Goal: Task Accomplishment & Management: Complete application form

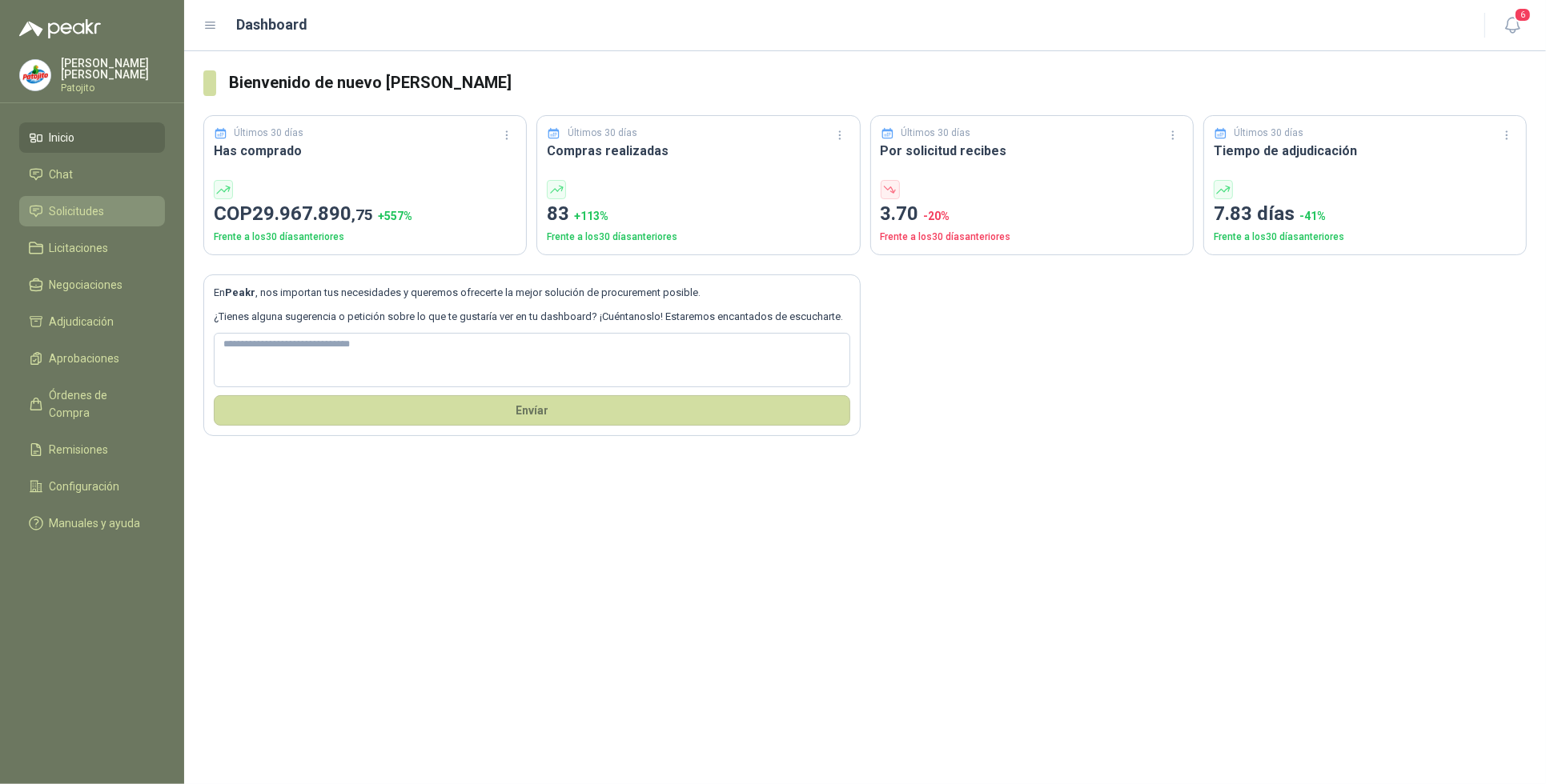
click at [101, 209] on span "Solicitudes" at bounding box center [77, 211] width 55 height 18
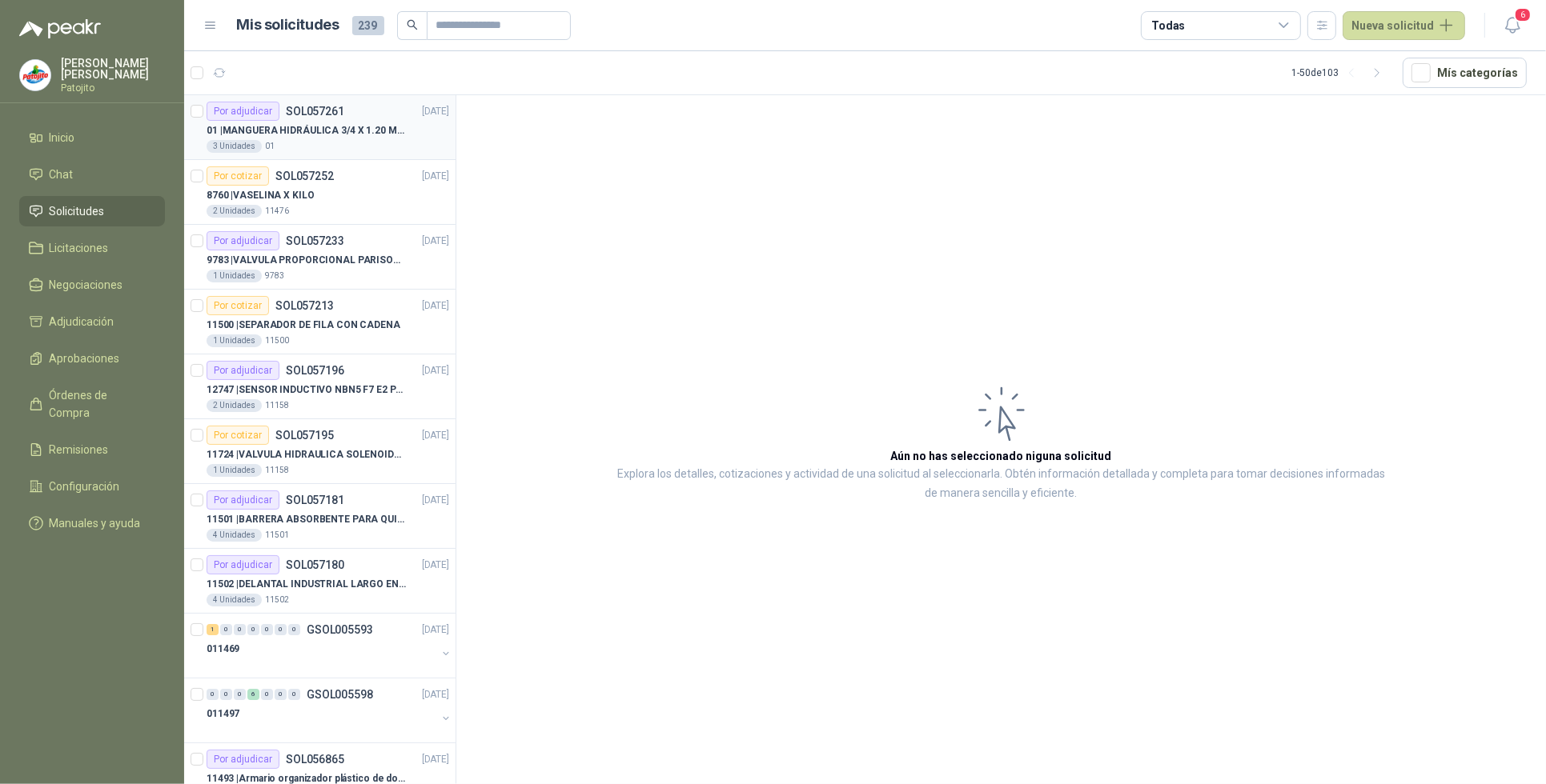
click at [356, 110] on div "Por adjudicar SOL057261 [DATE]" at bounding box center [328, 111] width 243 height 19
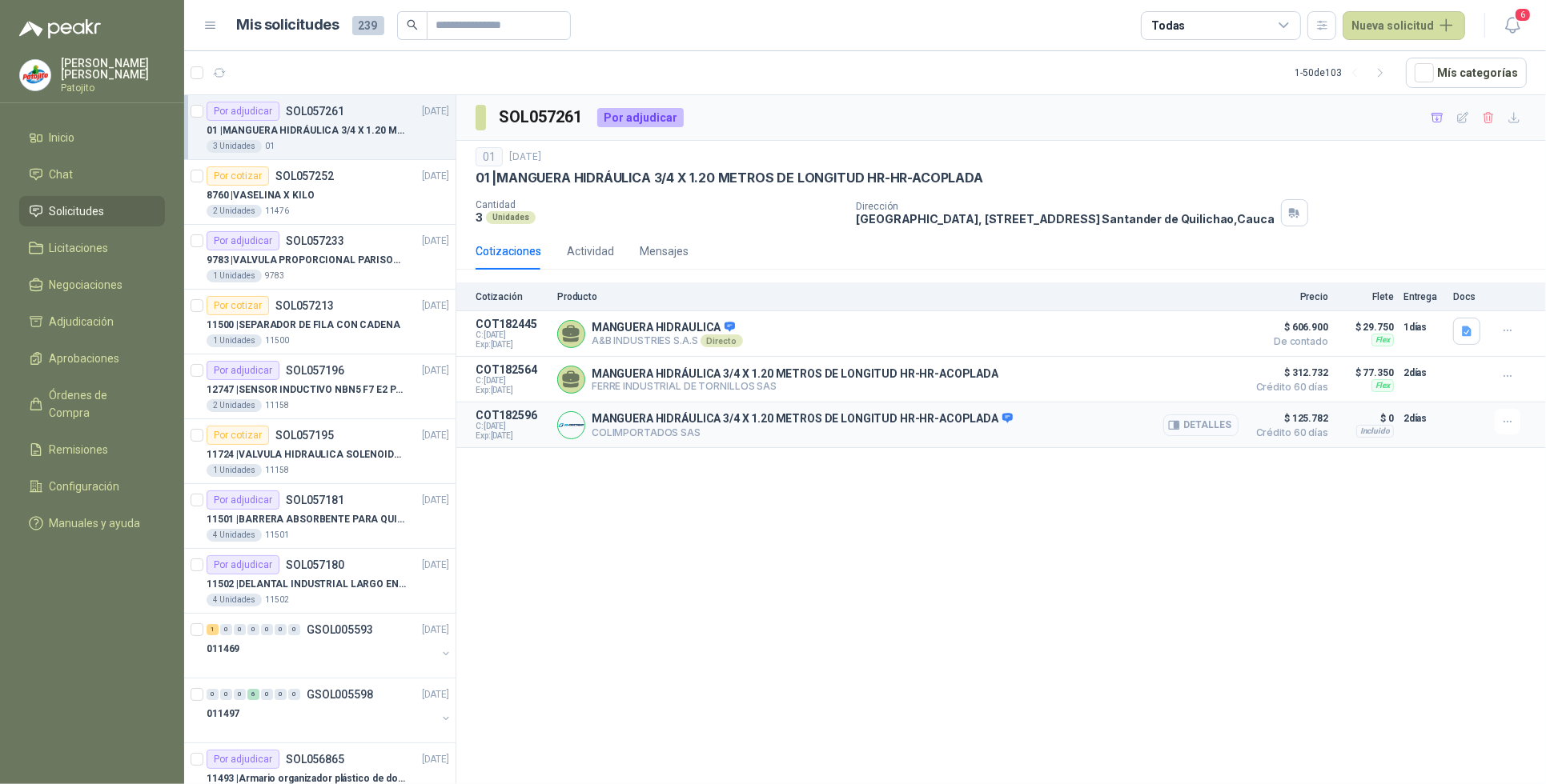
click at [1208, 436] on button "Detalles" at bounding box center [1201, 425] width 75 height 21
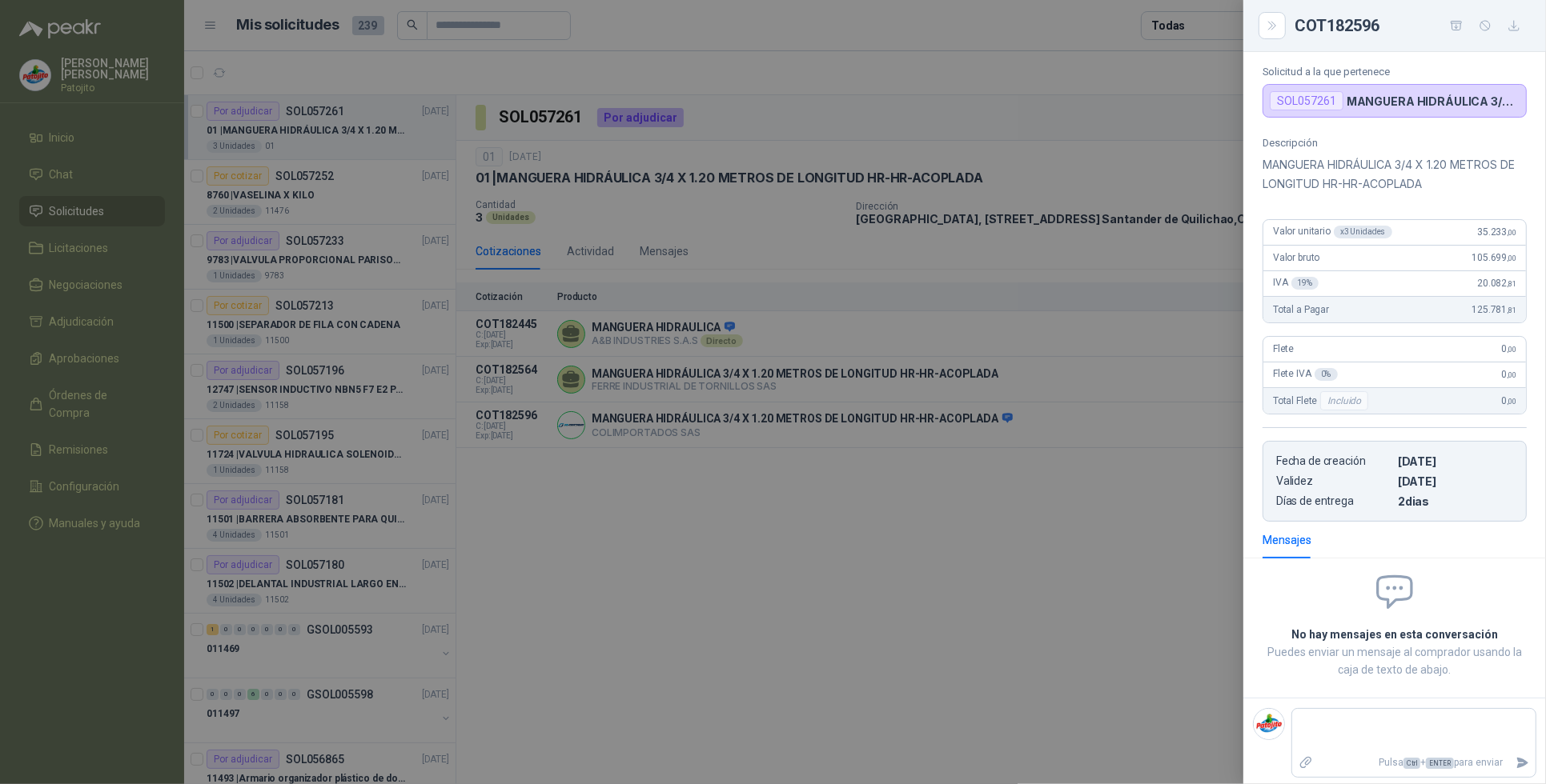
scroll to position [114, 0]
click at [1101, 637] on div at bounding box center [773, 392] width 1546 height 784
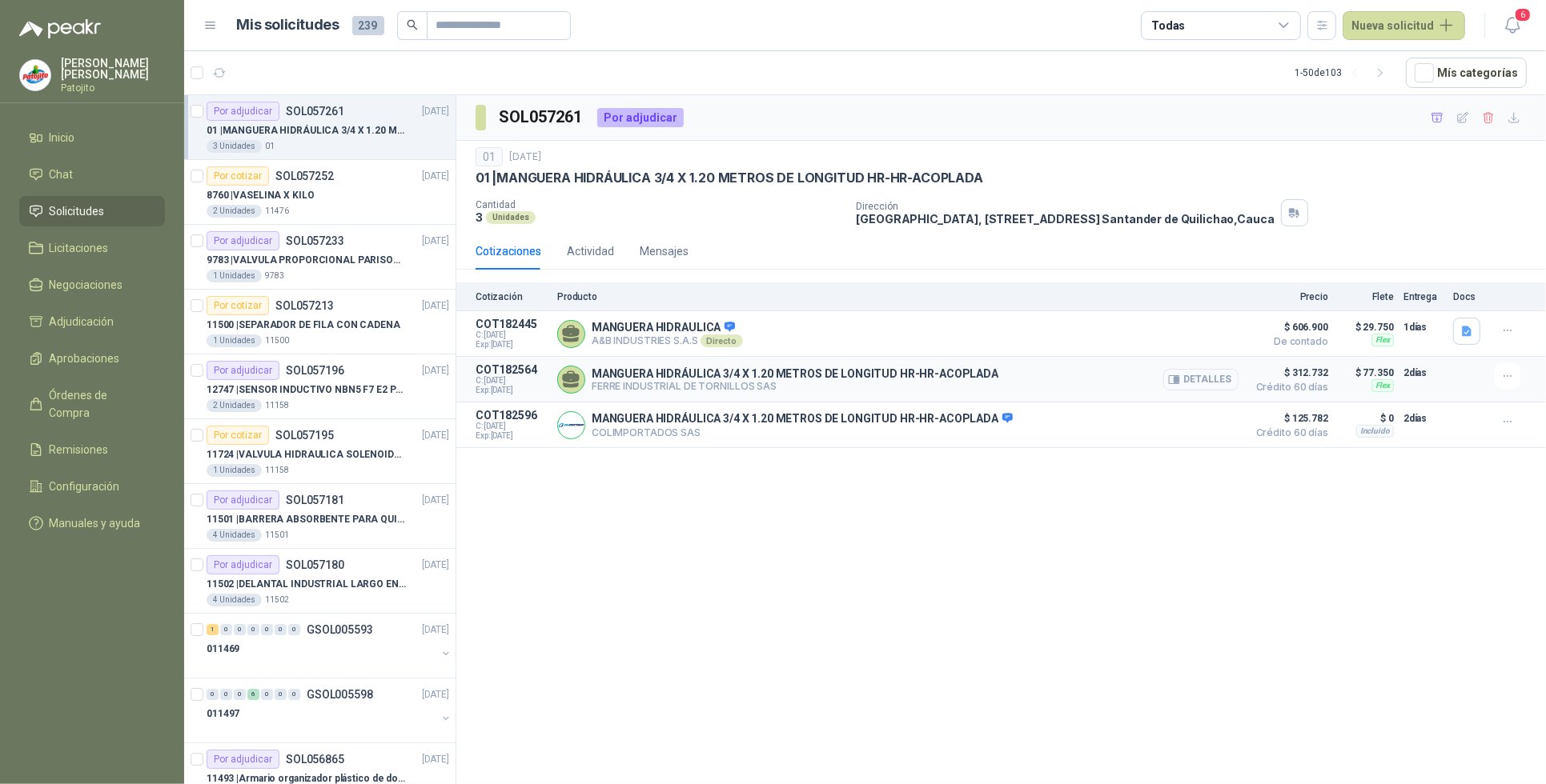
click at [1197, 381] on button "Detalles" at bounding box center [1201, 379] width 75 height 21
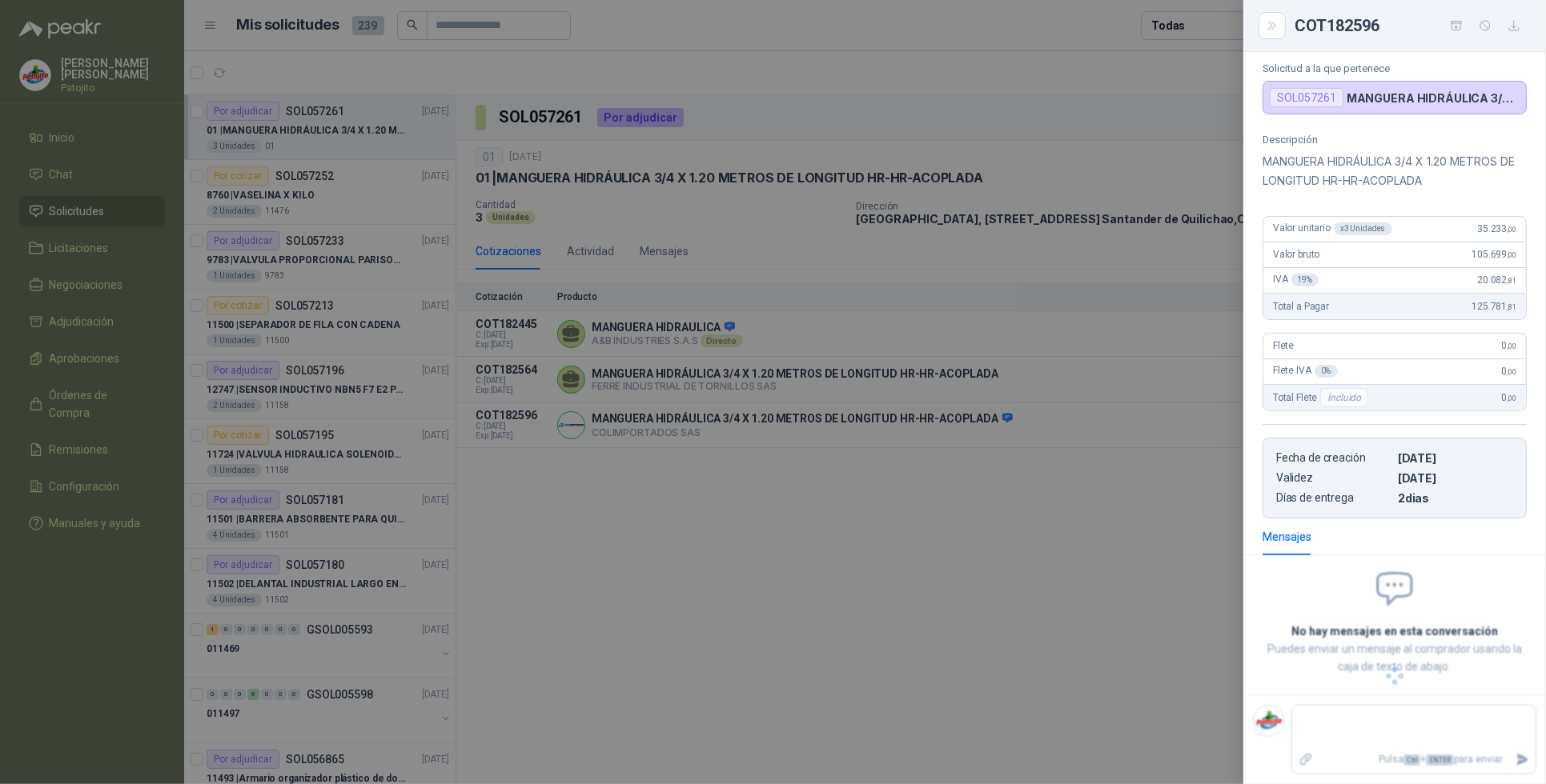
scroll to position [45, 0]
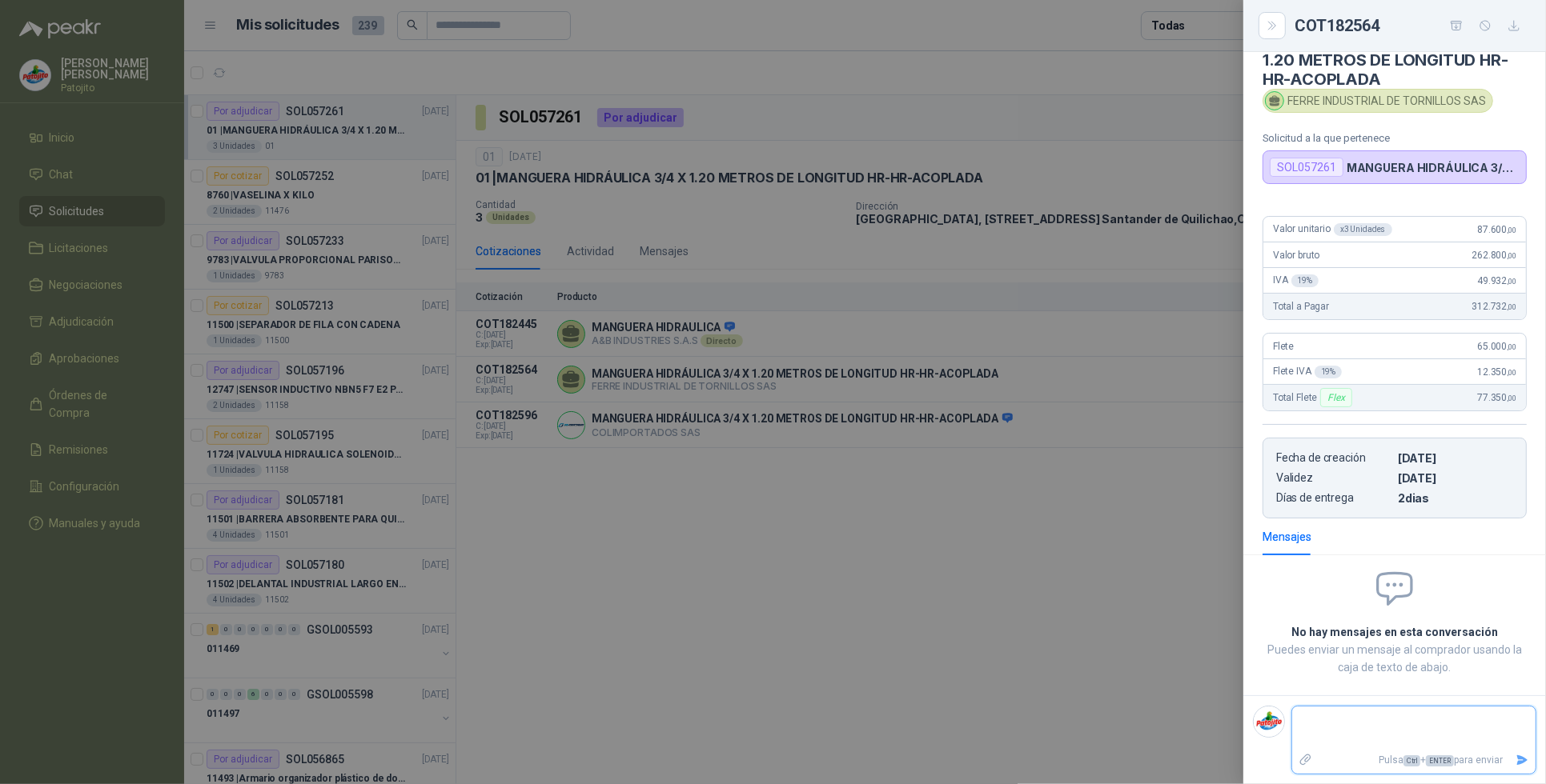
click at [1317, 712] on textarea at bounding box center [1414, 728] width 243 height 36
type textarea "*"
type textarea "**"
type textarea "****"
type textarea "*****"
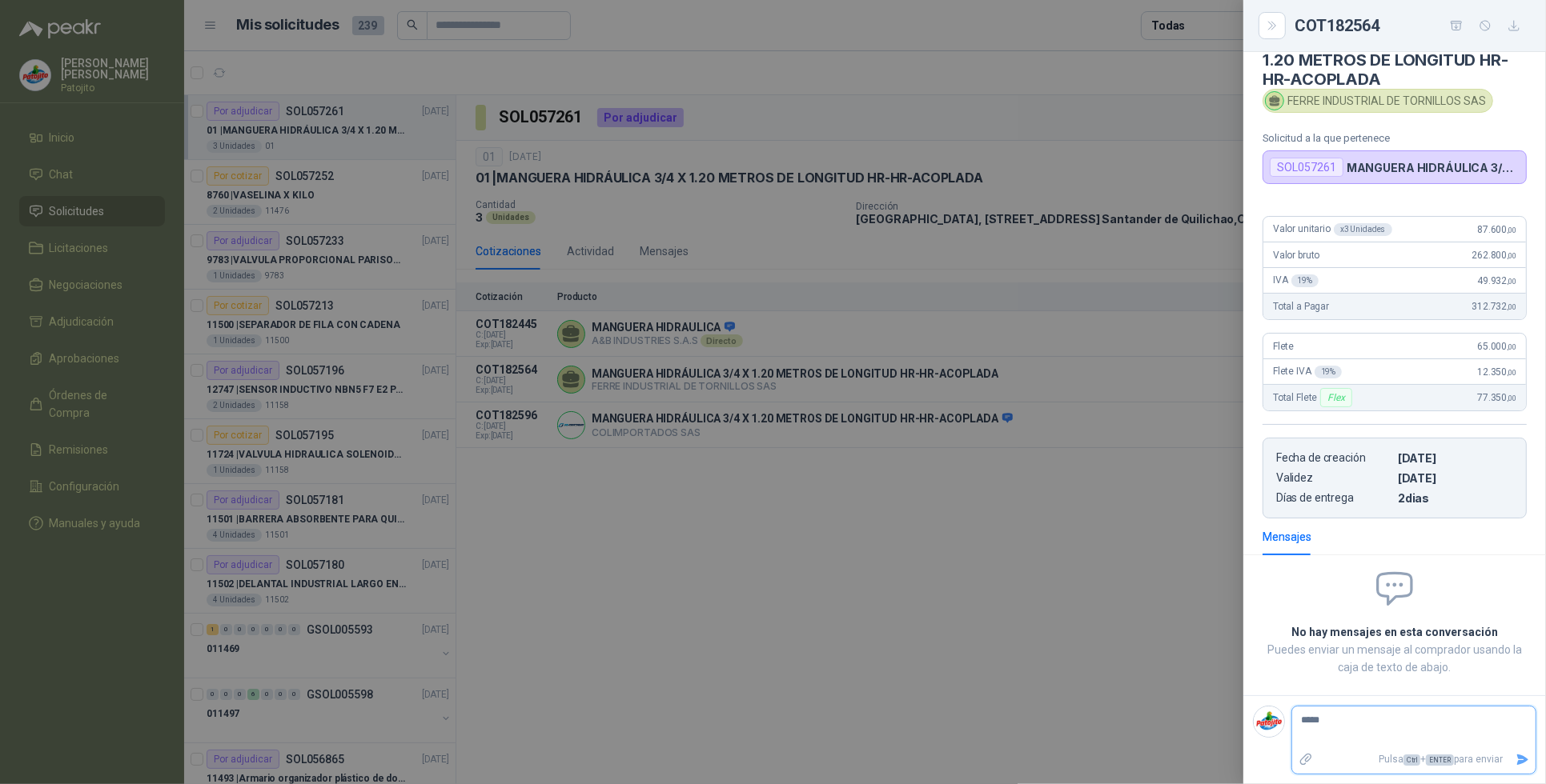
type textarea "******"
type textarea "********"
type textarea "*********"
type textarea "**********"
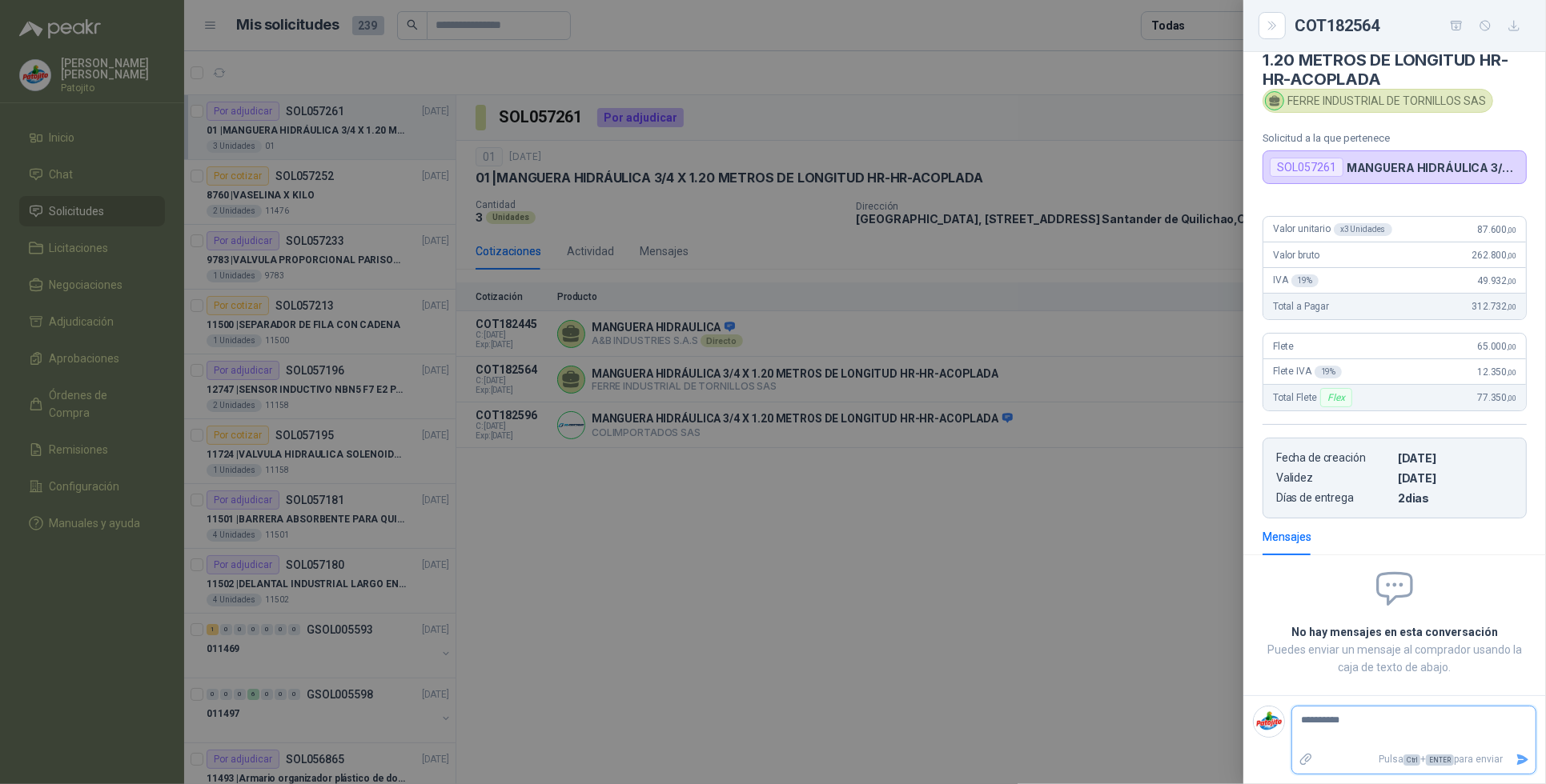
type textarea "**********"
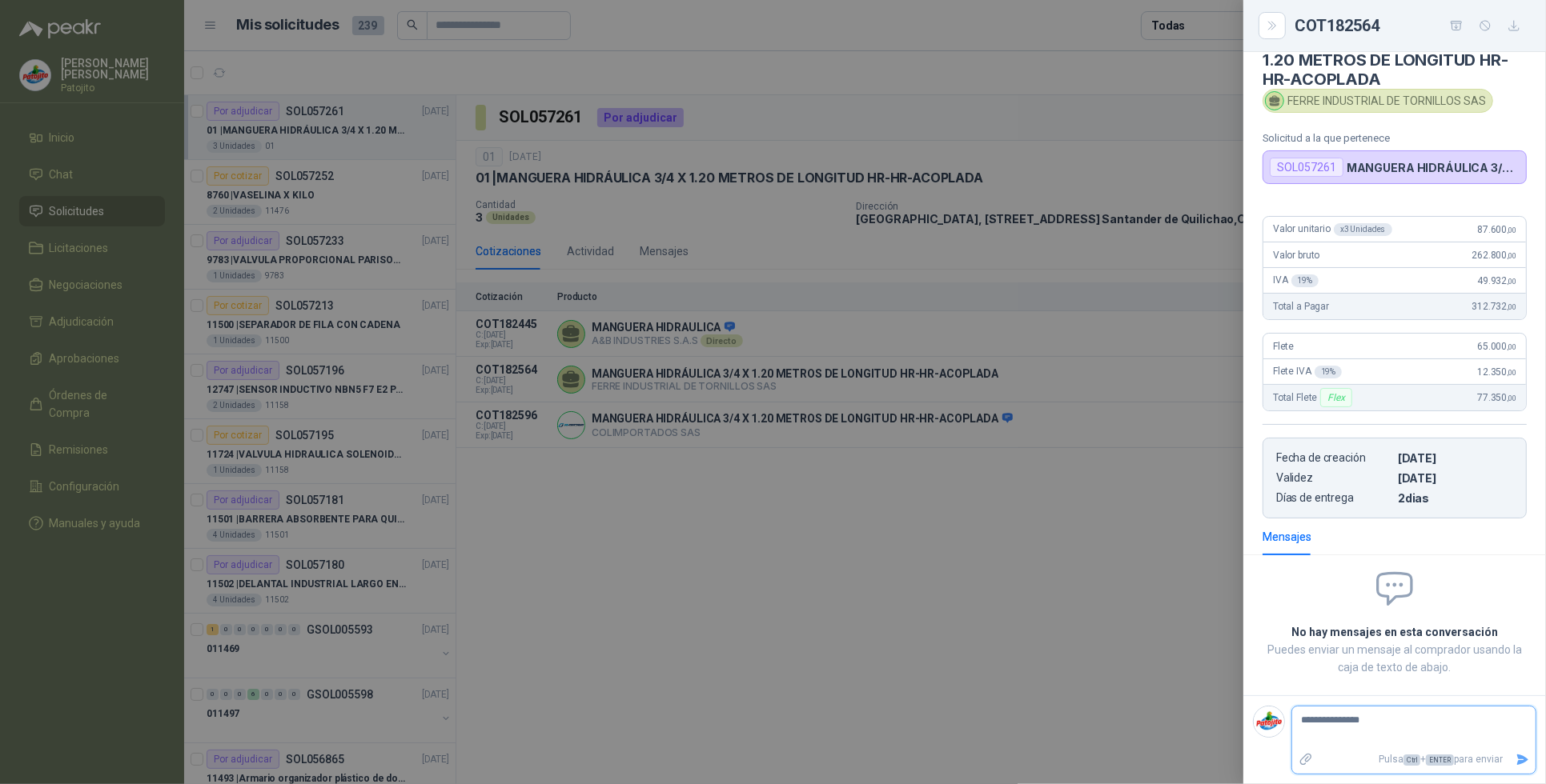
type textarea "**********"
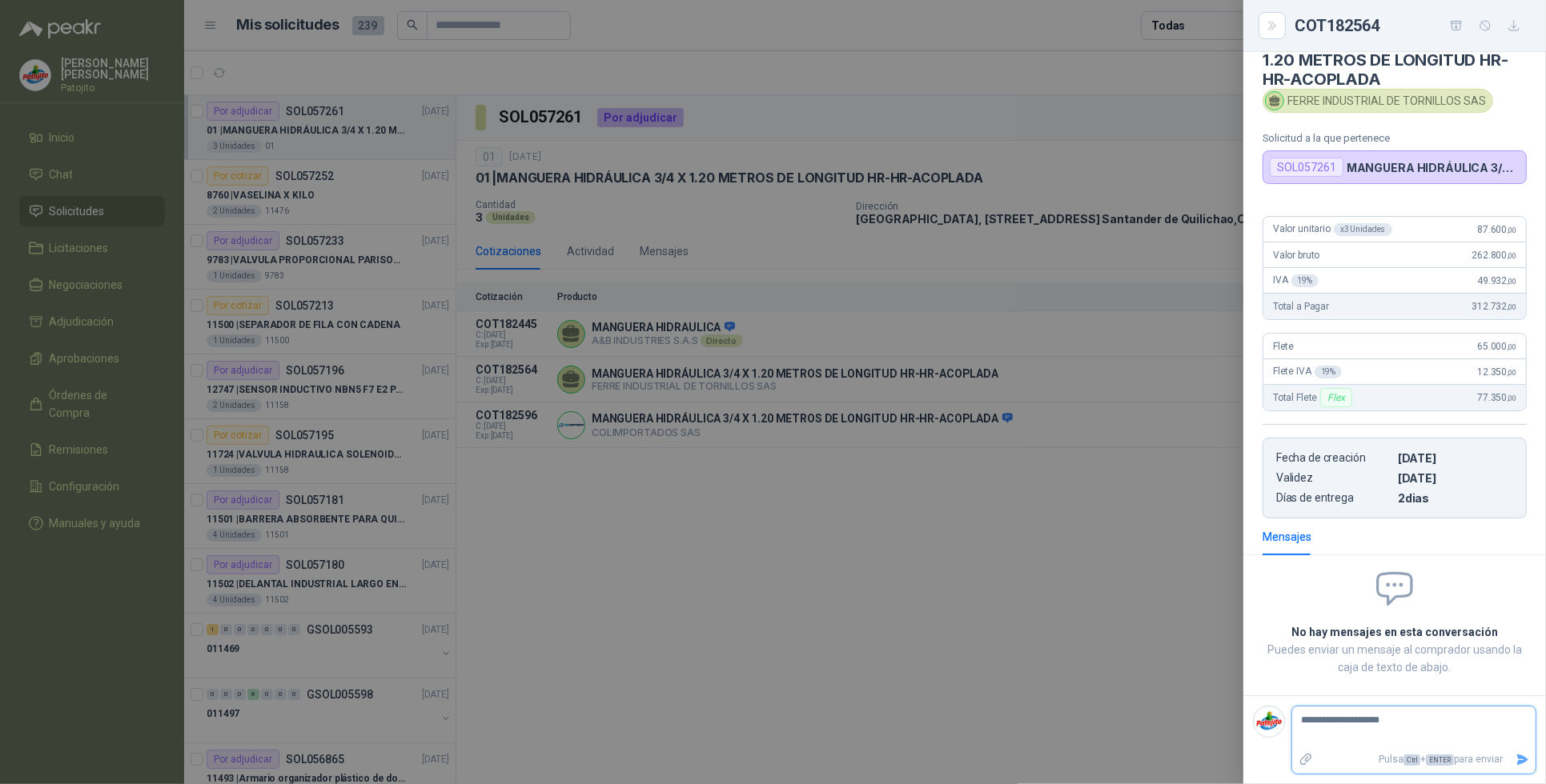
type textarea "**********"
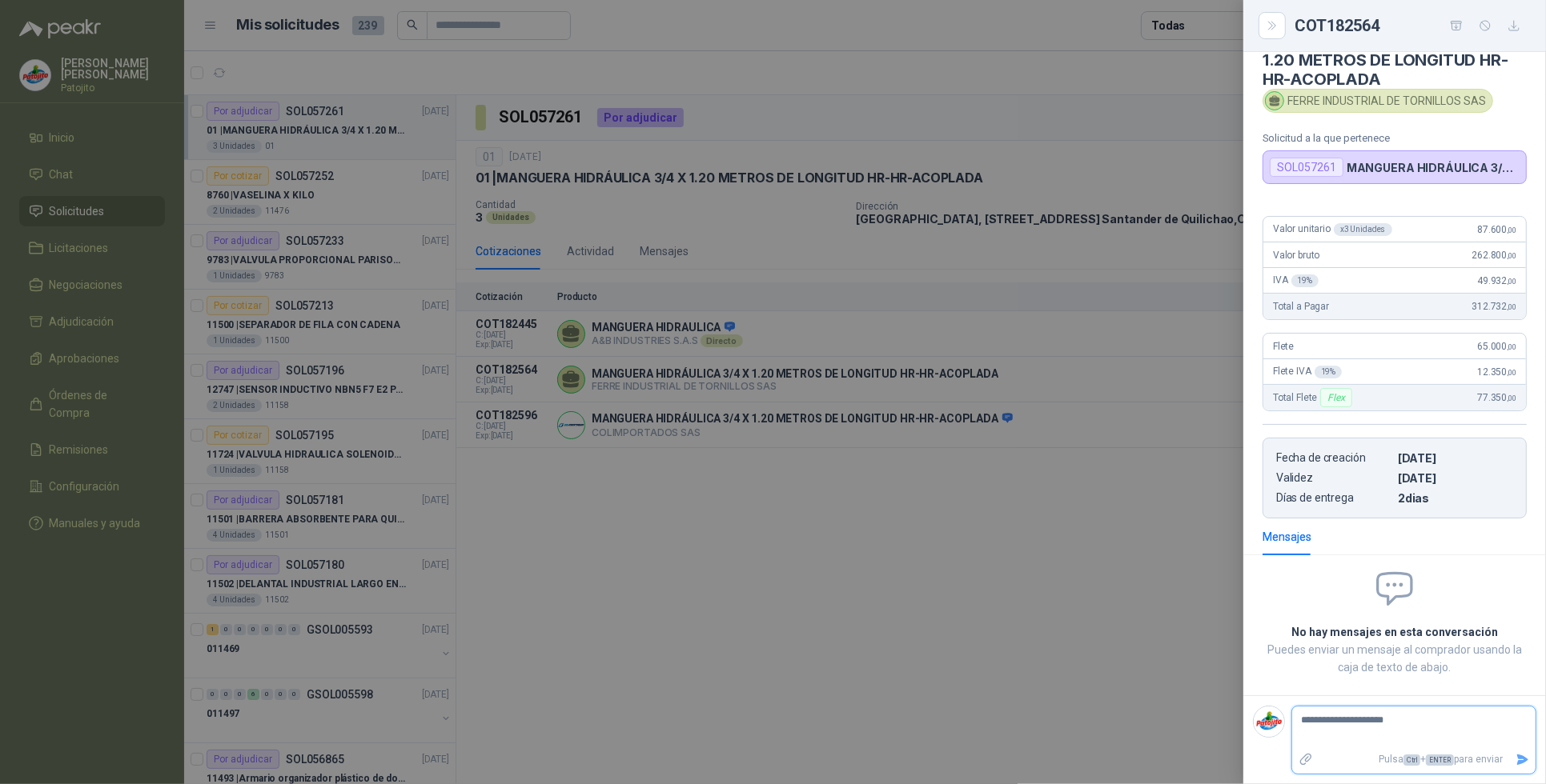
type textarea "**********"
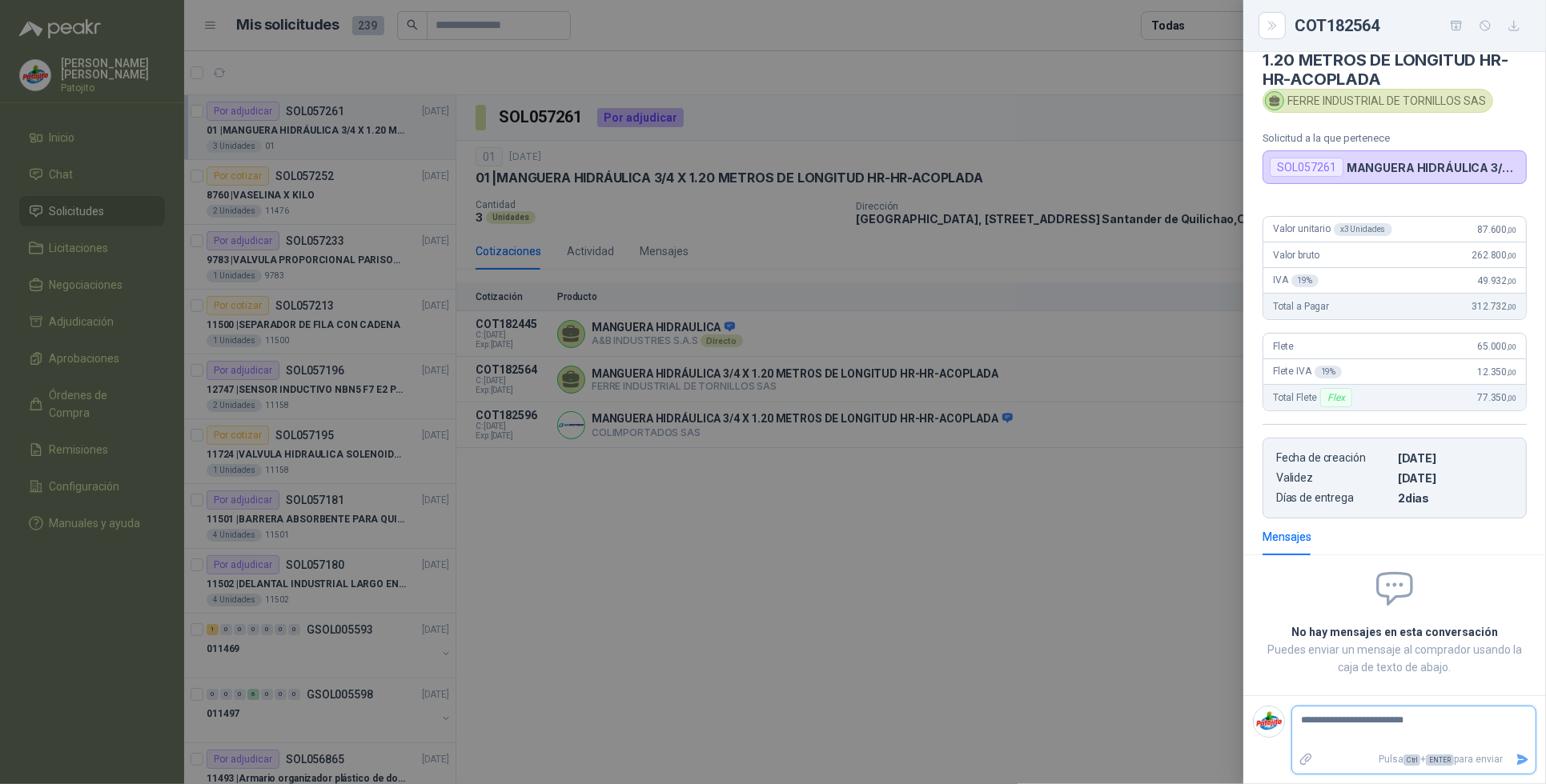
type textarea "**********"
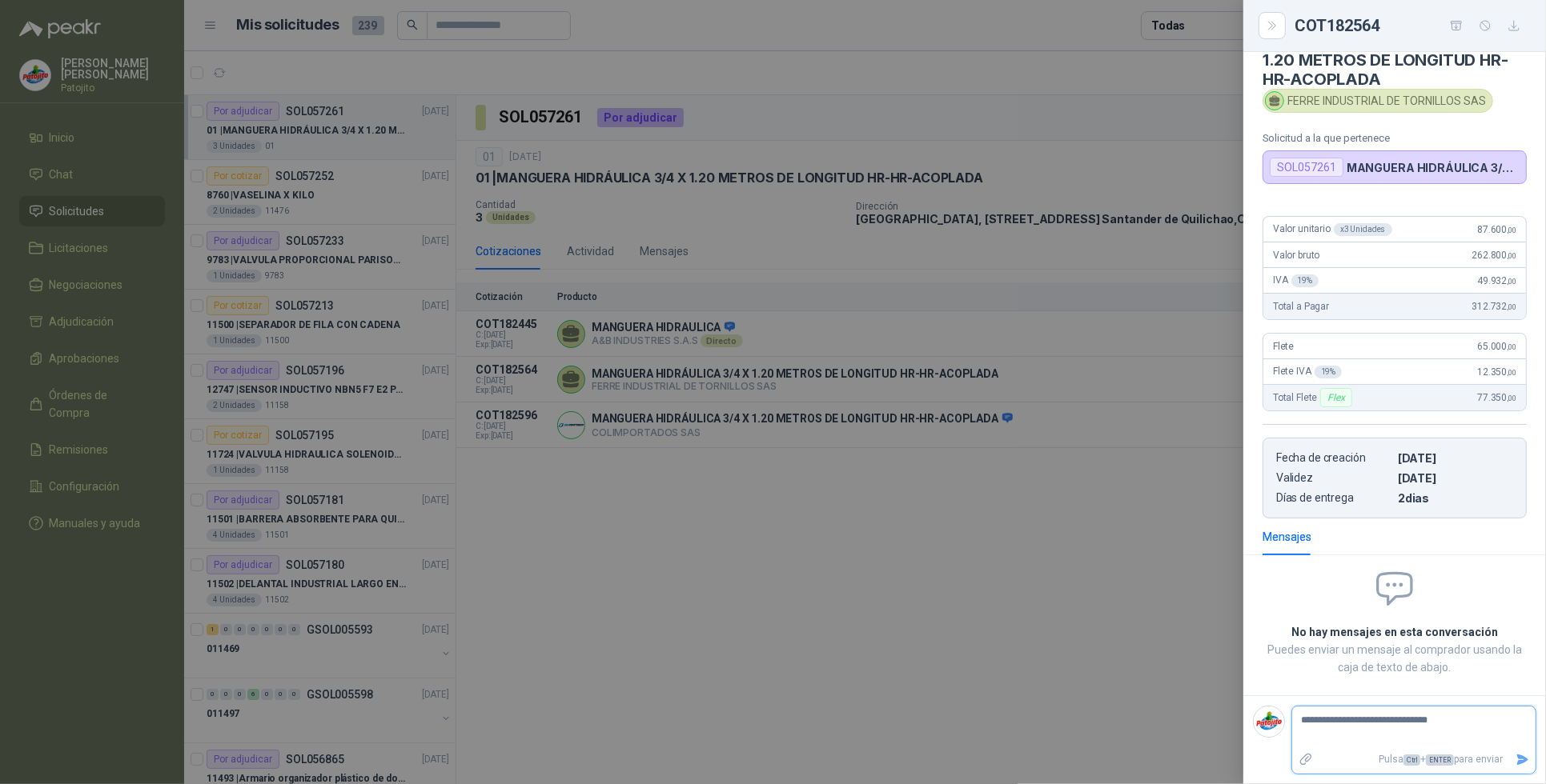
type textarea "**********"
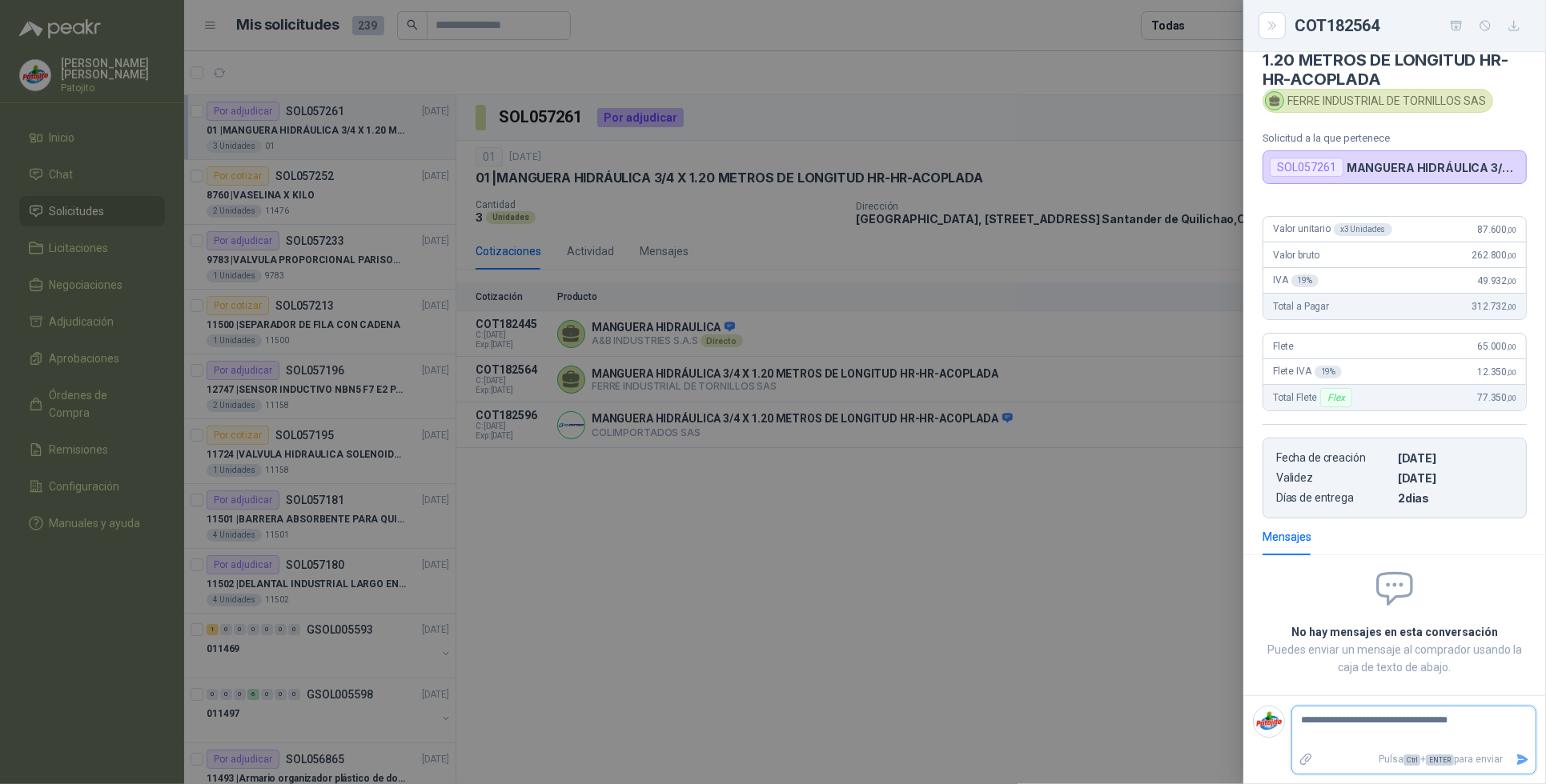
type textarea "**********"
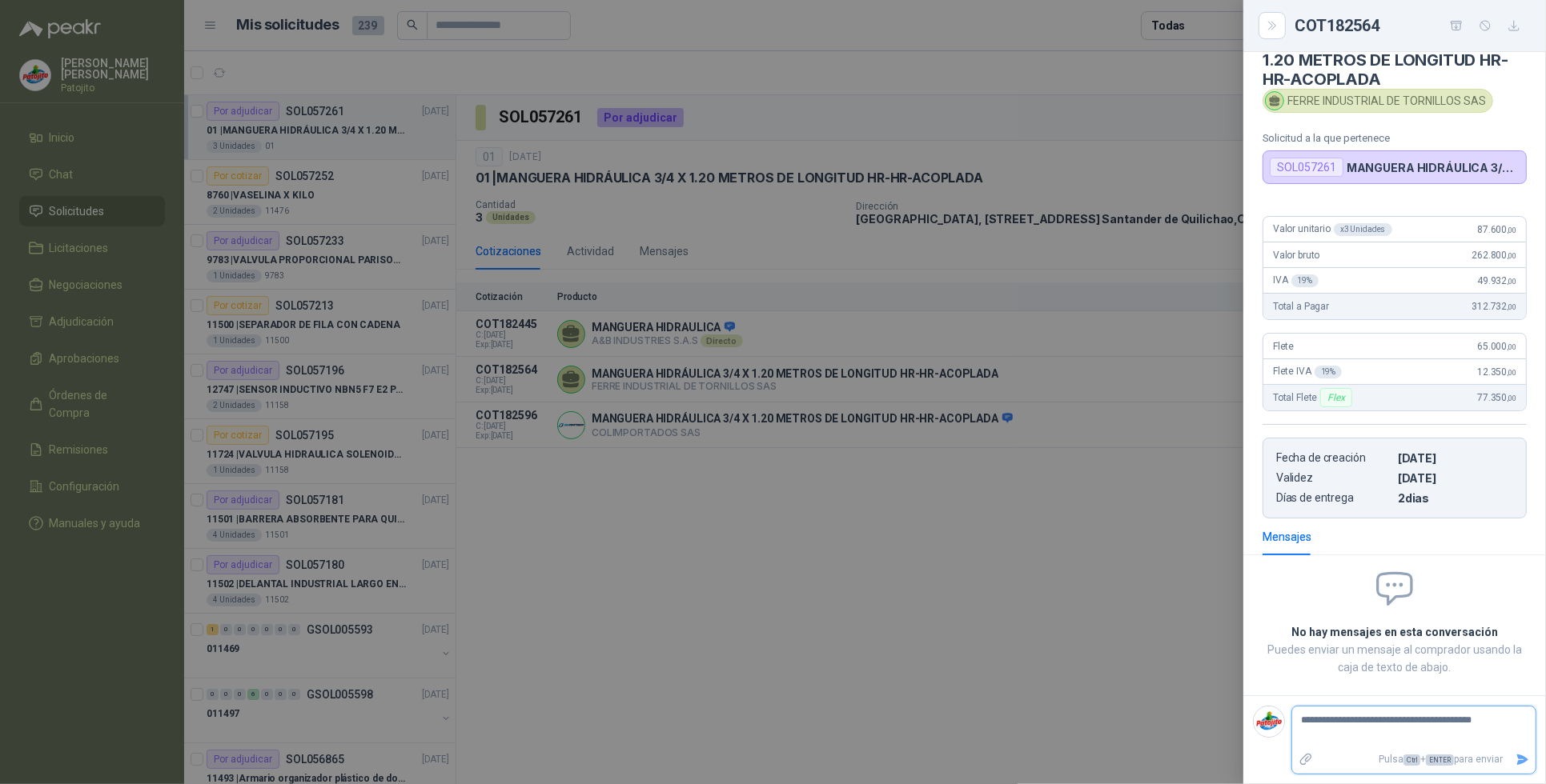
type textarea "**********"
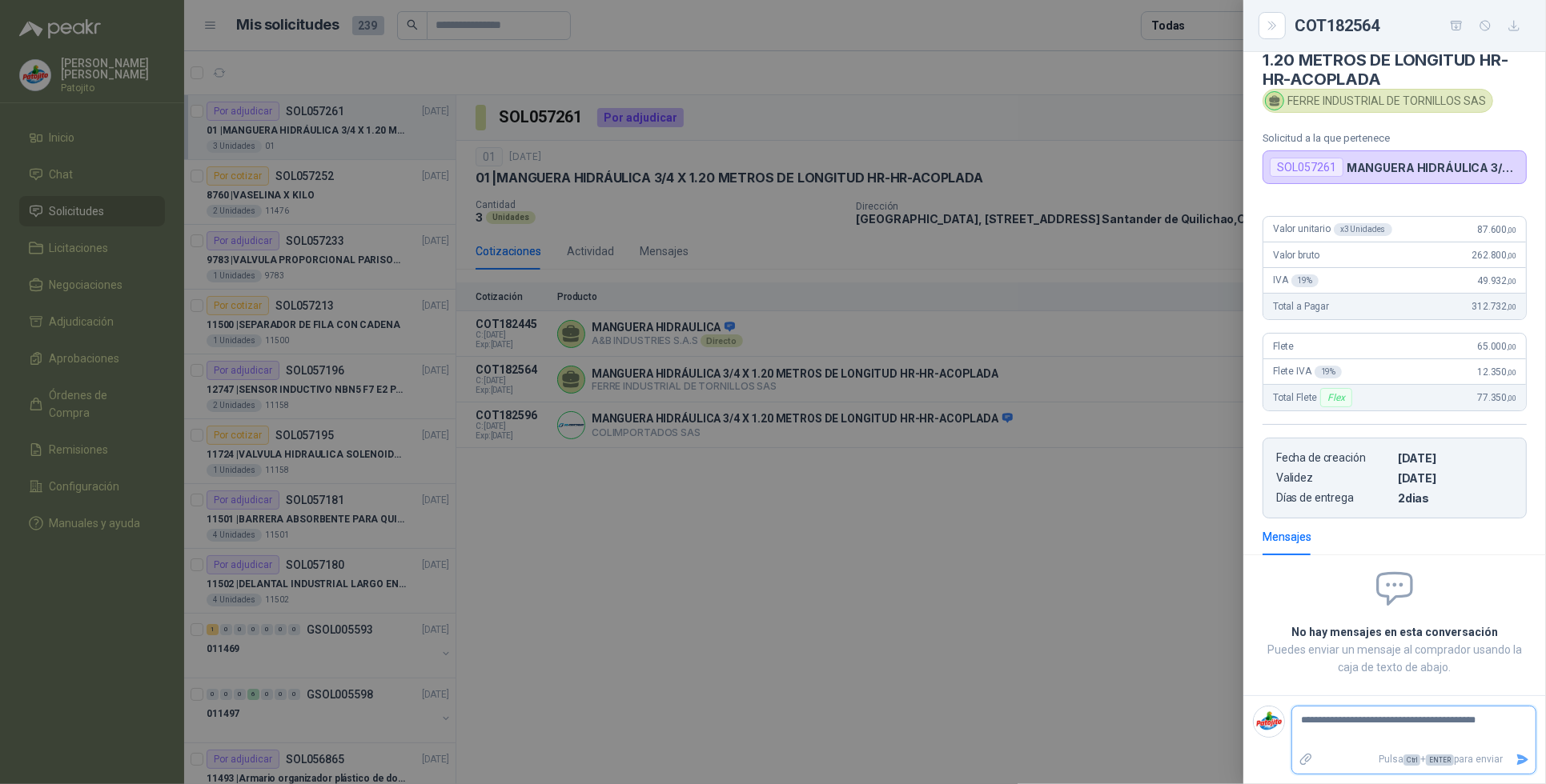
type textarea "**********"
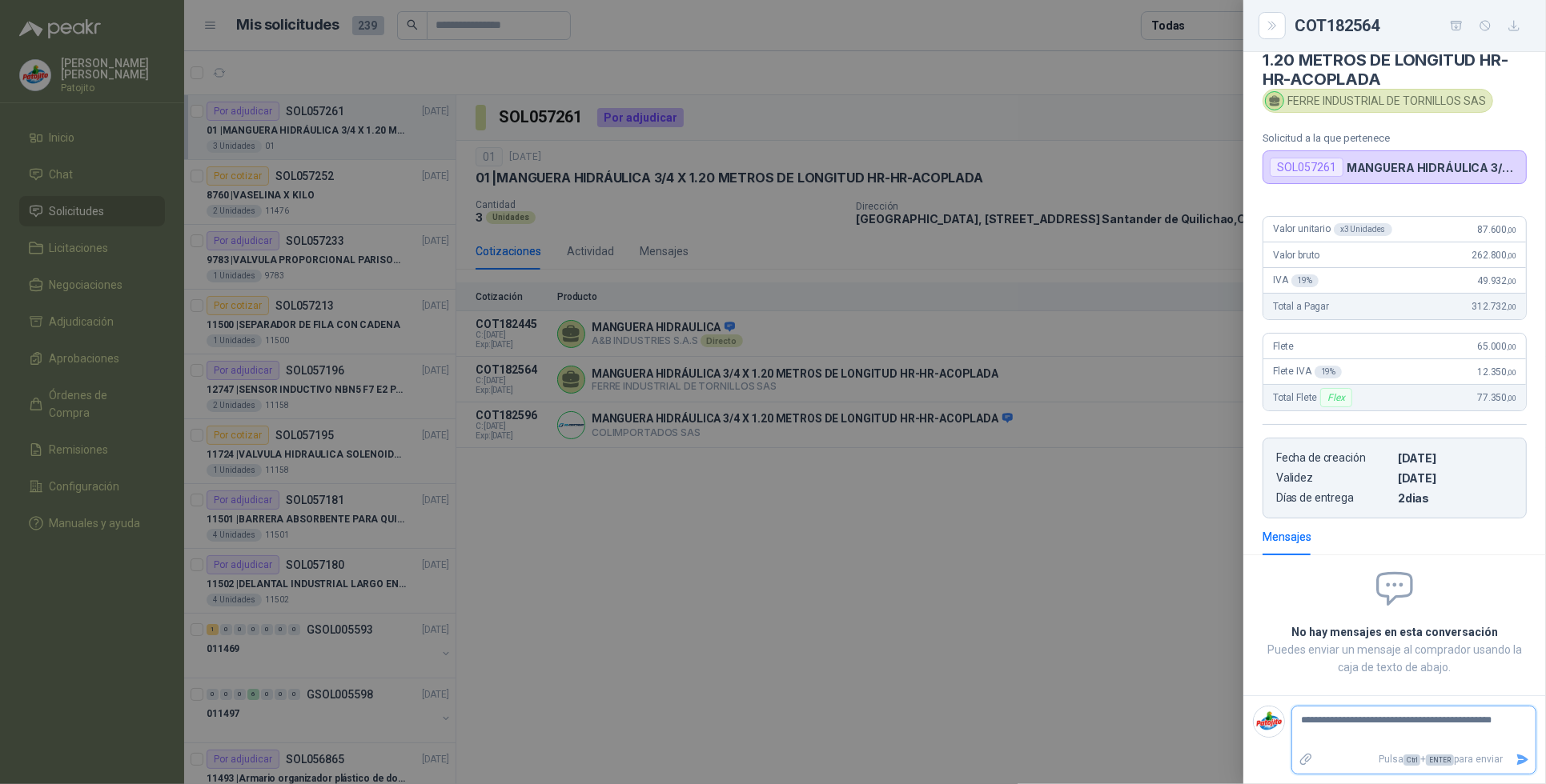
type textarea "**********"
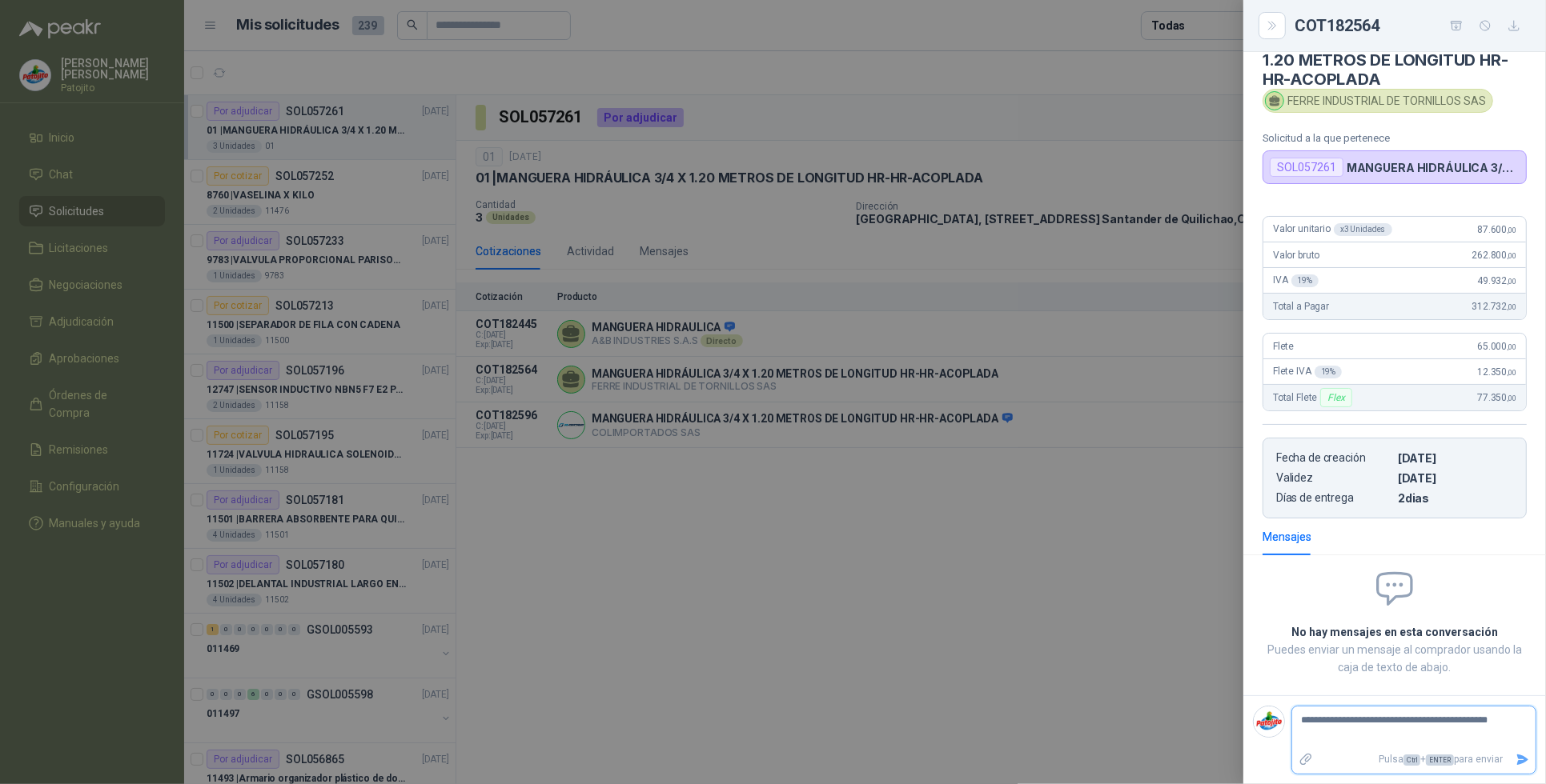
type textarea "**********"
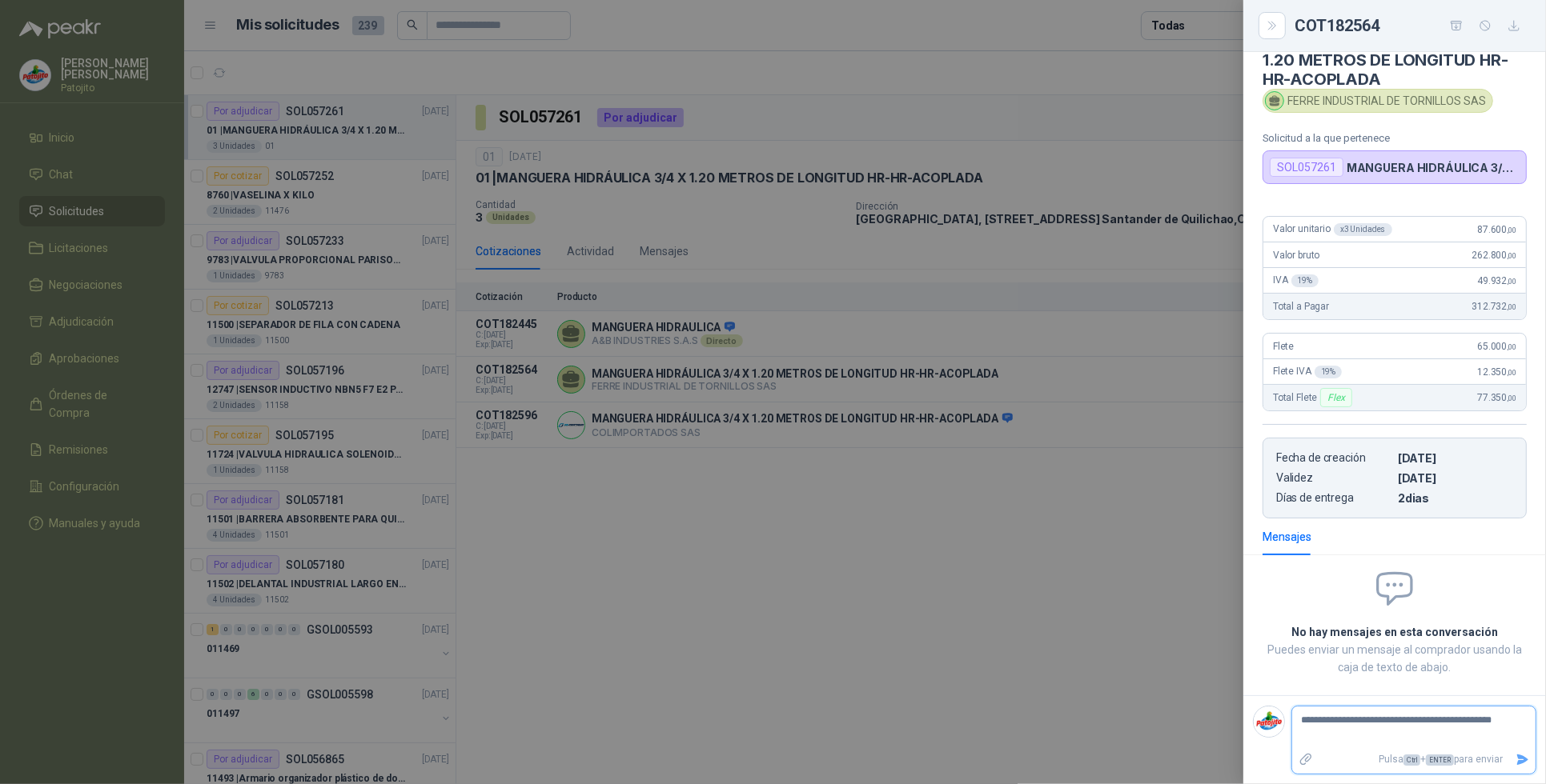
type textarea "**********"
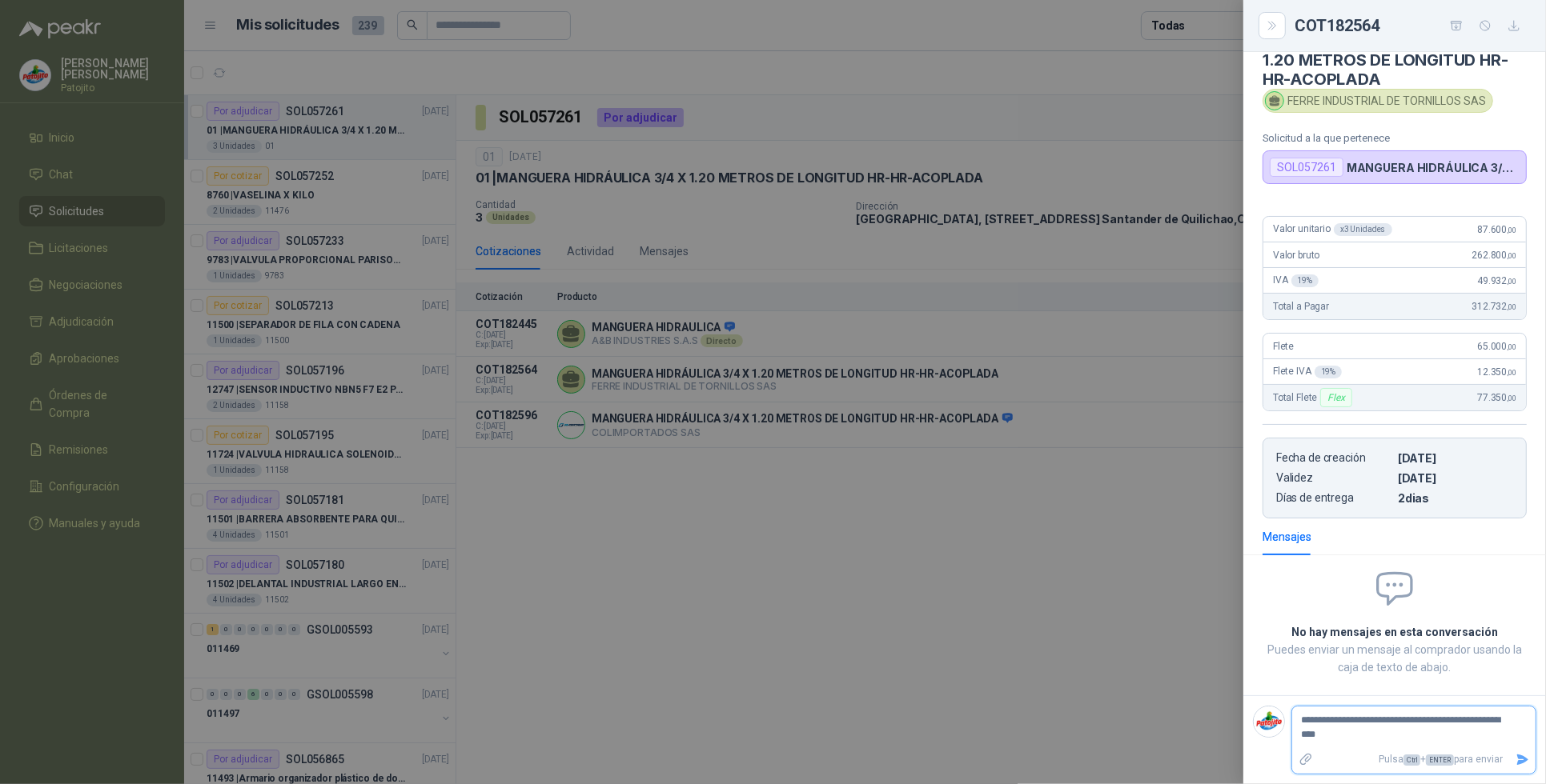
type textarea "**********"
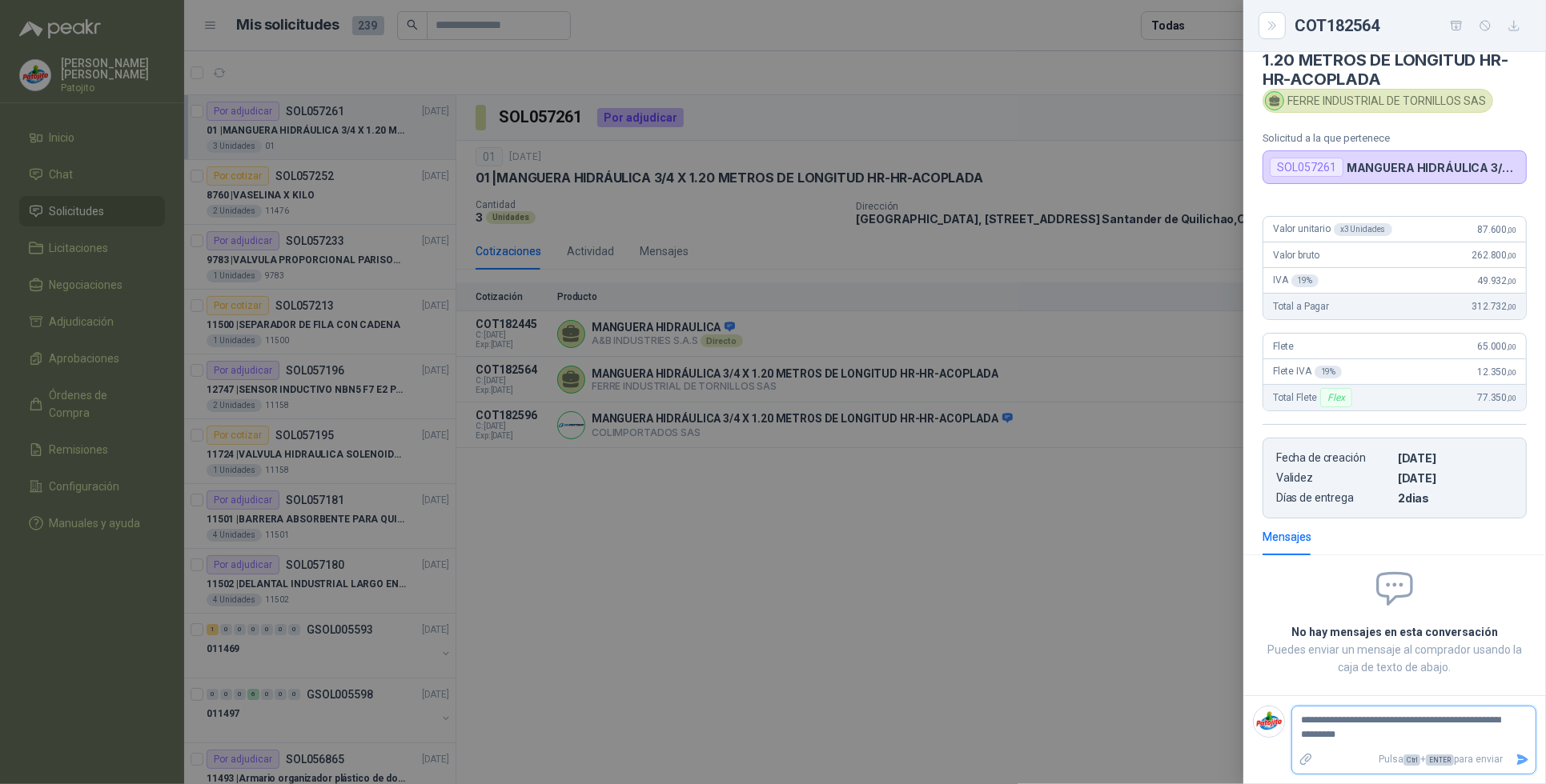
type textarea "**********"
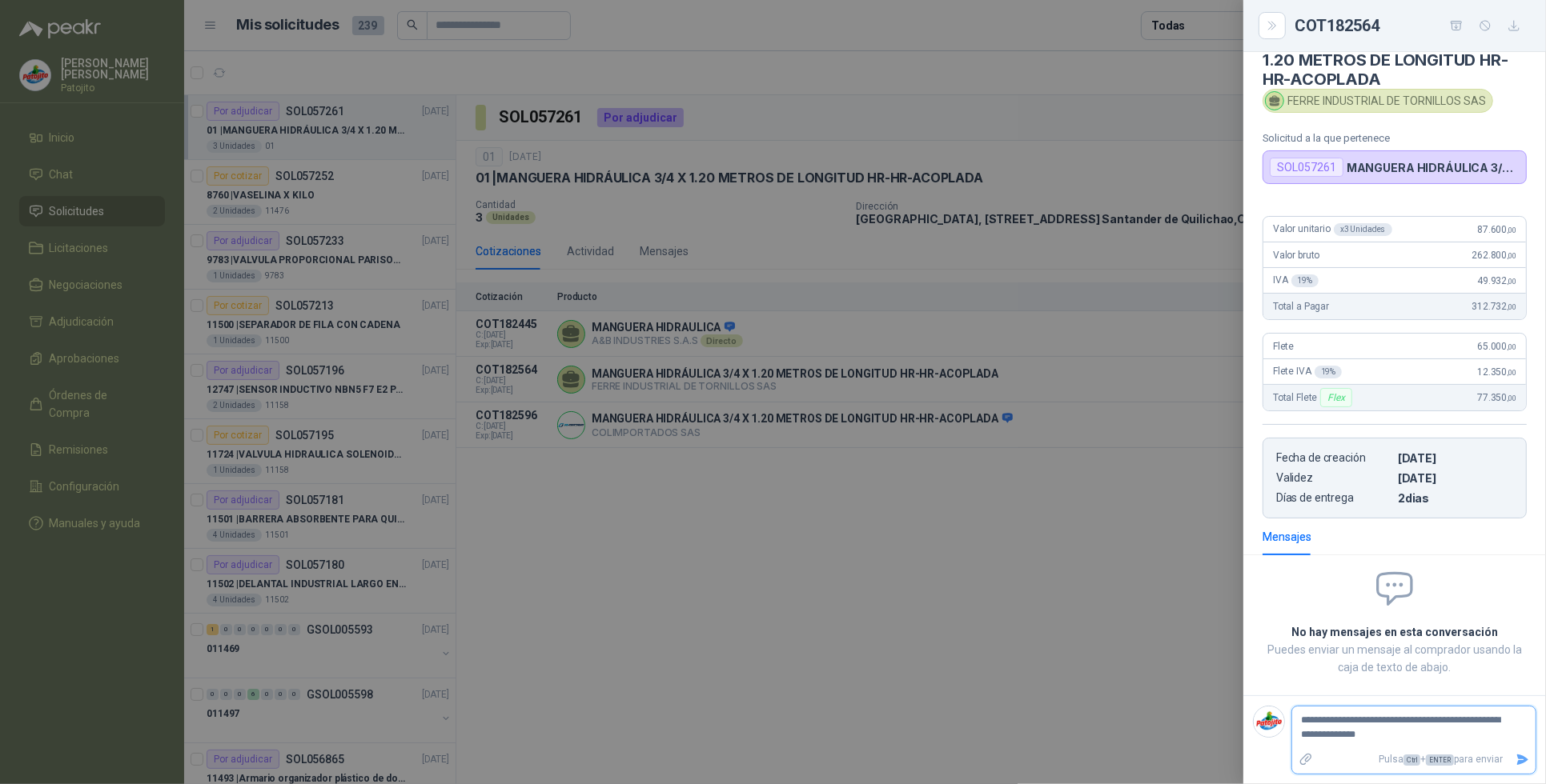
type textarea "**********"
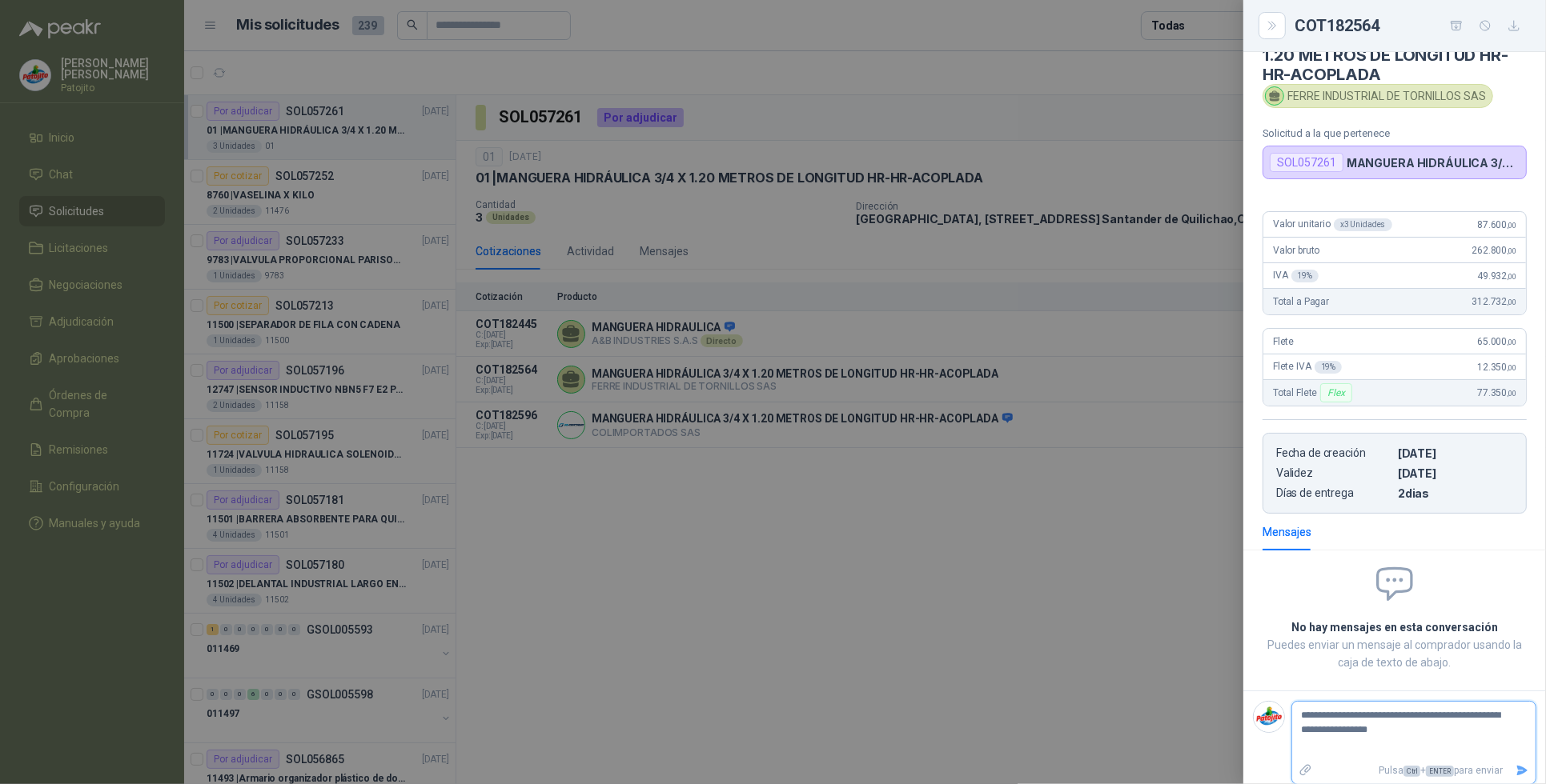
type textarea "**********"
click at [1516, 769] on icon "Enviar" at bounding box center [1523, 771] width 14 height 14
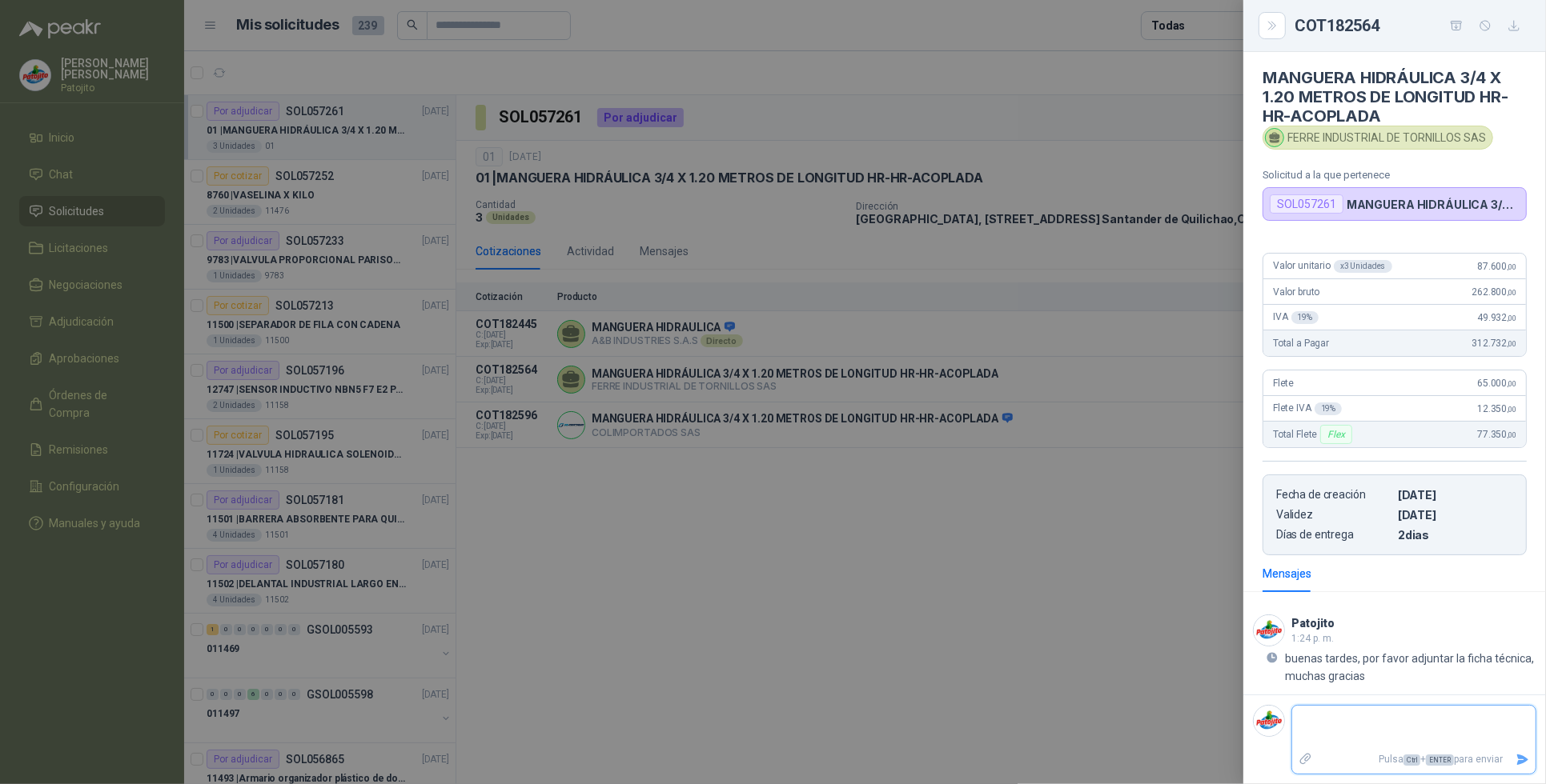
scroll to position [8, 0]
click at [987, 664] on div at bounding box center [773, 392] width 1546 height 784
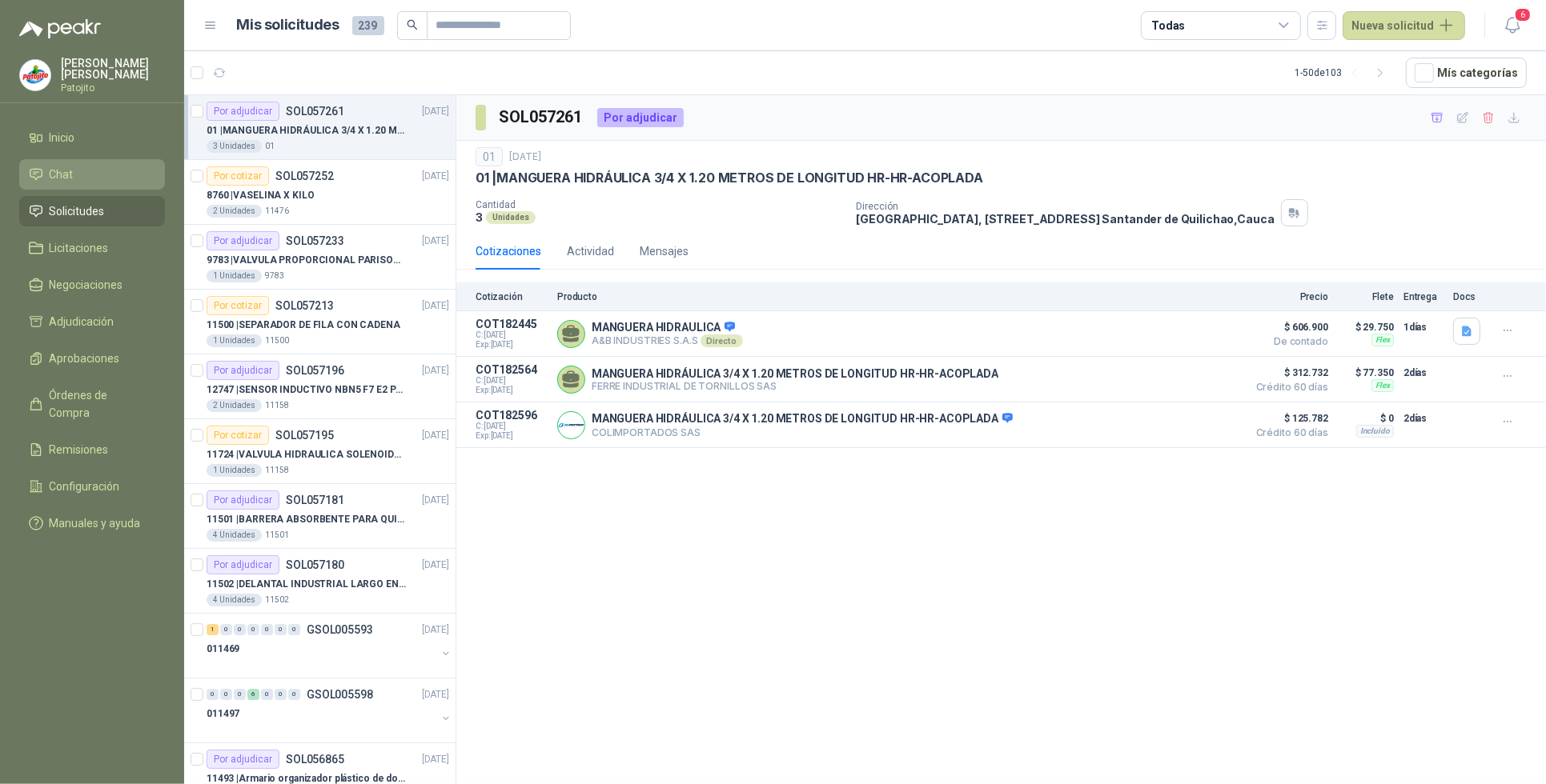
click at [64, 165] on span "Chat" at bounding box center [62, 174] width 24 height 18
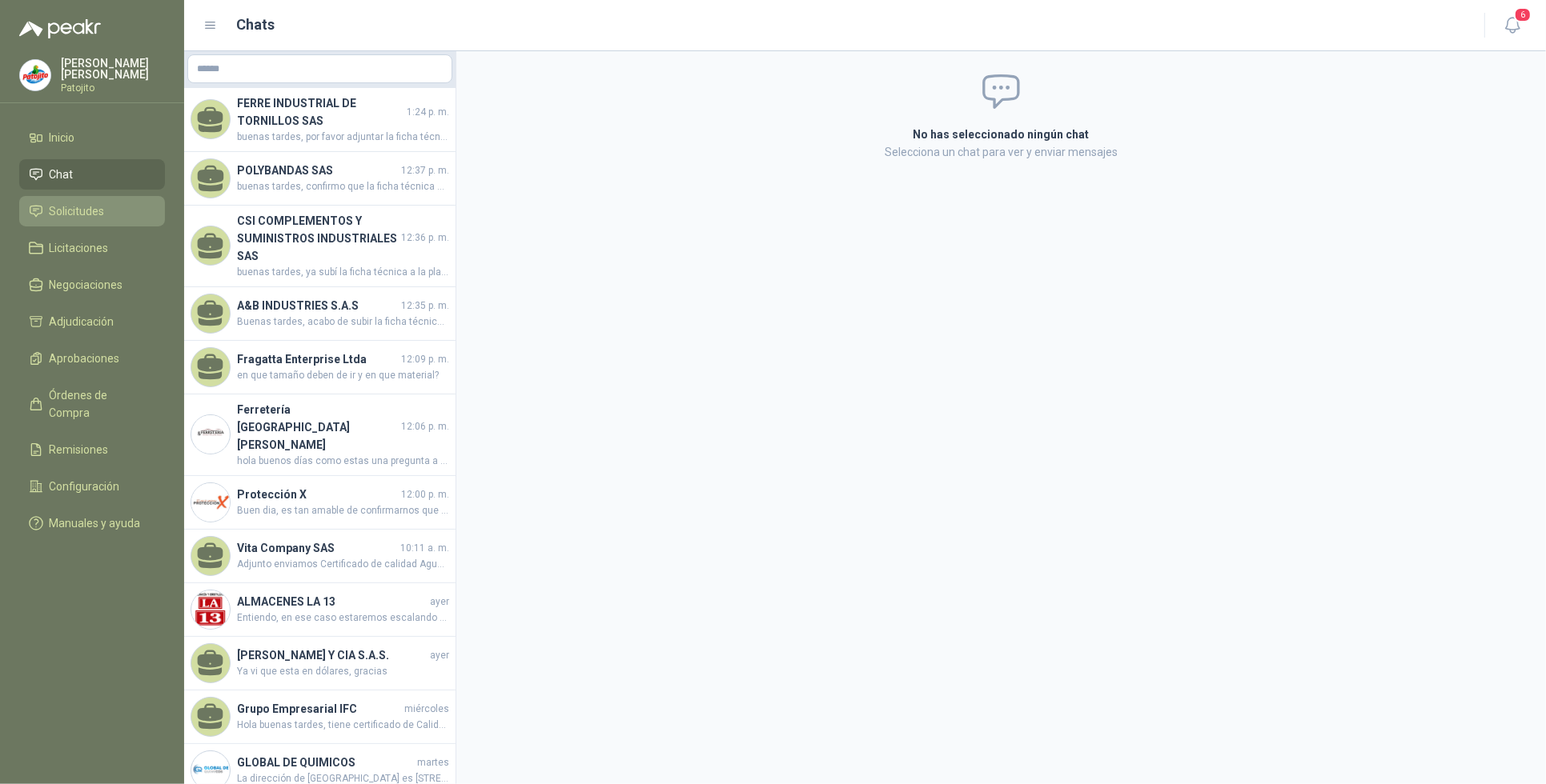
click at [79, 214] on span "Solicitudes" at bounding box center [77, 211] width 55 height 18
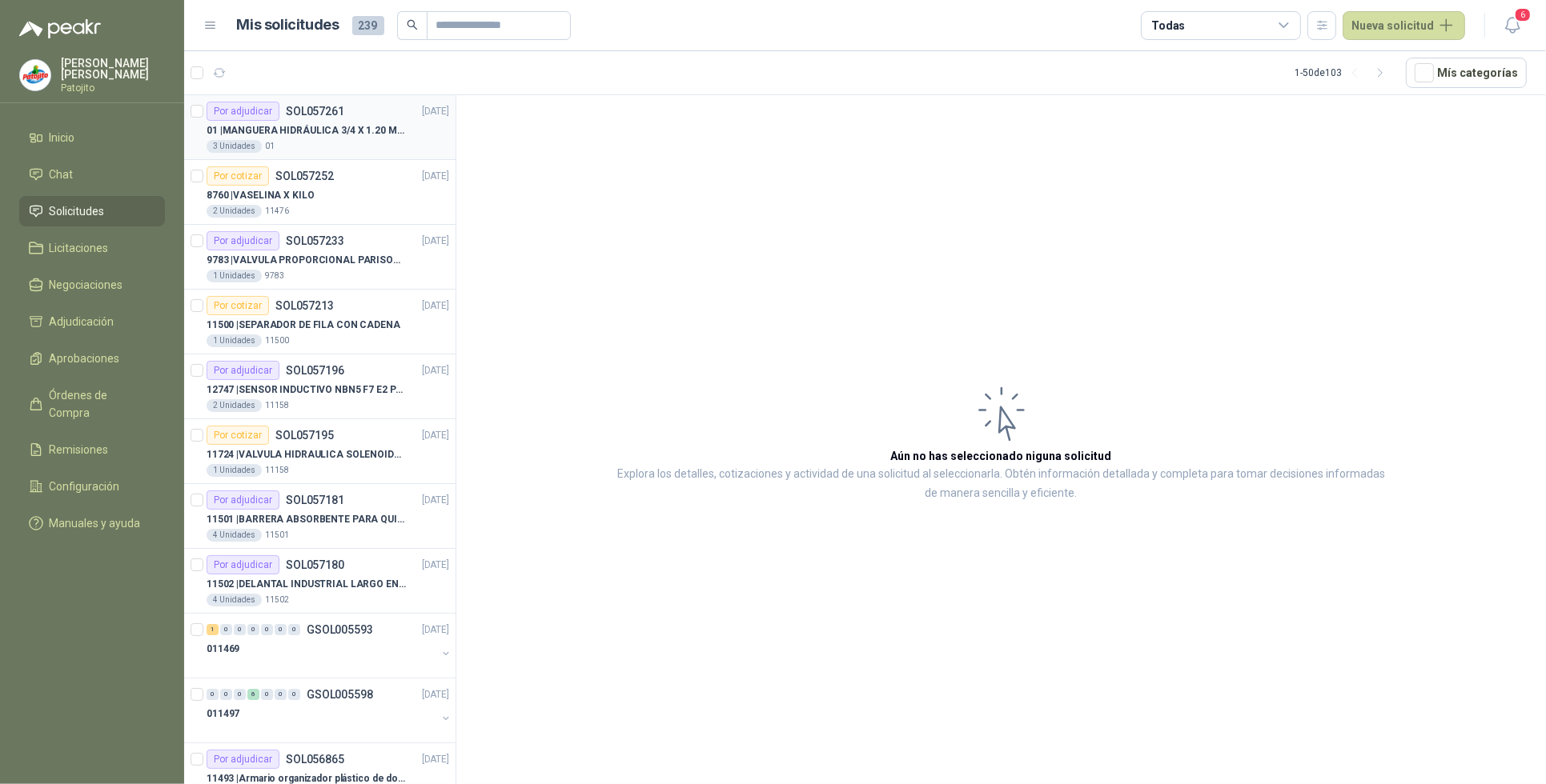
click at [370, 147] on div "3 Unidades 01" at bounding box center [328, 146] width 243 height 13
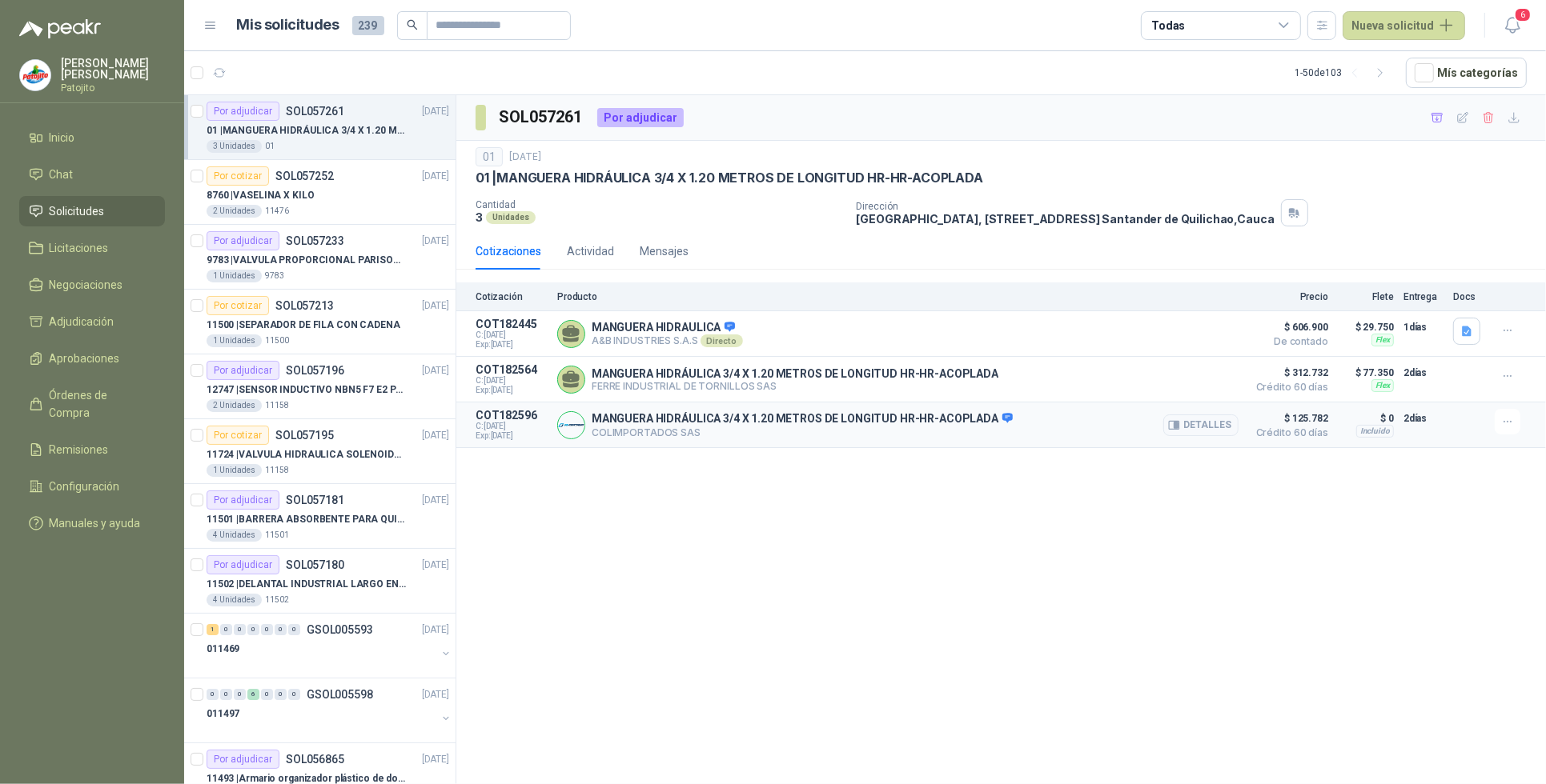
drag, startPoint x: 1209, startPoint y: 381, endPoint x: 1210, endPoint y: 409, distance: 28.0
click at [0, 0] on button "Detalles" at bounding box center [0, 0] width 0 height 0
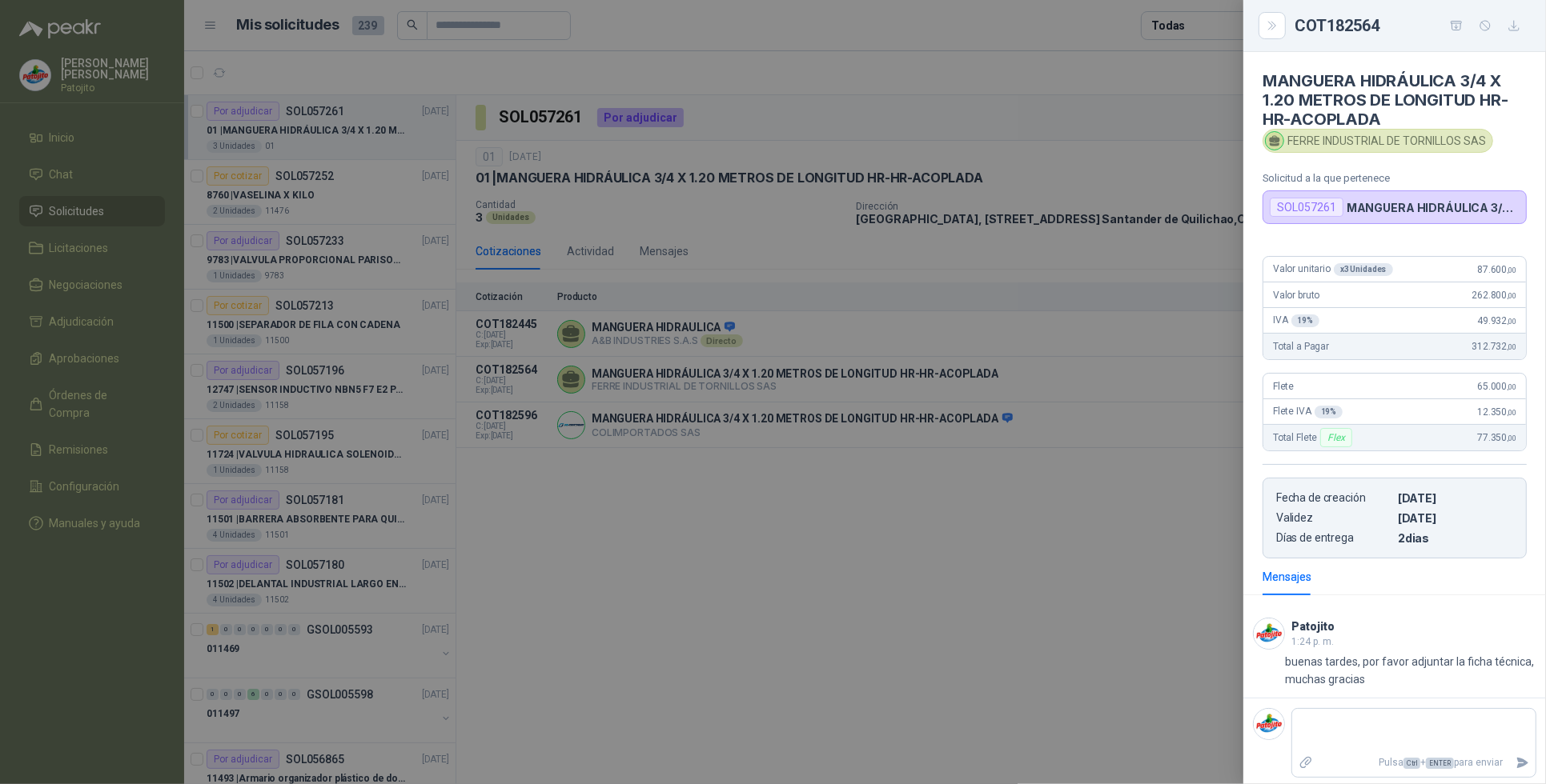
click at [1100, 597] on div at bounding box center [773, 392] width 1546 height 784
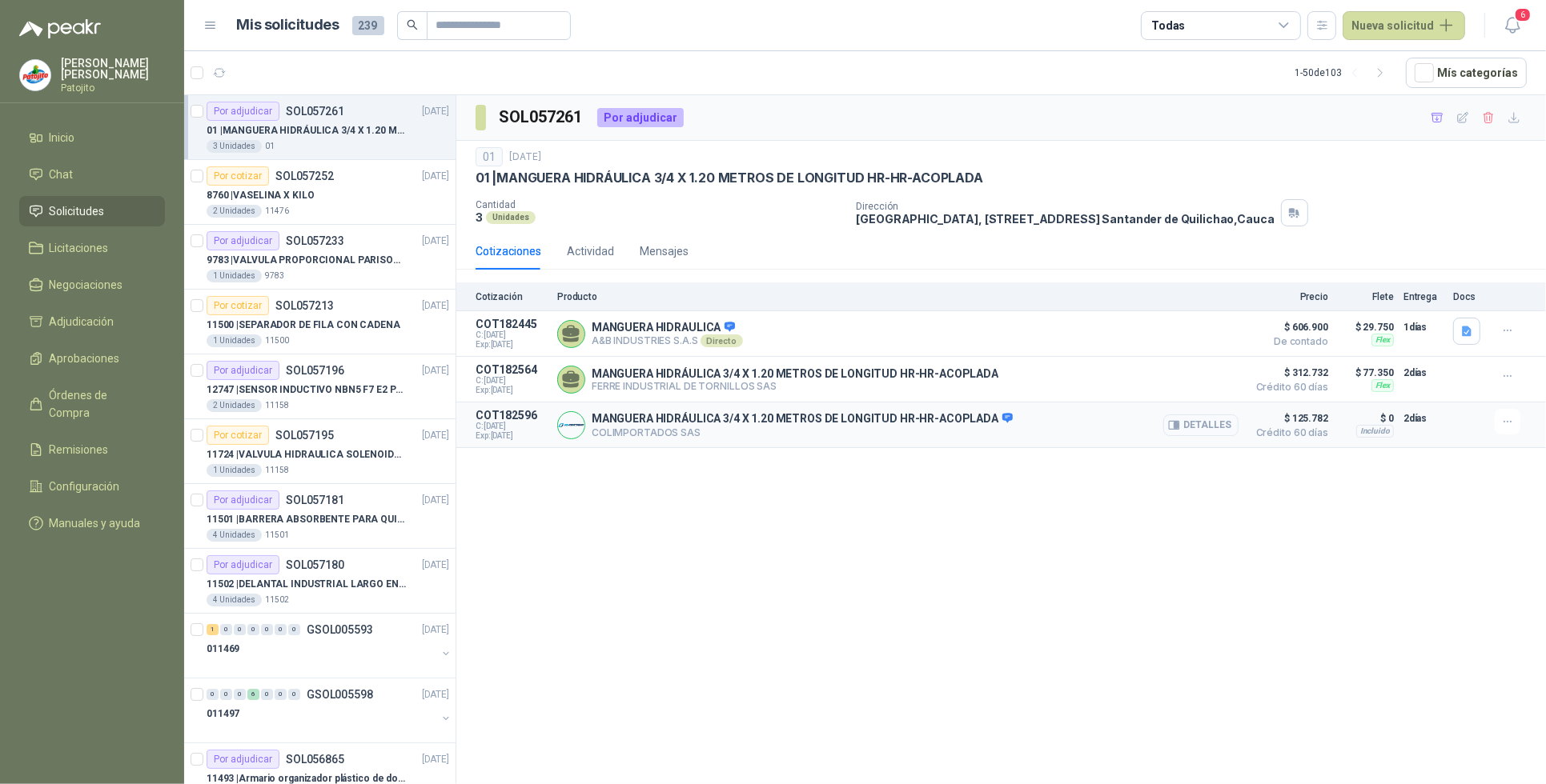
click at [1218, 423] on button "Detalles" at bounding box center [1201, 425] width 75 height 21
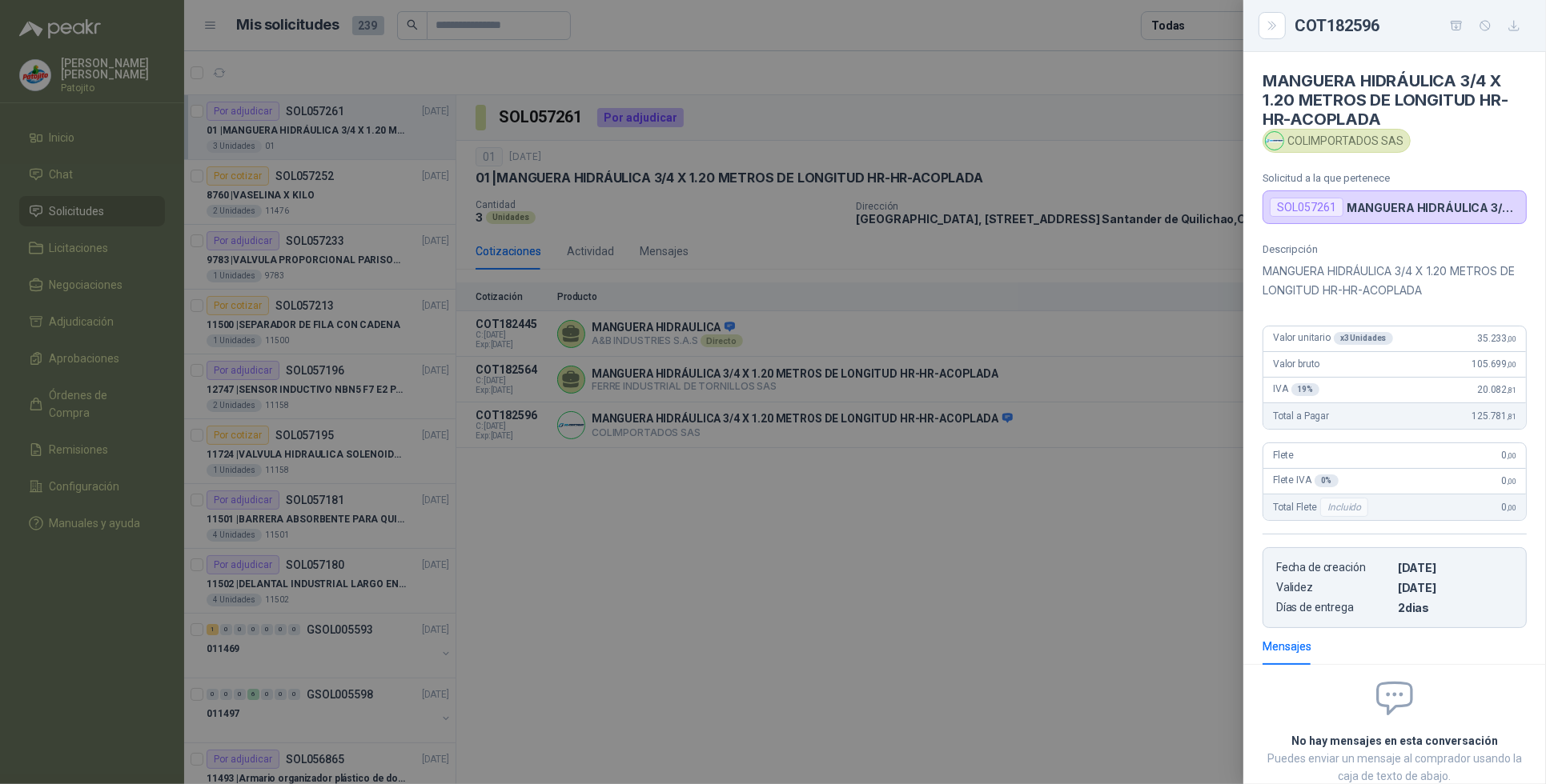
scroll to position [114, 0]
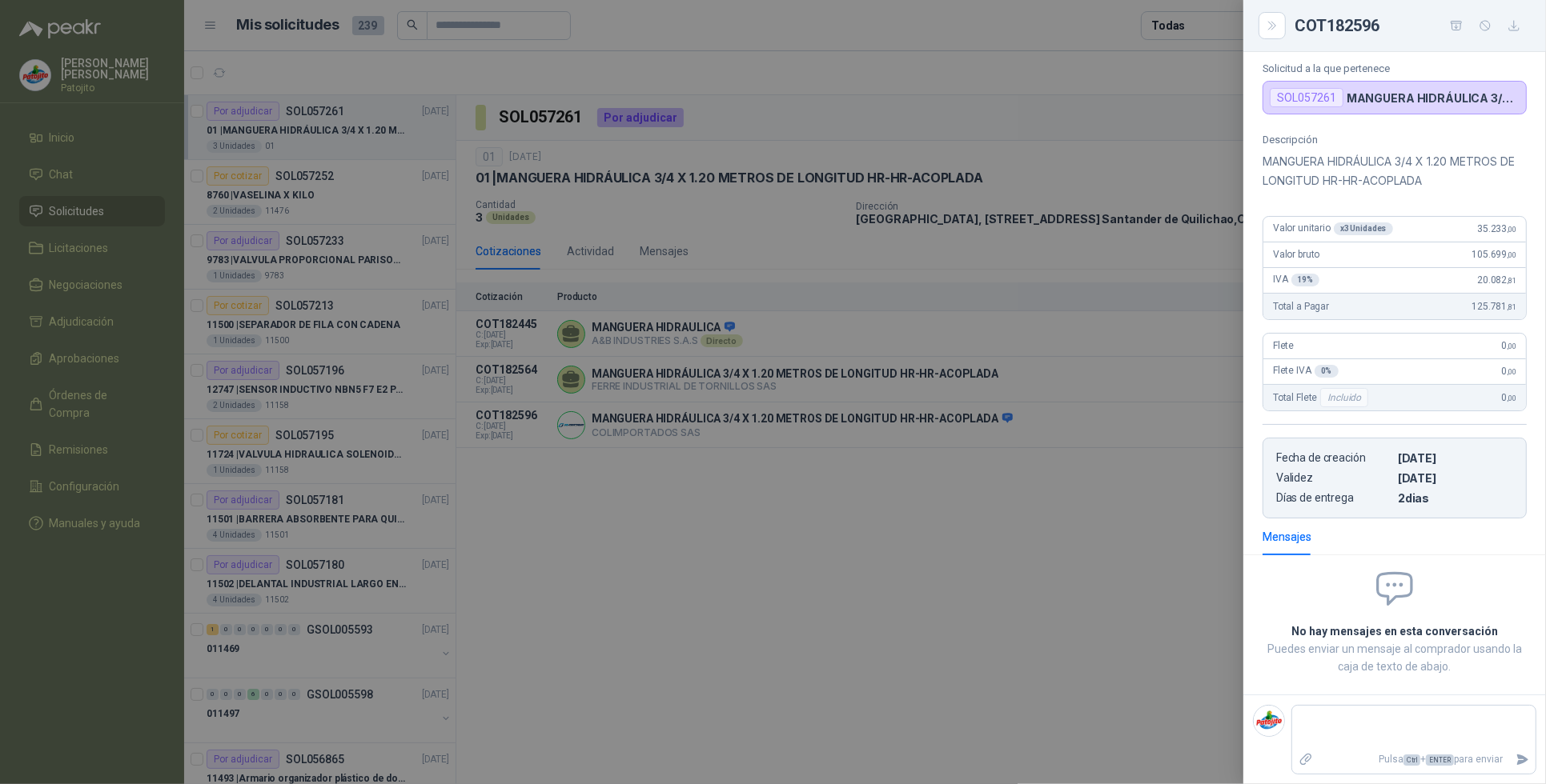
click at [104, 204] on div at bounding box center [773, 392] width 1546 height 784
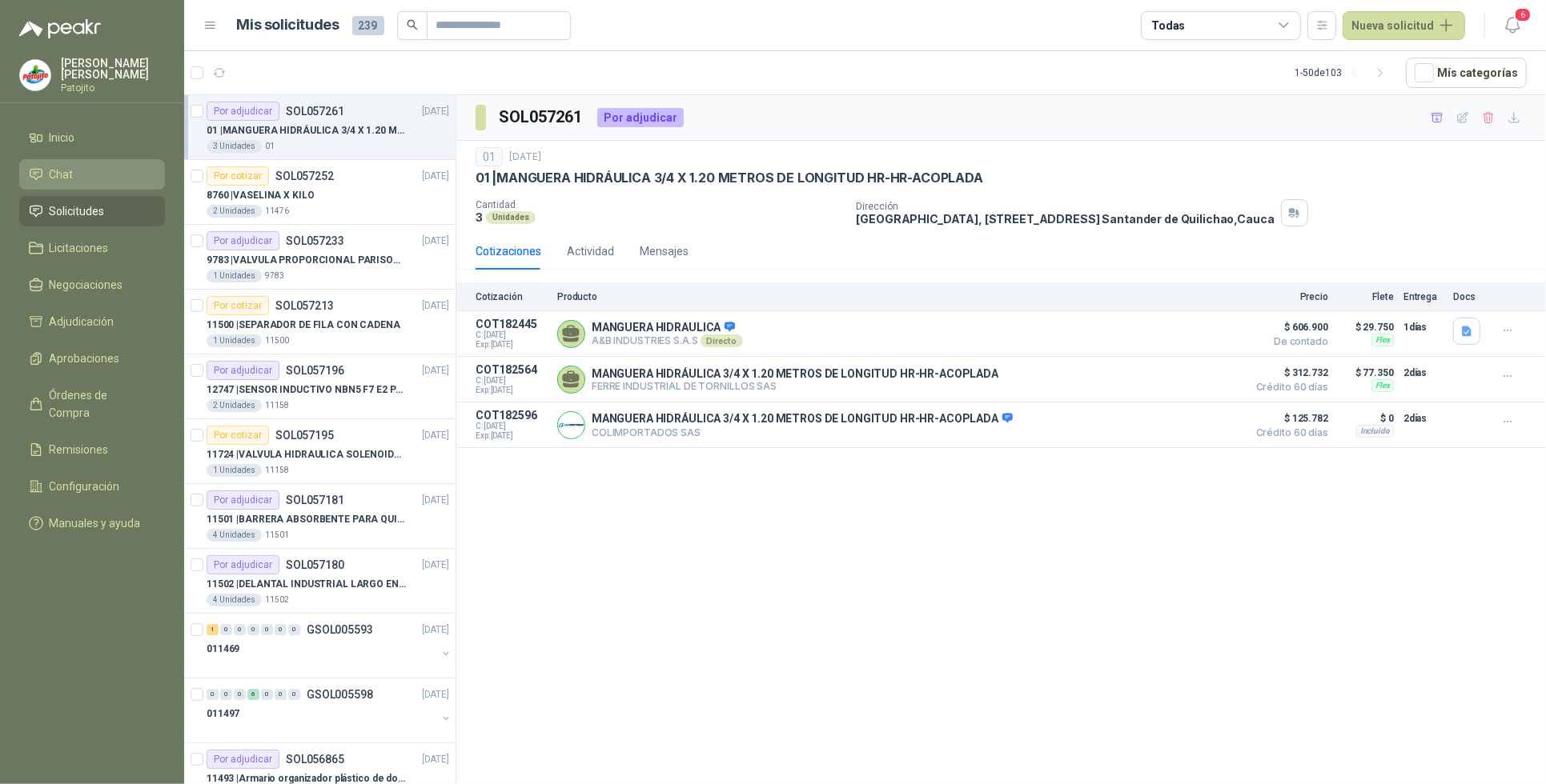
click at [87, 170] on li "Chat" at bounding box center [92, 174] width 126 height 18
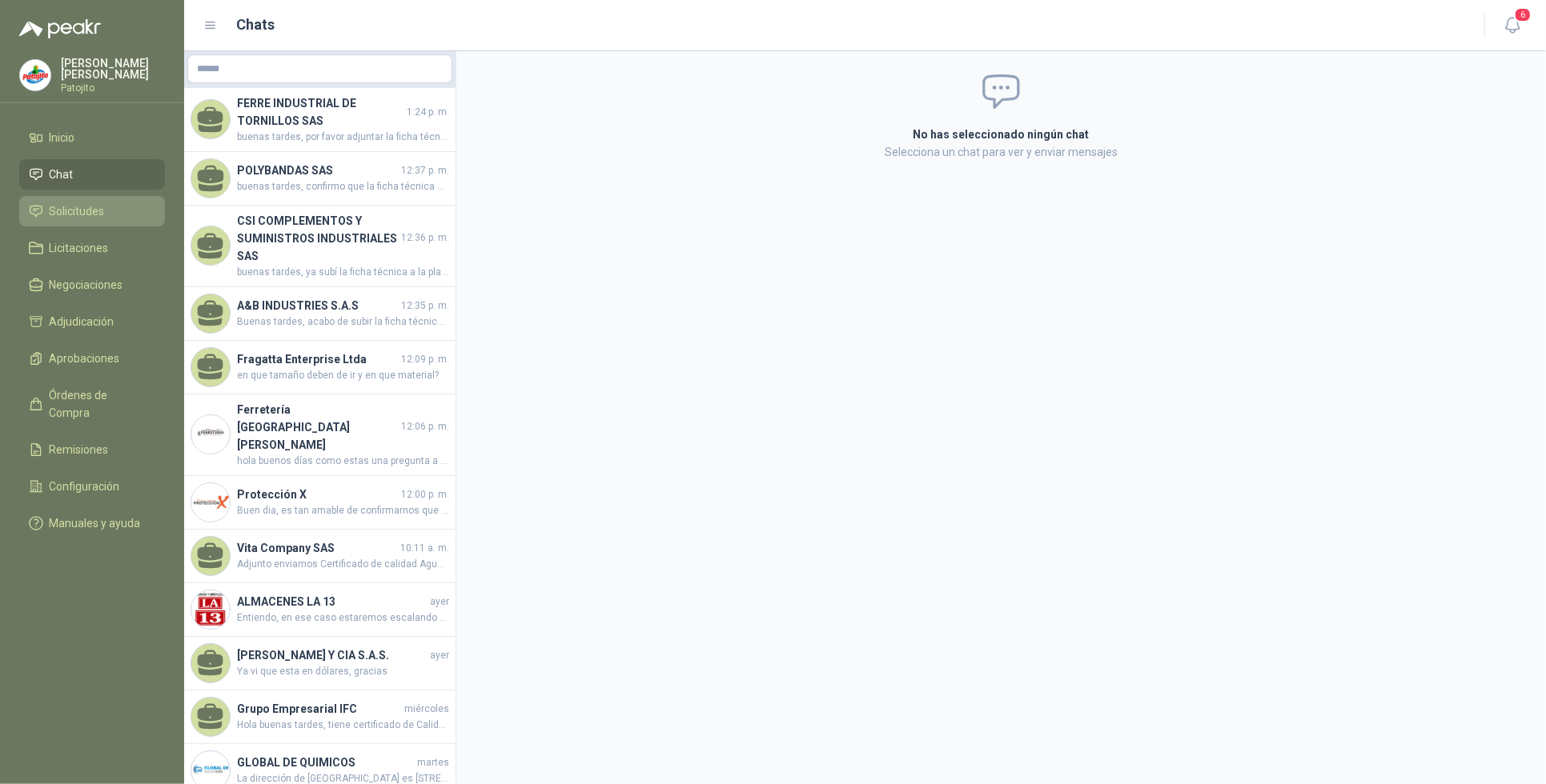
click at [94, 203] on span "Solicitudes" at bounding box center [77, 211] width 55 height 18
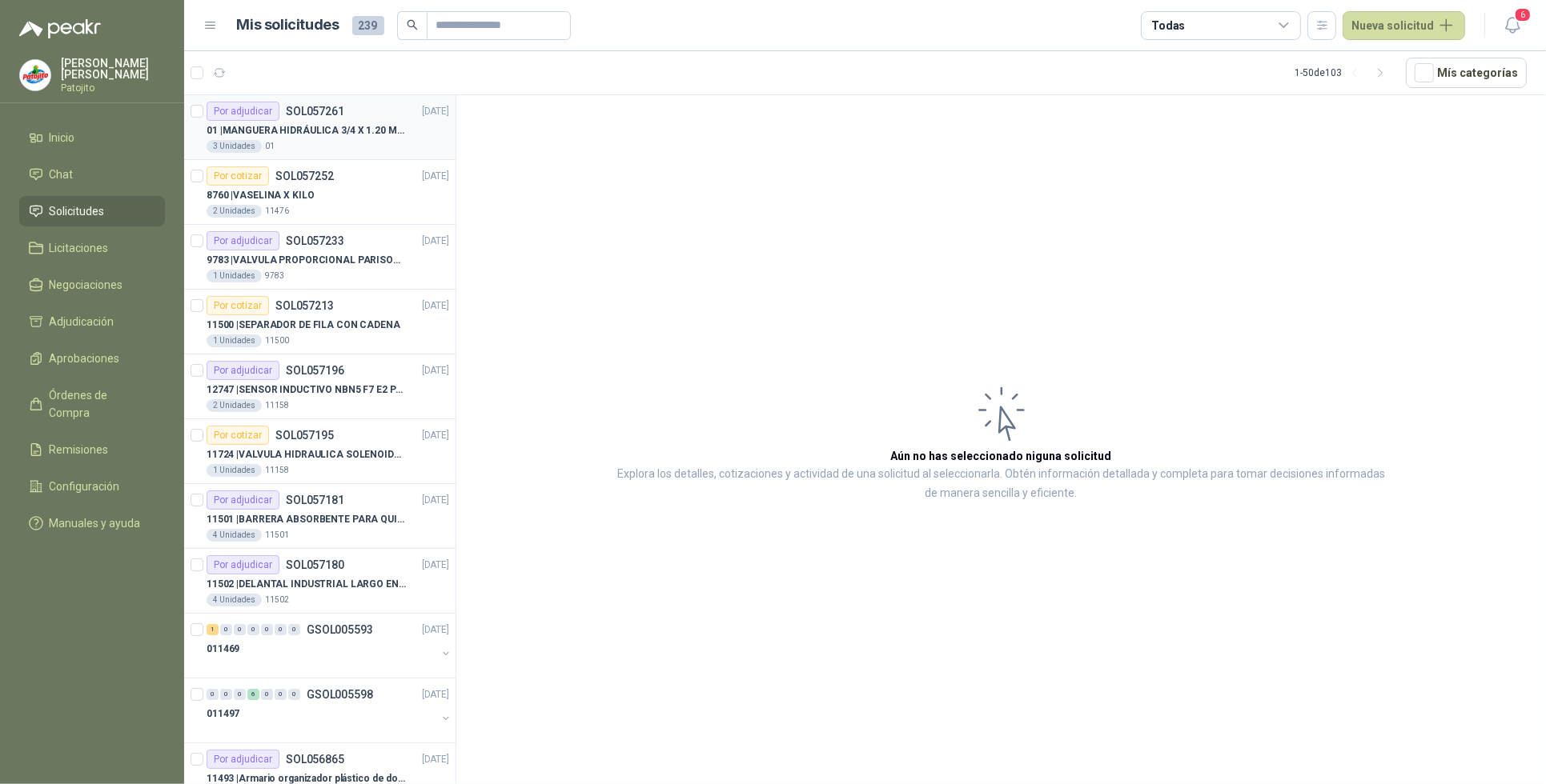
click at [332, 134] on p "01 | MANGUERA HIDRÁULICA 3/4 X 1.20 METROS DE LONGITUD HR-HR-ACOPLADA" at bounding box center [306, 131] width 199 height 15
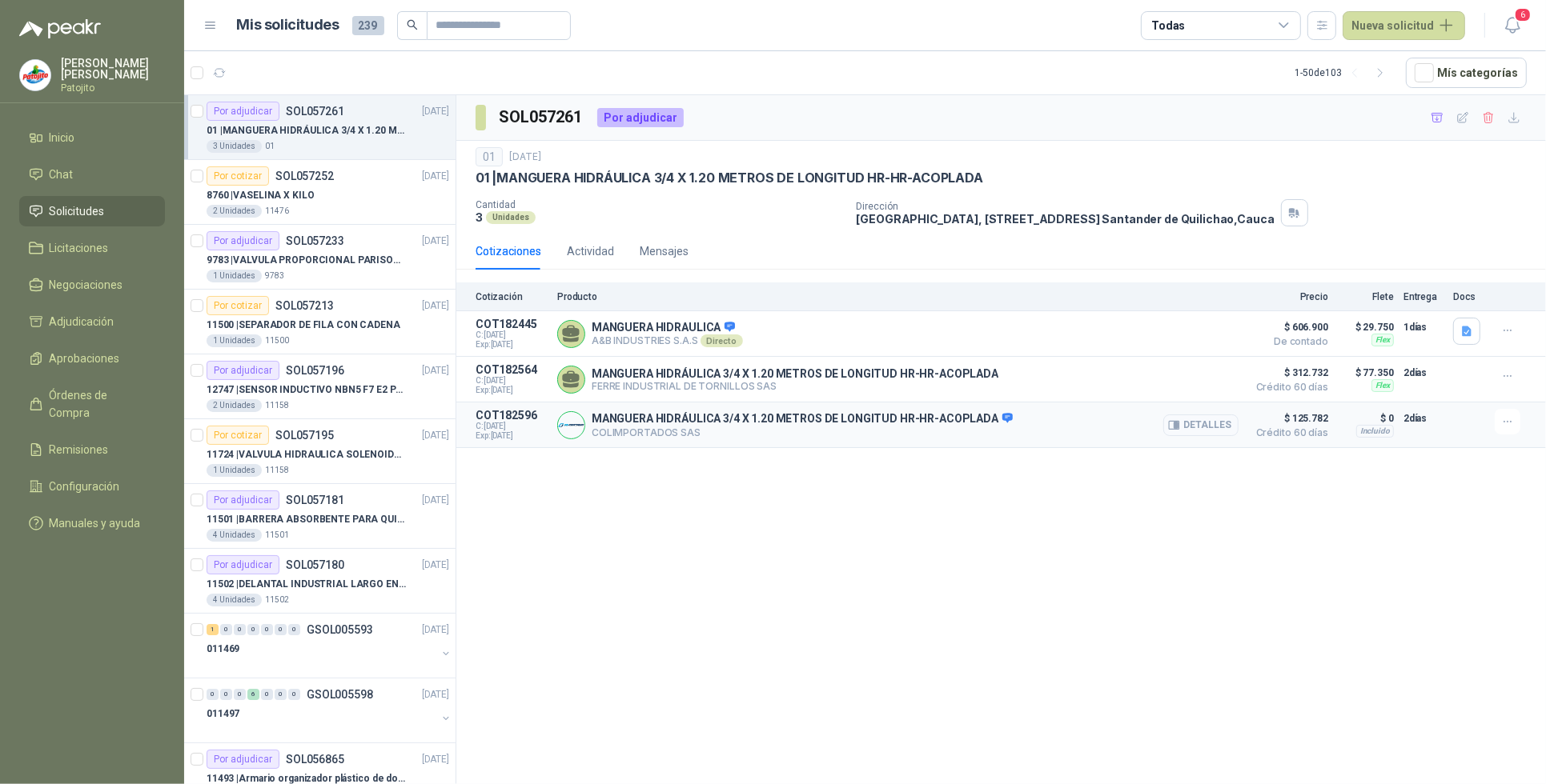
click at [1219, 430] on button "Detalles" at bounding box center [1201, 425] width 75 height 21
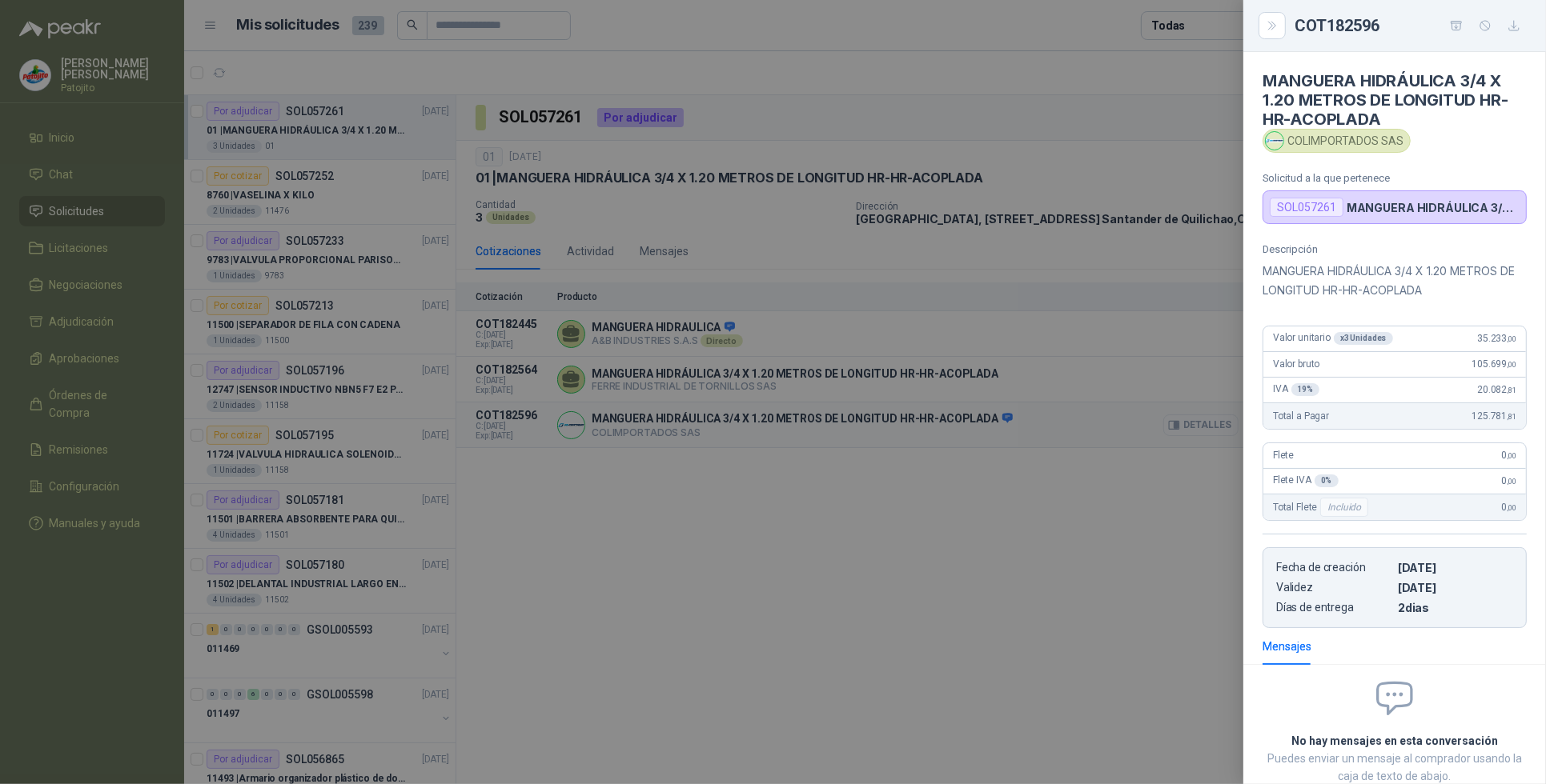
scroll to position [107, 0]
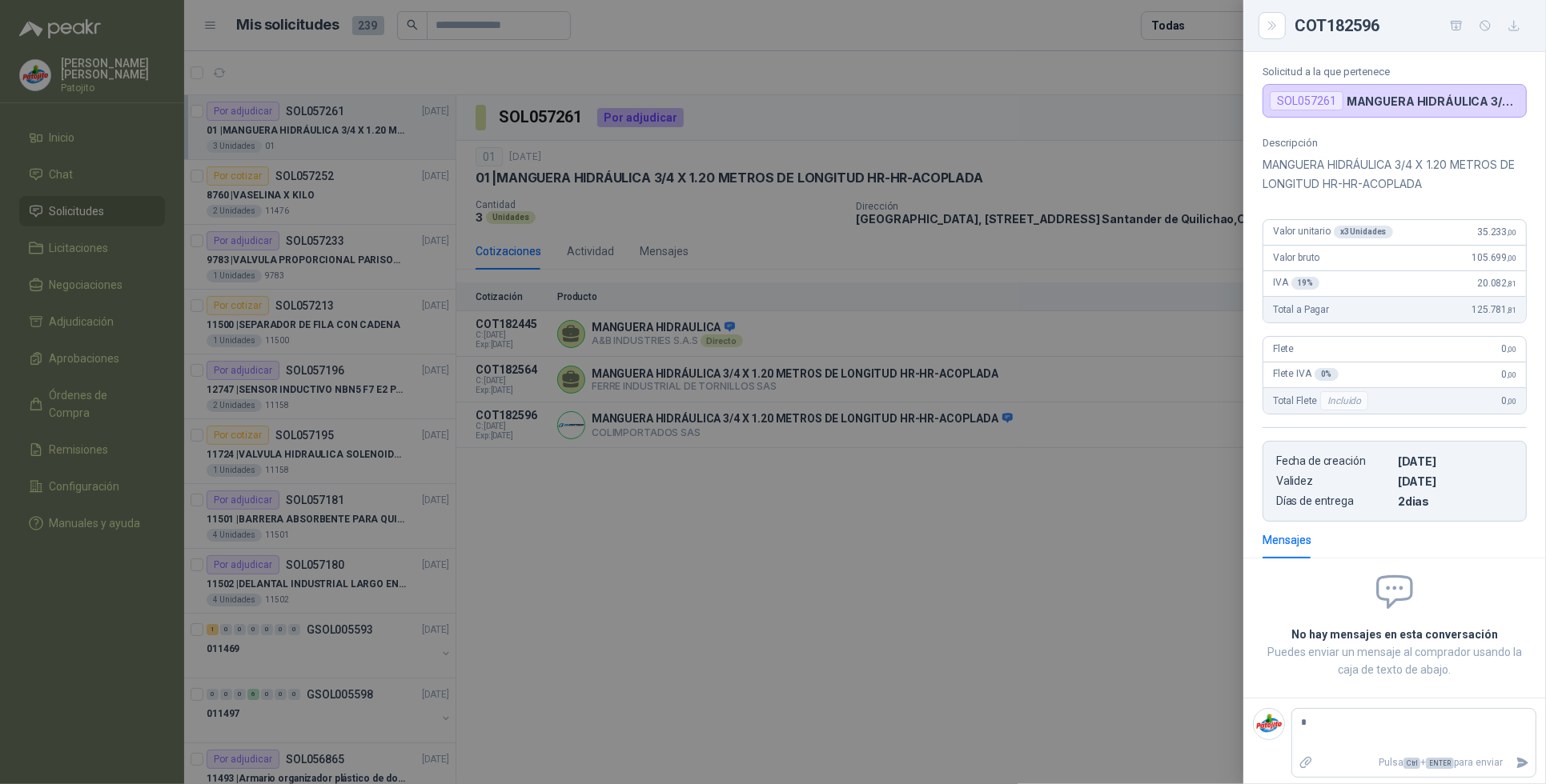
type textarea "*"
type textarea "**"
type textarea "***"
type textarea "****"
type textarea "*****"
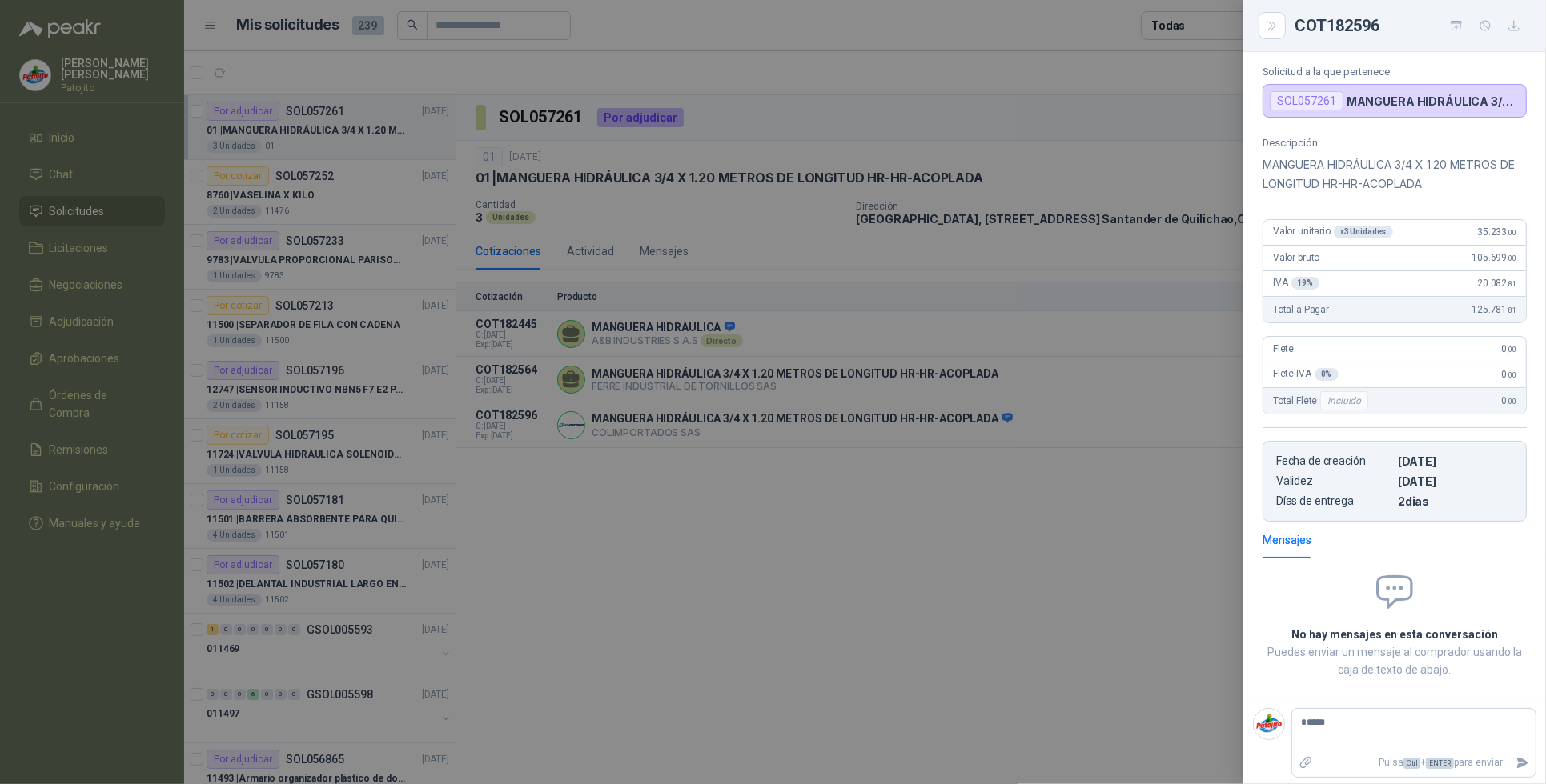
type textarea "******"
type textarea "*****"
type textarea "******"
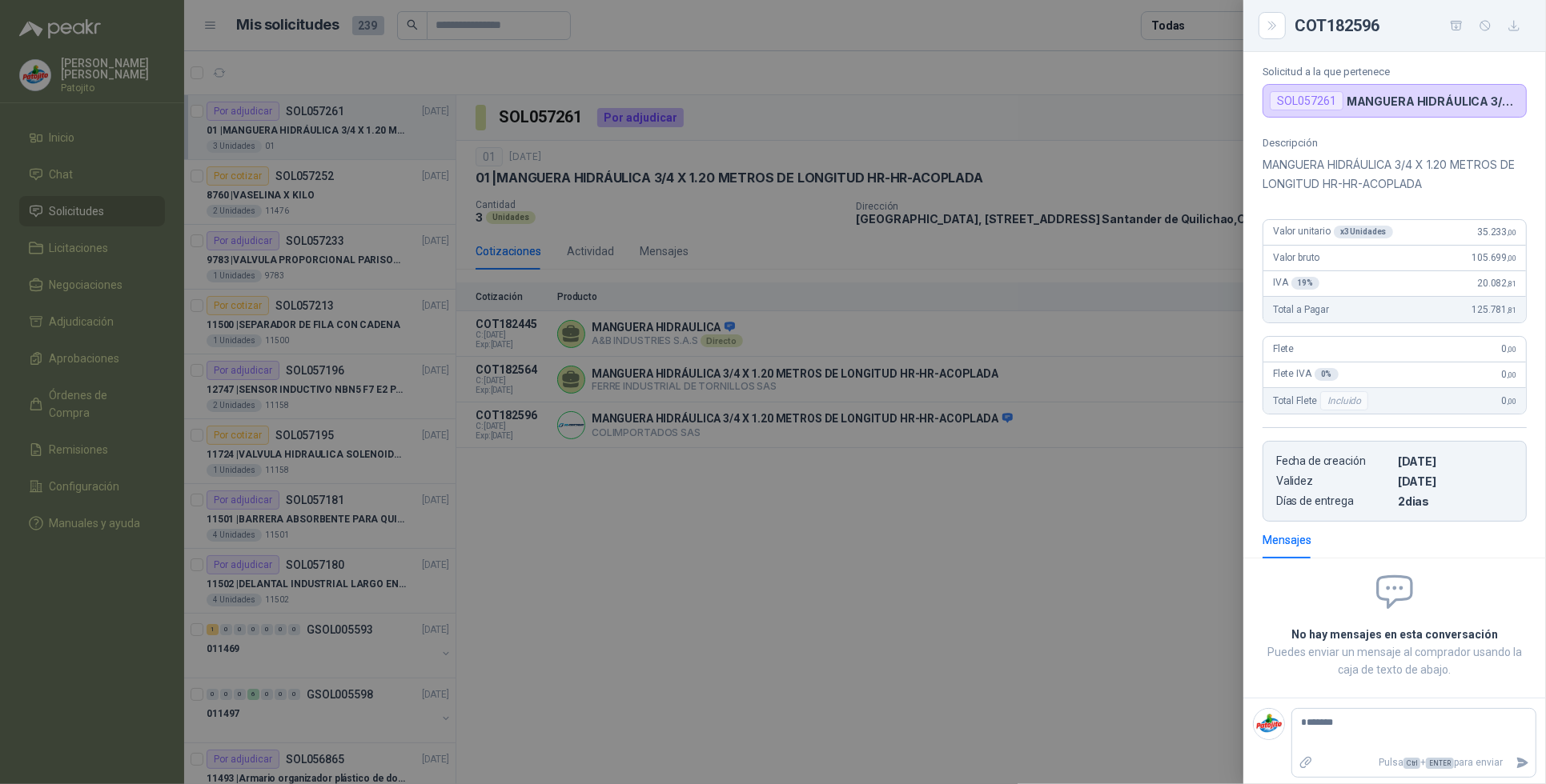
type textarea "********"
type textarea "**********"
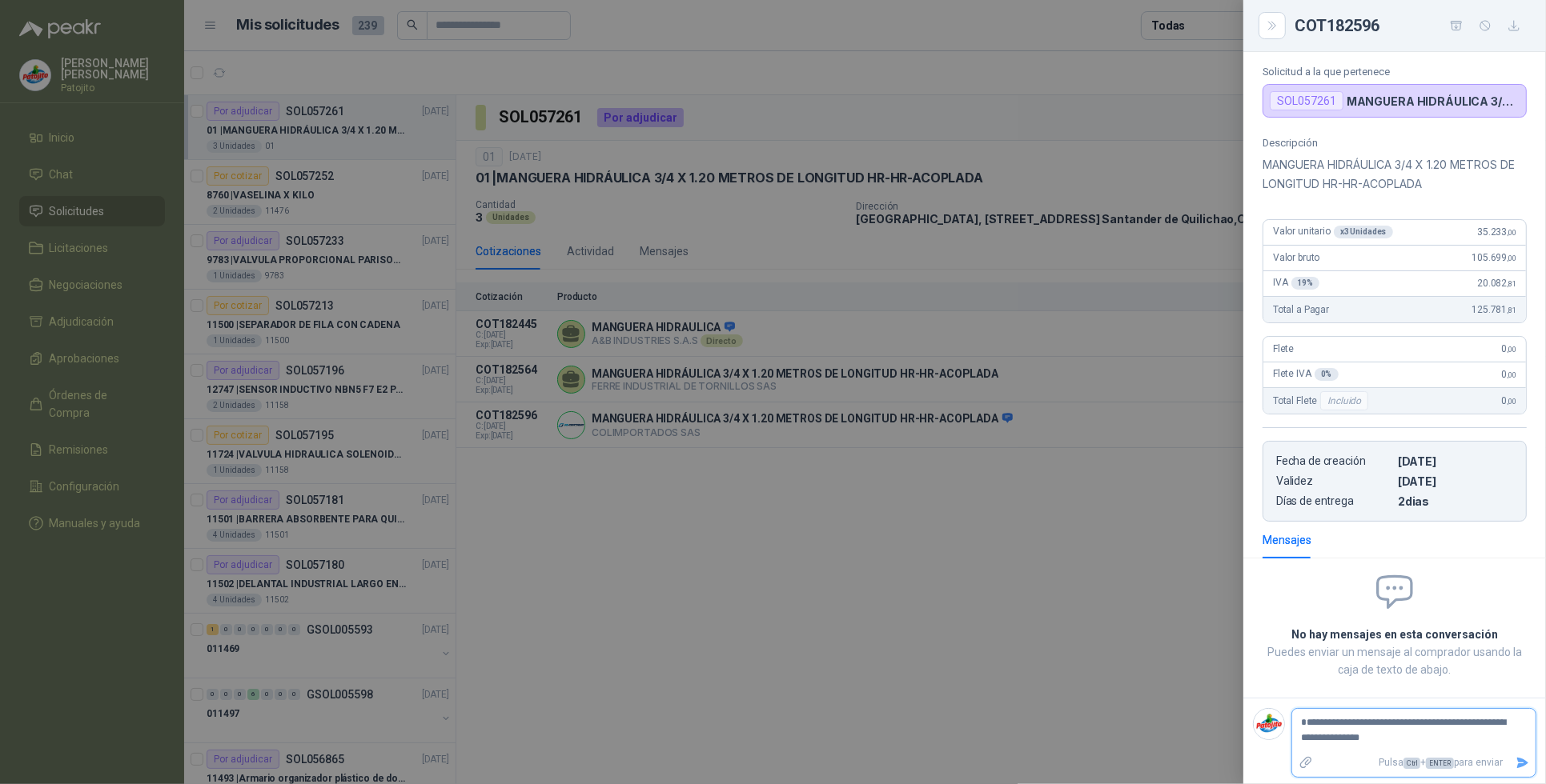
click at [1516, 762] on icon "Enviar" at bounding box center [1523, 763] width 14 height 14
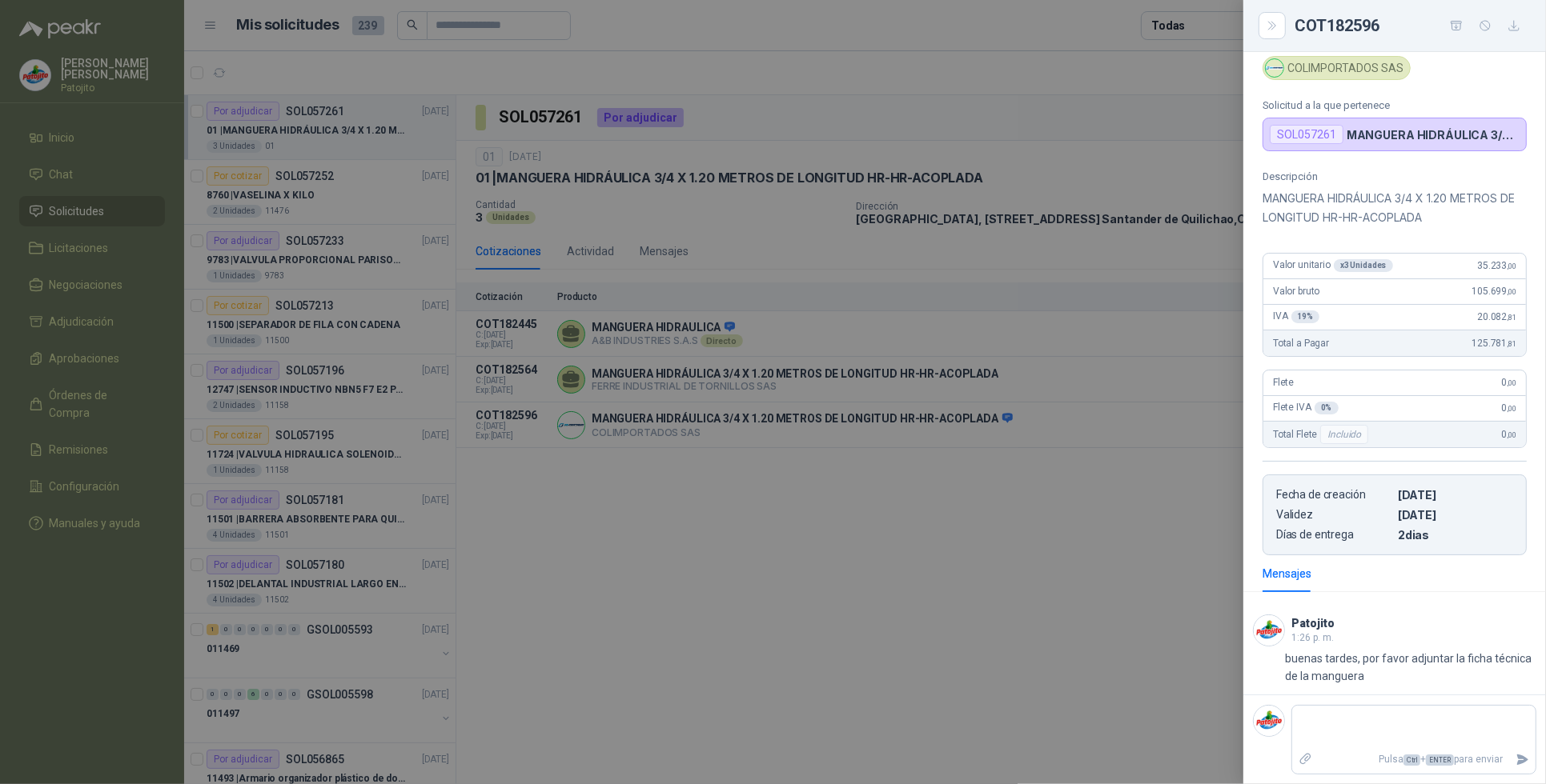
drag, startPoint x: 1271, startPoint y: 30, endPoint x: 1155, endPoint y: 9, distance: 117.9
click at [1268, 30] on icon "Close" at bounding box center [1273, 26] width 14 height 14
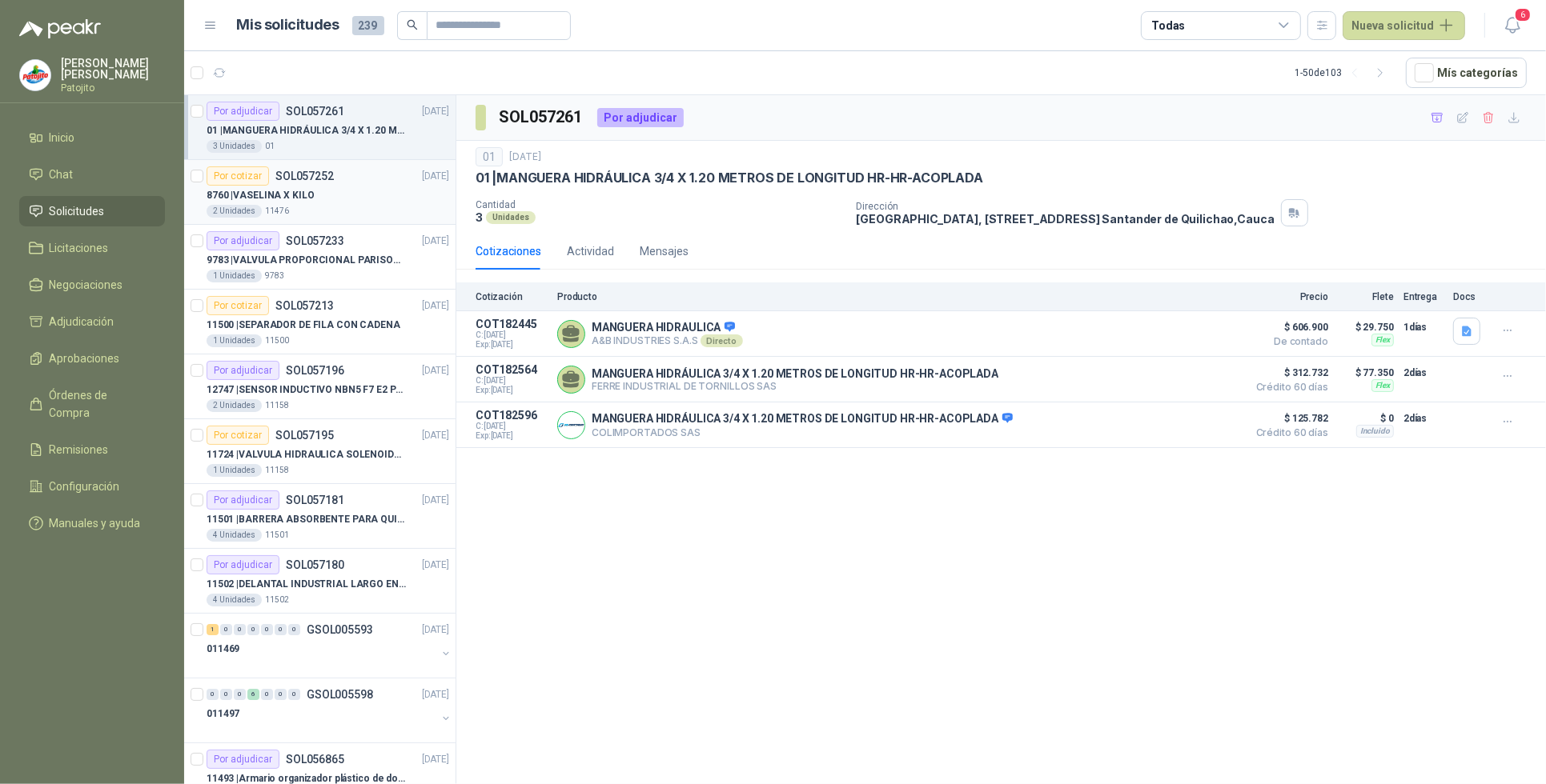
click at [351, 190] on div "8760 | VASELINA X KILO" at bounding box center [328, 195] width 243 height 19
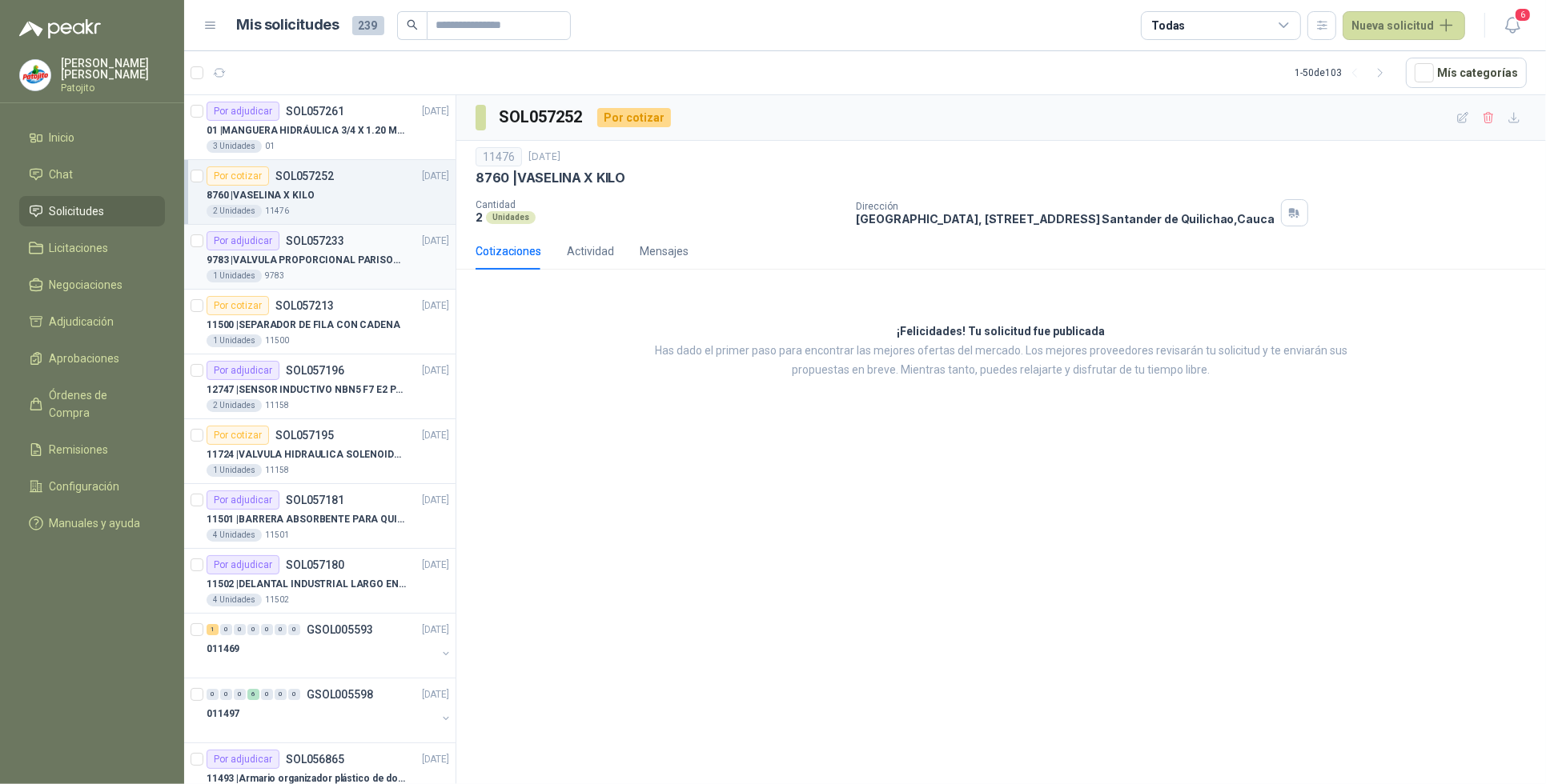
click at [324, 259] on p "9783 | VALVULA PROPORCIONAL PARISON 0811404612 / 4WRPEH6C4 [PERSON_NAME]" at bounding box center [306, 260] width 199 height 15
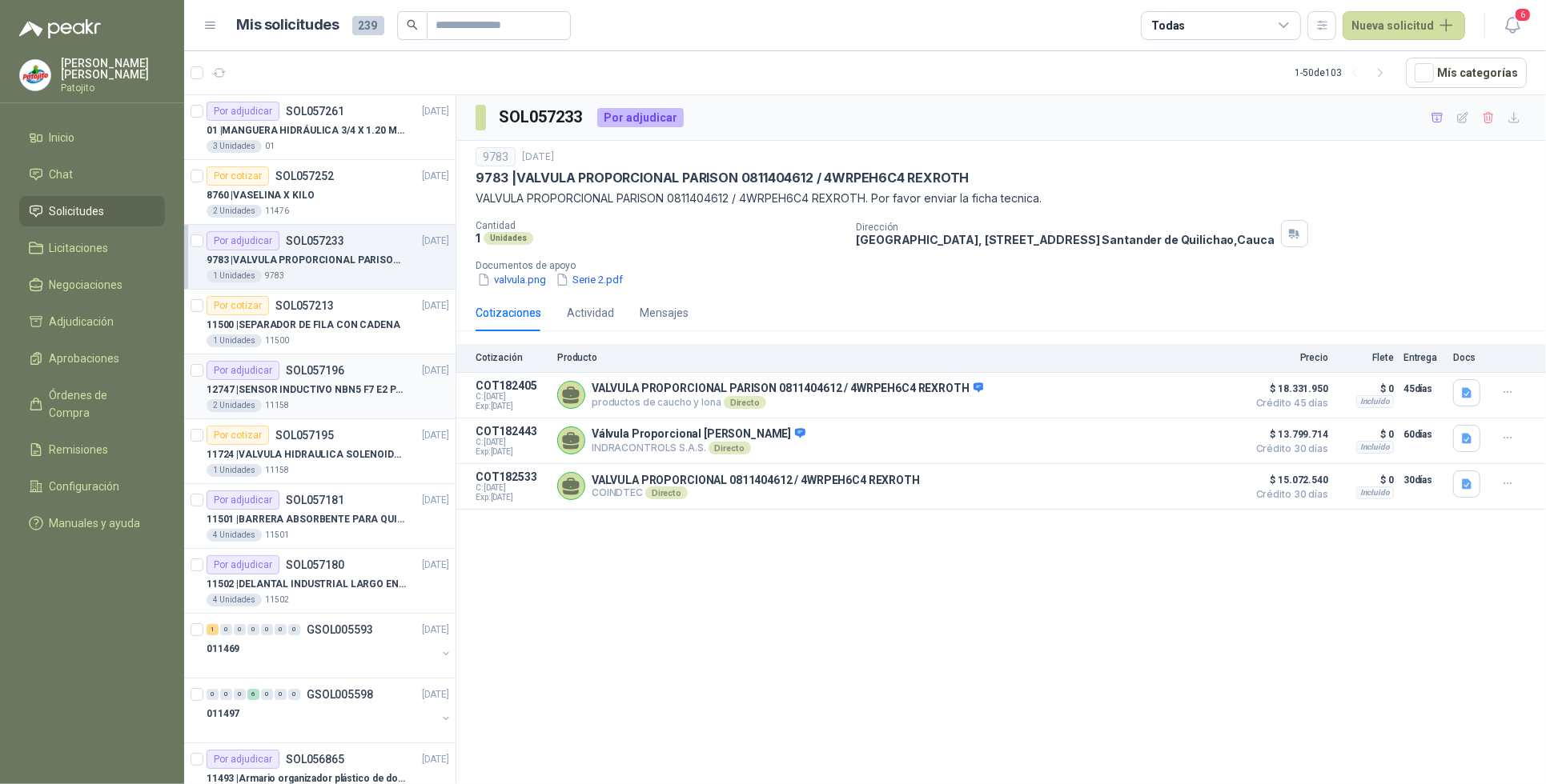
click at [358, 402] on div "2 Unidades 11158" at bounding box center [328, 405] width 243 height 13
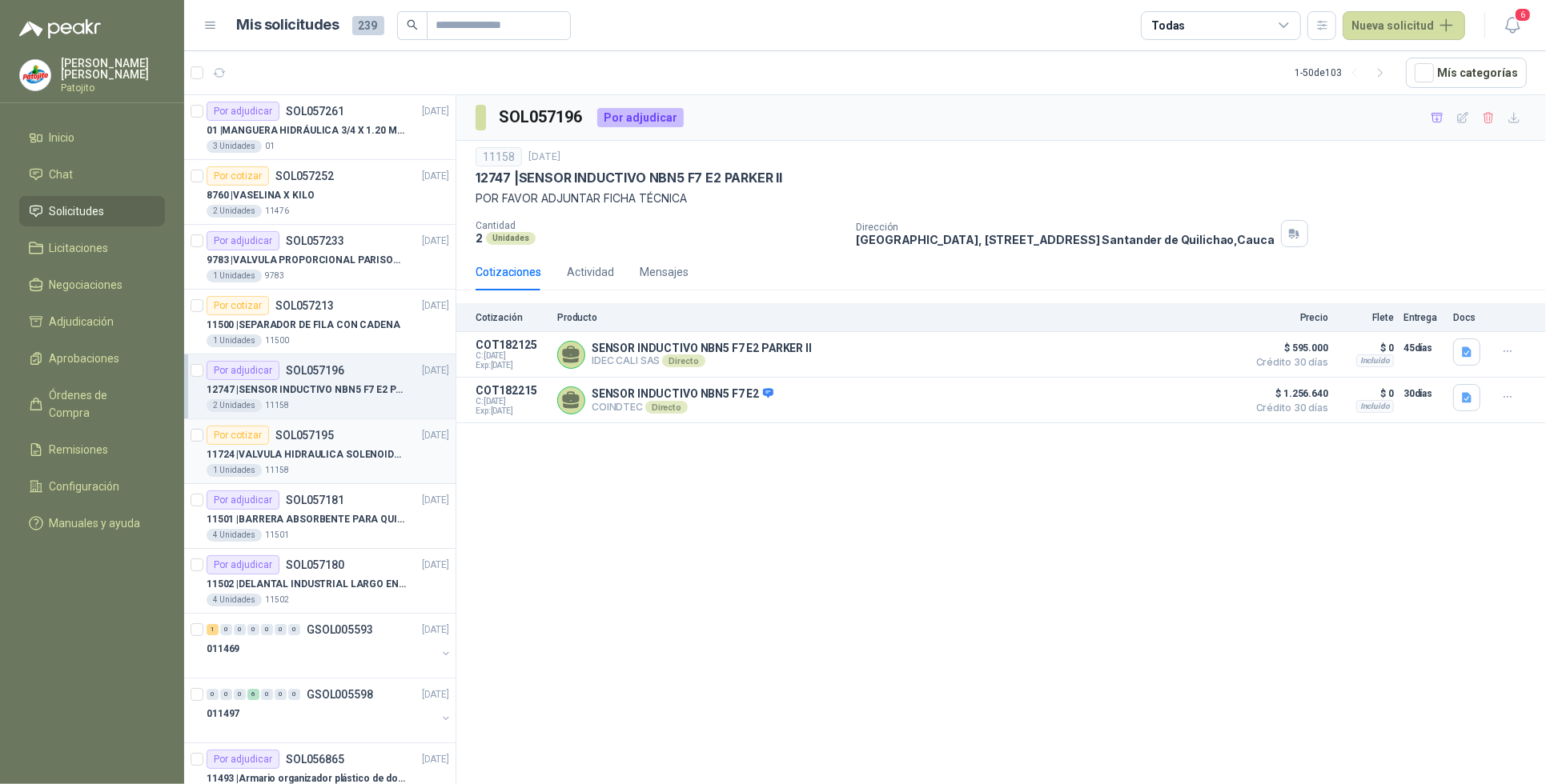
click at [350, 462] on p "11724 | VALVULA HIDRAULICA SOLENOIDE SV08-20 REF : SV08-3B-N-24DC-DG NORMALMENT…" at bounding box center [306, 455] width 199 height 15
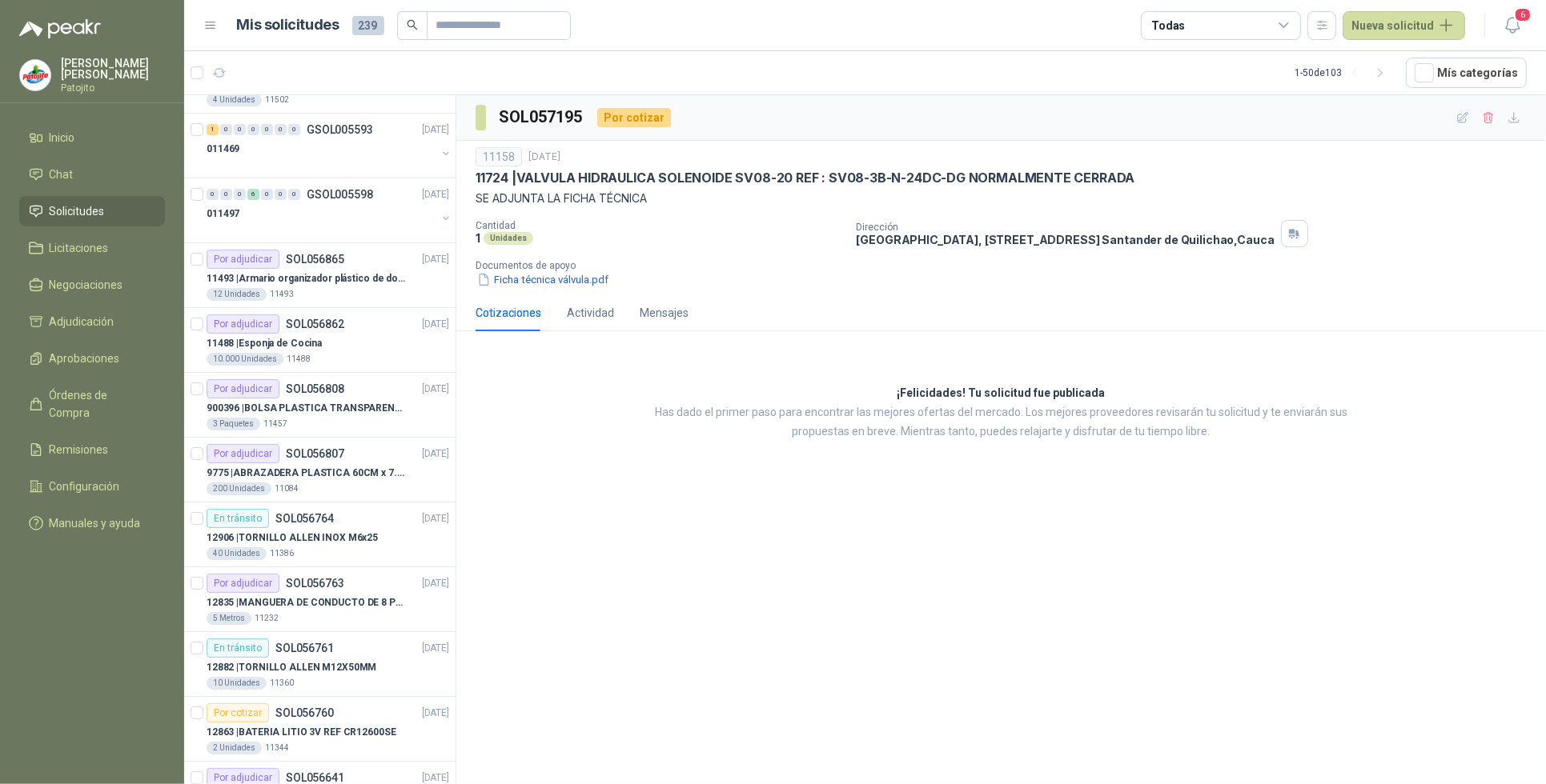
scroll to position [800, 0]
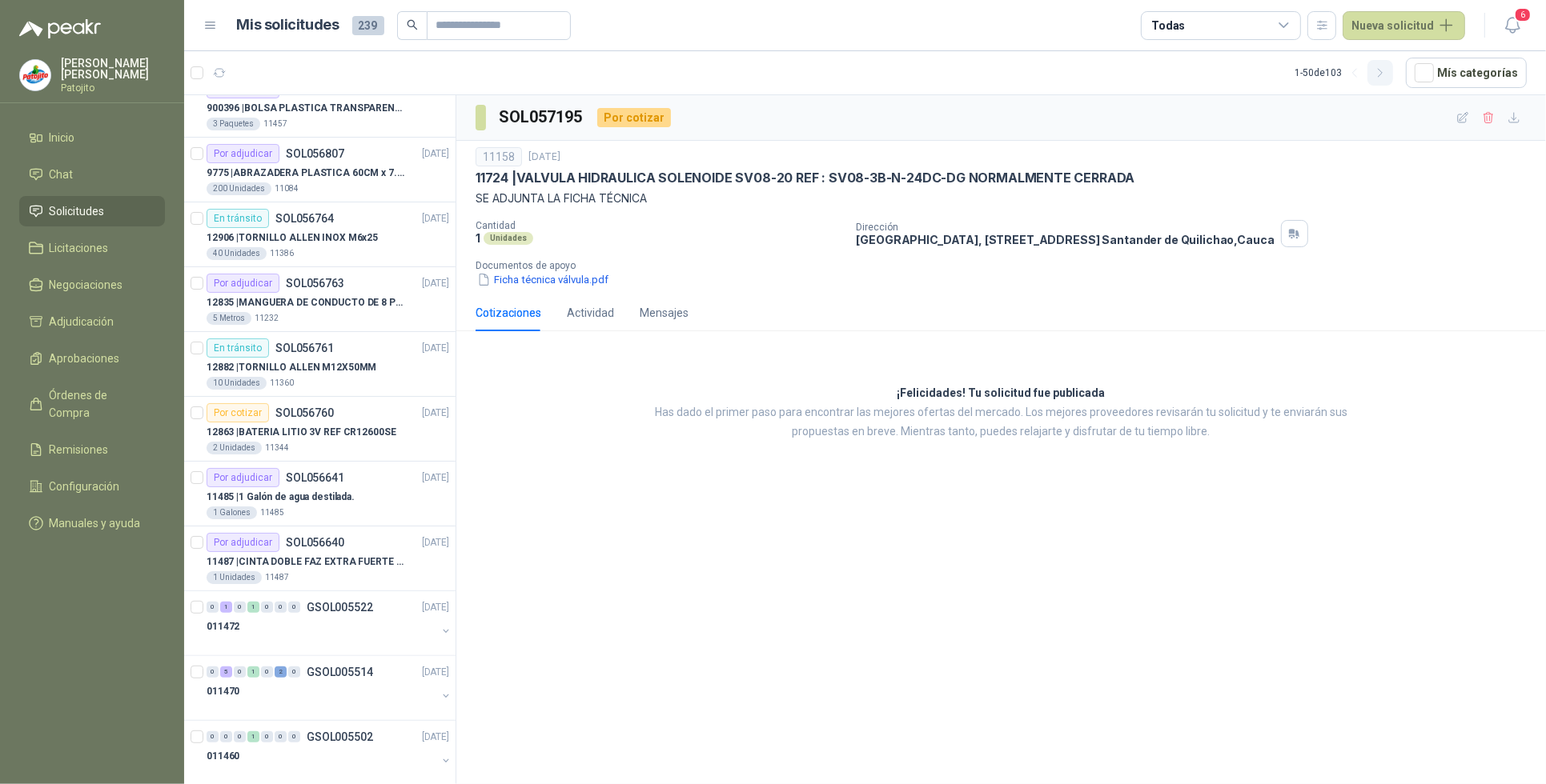
click at [1382, 74] on icon "button" at bounding box center [1380, 72] width 4 height 8
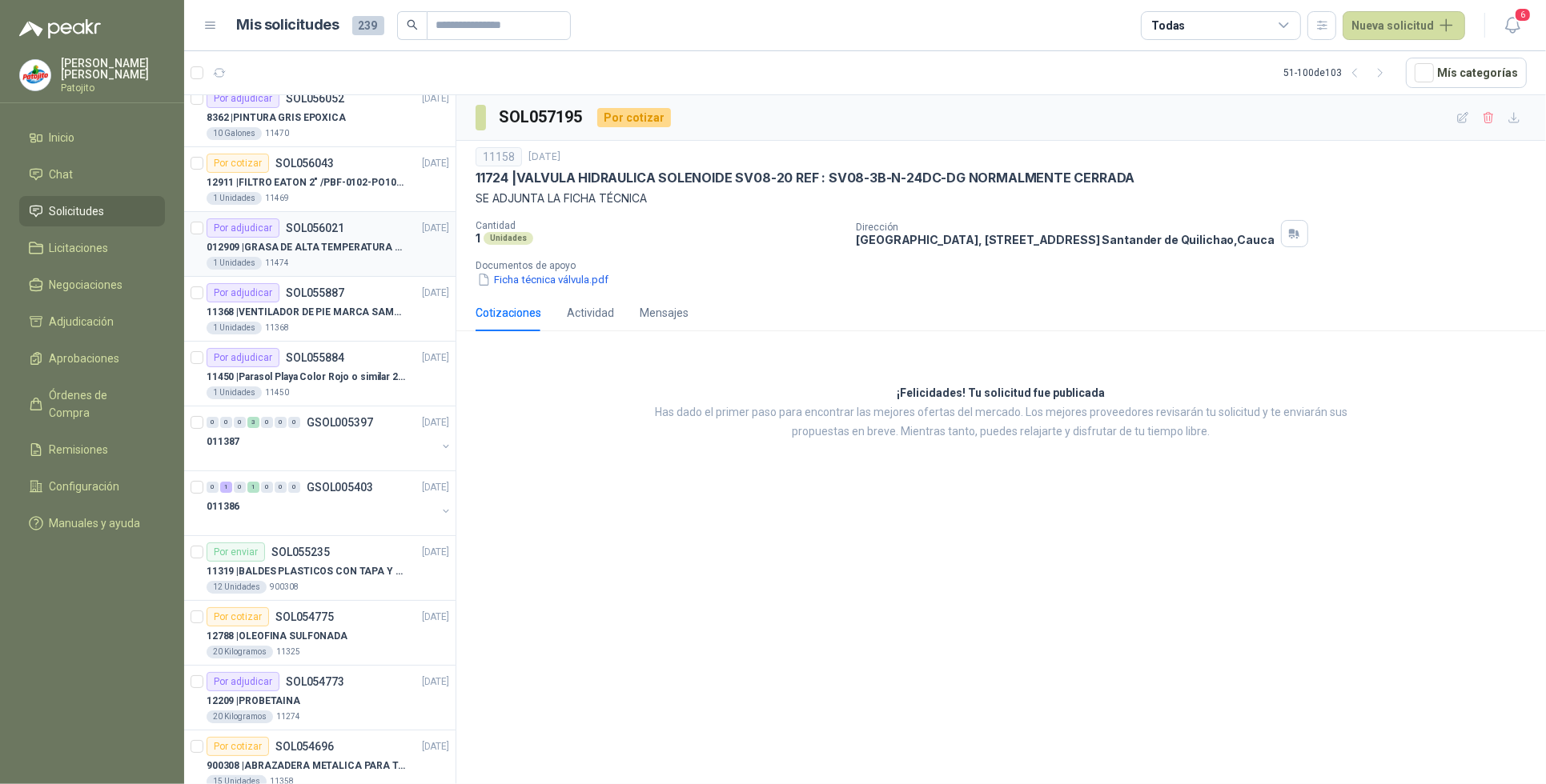
scroll to position [0, 0]
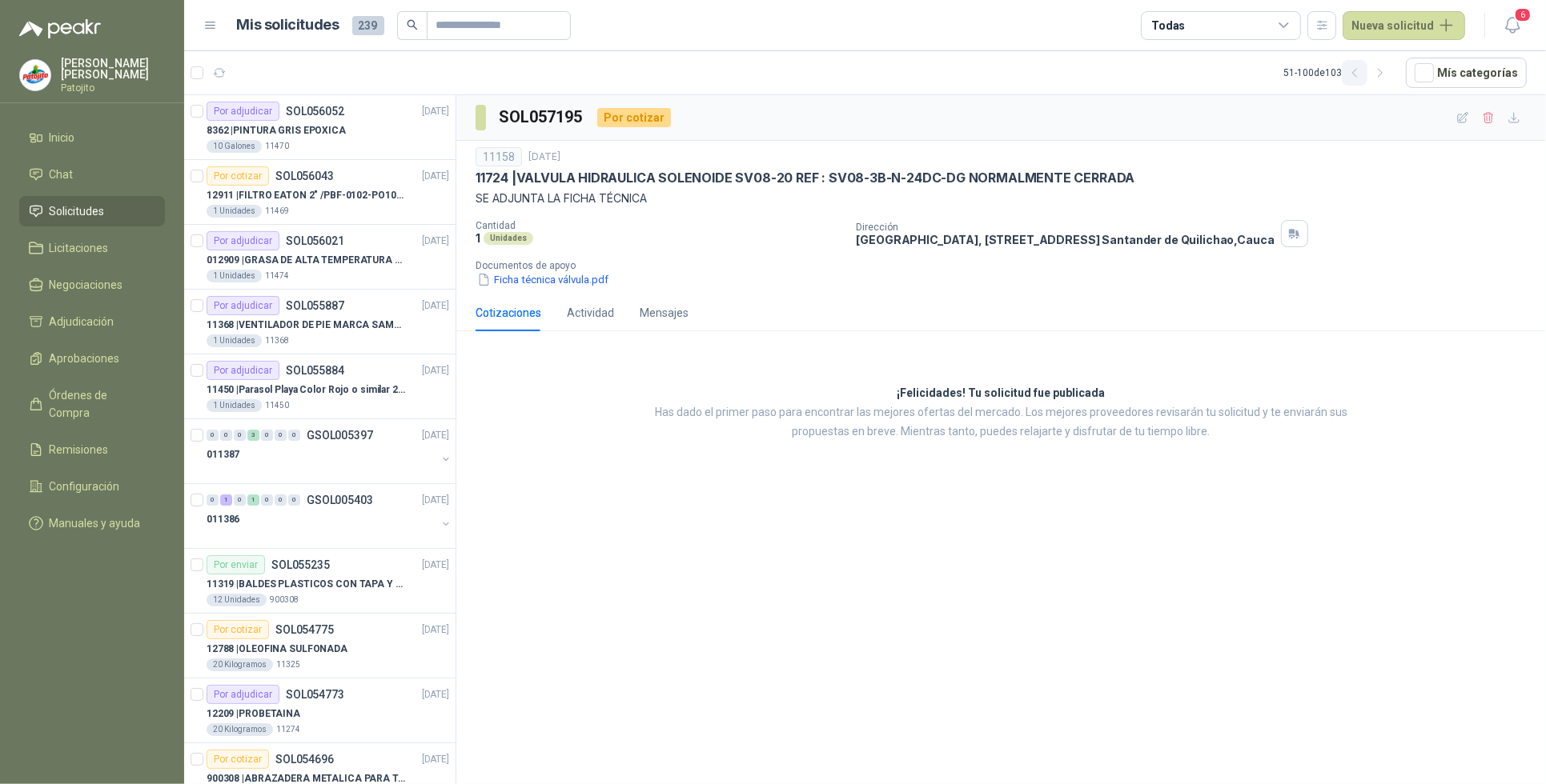
click at [1359, 76] on icon "button" at bounding box center [1355, 73] width 14 height 14
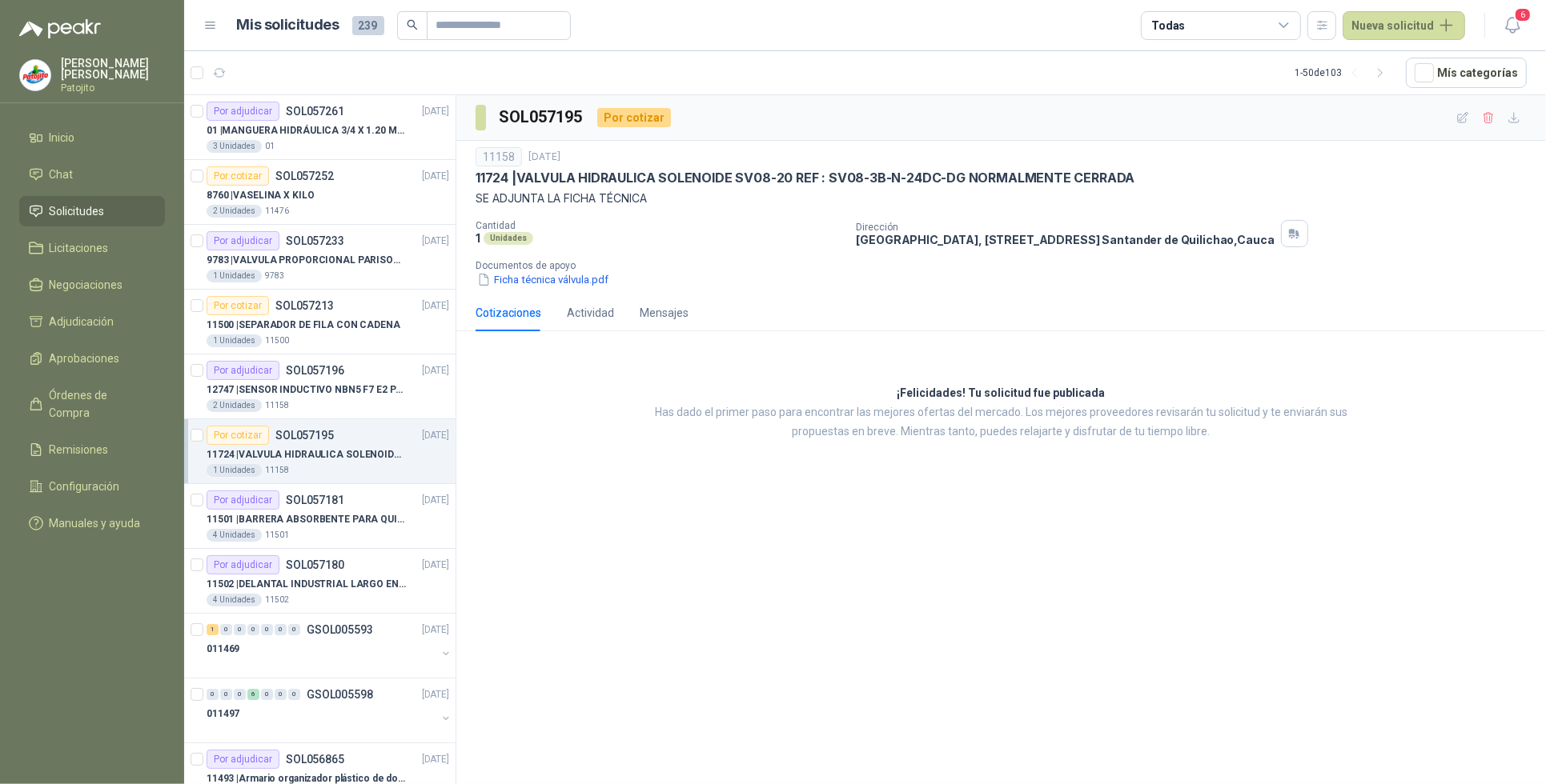
click at [1282, 25] on icon at bounding box center [1284, 25] width 14 height 14
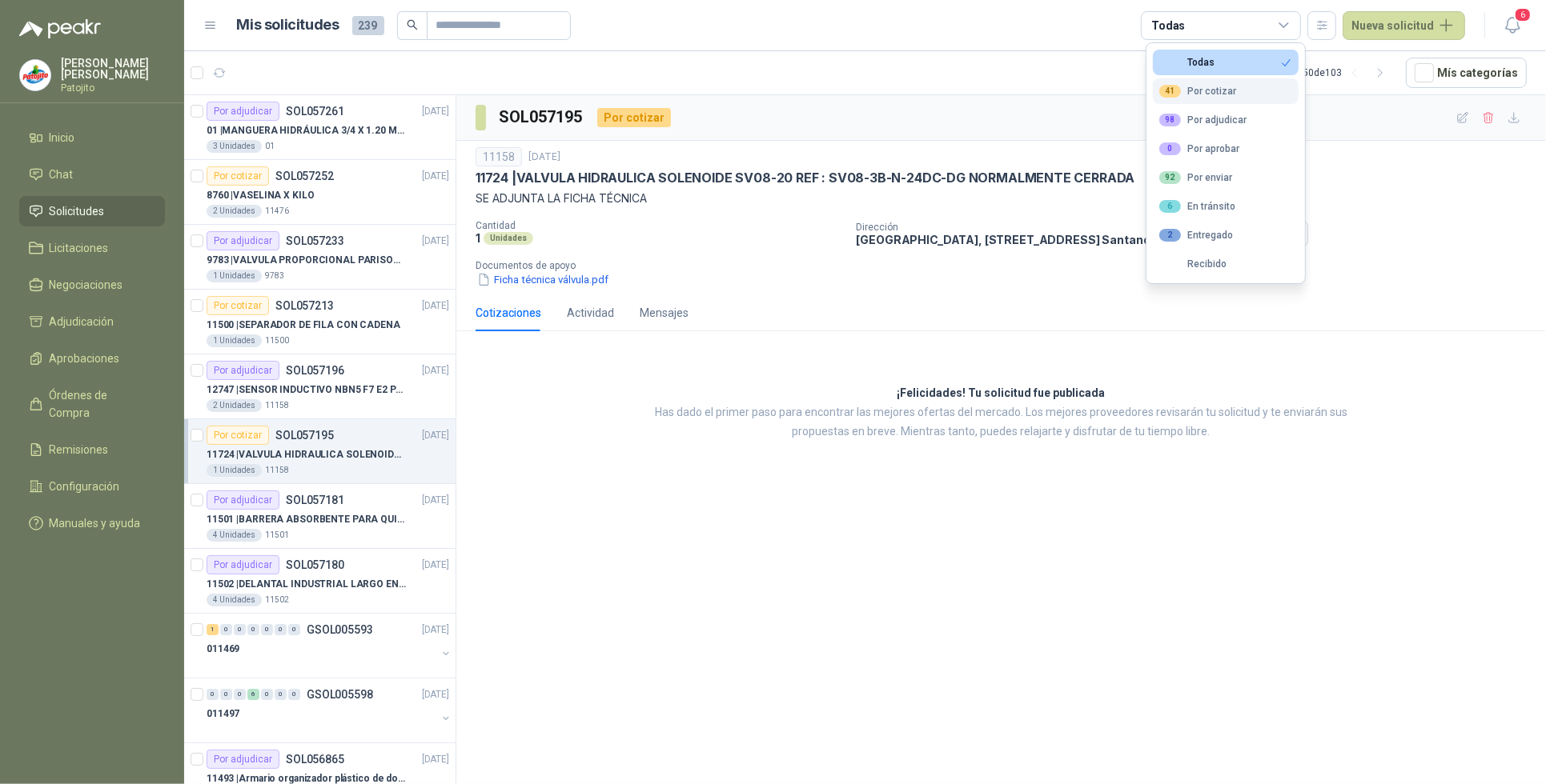
click at [1242, 88] on button "41 Por cotizar" at bounding box center [1226, 92] width 146 height 25
click at [1242, 117] on div "98 Por adjudicar" at bounding box center [1203, 120] width 87 height 13
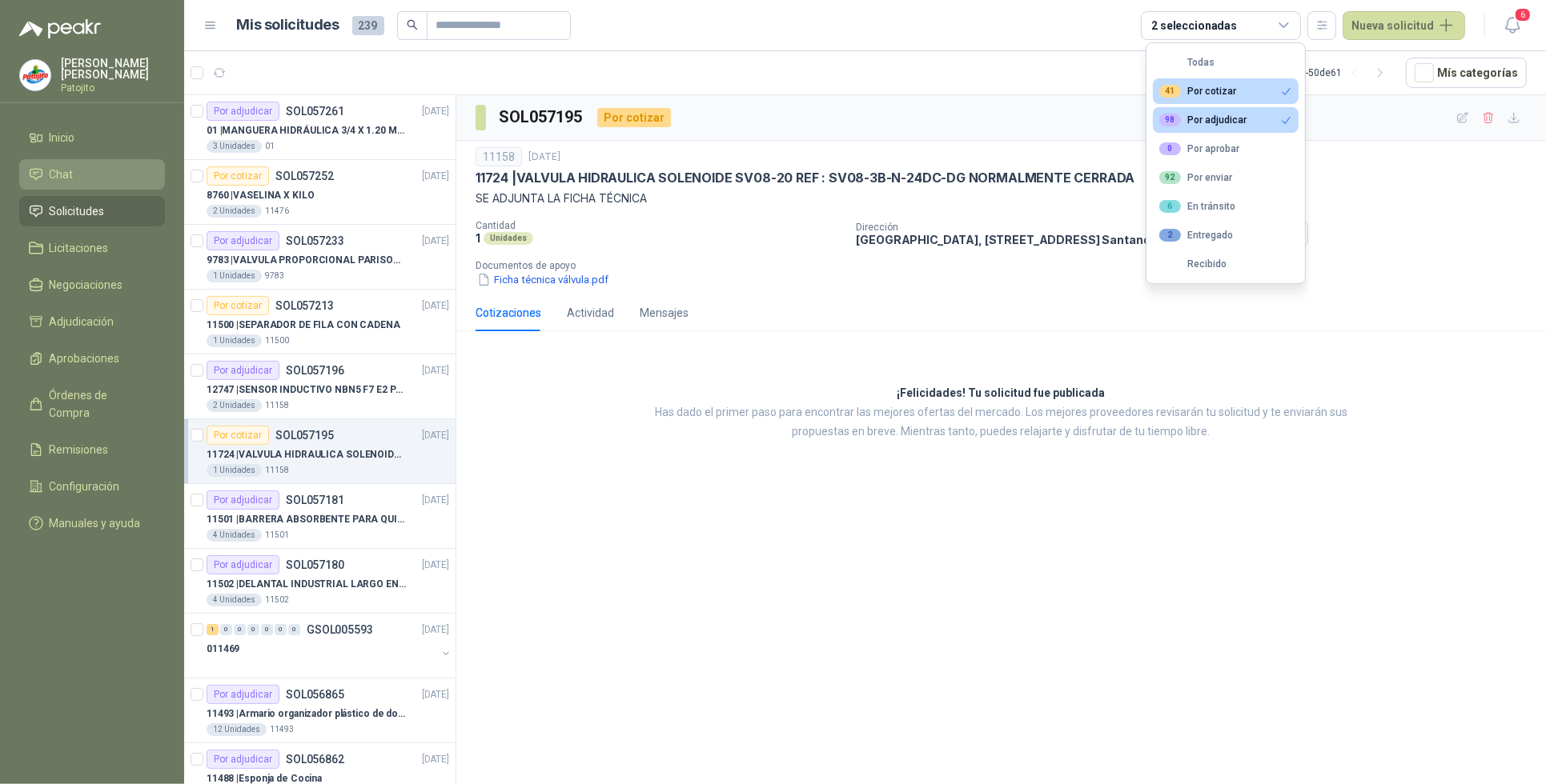
click at [117, 161] on link "Chat" at bounding box center [92, 175] width 146 height 31
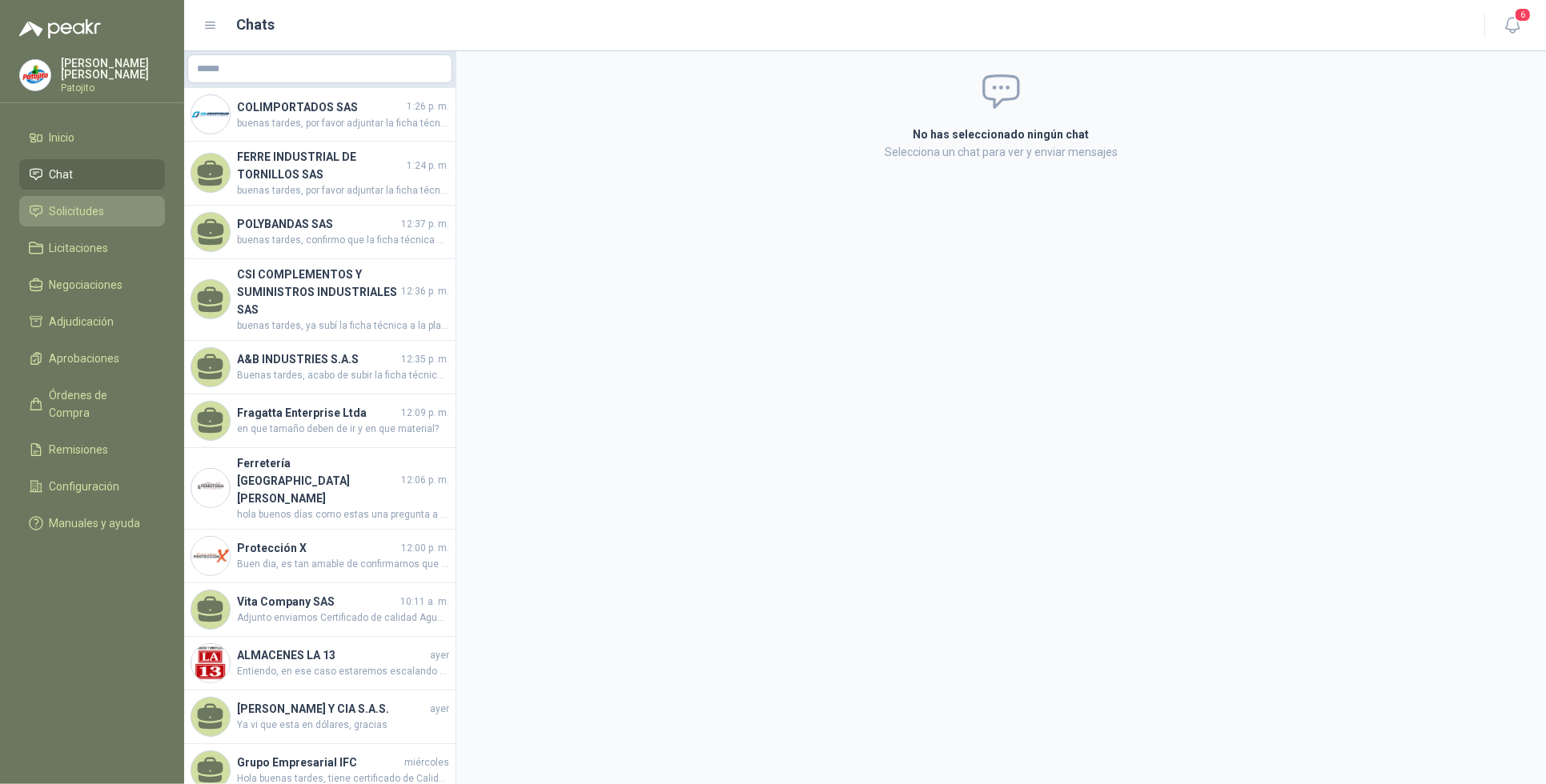
click at [114, 207] on li "Solicitudes" at bounding box center [92, 211] width 126 height 18
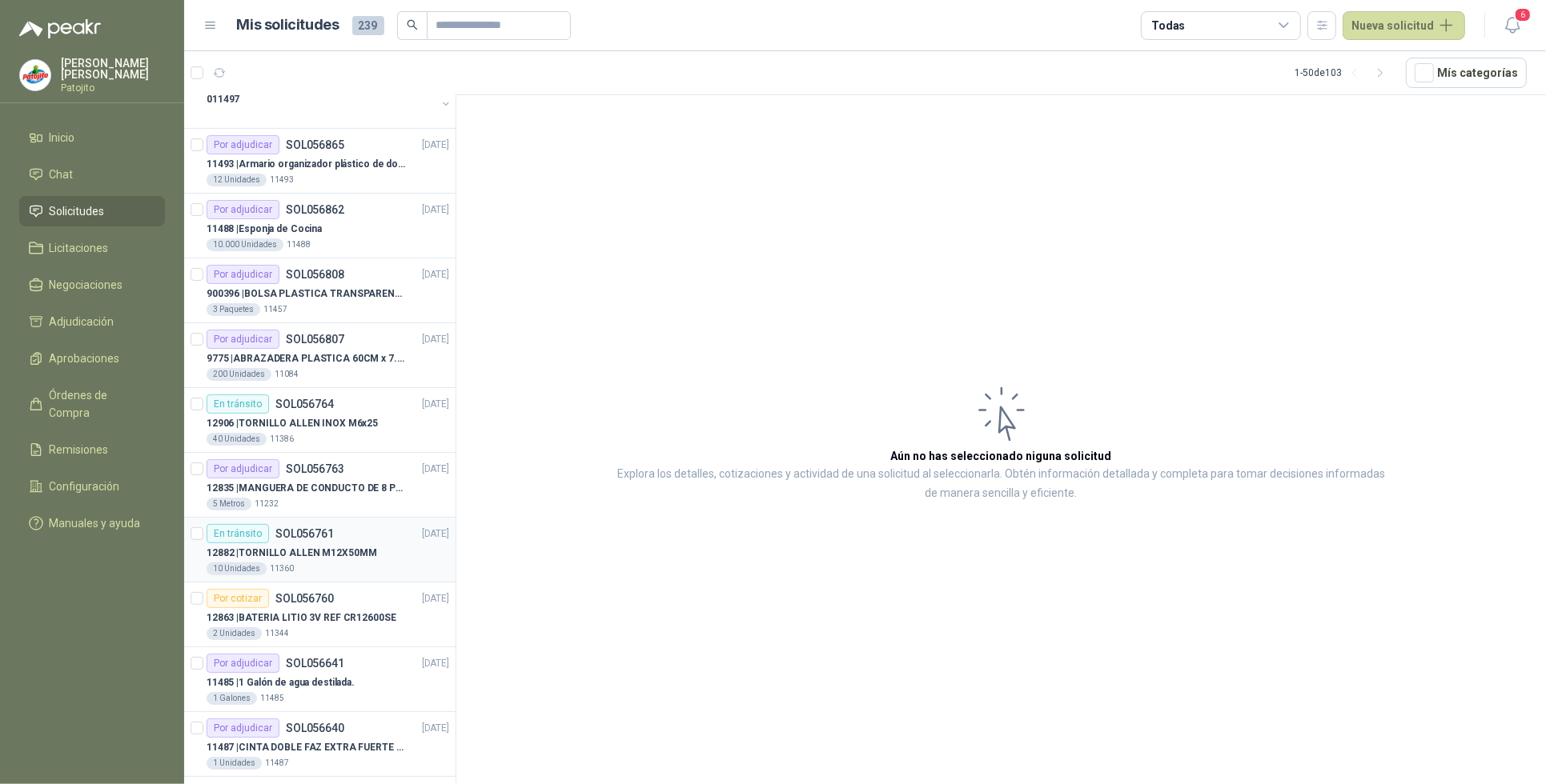
scroll to position [600, 0]
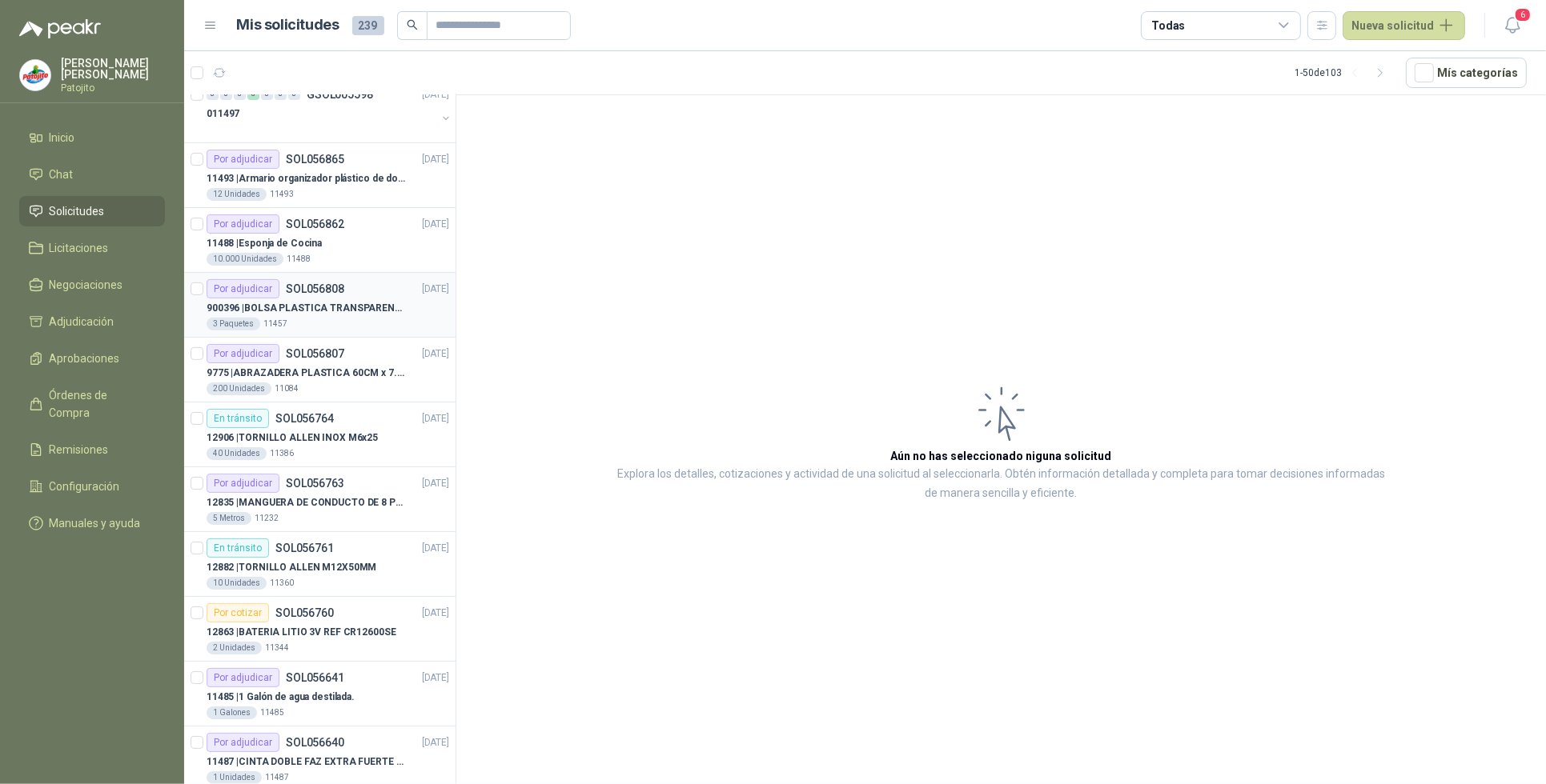
click at [328, 305] on p "900396 | BOLSA PLASTICA TRANSPARENTE DE 40*60 CMS" at bounding box center [306, 309] width 199 height 15
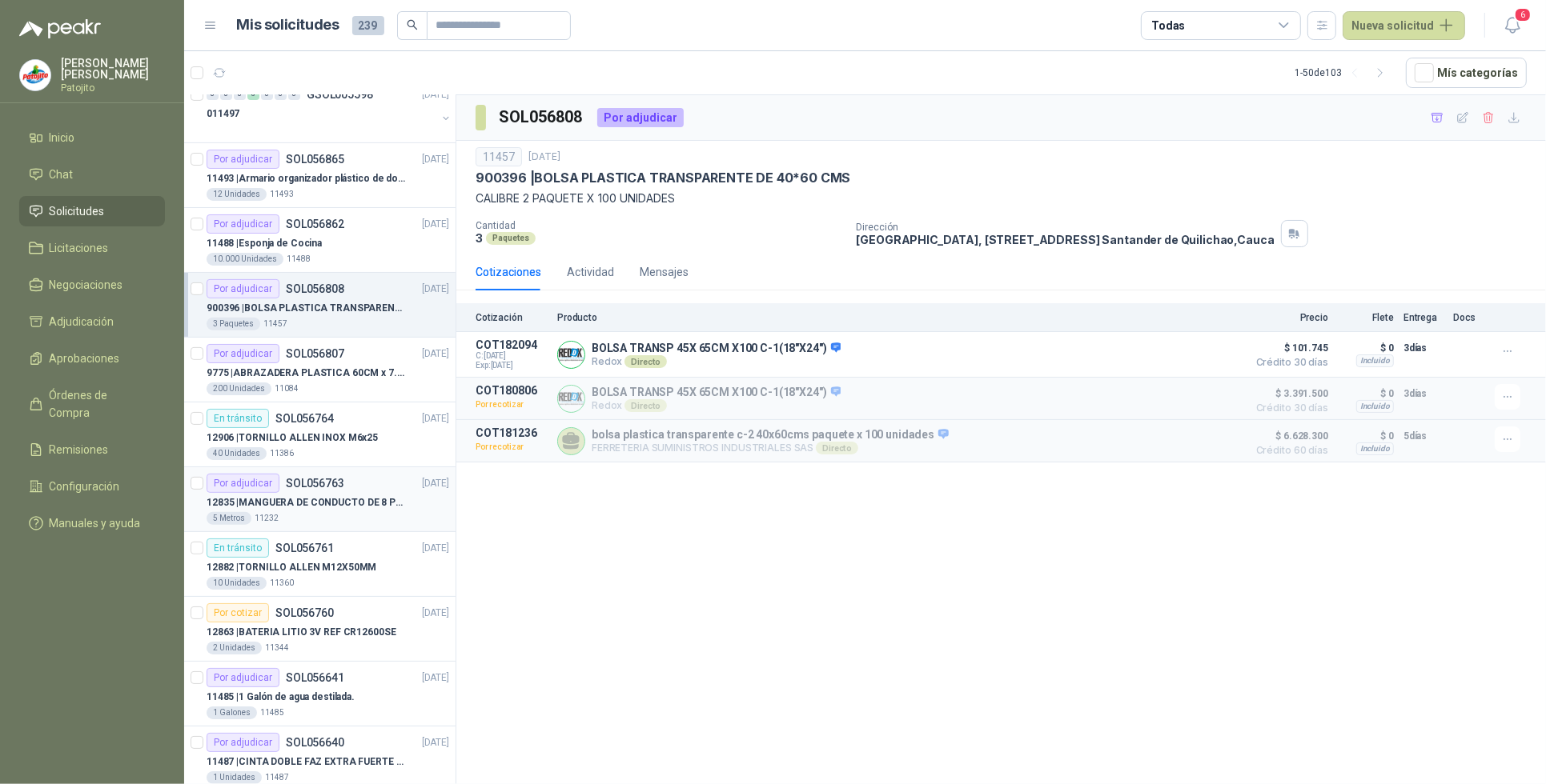
scroll to position [700, 0]
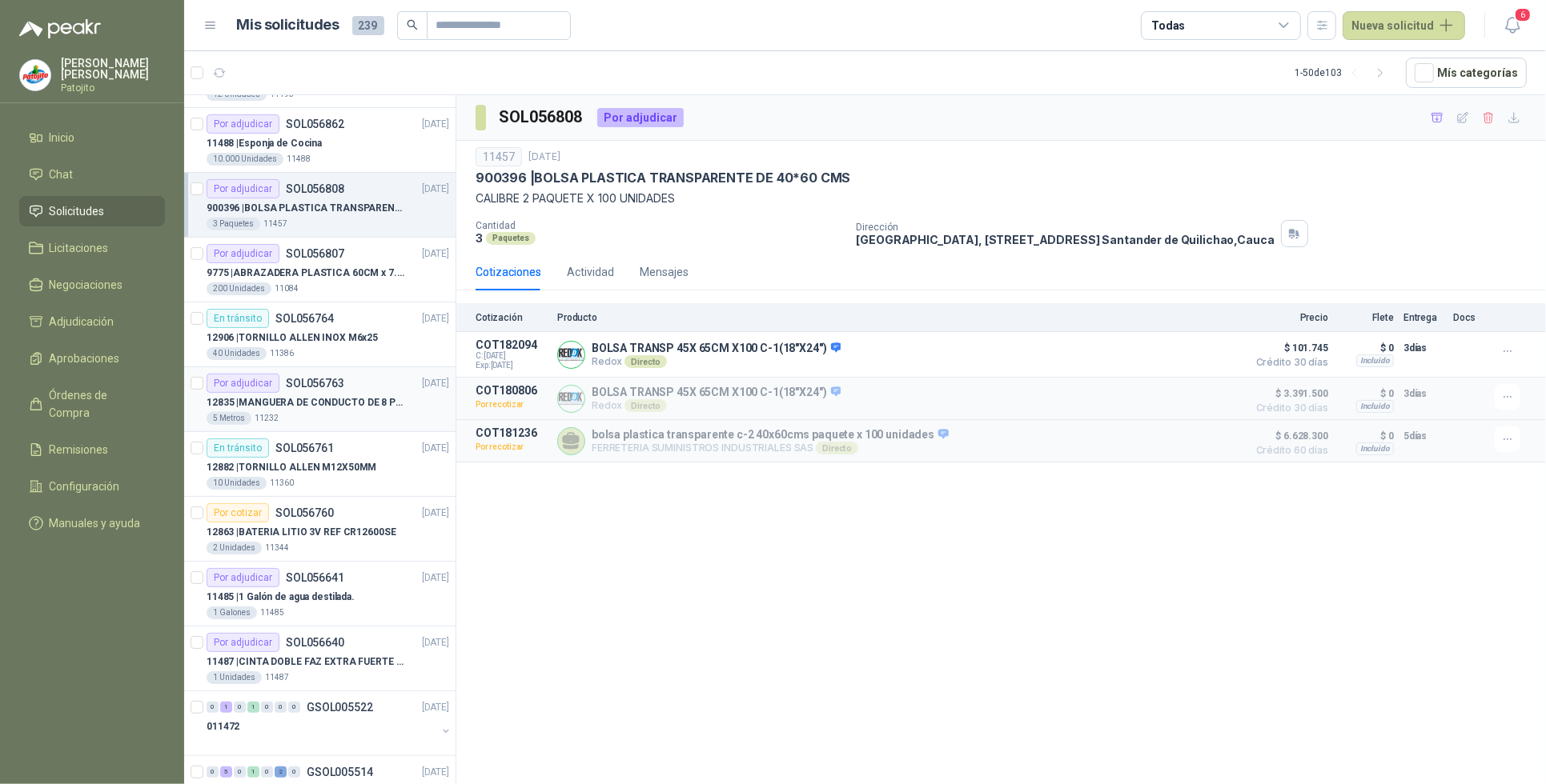
click at [345, 405] on p "12835 | MANGUERA DE CONDUCTO DE 8 PULGADAS DE ALAMBRE [PERSON_NAME] PU" at bounding box center [306, 403] width 199 height 15
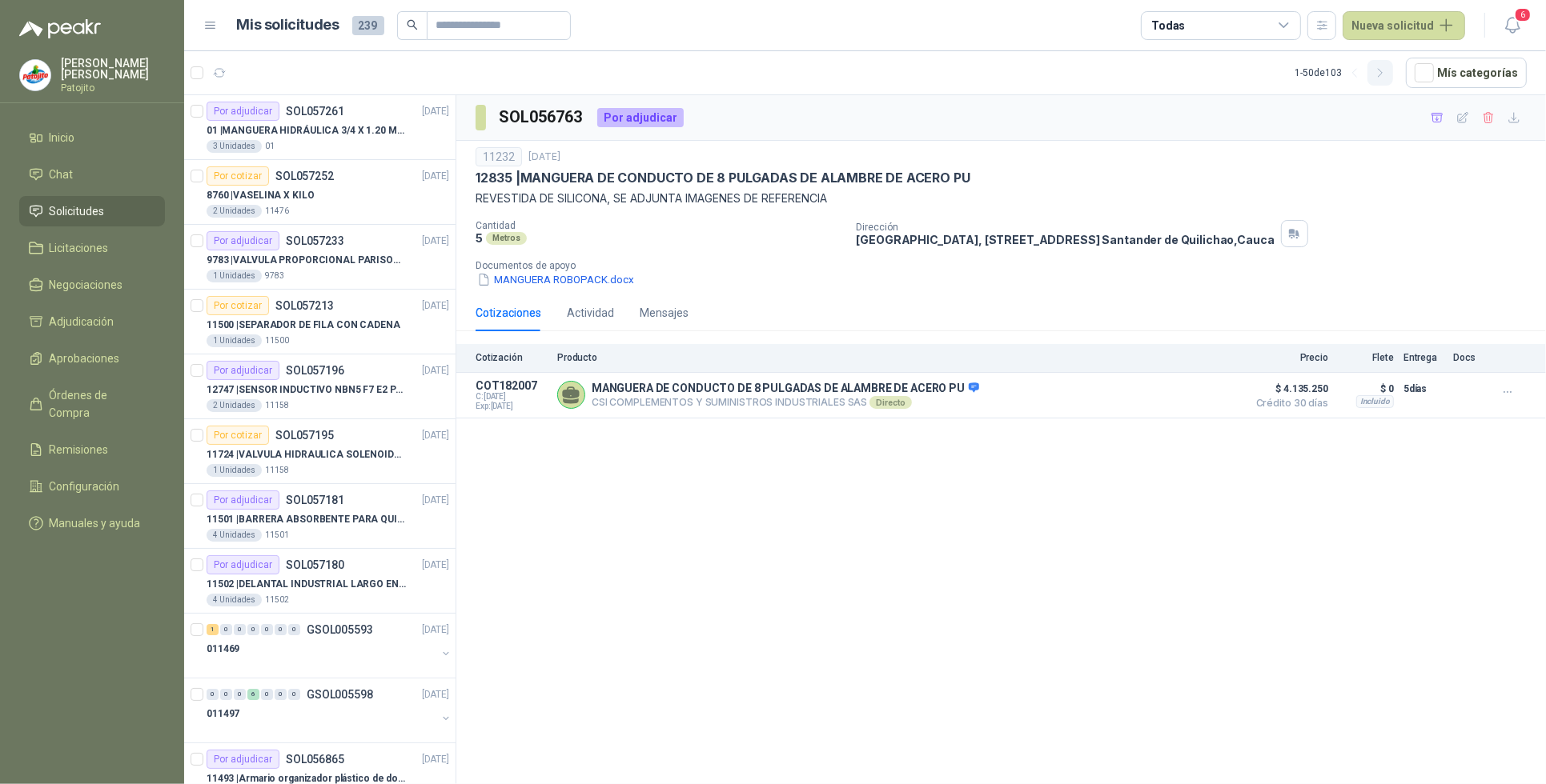
click at [1384, 76] on icon "button" at bounding box center [1381, 73] width 14 height 14
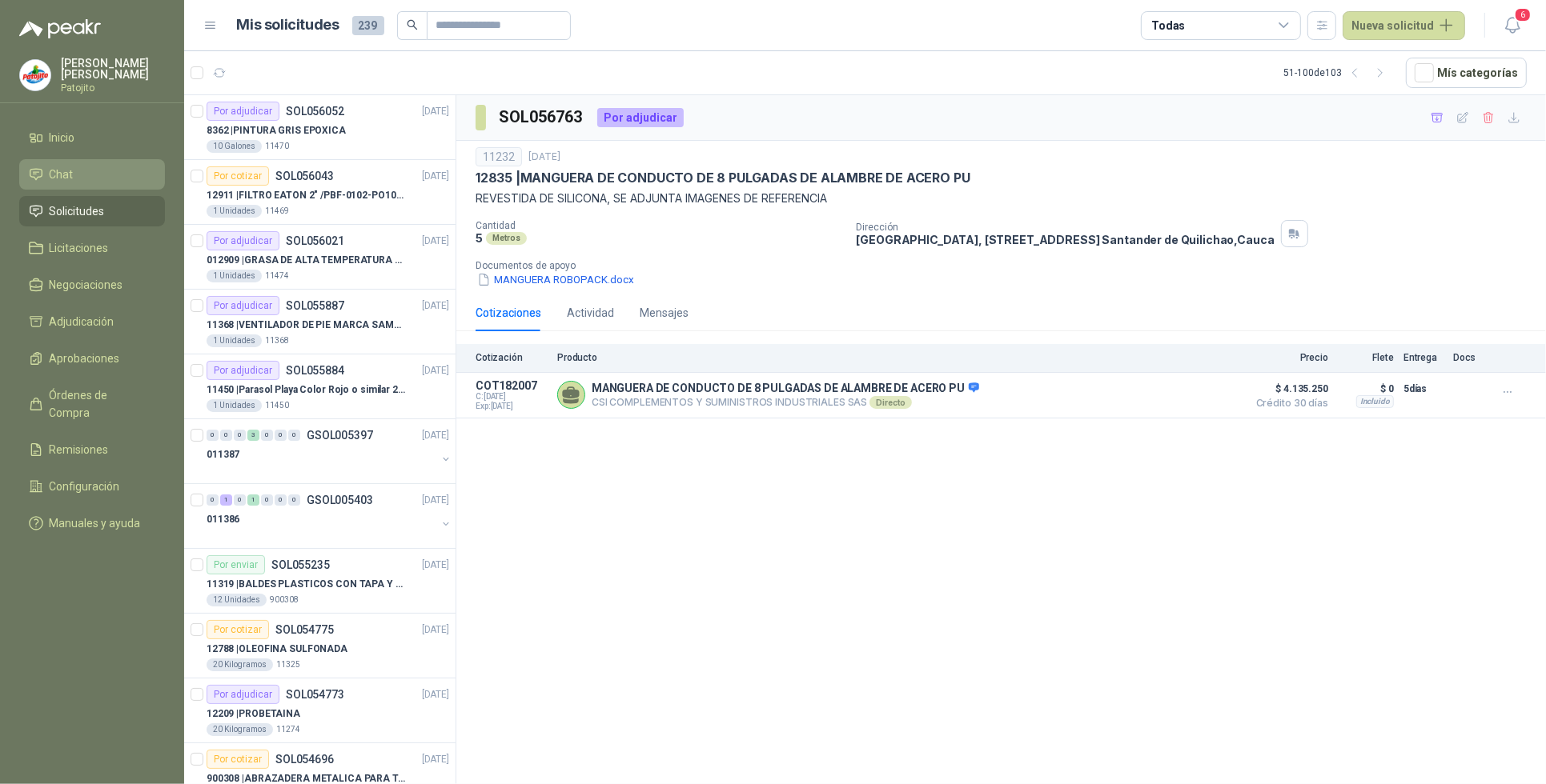
click at [64, 170] on span "Chat" at bounding box center [62, 174] width 24 height 18
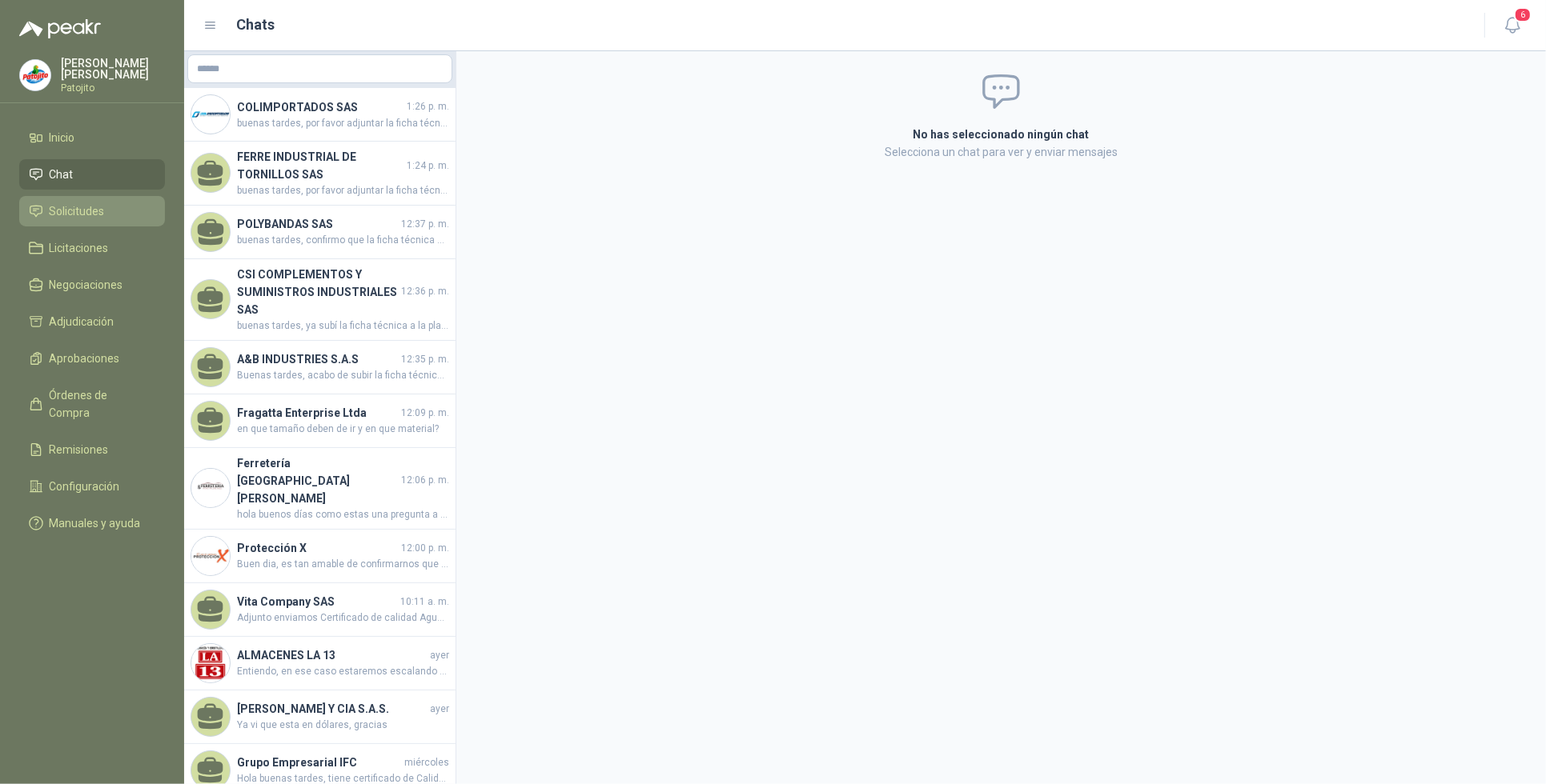
click at [131, 203] on li "Solicitudes" at bounding box center [92, 211] width 126 height 18
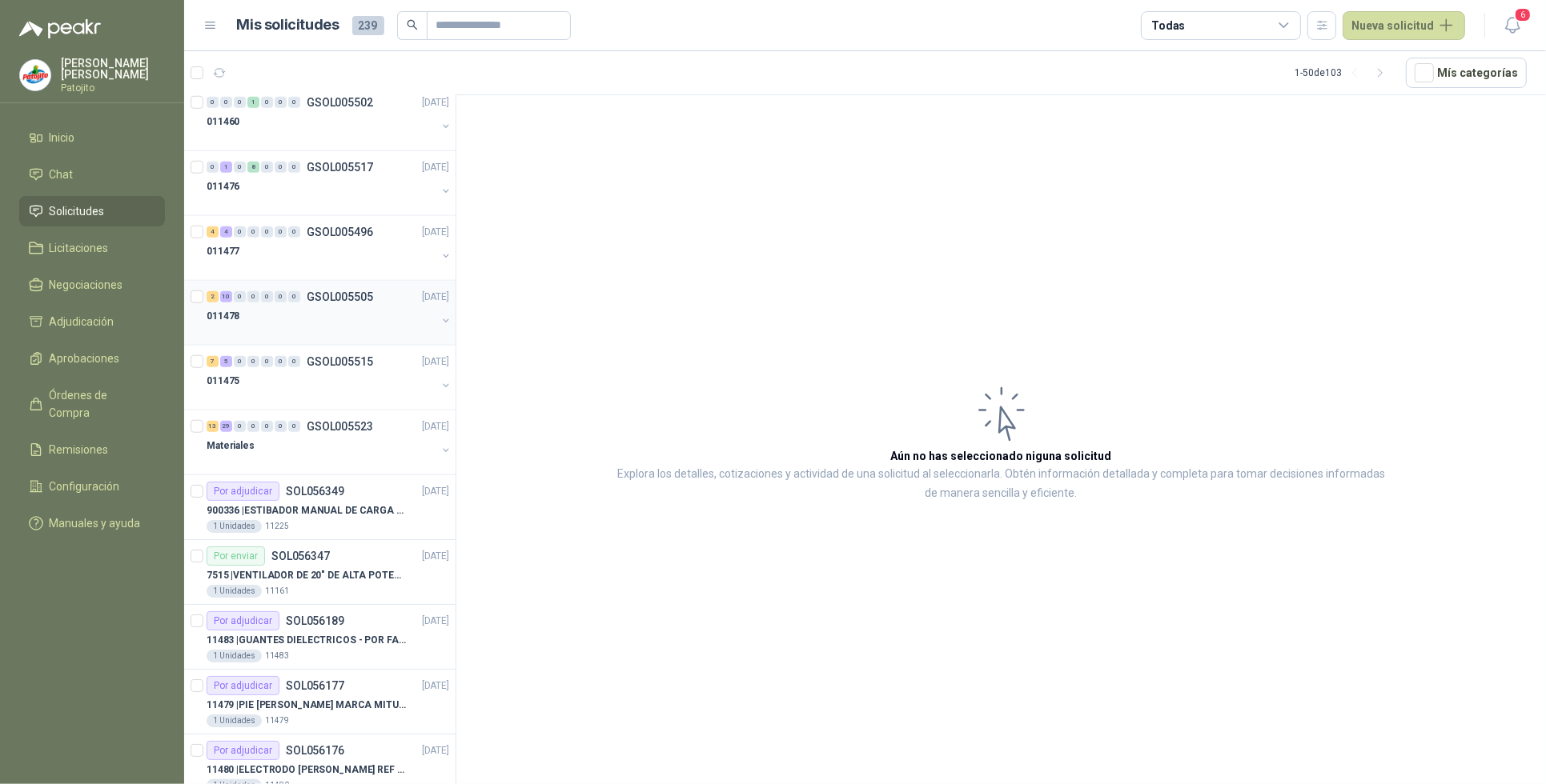
scroll to position [1401, 0]
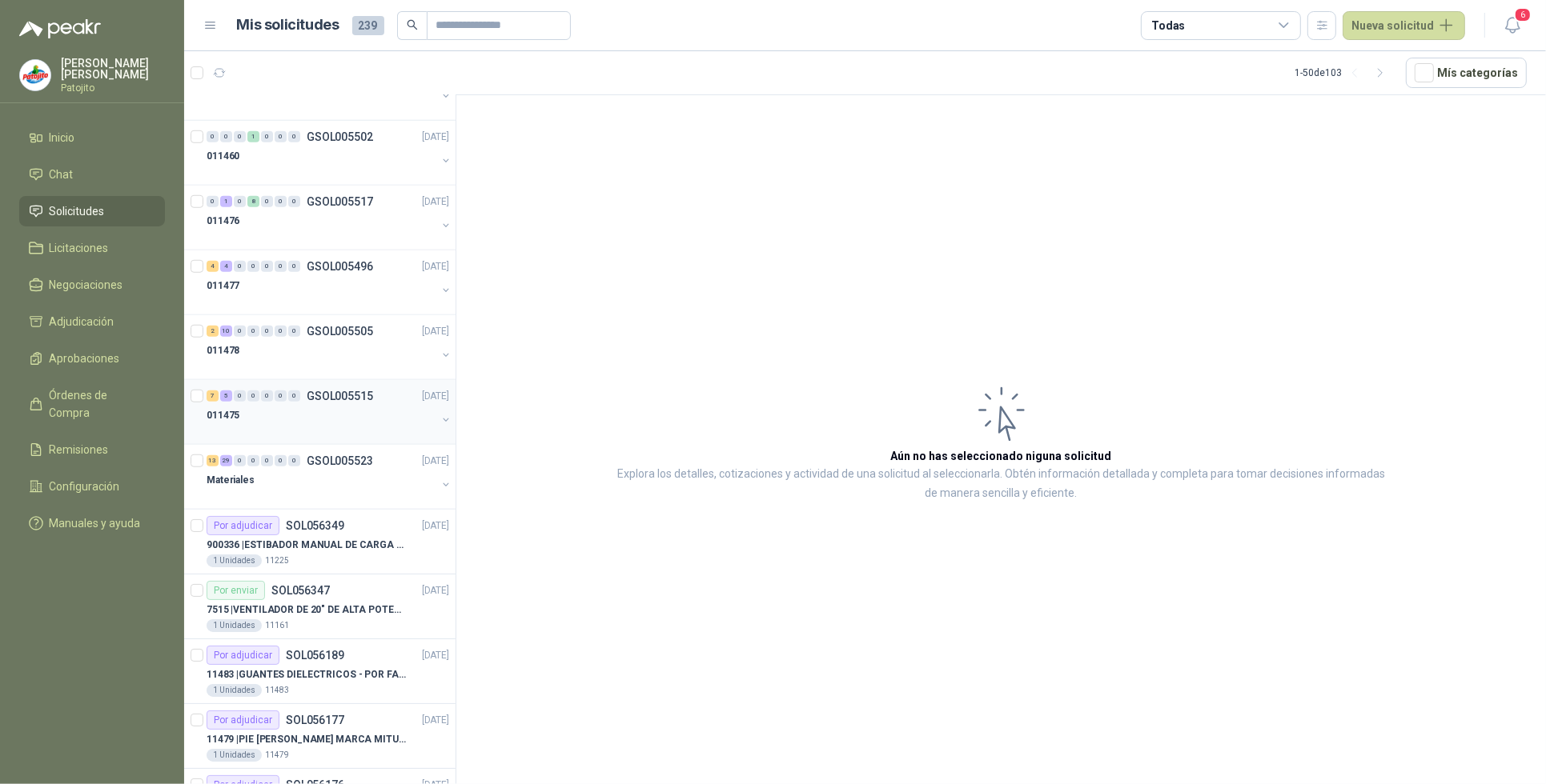
drag, startPoint x: 225, startPoint y: 403, endPoint x: 222, endPoint y: 418, distance: 15.3
click at [224, 402] on div "5" at bounding box center [226, 396] width 12 height 11
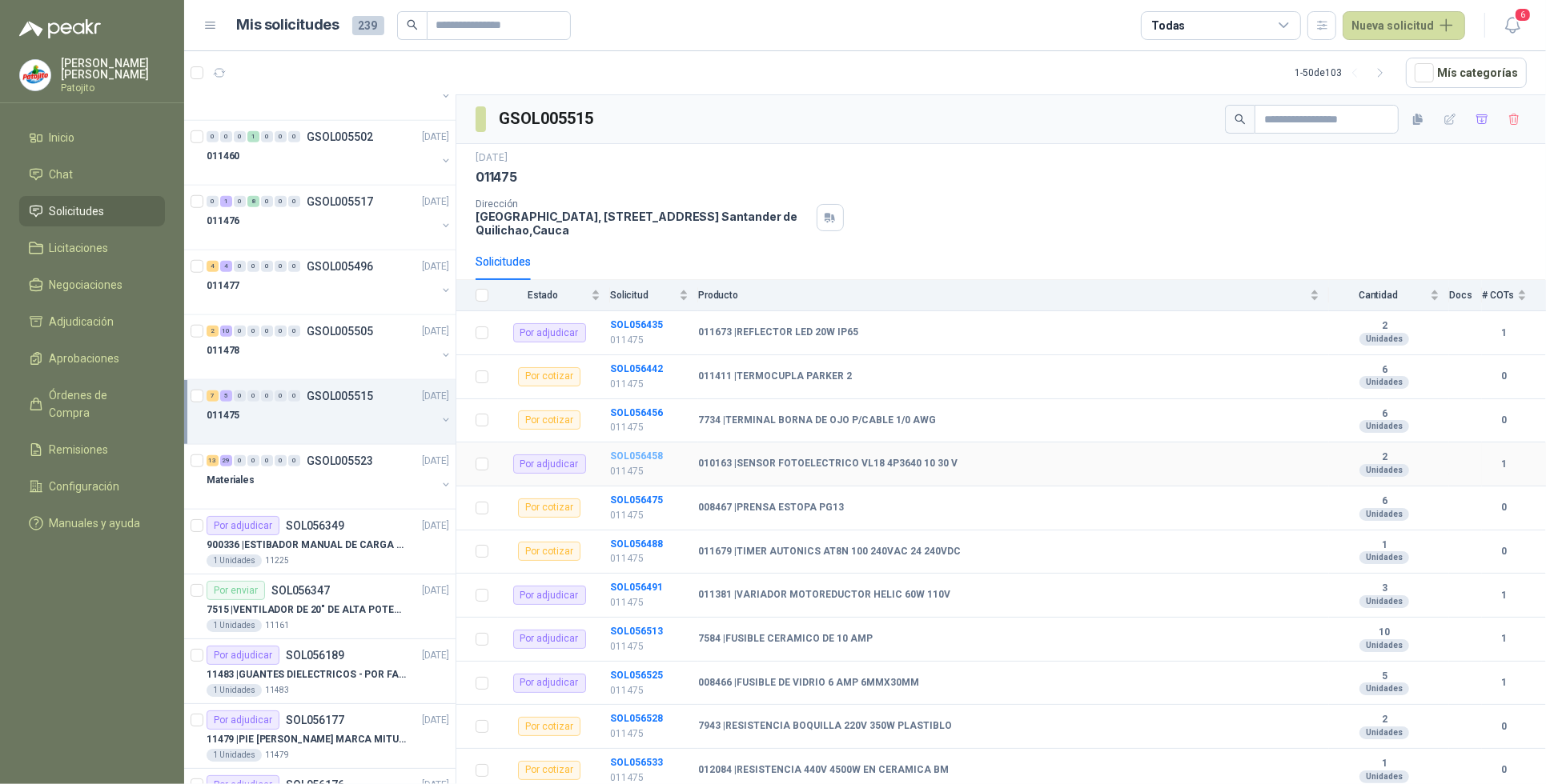
click at [628, 457] on b "SOL056458" at bounding box center [637, 456] width 53 height 11
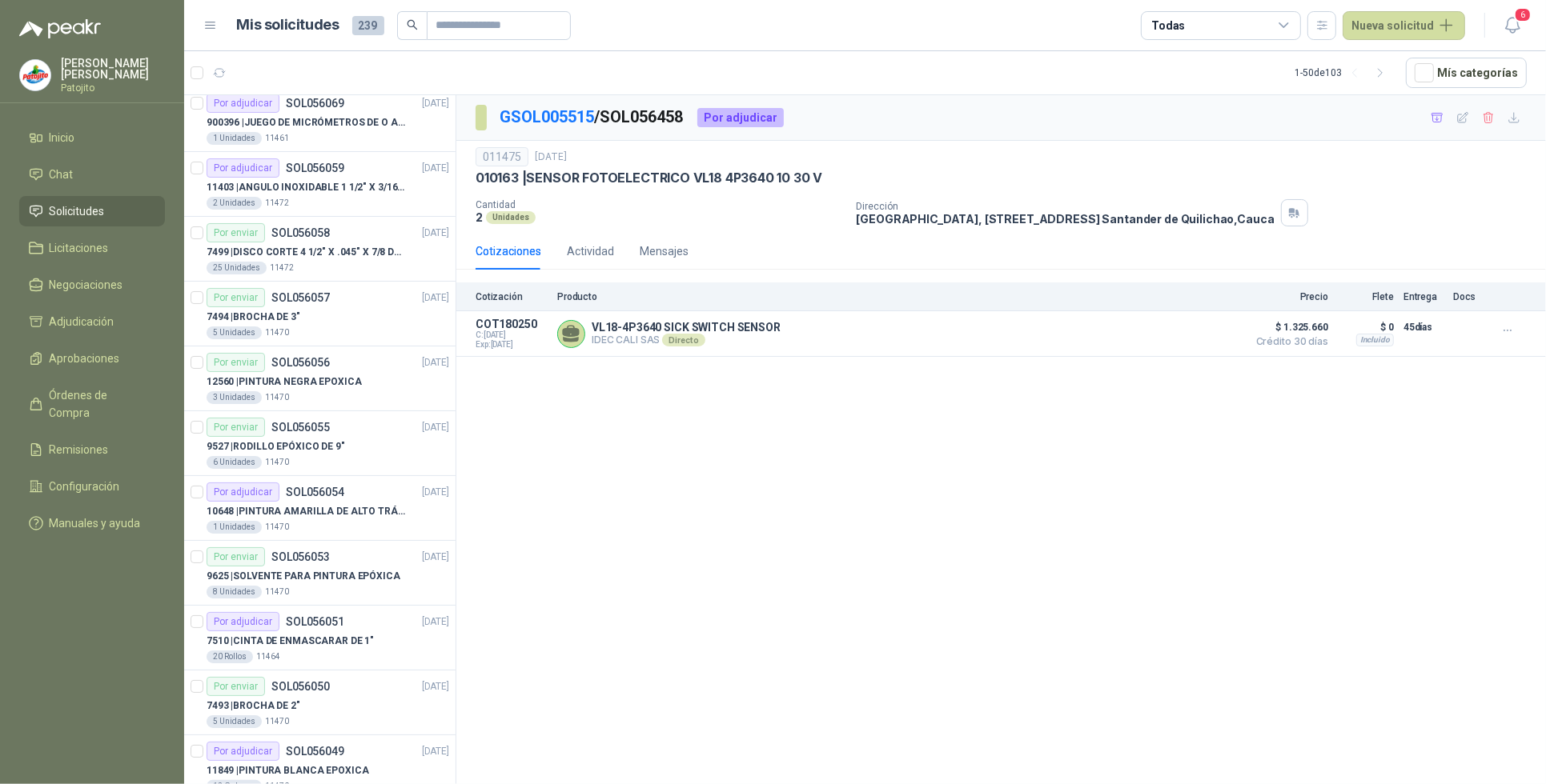
scroll to position [3356, 0]
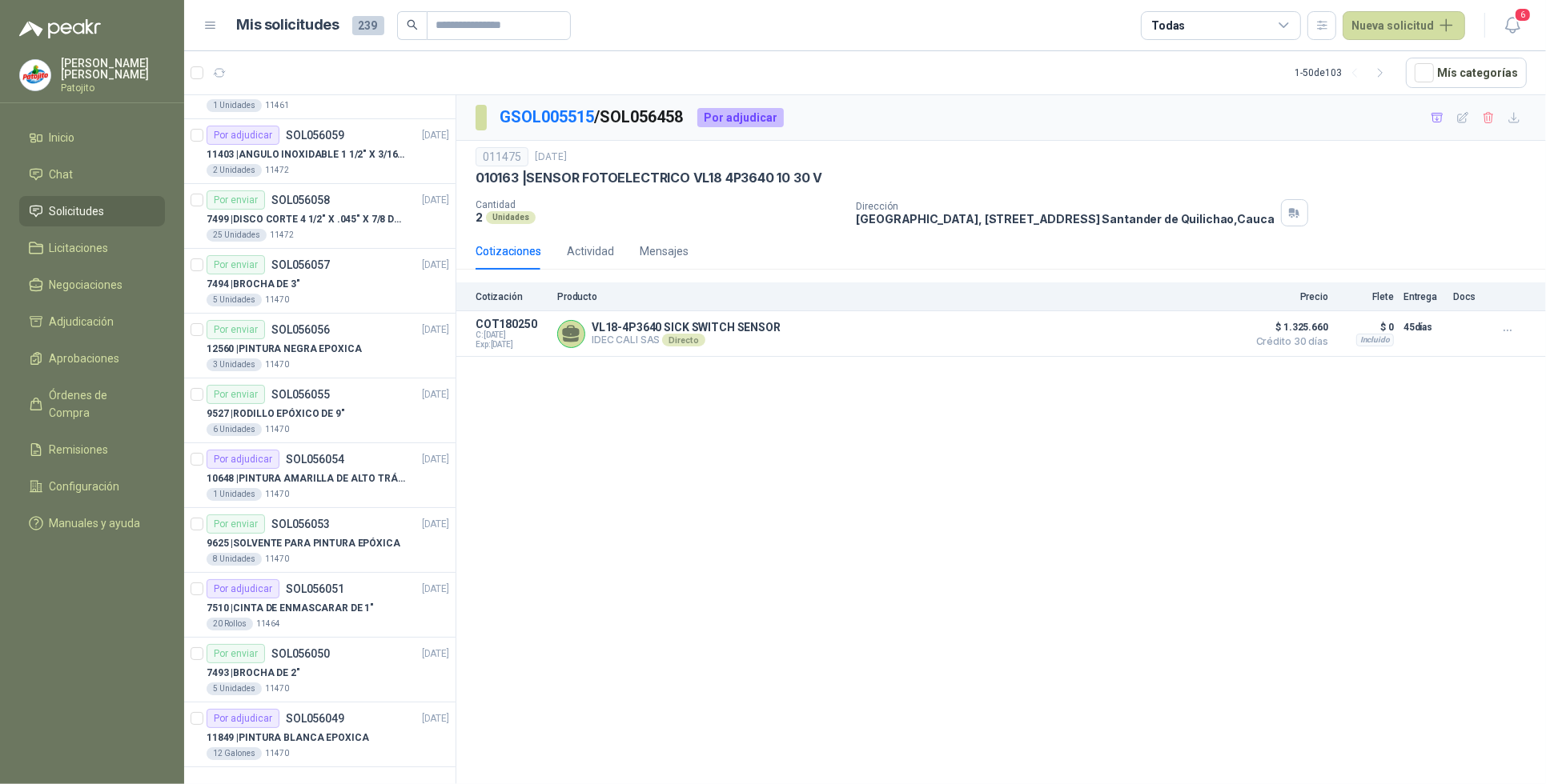
click at [1383, 74] on icon "button" at bounding box center [1381, 73] width 14 height 14
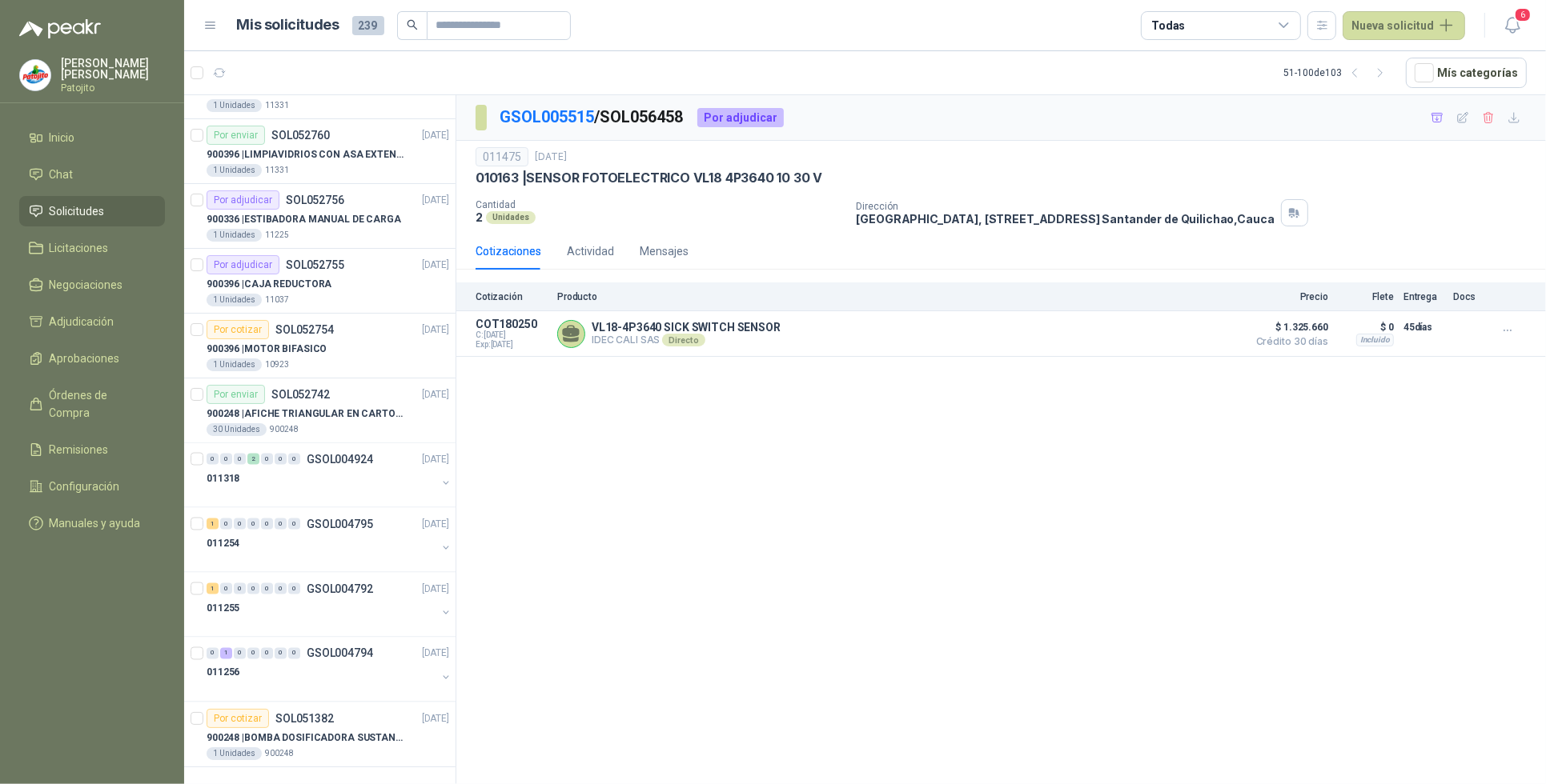
scroll to position [2577, 0]
click at [323, 731] on p "900248 | BOMBA DOSIFICADORA SUSTANCIAS QUIMICAS" at bounding box center [306, 738] width 199 height 15
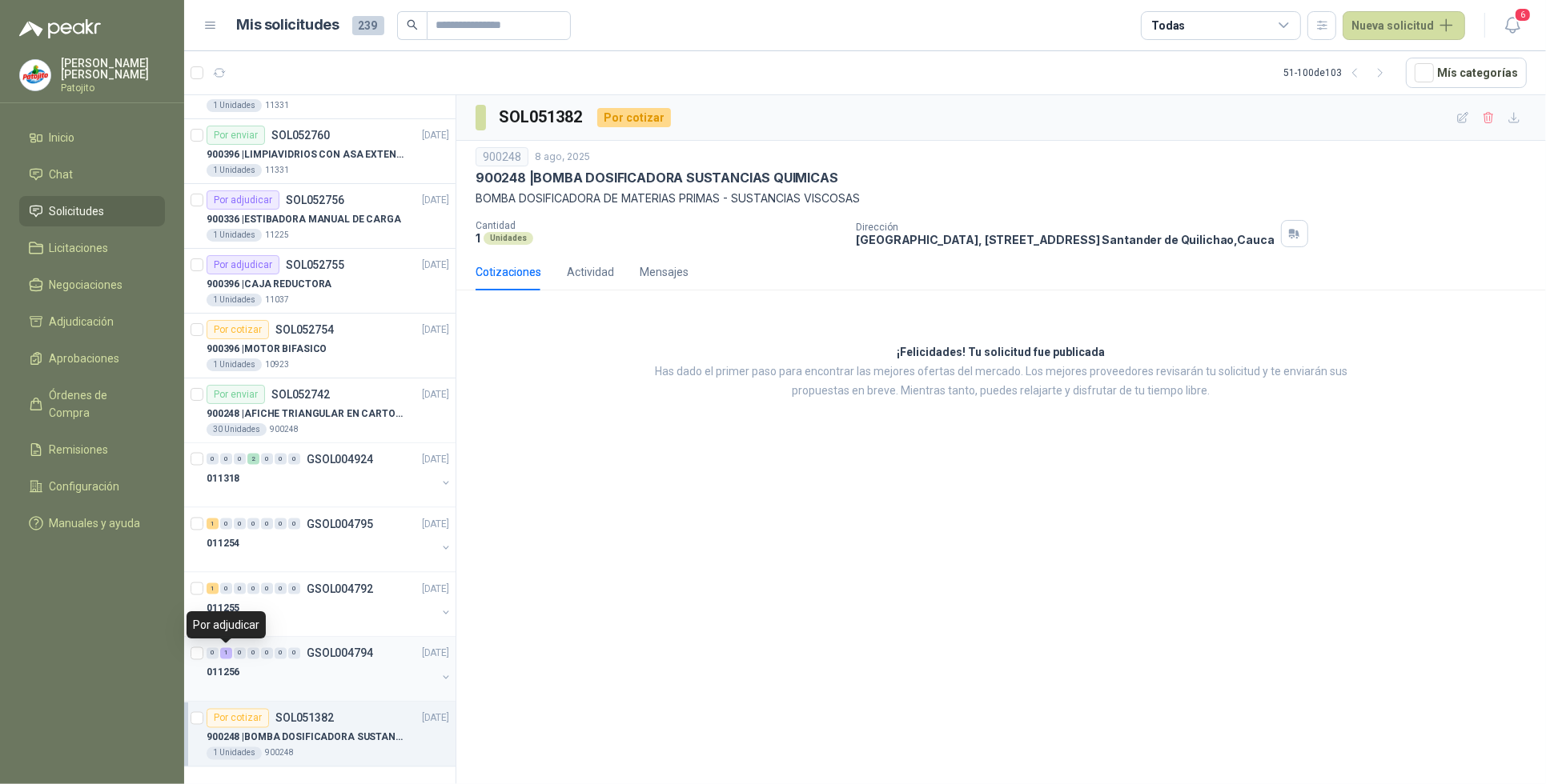
click at [225, 653] on div "1" at bounding box center [226, 653] width 12 height 11
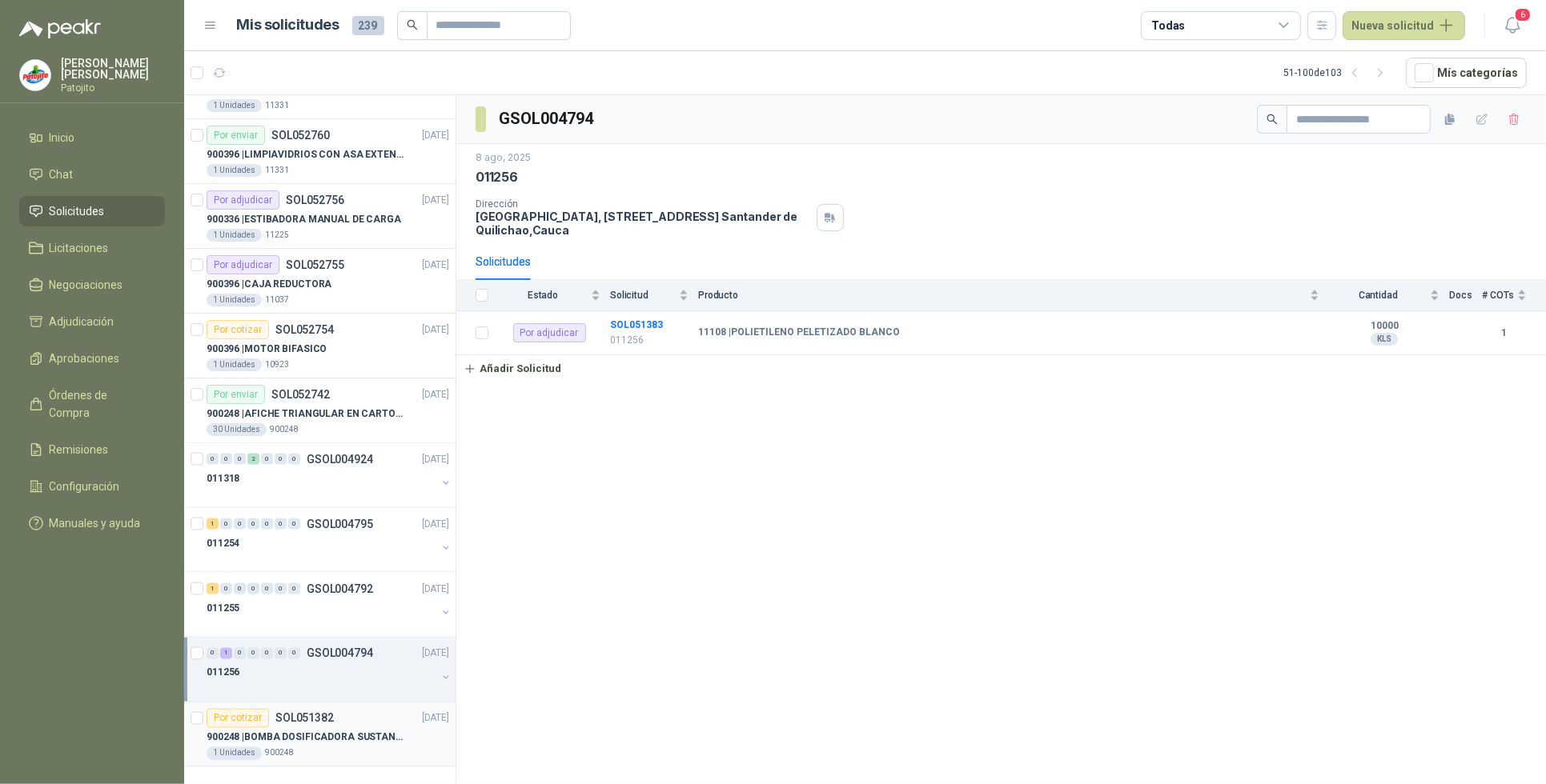
click at [313, 739] on p "900248 | BOMBA DOSIFICADORA SUSTANCIAS QUIMICAS" at bounding box center [306, 738] width 199 height 15
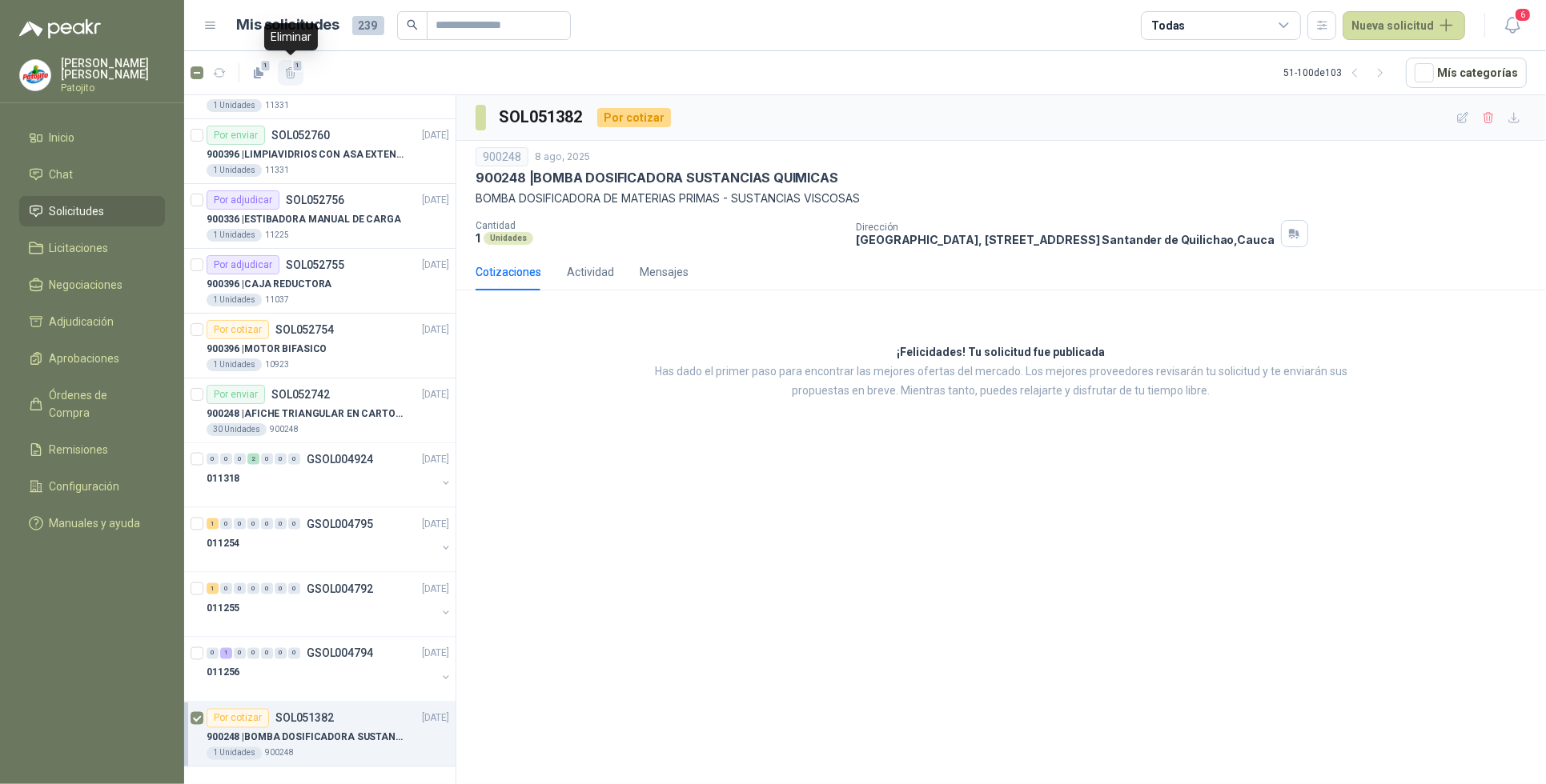
click at [296, 60] on span "1" at bounding box center [298, 65] width 11 height 13
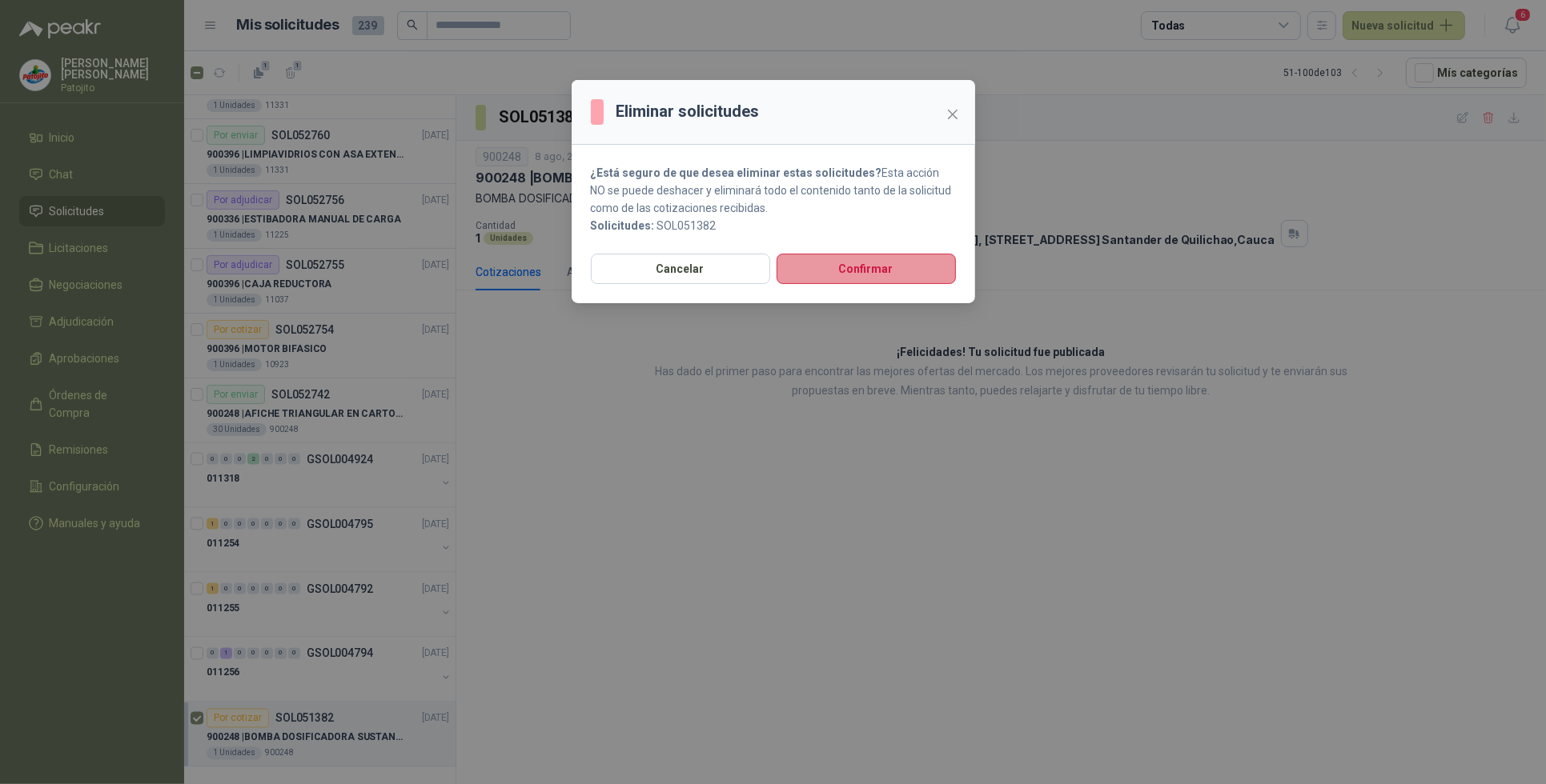
click at [862, 276] on button "Confirmar" at bounding box center [867, 269] width 180 height 31
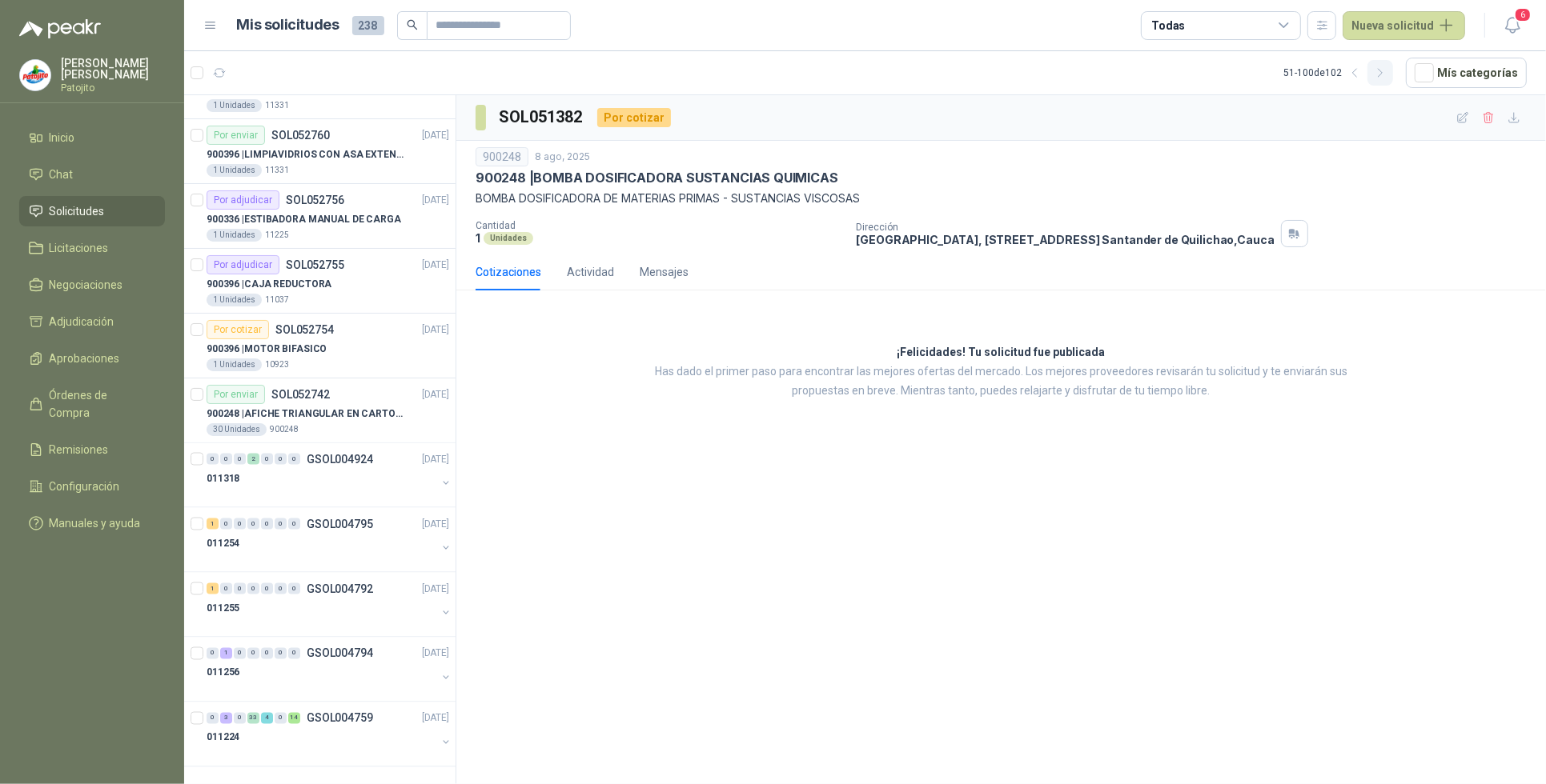
click at [1378, 72] on button "button" at bounding box center [1381, 73] width 25 height 25
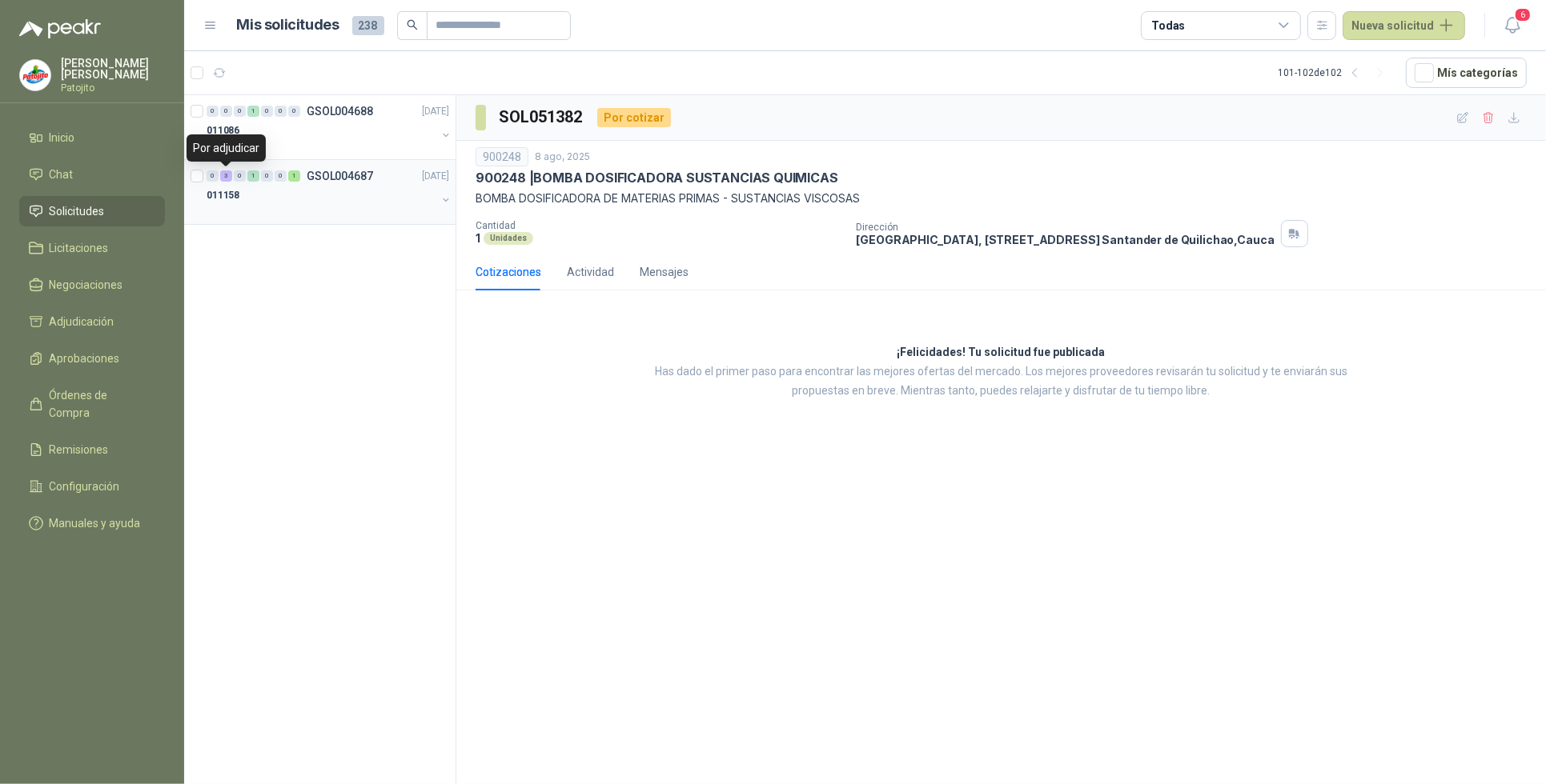
click at [225, 175] on div "3" at bounding box center [226, 175] width 12 height 11
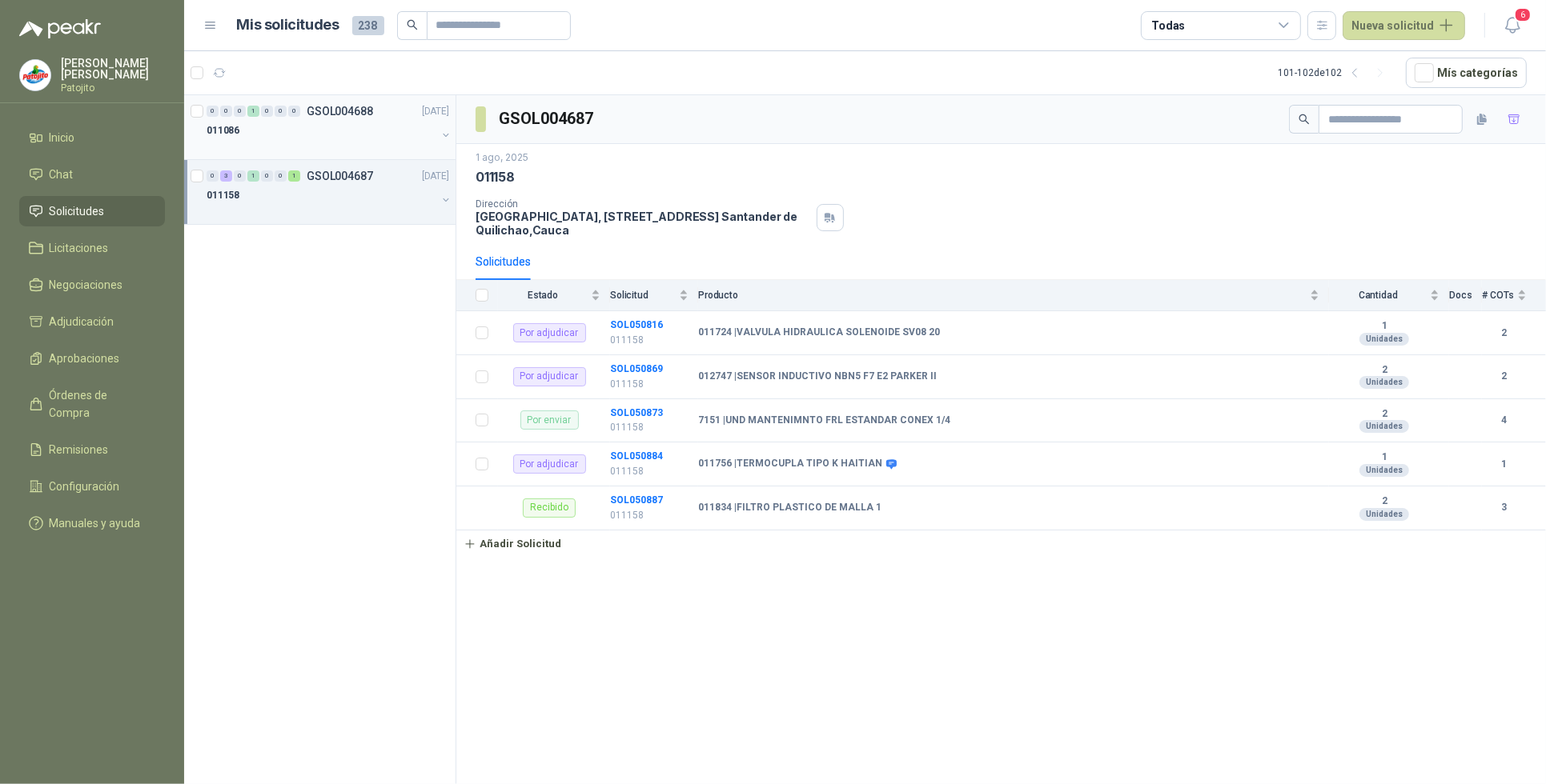
click at [253, 116] on div "1" at bounding box center [254, 111] width 12 height 11
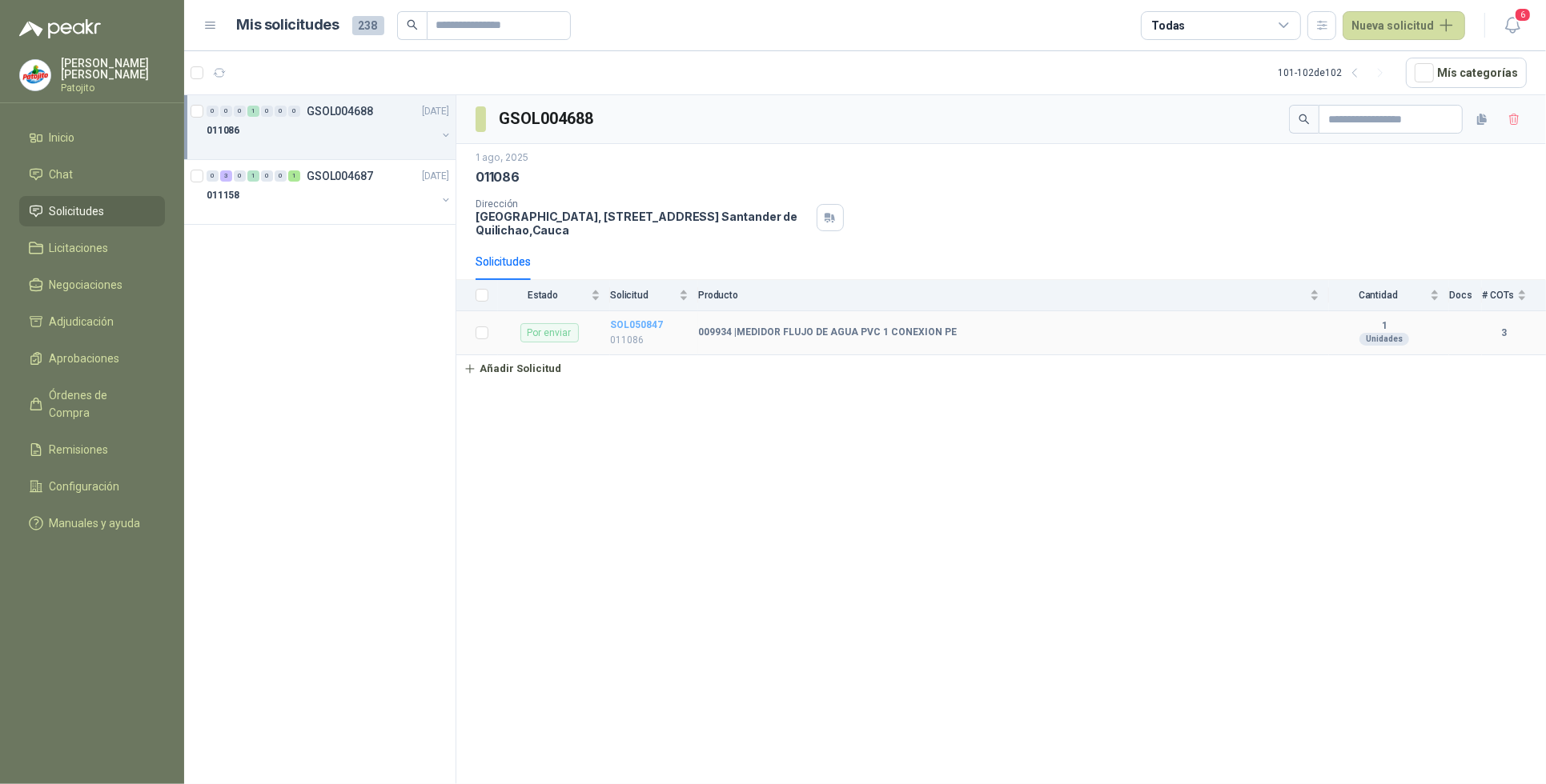
click at [625, 325] on b "SOL050847" at bounding box center [637, 325] width 53 height 11
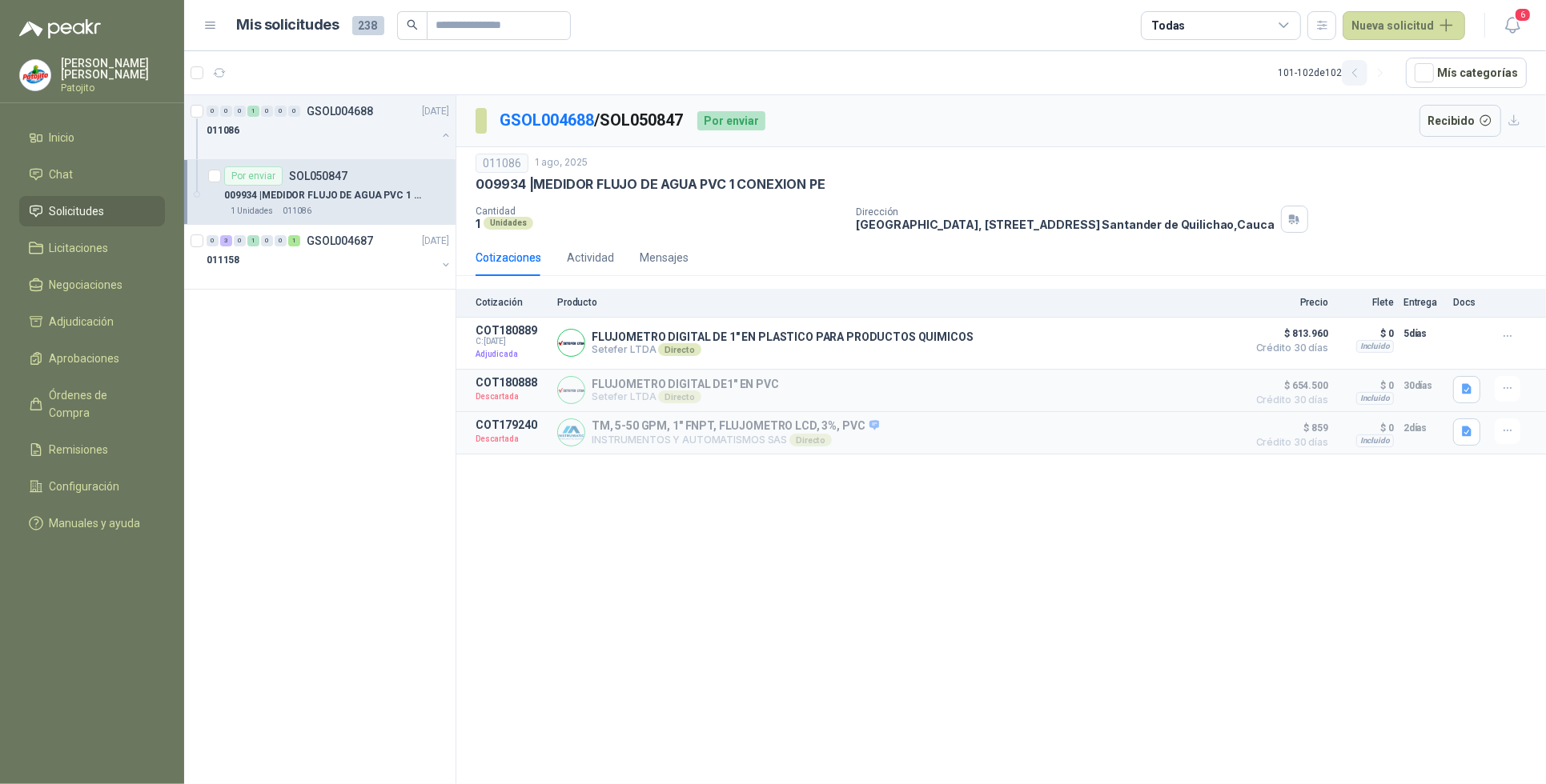
click at [1362, 74] on icon "button" at bounding box center [1355, 73] width 14 height 14
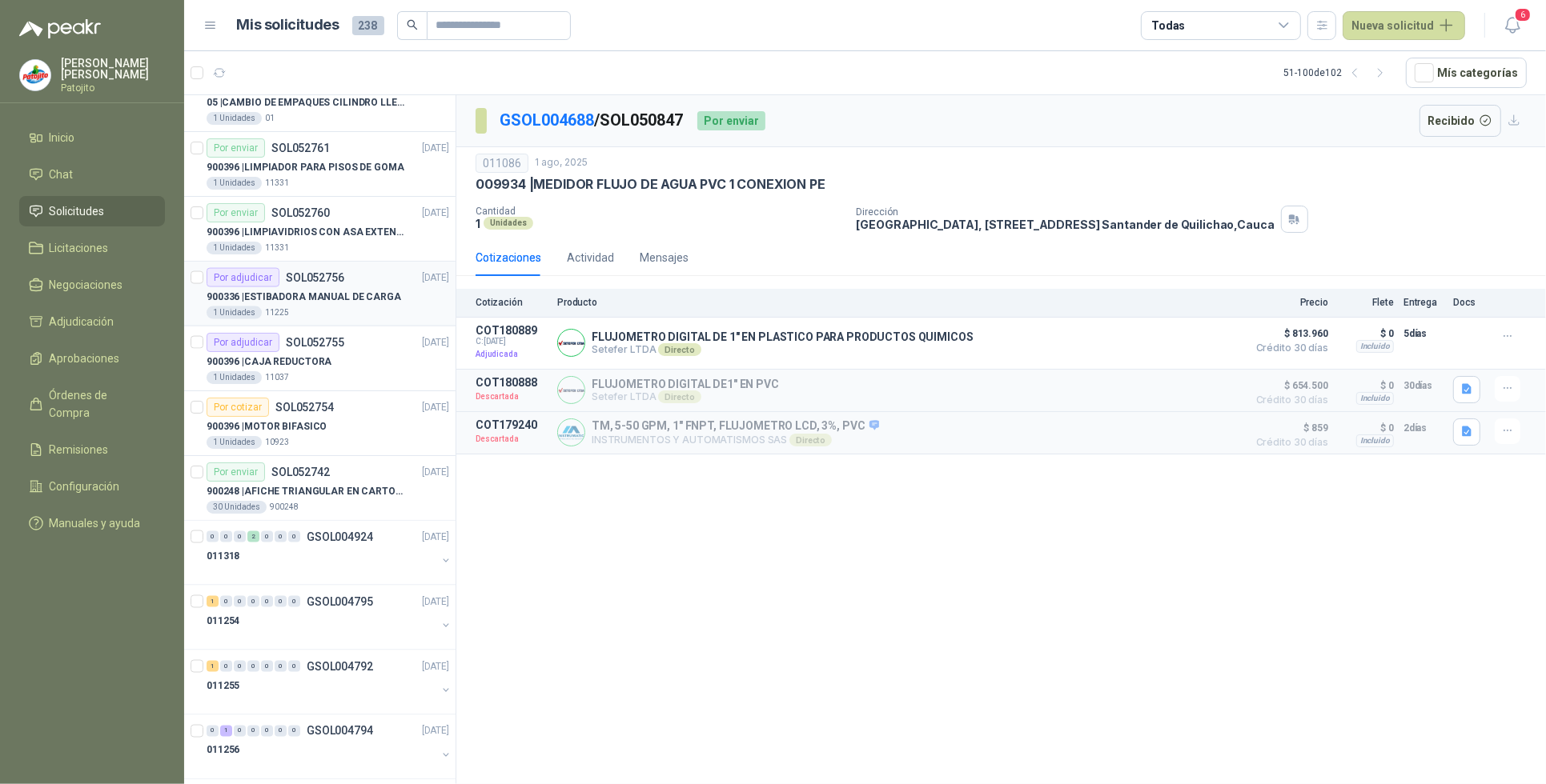
scroll to position [2577, 0]
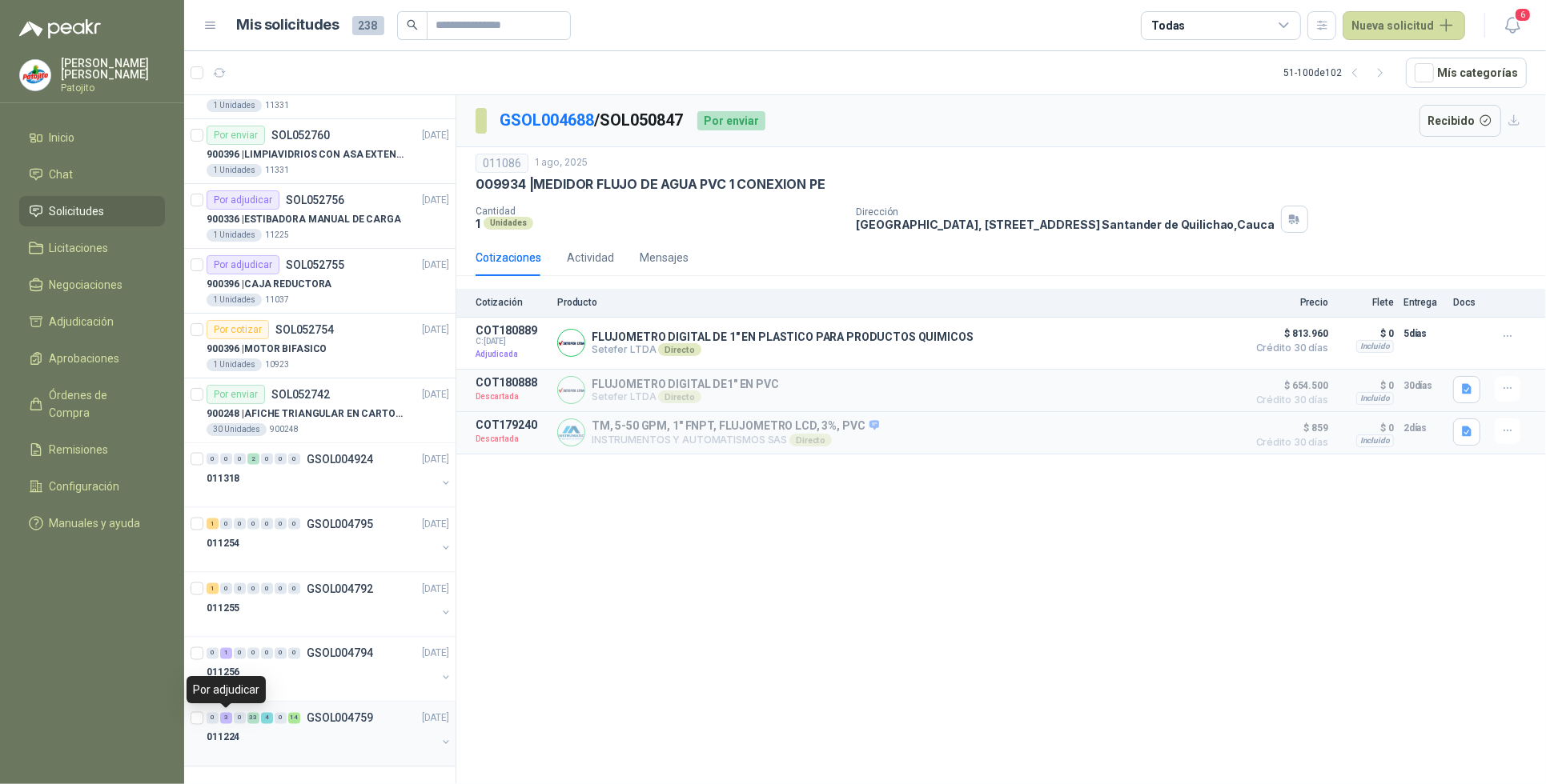
click at [224, 719] on div "3" at bounding box center [226, 718] width 12 height 11
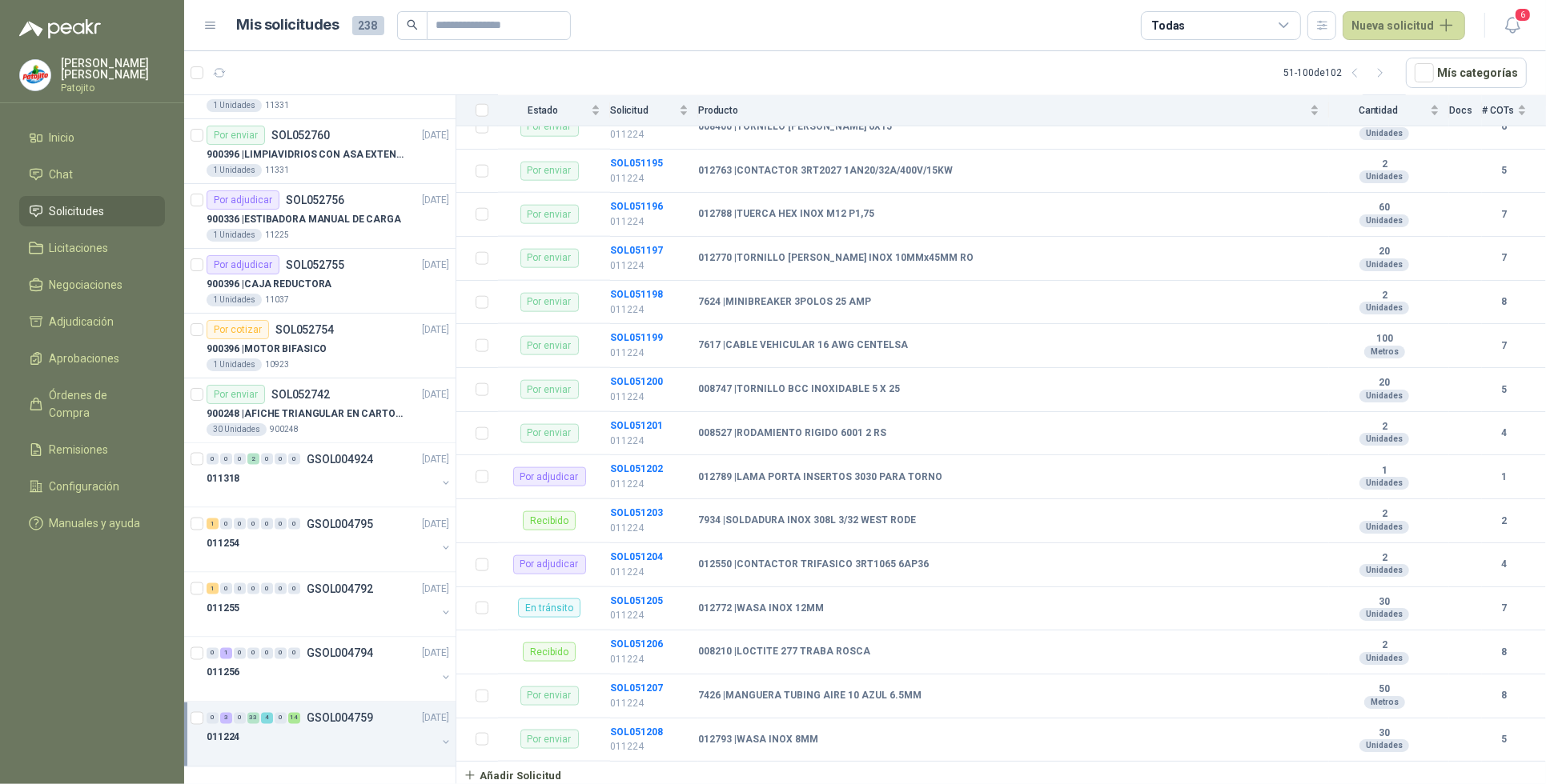
scroll to position [1922, 0]
click at [654, 469] on b "SOL051202" at bounding box center [637, 469] width 53 height 11
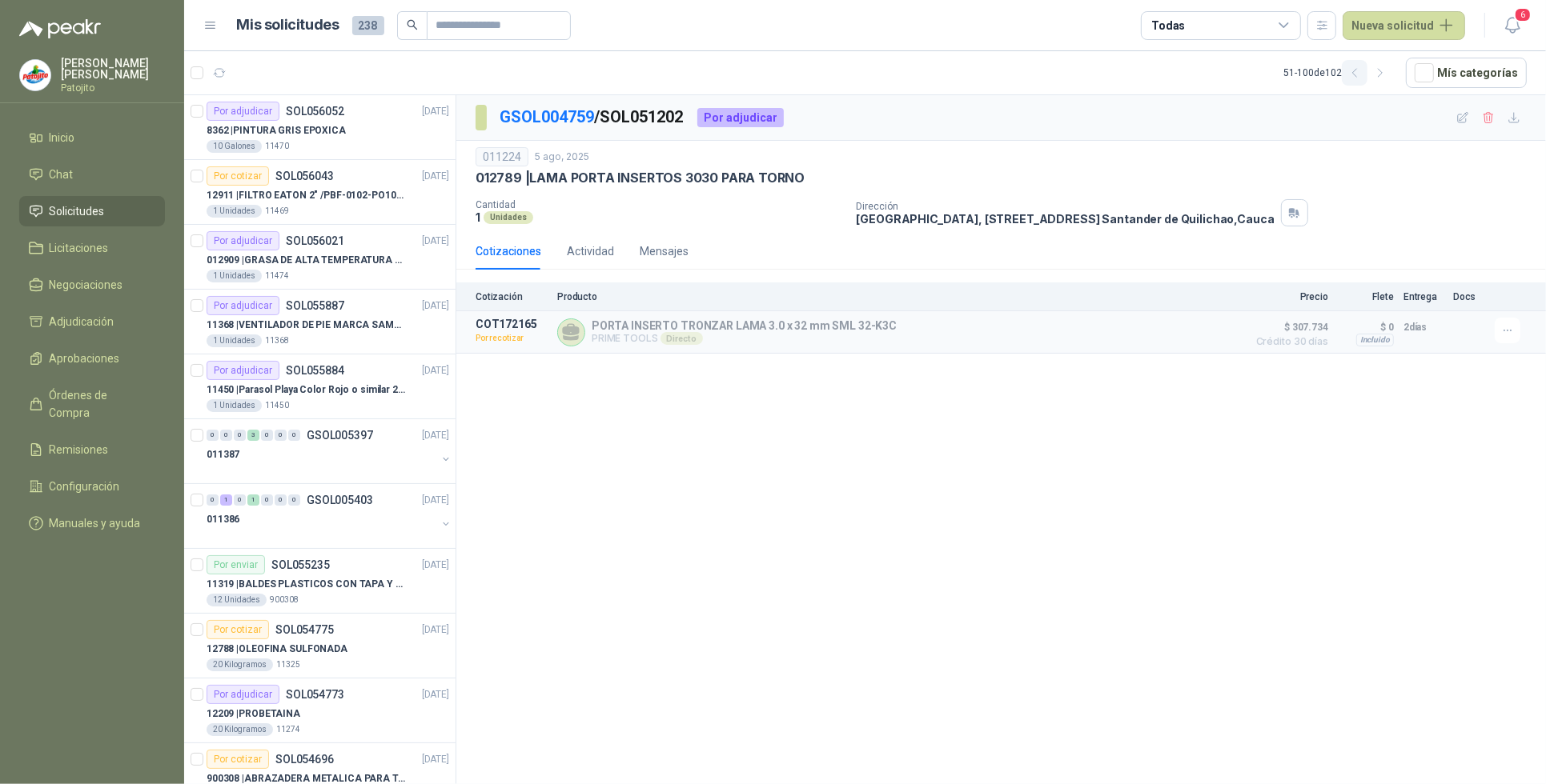
click at [1357, 76] on icon "button" at bounding box center [1354, 72] width 4 height 8
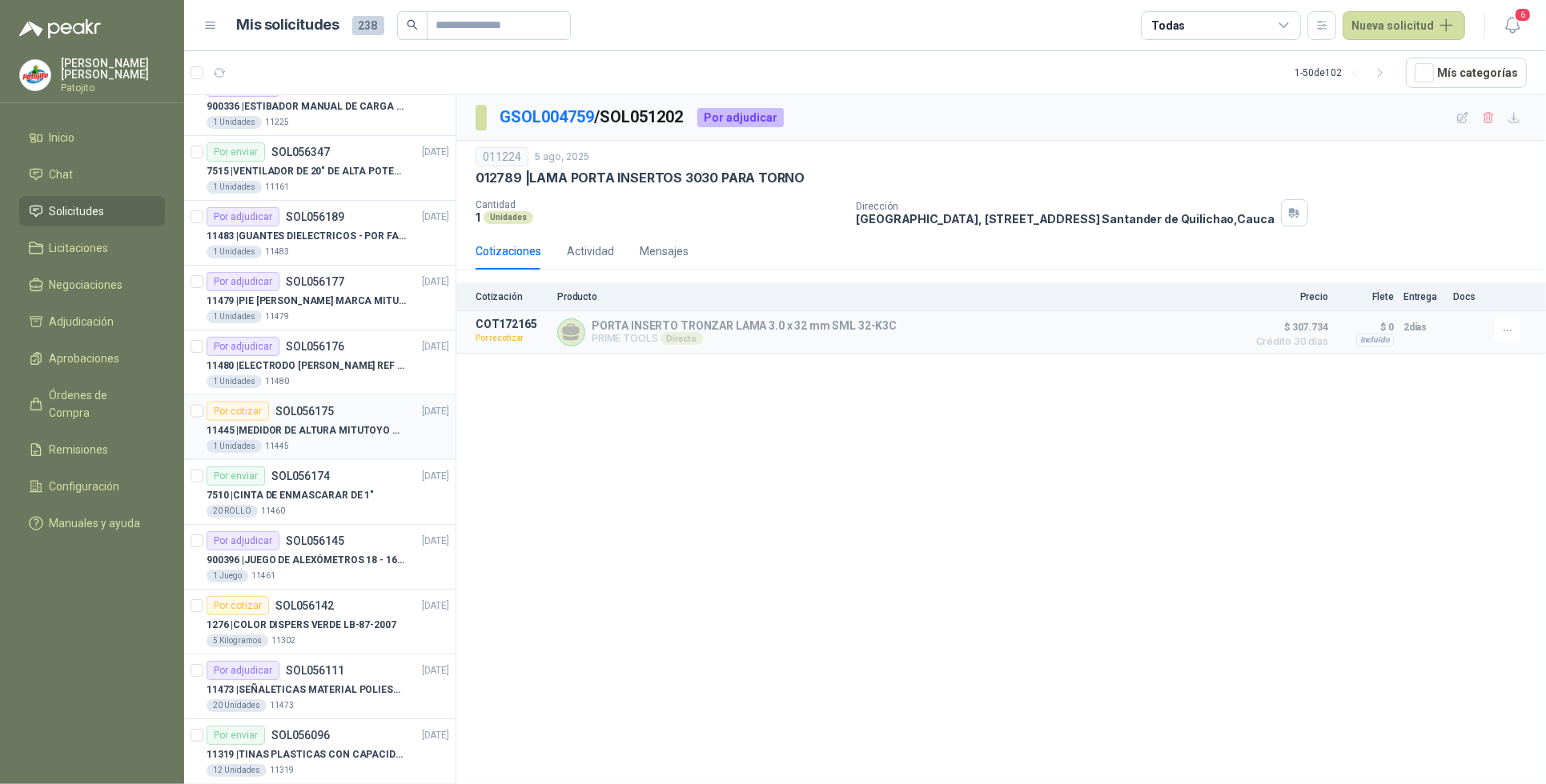
scroll to position [1901, 0]
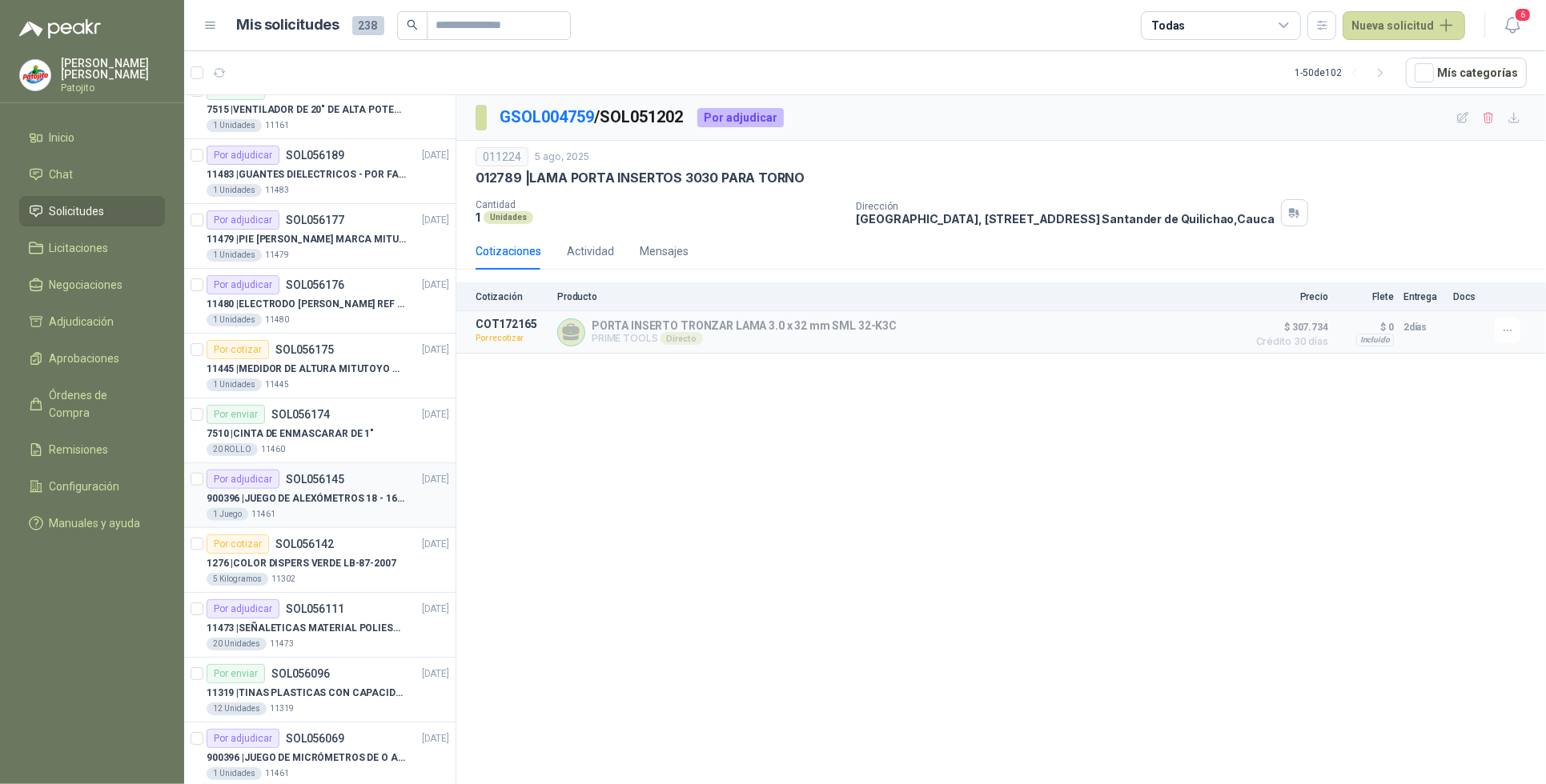
click at [342, 507] on p "900396 | JUEGO DE ALEXÓMETROS 18 - 160 mm x 0,01 mm 2824-S3" at bounding box center [306, 499] width 199 height 15
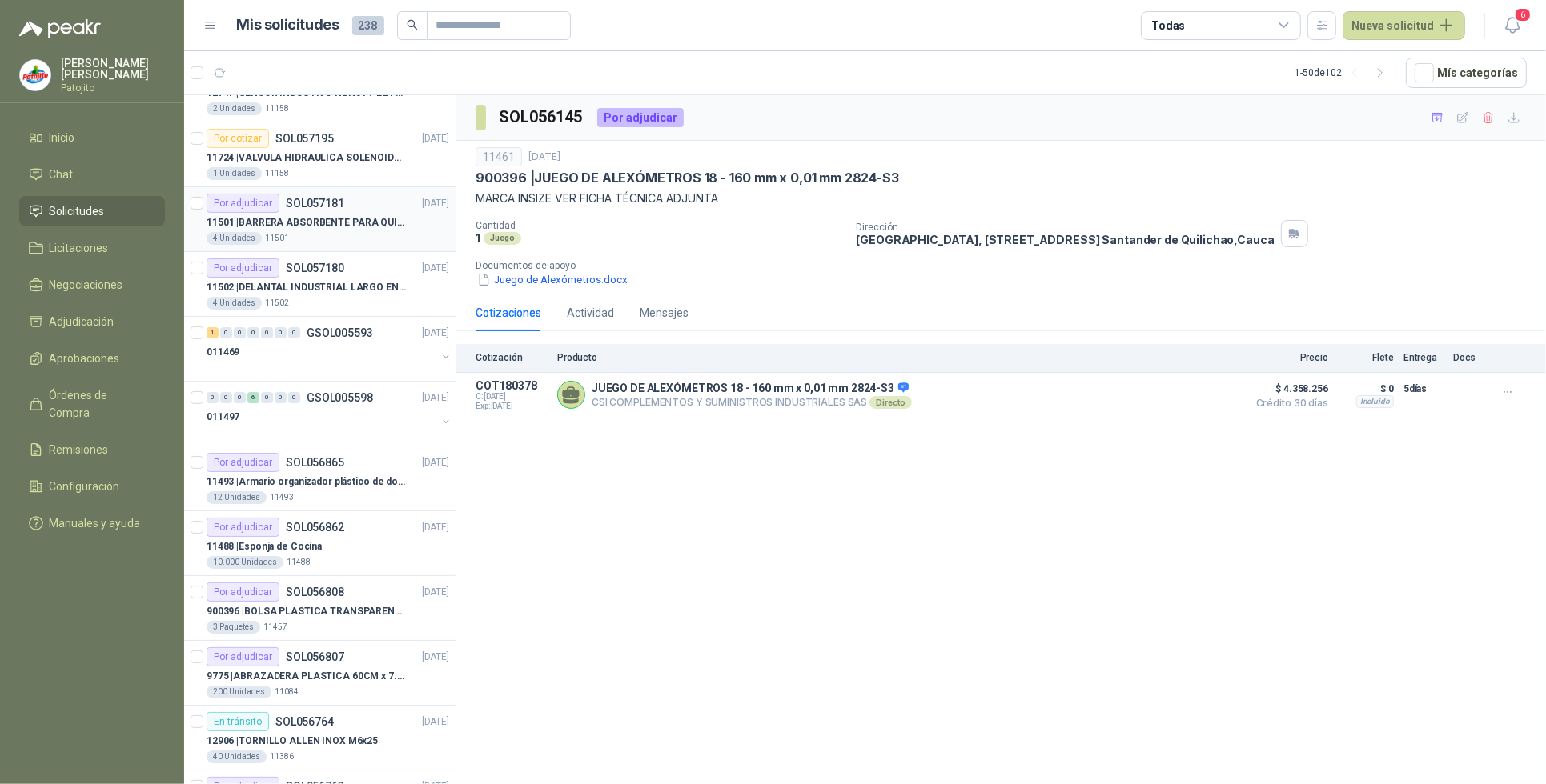
scroll to position [300, 0]
click at [215, 331] on div "1" at bounding box center [213, 329] width 12 height 11
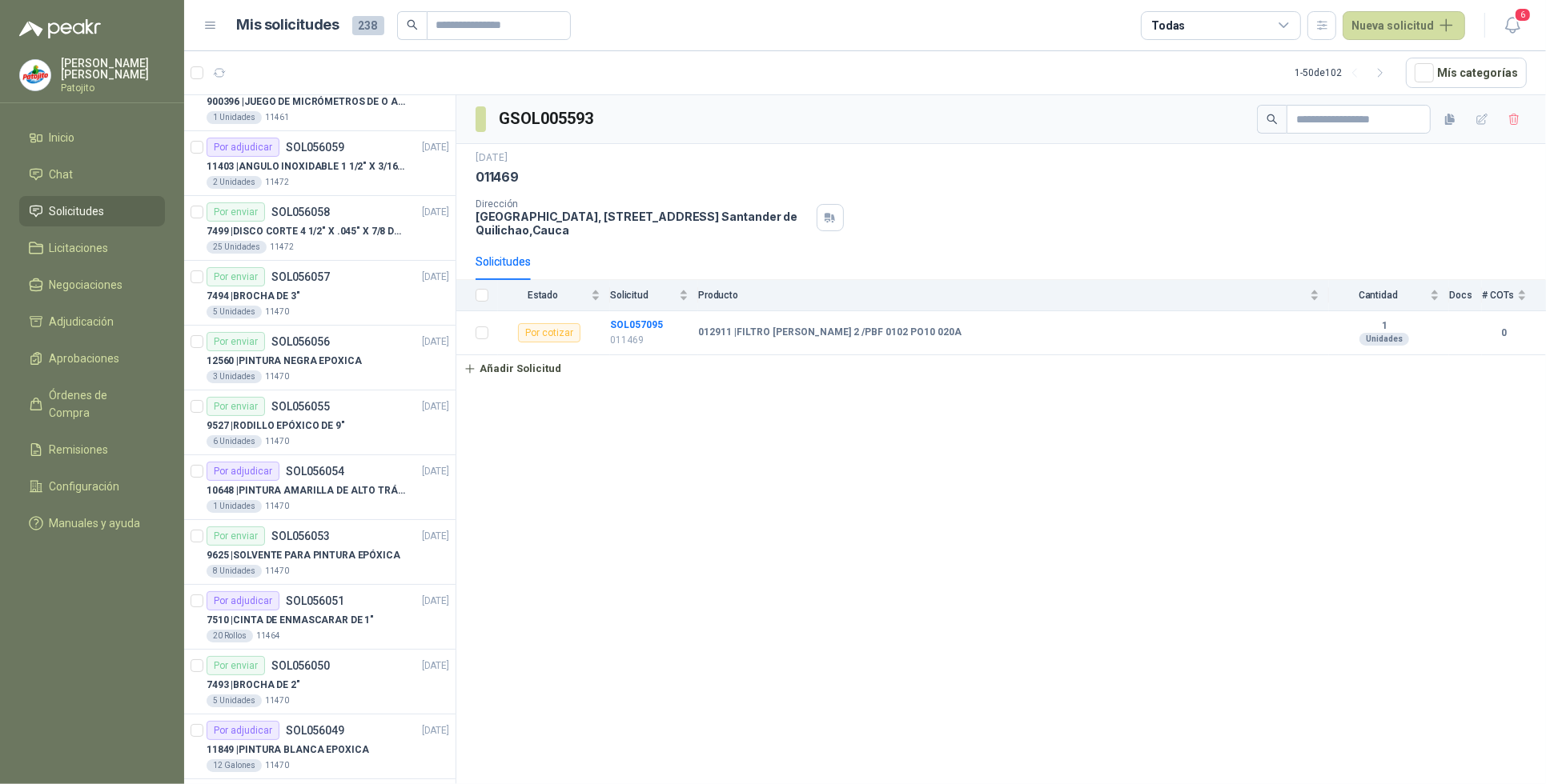
scroll to position [2577, 0]
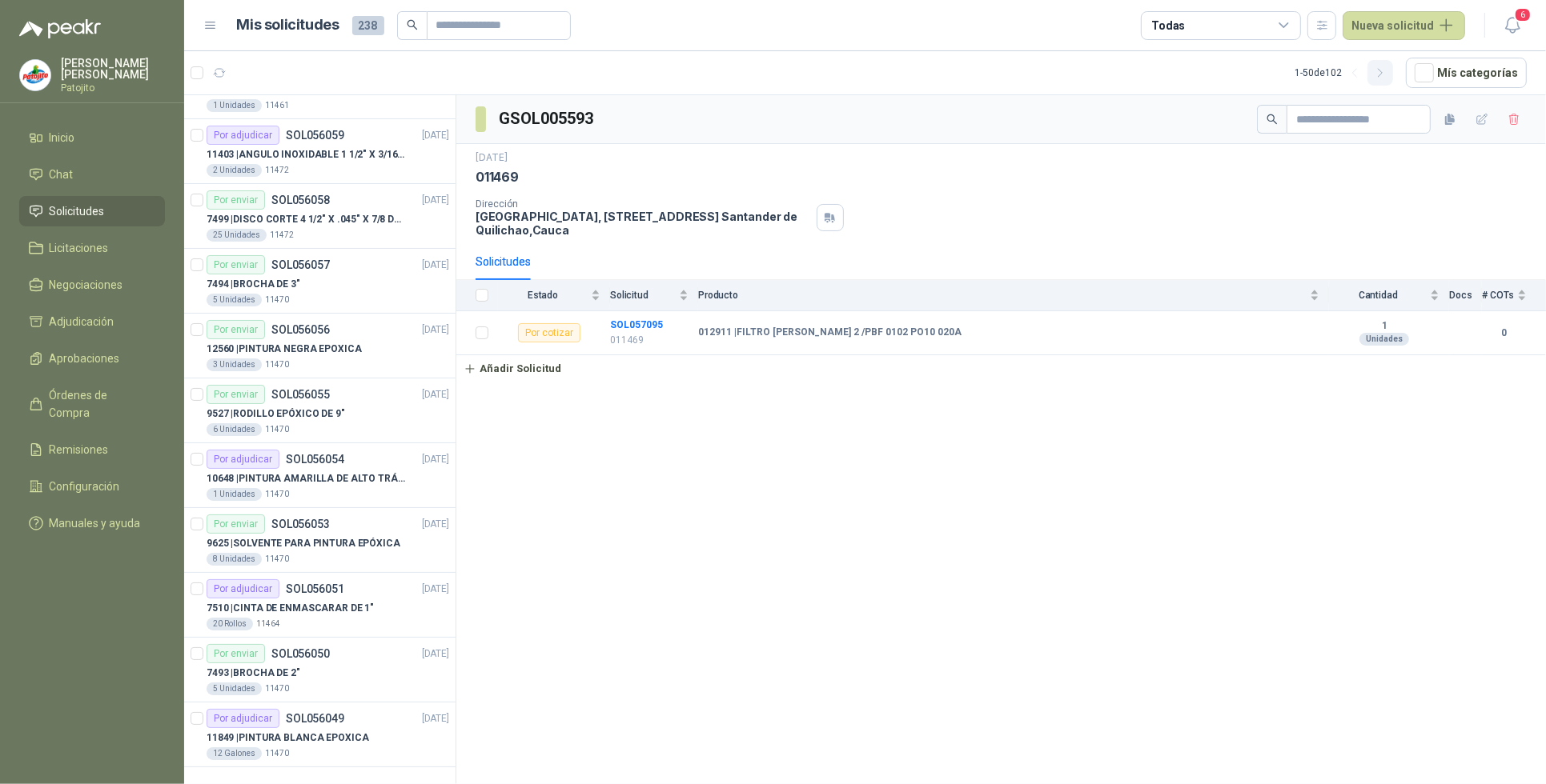
click at [1384, 72] on icon "button" at bounding box center [1381, 73] width 14 height 14
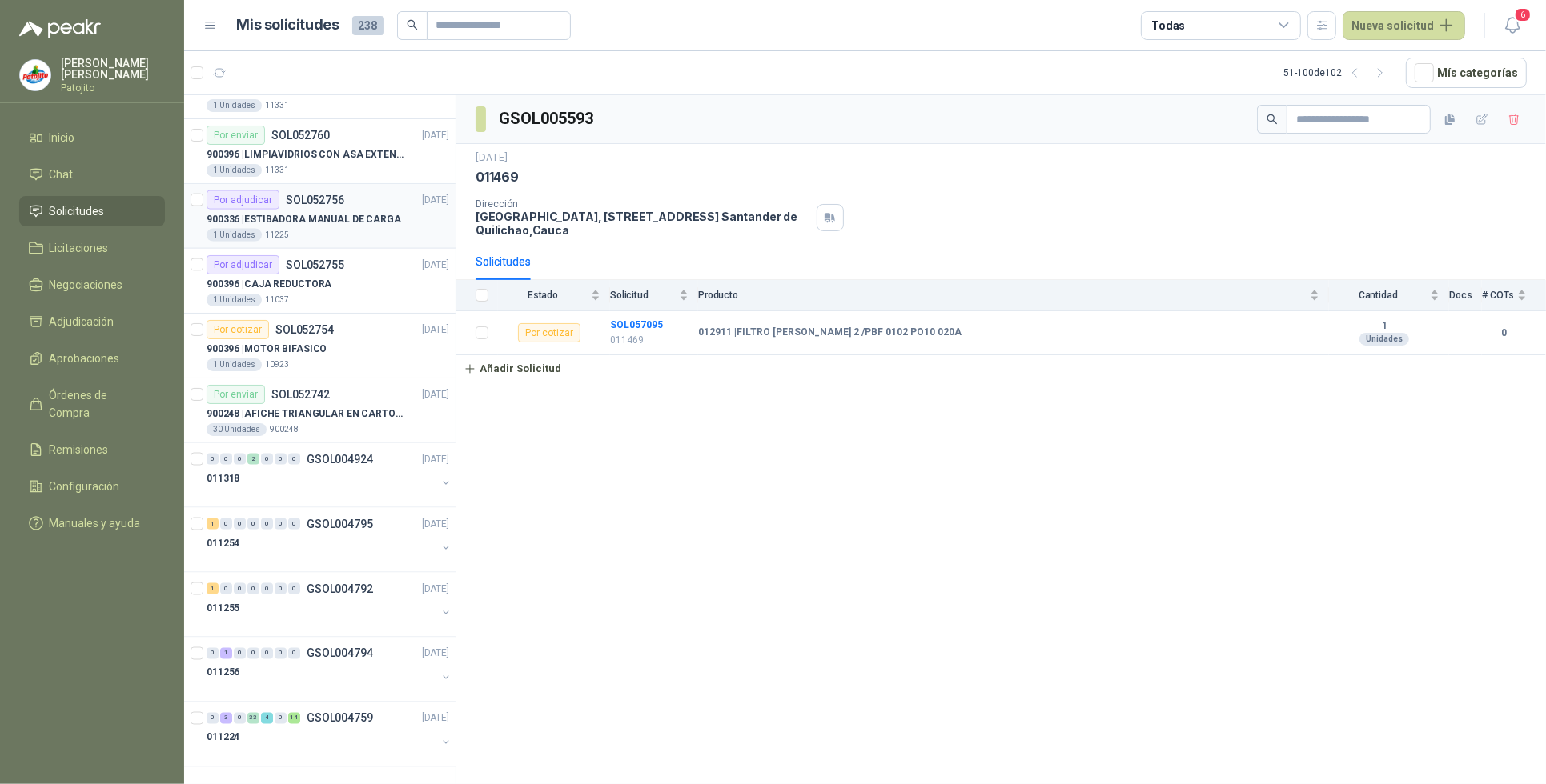
click at [294, 221] on p "900336 | ESTIBADORA MANUAL DE CARGA" at bounding box center [304, 220] width 194 height 15
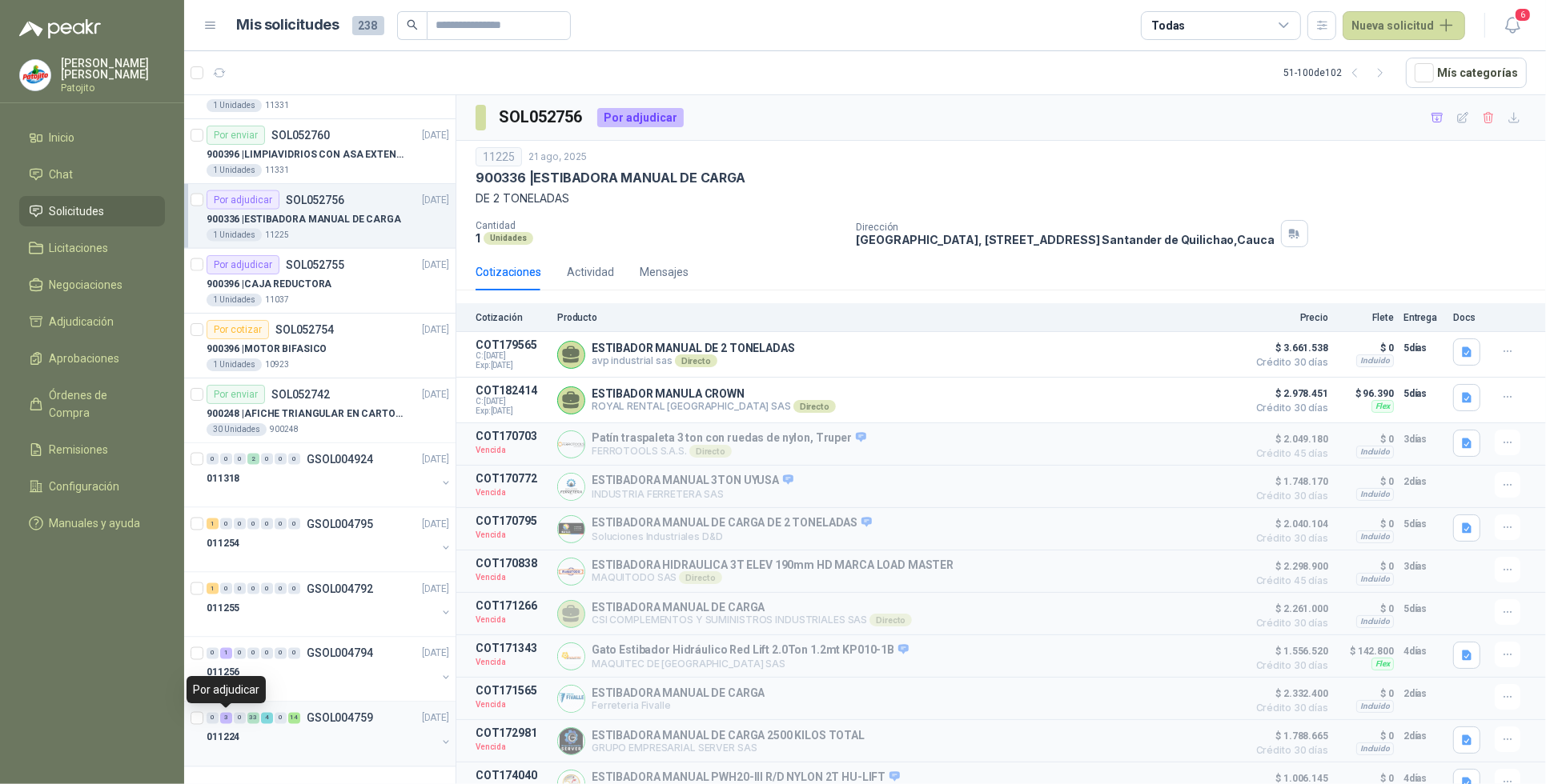
click at [226, 716] on div "3" at bounding box center [226, 718] width 12 height 11
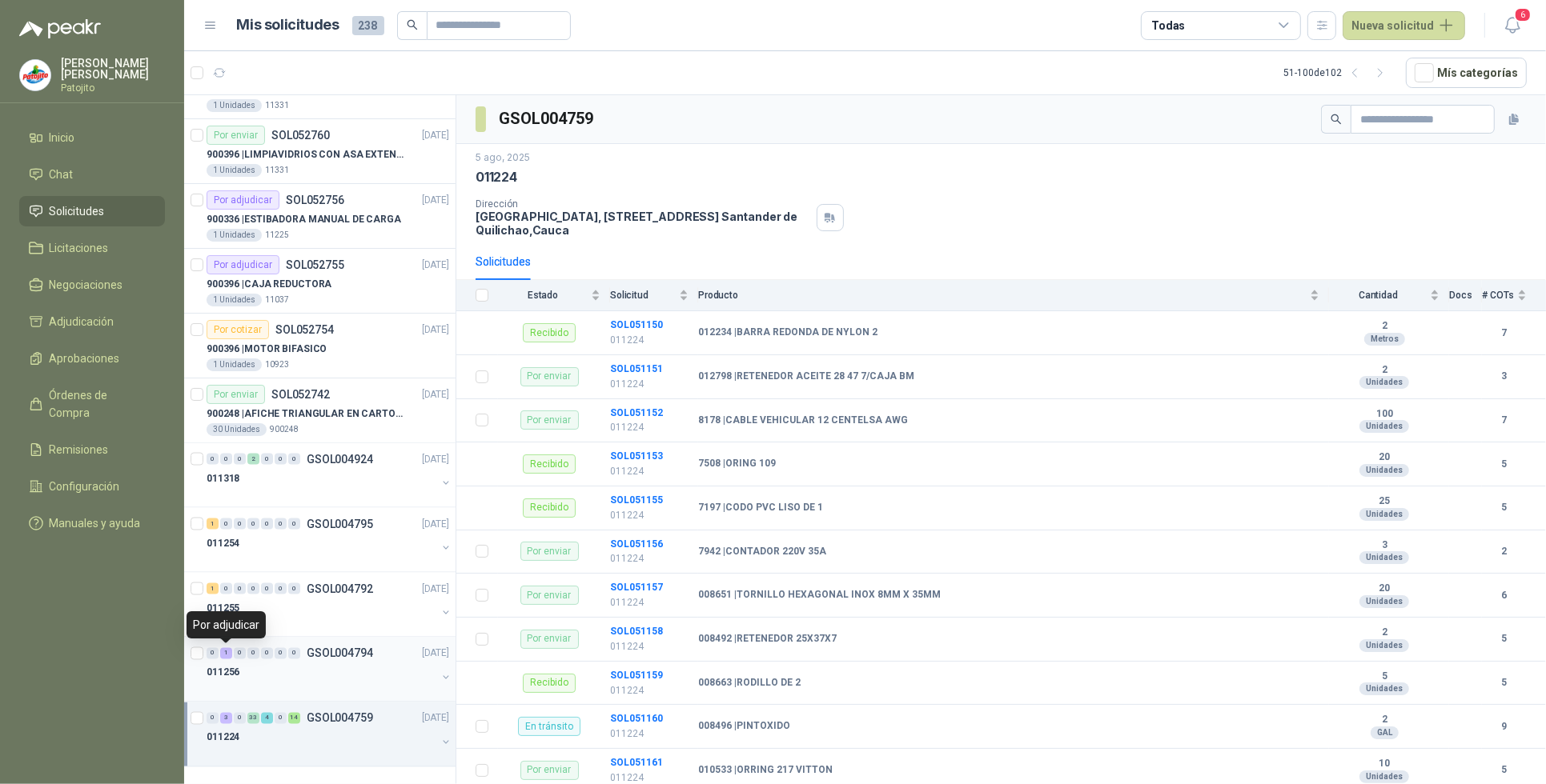
click at [224, 653] on div "1" at bounding box center [226, 653] width 12 height 11
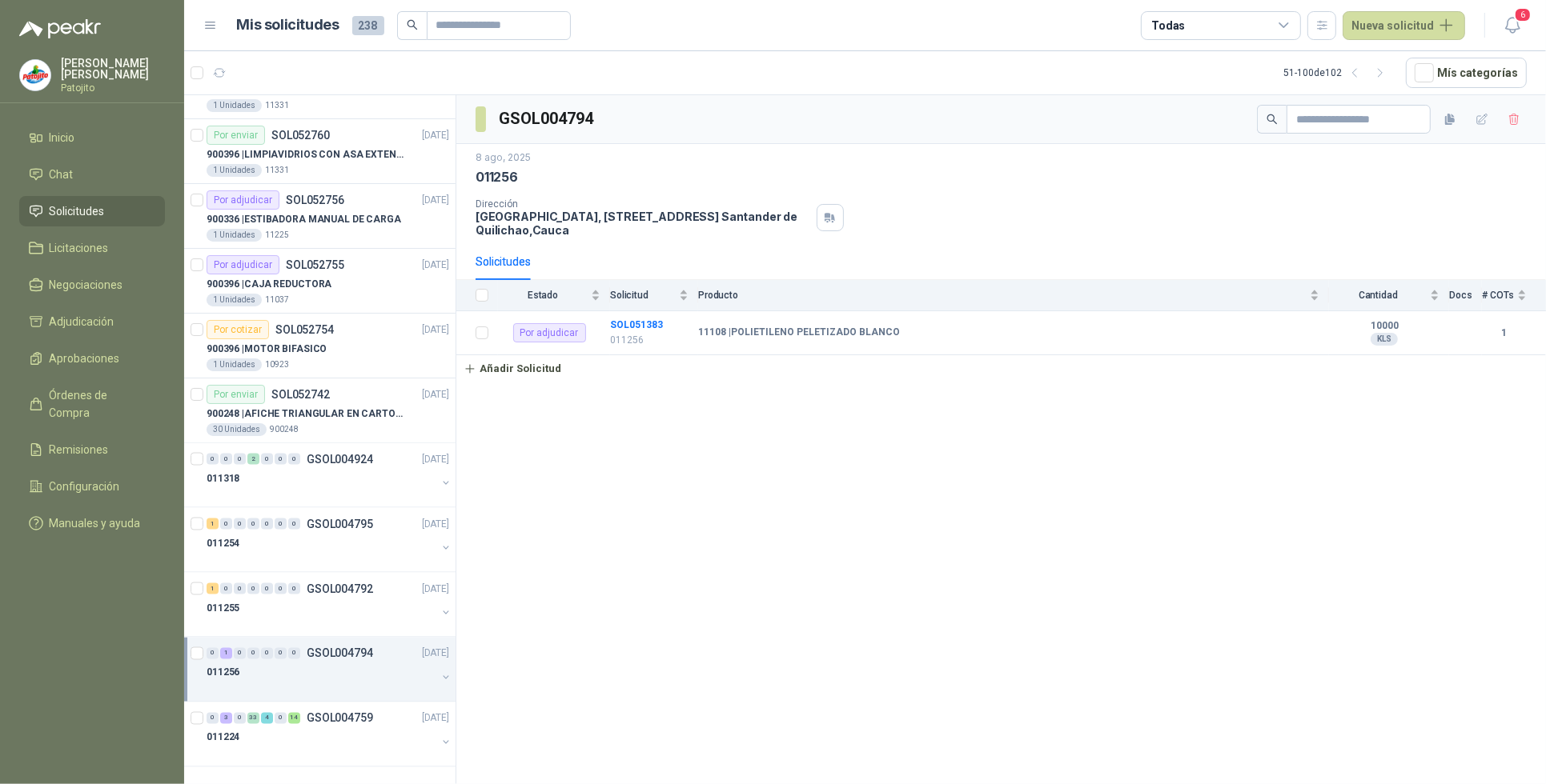
click at [1292, 25] on icon at bounding box center [1284, 25] width 14 height 14
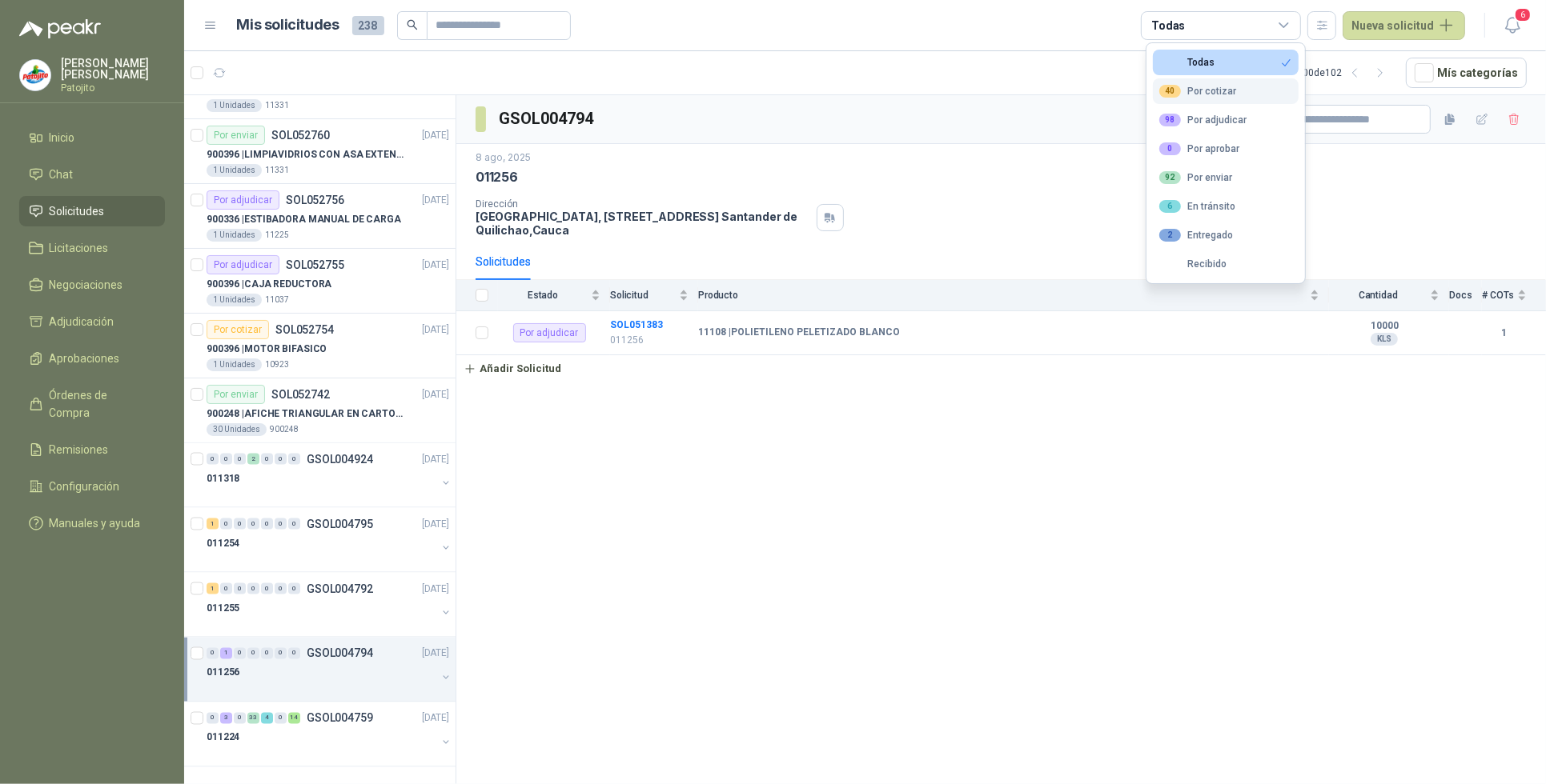
click at [1224, 97] on div "40 Por cotizar" at bounding box center [1197, 91] width 77 height 13
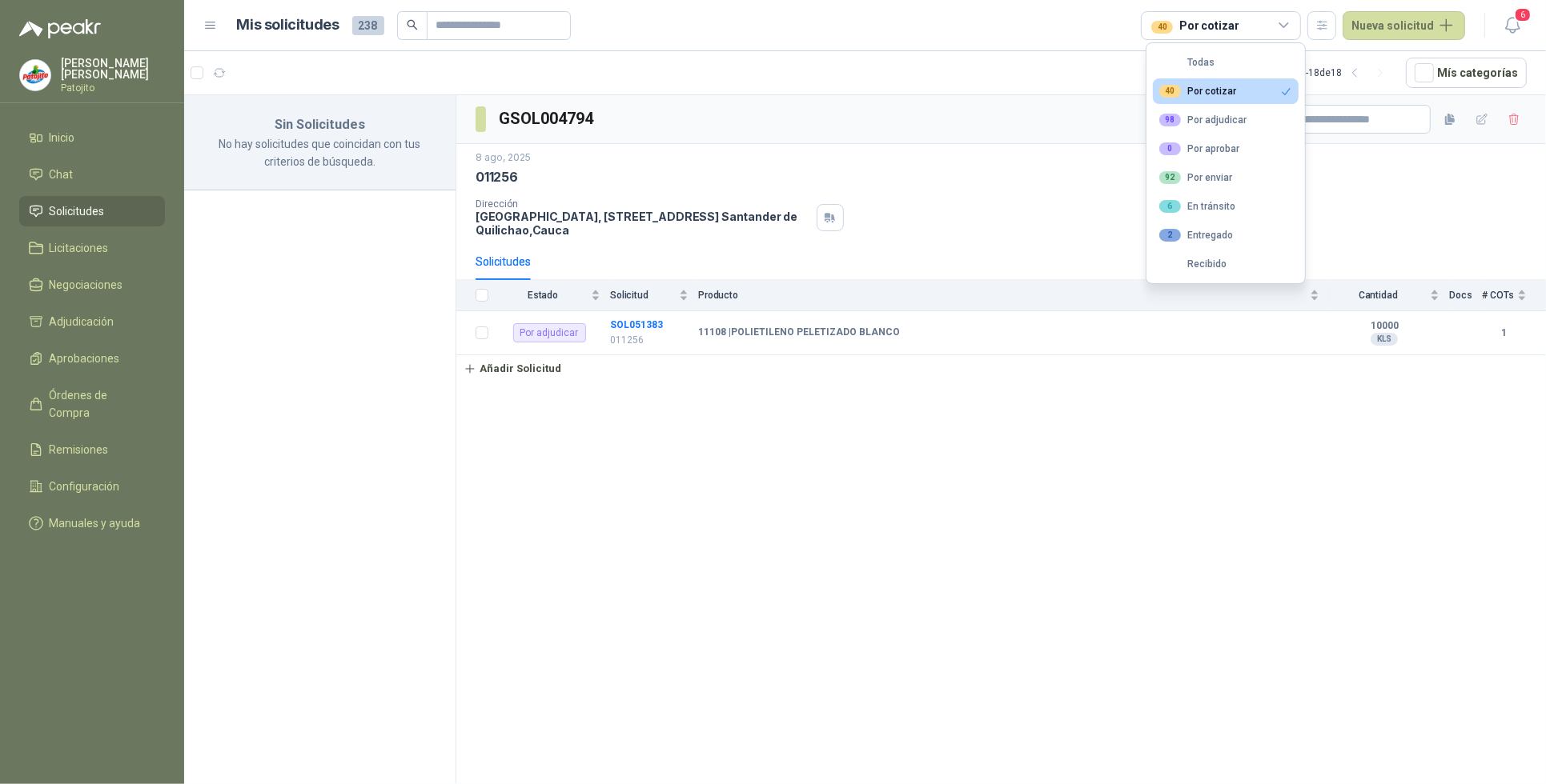
click at [1219, 478] on div "GSOL004794 [DATE] 011256 Dirección [STREET_ADDRESS] Solicitudes Estado Solicitu…" at bounding box center [1001, 442] width 1090 height 695
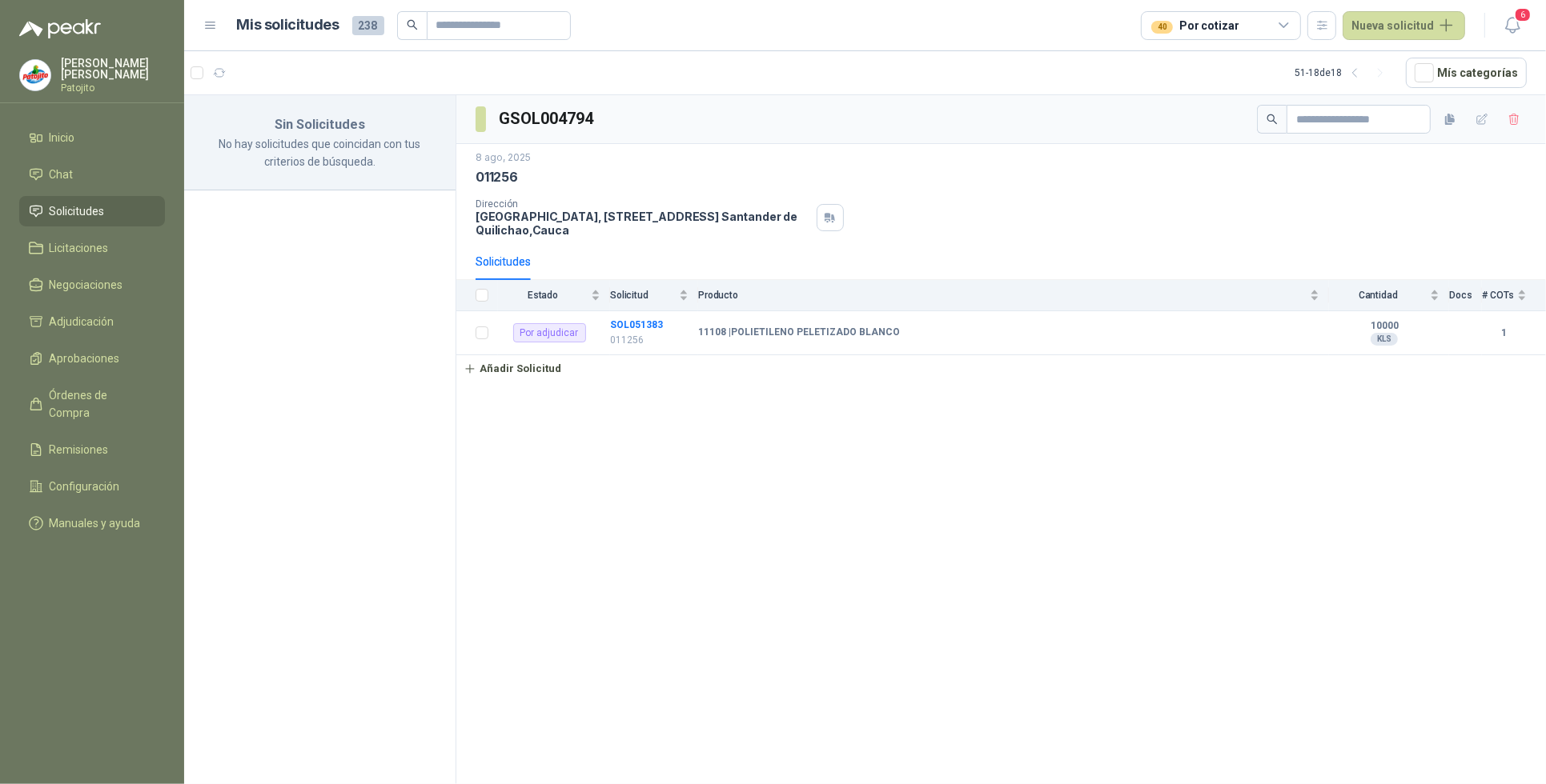
click at [1292, 25] on icon at bounding box center [1284, 25] width 14 height 14
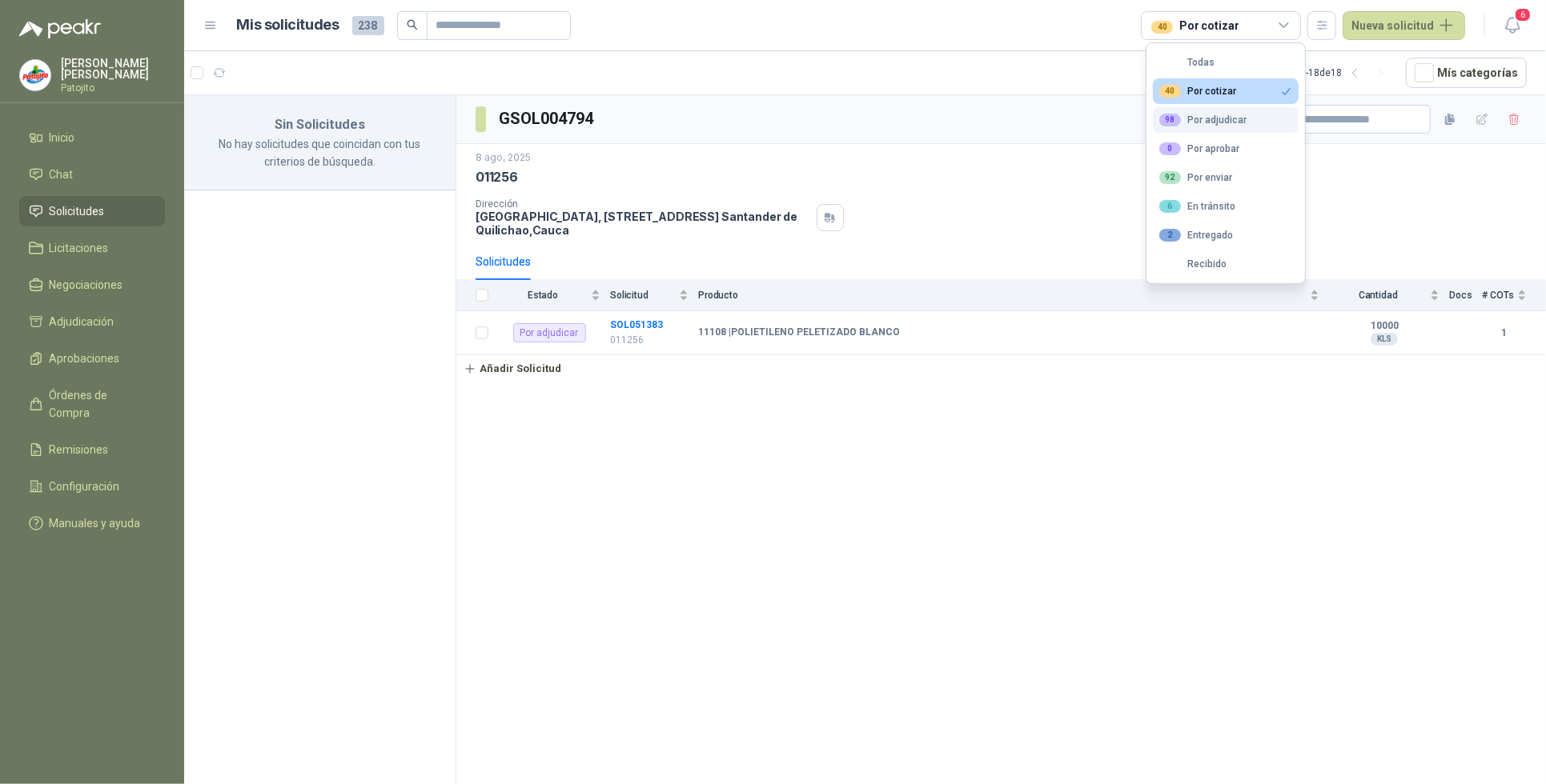
click at [1226, 121] on div "98 Por adjudicar" at bounding box center [1203, 120] width 87 height 13
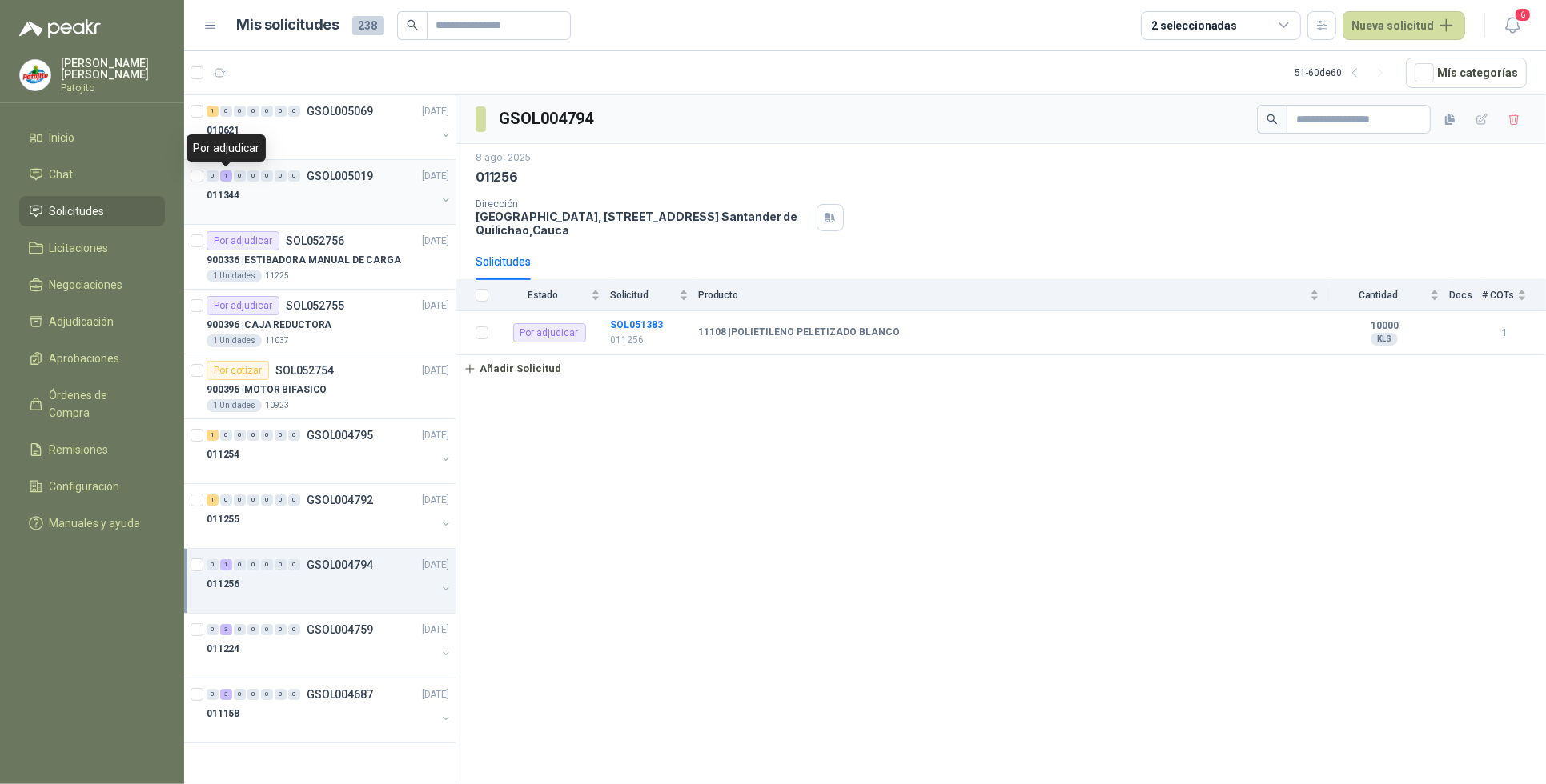
drag, startPoint x: 226, startPoint y: 181, endPoint x: 240, endPoint y: 220, distance: 41.4
click at [226, 180] on div "1" at bounding box center [226, 175] width 12 height 11
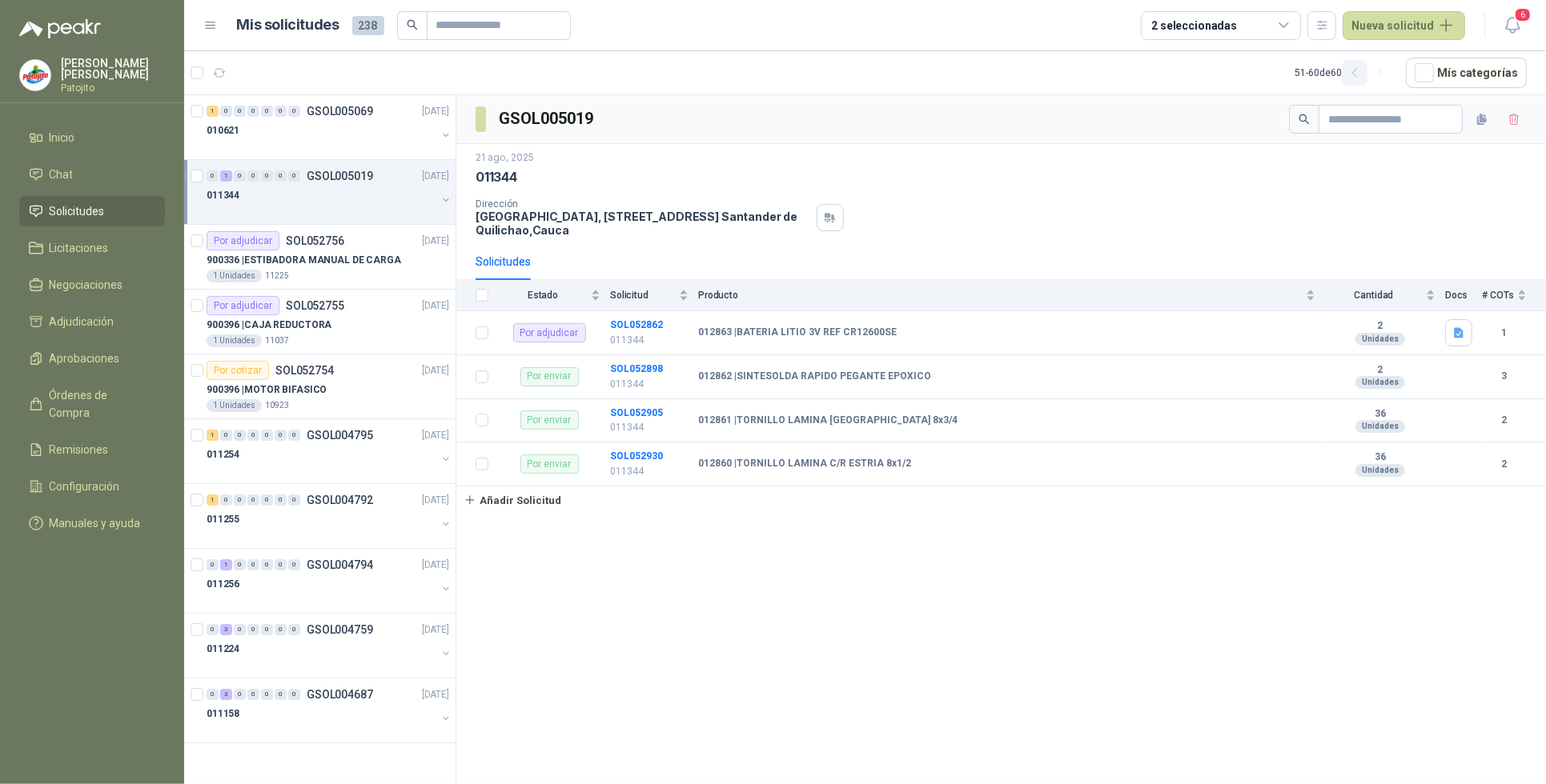
click at [1358, 80] on button "button" at bounding box center [1355, 73] width 25 height 25
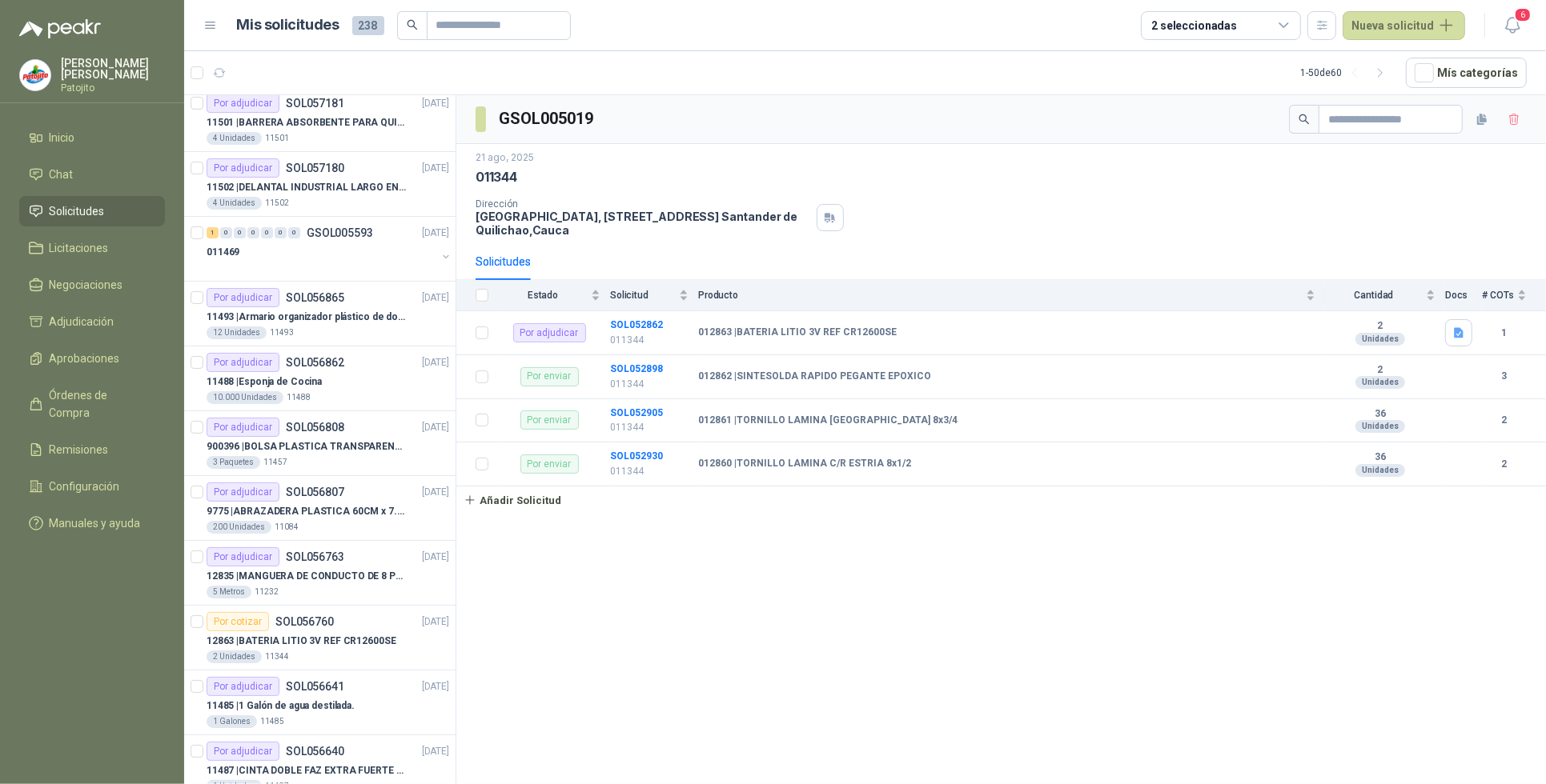
scroll to position [400, 0]
drag, startPoint x: 219, startPoint y: 231, endPoint x: 231, endPoint y: 250, distance: 22.5
click at [220, 233] on span "0" at bounding box center [226, 229] width 12 height 11
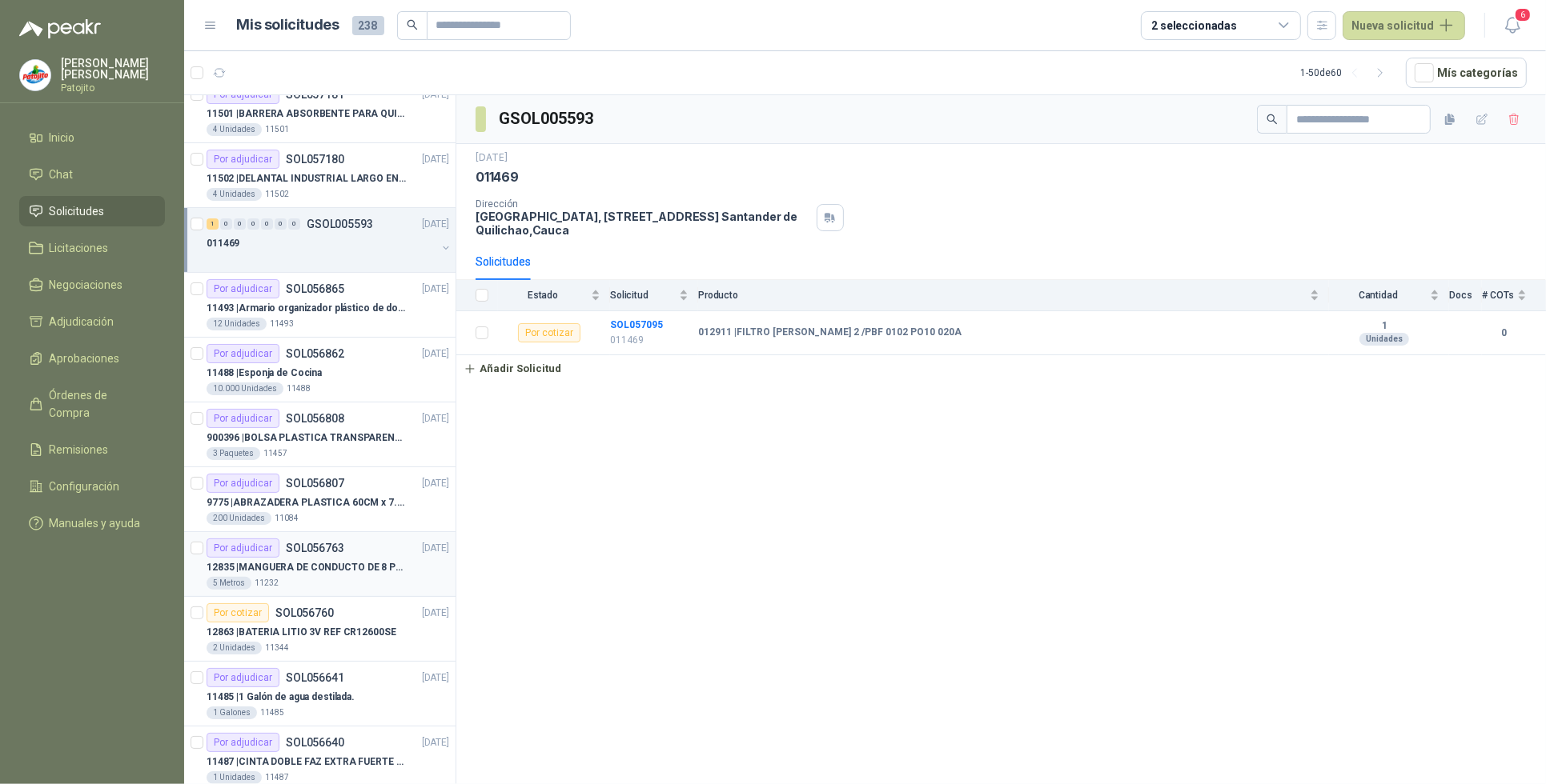
scroll to position [200, 0]
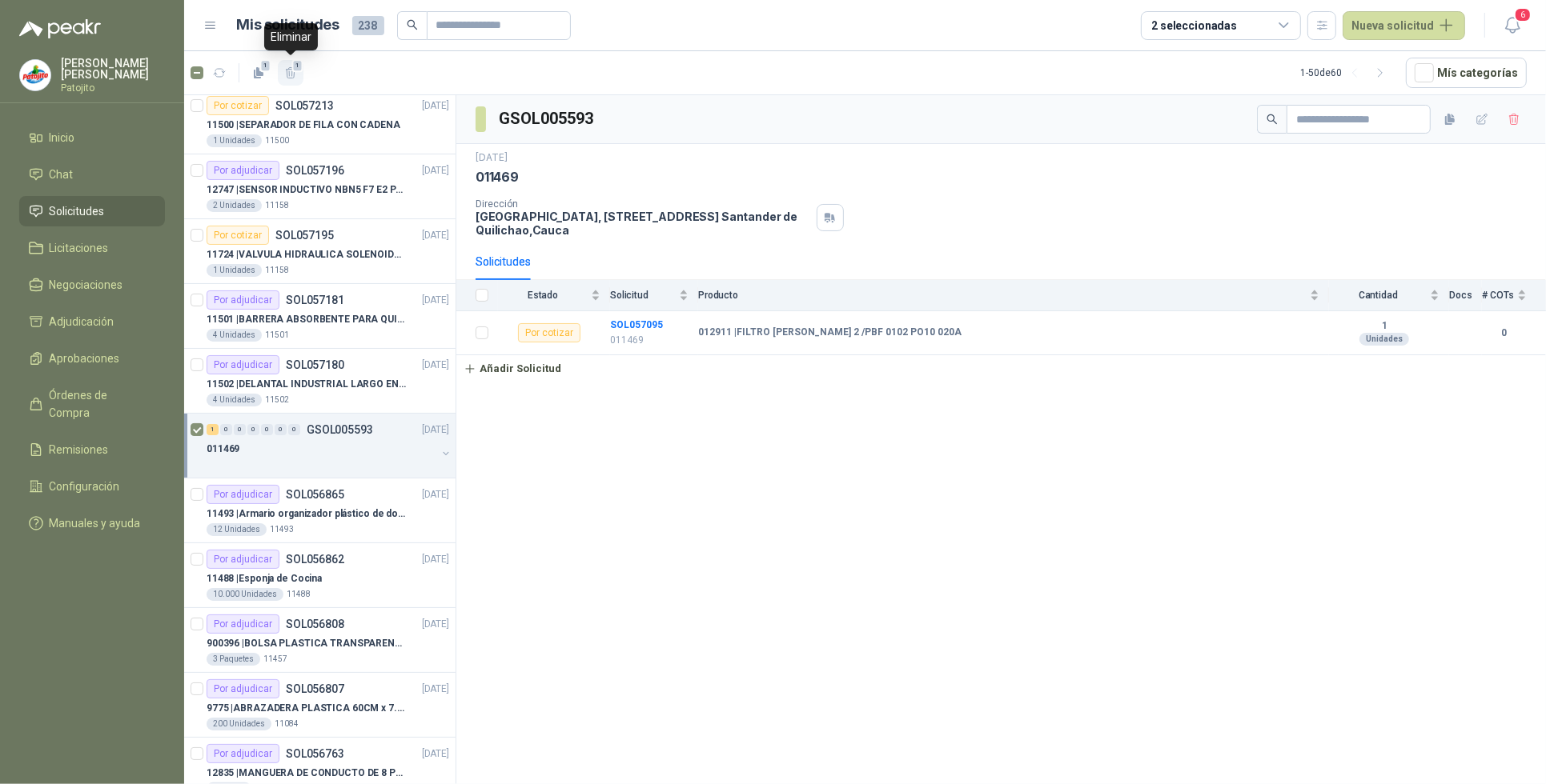
click at [285, 75] on icon "button" at bounding box center [291, 73] width 14 height 14
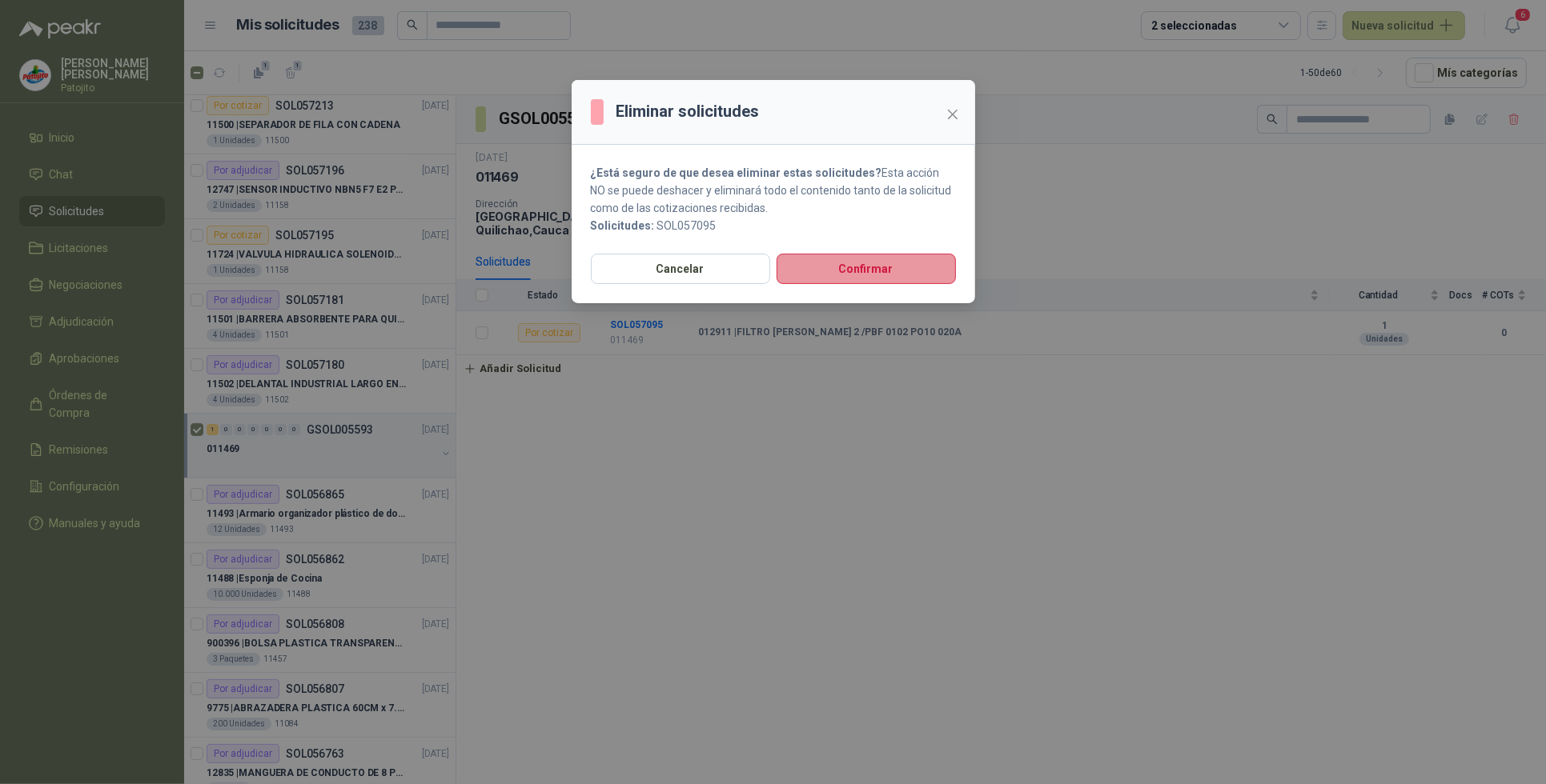
click at [834, 269] on button "Confirmar" at bounding box center [867, 269] width 180 height 31
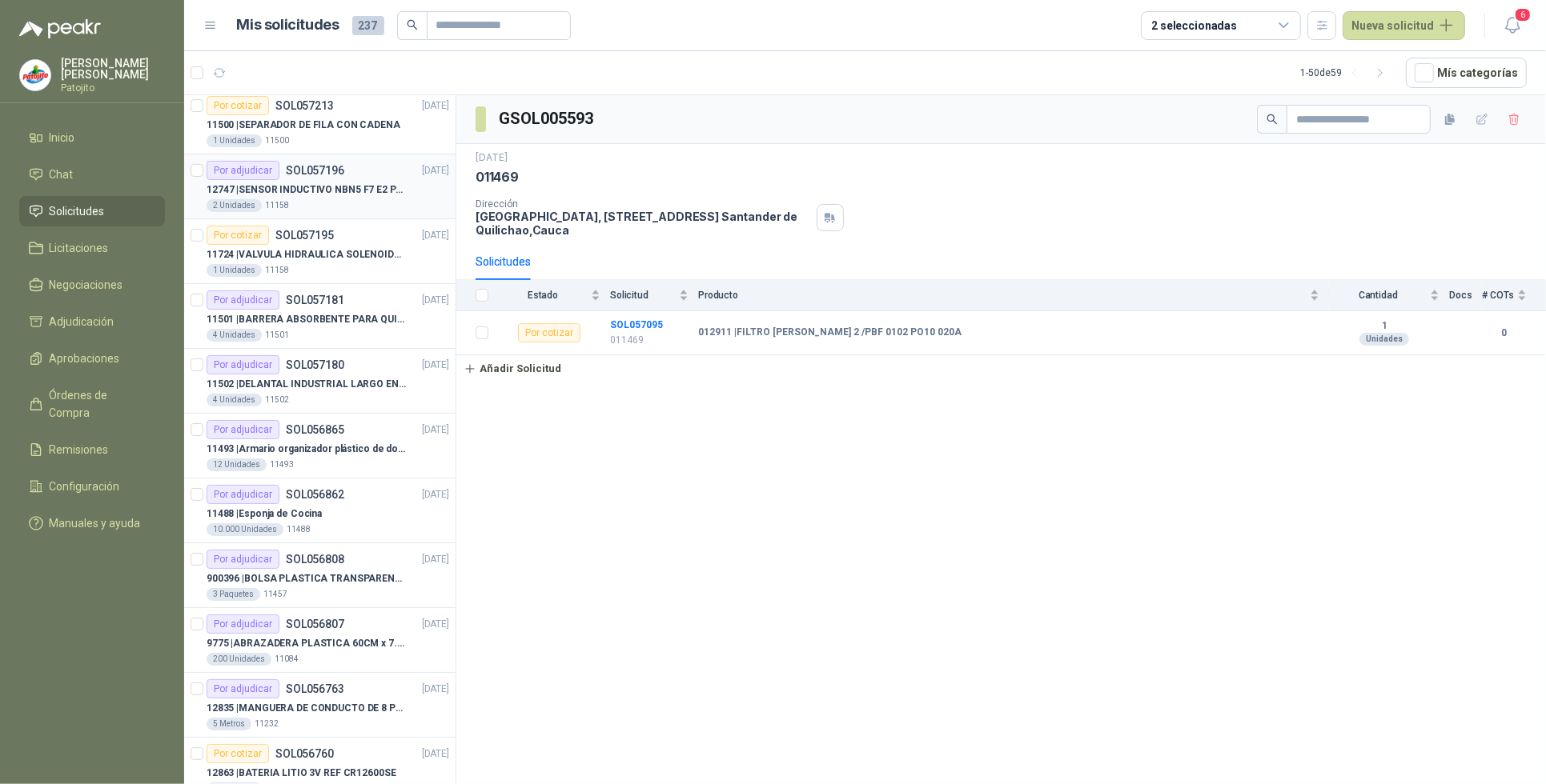
click at [334, 191] on p "12747 | SENSOR INDUCTIVO NBN5 F7 E2 [PERSON_NAME] II" at bounding box center [306, 190] width 199 height 15
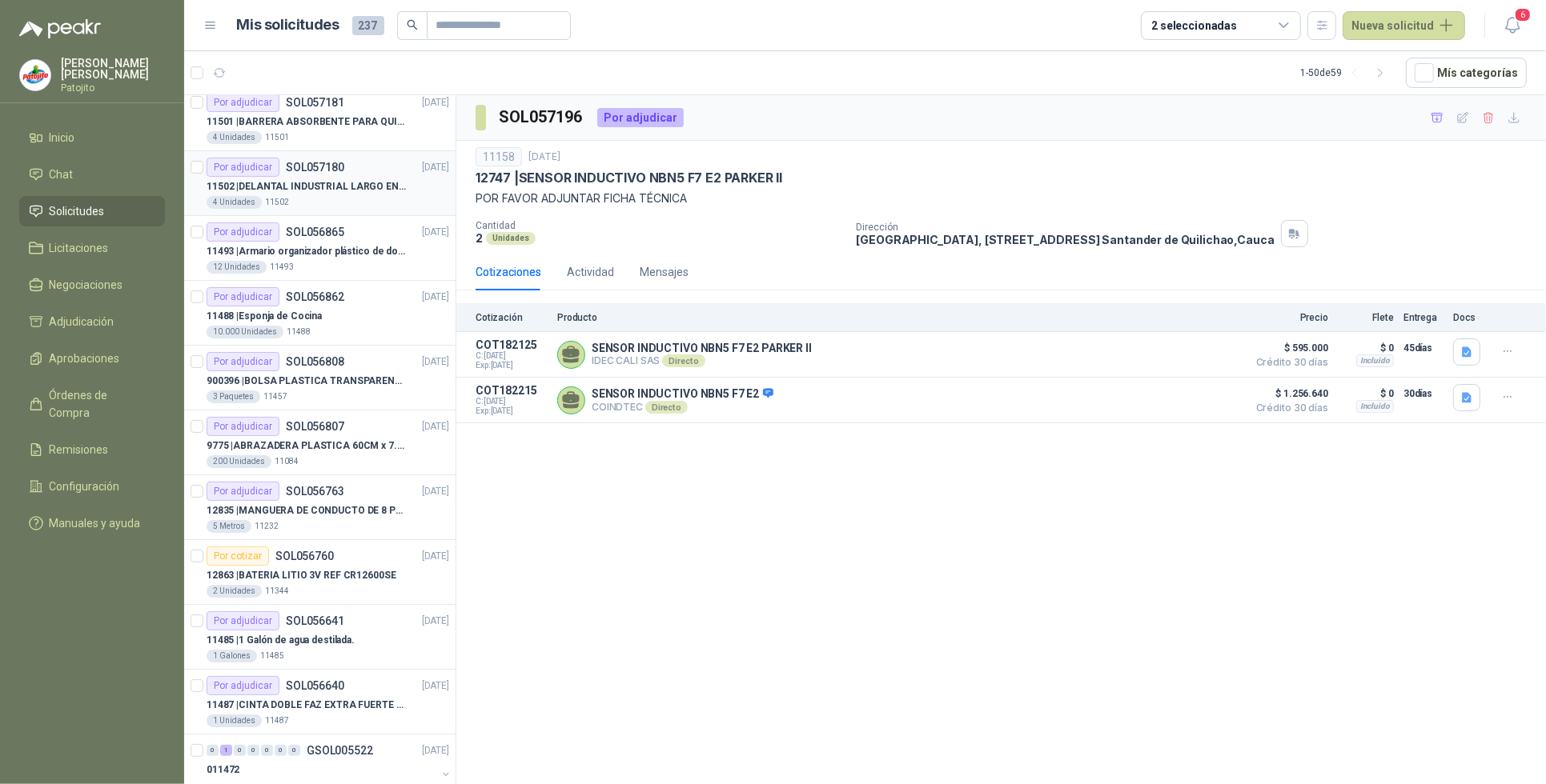
scroll to position [400, 0]
click at [313, 247] on p "11493 | Armario organizador plástico de dos puertas de acuerdo a la imagen adju…" at bounding box center [306, 249] width 199 height 15
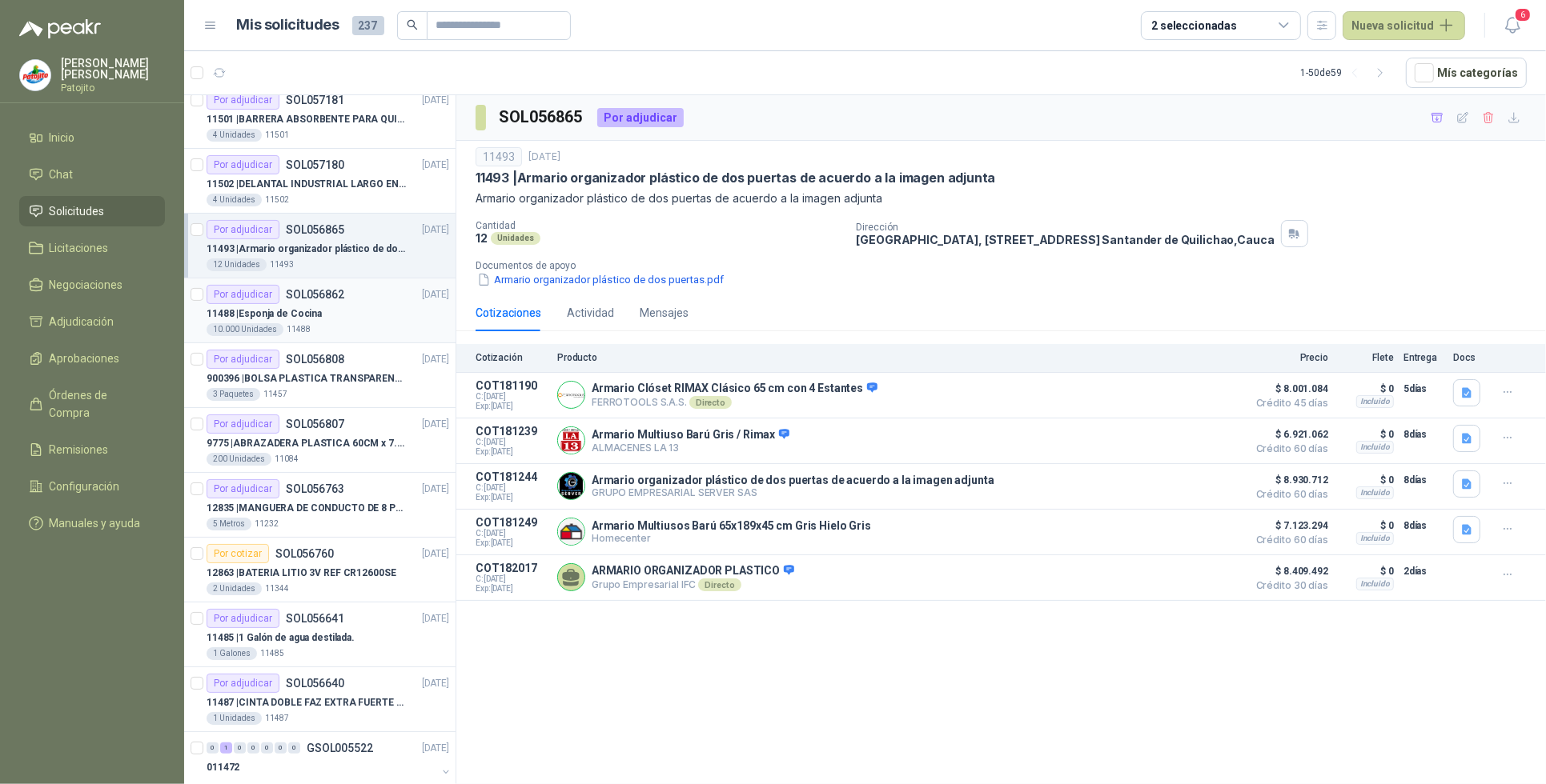
click at [324, 307] on div "11488 | Esponja de Cocina" at bounding box center [328, 314] width 243 height 19
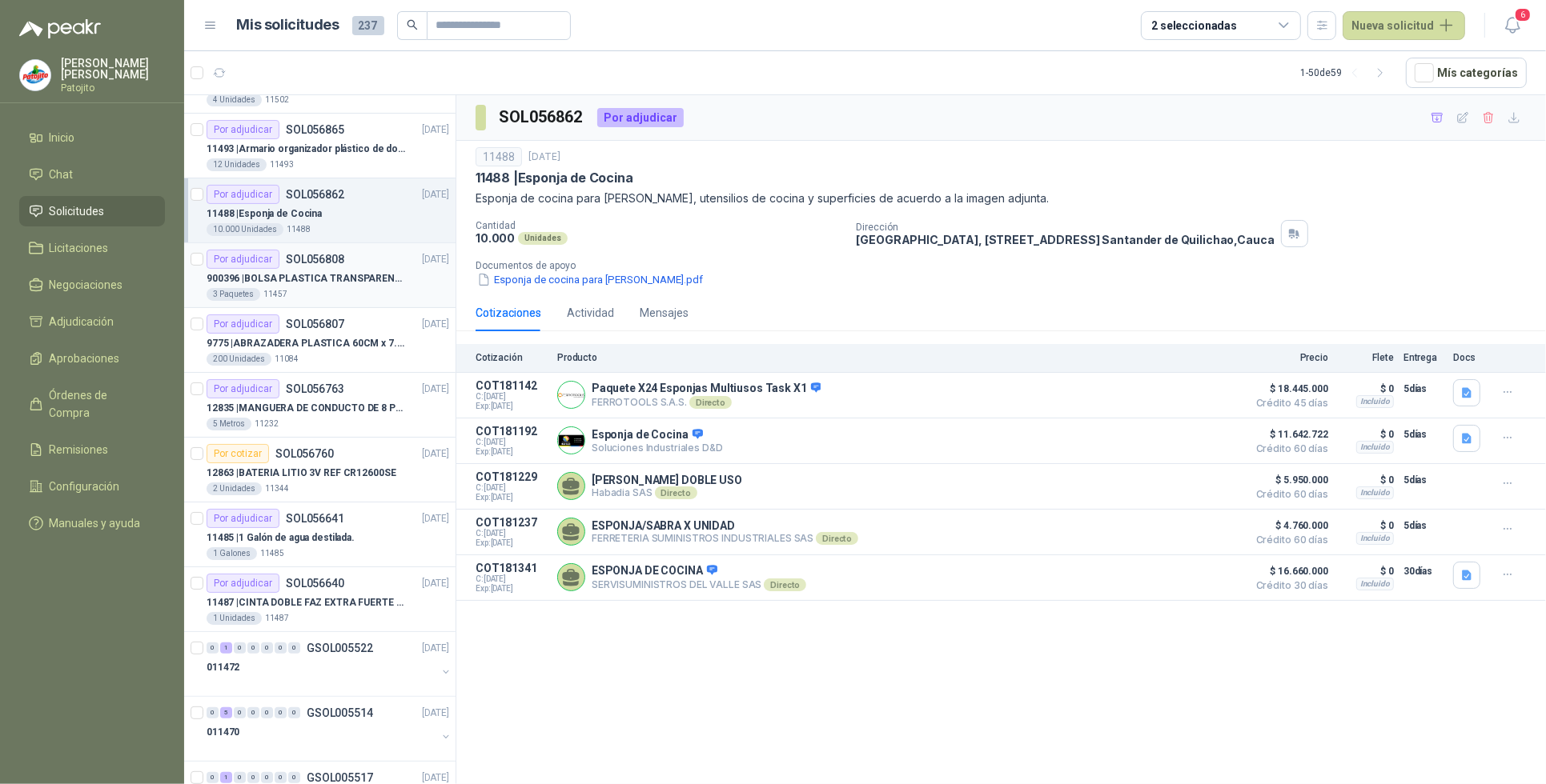
scroll to position [600, 0]
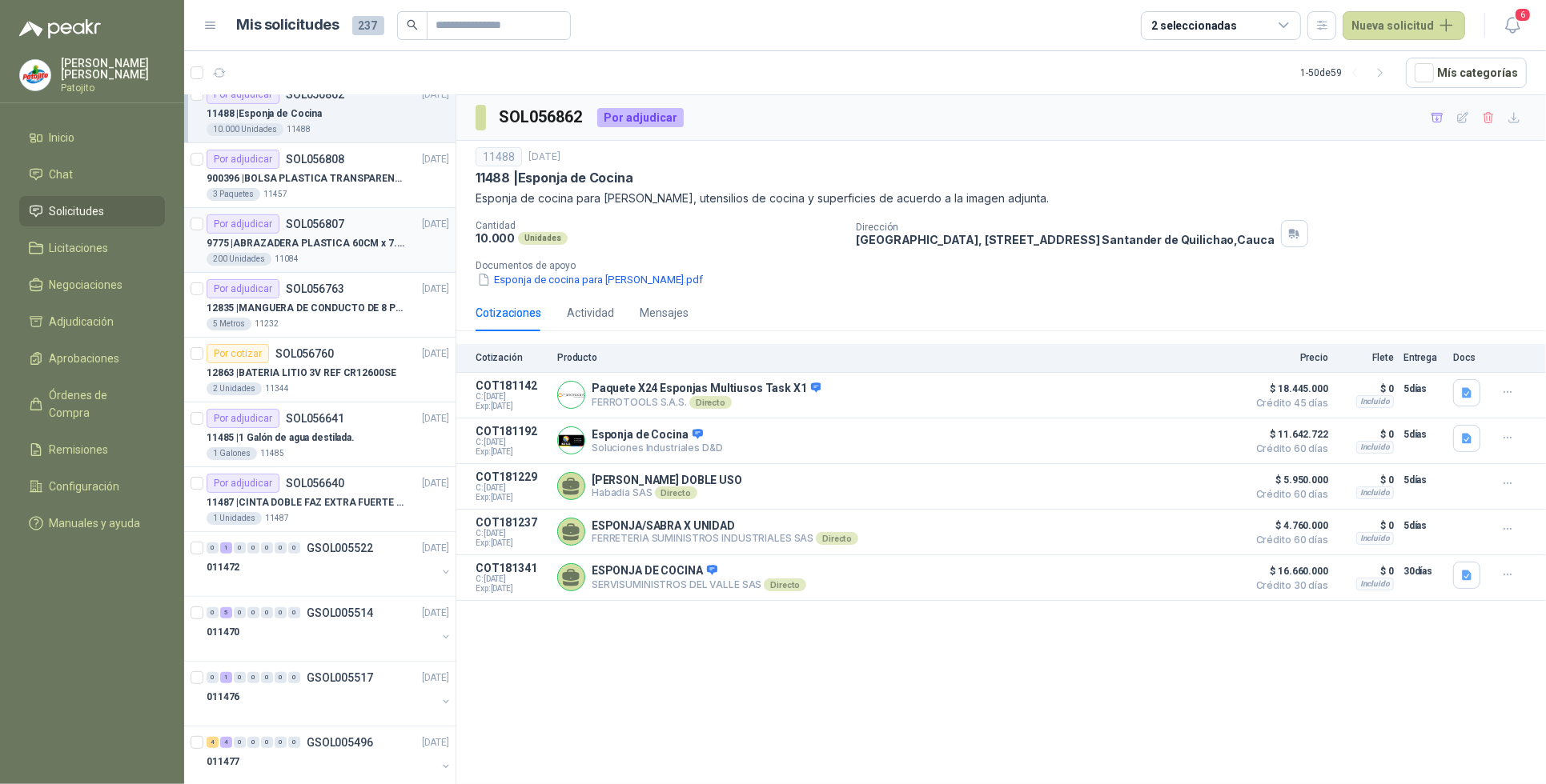
click at [338, 238] on p "9775 | ABRAZADERA PLASTICA 60CM x 7.6MM ANCHA" at bounding box center [306, 244] width 199 height 15
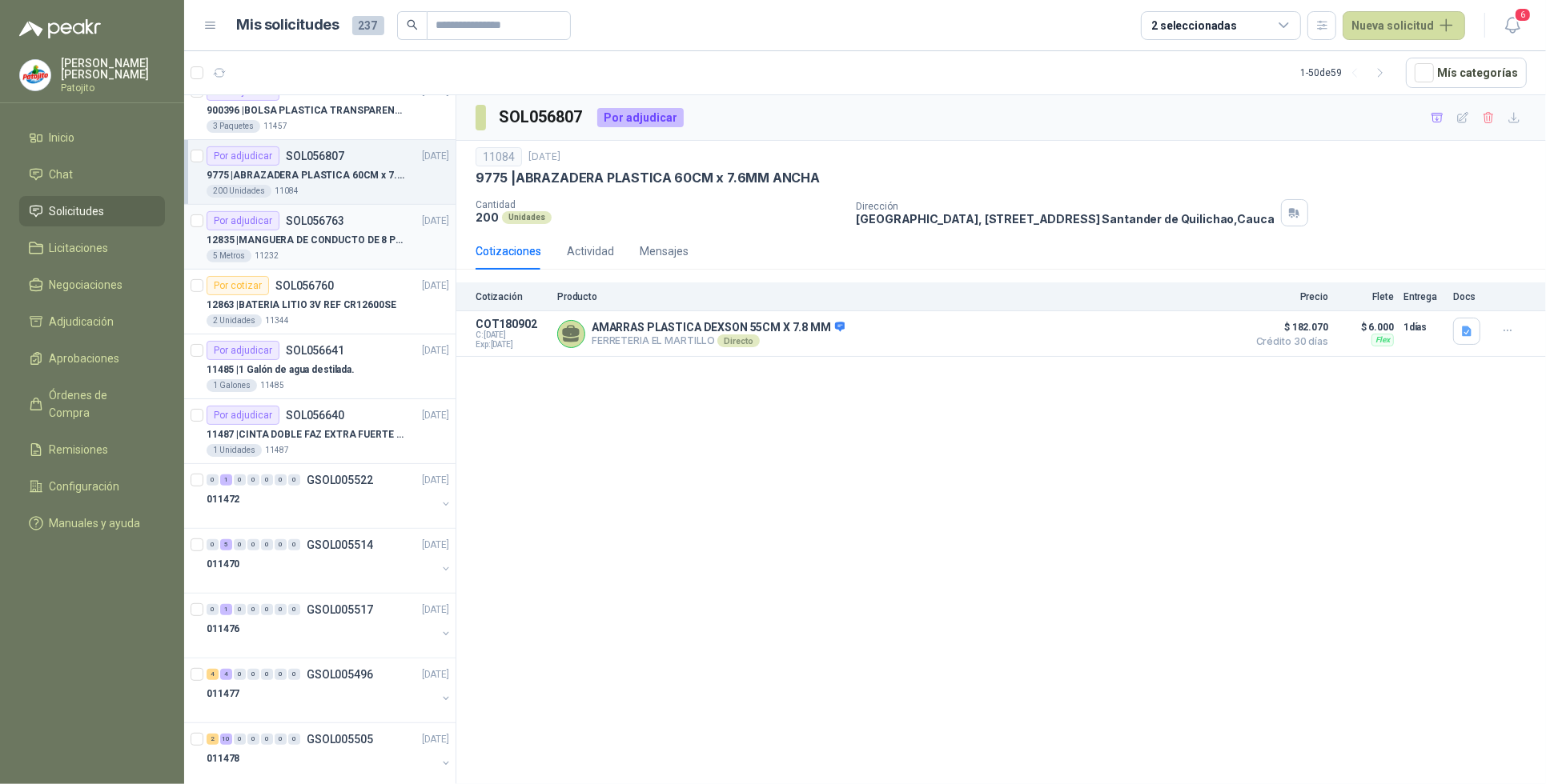
scroll to position [700, 0]
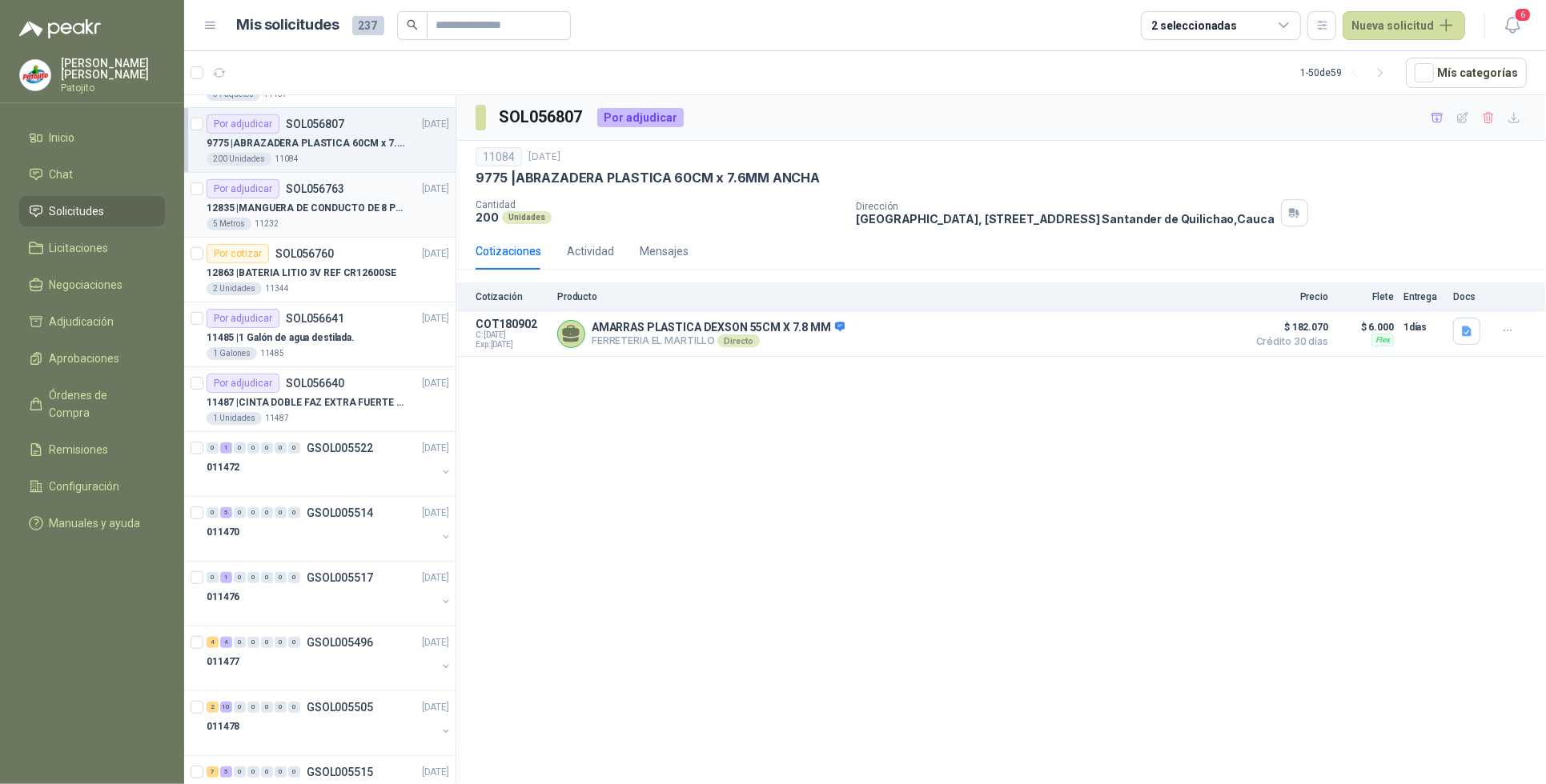
click at [338, 209] on p "12835 | MANGUERA DE CONDUCTO DE 8 PULGADAS DE ALAMBRE [PERSON_NAME] PU" at bounding box center [306, 209] width 199 height 15
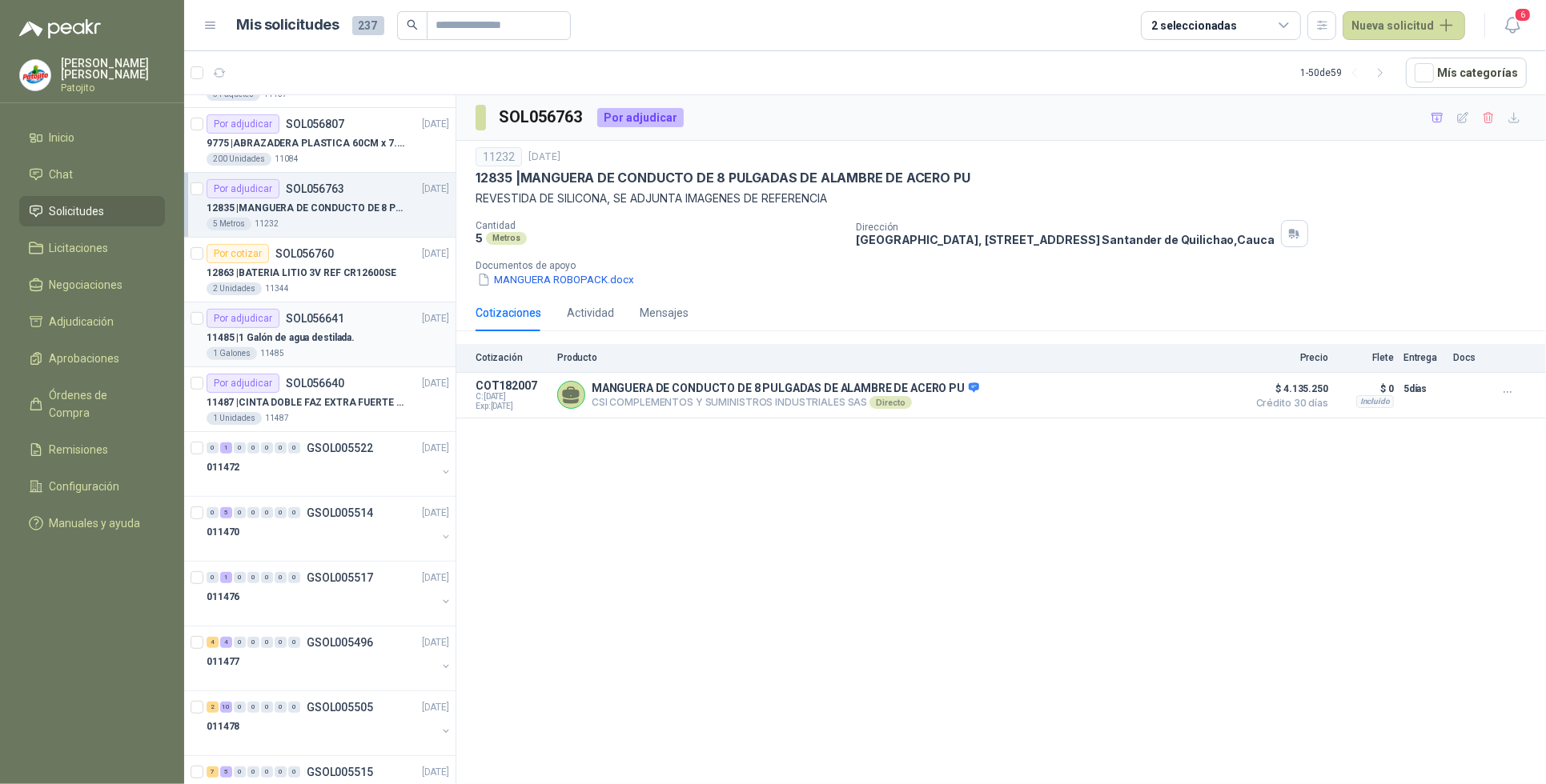
scroll to position [800, 0]
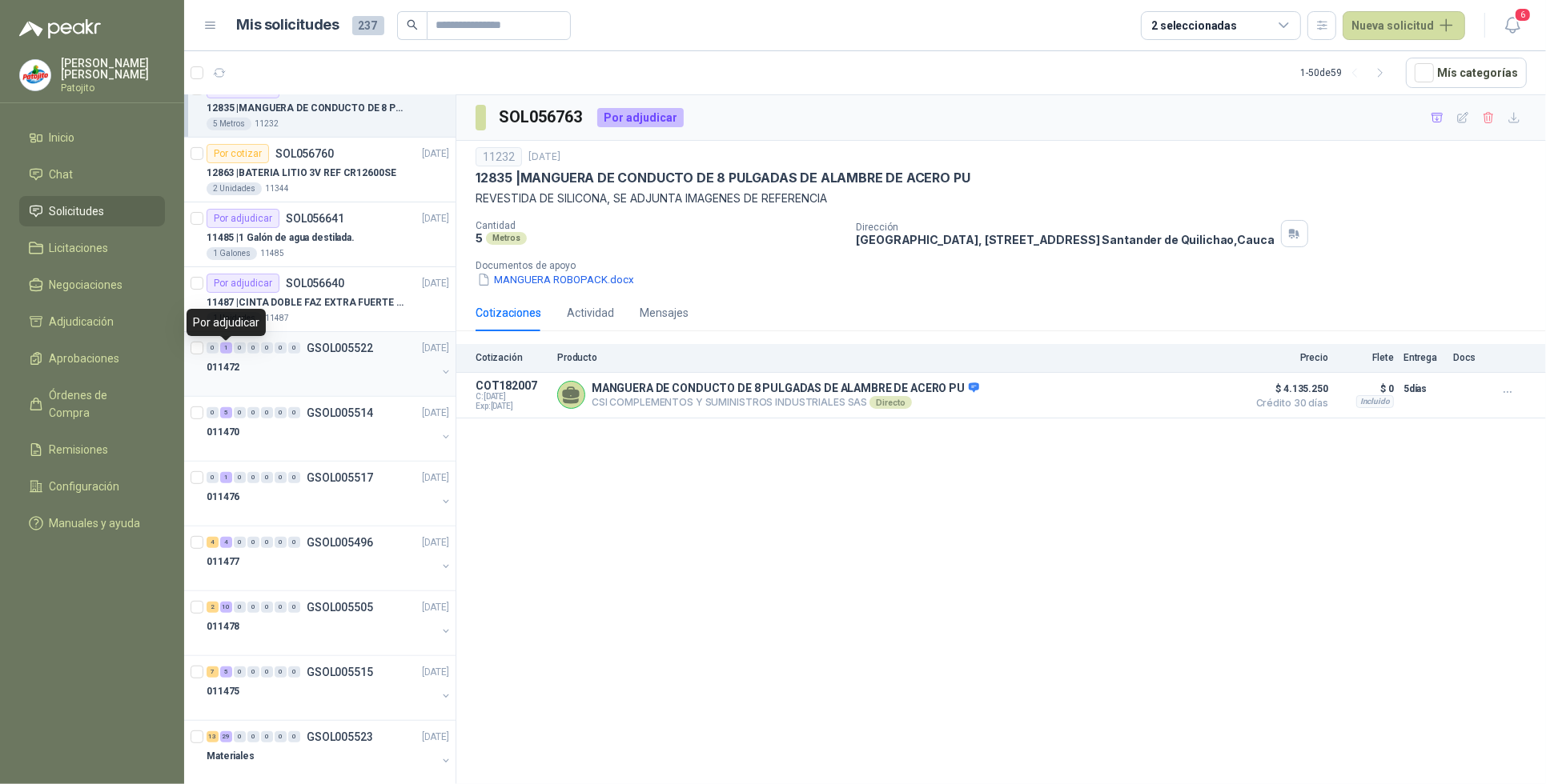
click at [223, 353] on div "1" at bounding box center [226, 348] width 12 height 11
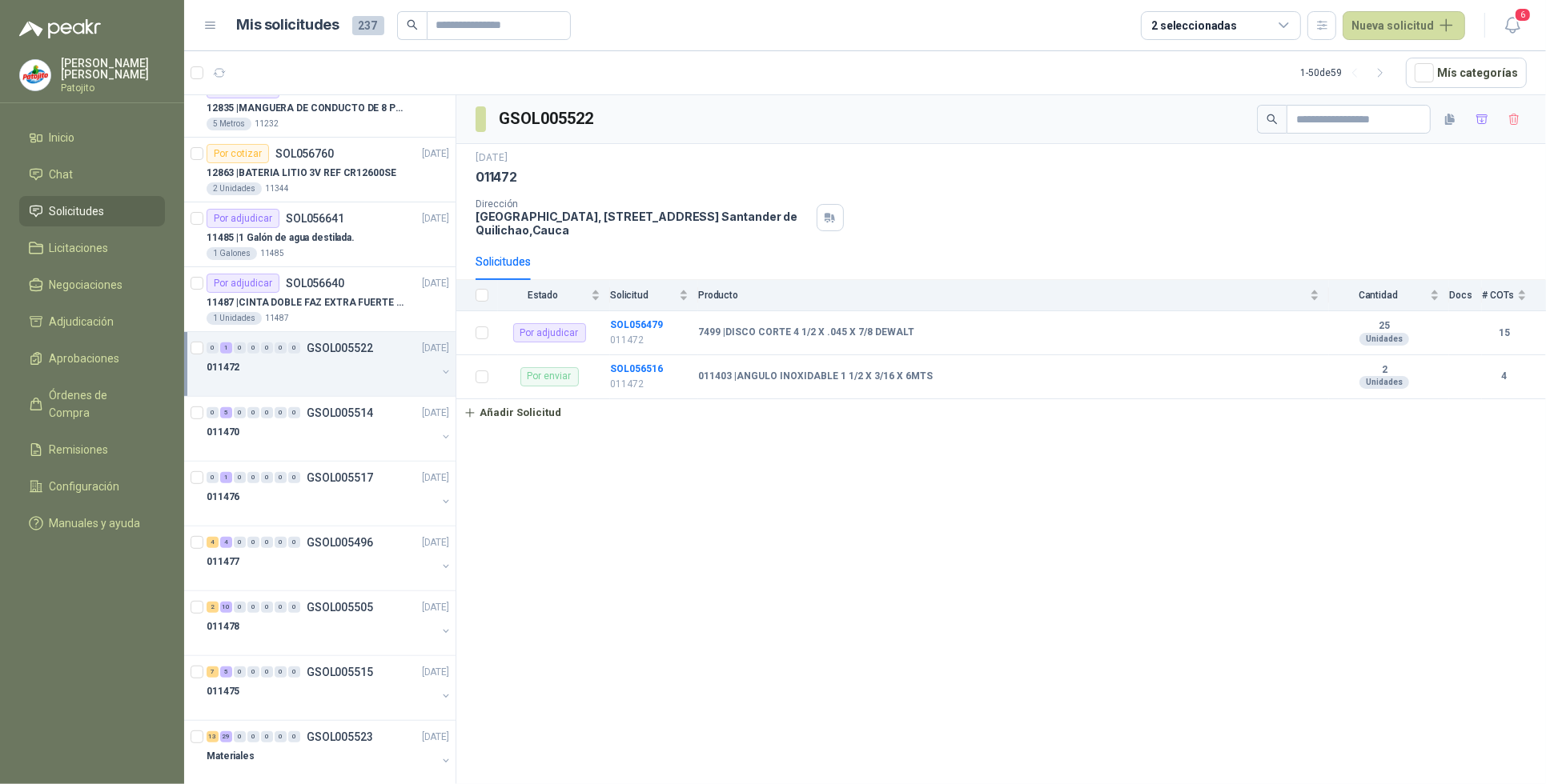
scroll to position [900, 0]
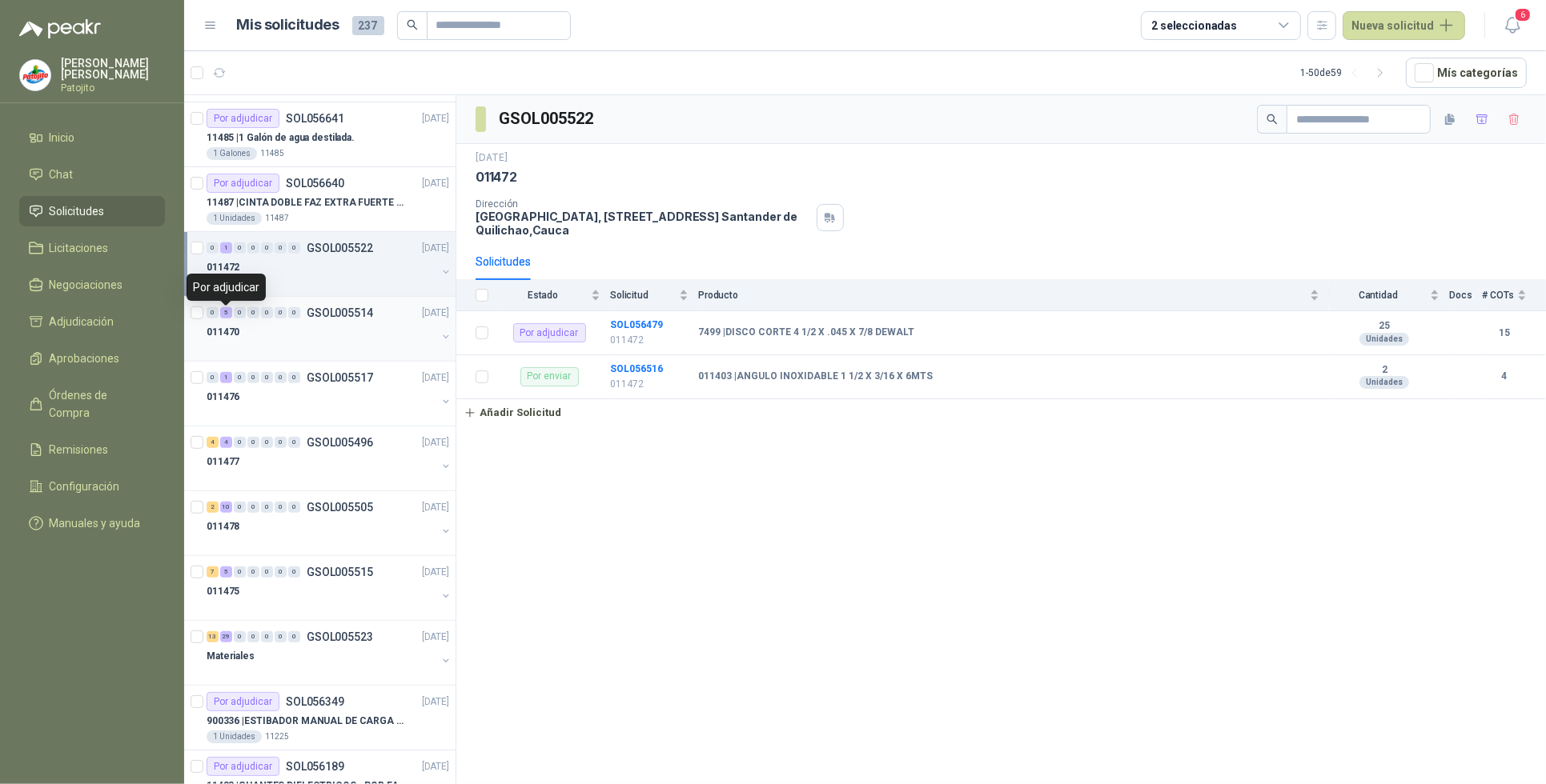
click at [226, 314] on div "5" at bounding box center [226, 313] width 12 height 11
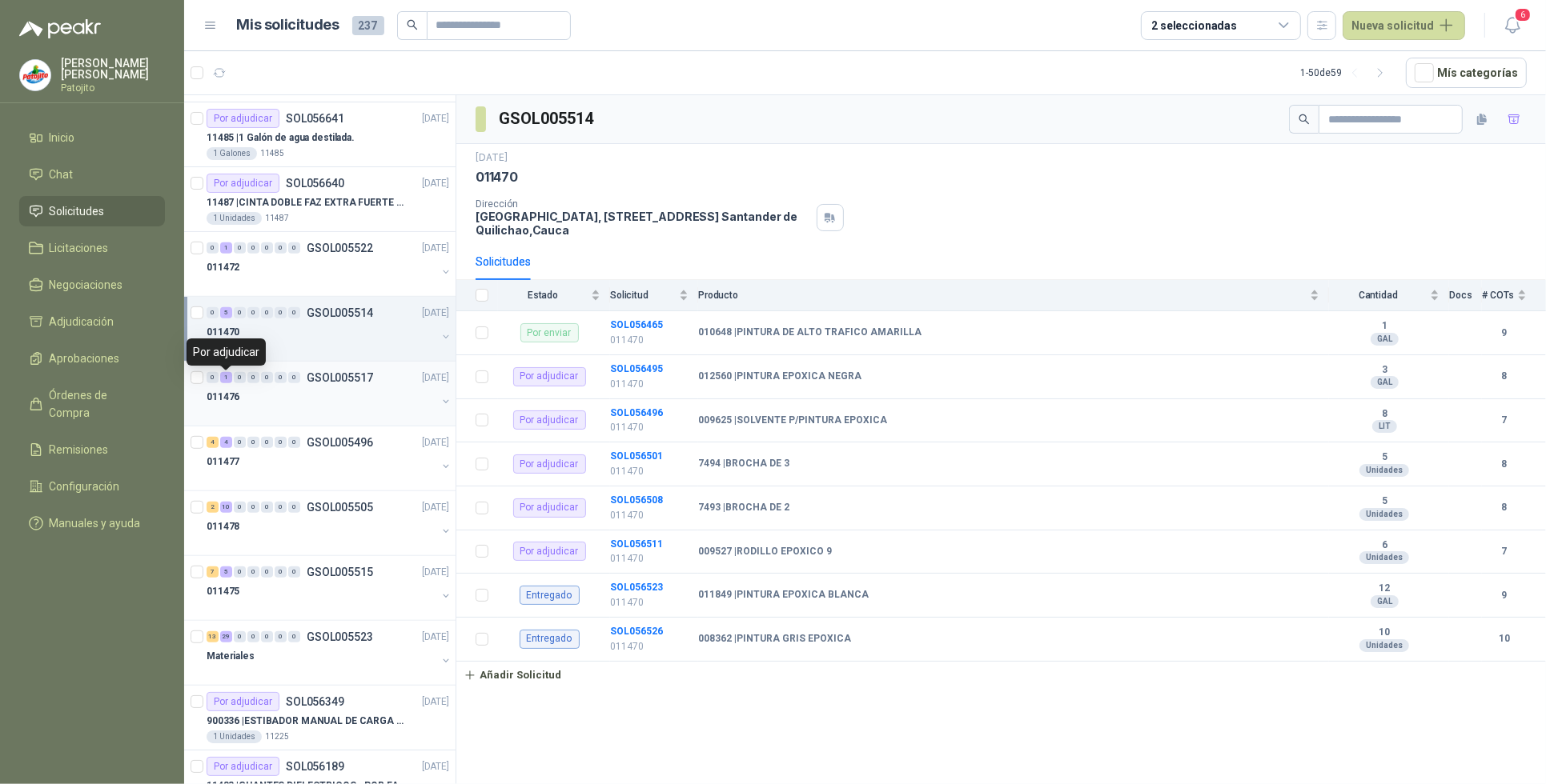
click at [223, 381] on div "1" at bounding box center [226, 377] width 12 height 11
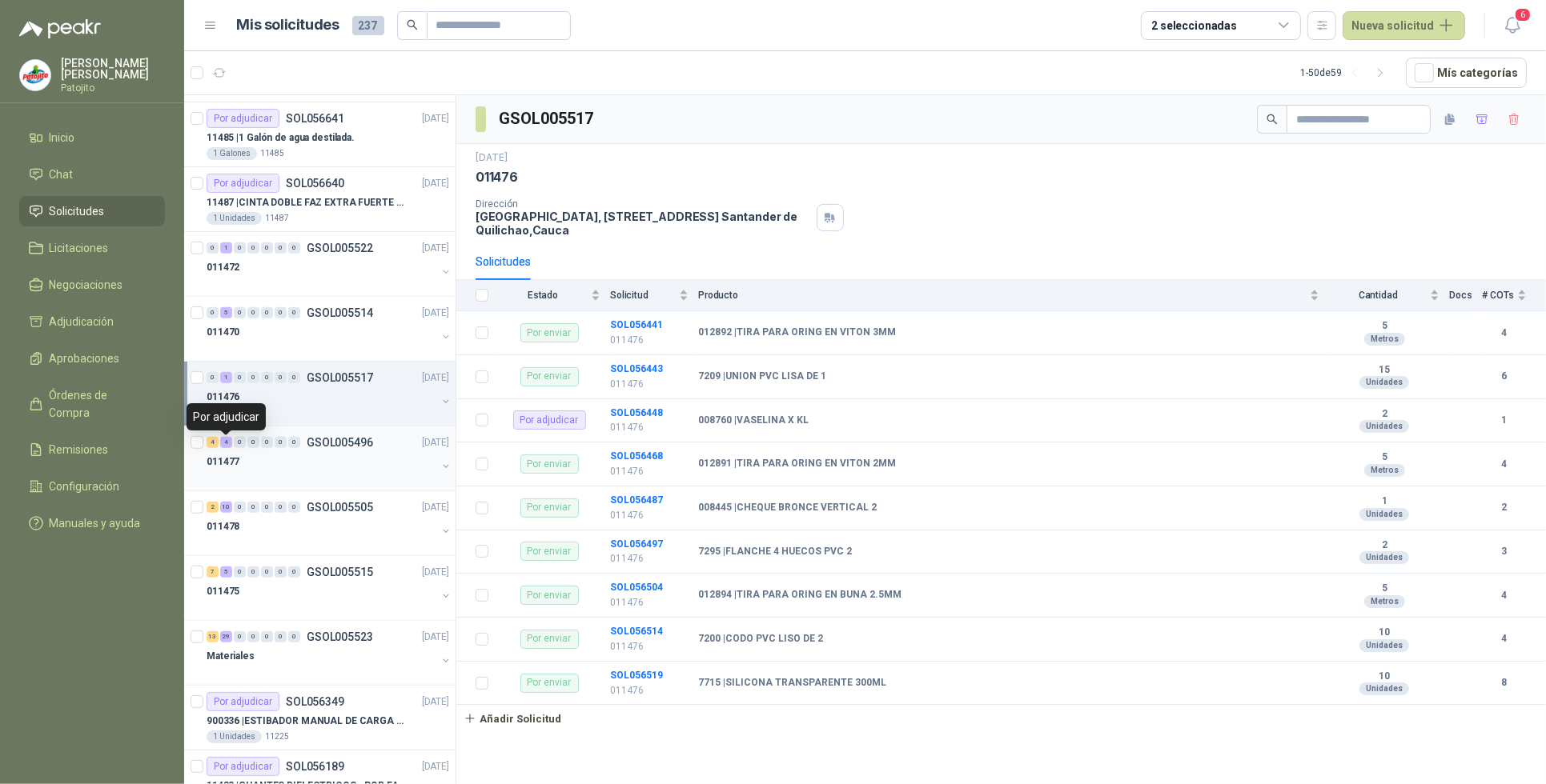
click at [223, 445] on div "4" at bounding box center [226, 442] width 12 height 11
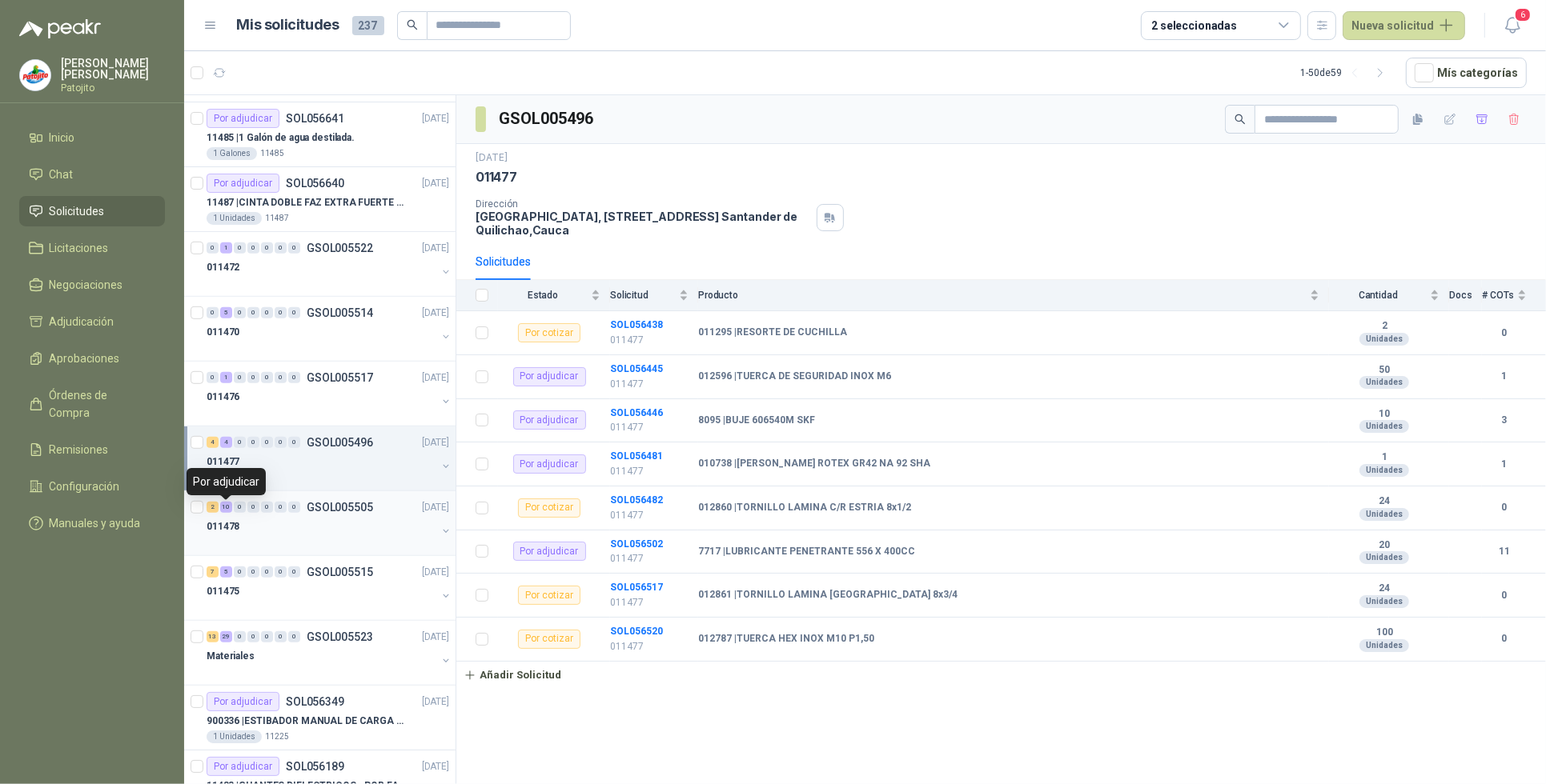
click at [224, 513] on div "10" at bounding box center [226, 507] width 12 height 11
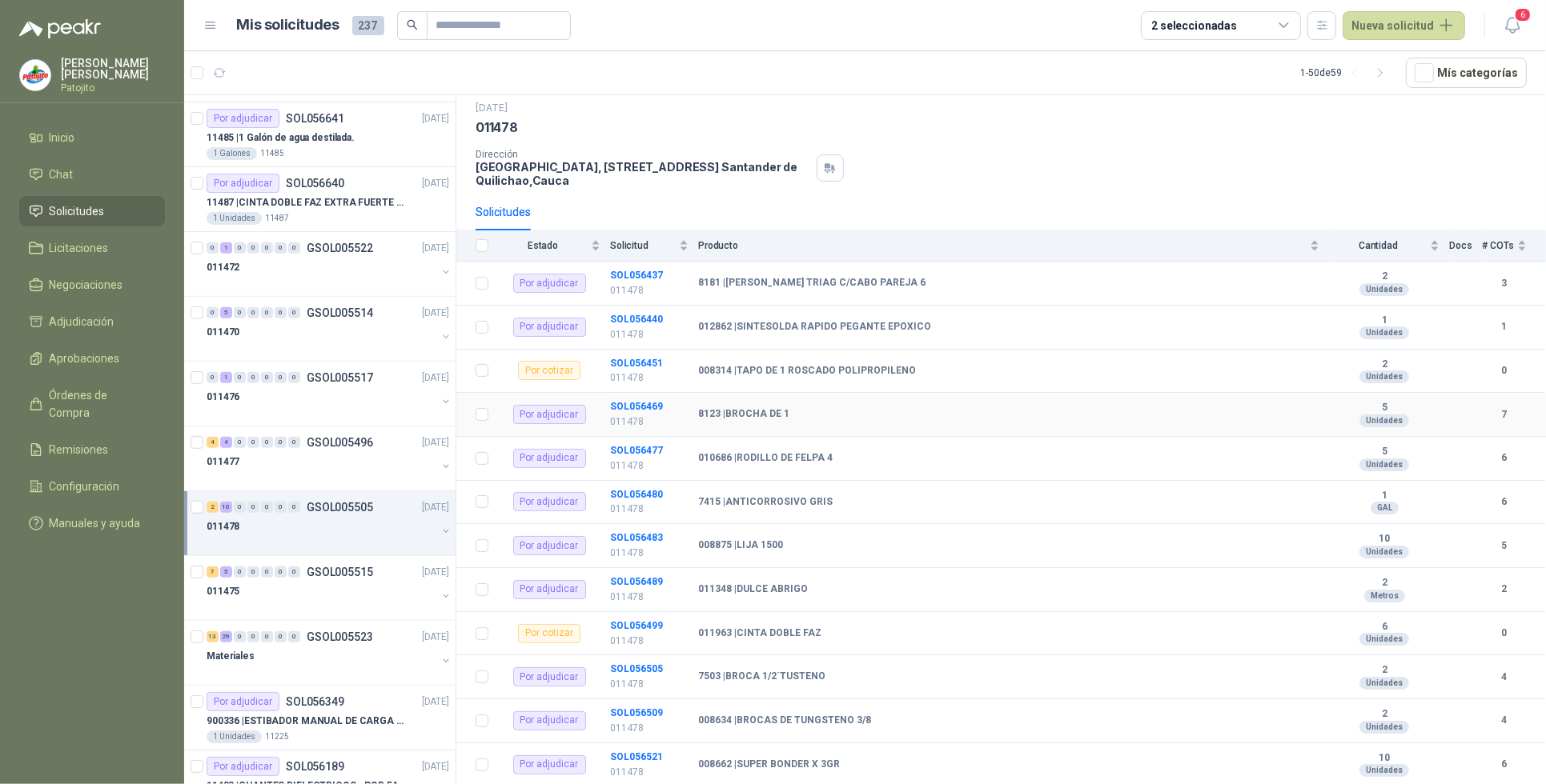
scroll to position [78, 0]
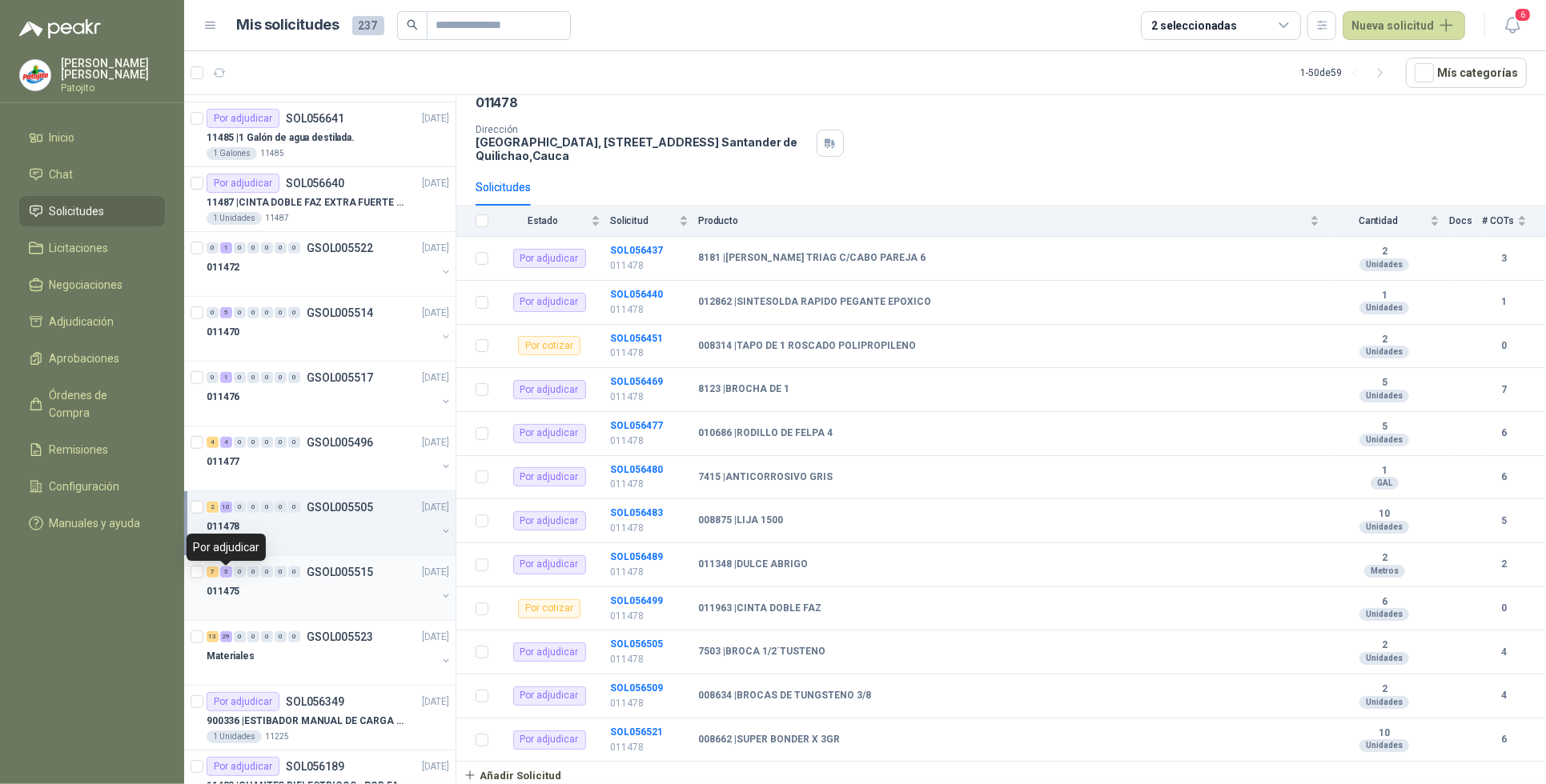
click at [221, 574] on div "5" at bounding box center [226, 572] width 12 height 11
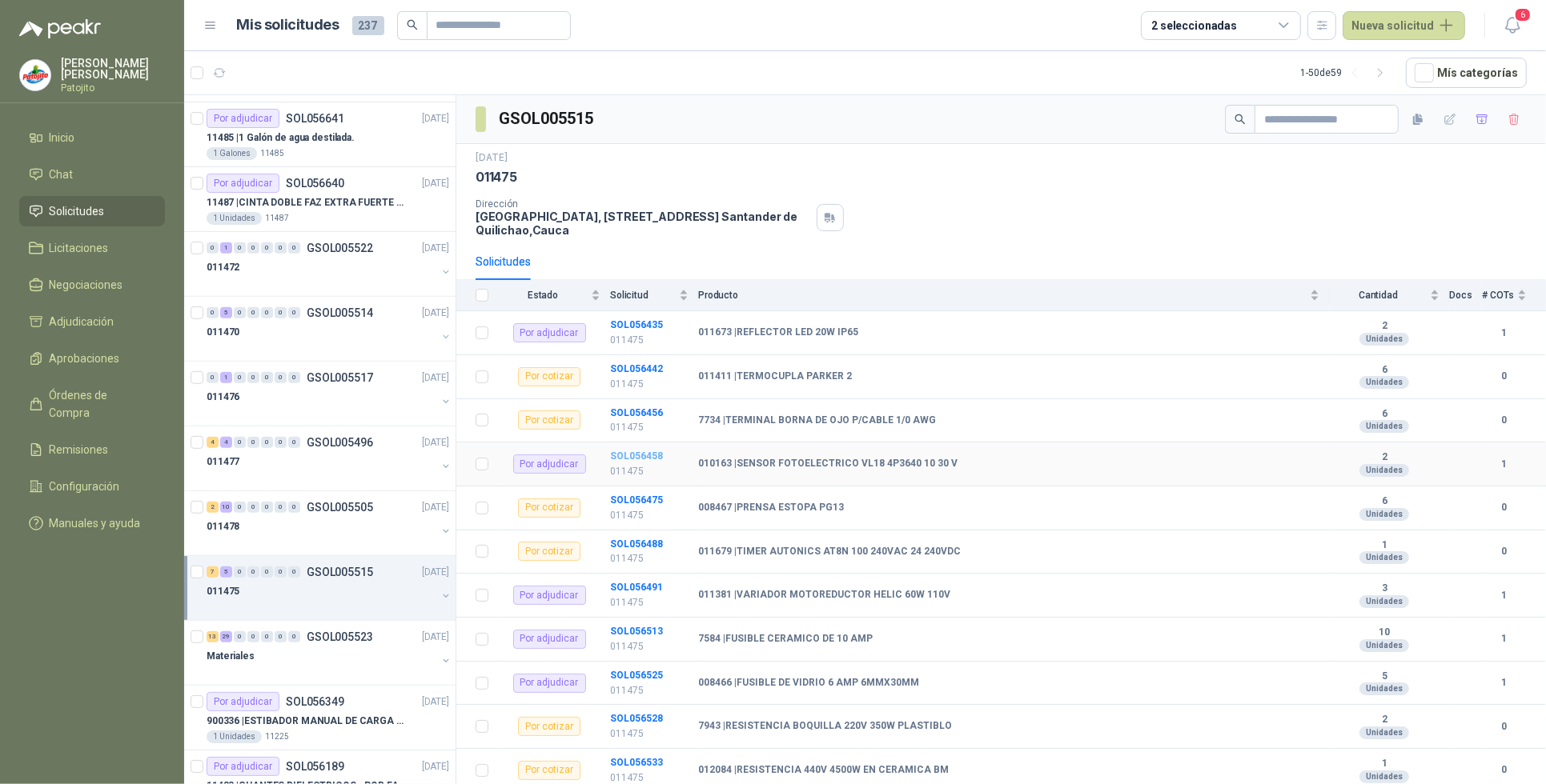
click at [654, 454] on b "SOL056458" at bounding box center [637, 456] width 53 height 11
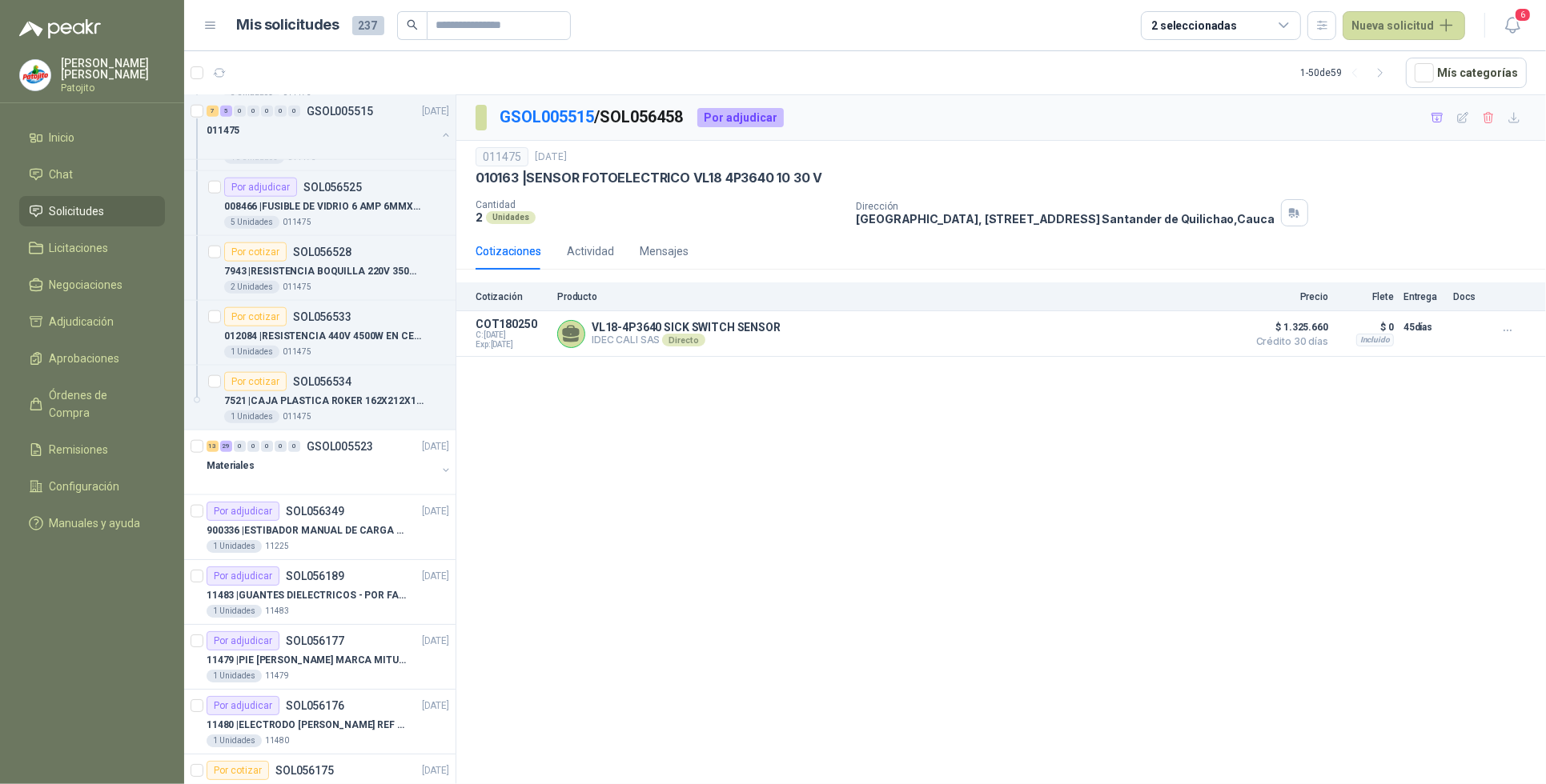
scroll to position [1901, 0]
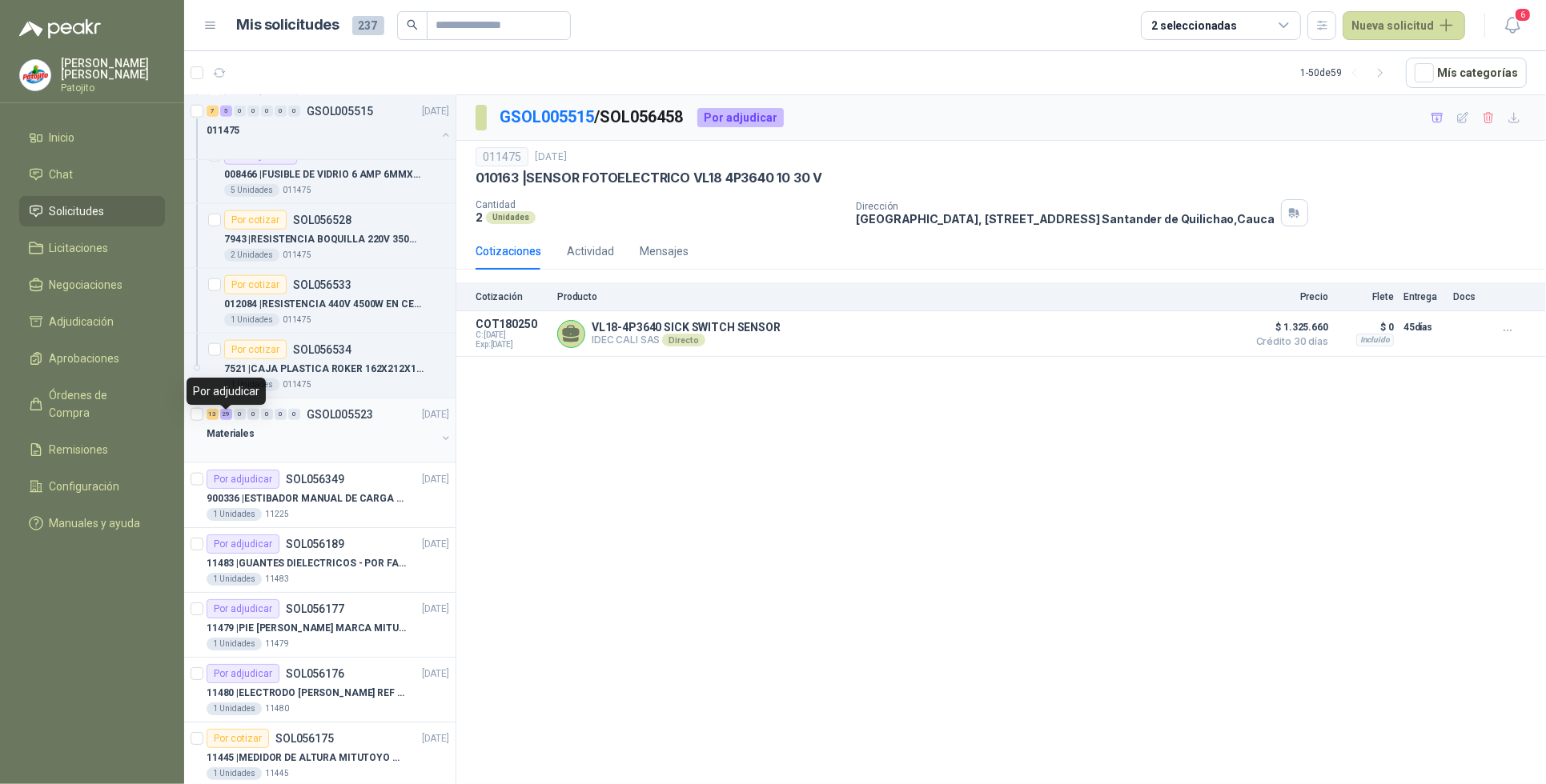
click at [231, 418] on div "29" at bounding box center [226, 414] width 12 height 11
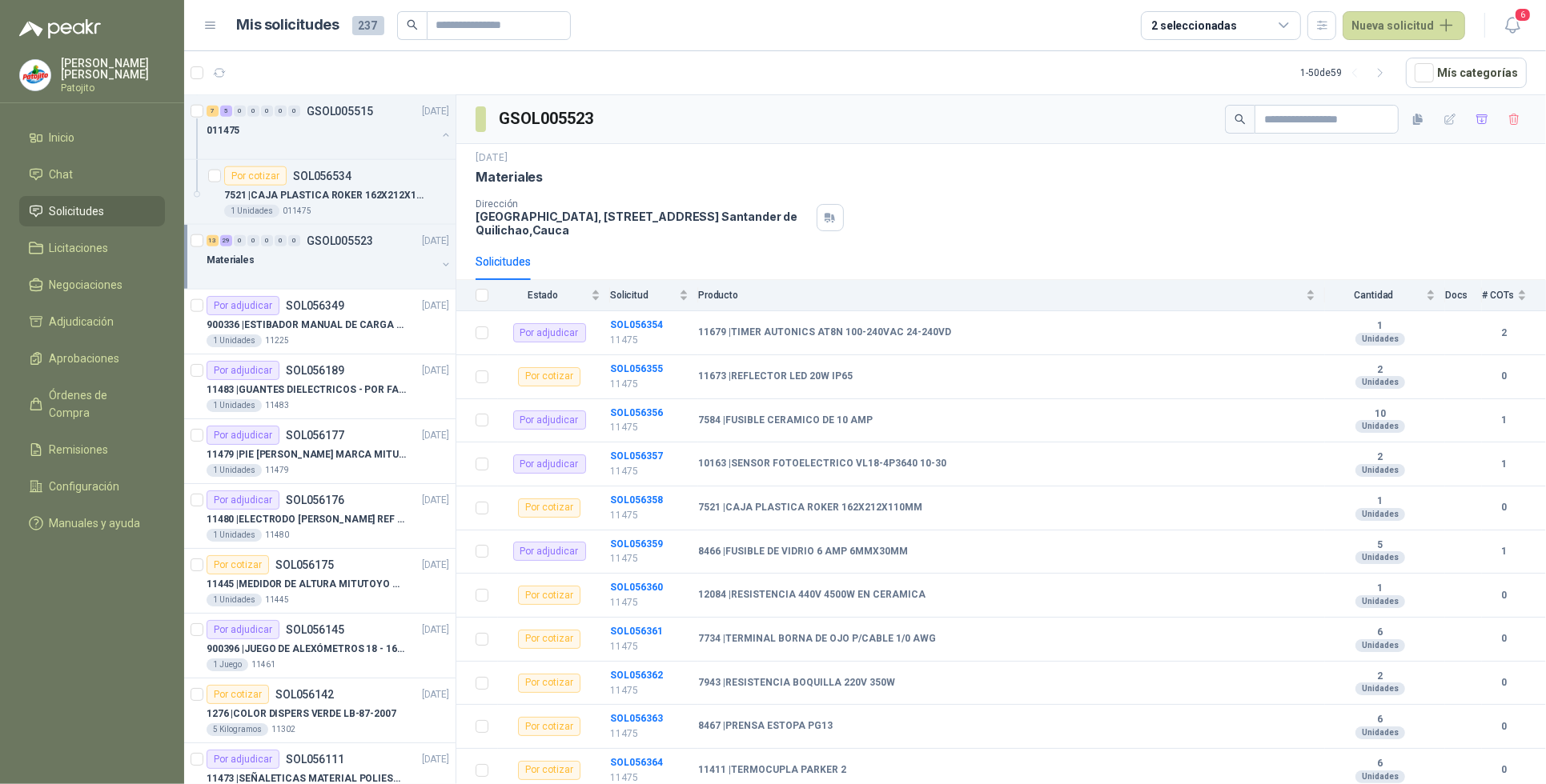
scroll to position [2101, 0]
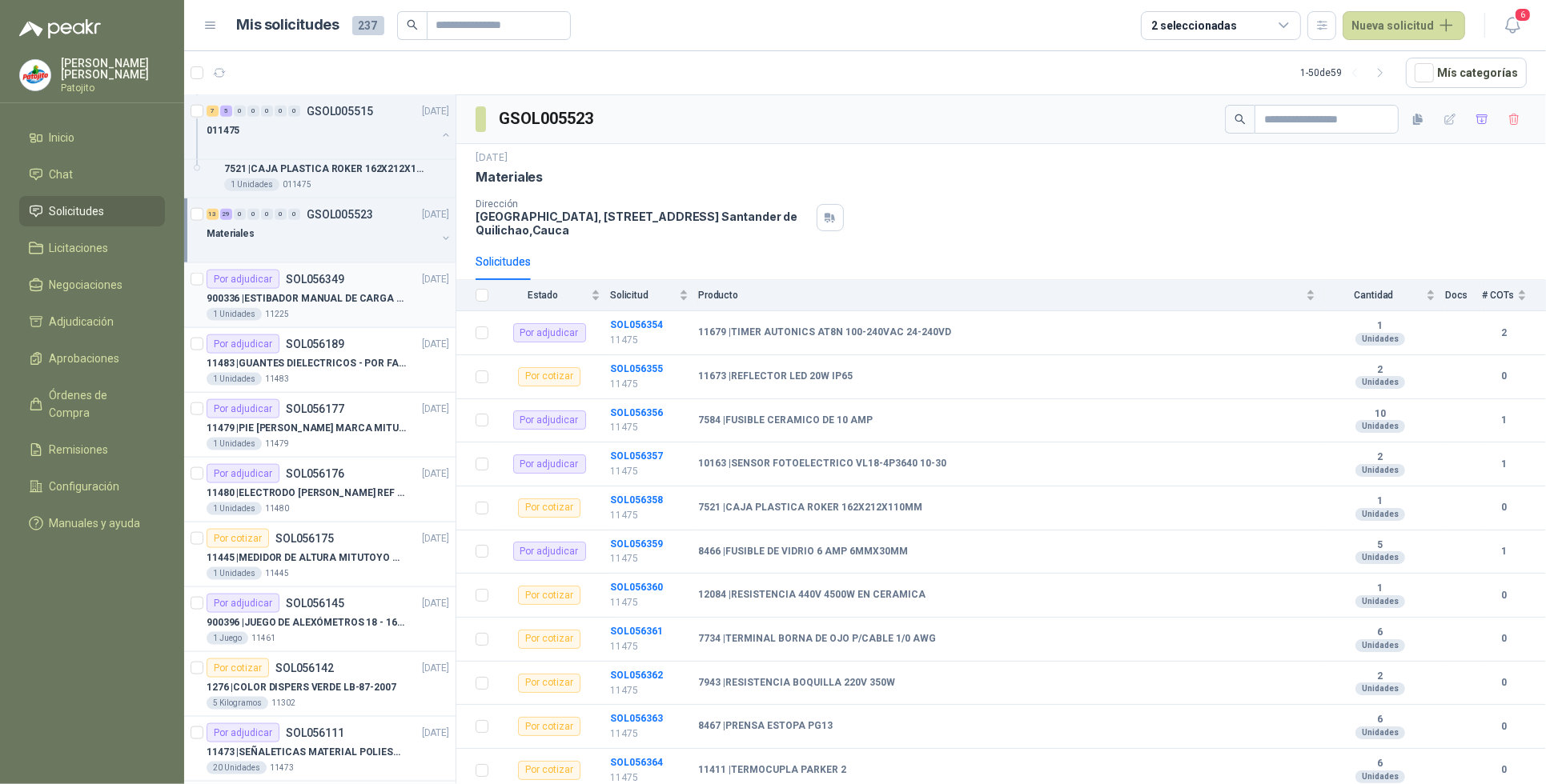
click at [313, 314] on div "1 Unidades 11225" at bounding box center [328, 314] width 243 height 13
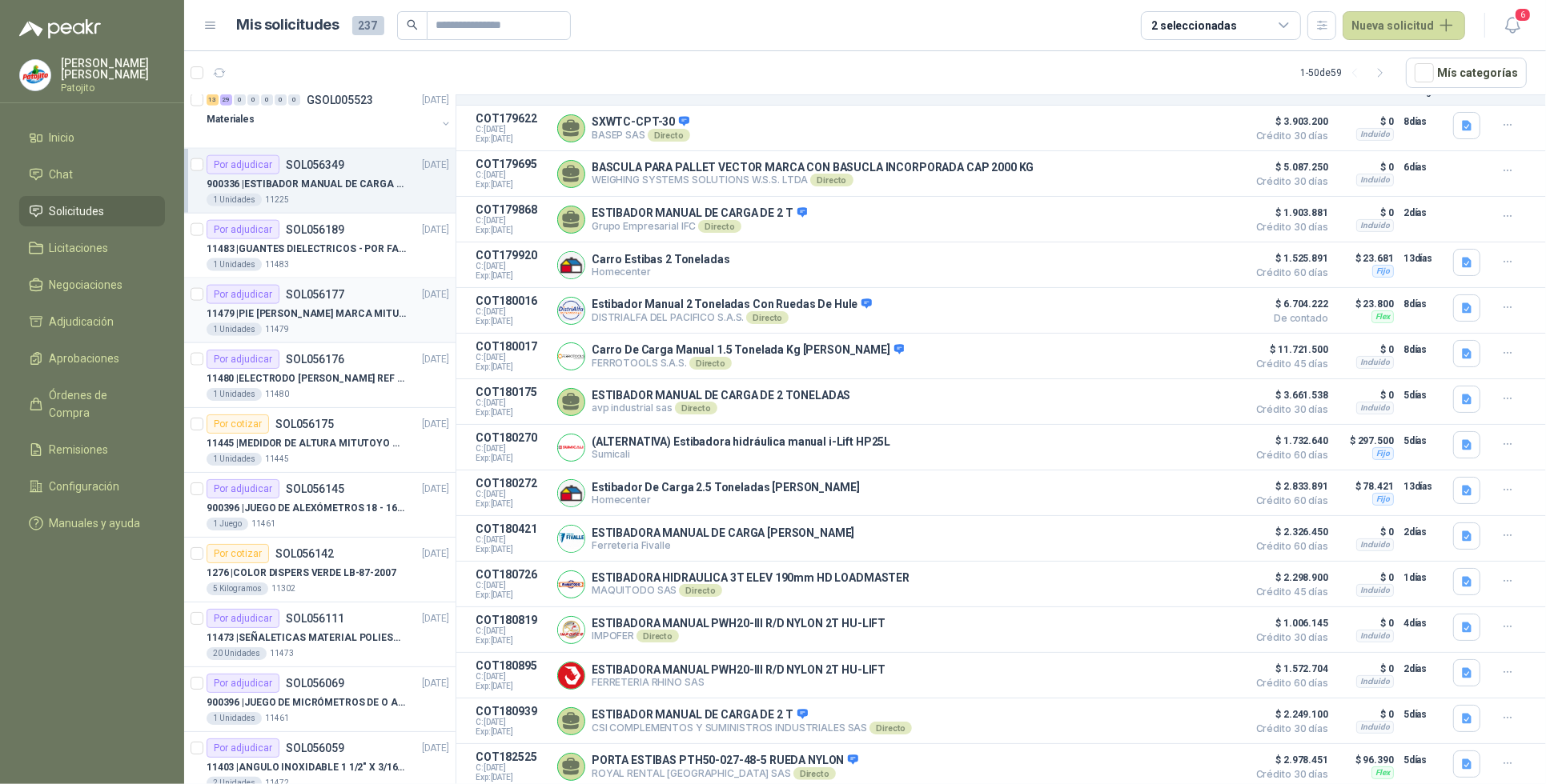
scroll to position [2301, 0]
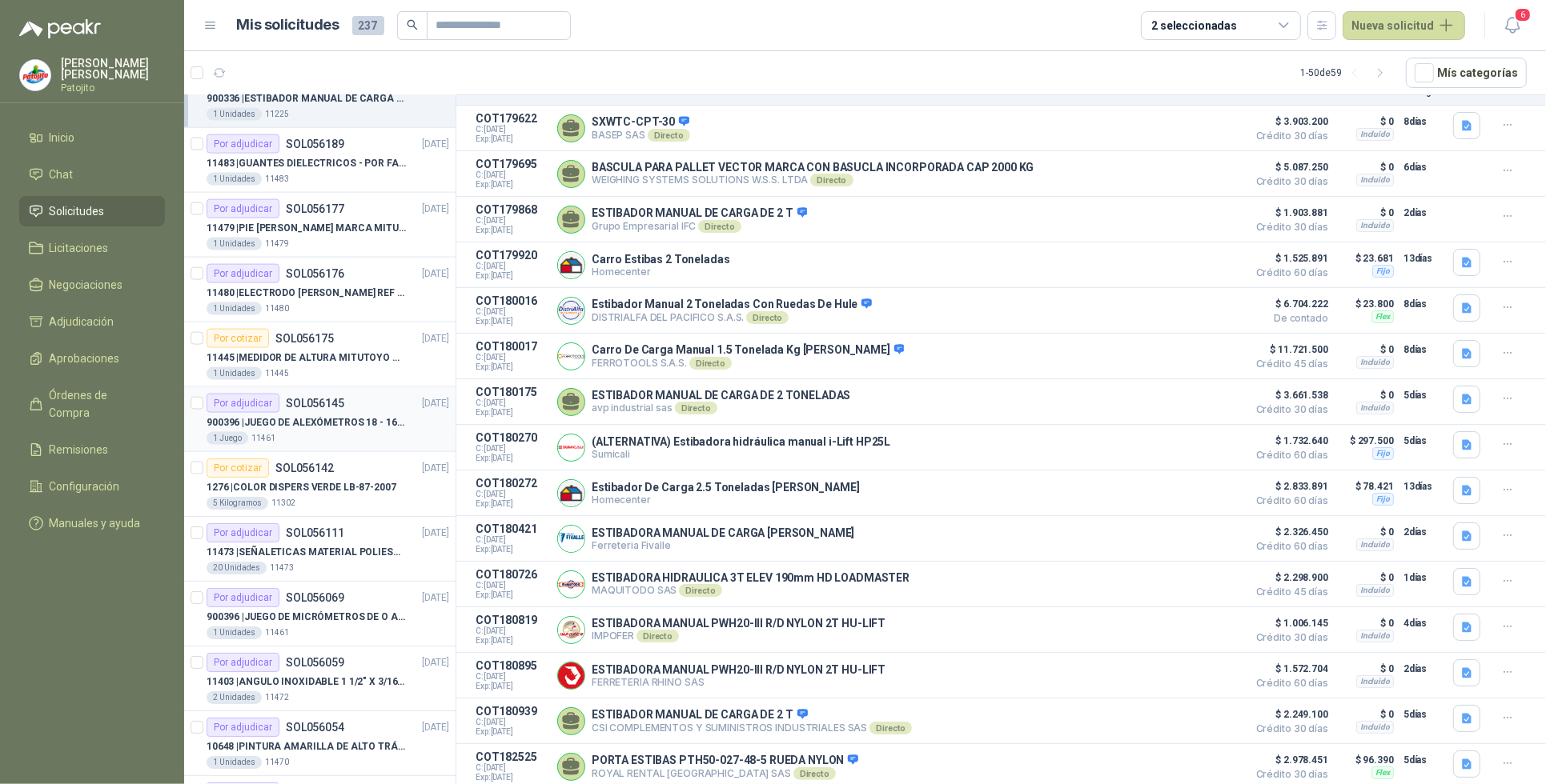
click at [290, 409] on p "SOL056145" at bounding box center [315, 403] width 59 height 11
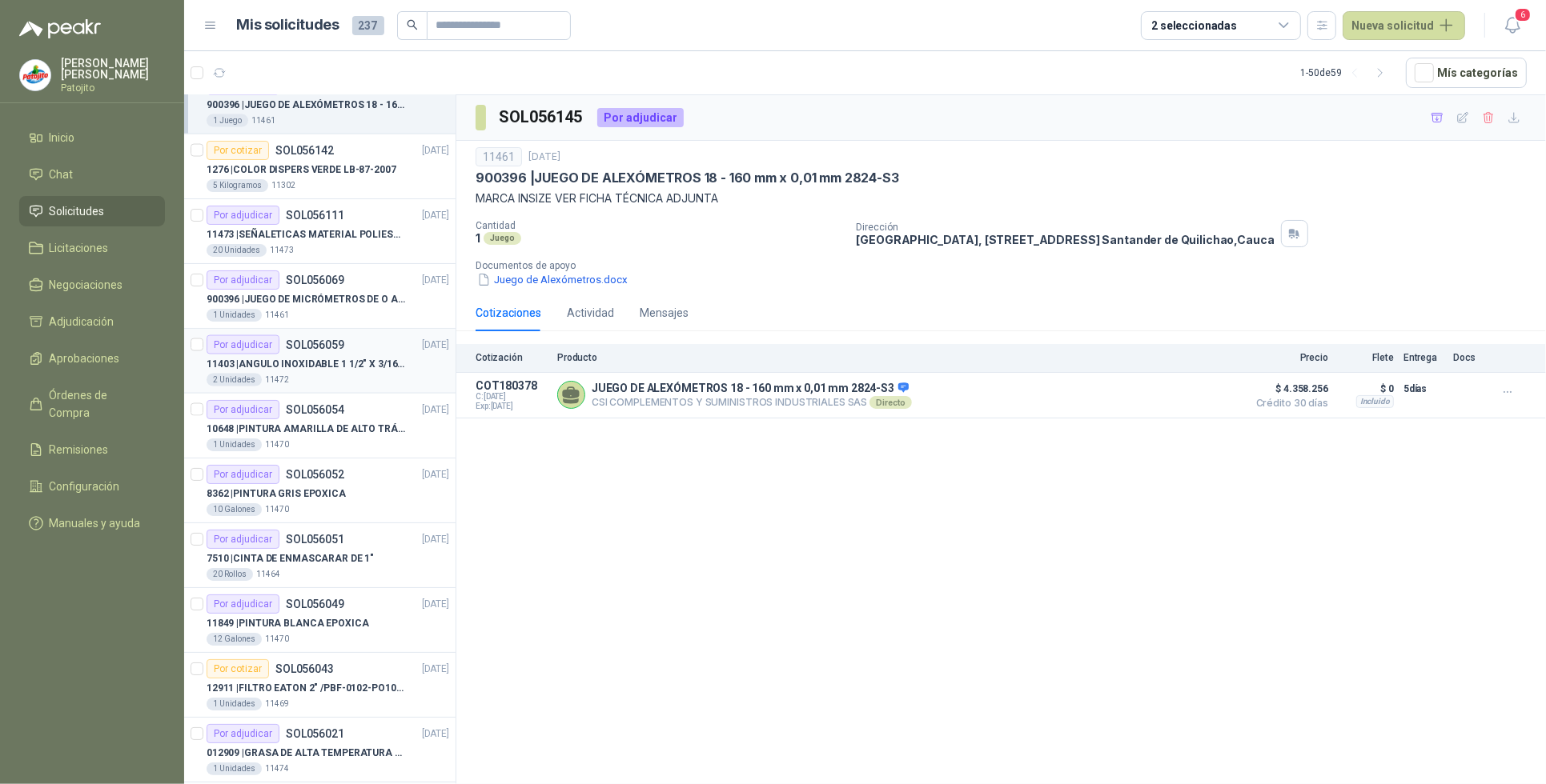
scroll to position [2701, 0]
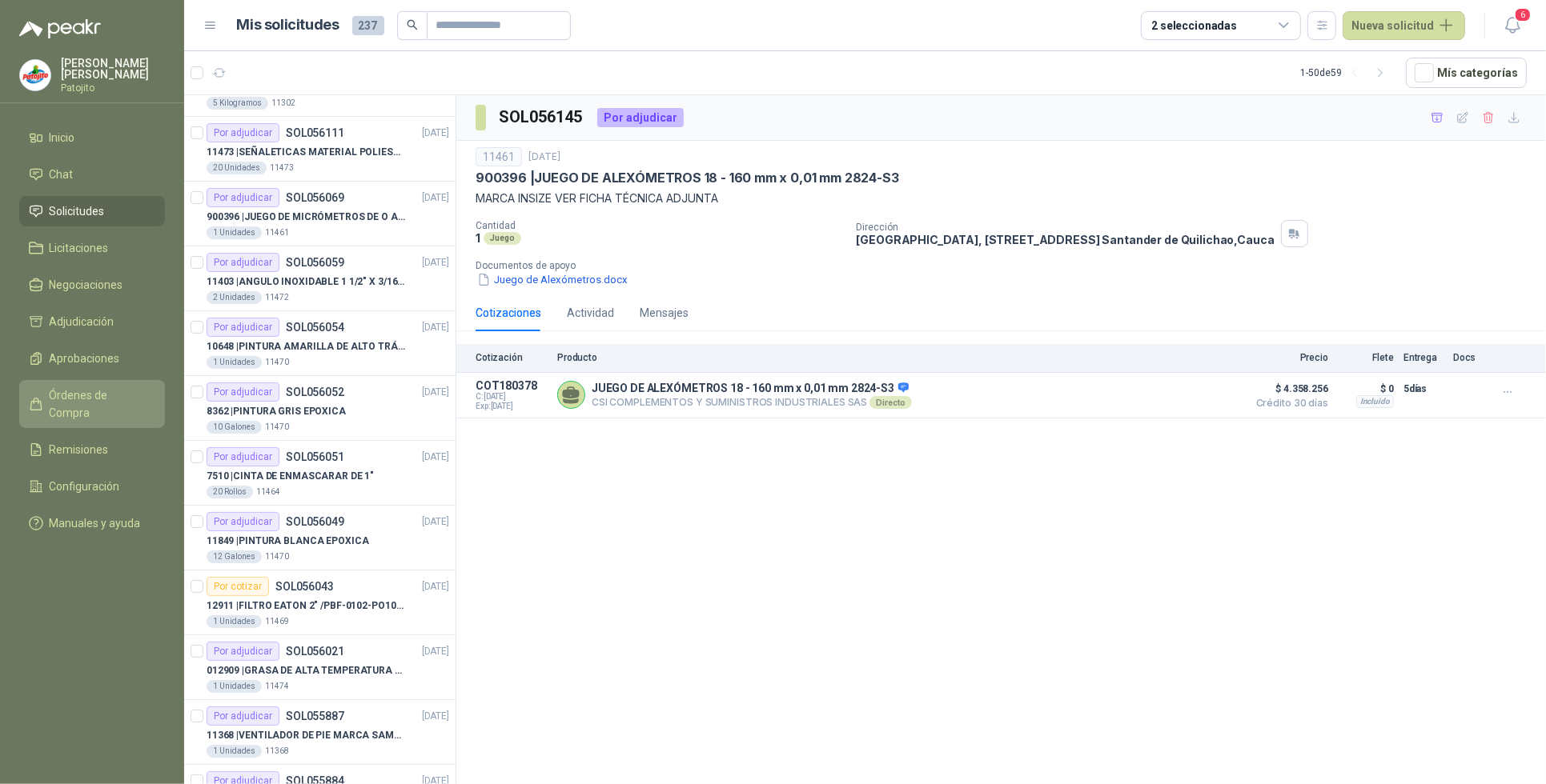
click at [130, 398] on span "Órdenes de Compra" at bounding box center [100, 404] width 100 height 36
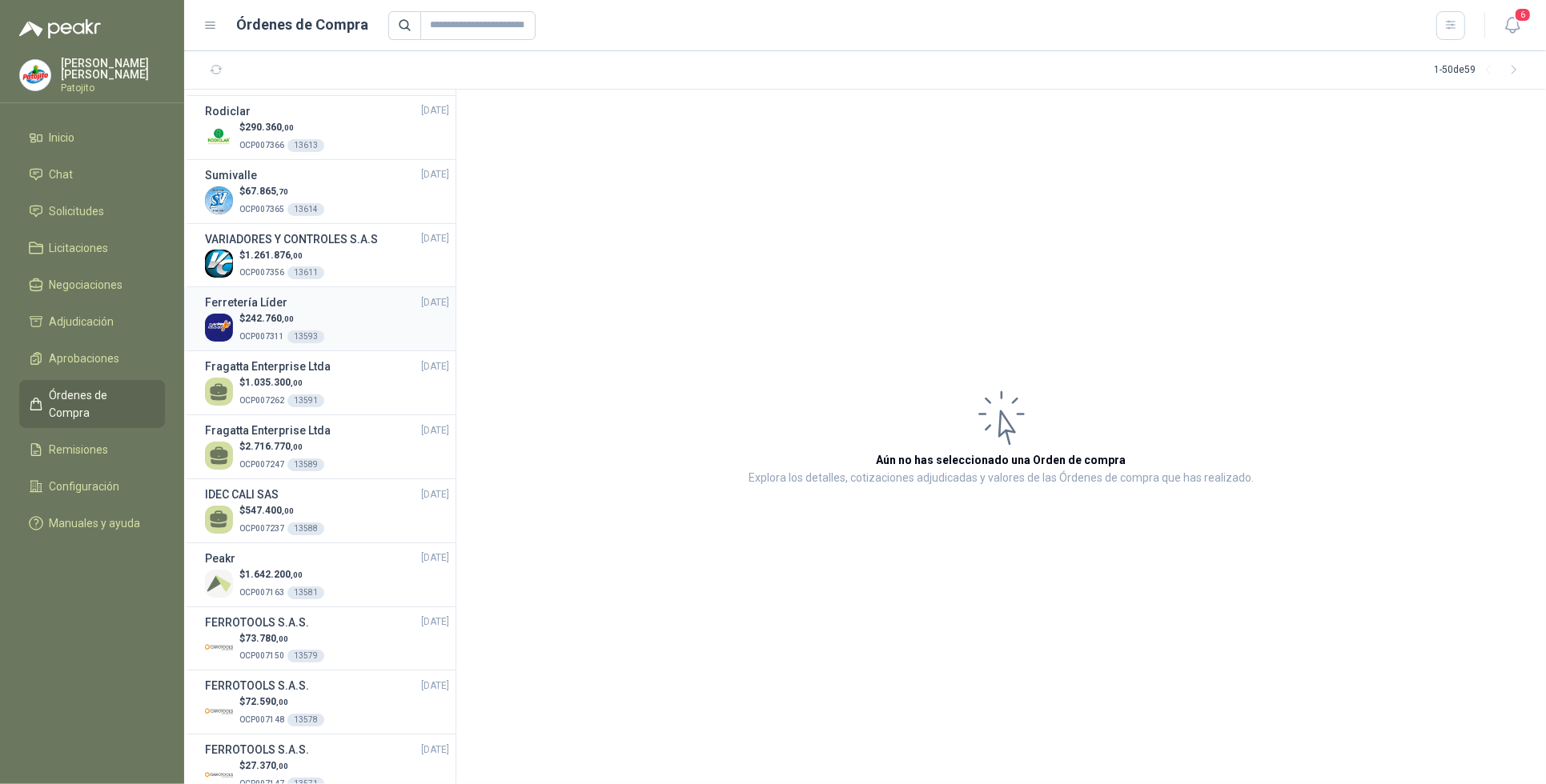
scroll to position [1117, 0]
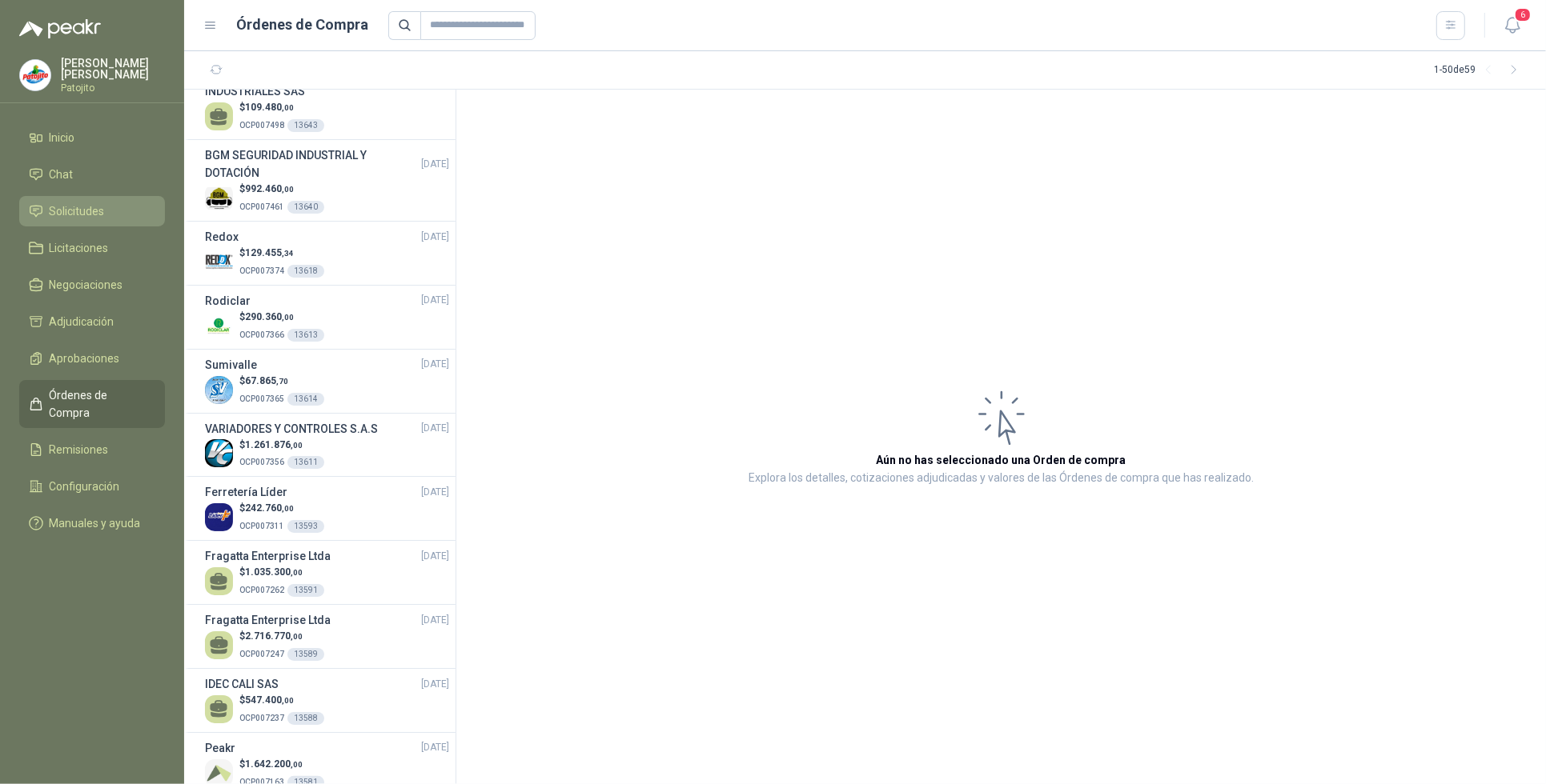
click at [94, 214] on span "Solicitudes" at bounding box center [77, 211] width 55 height 18
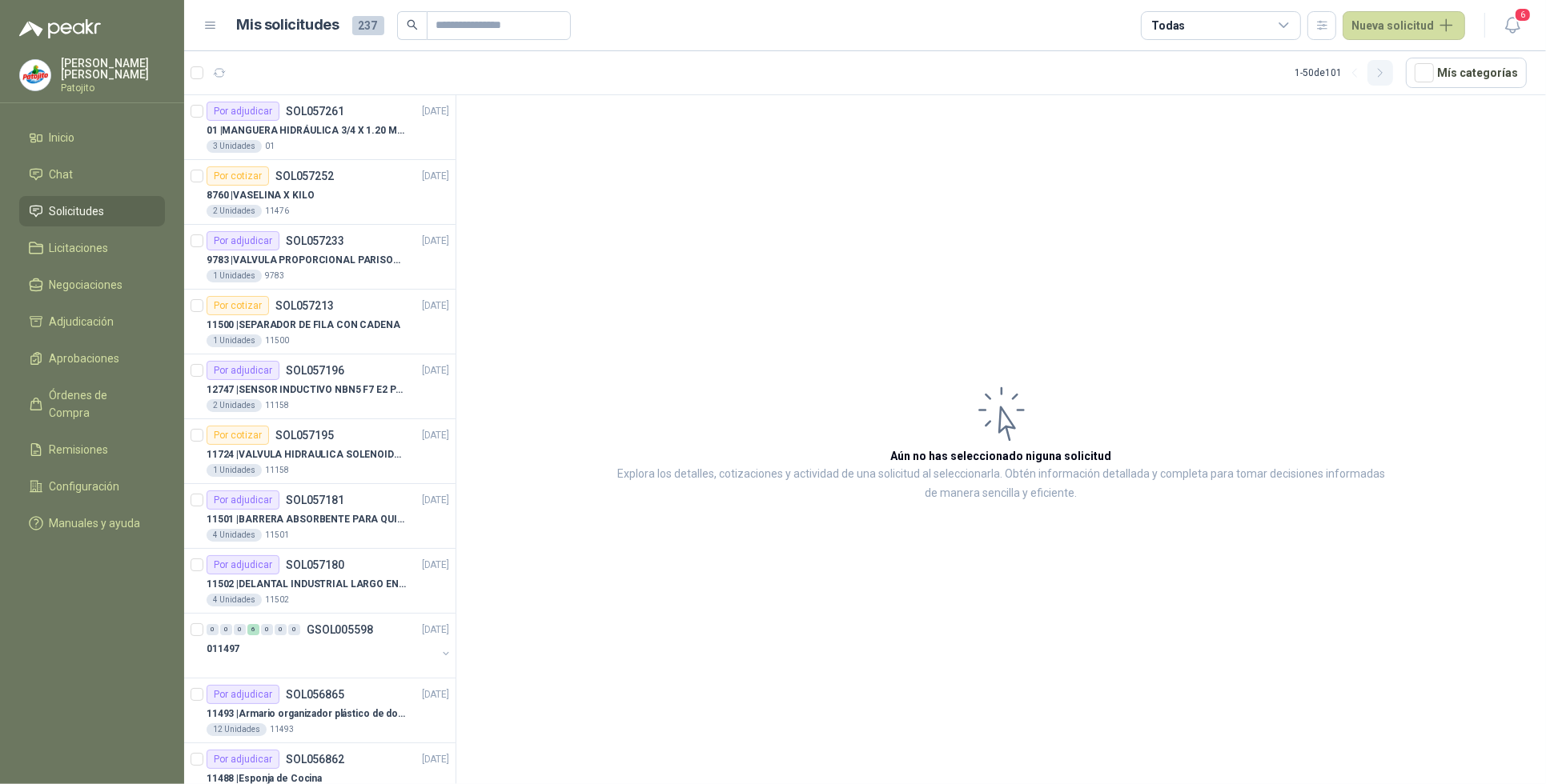
click at [1383, 73] on icon "button" at bounding box center [1381, 73] width 14 height 14
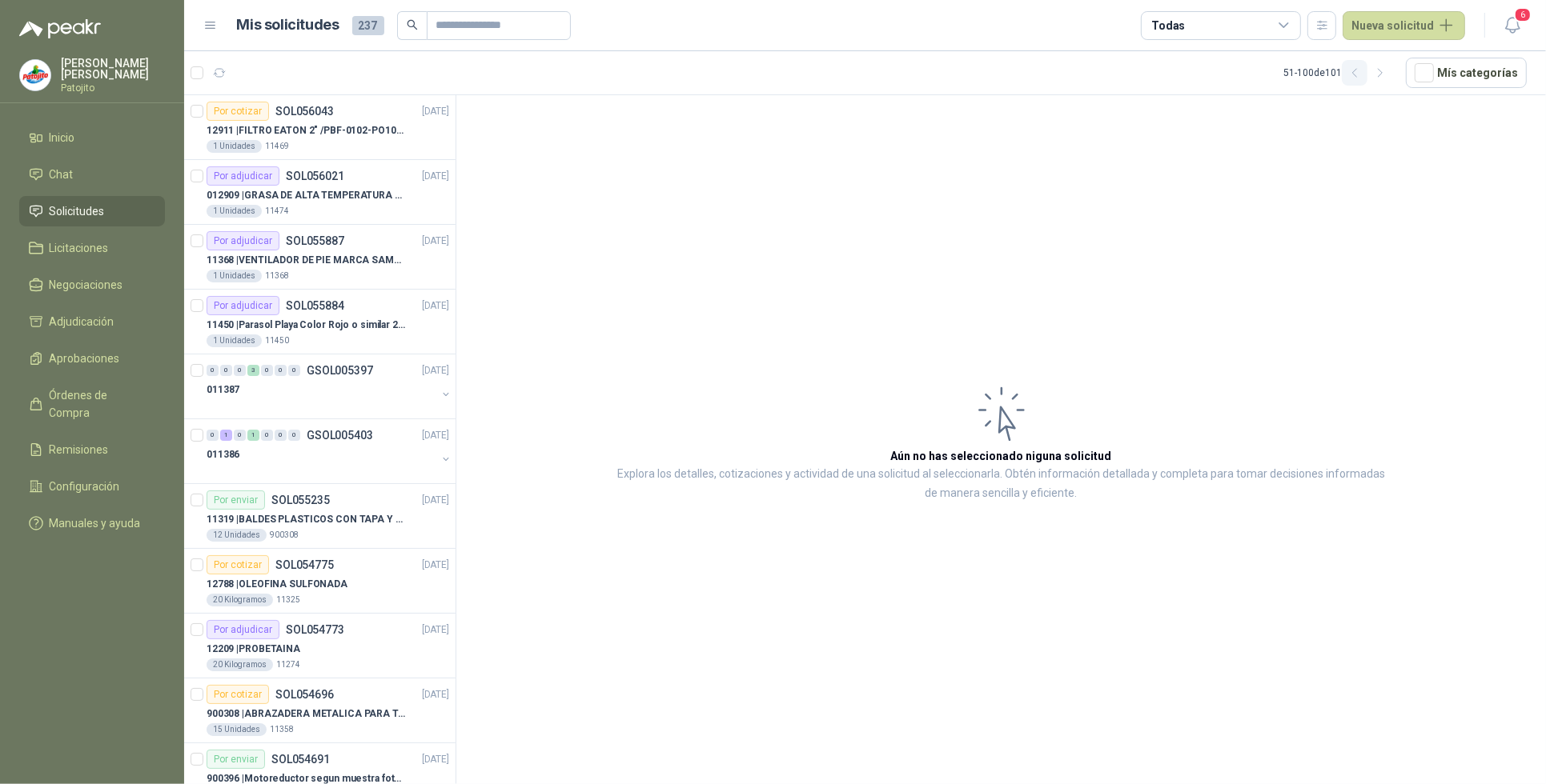
click at [1368, 70] on button "button" at bounding box center [1355, 73] width 25 height 25
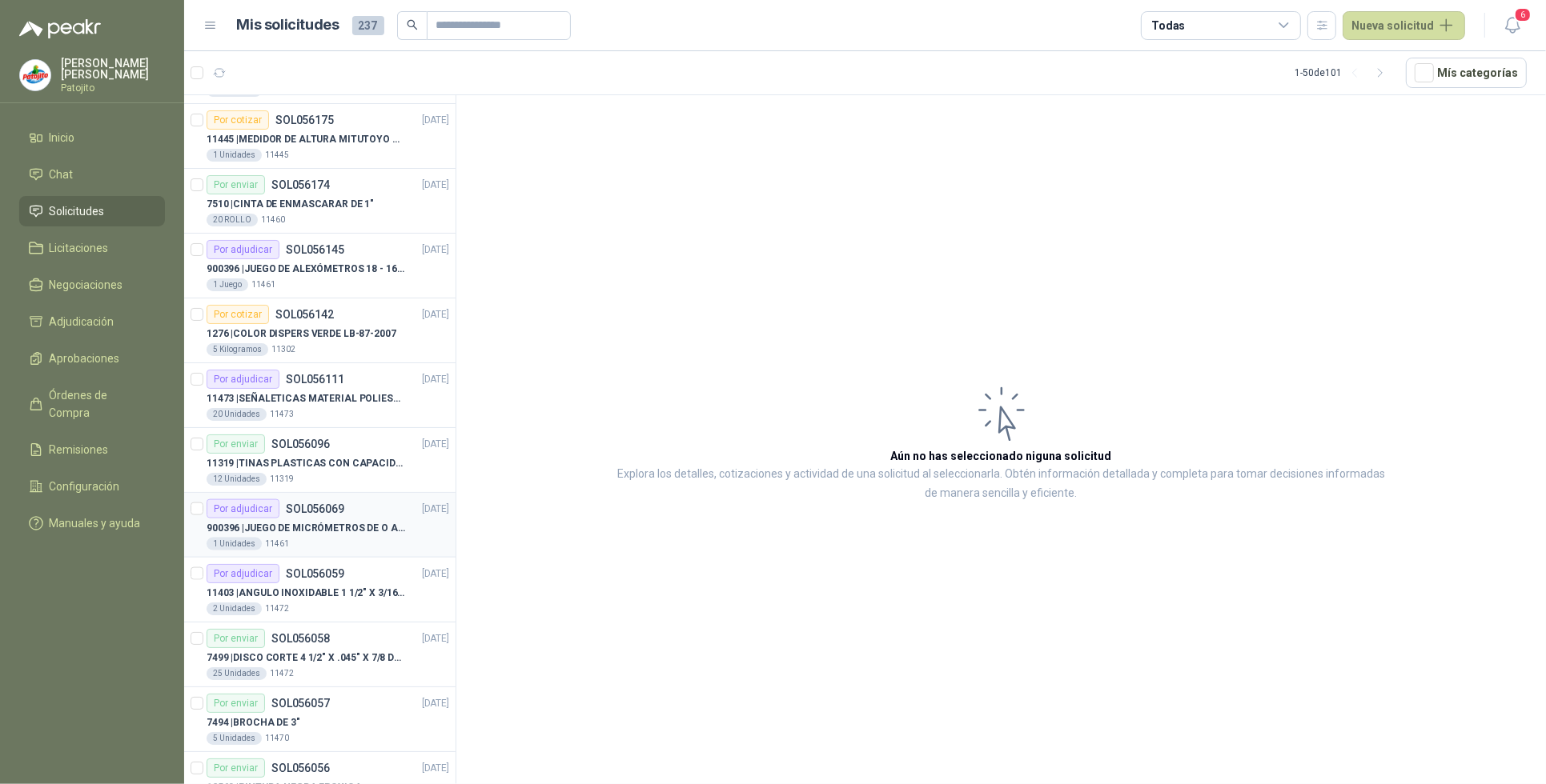
scroll to position [2101, 0]
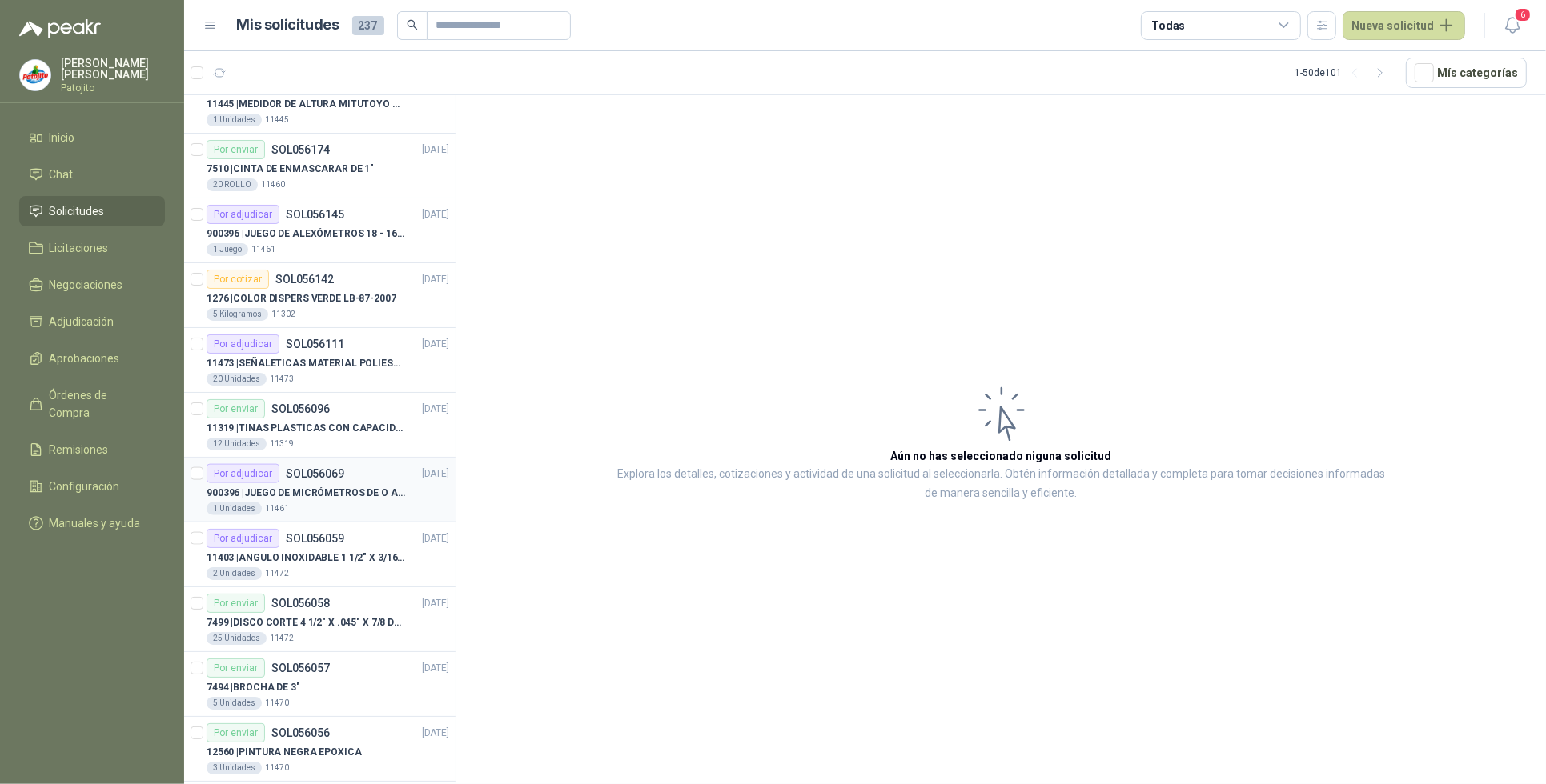
click at [303, 480] on p "SOL056069" at bounding box center [315, 473] width 59 height 11
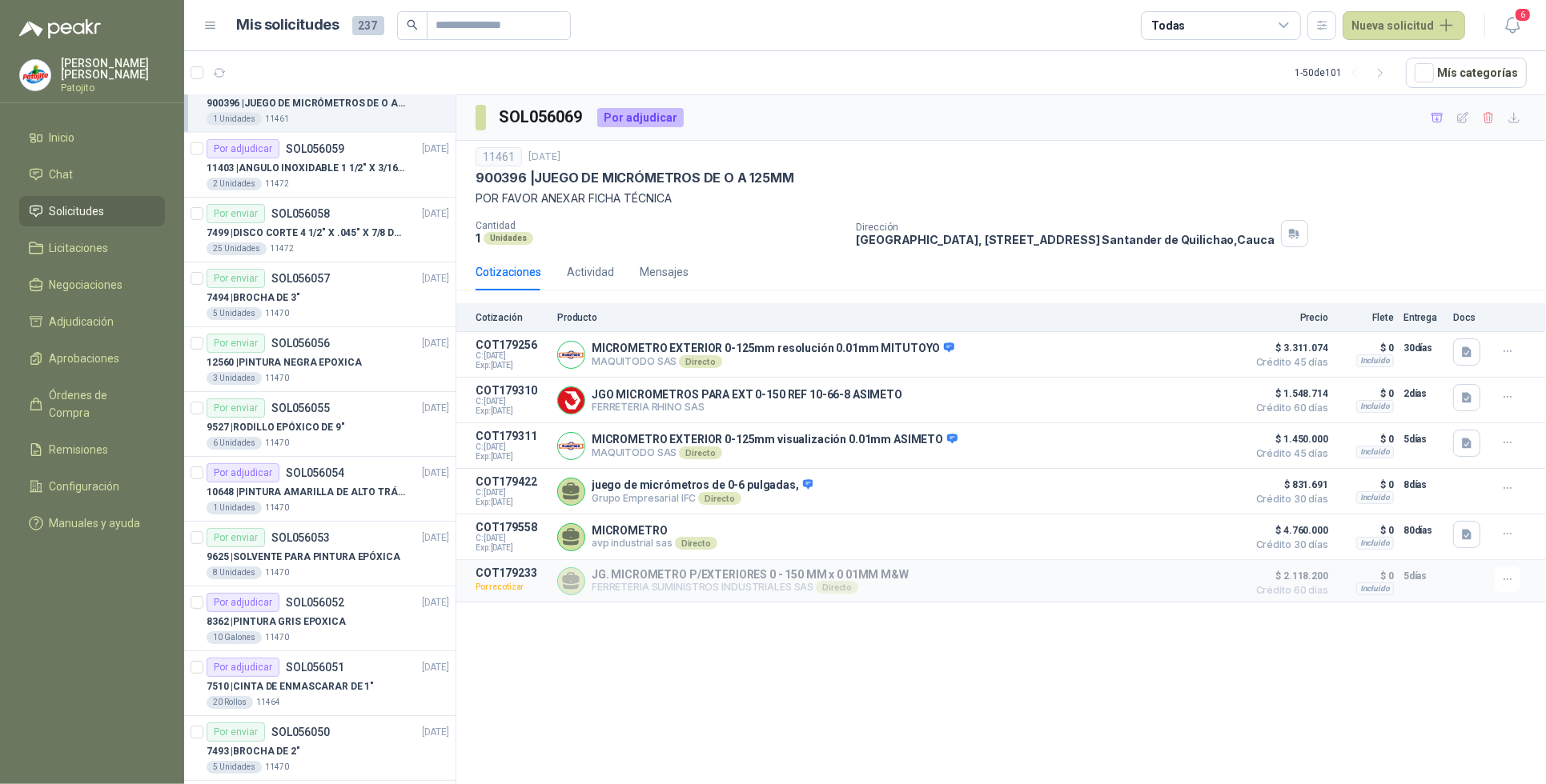
scroll to position [2577, 0]
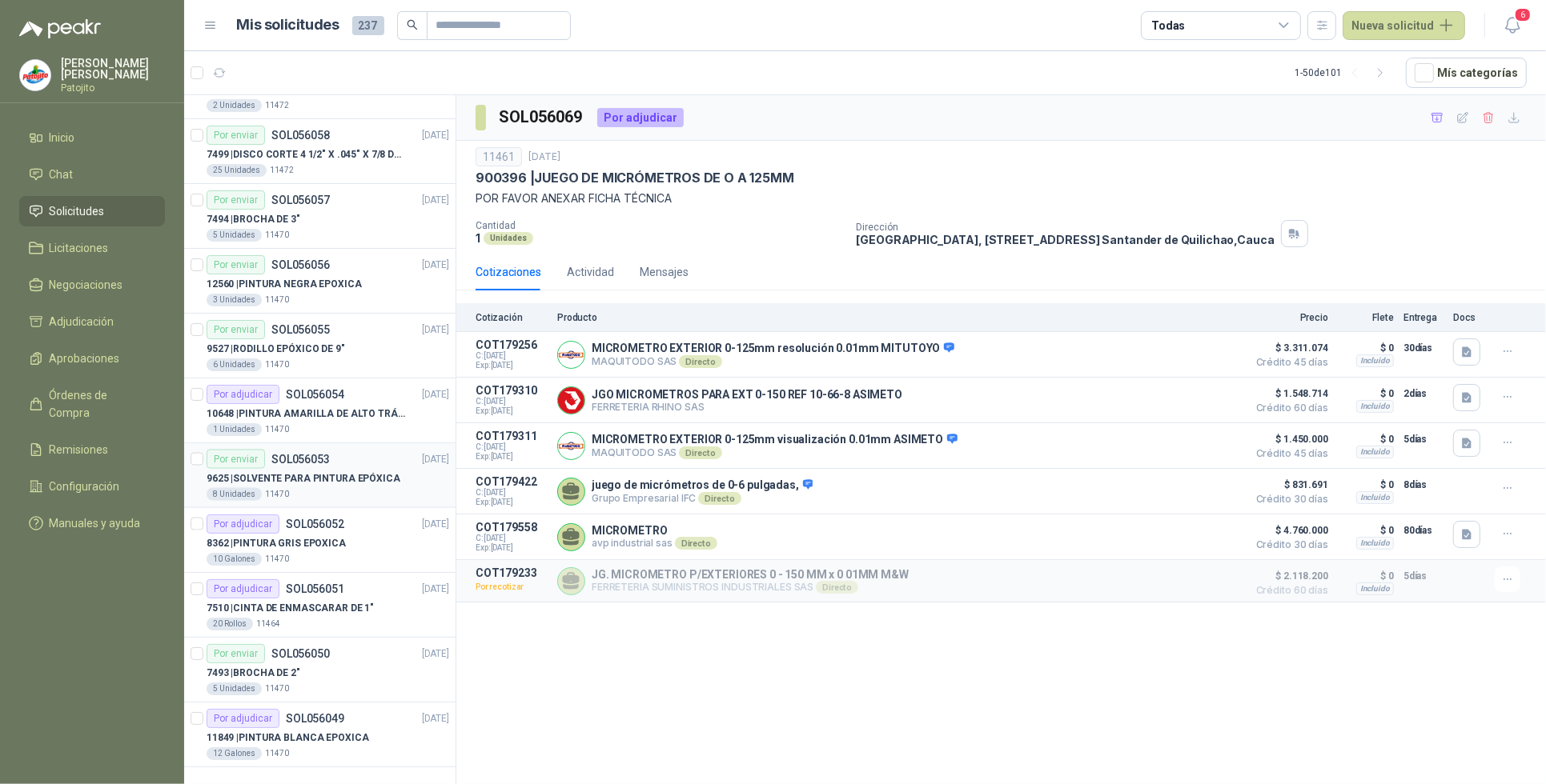
click at [313, 460] on p "SOL056053" at bounding box center [300, 459] width 59 height 11
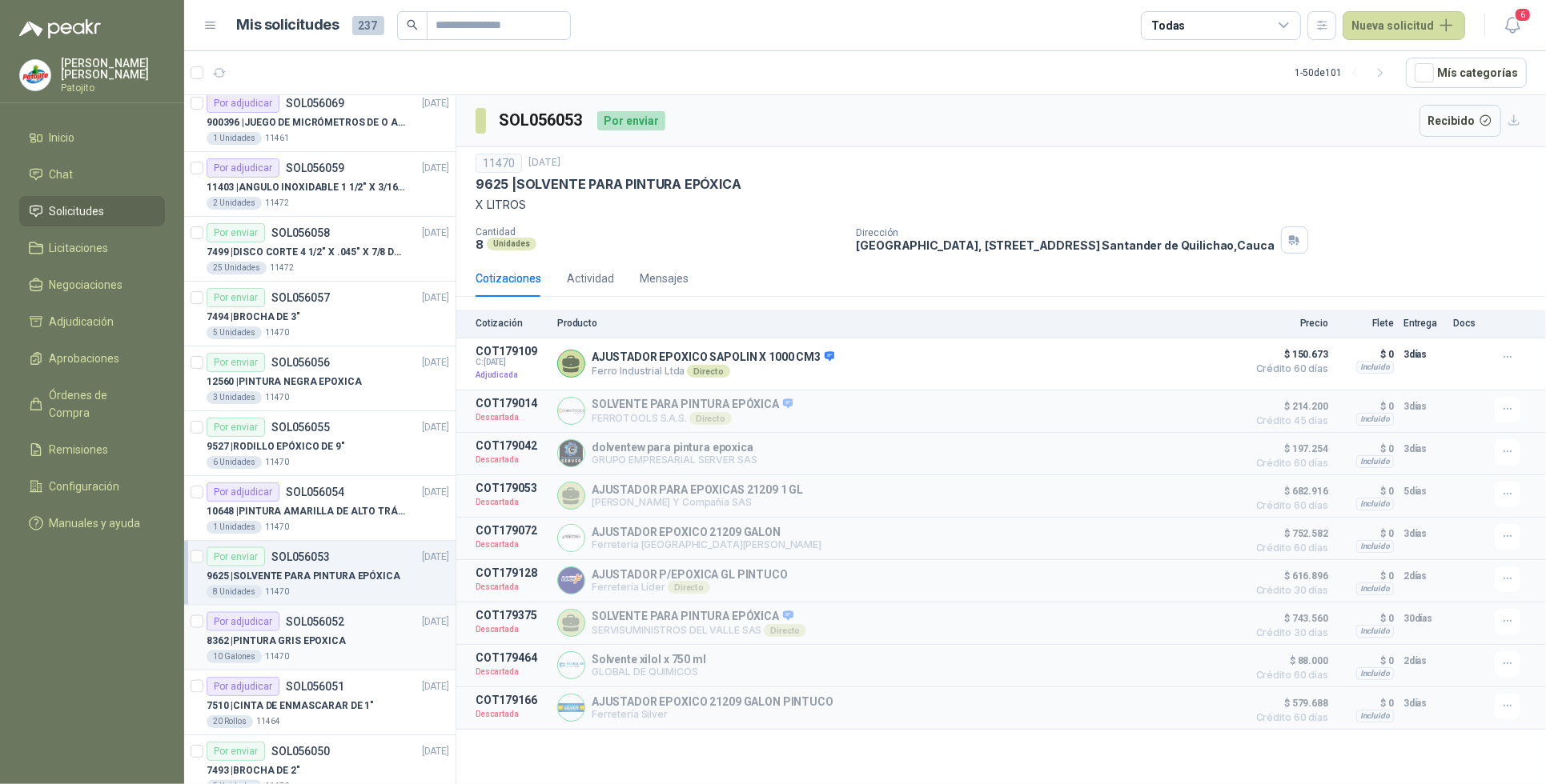
scroll to position [2477, 0]
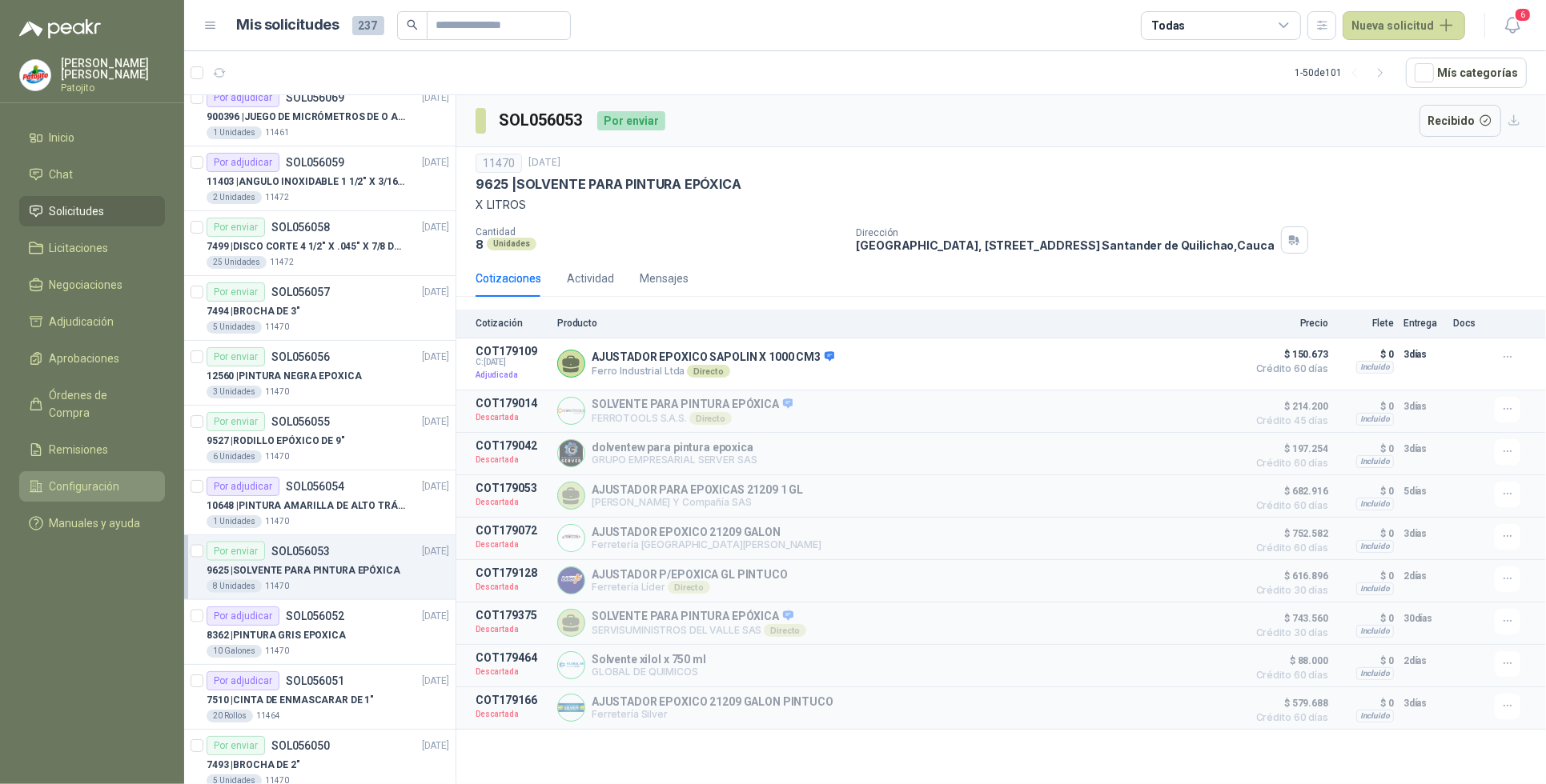
click at [94, 478] on span "Configuración" at bounding box center [85, 487] width 70 height 18
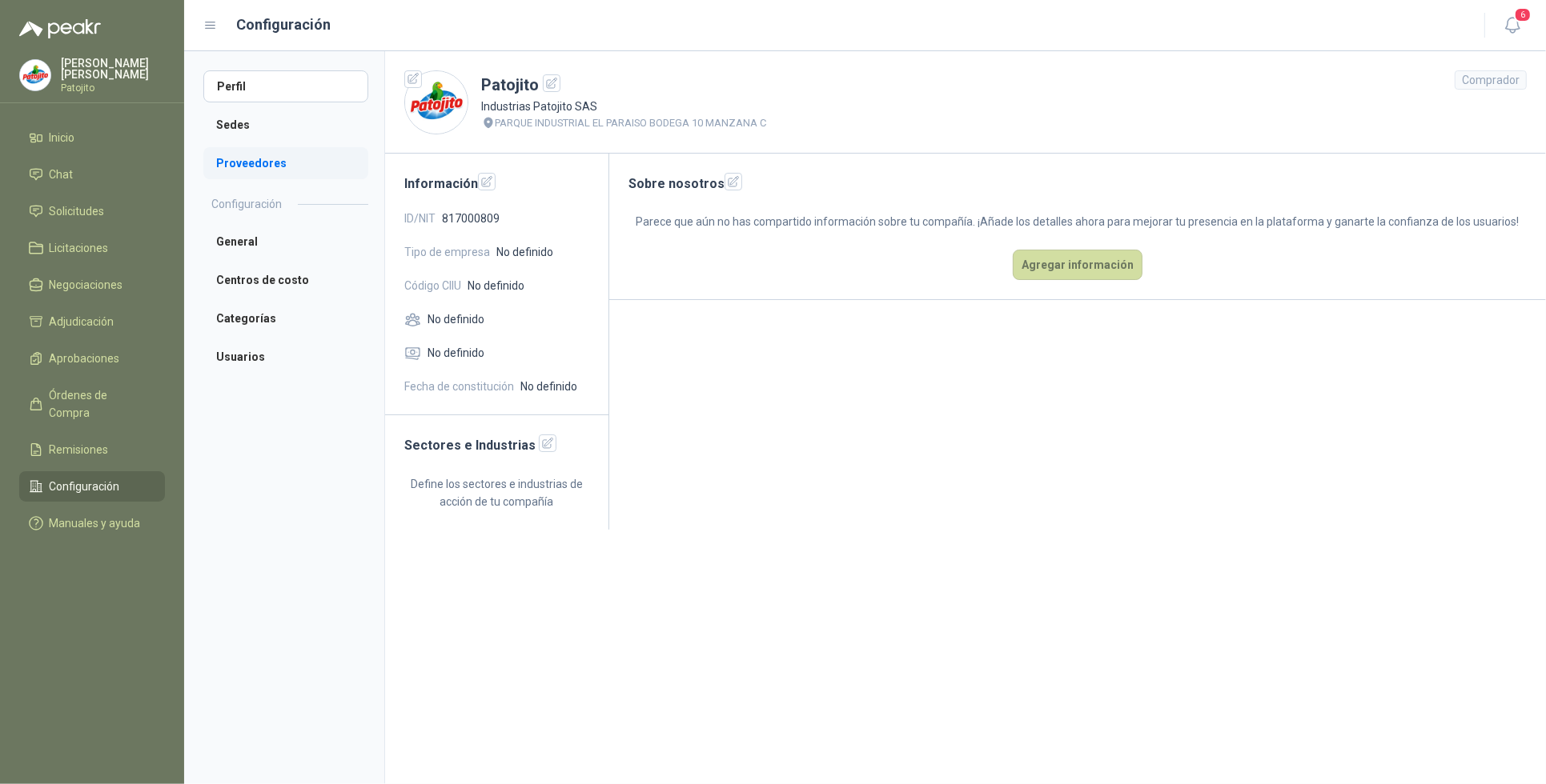
click at [274, 161] on li "Proveedores" at bounding box center [286, 164] width 165 height 32
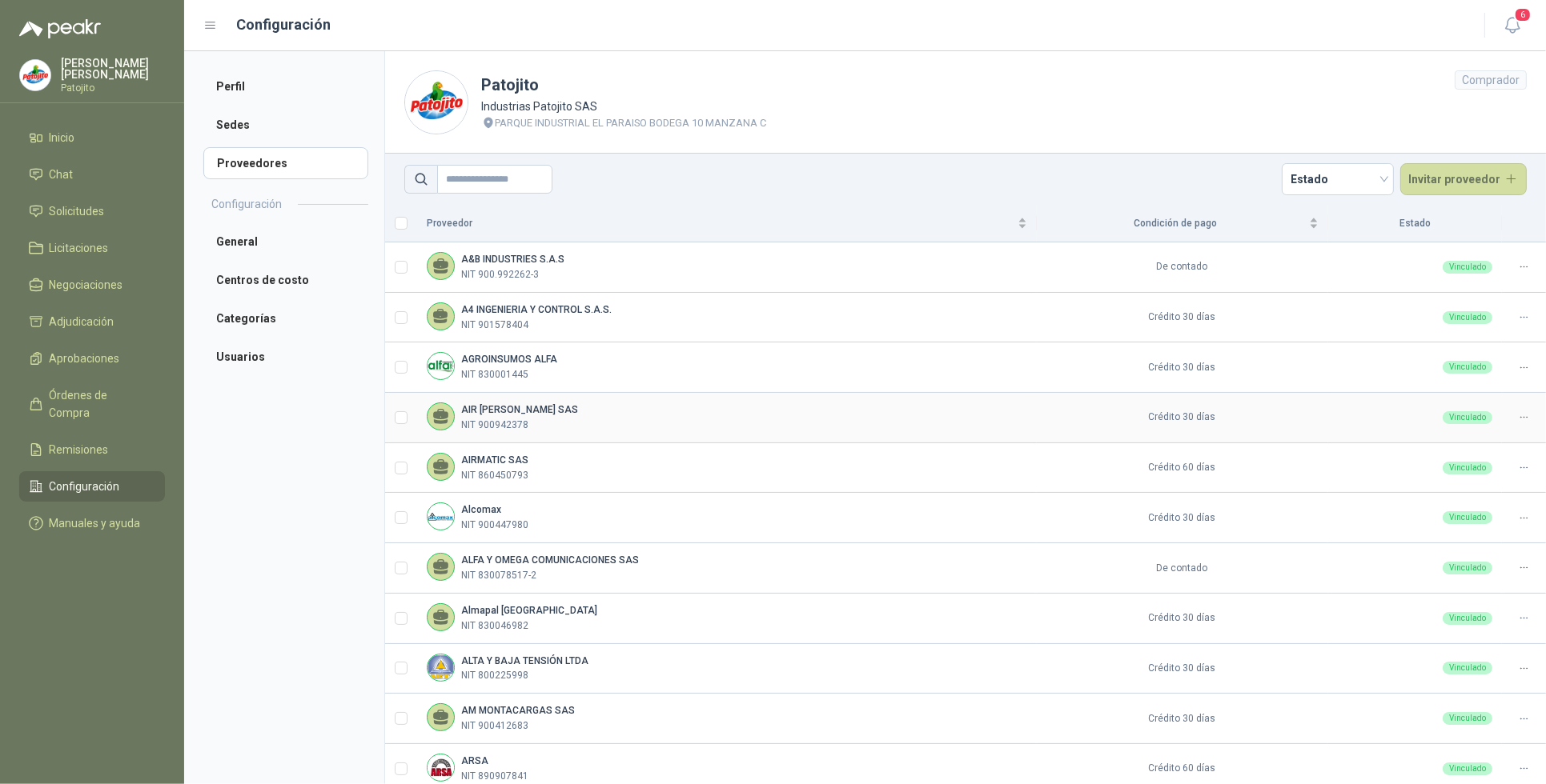
scroll to position [266, 0]
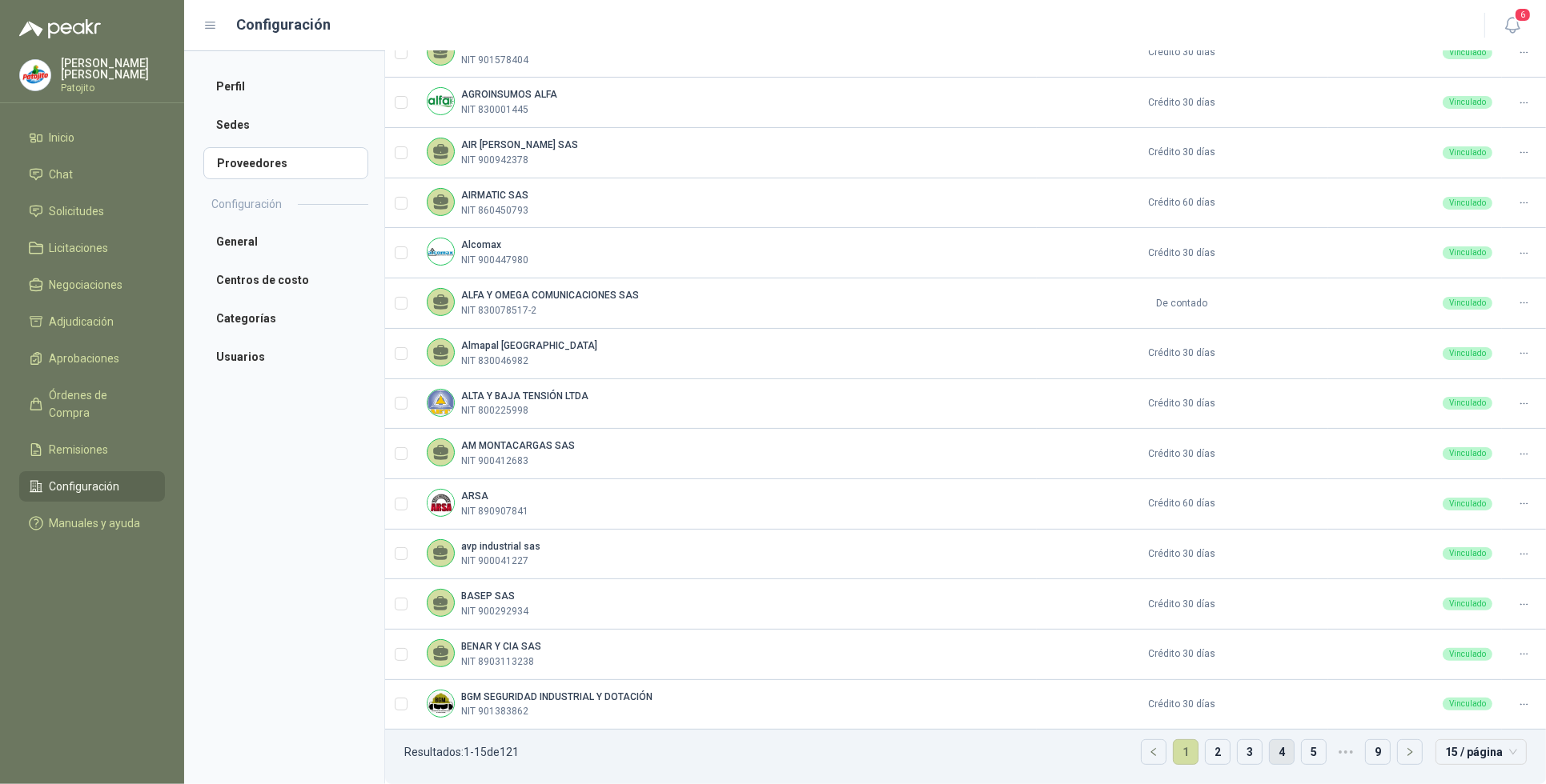
click at [1274, 753] on link "4" at bounding box center [1282, 752] width 24 height 24
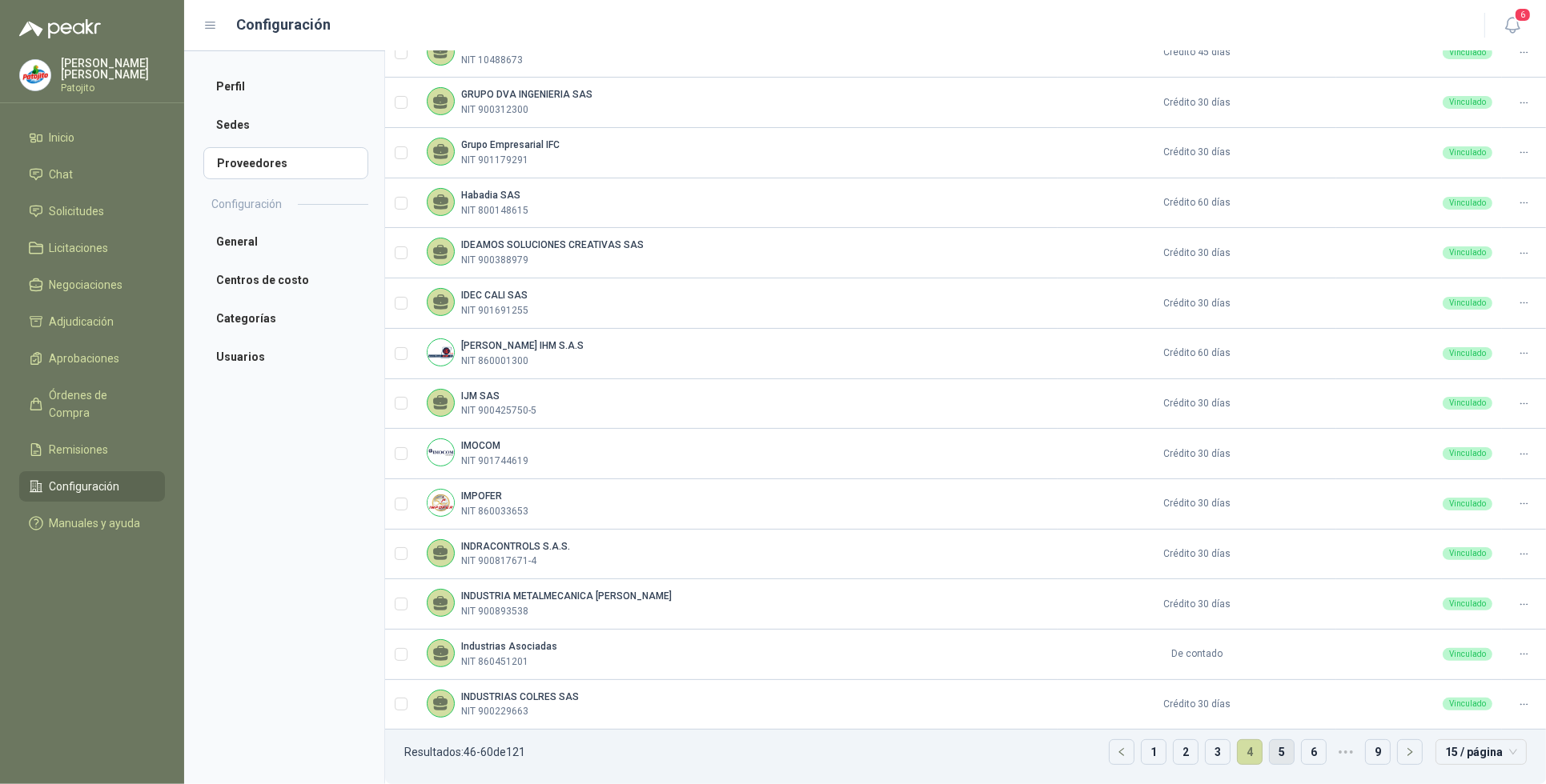
click at [1275, 750] on link "5" at bounding box center [1282, 752] width 24 height 24
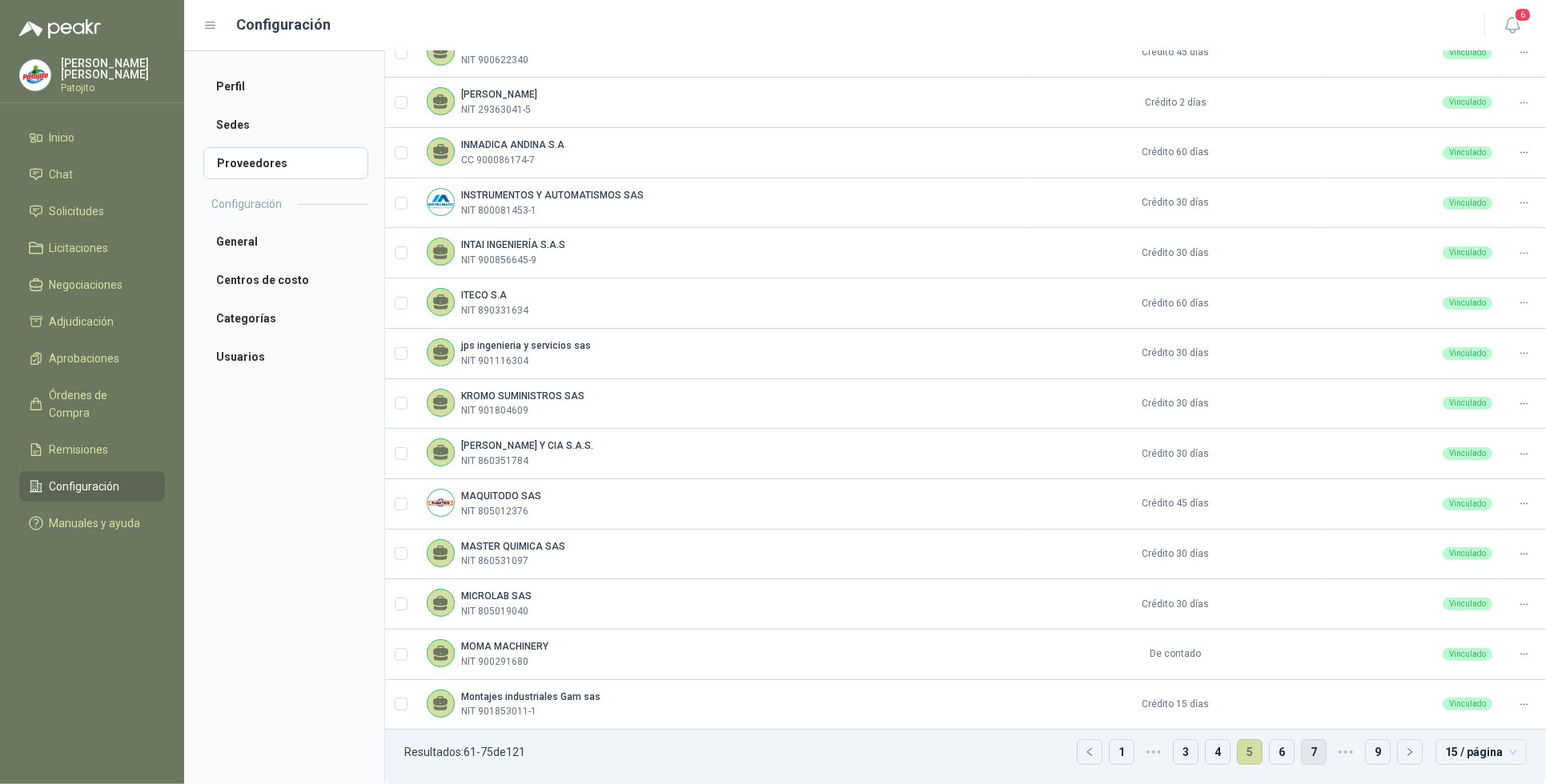
click at [1302, 753] on link "7" at bounding box center [1314, 752] width 24 height 24
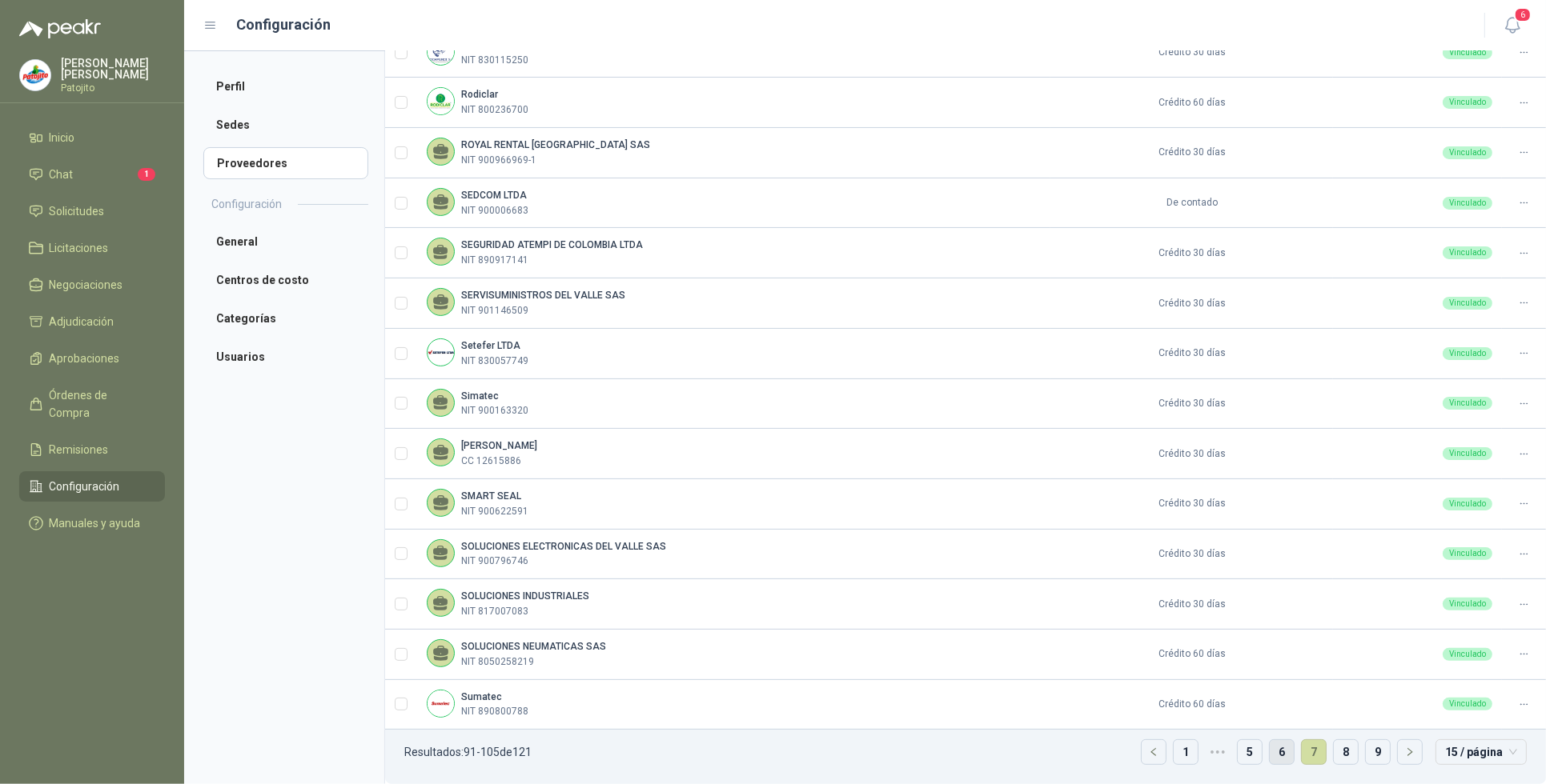
click at [1270, 751] on link "6" at bounding box center [1282, 752] width 24 height 24
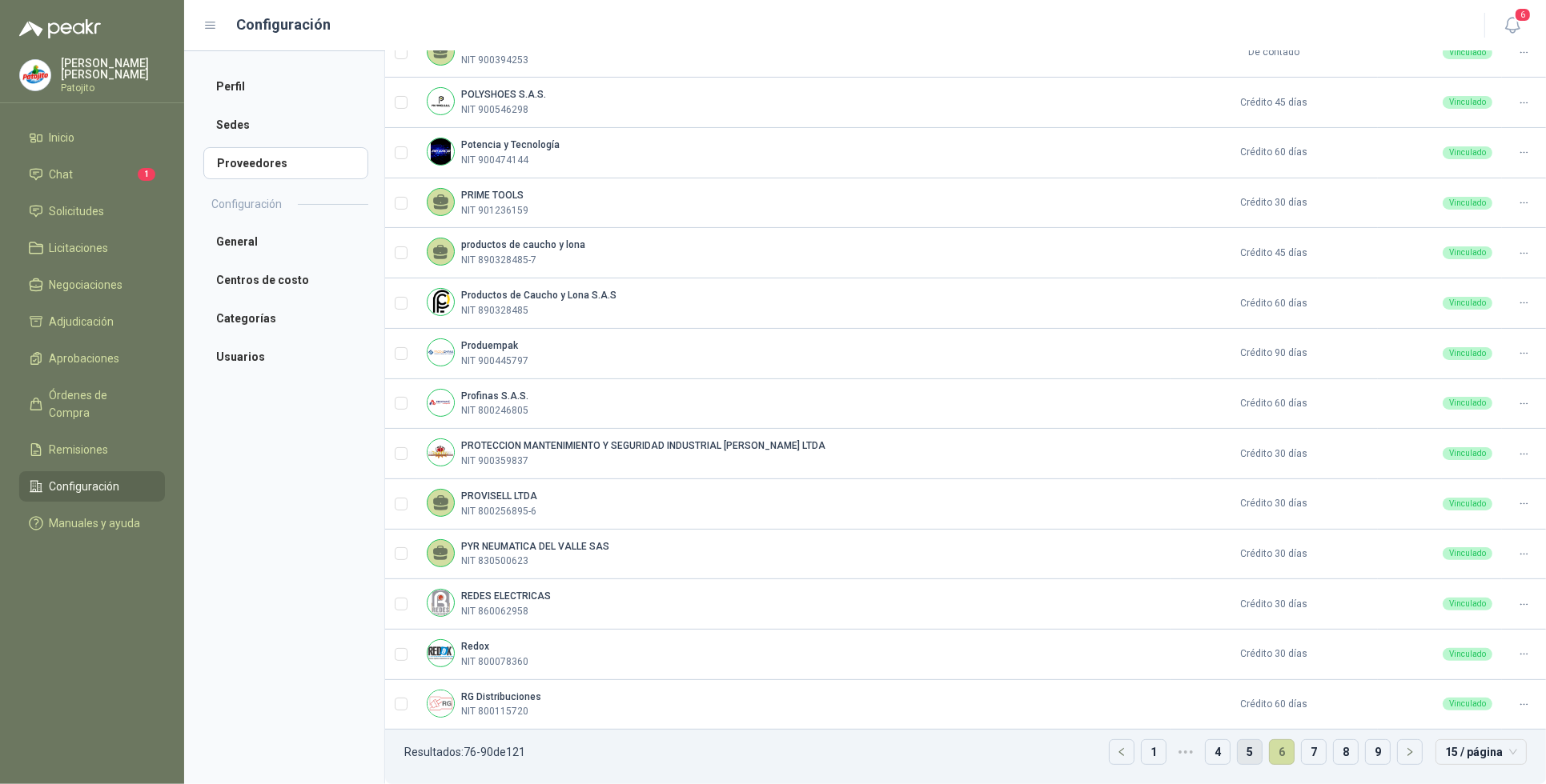
click at [1240, 751] on link "5" at bounding box center [1250, 752] width 24 height 24
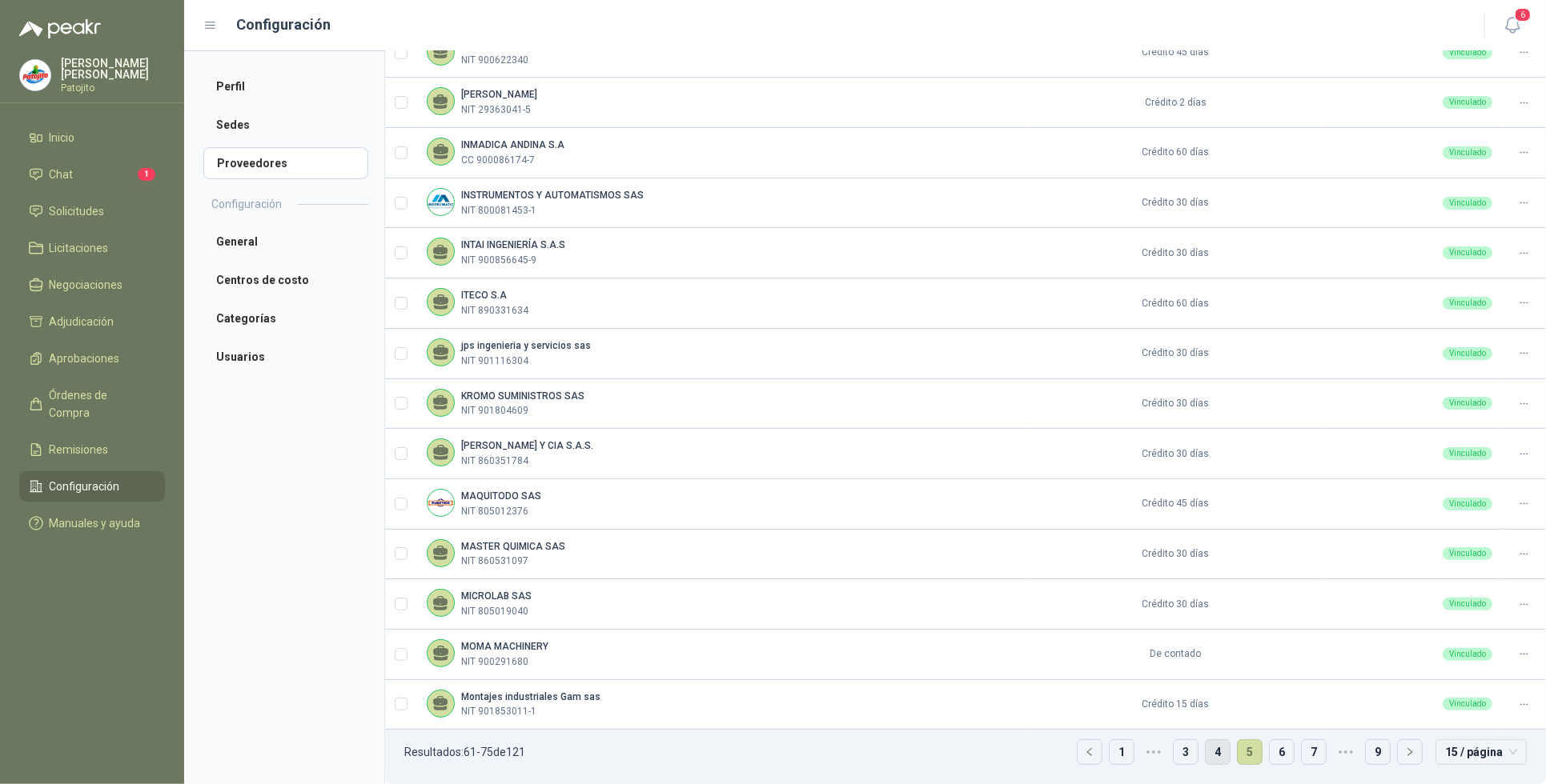
click at [1212, 753] on link "4" at bounding box center [1218, 752] width 24 height 24
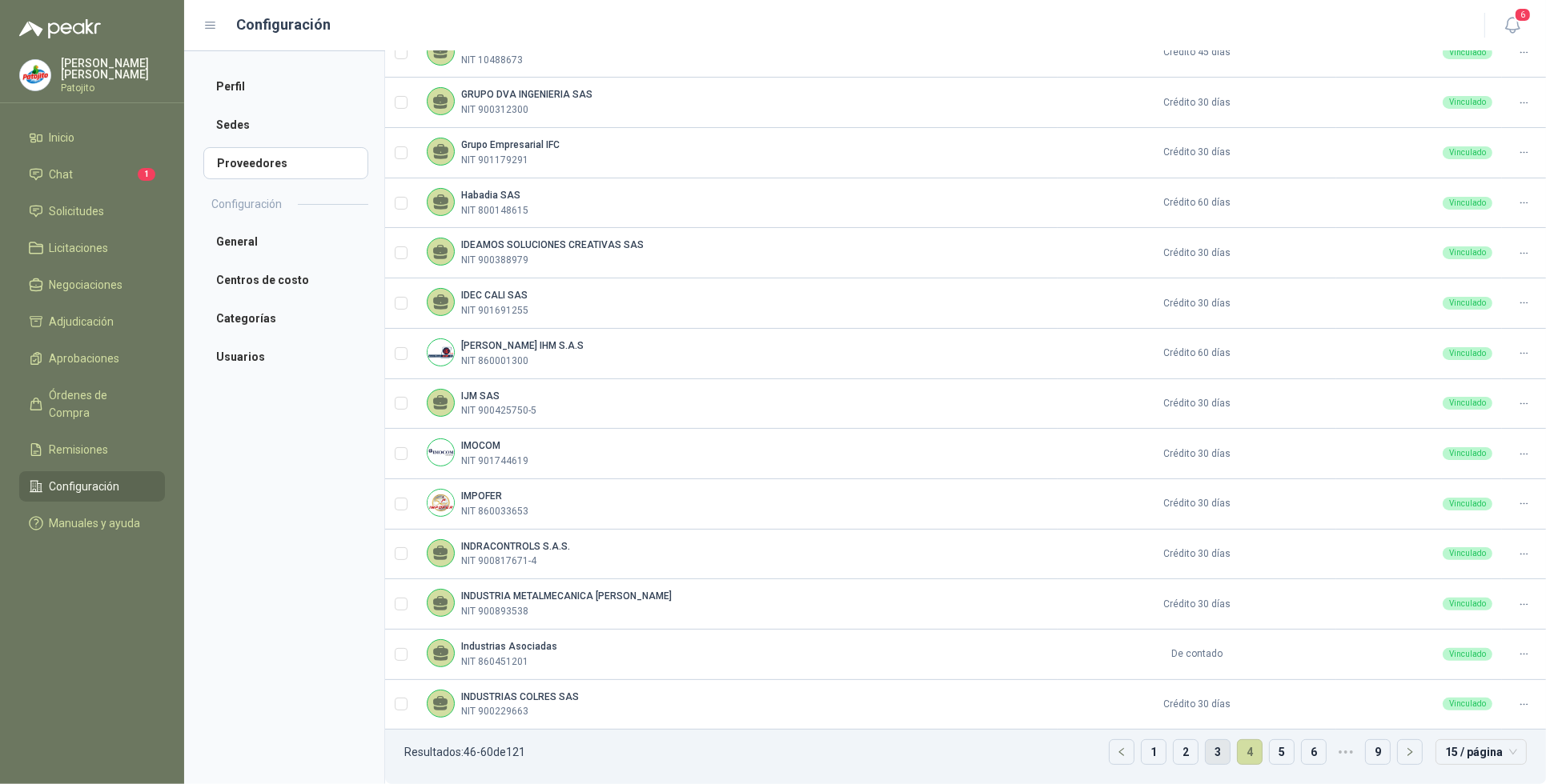
click at [1211, 753] on link "3" at bounding box center [1218, 752] width 24 height 24
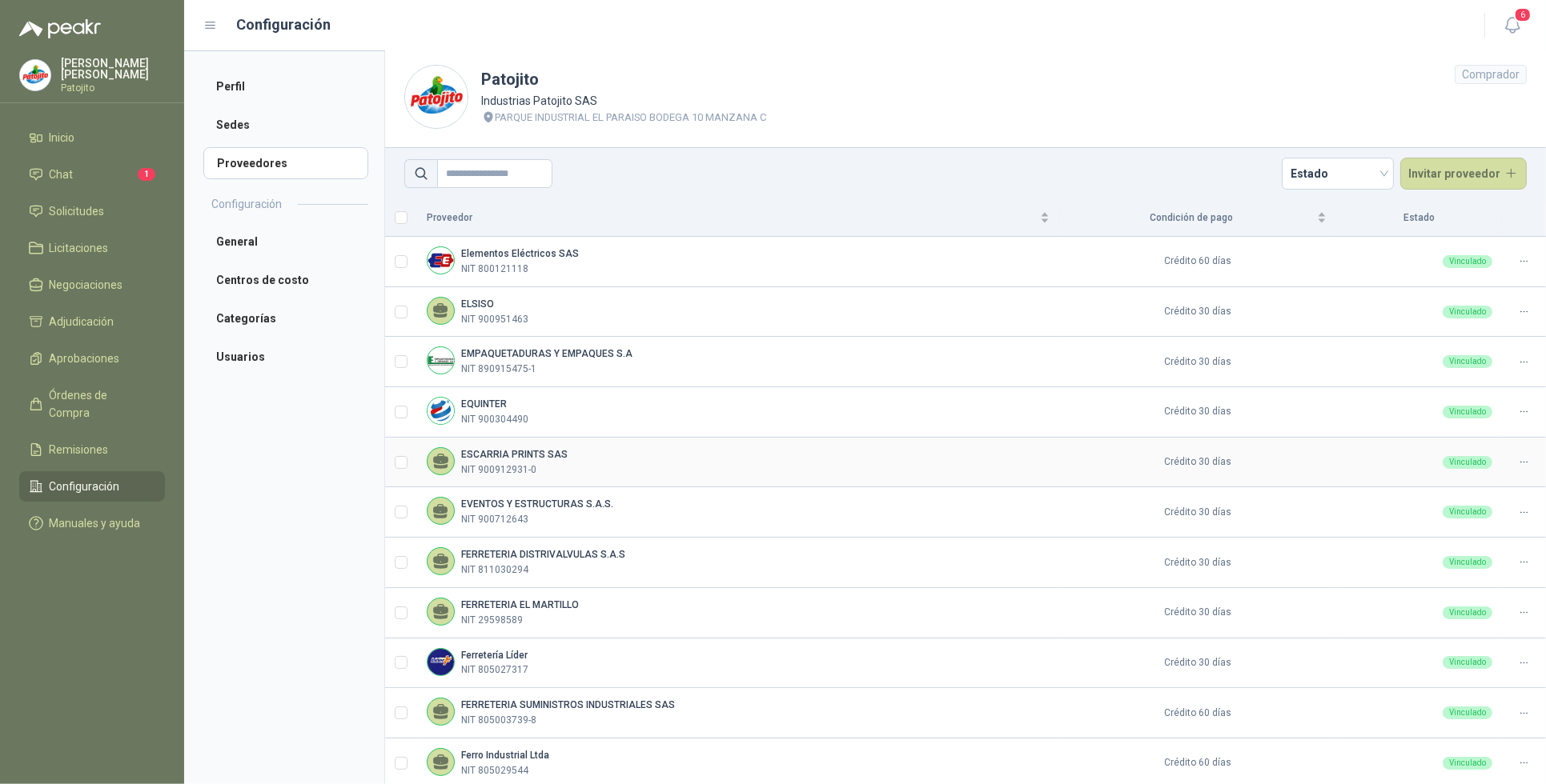
scroll to position [0, 0]
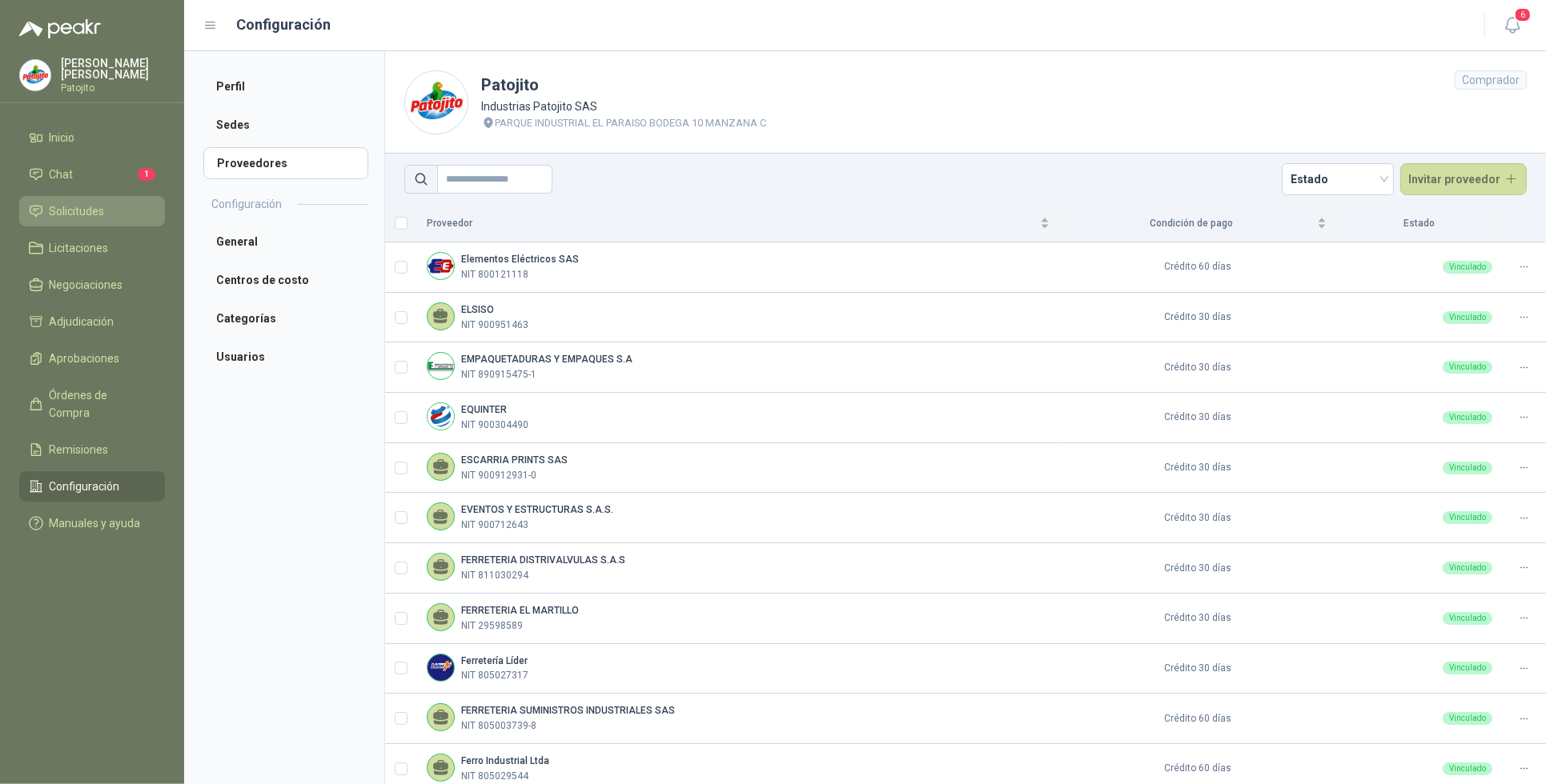
click at [92, 209] on span "Solicitudes" at bounding box center [77, 211] width 55 height 18
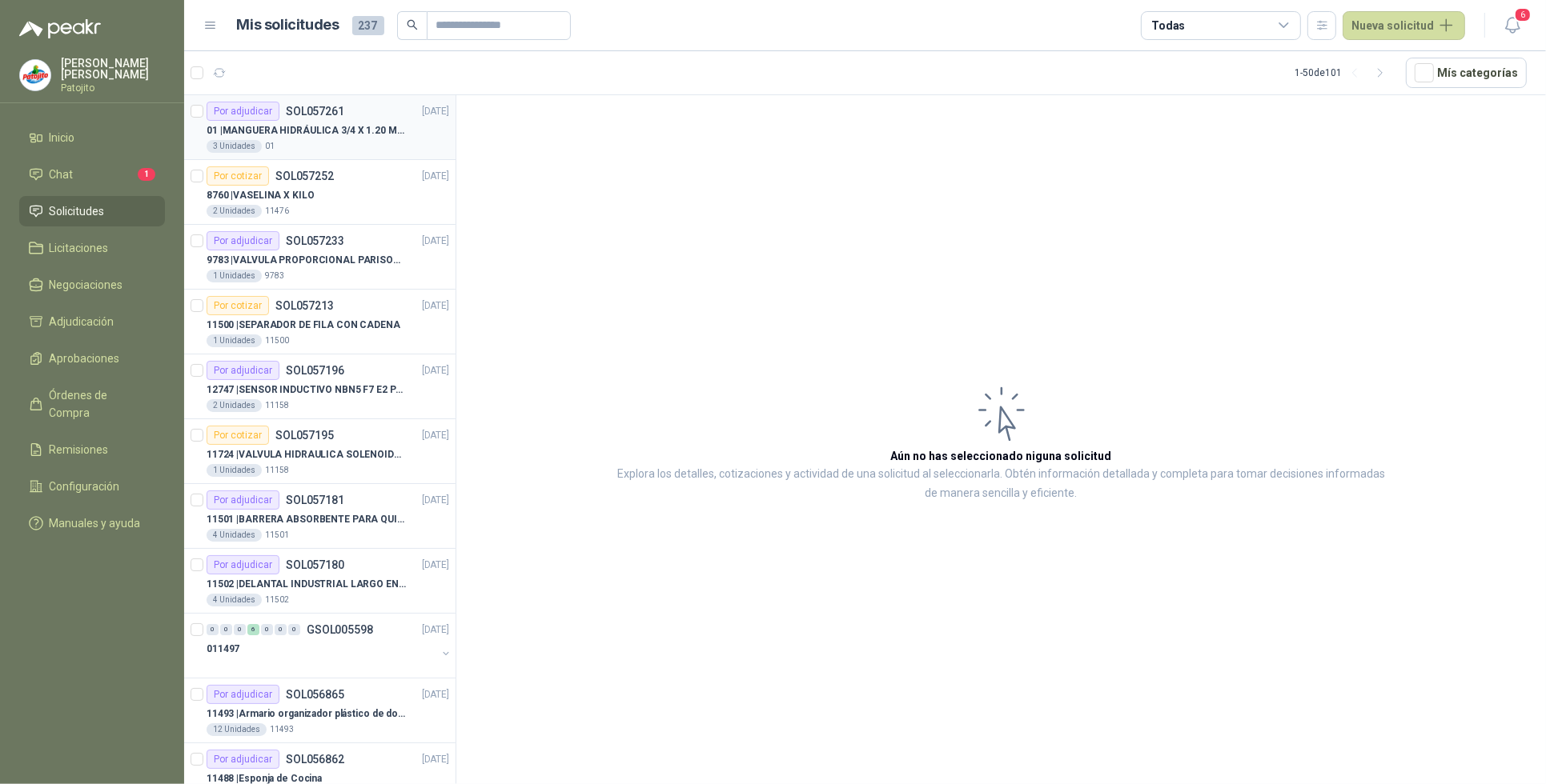
click at [286, 117] on p "SOL057261" at bounding box center [315, 111] width 59 height 11
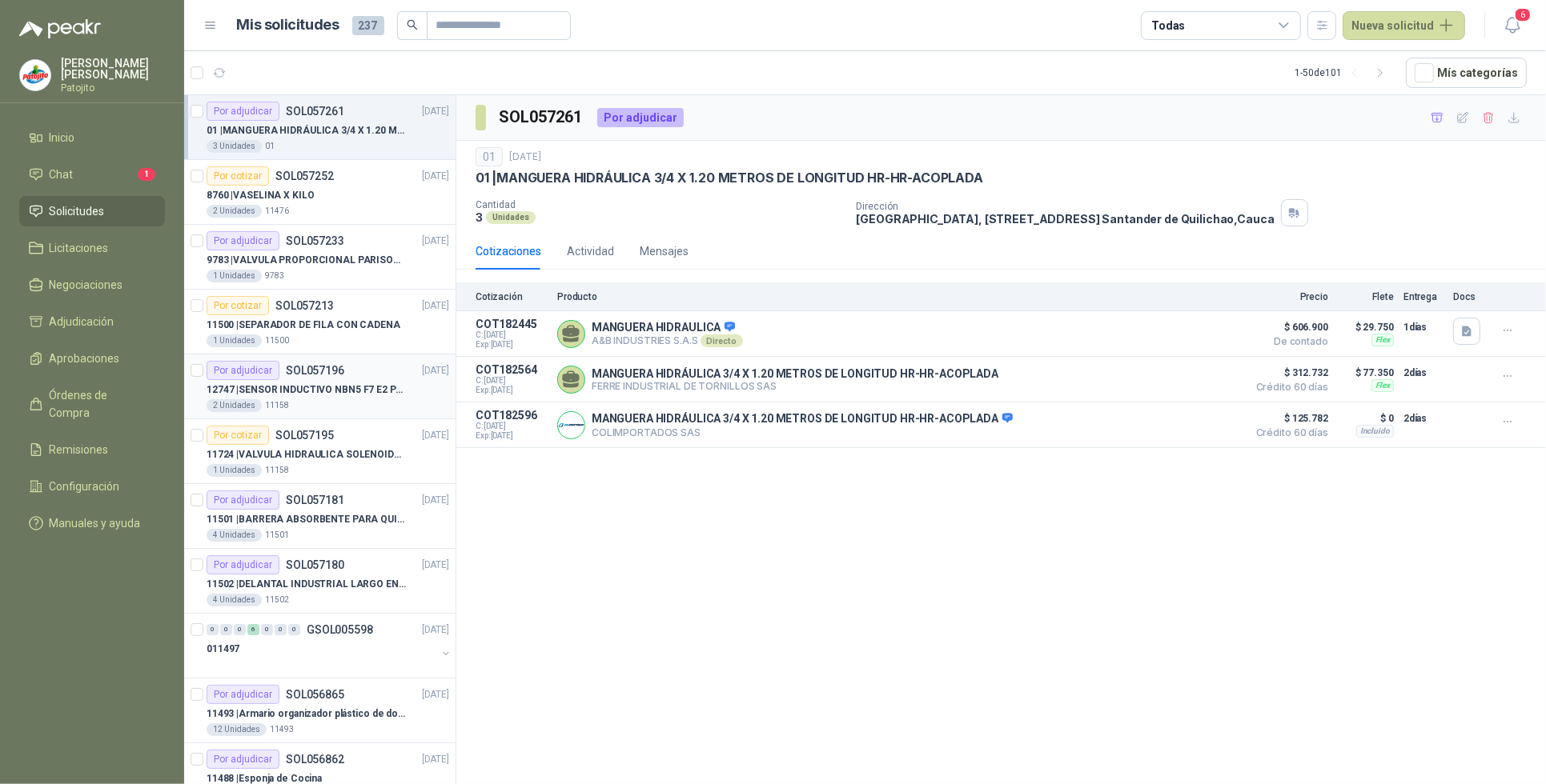
click at [371, 373] on div "Por adjudicar SOL057196 [DATE]" at bounding box center [328, 370] width 243 height 19
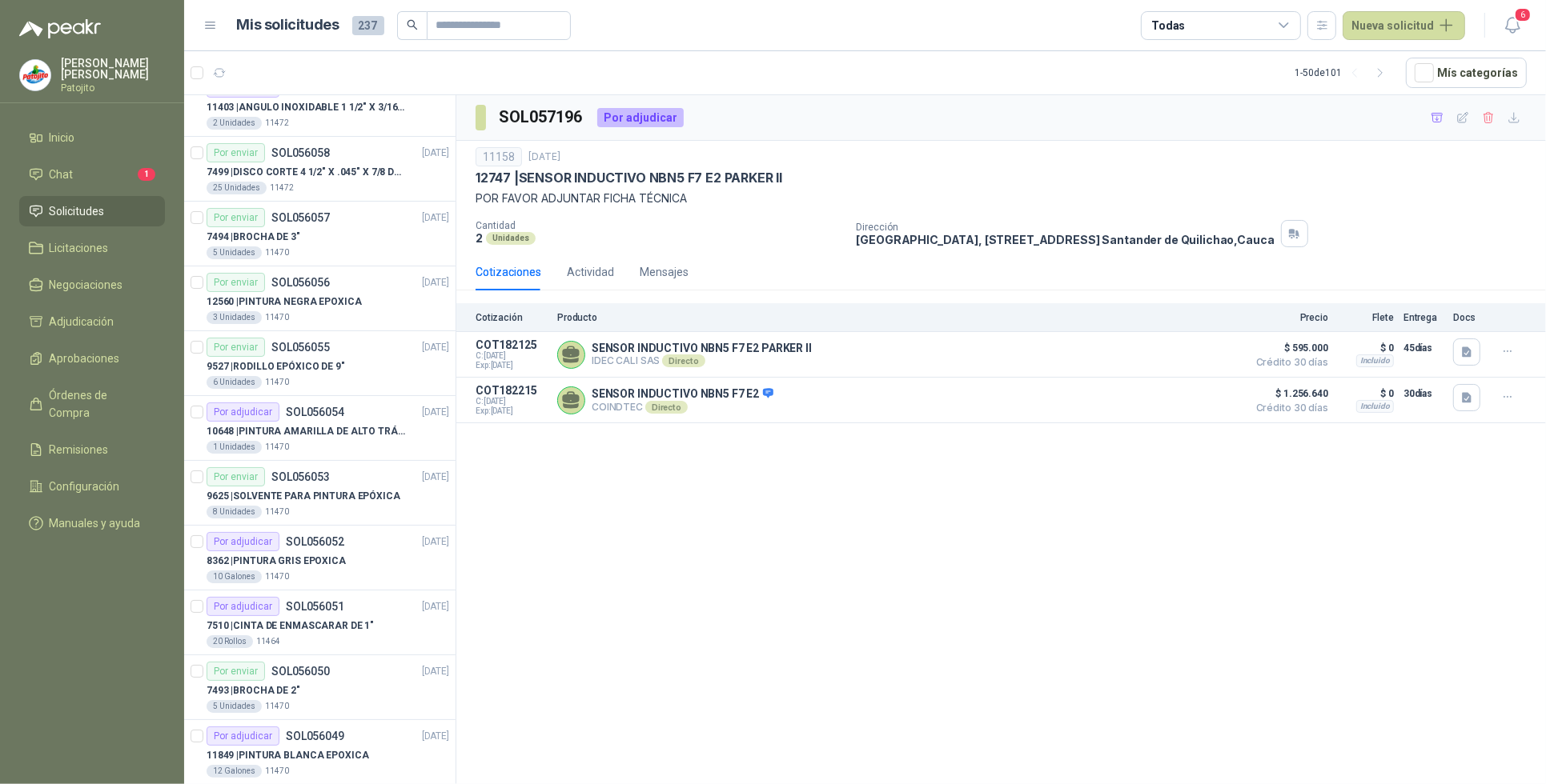
scroll to position [2577, 0]
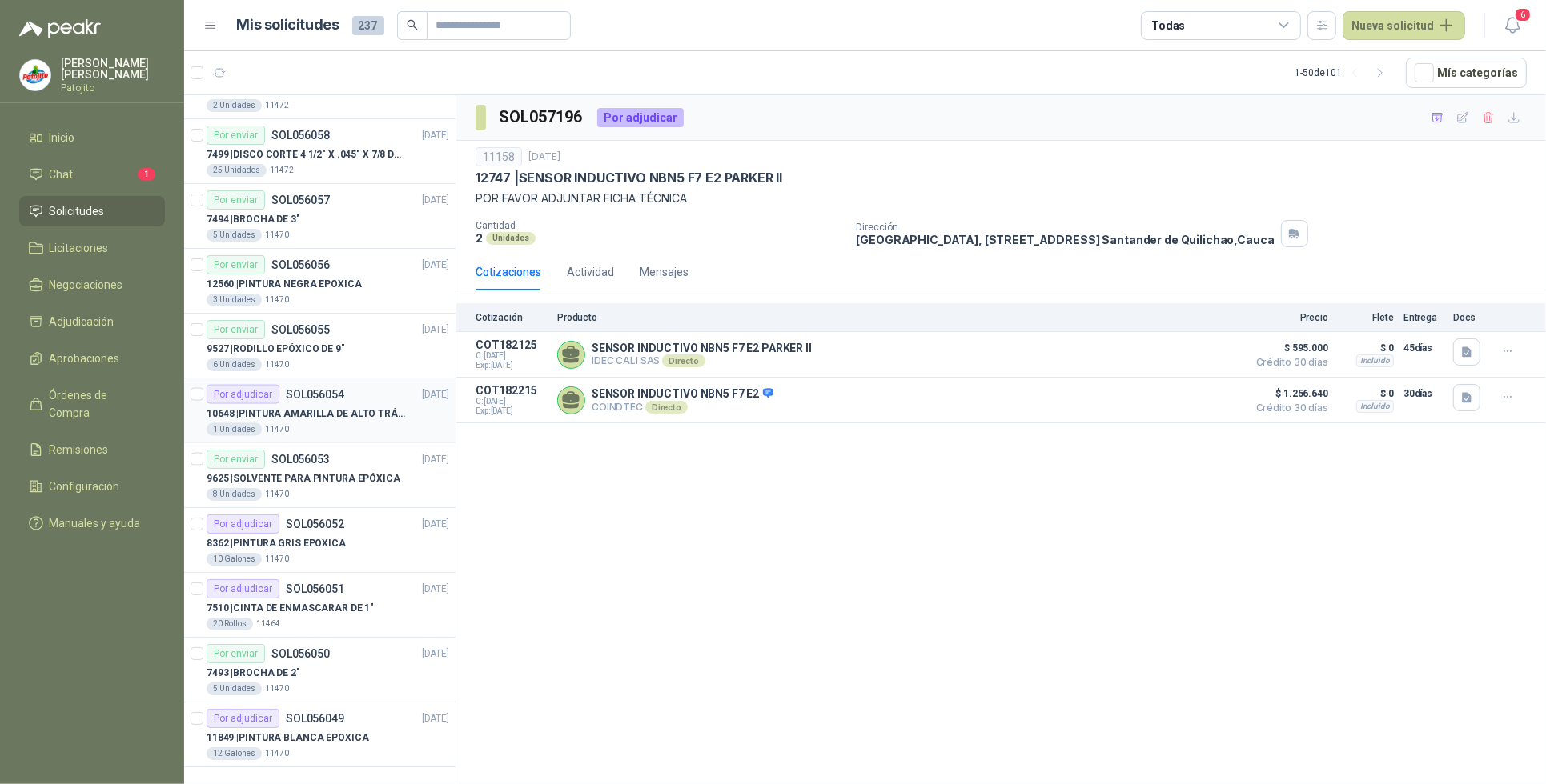
click at [337, 398] on p "SOL056054" at bounding box center [315, 394] width 59 height 11
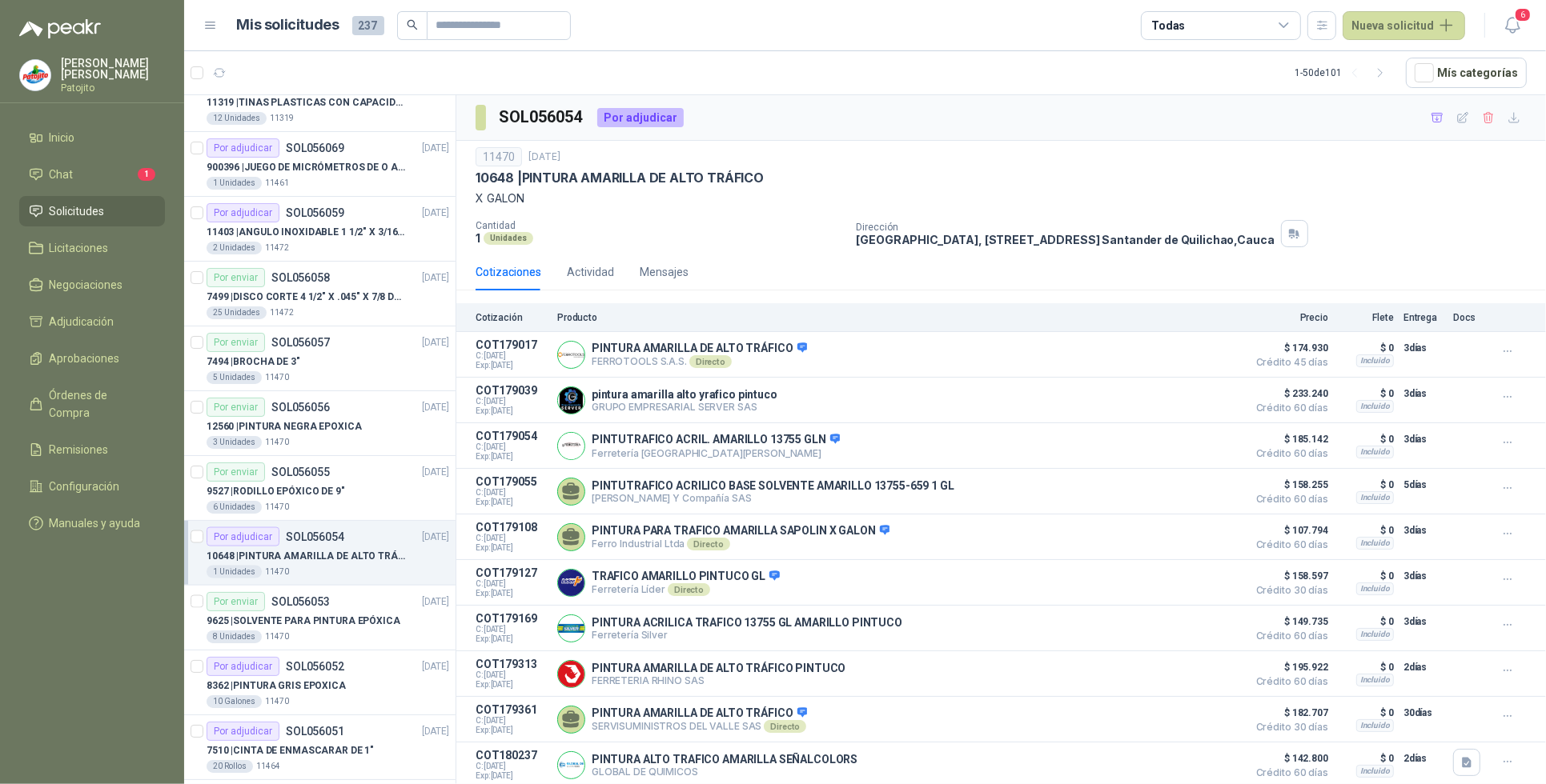
scroll to position [2277, 0]
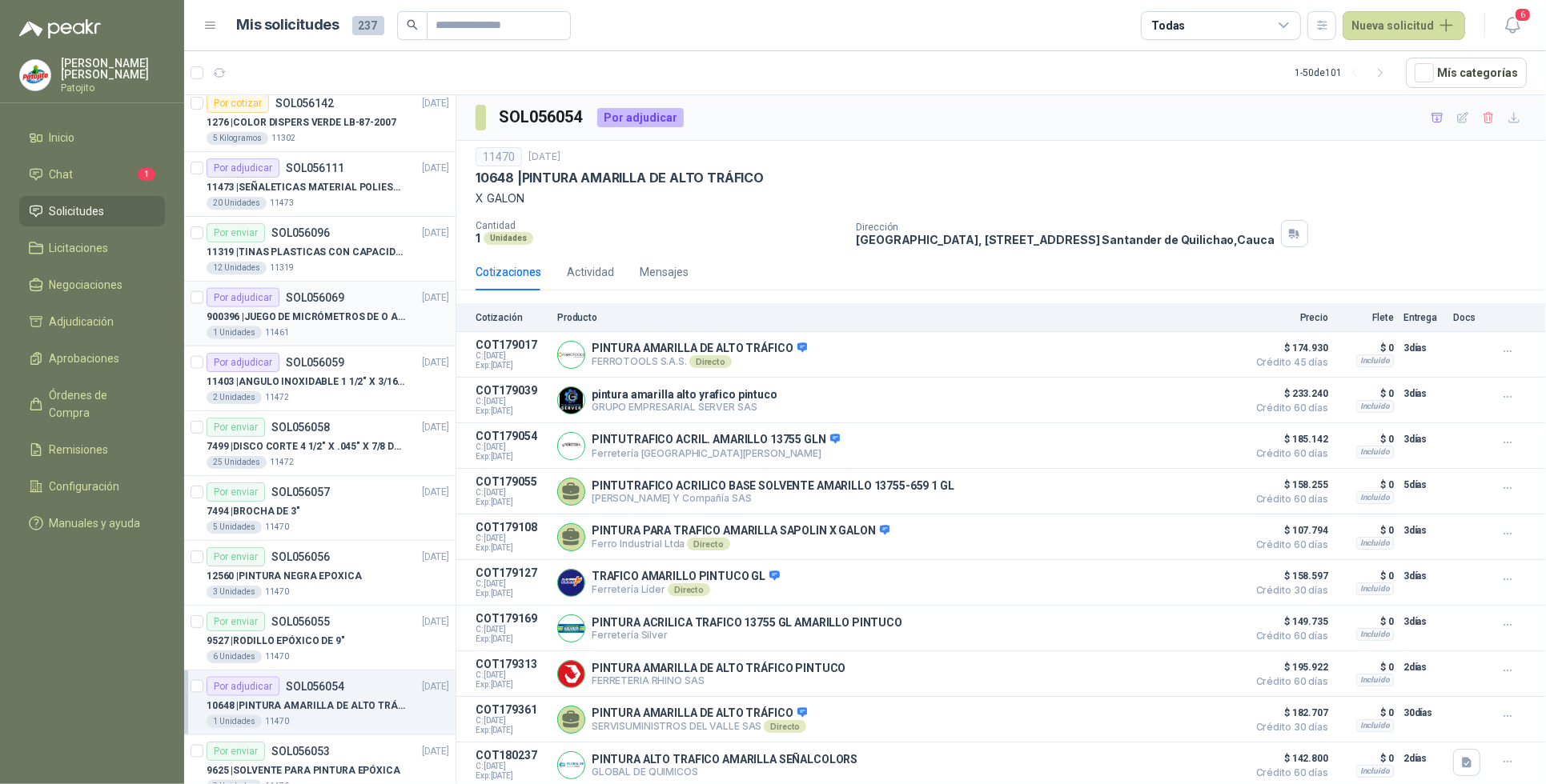
click at [354, 324] on p "900396 | JUEGO DE MICRÓMETROS DE O A 125MM" at bounding box center [306, 317] width 199 height 15
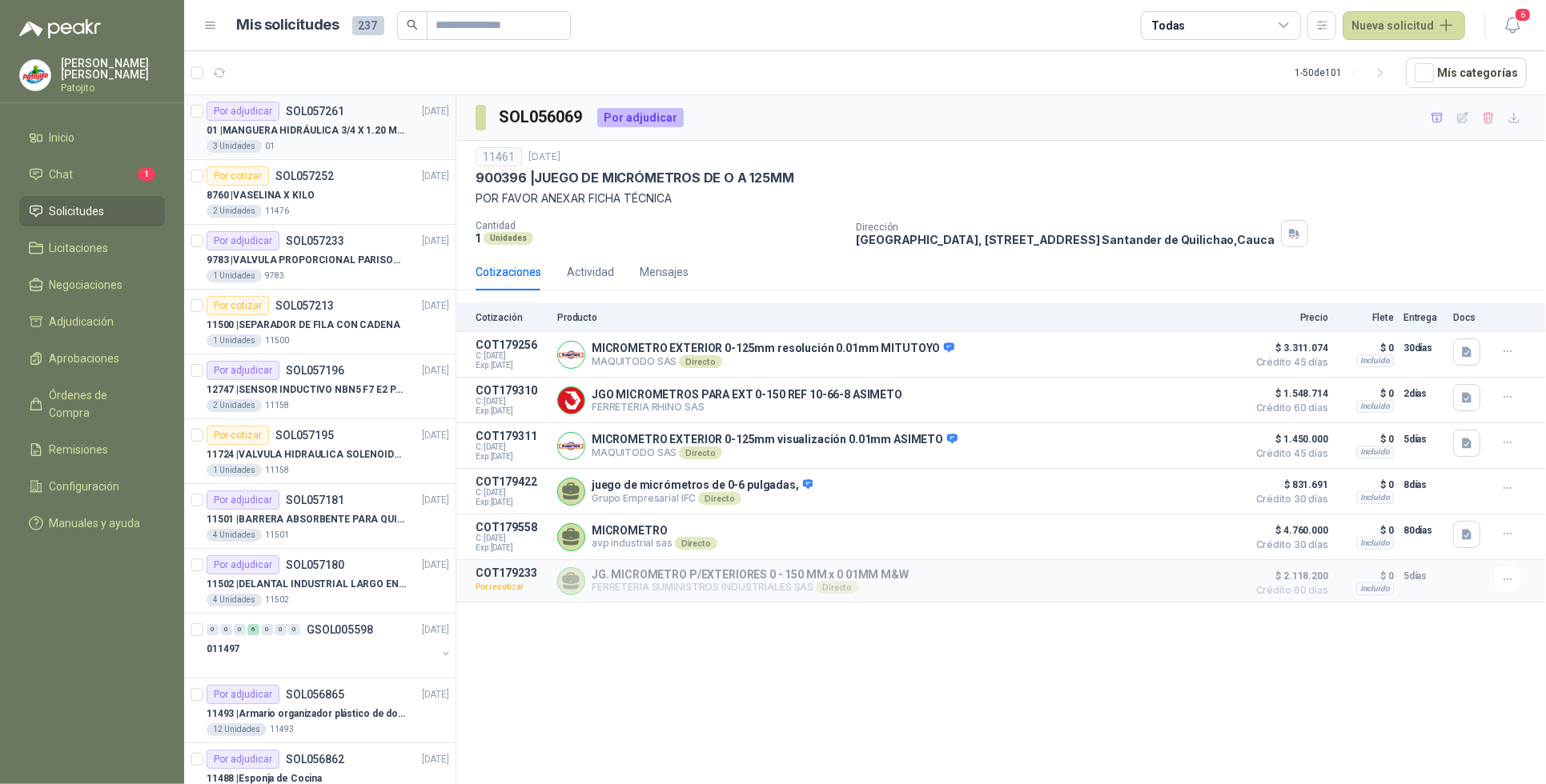
click at [307, 108] on p "SOL057261" at bounding box center [315, 111] width 59 height 11
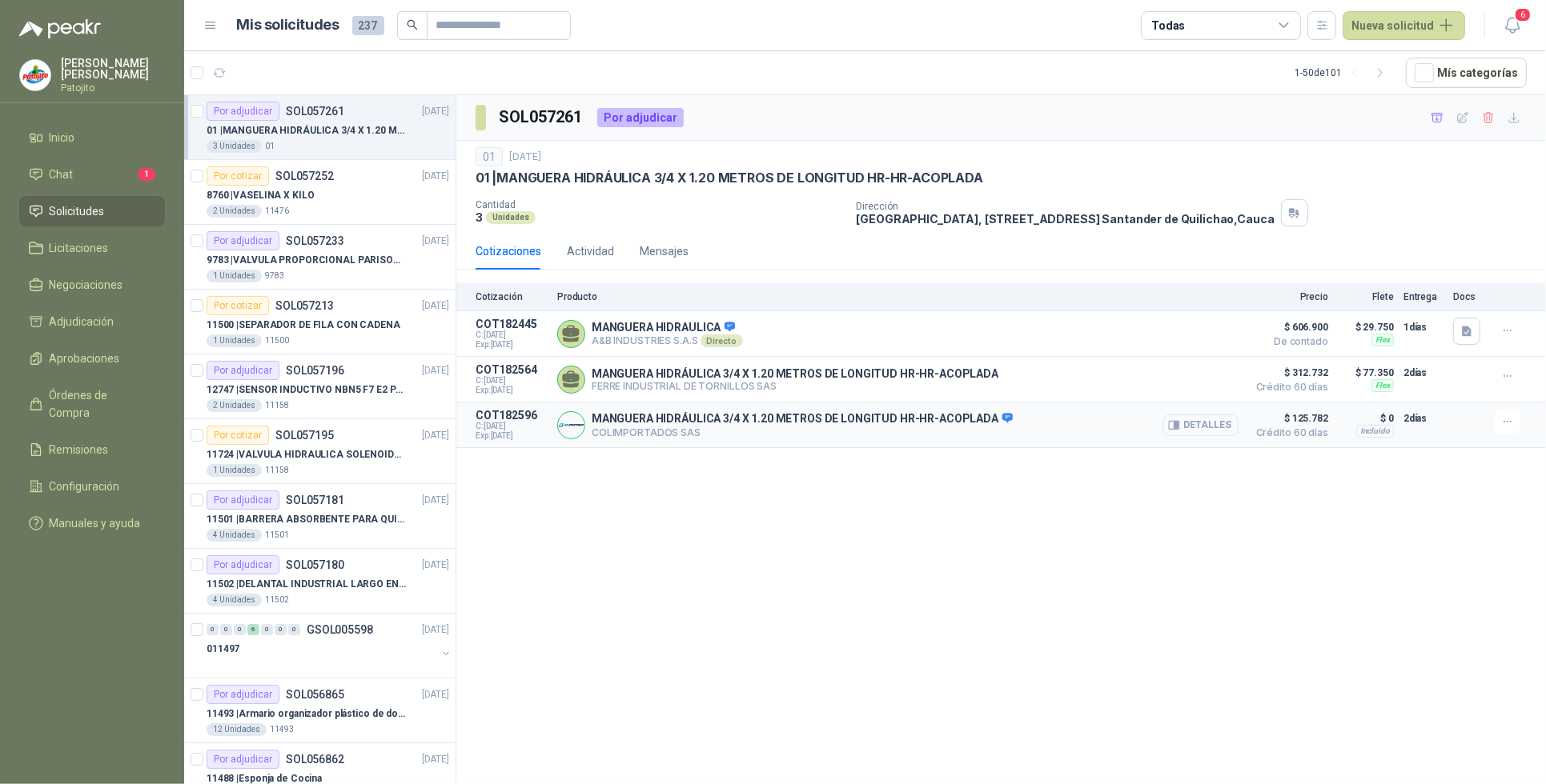
click at [1219, 428] on button "Detalles" at bounding box center [1201, 425] width 75 height 21
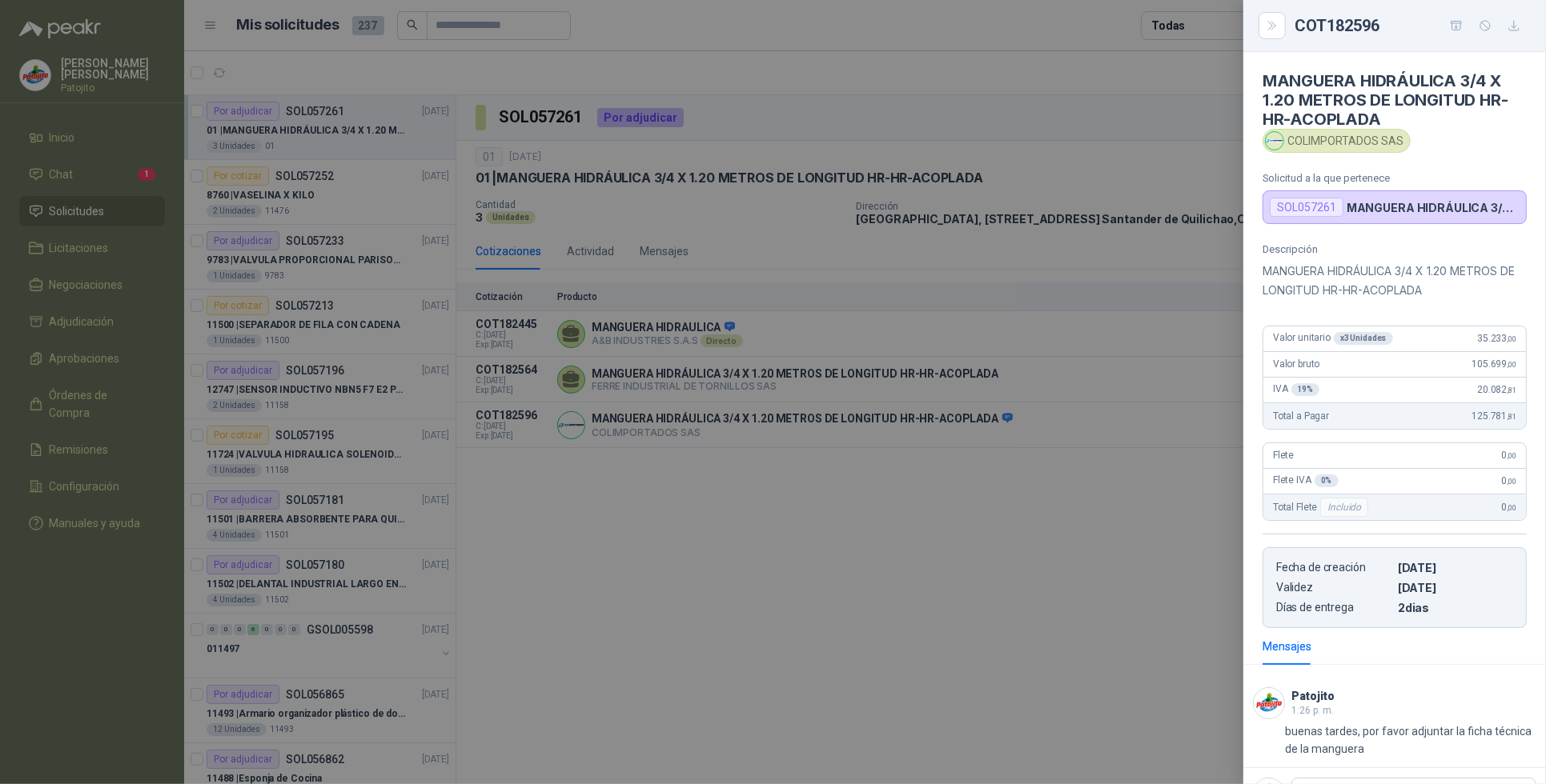
scroll to position [70, 0]
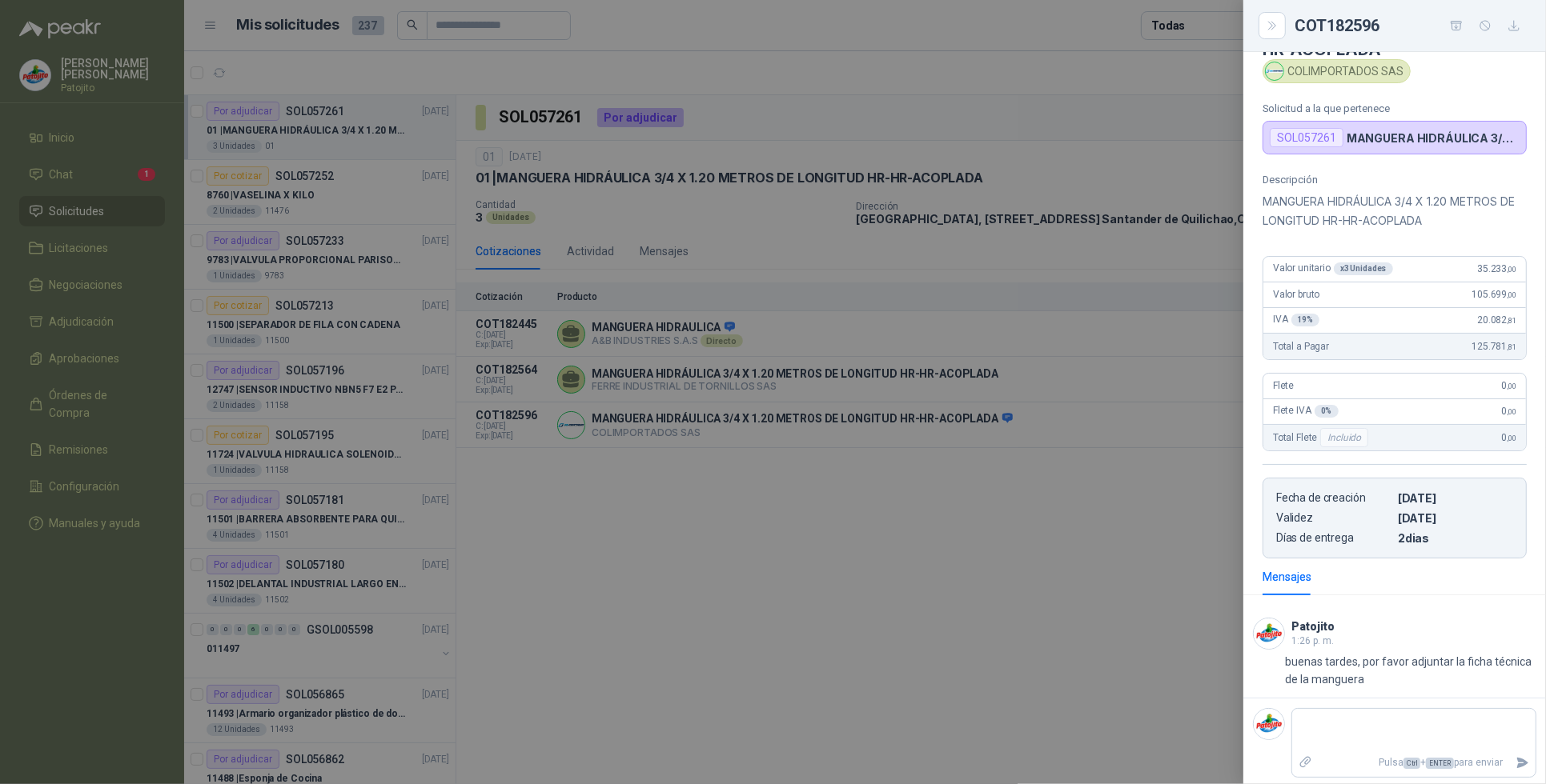
click at [1059, 621] on div at bounding box center [773, 392] width 1546 height 784
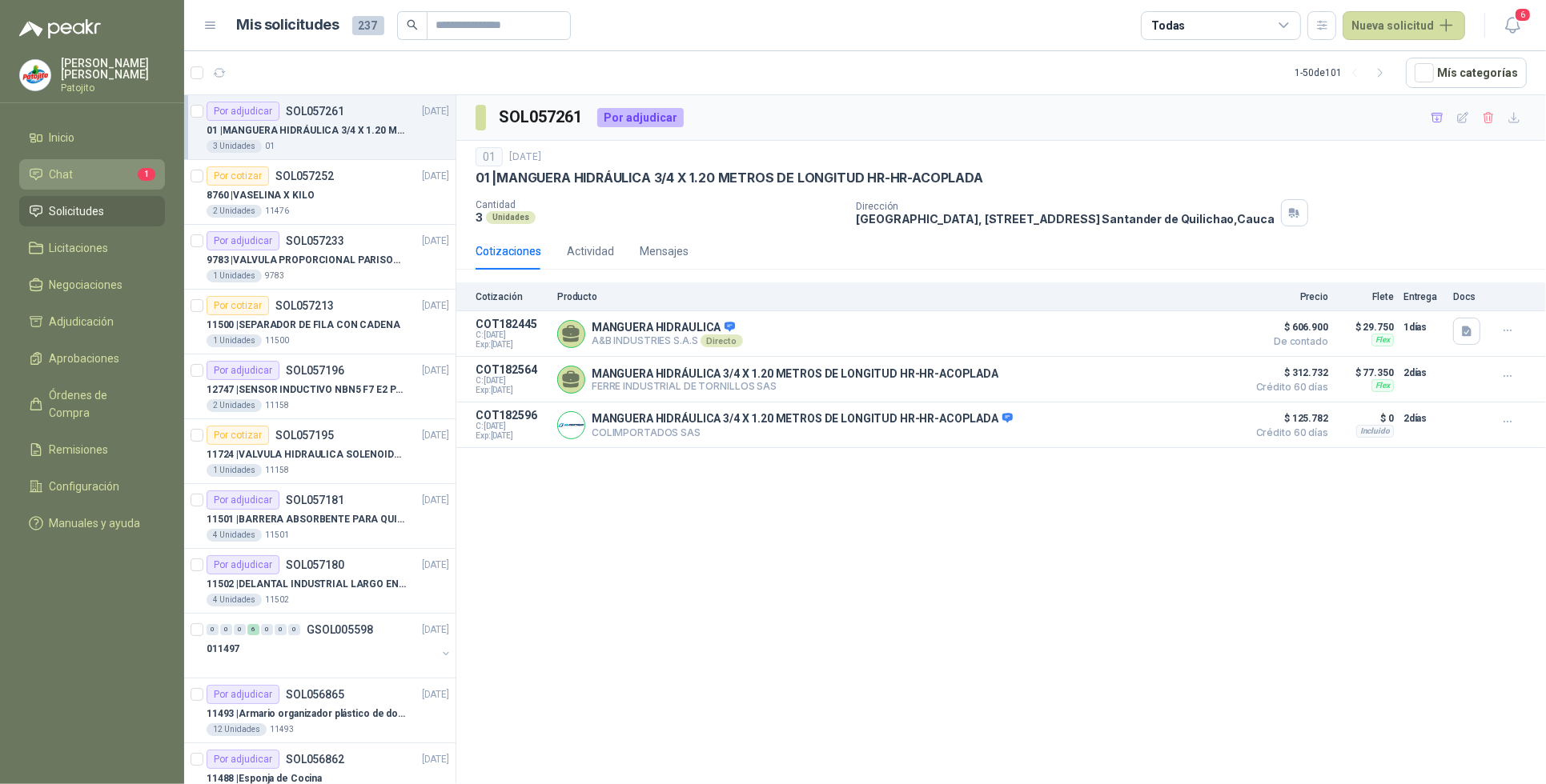
click at [93, 172] on li "Chat 1" at bounding box center [92, 174] width 126 height 18
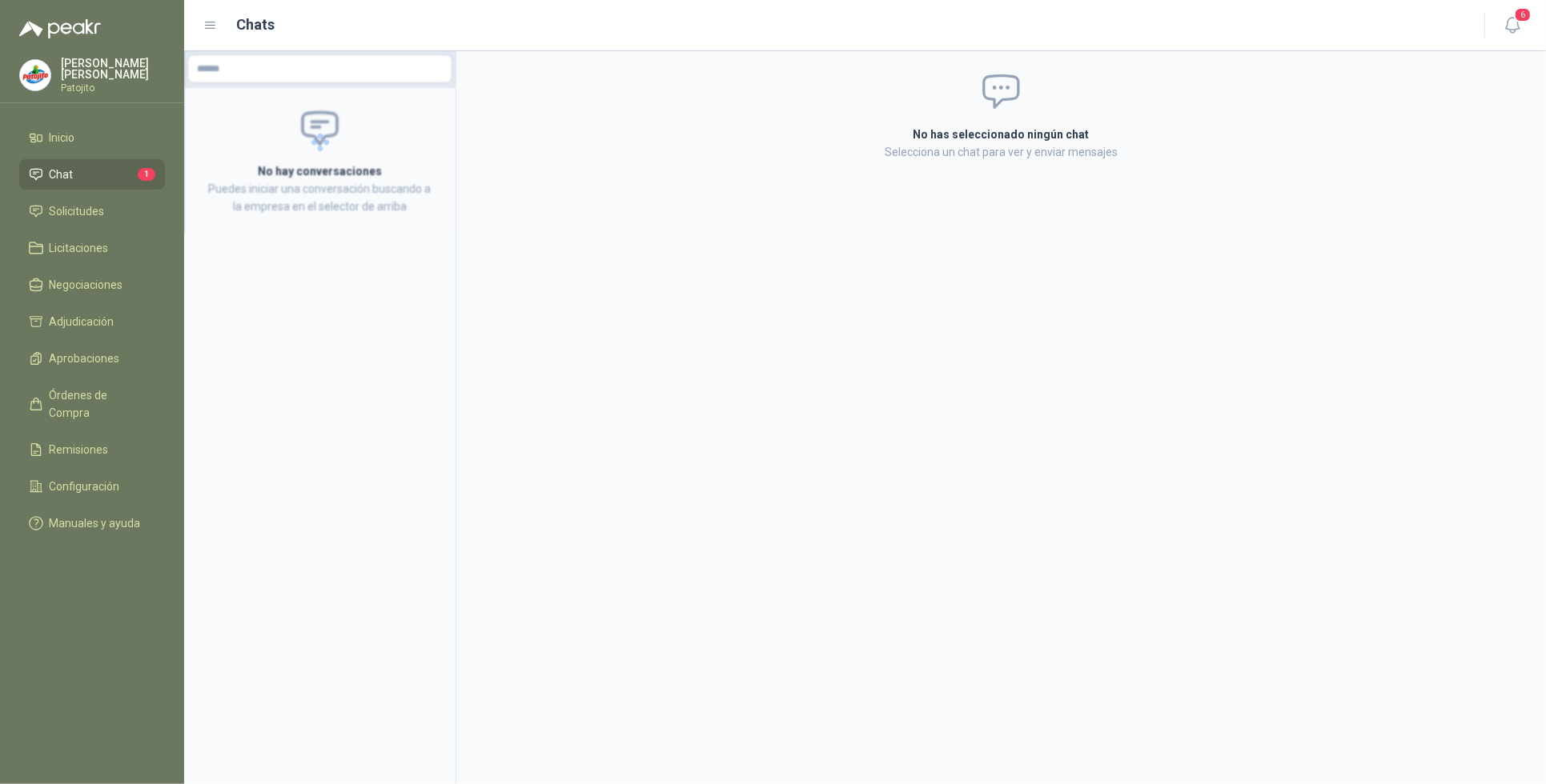
click at [54, 170] on span "Chat" at bounding box center [62, 174] width 24 height 18
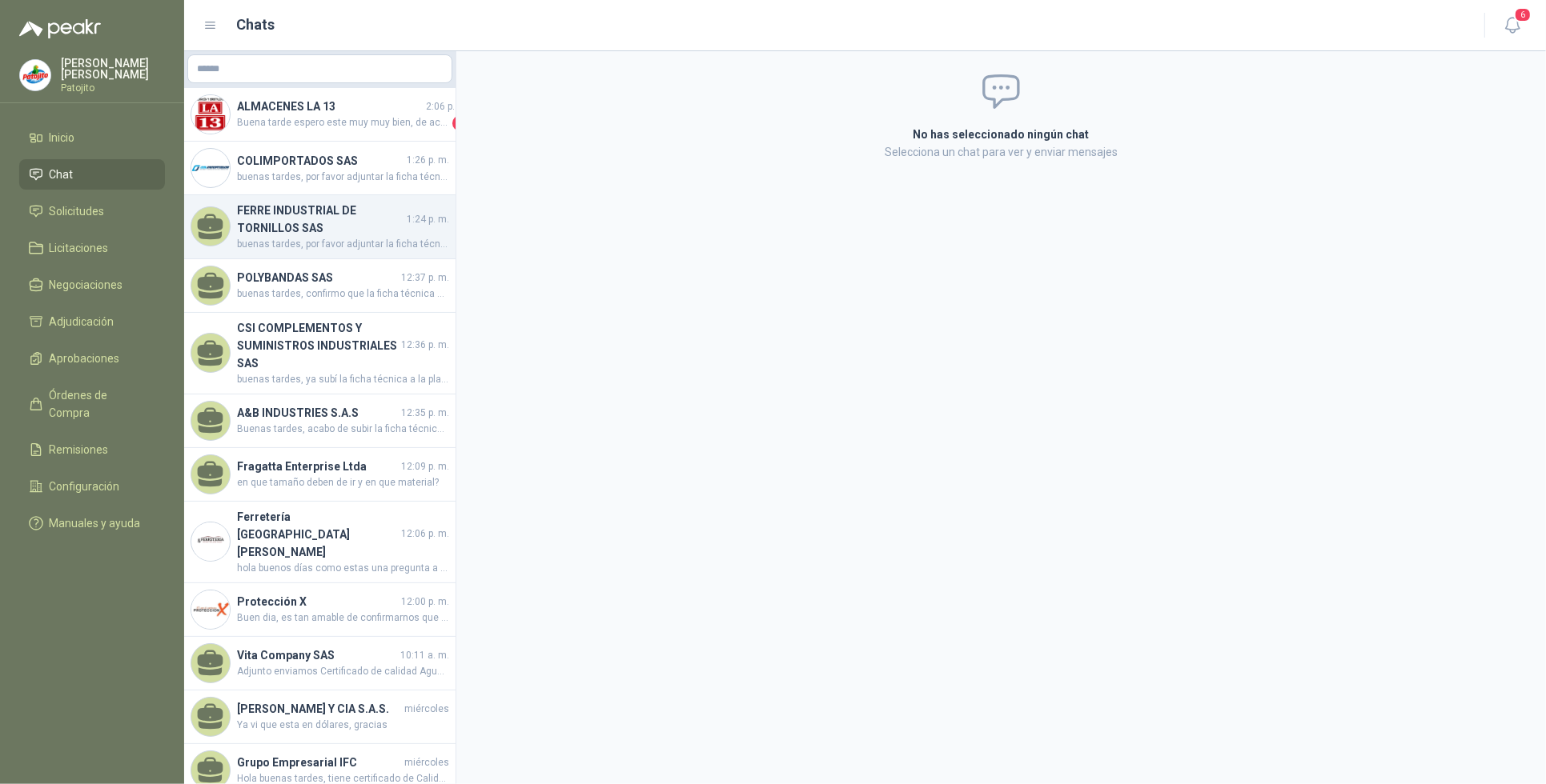
click at [349, 220] on h4 "FERRE INDUSTRIAL DE TORNILLOS SAS" at bounding box center [321, 220] width 166 height 36
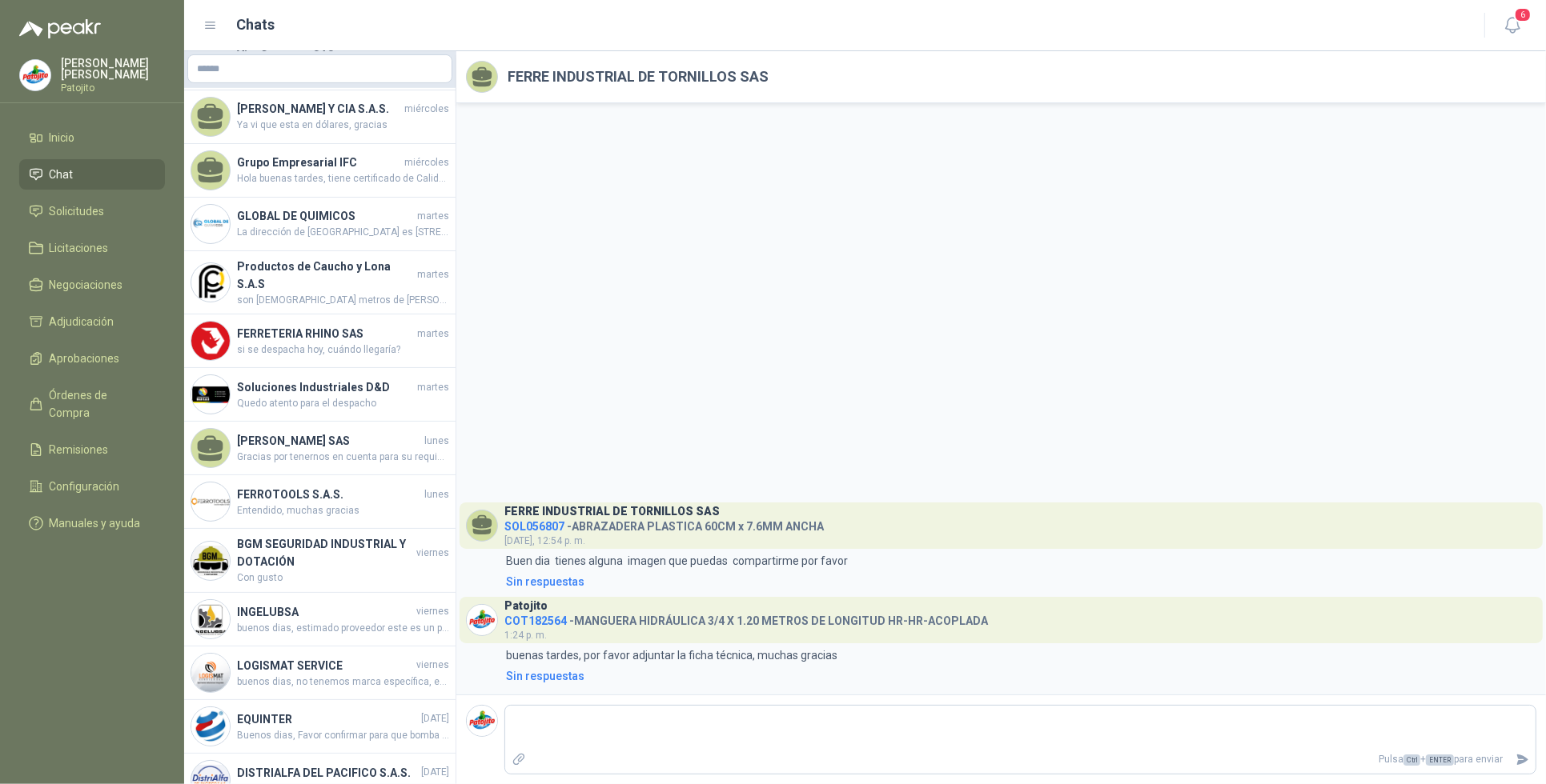
scroll to position [900, 0]
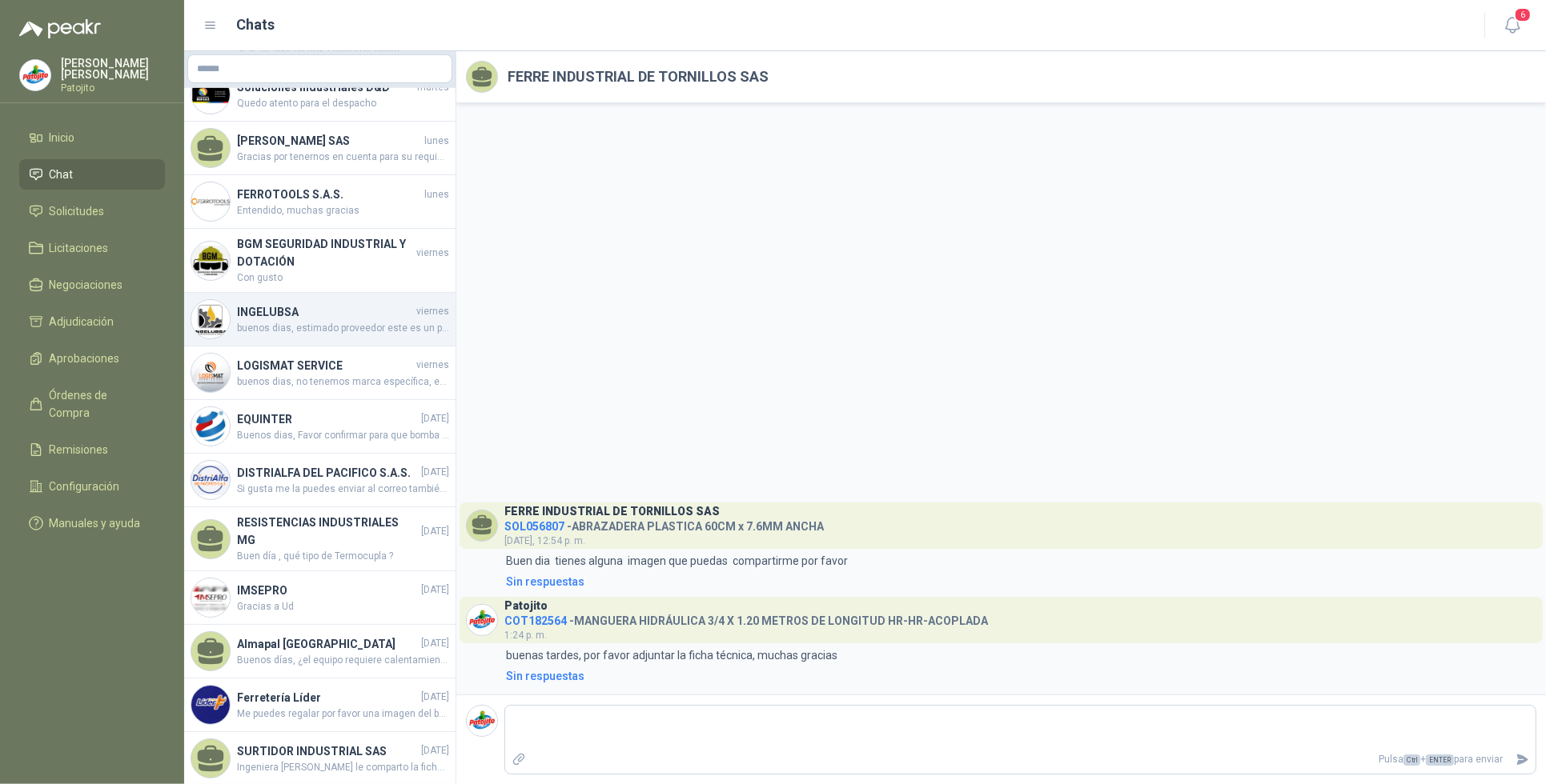
click at [349, 303] on h4 "INGELUBSA" at bounding box center [326, 312] width 176 height 18
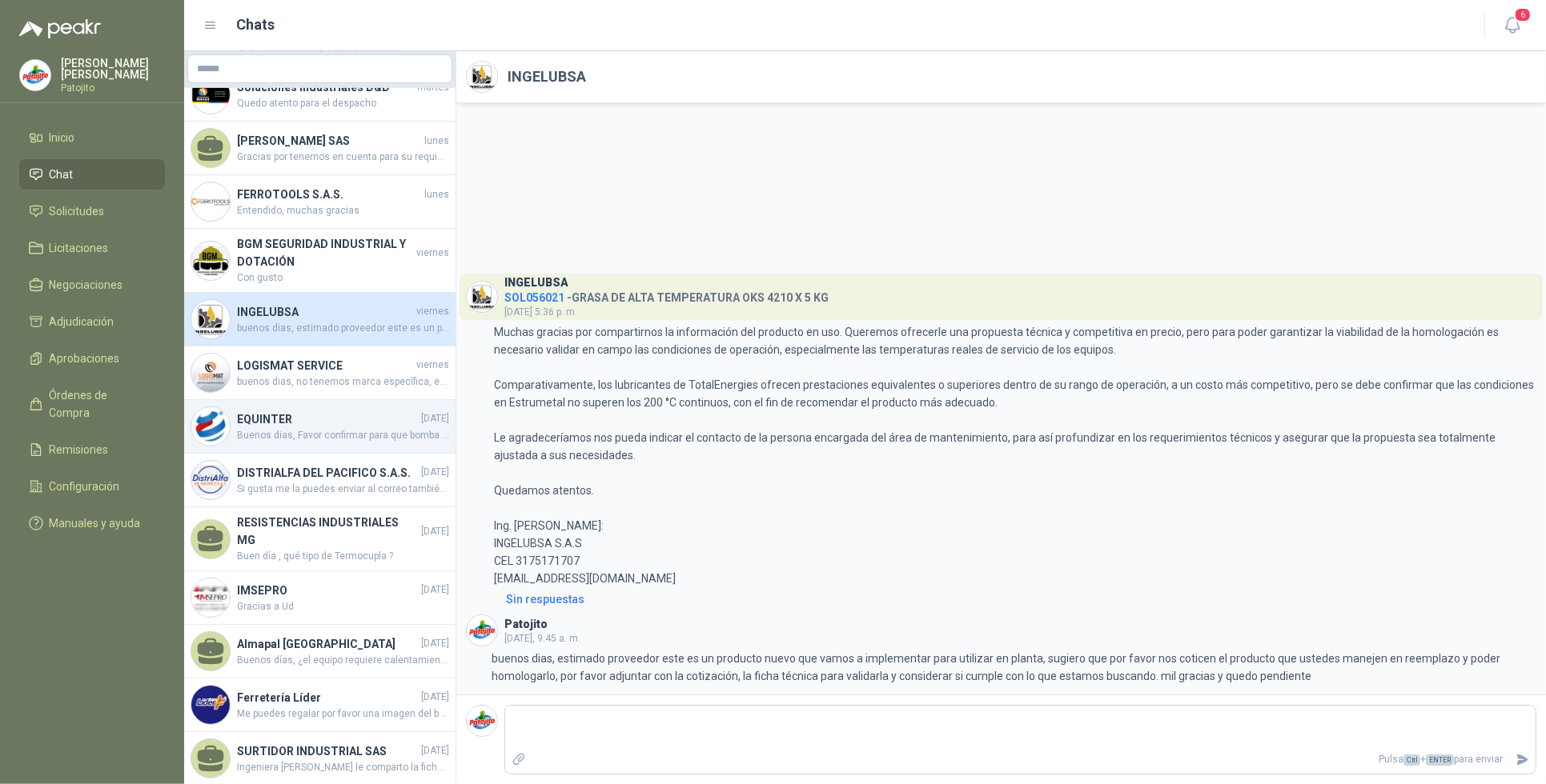
click at [350, 428] on span "Buenos dias, Favor confirmar para que bomba o equipos son estos repuestos y la …" at bounding box center [343, 436] width 212 height 15
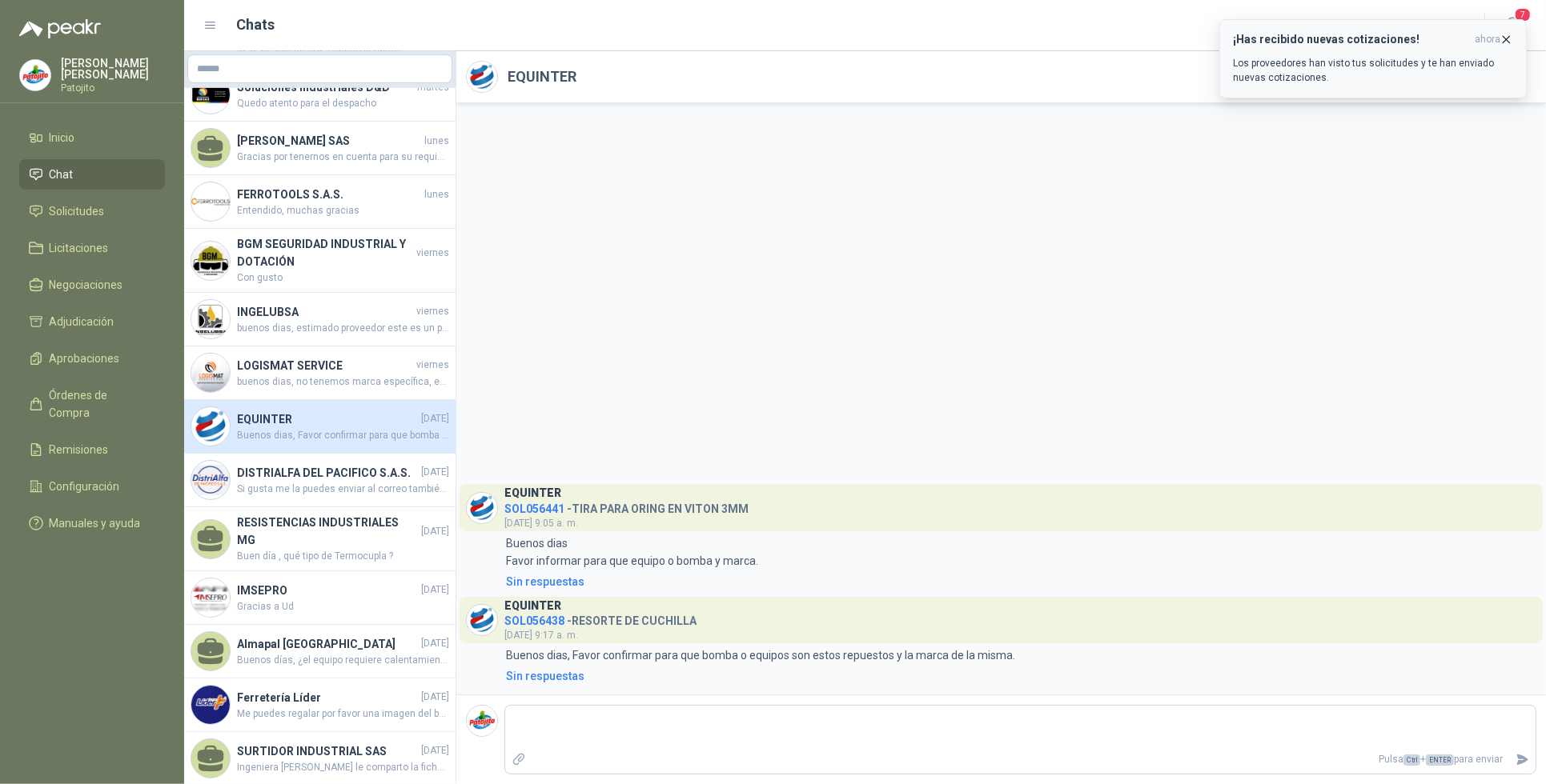
click at [1331, 40] on h3 "¡Has recibido nuevas cotizaciones!" at bounding box center [1351, 40] width 236 height 14
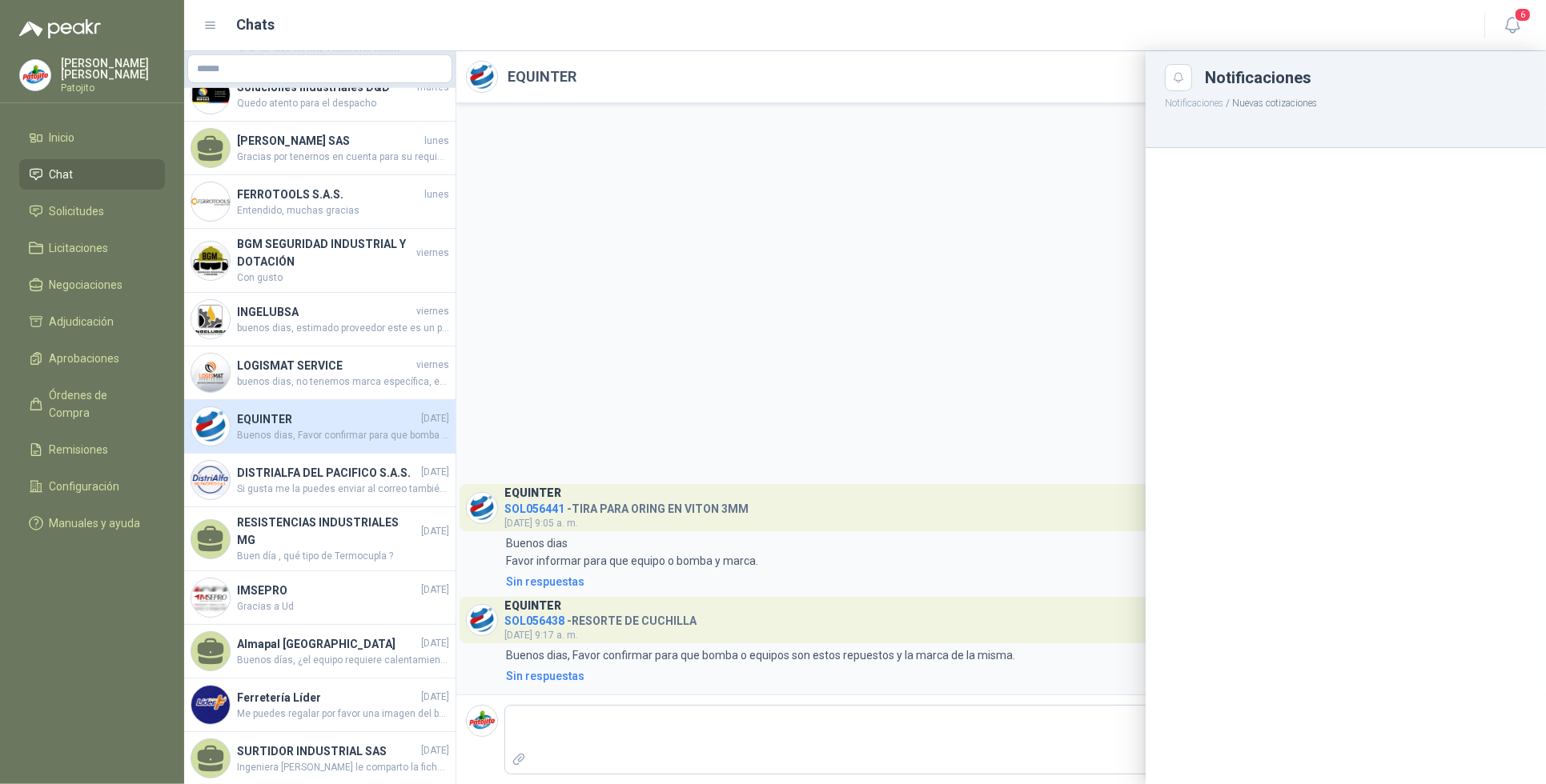
click at [1345, 46] on h3 "¡Has recibido nuevas cotizaciones!" at bounding box center [1351, 40] width 236 height 14
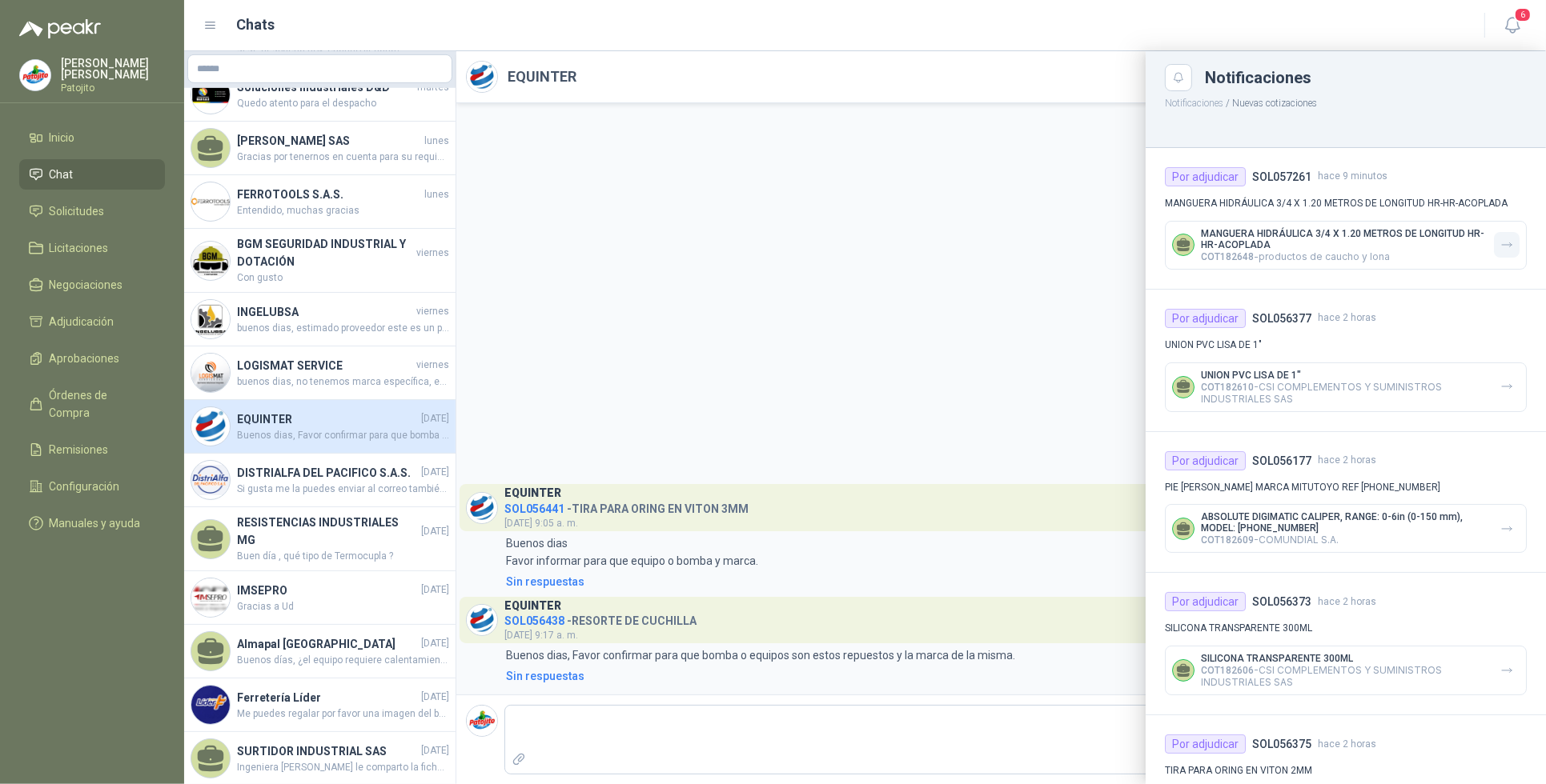
click at [1503, 244] on button "button" at bounding box center [1507, 245] width 25 height 25
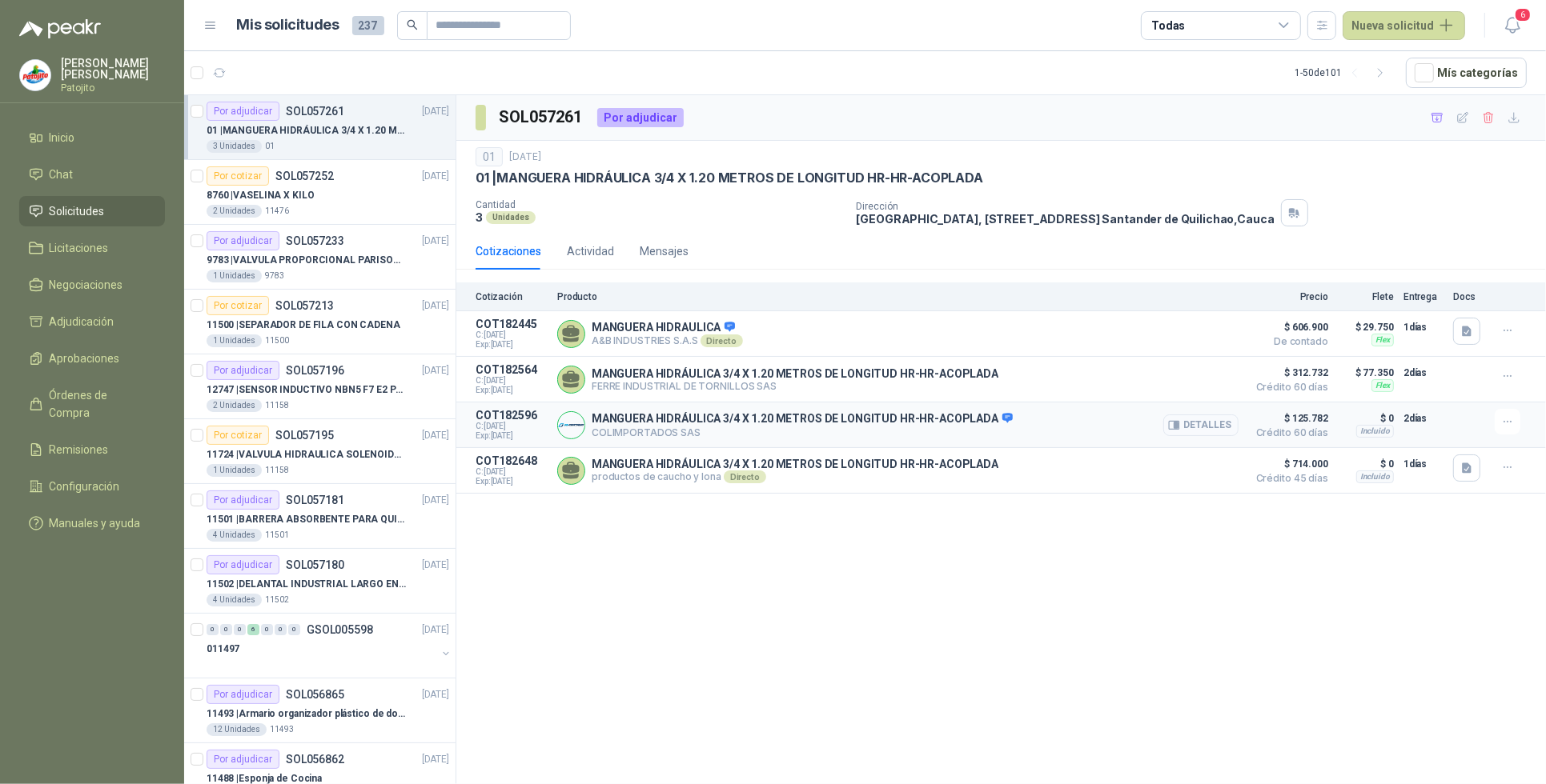
click at [1215, 435] on button "Detalles" at bounding box center [1201, 425] width 75 height 21
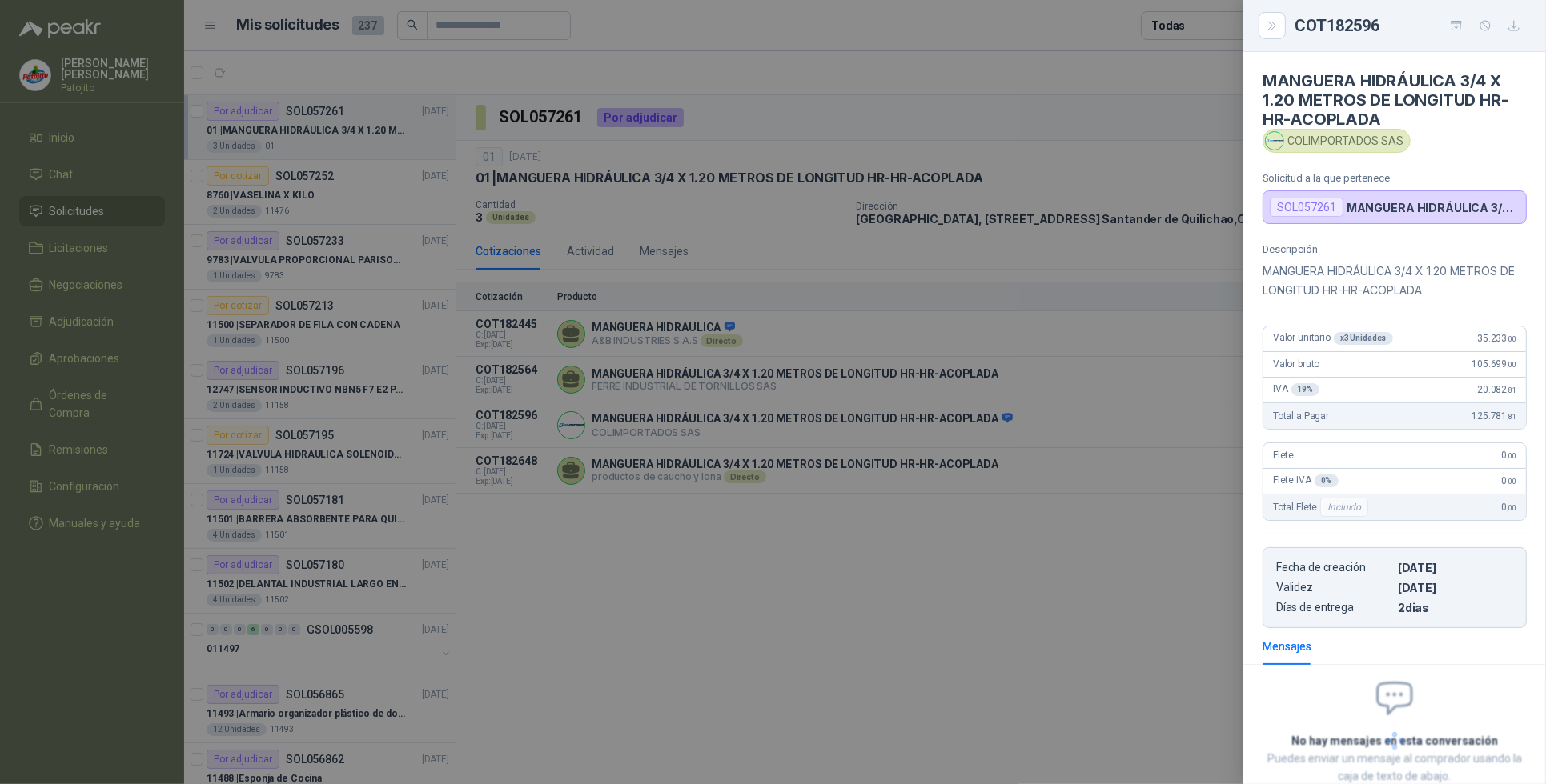
scroll to position [70, 0]
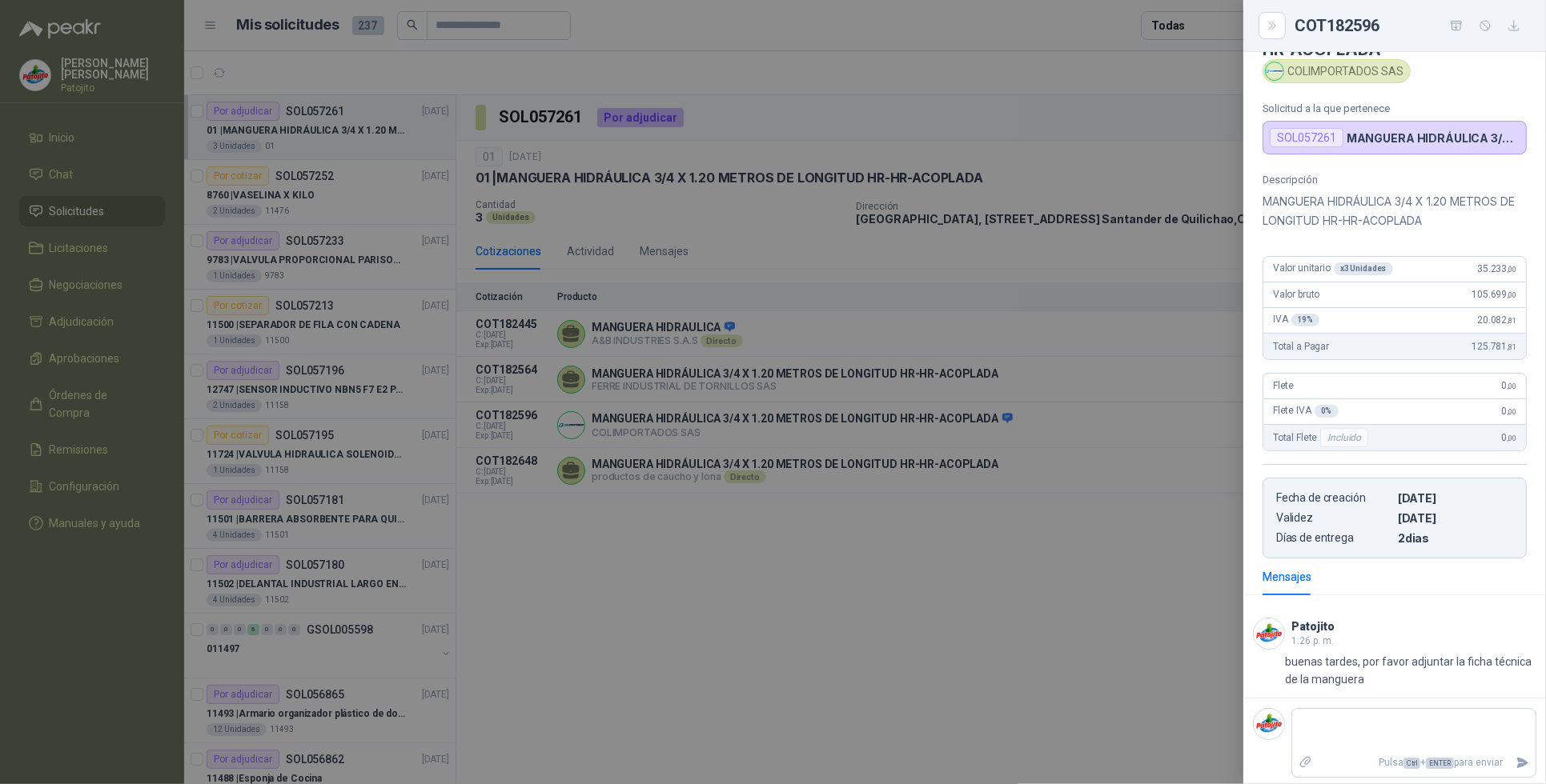
click at [1042, 565] on div at bounding box center [773, 392] width 1546 height 784
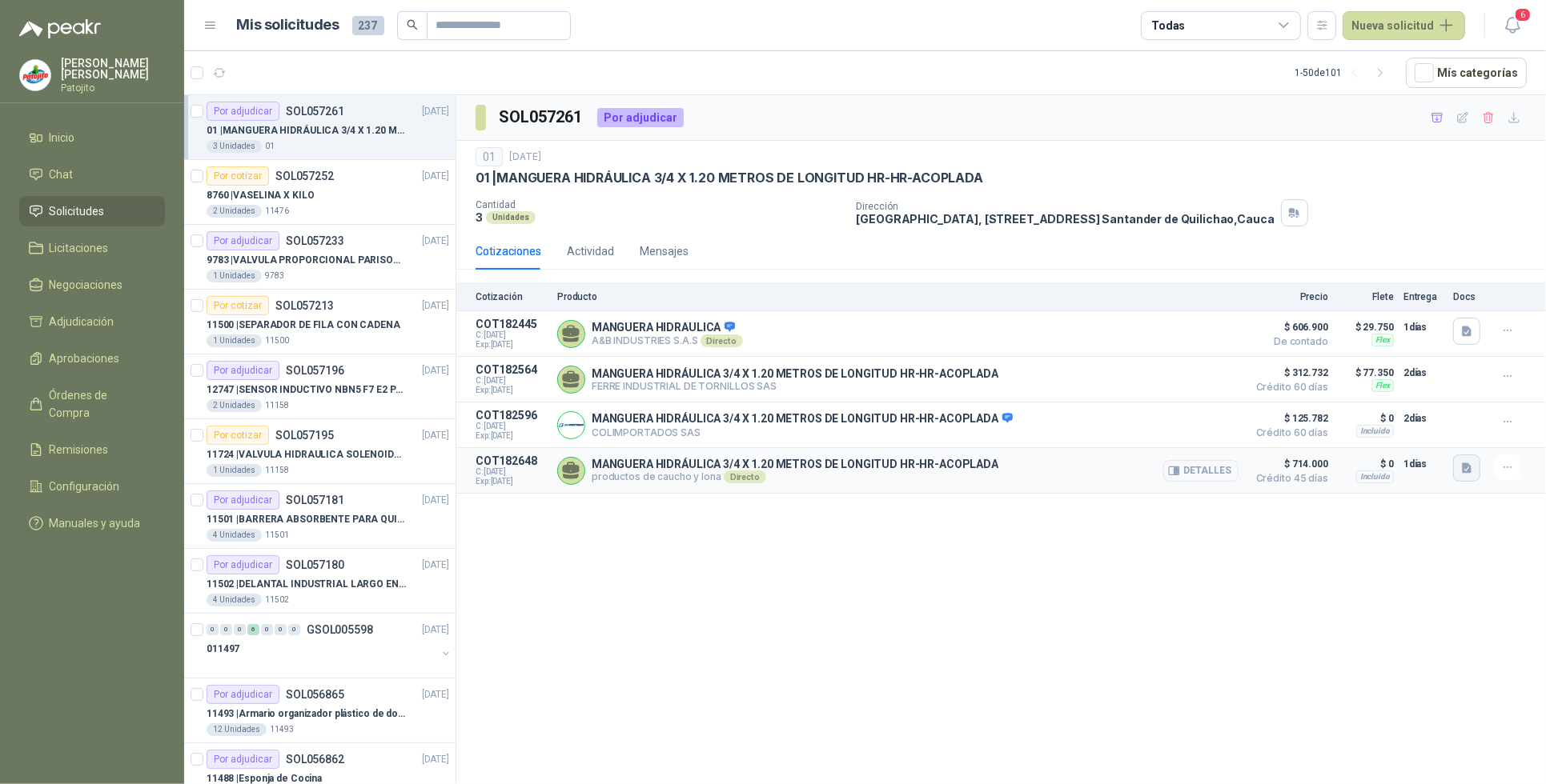
click at [1462, 468] on icon "button" at bounding box center [1467, 469] width 14 height 14
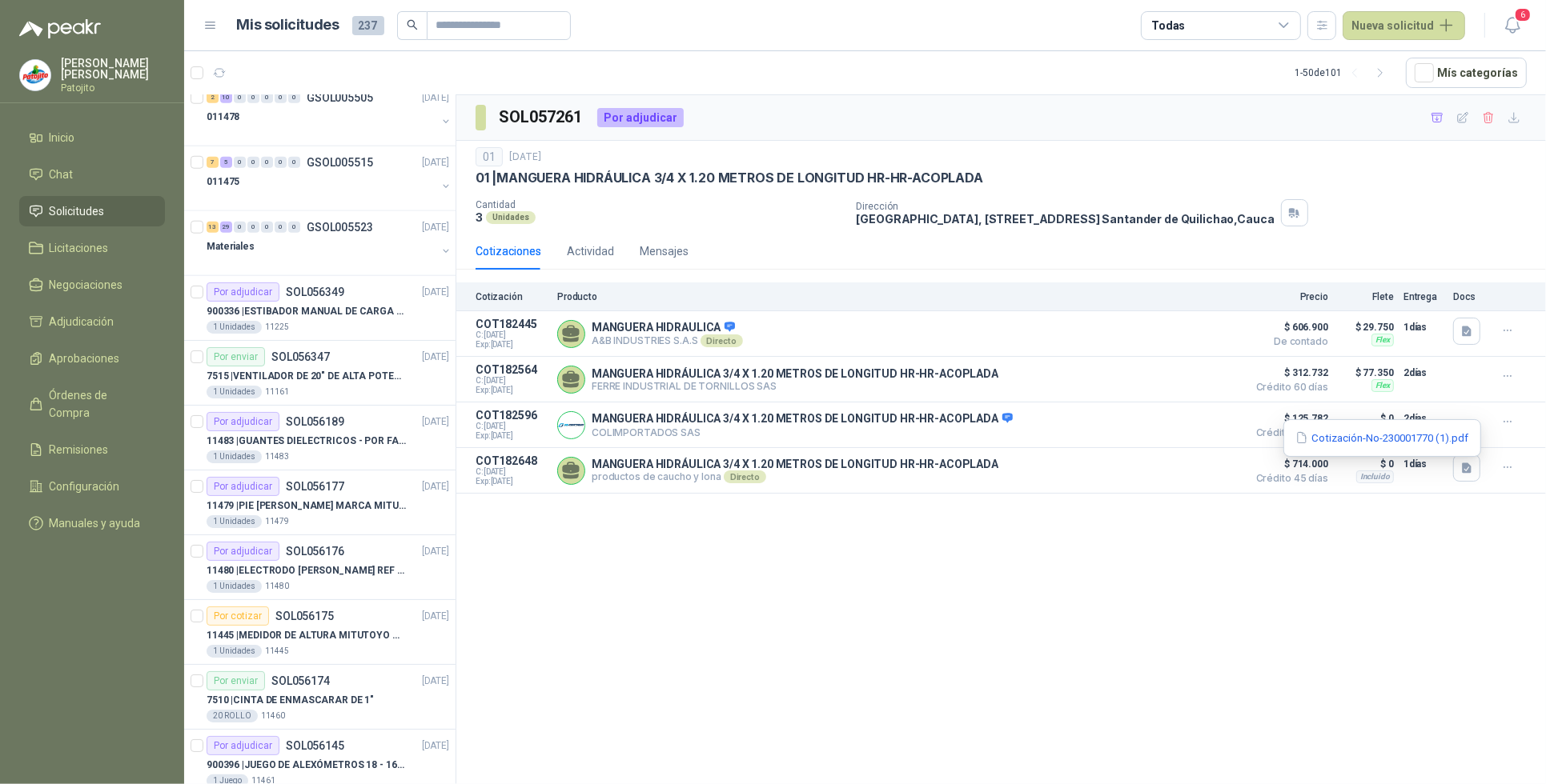
scroll to position [1601, 0]
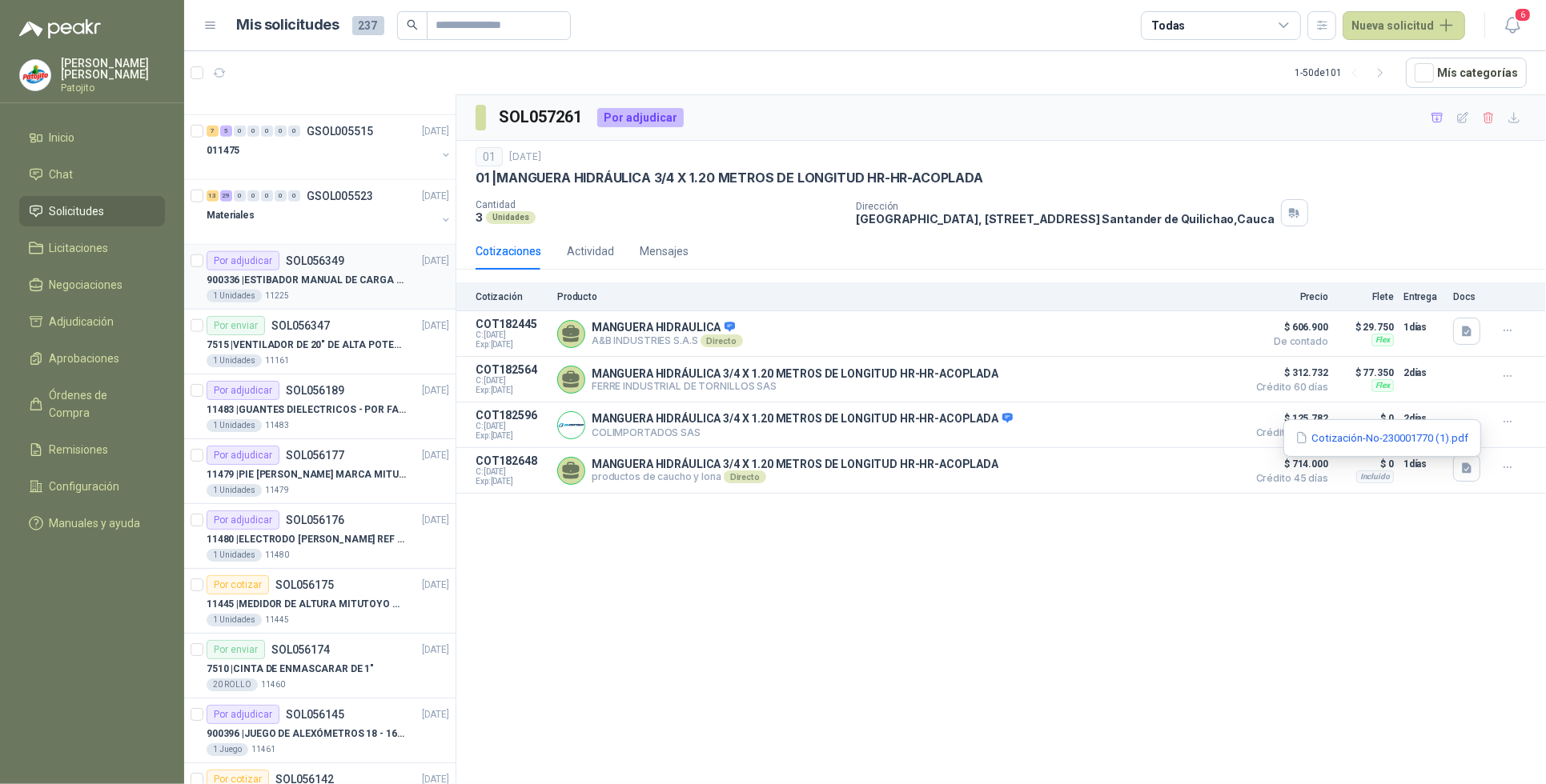
click at [323, 266] on p "SOL056349" at bounding box center [315, 260] width 59 height 11
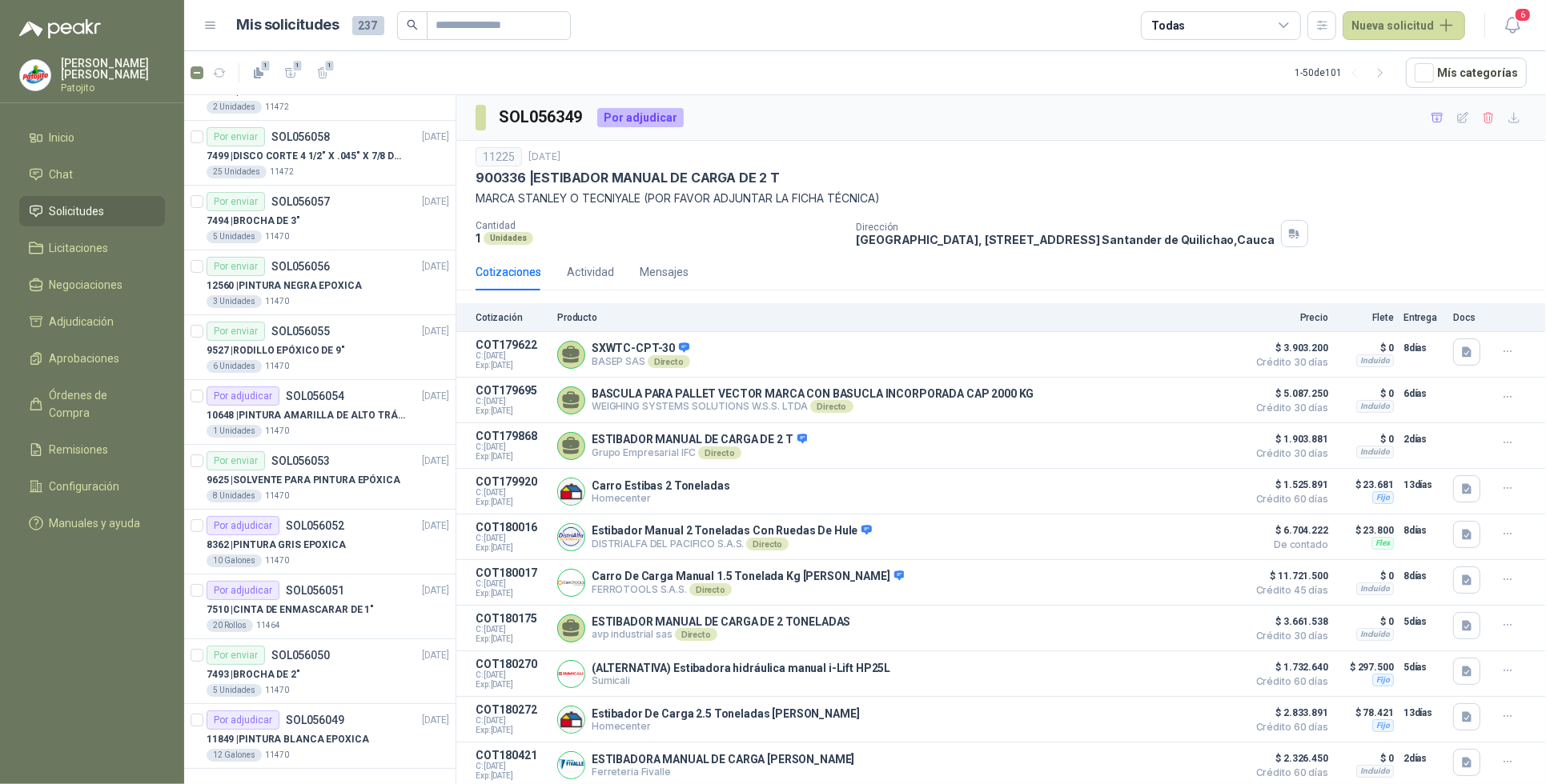
scroll to position [2577, 0]
click at [1382, 70] on icon "button" at bounding box center [1381, 73] width 14 height 14
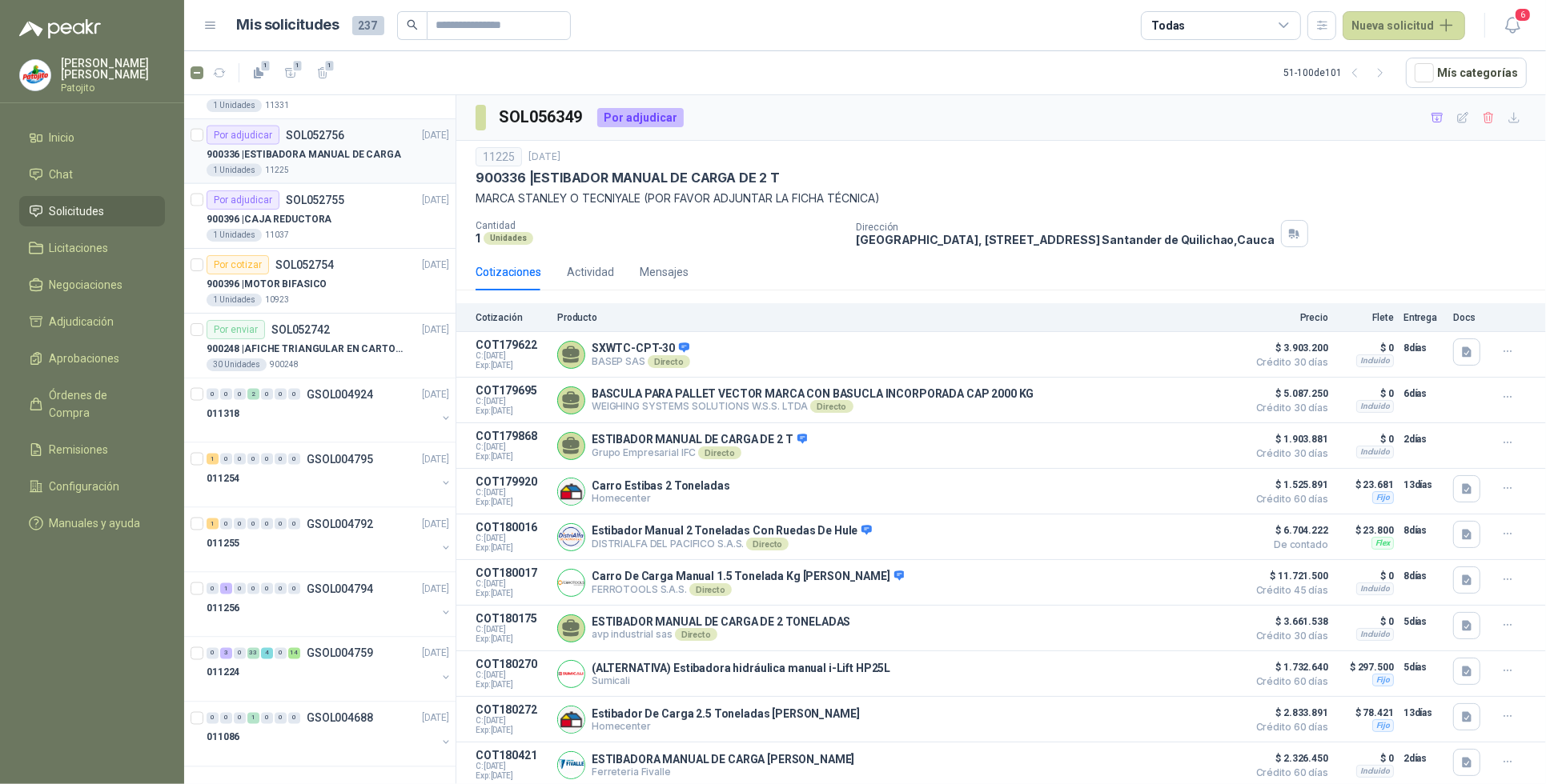
click at [345, 142] on div "Por adjudicar SOL052756 [DATE]" at bounding box center [328, 135] width 243 height 19
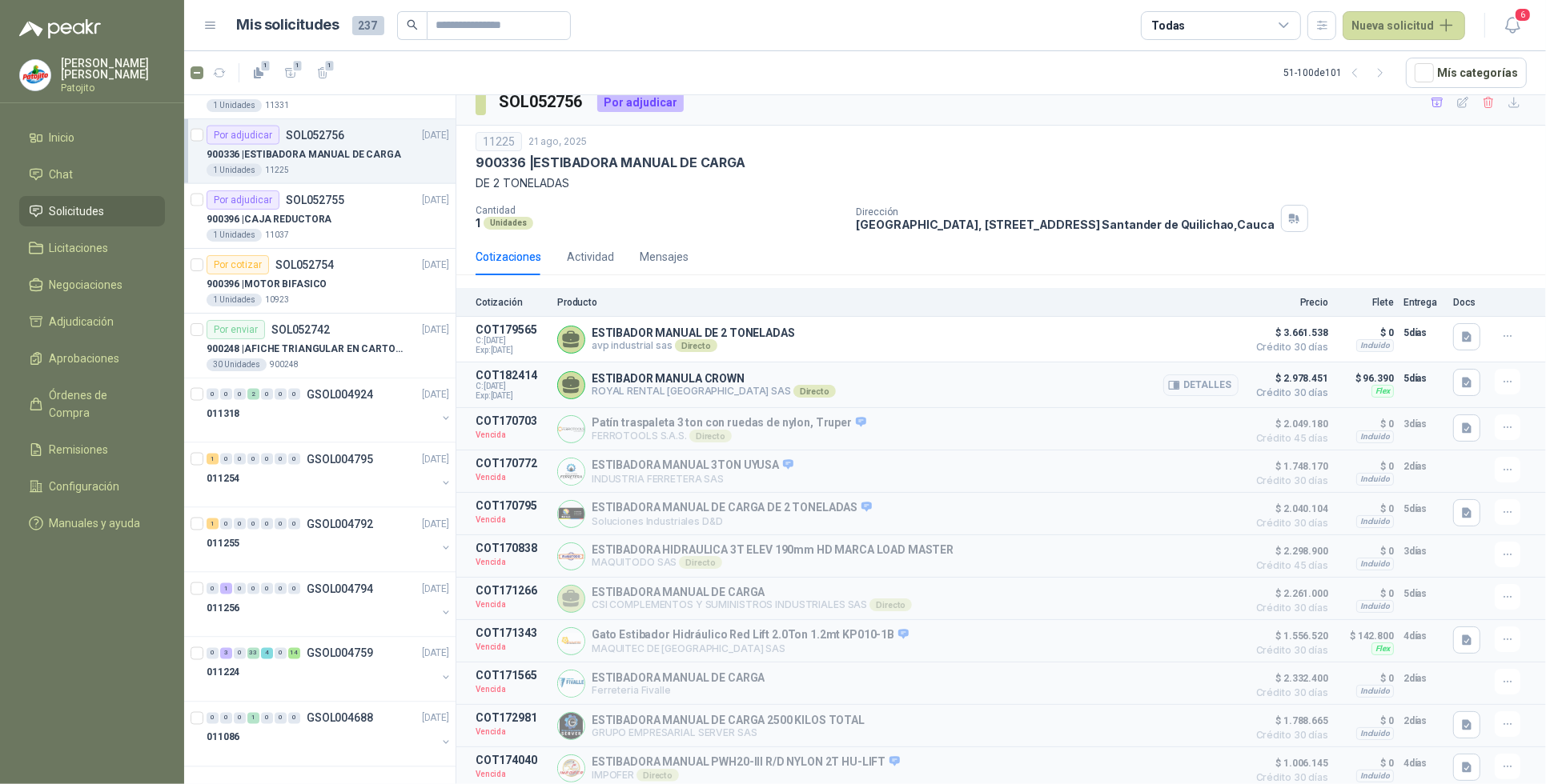
scroll to position [31, 0]
drag, startPoint x: 296, startPoint y: 70, endPoint x: 314, endPoint y: 93, distance: 29.2
click at [296, 70] on span "1" at bounding box center [298, 65] width 11 height 13
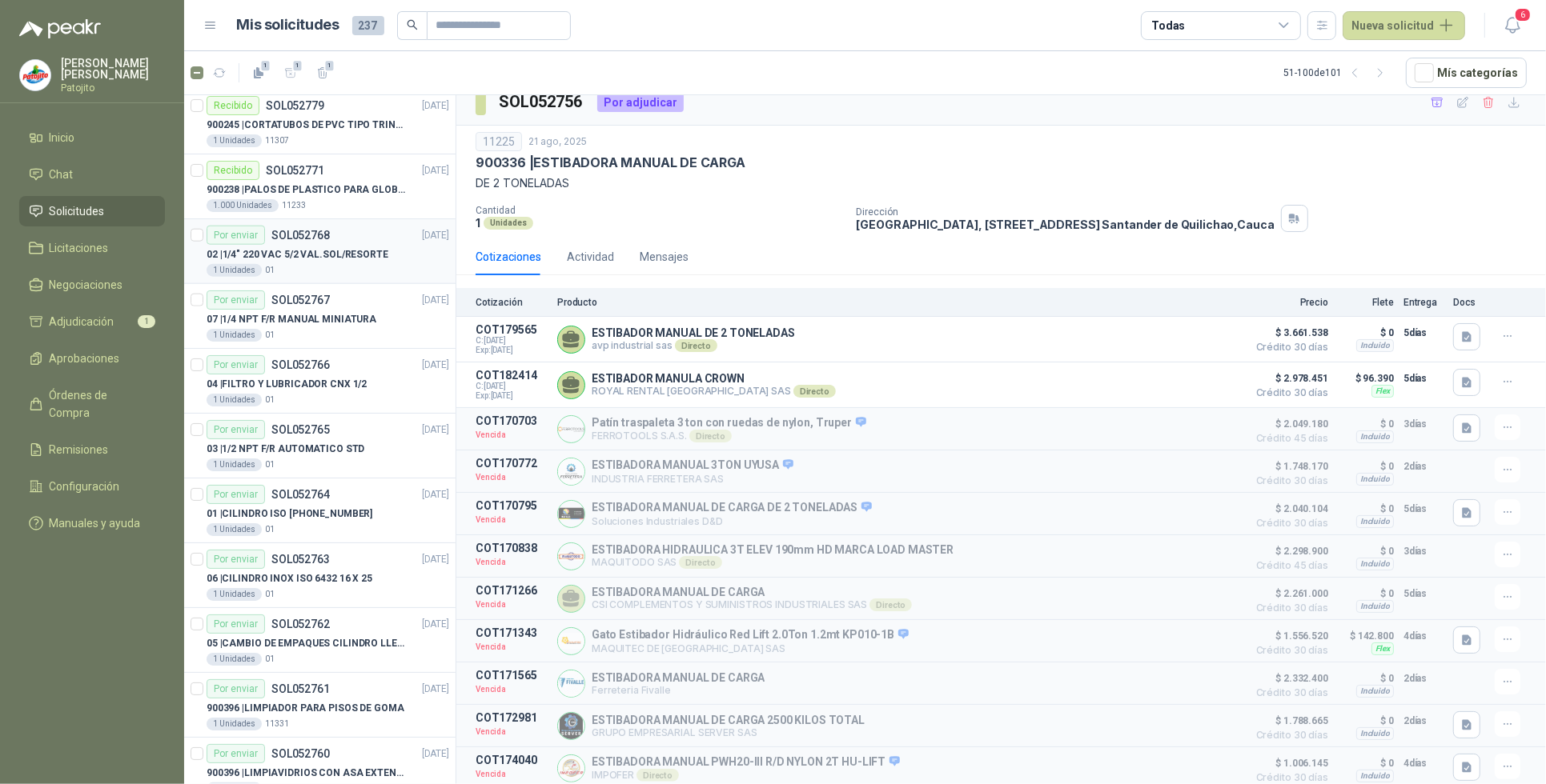
scroll to position [1777, 0]
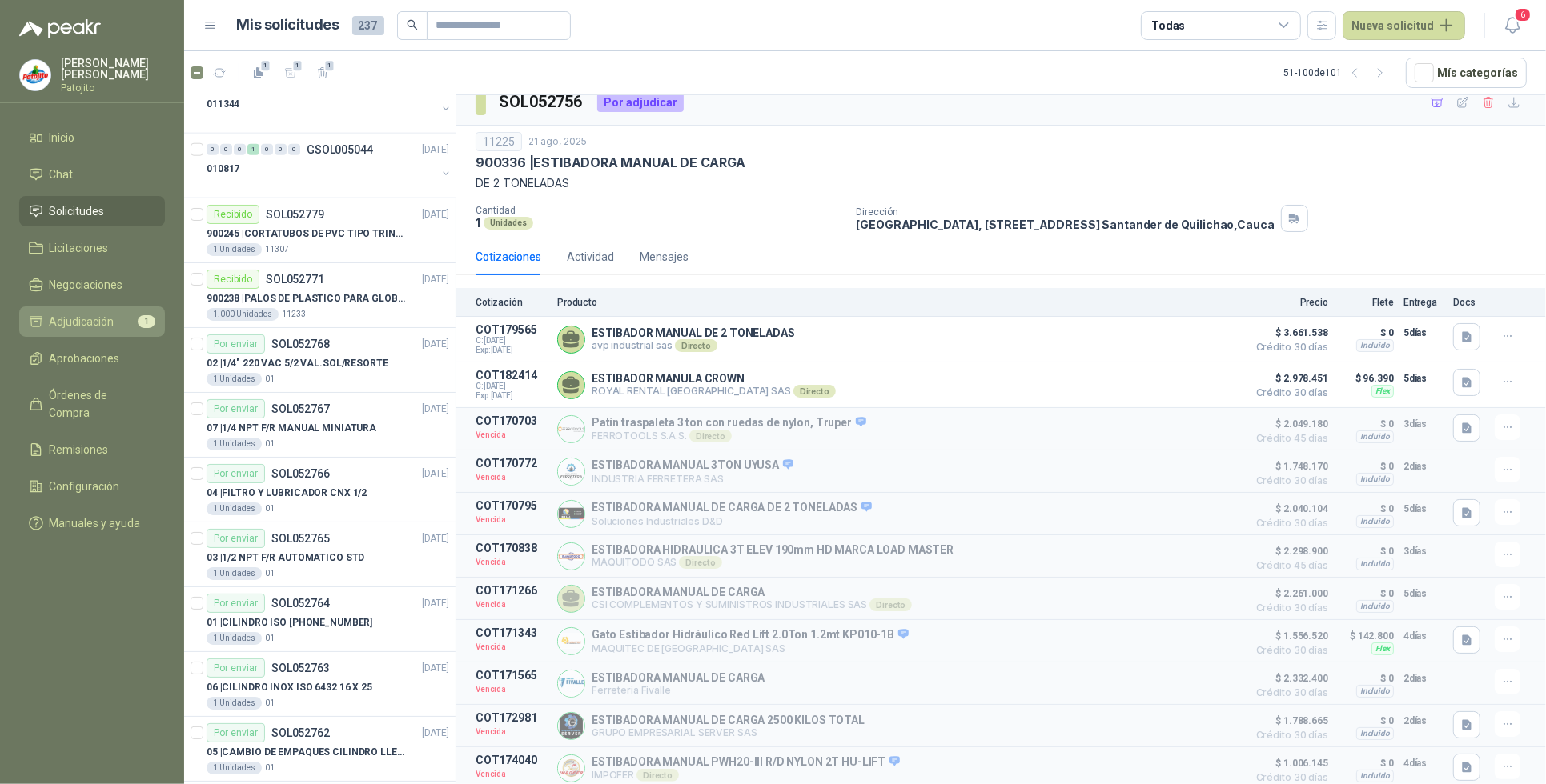
click at [122, 318] on li "Adjudicación 1" at bounding box center [92, 321] width 126 height 18
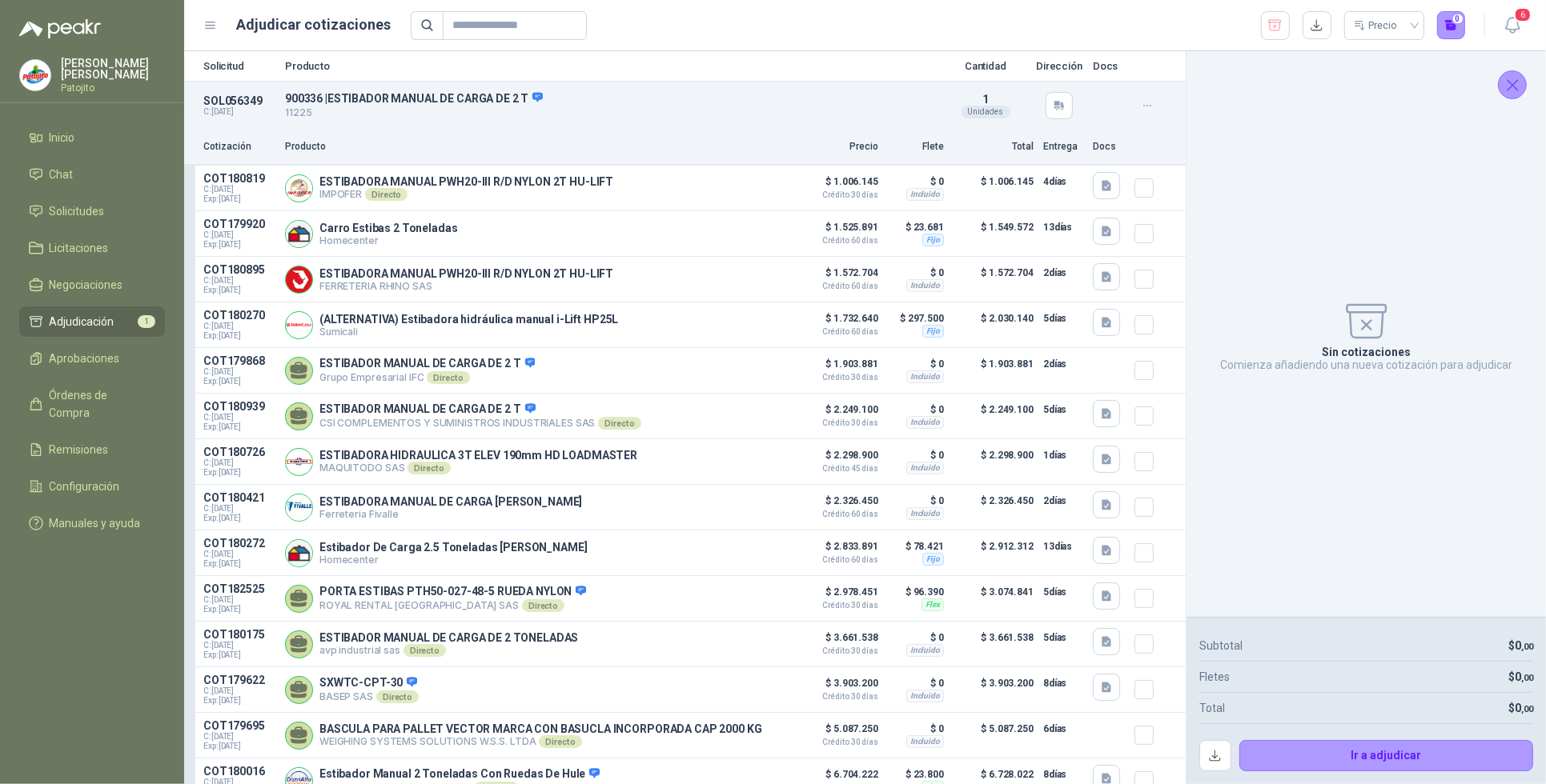
click at [104, 329] on span "Adjudicación" at bounding box center [82, 321] width 64 height 18
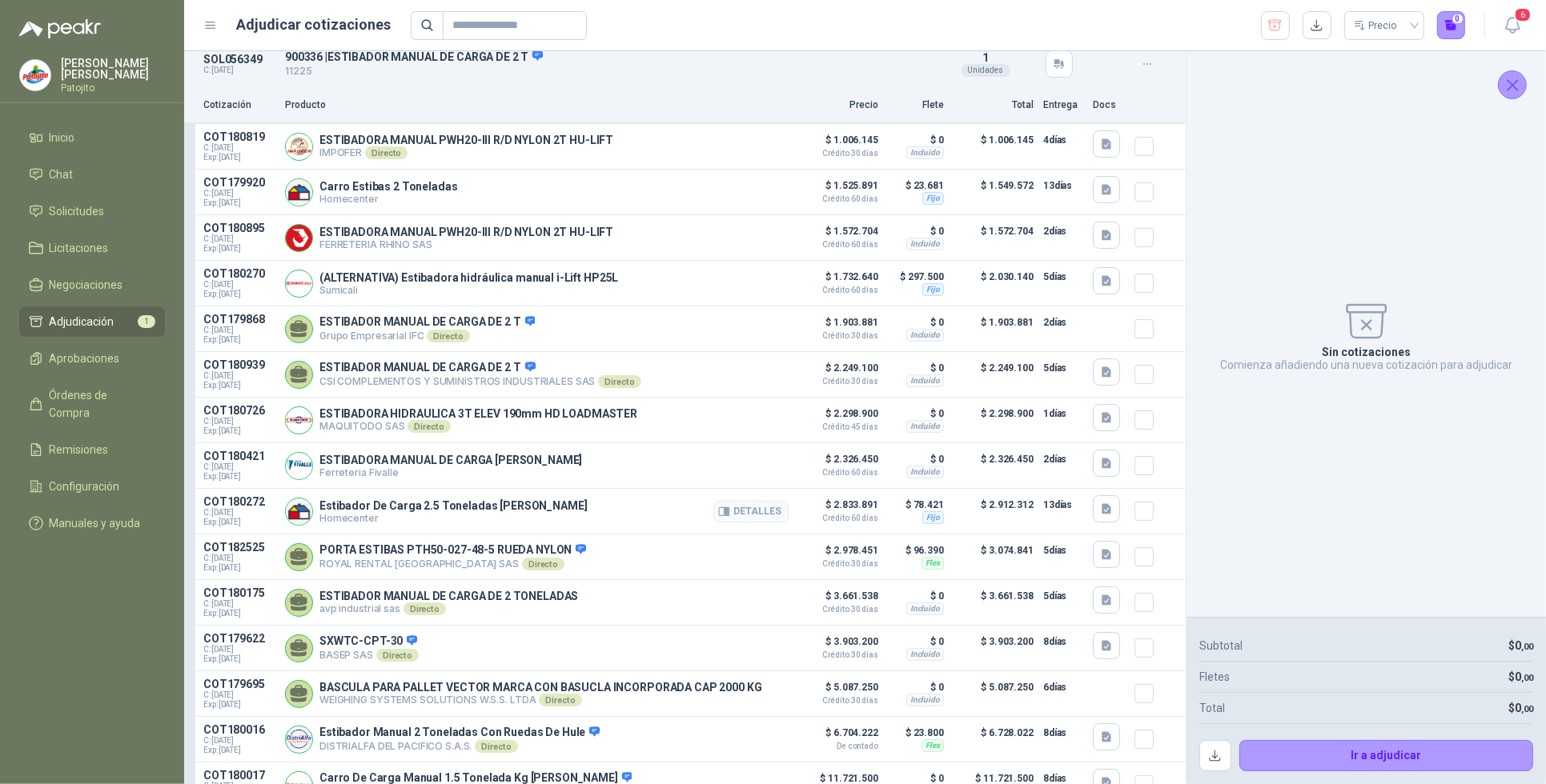
scroll to position [8, 0]
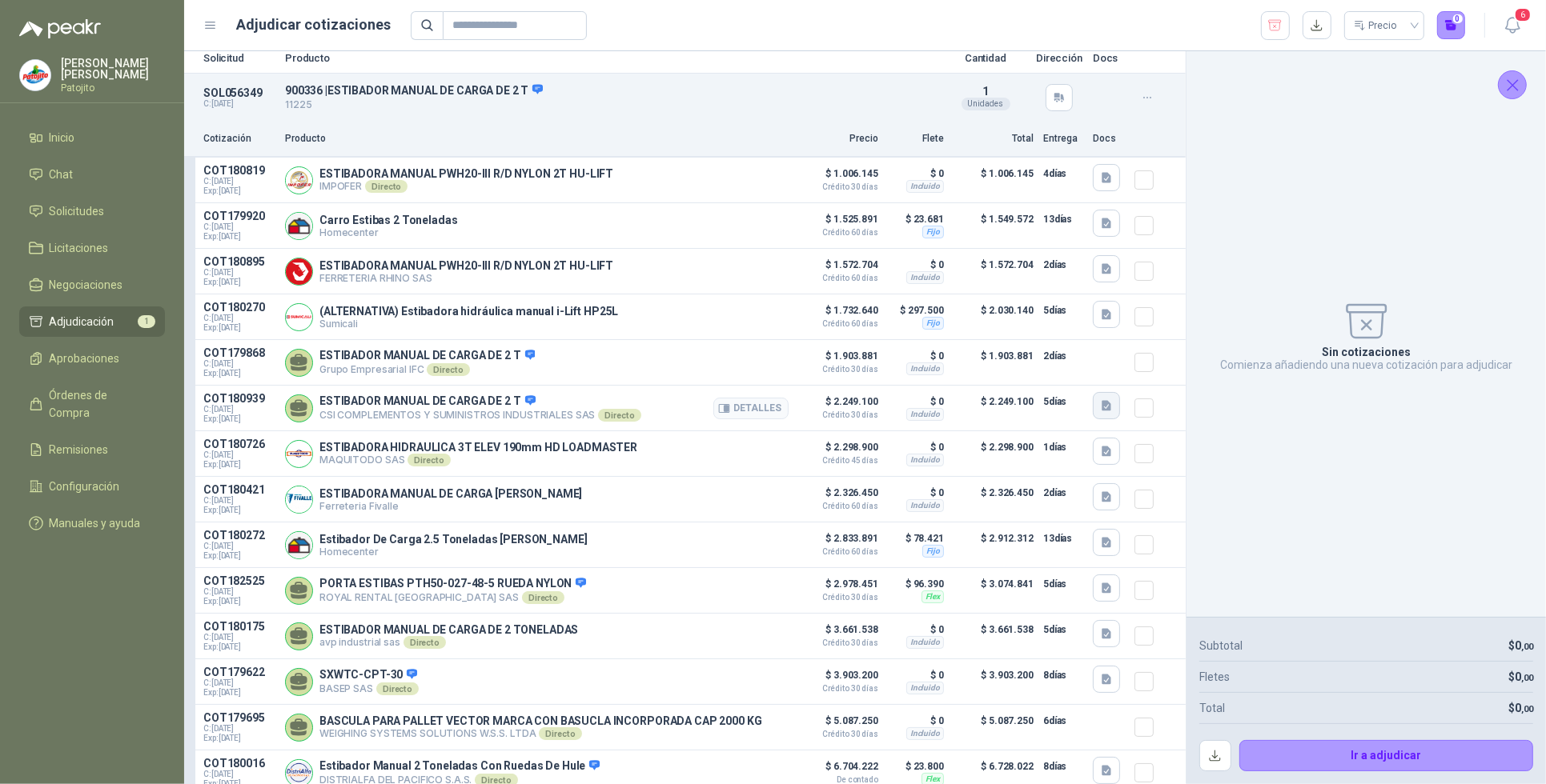
click at [1100, 412] on icon "button" at bounding box center [1107, 406] width 14 height 14
click at [927, 379] on button "WhatsApp Image [DATE] 3.00.46 PM.jpeg" at bounding box center [992, 377] width 211 height 17
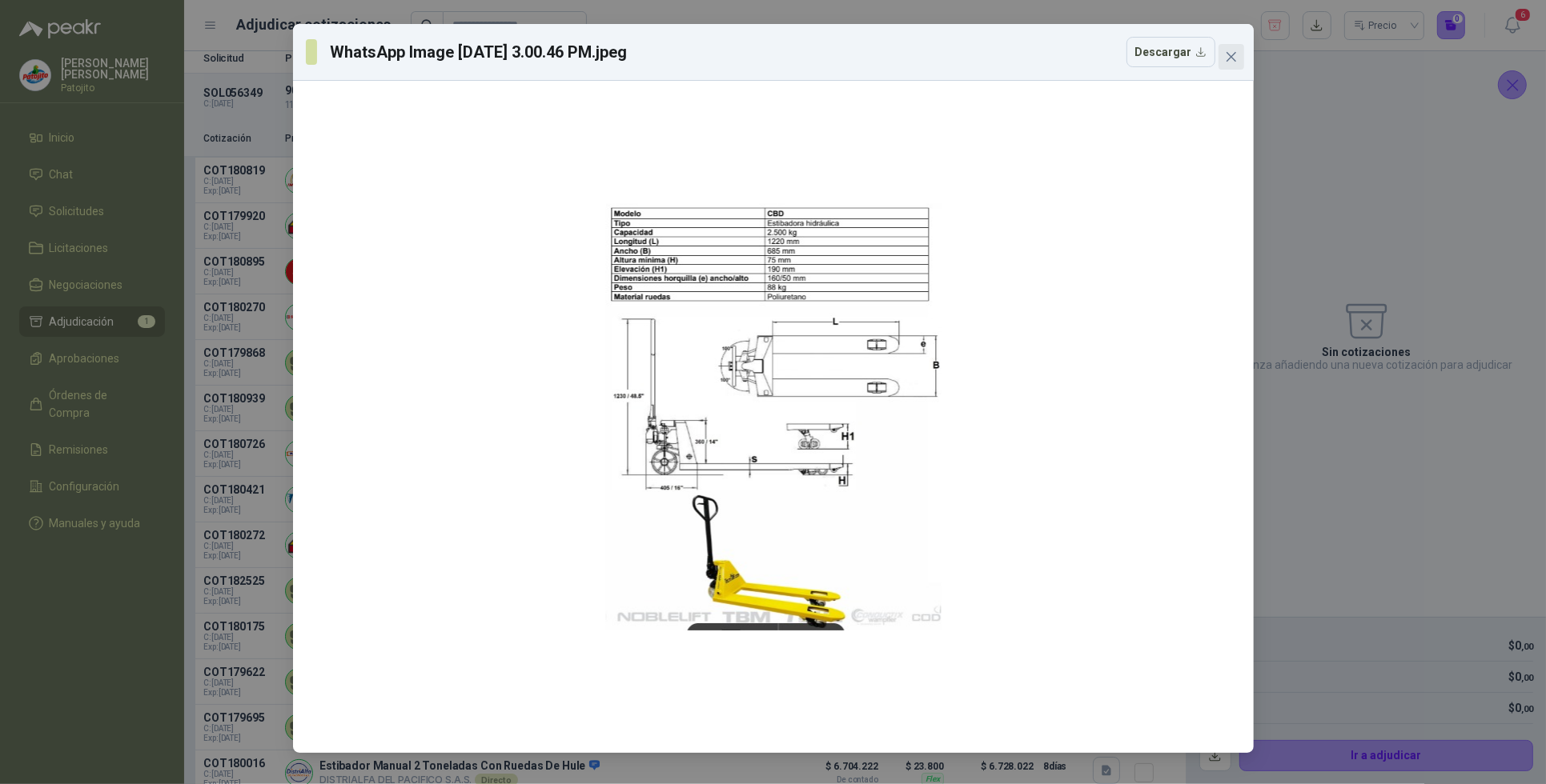
click at [1223, 58] on span "Close" at bounding box center [1231, 56] width 25 height 13
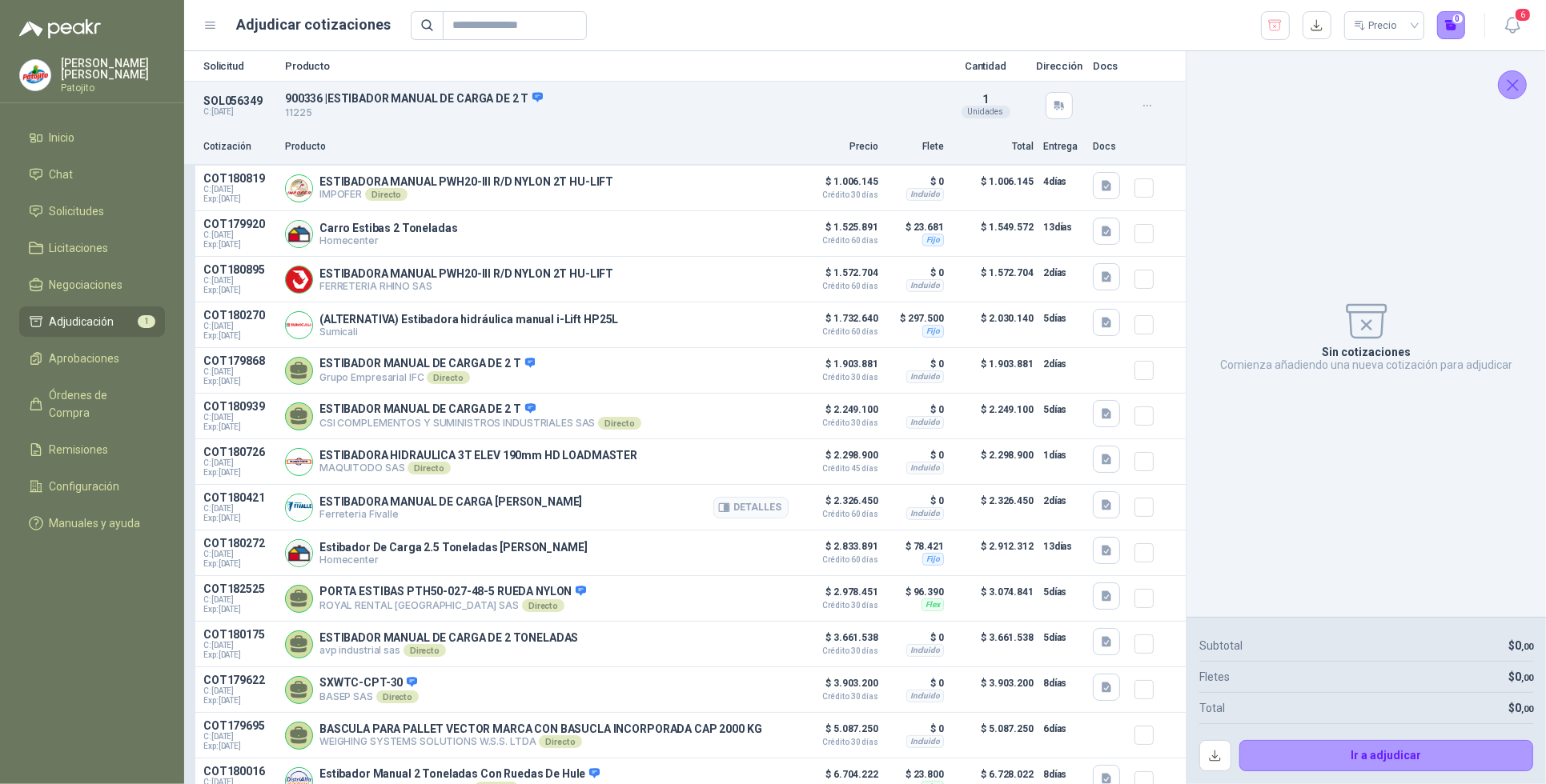
scroll to position [108, 0]
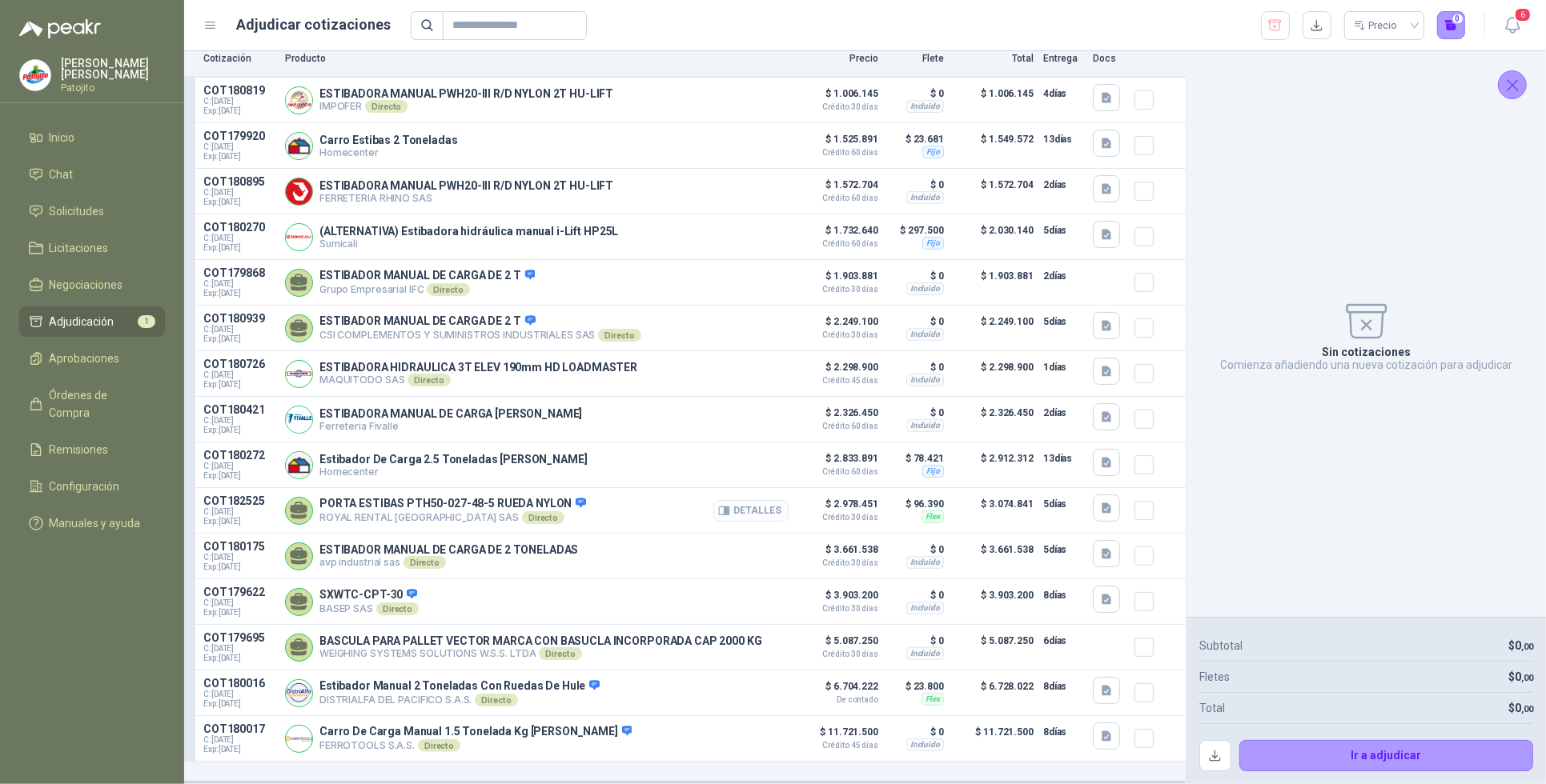
click at [756, 509] on button "Detalles" at bounding box center [751, 510] width 75 height 21
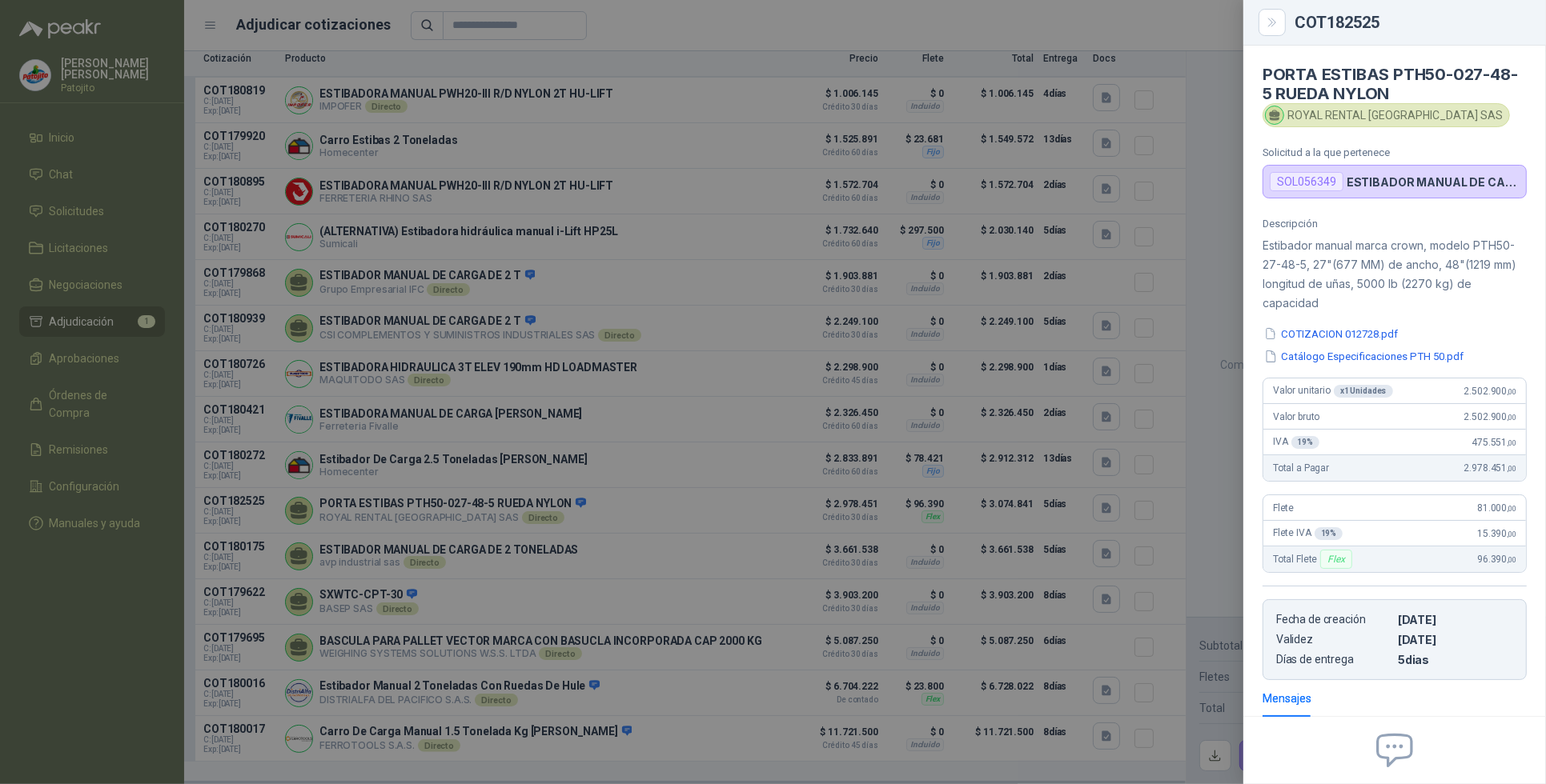
scroll to position [160, 0]
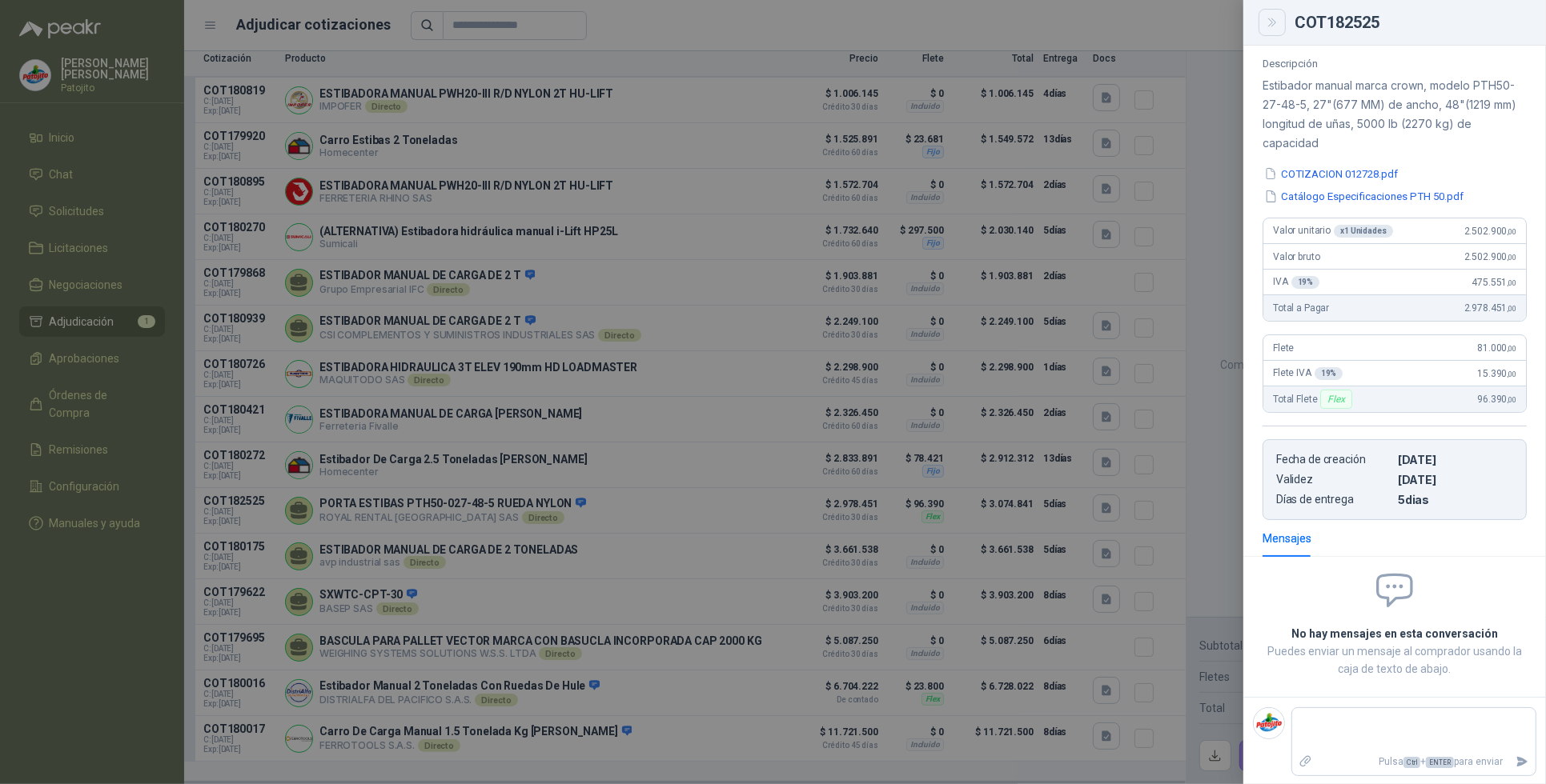
click at [1266, 21] on icon "Close" at bounding box center [1273, 23] width 14 height 14
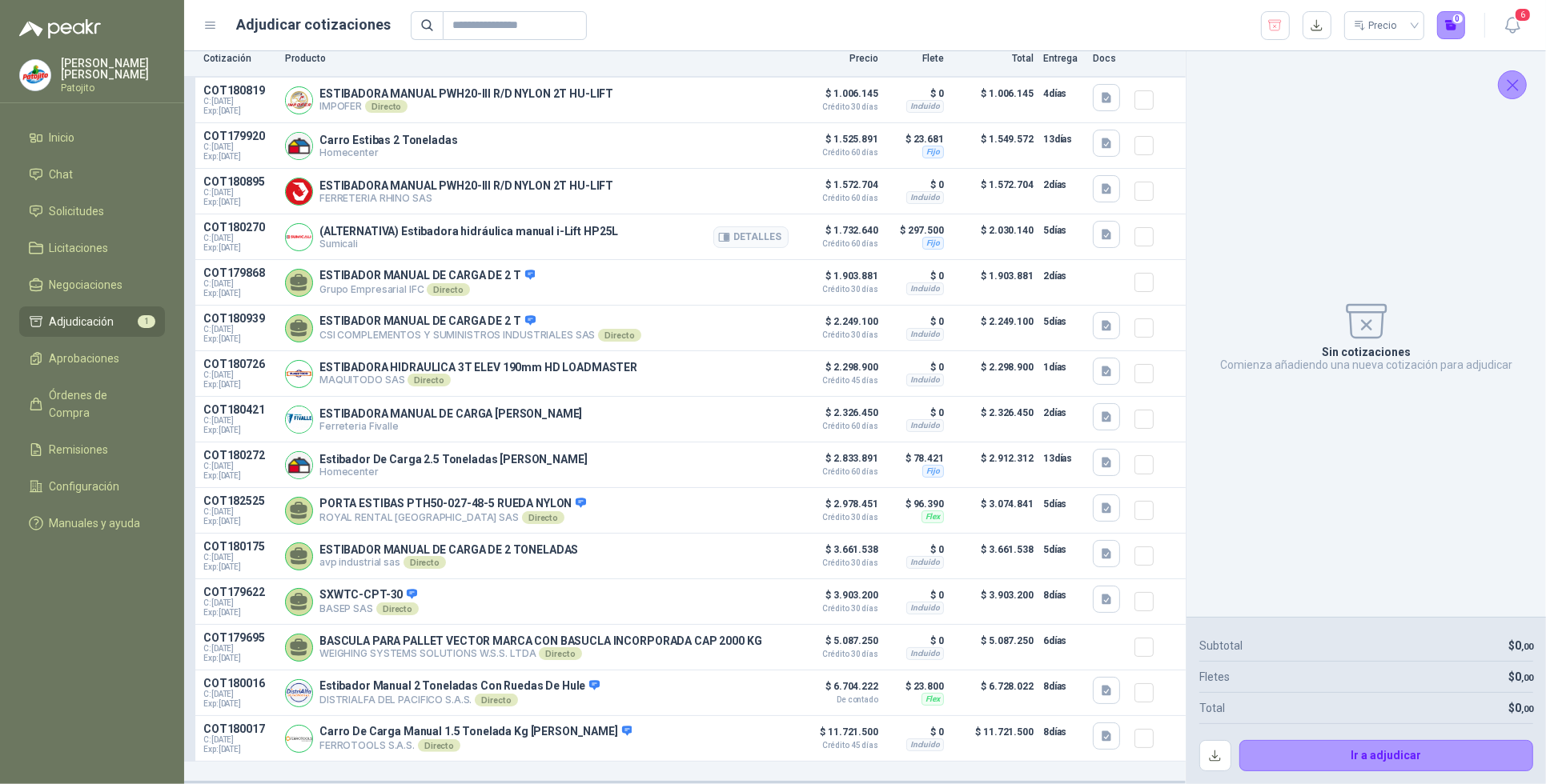
scroll to position [108, 0]
click at [743, 136] on button "Detalles" at bounding box center [751, 146] width 75 height 21
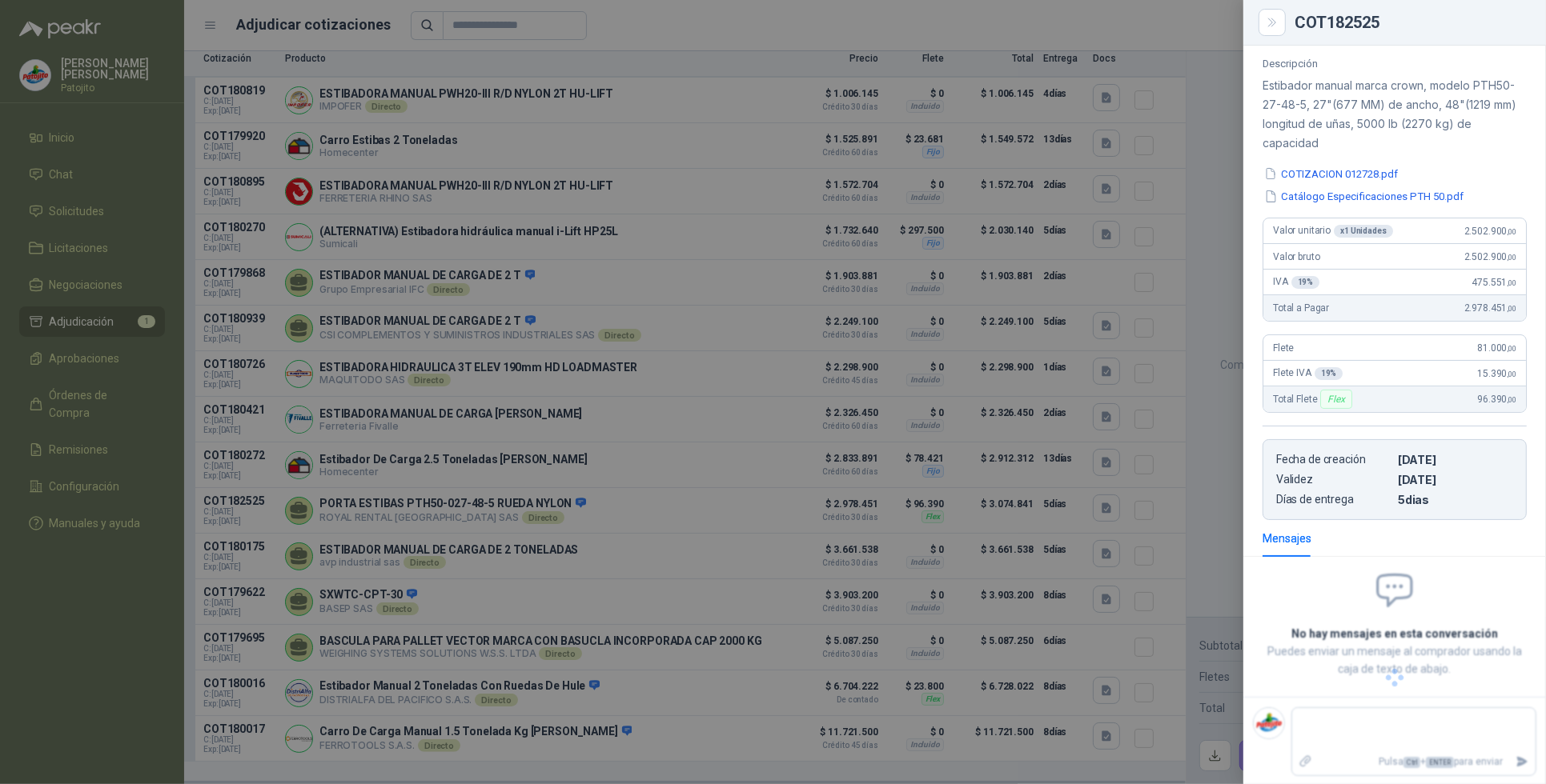
scroll to position [64, 0]
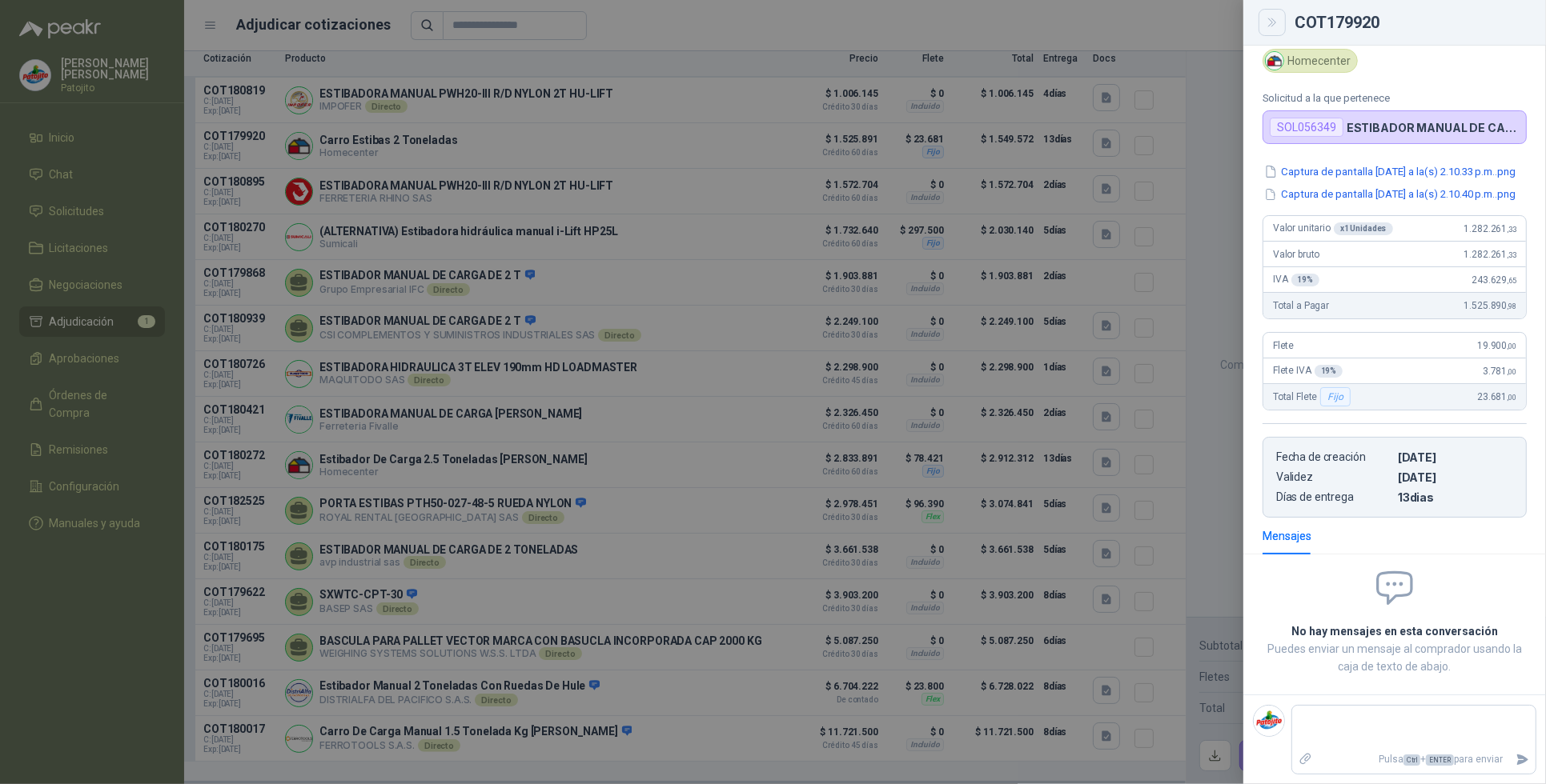
click at [1267, 25] on icon "Close" at bounding box center [1273, 23] width 14 height 14
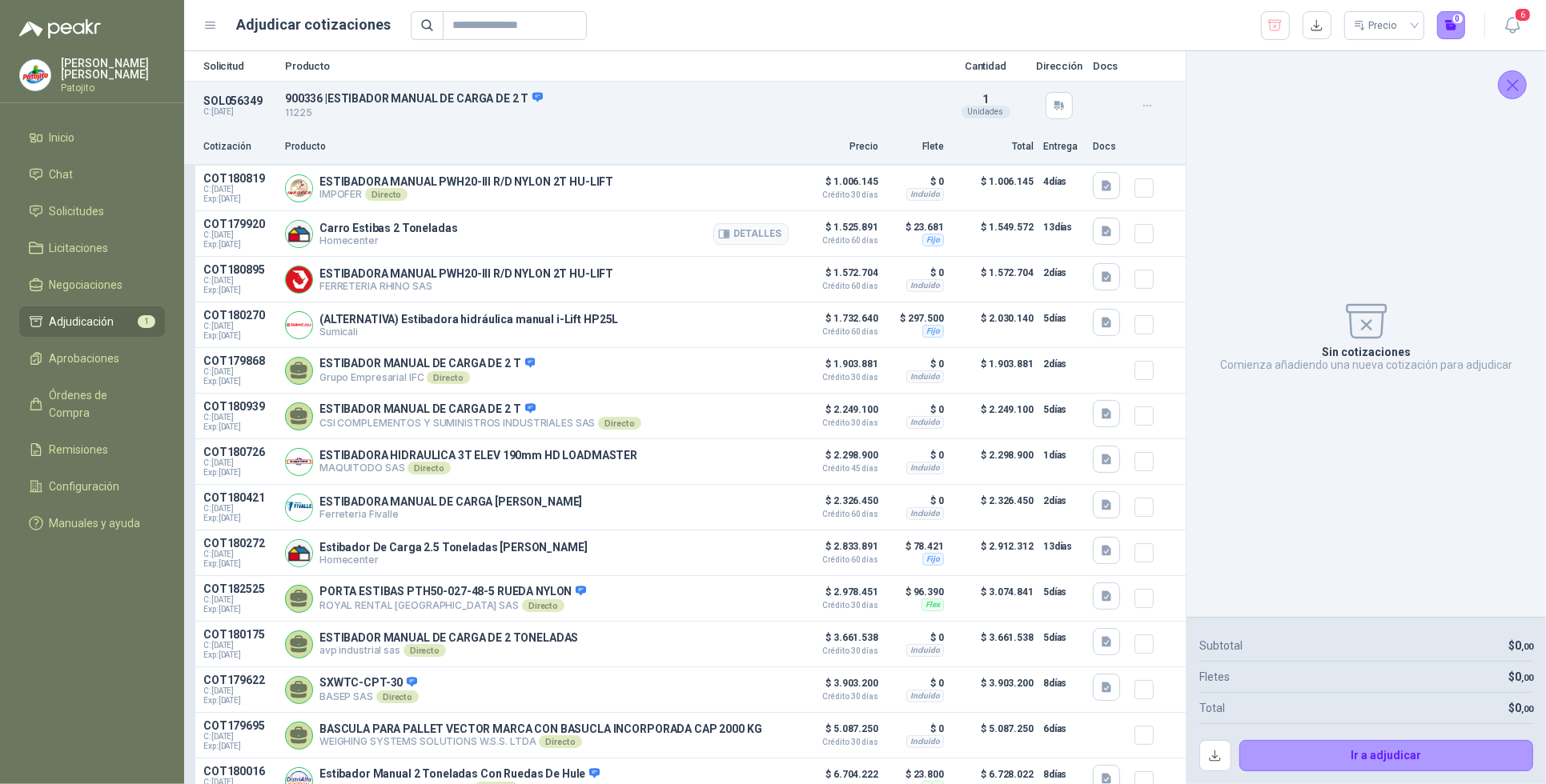
scroll to position [100, 0]
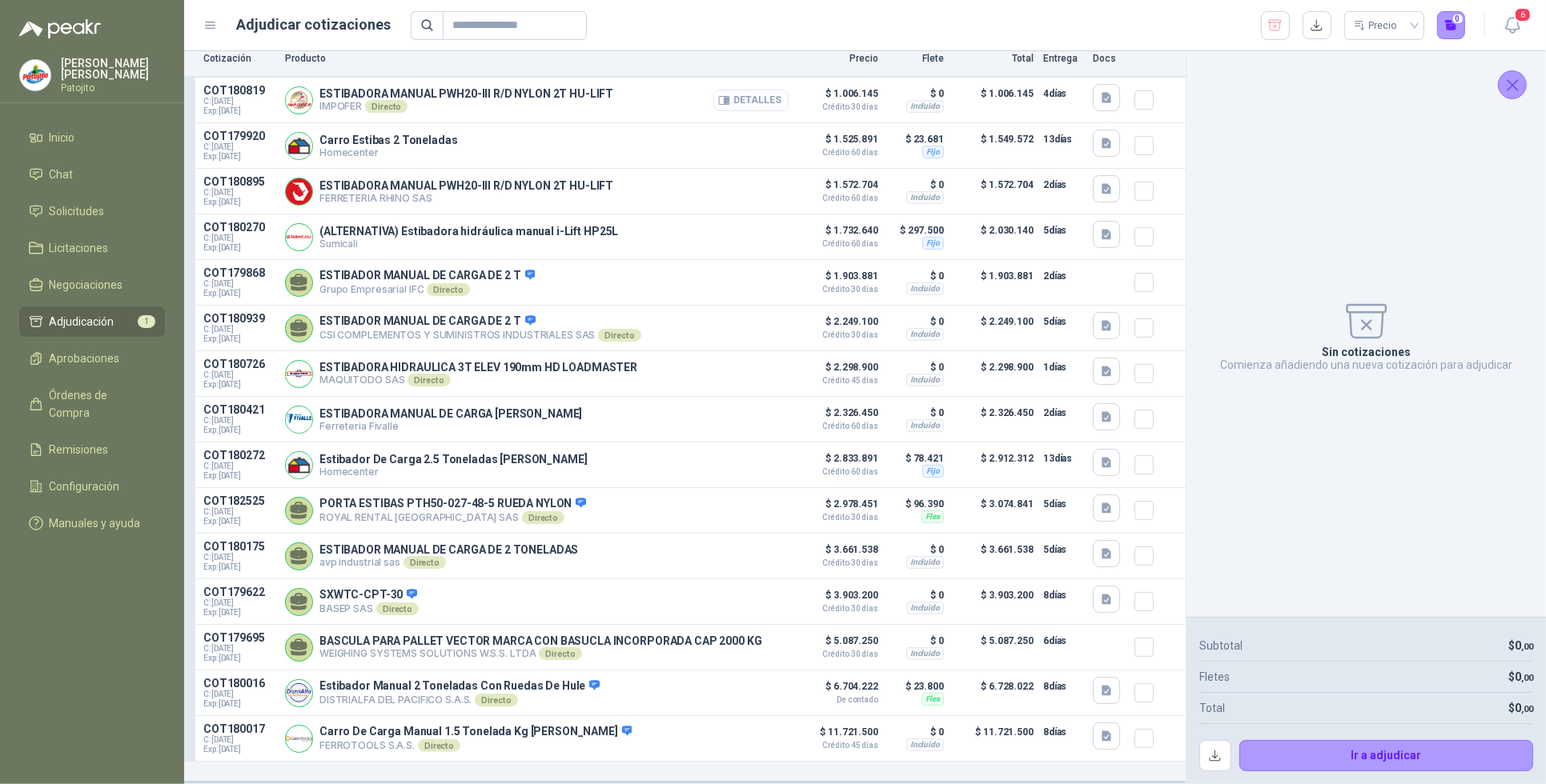
click at [738, 90] on button "Detalles" at bounding box center [751, 100] width 75 height 21
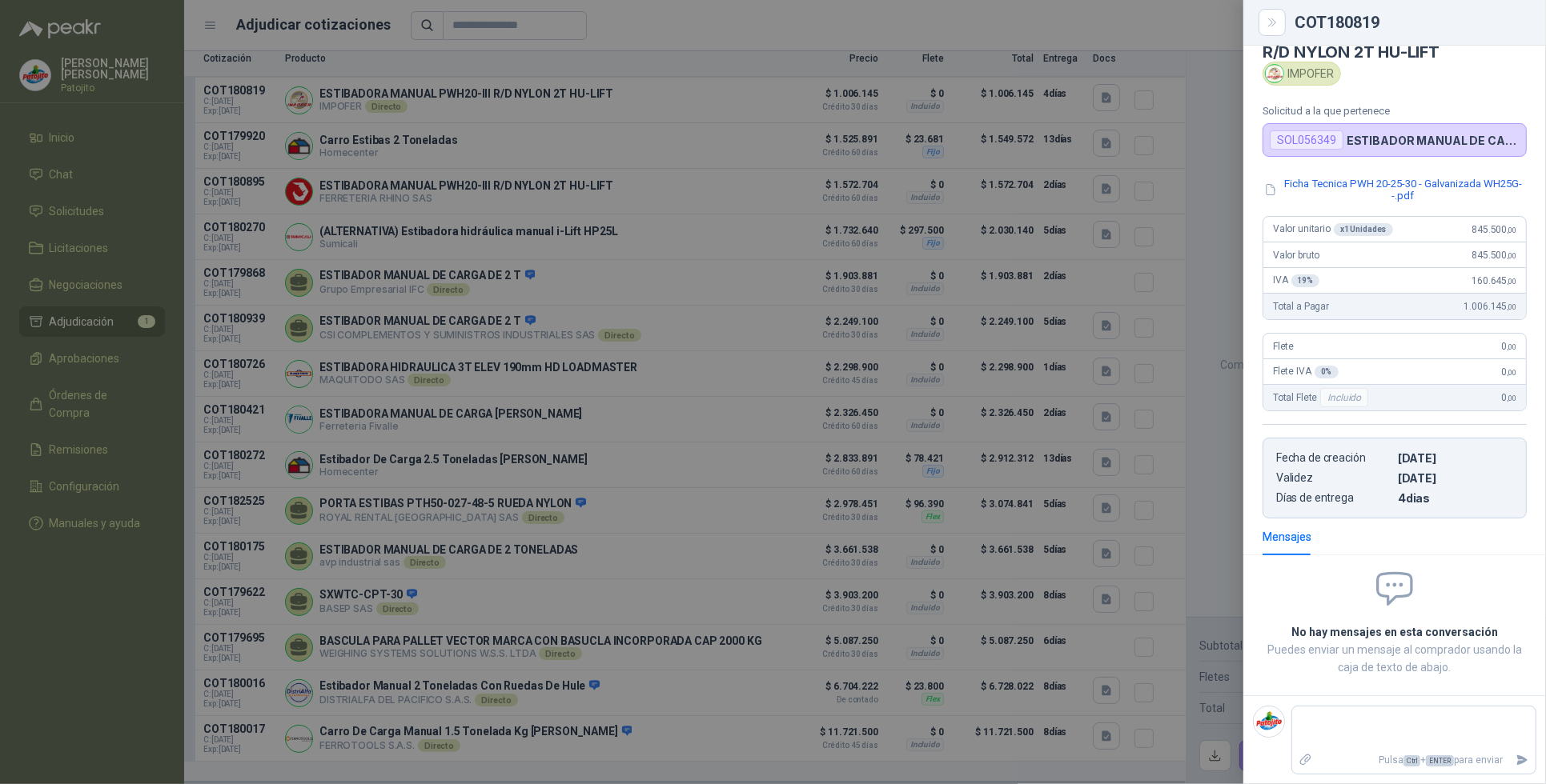
scroll to position [0, 0]
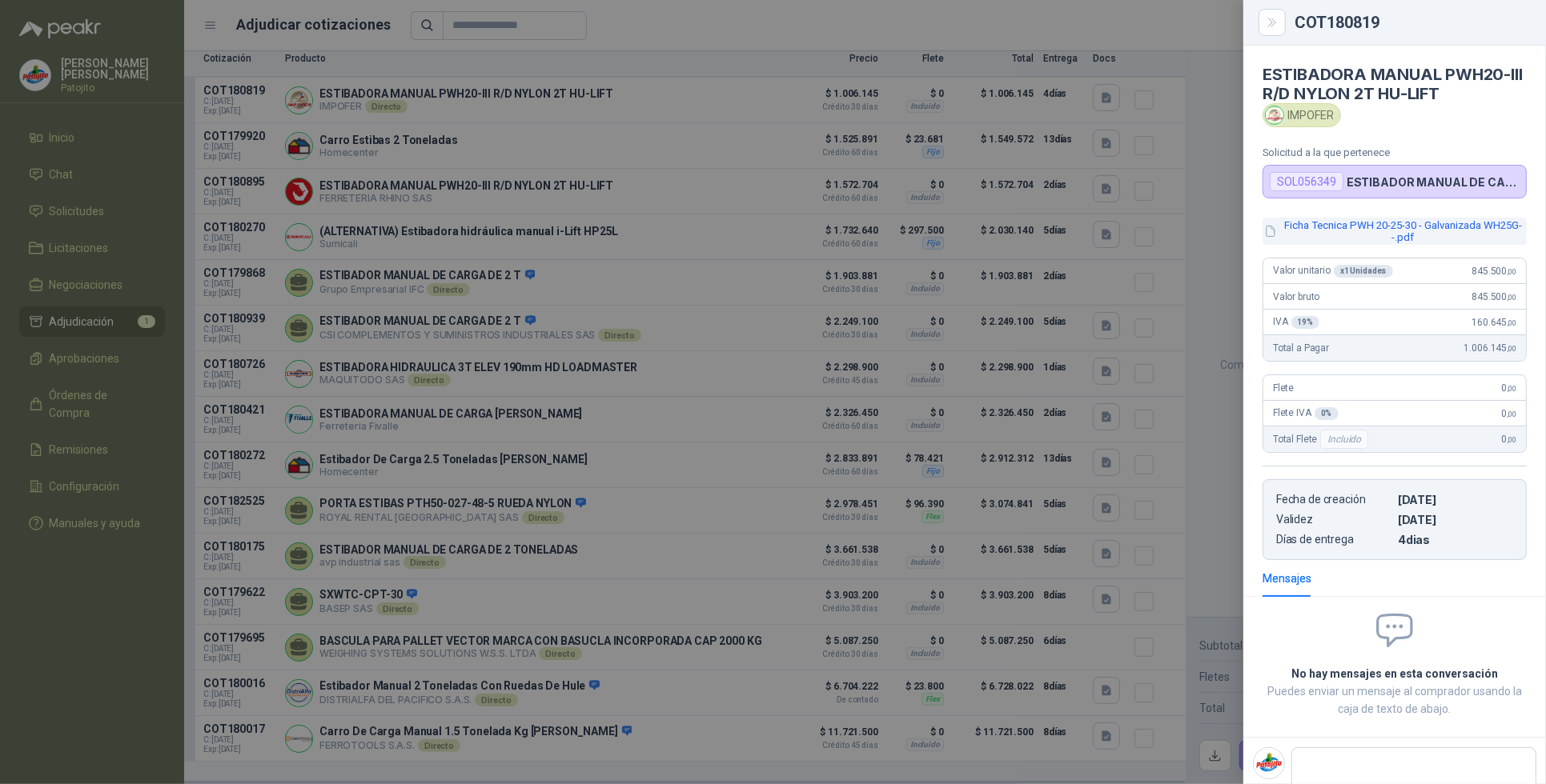
click at [1410, 228] on button "Ficha Tecnica PWH 20-25-30 - Galvanizada WH25G--.pdf" at bounding box center [1395, 231] width 265 height 27
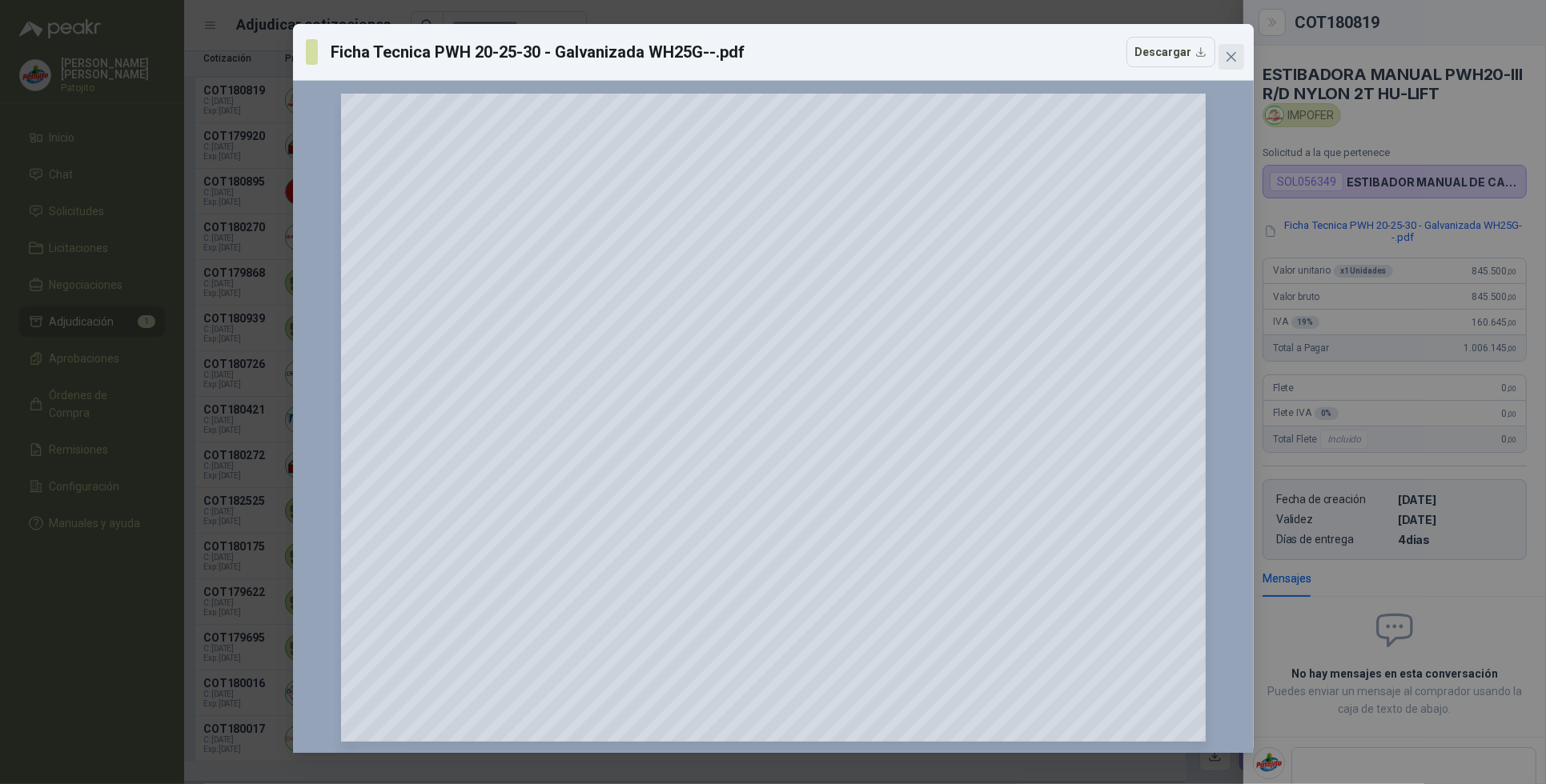
click at [1225, 54] on icon "close" at bounding box center [1231, 56] width 13 height 13
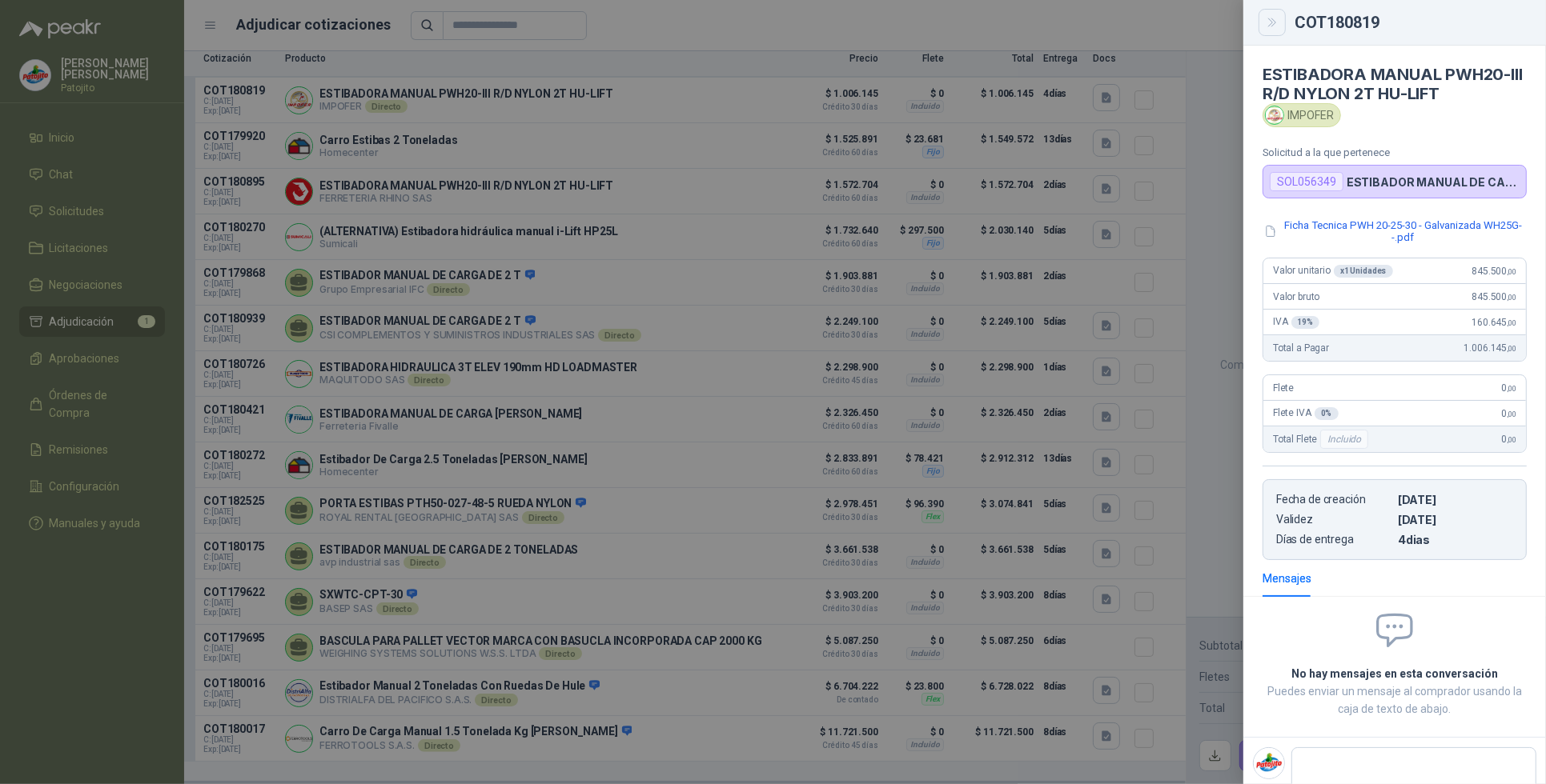
click at [1278, 24] on icon "Close" at bounding box center [1273, 23] width 14 height 14
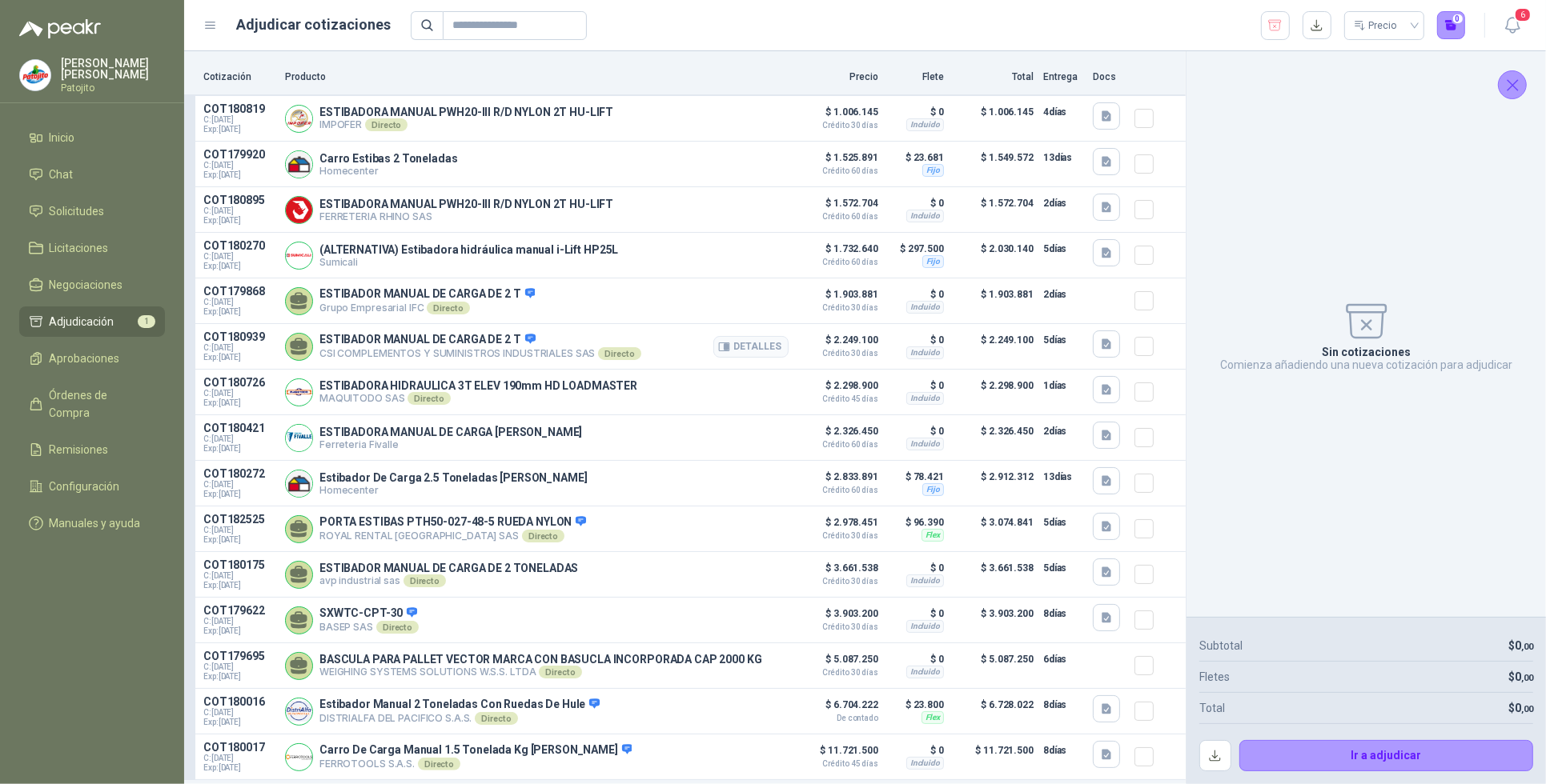
scroll to position [108, 0]
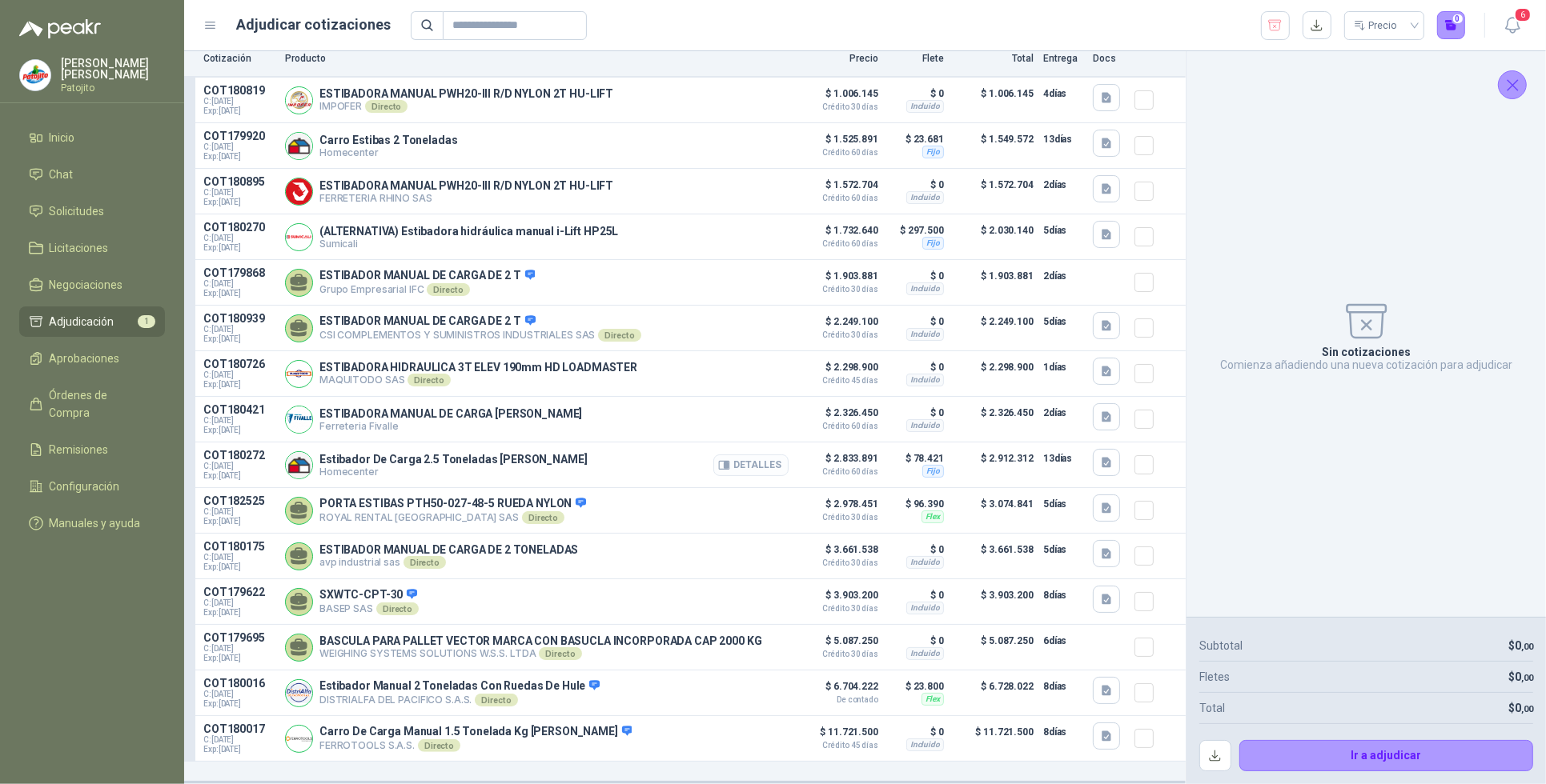
click at [726, 461] on button "Detalles" at bounding box center [751, 464] width 75 height 21
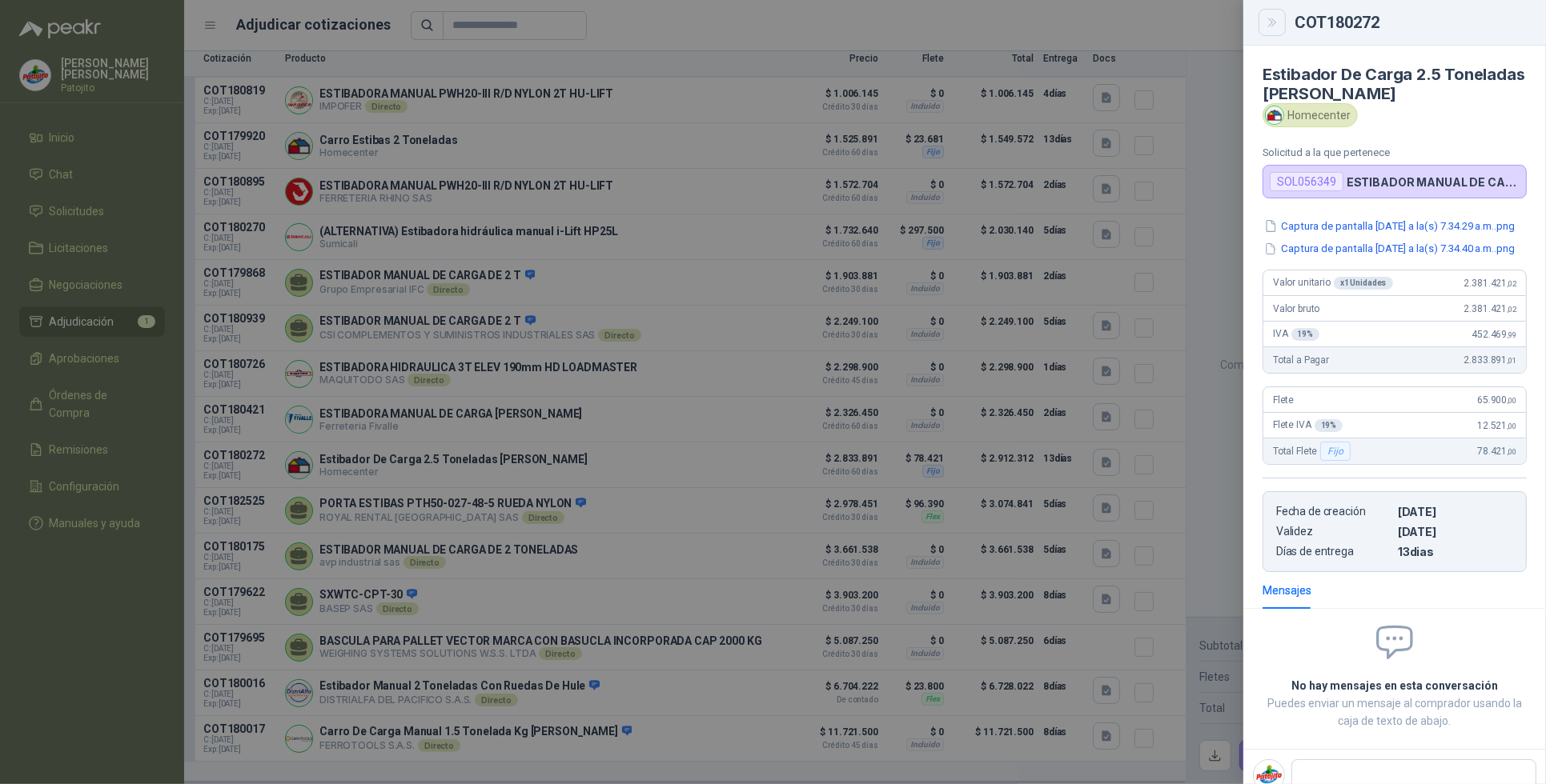
click at [1277, 24] on icon "Close" at bounding box center [1273, 23] width 14 height 14
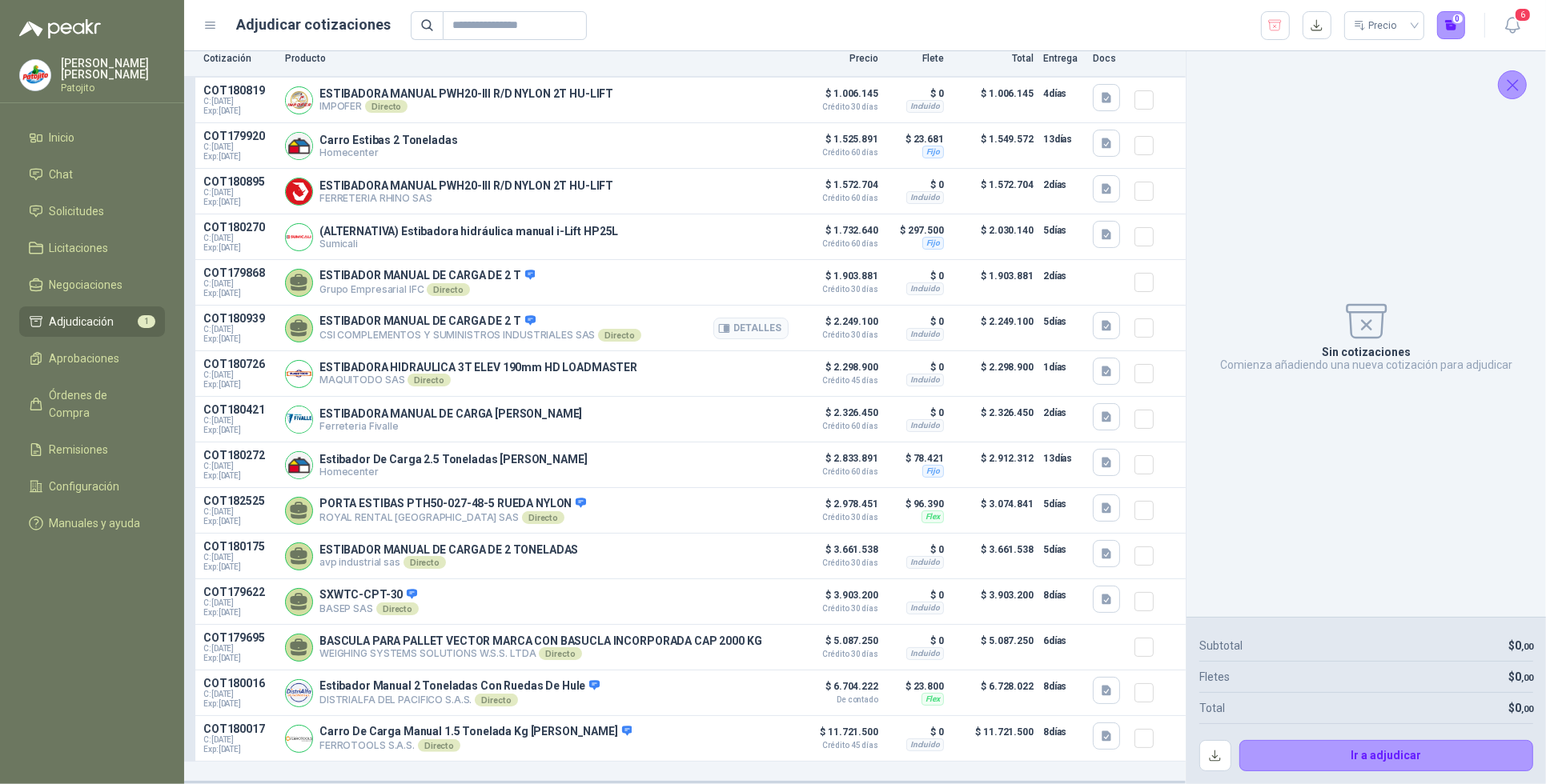
scroll to position [0, 0]
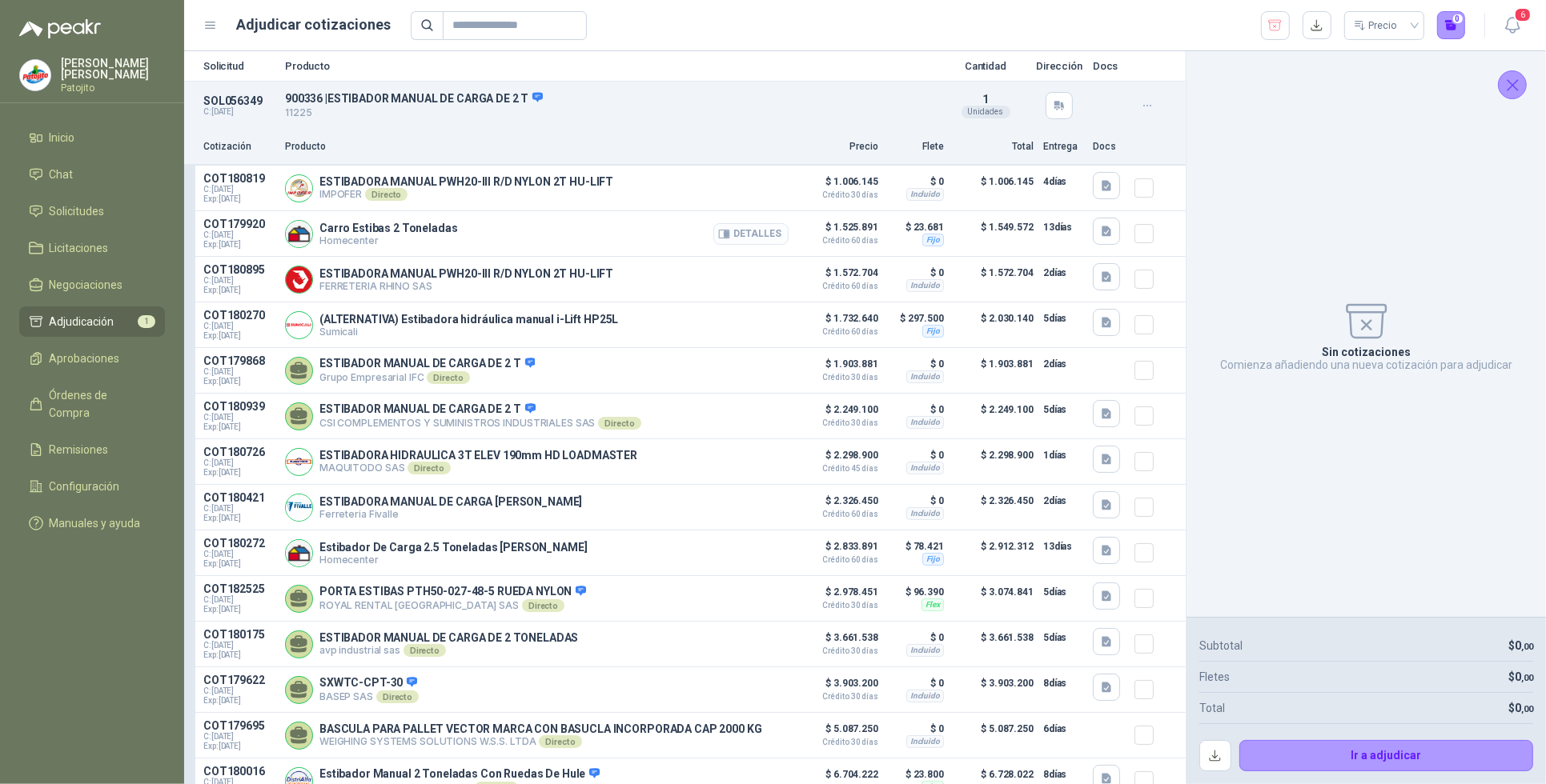
click at [769, 240] on button "Detalles" at bounding box center [751, 233] width 75 height 21
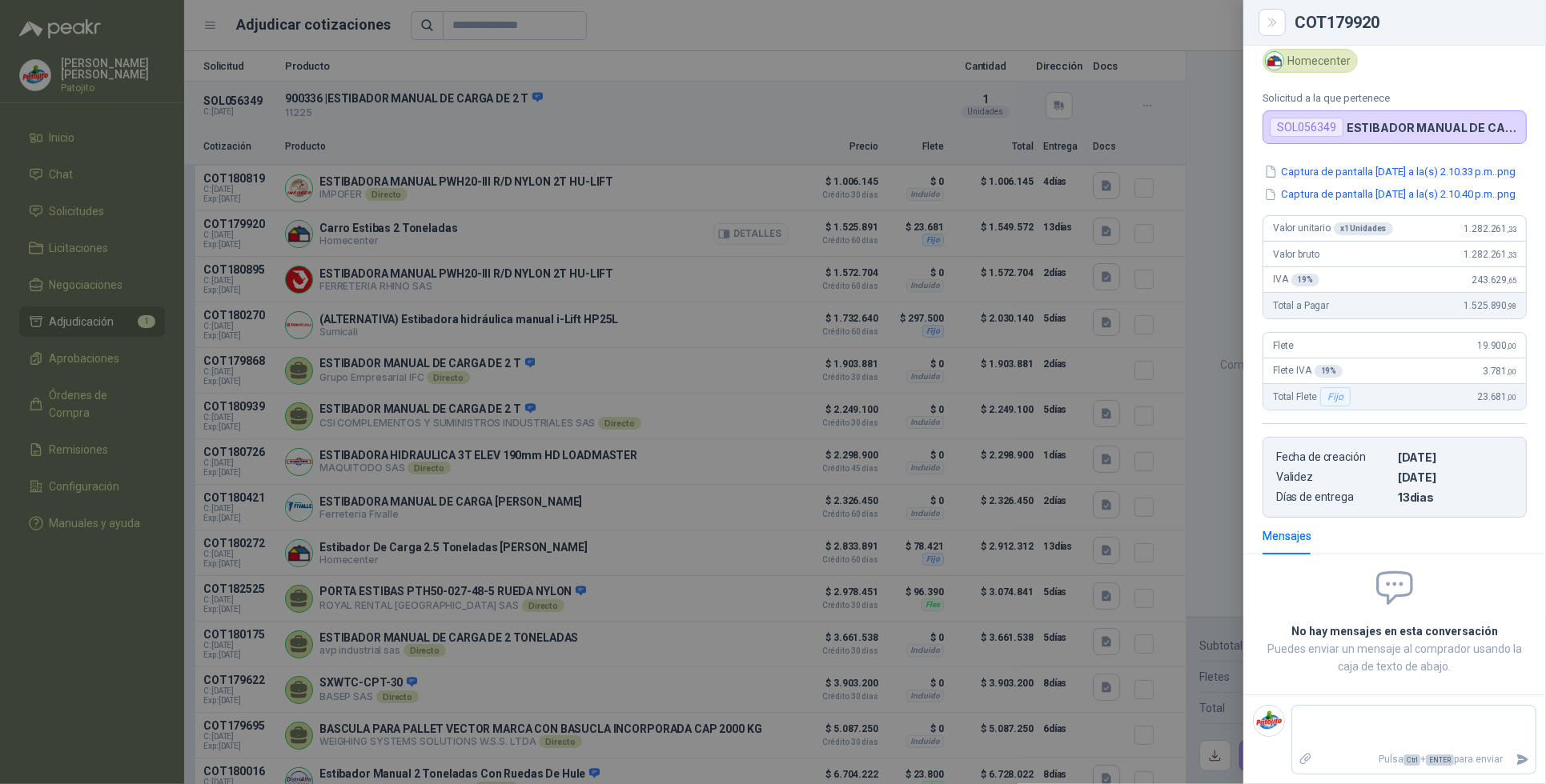
scroll to position [64, 0]
click at [1409, 164] on button "Captura de pantalla [DATE] a la(s) 2.10.33 p.m..png" at bounding box center [1390, 172] width 254 height 17
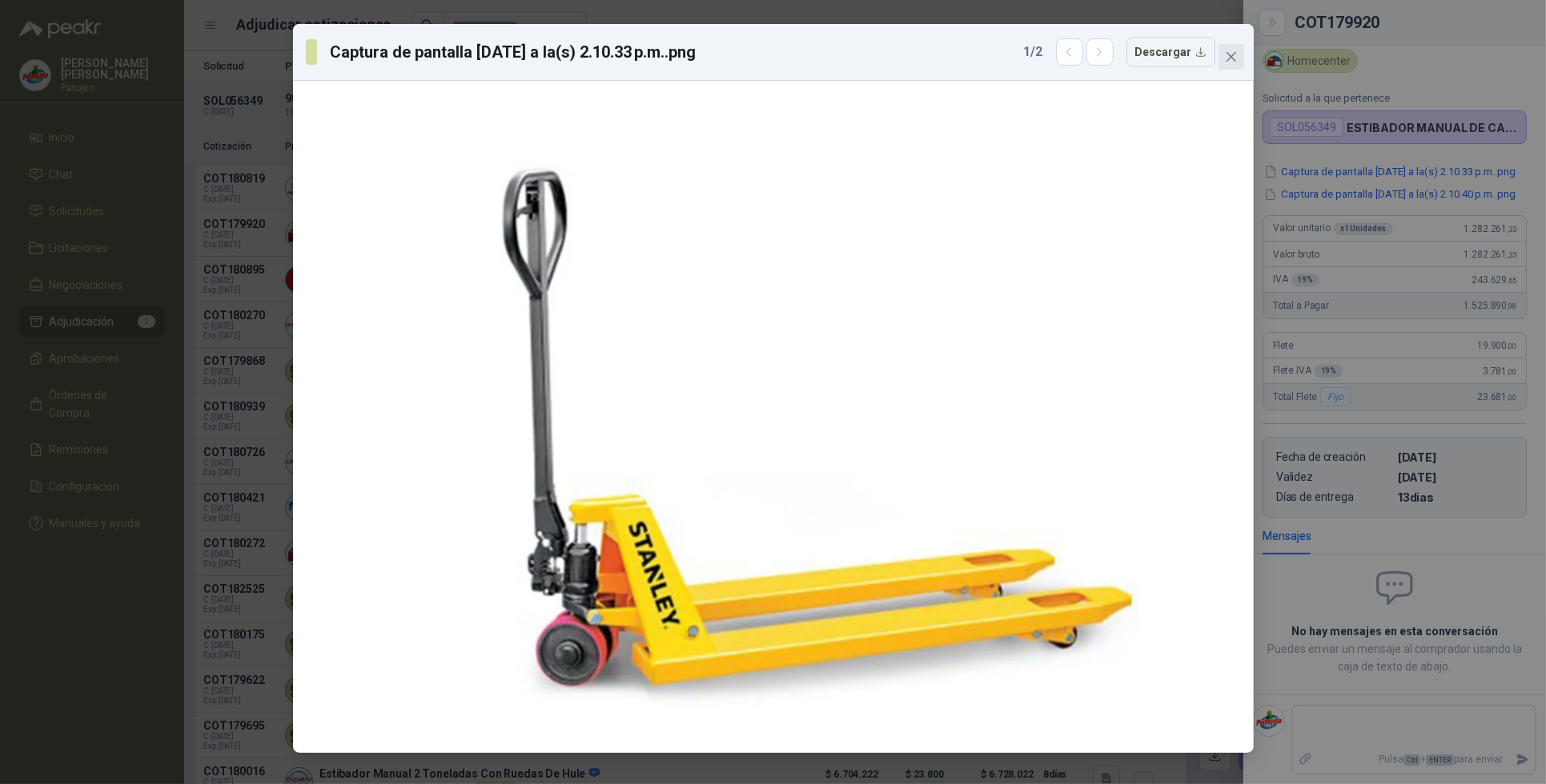
click at [1231, 62] on icon "close" at bounding box center [1231, 56] width 13 height 13
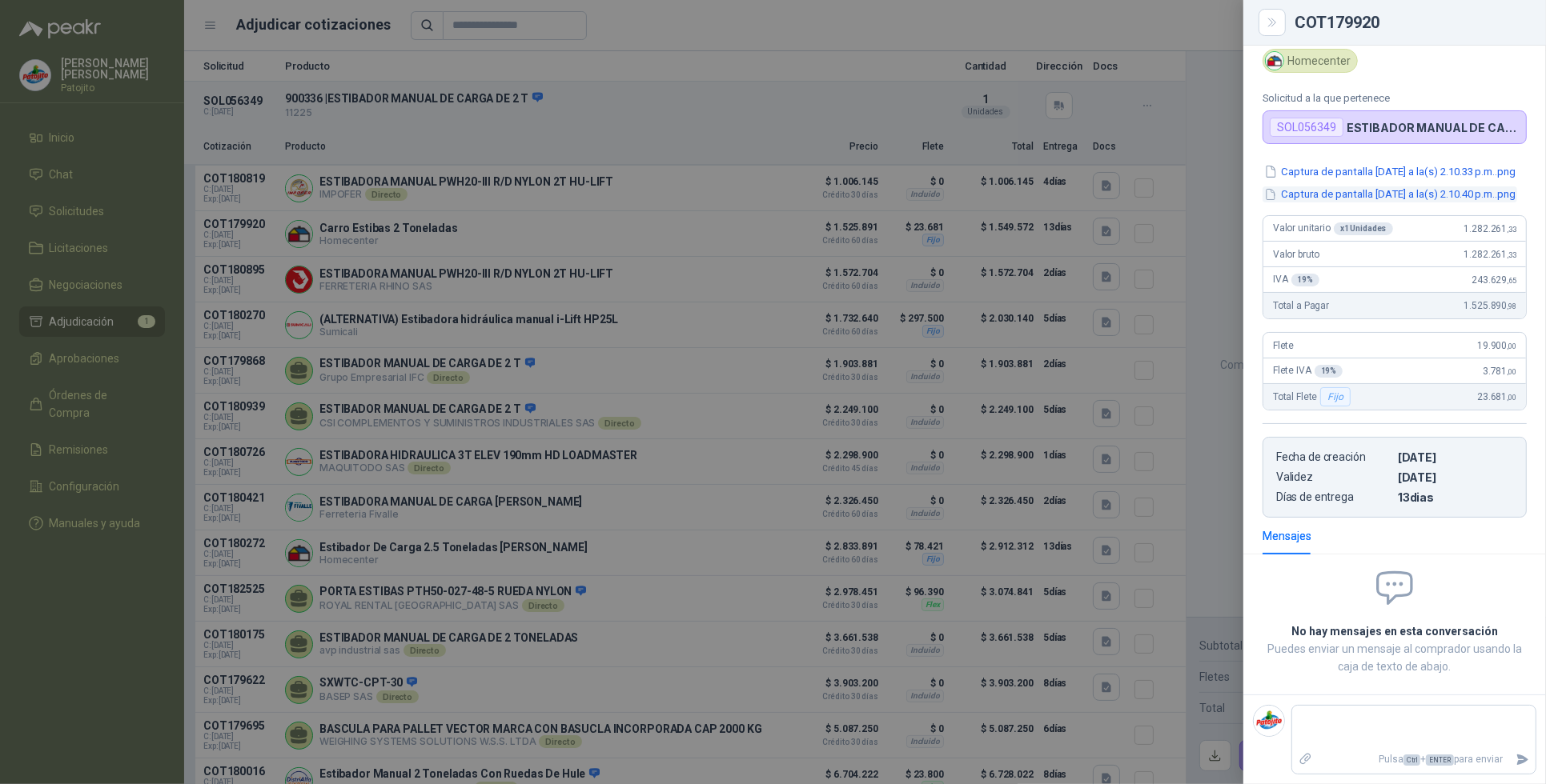
click at [1374, 186] on button "Captura de pantalla [DATE] a la(s) 2.10.40 p.m..png" at bounding box center [1390, 195] width 254 height 17
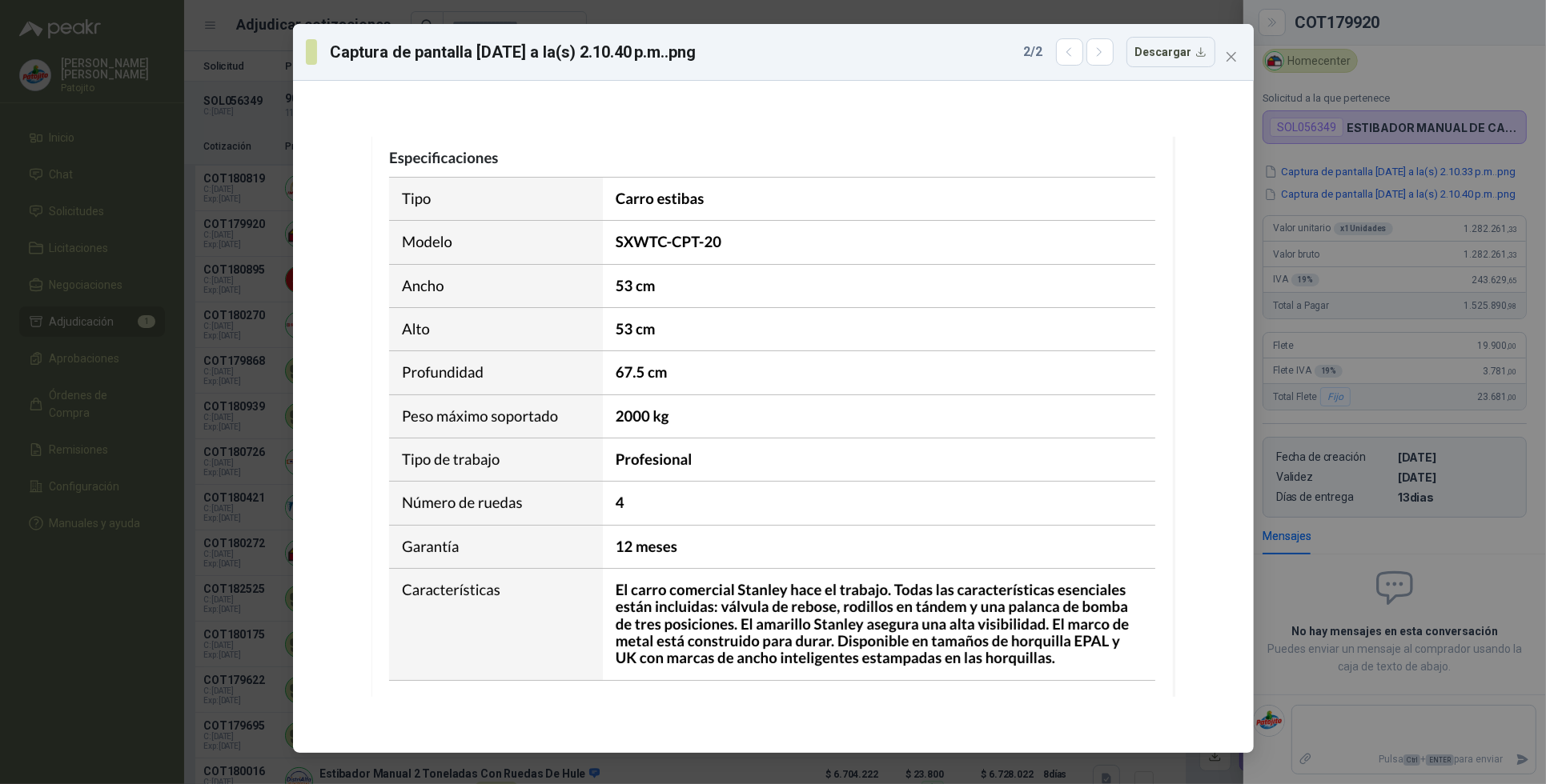
click at [1225, 53] on span "Close" at bounding box center [1231, 56] width 25 height 13
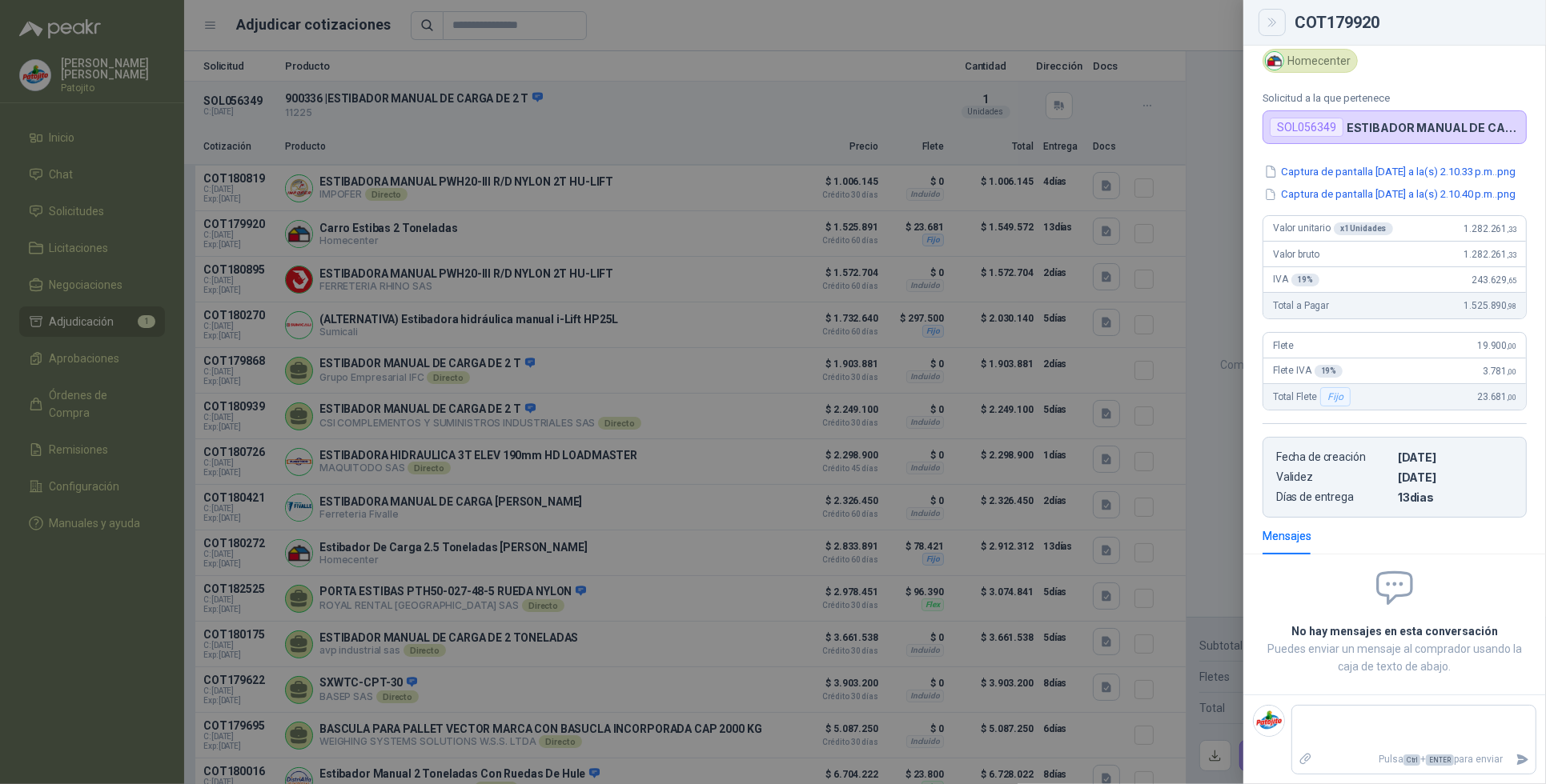
click at [1274, 16] on icon "Close" at bounding box center [1273, 23] width 14 height 14
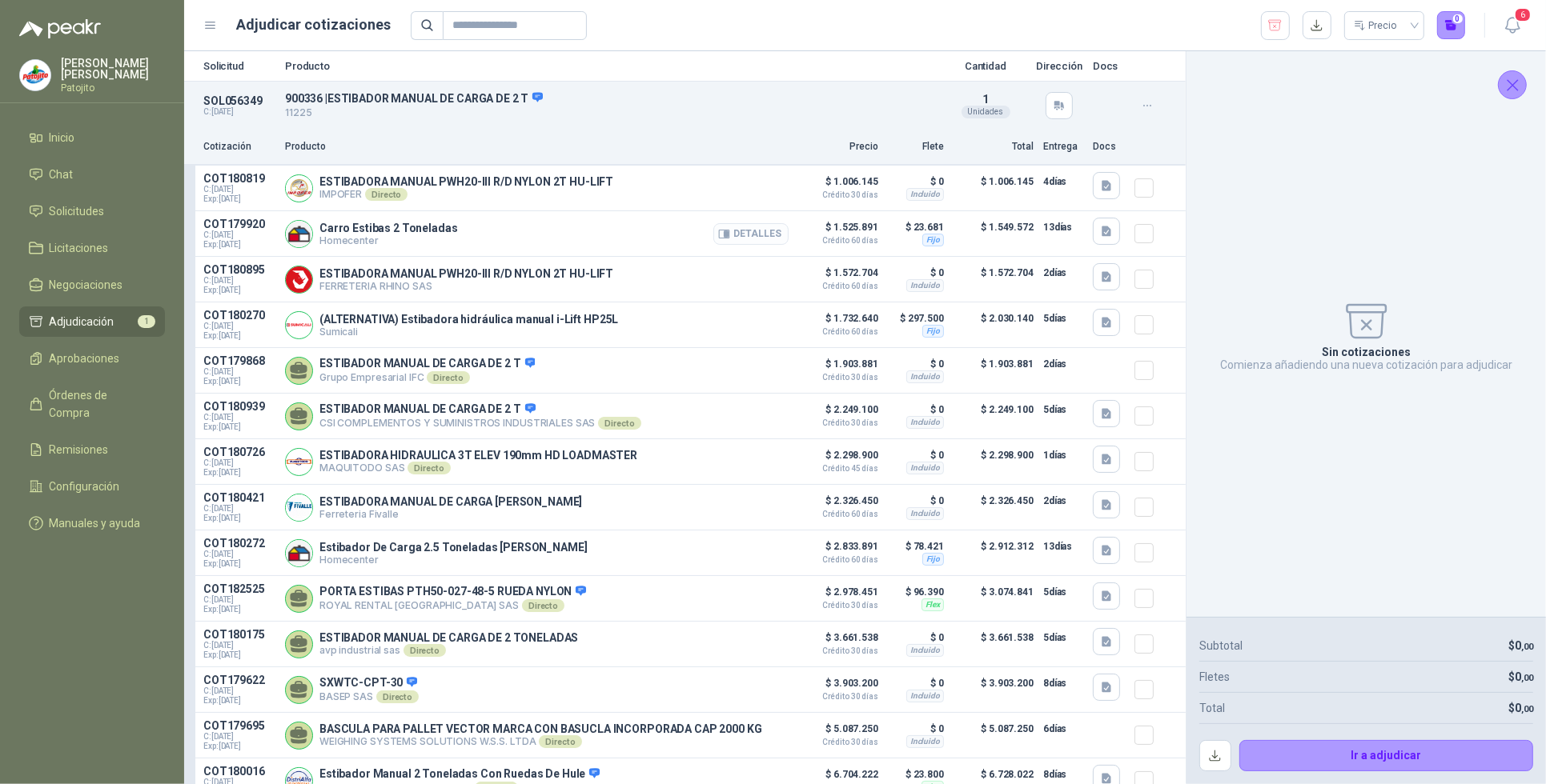
click at [737, 230] on button "Detalles" at bounding box center [751, 233] width 75 height 21
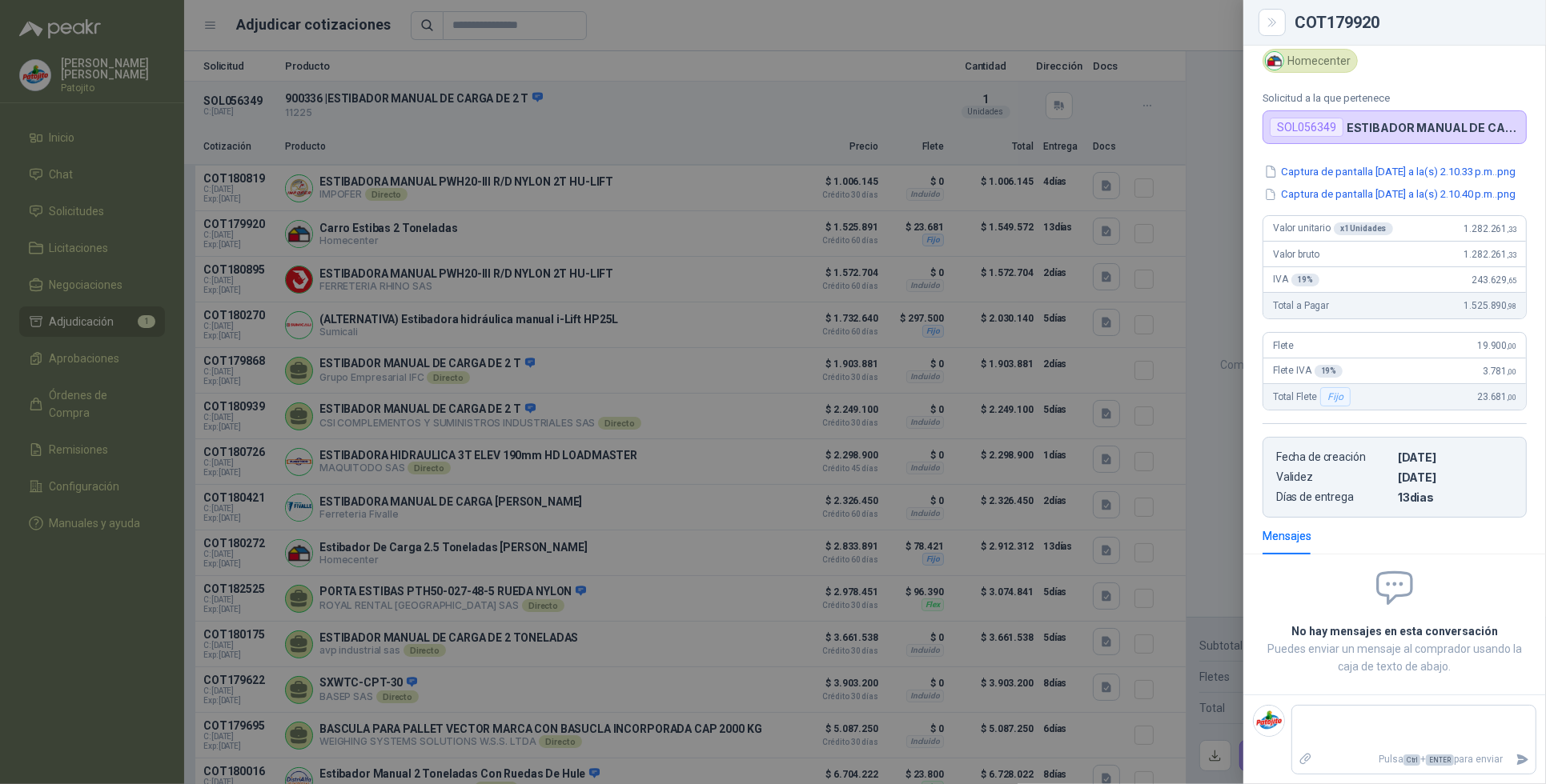
scroll to position [0, 0]
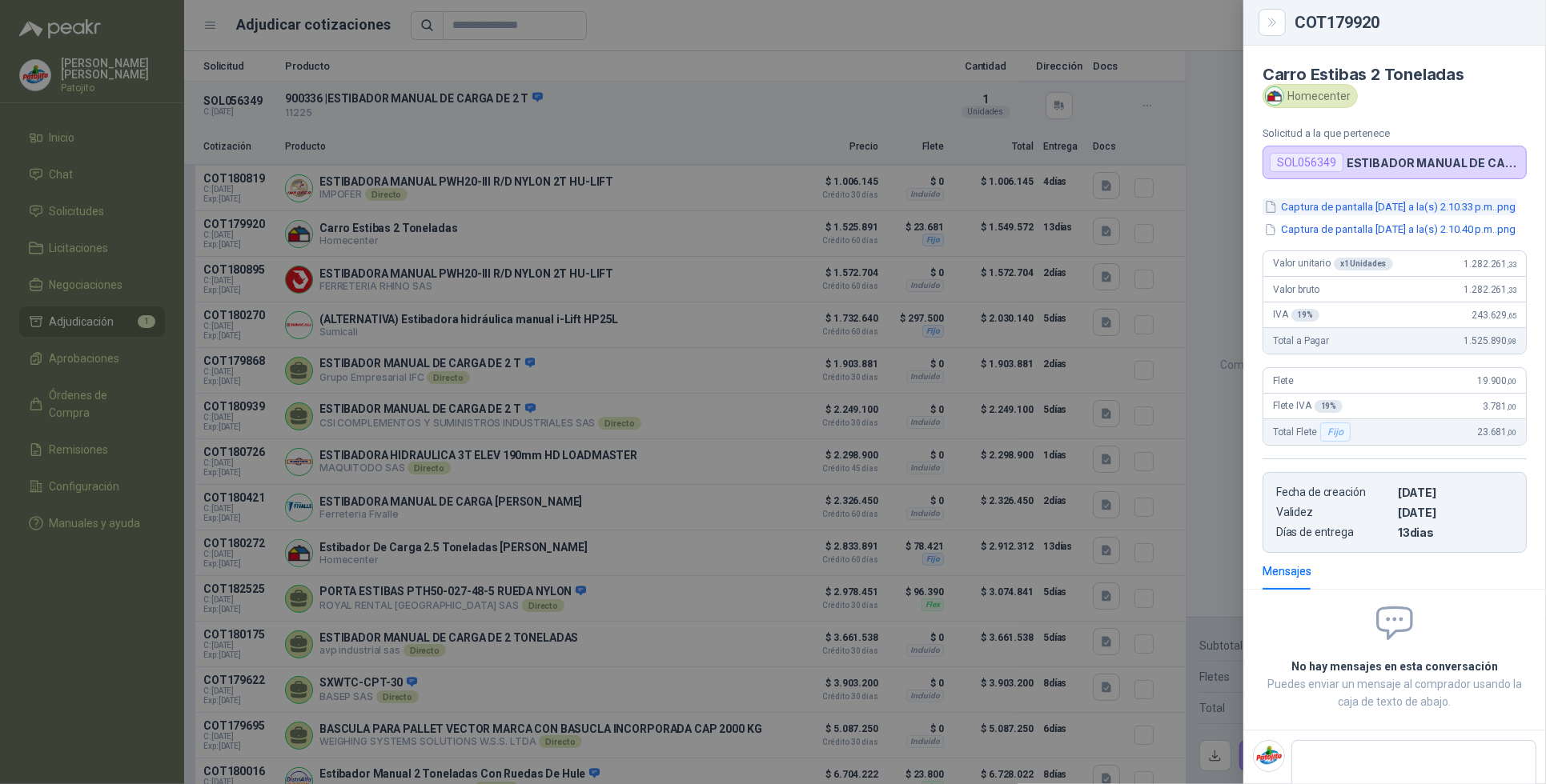
click at [1410, 215] on button "Captura de pantalla [DATE] a la(s) 2.10.33 p.m..png" at bounding box center [1390, 207] width 254 height 17
click at [1264, 30] on button "Close" at bounding box center [1272, 22] width 27 height 27
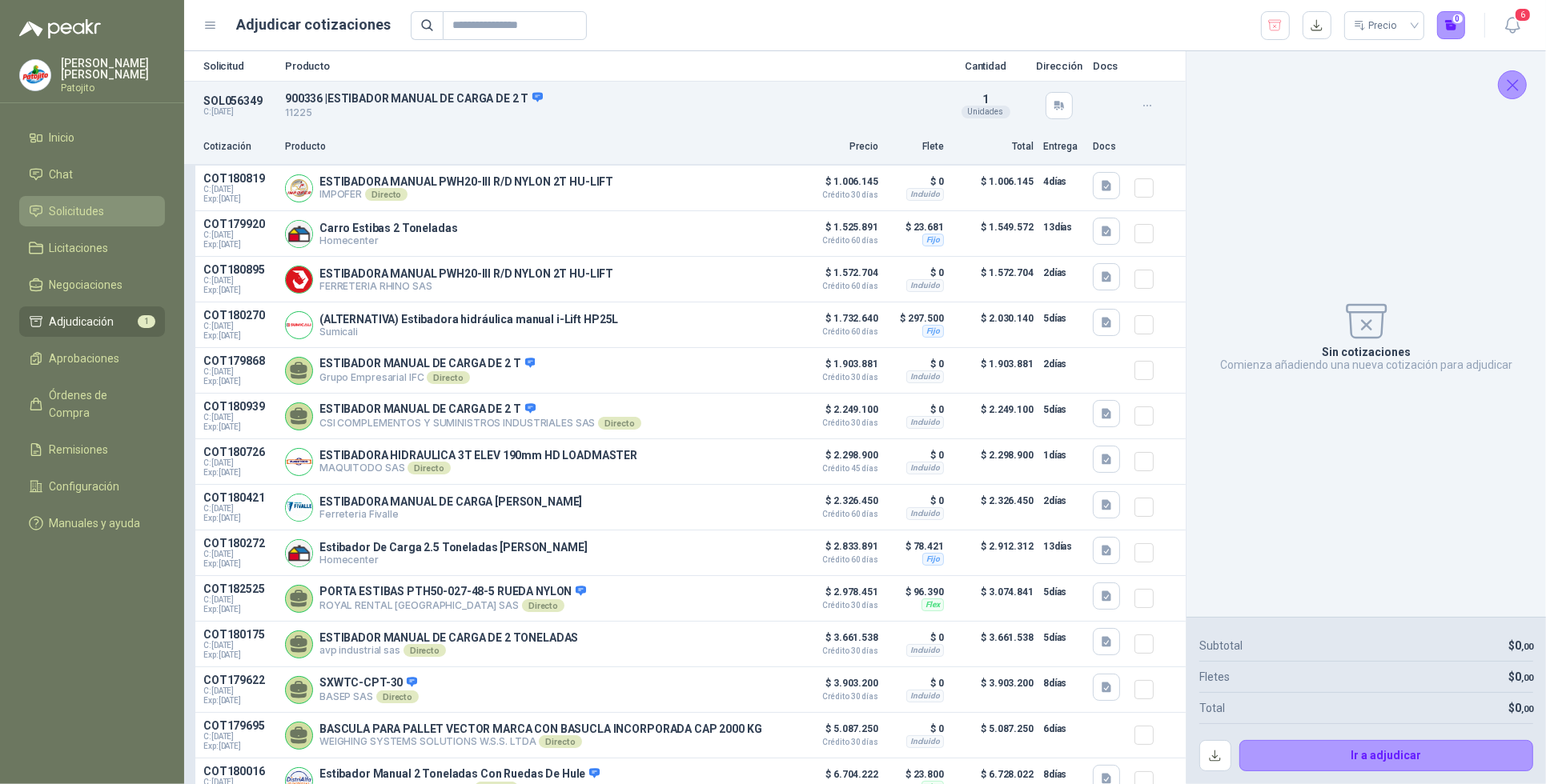
click at [88, 210] on span "Solicitudes" at bounding box center [77, 211] width 55 height 18
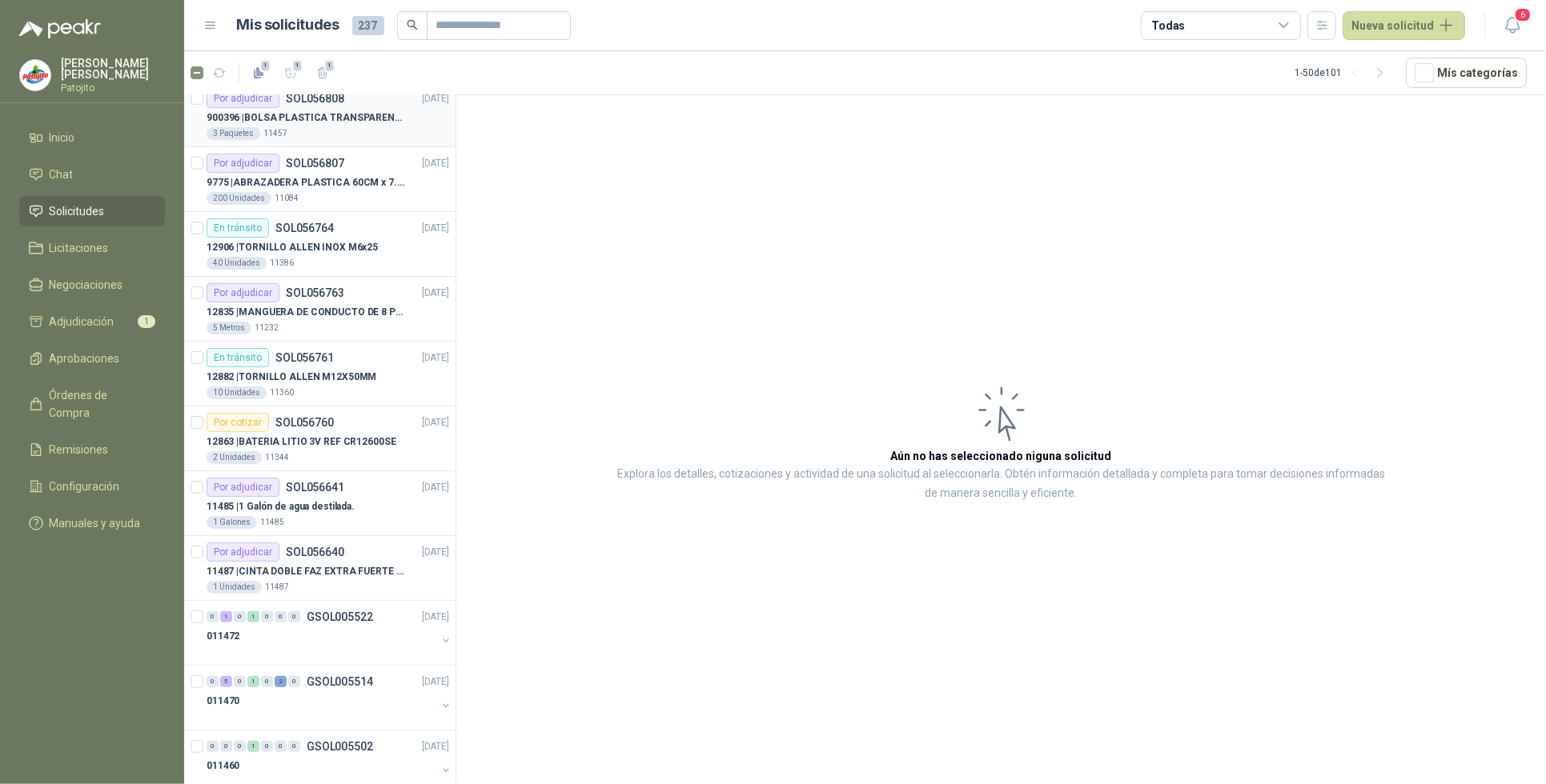
scroll to position [700, 0]
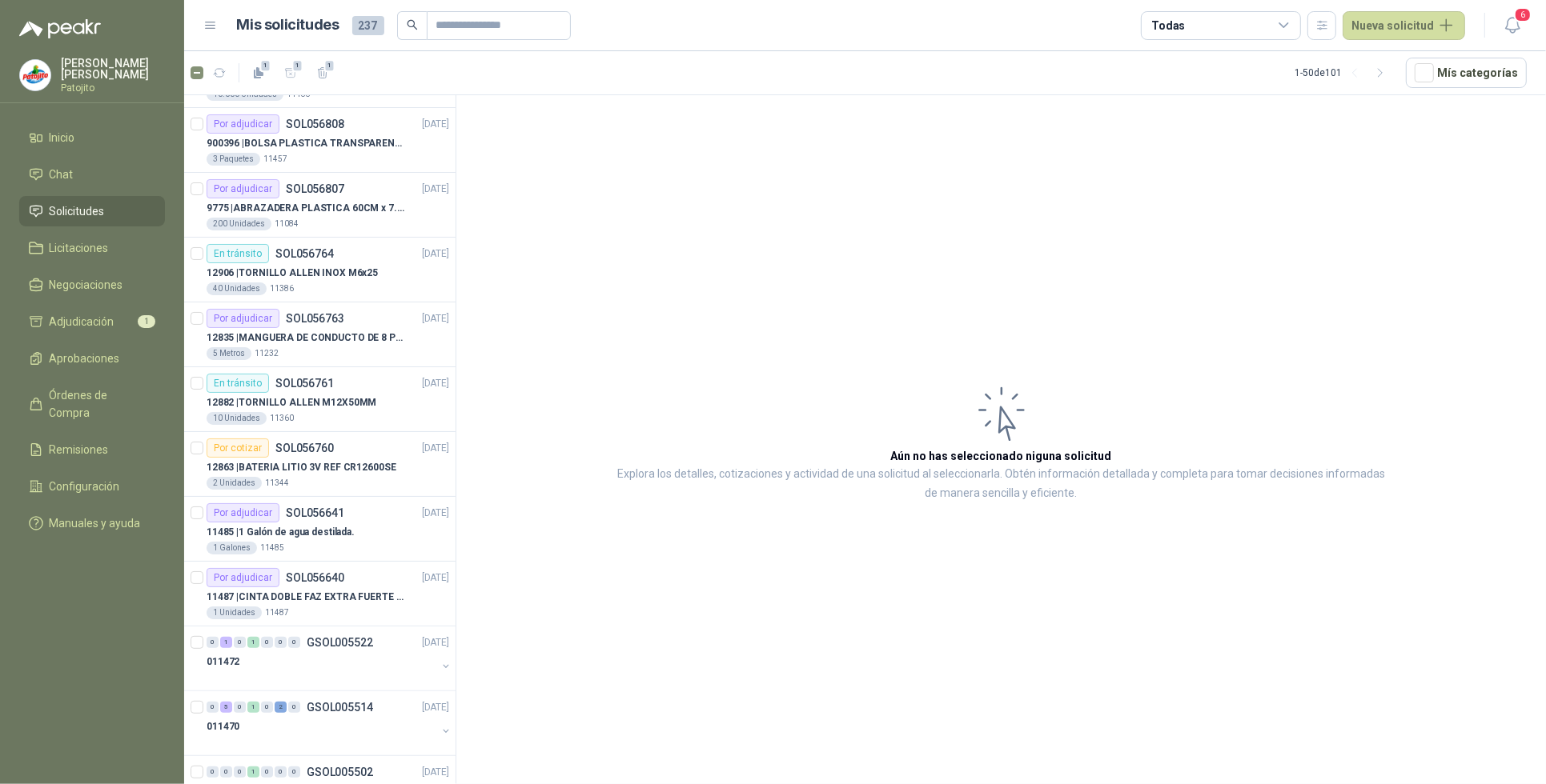
click at [198, 81] on div "1 1 1" at bounding box center [263, 73] width 145 height 25
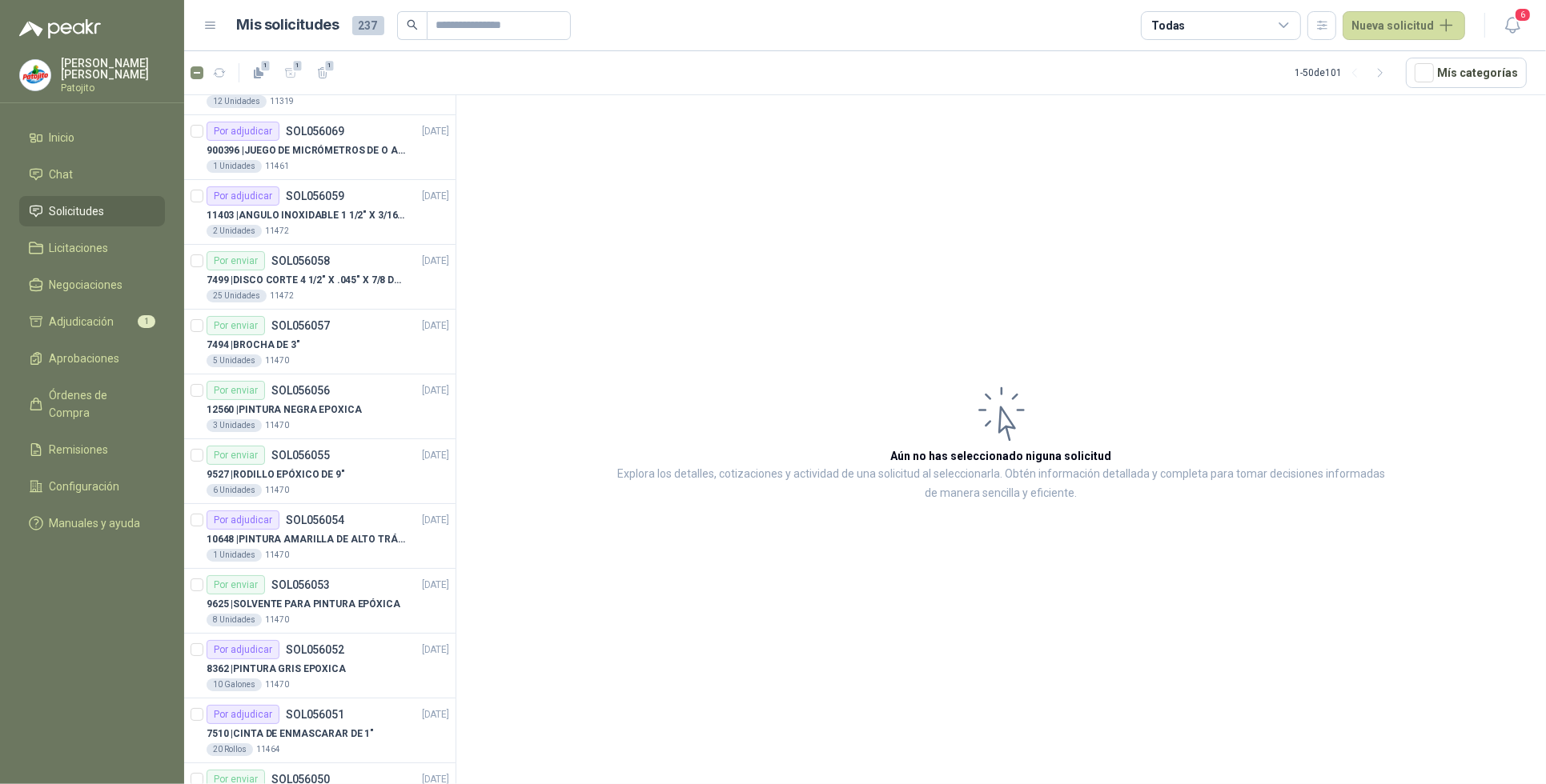
scroll to position [2577, 0]
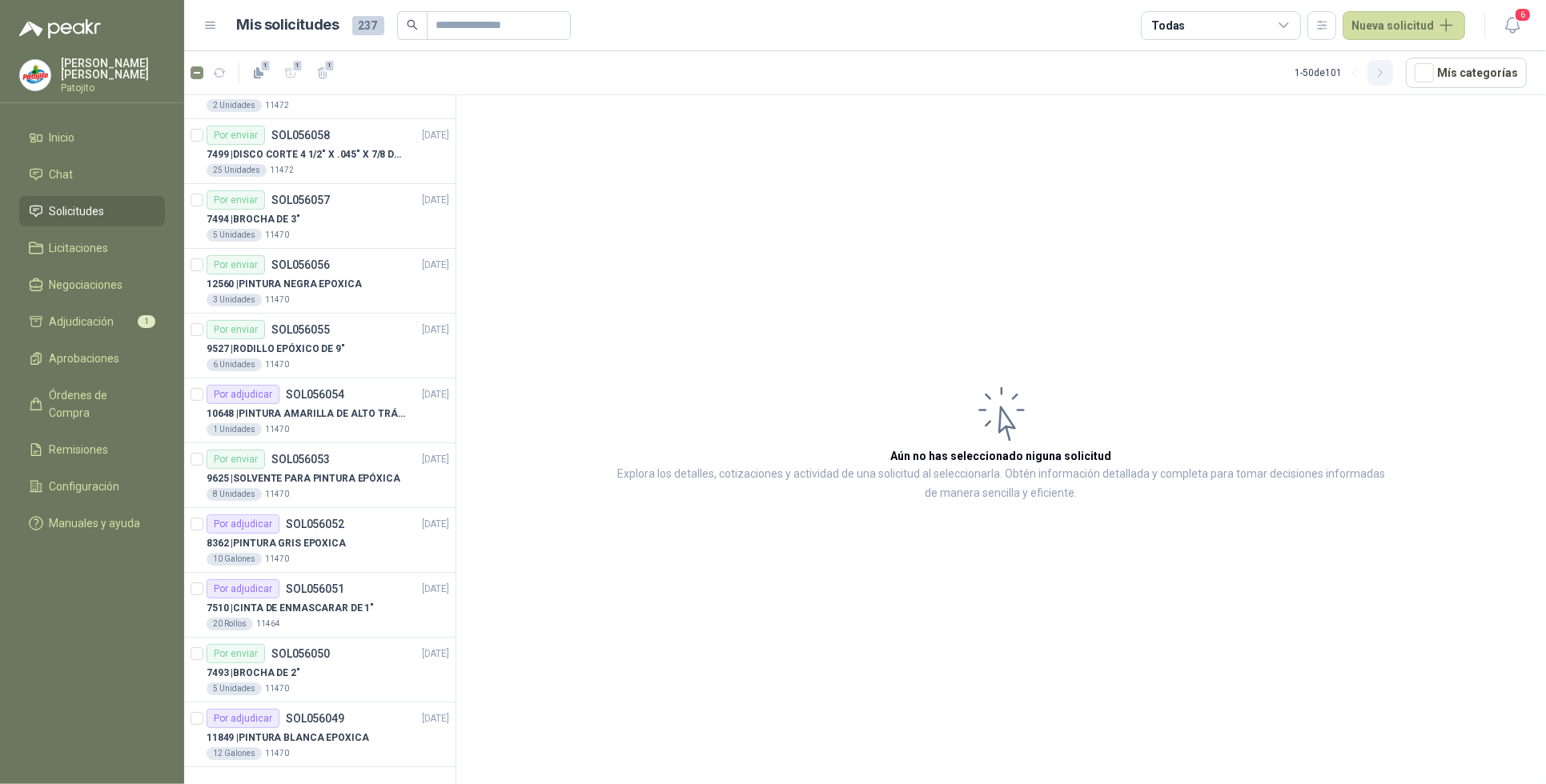
click at [1380, 73] on icon "button" at bounding box center [1381, 73] width 14 height 14
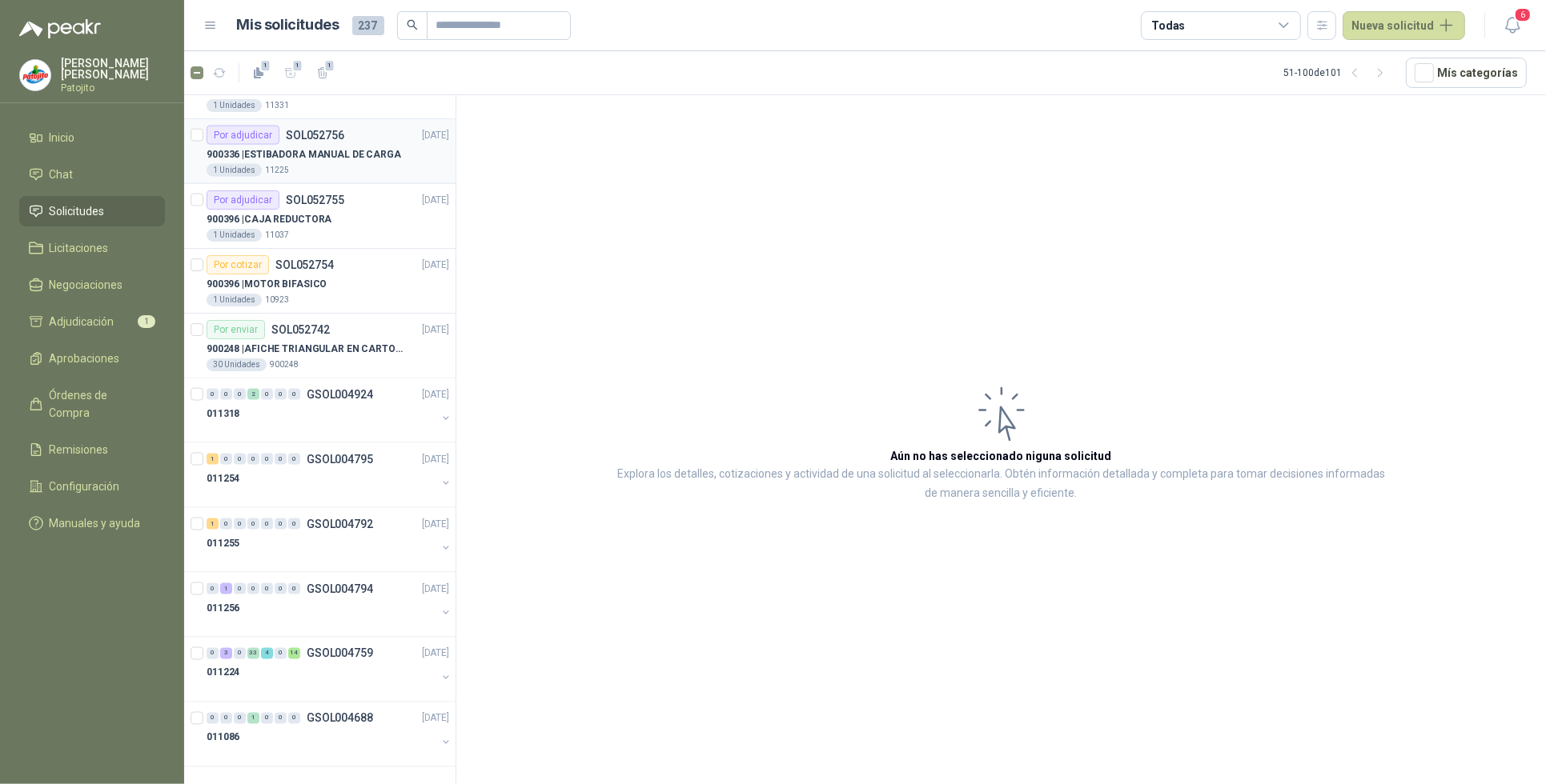
click at [354, 150] on p "900336 | ESTIBADORA MANUAL DE CARGA" at bounding box center [304, 155] width 194 height 15
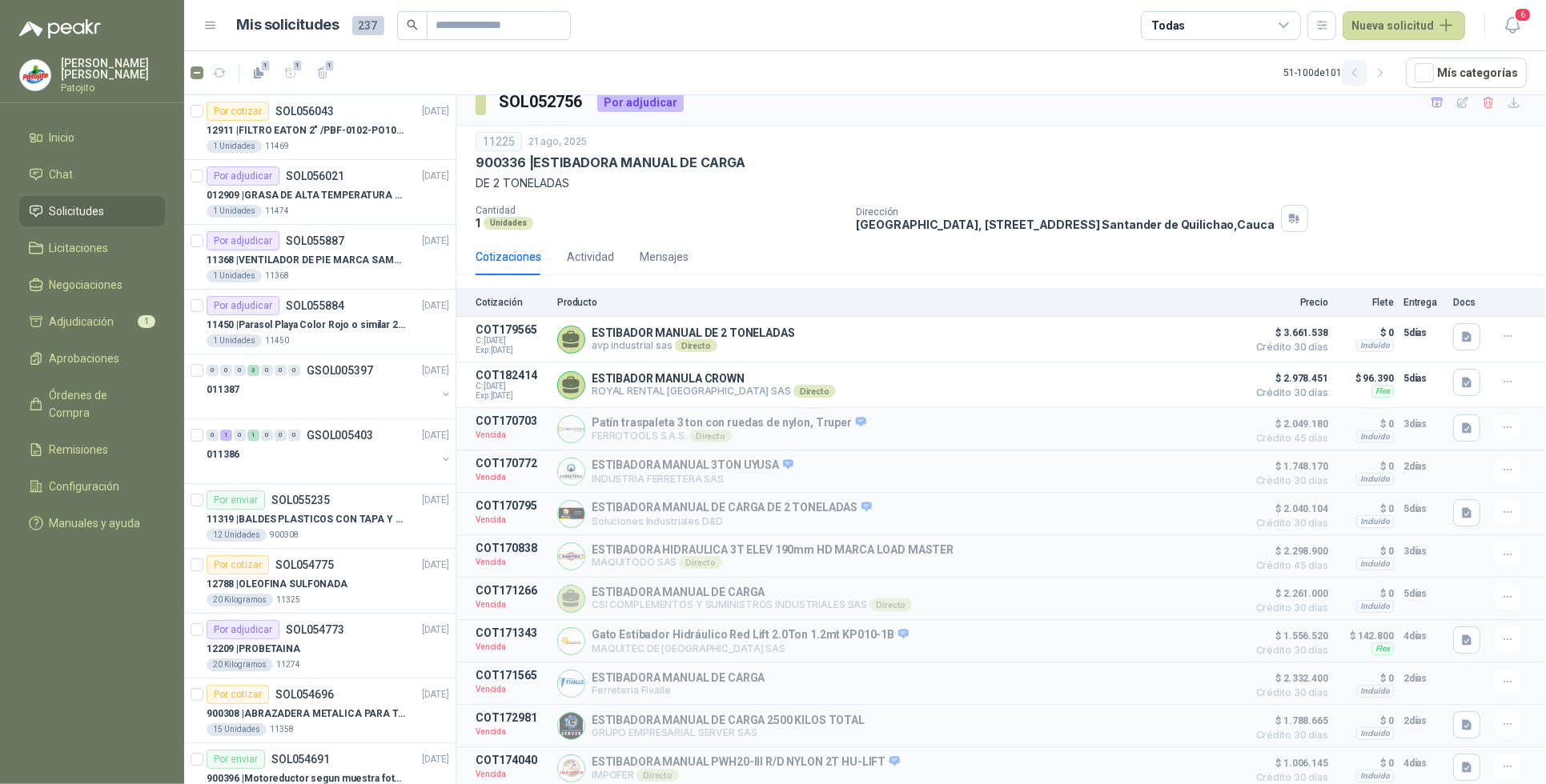
click at [1359, 66] on icon "button" at bounding box center [1355, 73] width 14 height 14
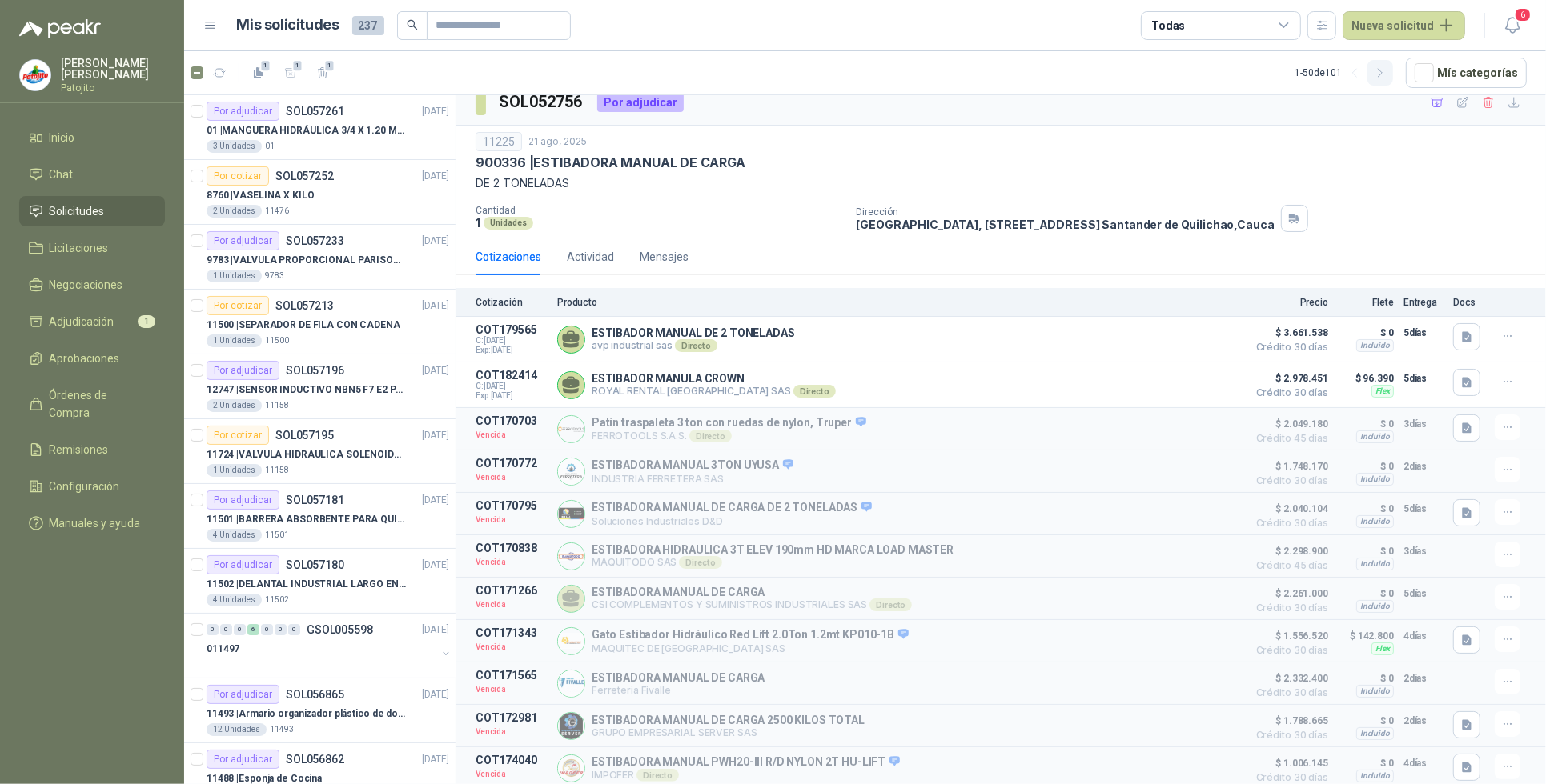
click at [1383, 73] on icon "button" at bounding box center [1381, 73] width 14 height 14
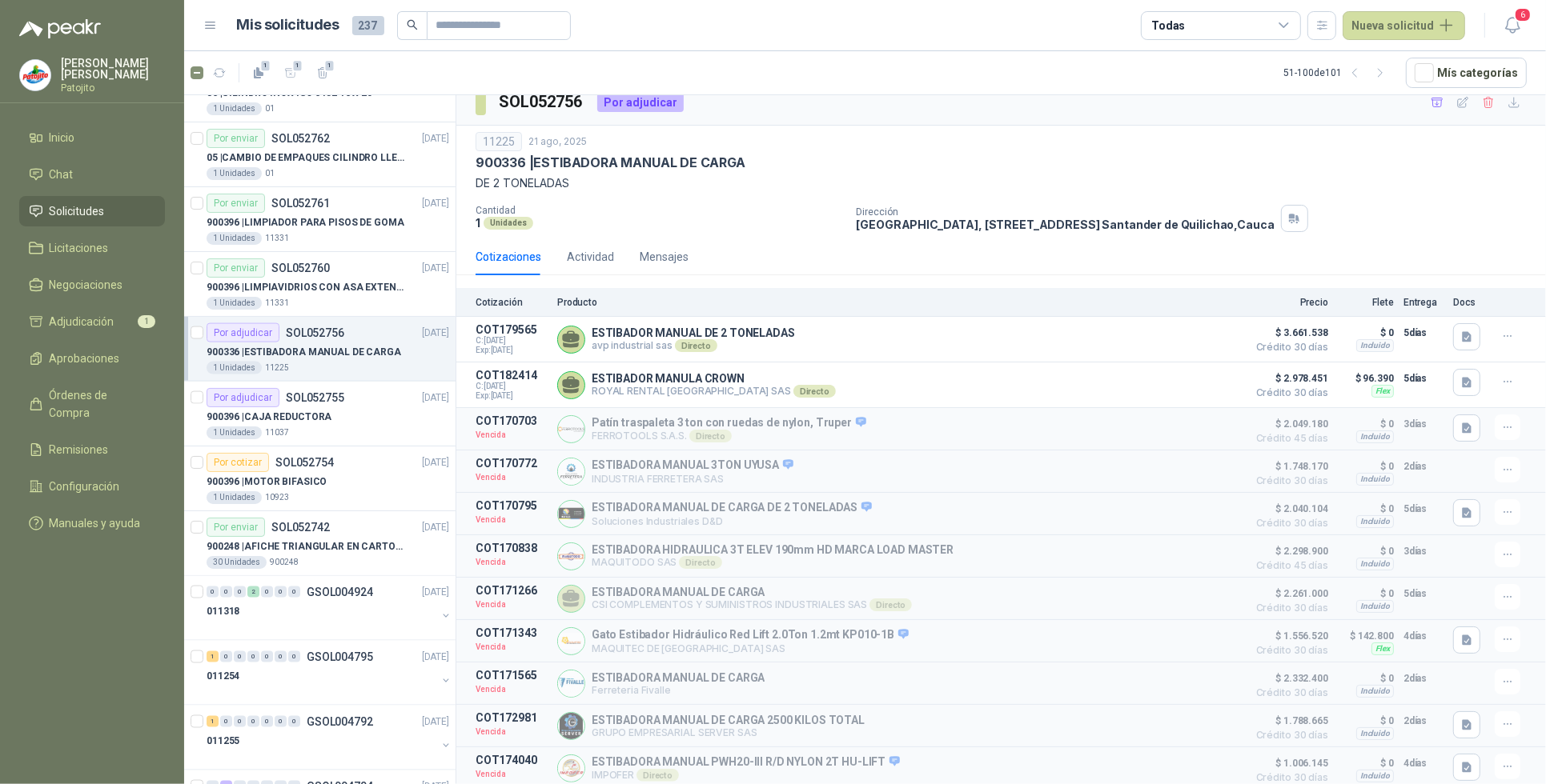
scroll to position [2401, 0]
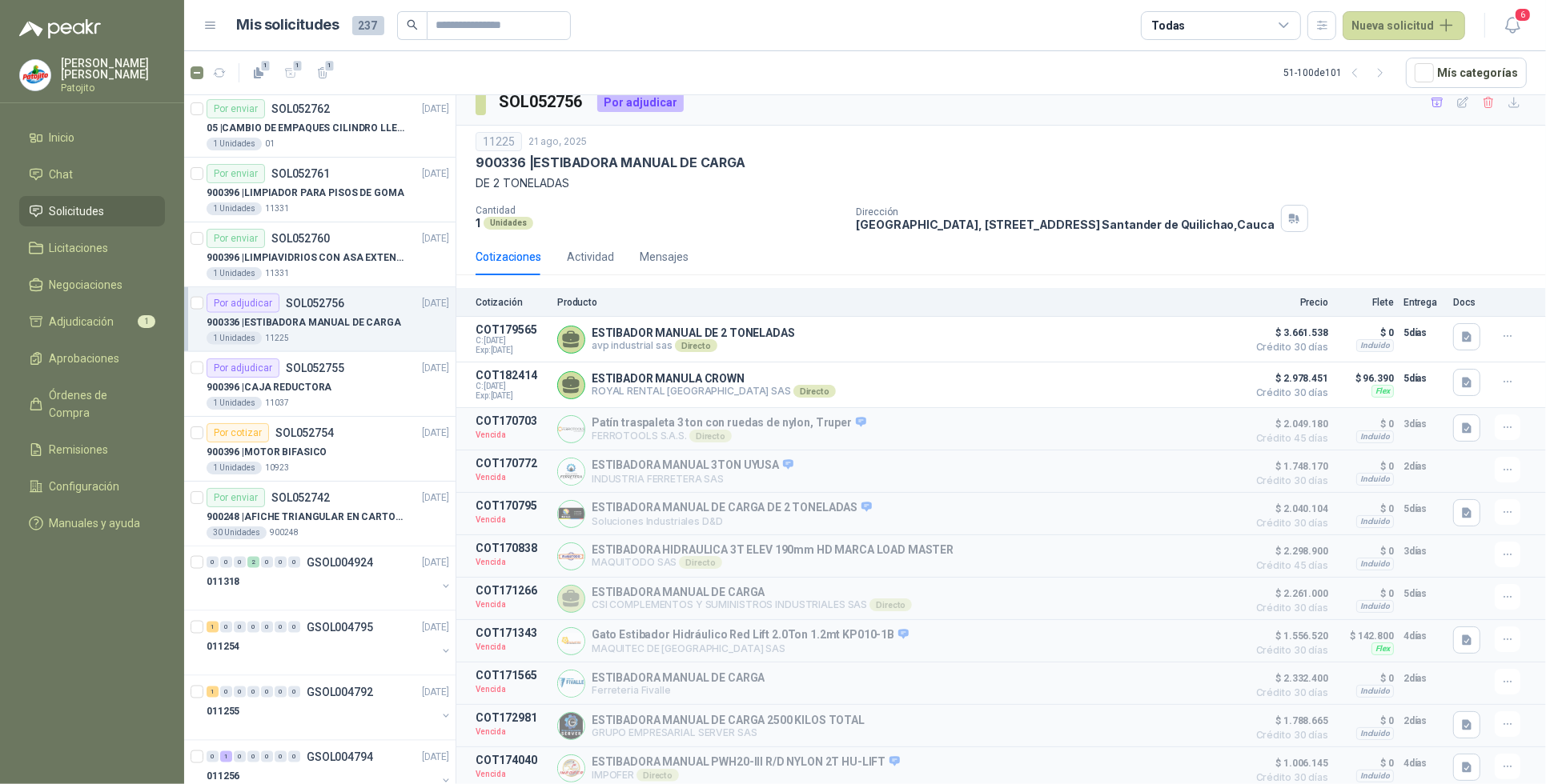
click at [382, 321] on p "900336 | ESTIBADORA MANUAL DE CARGA" at bounding box center [304, 323] width 194 height 15
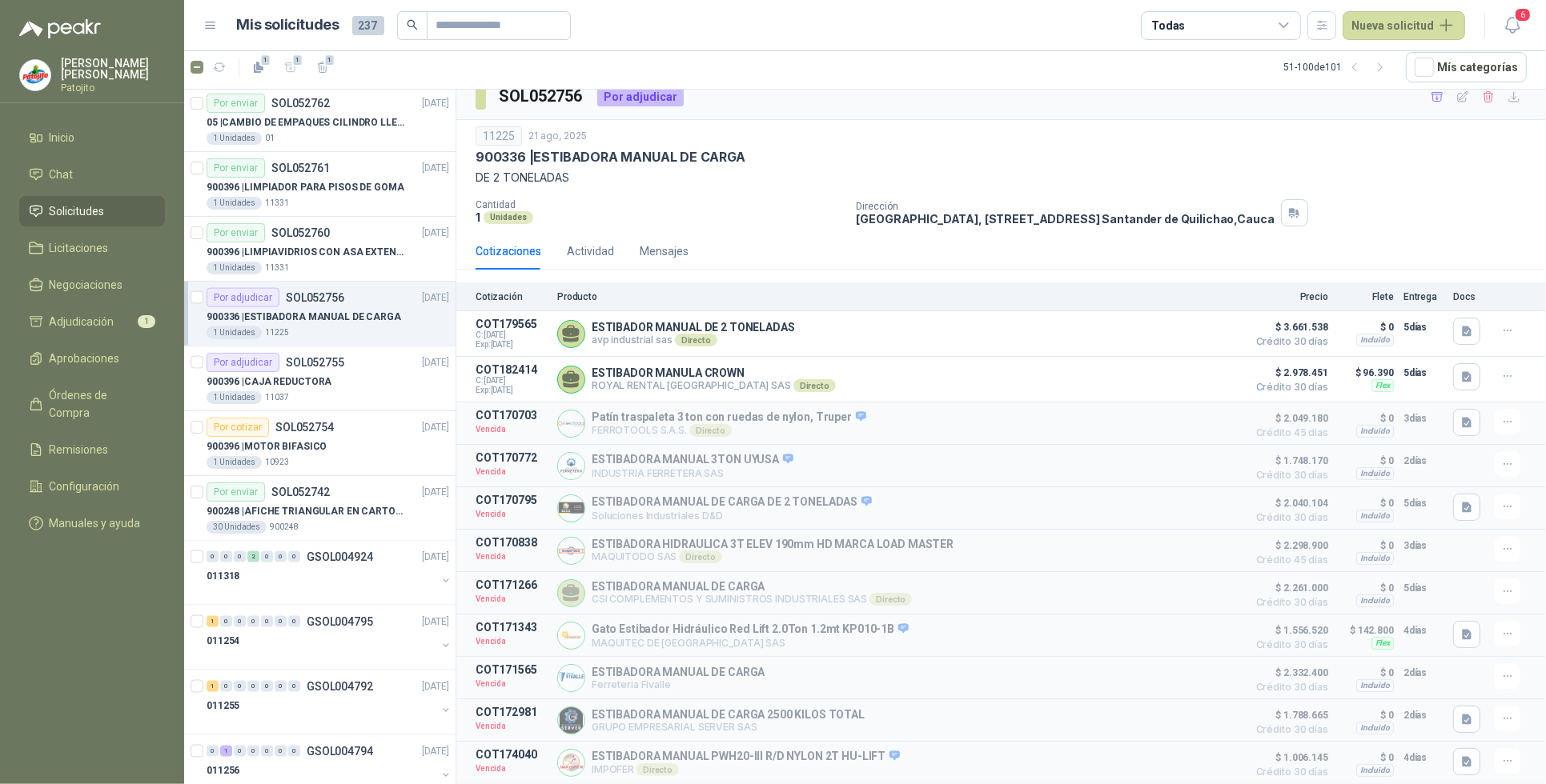
click at [299, 298] on p "SOL052756" at bounding box center [315, 297] width 59 height 11
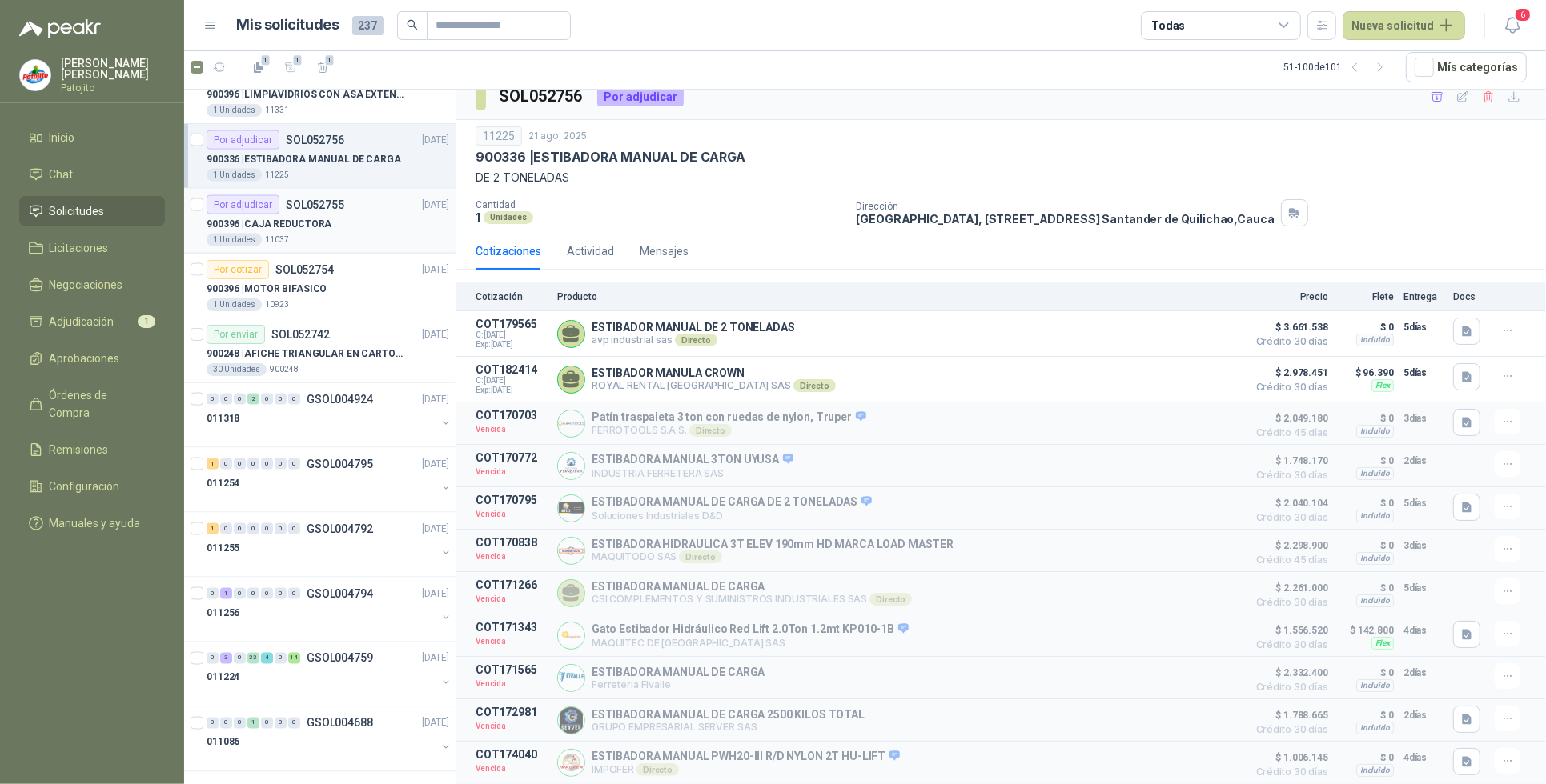
scroll to position [2577, 0]
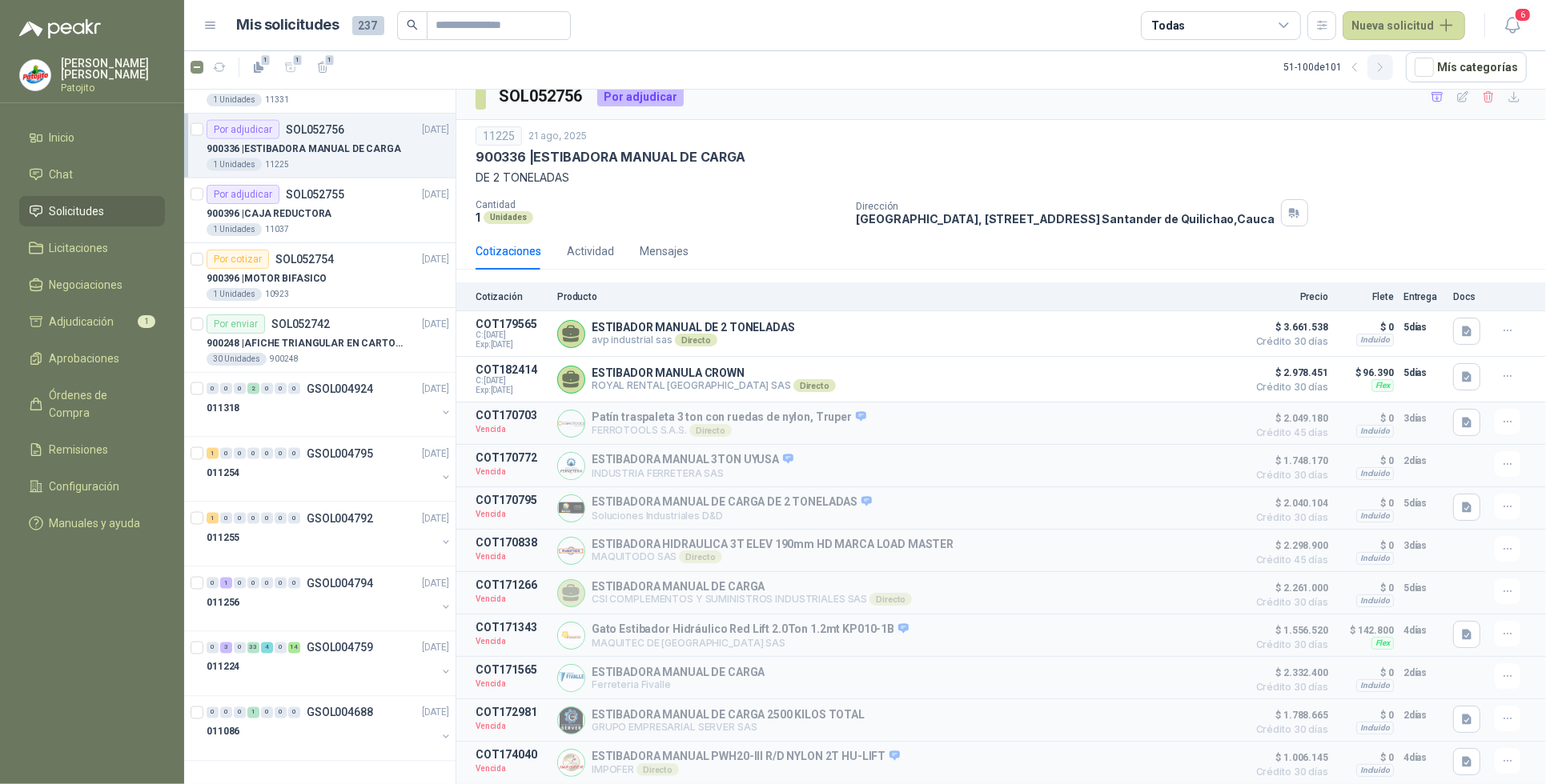
click at [1386, 74] on button "button" at bounding box center [1381, 67] width 25 height 25
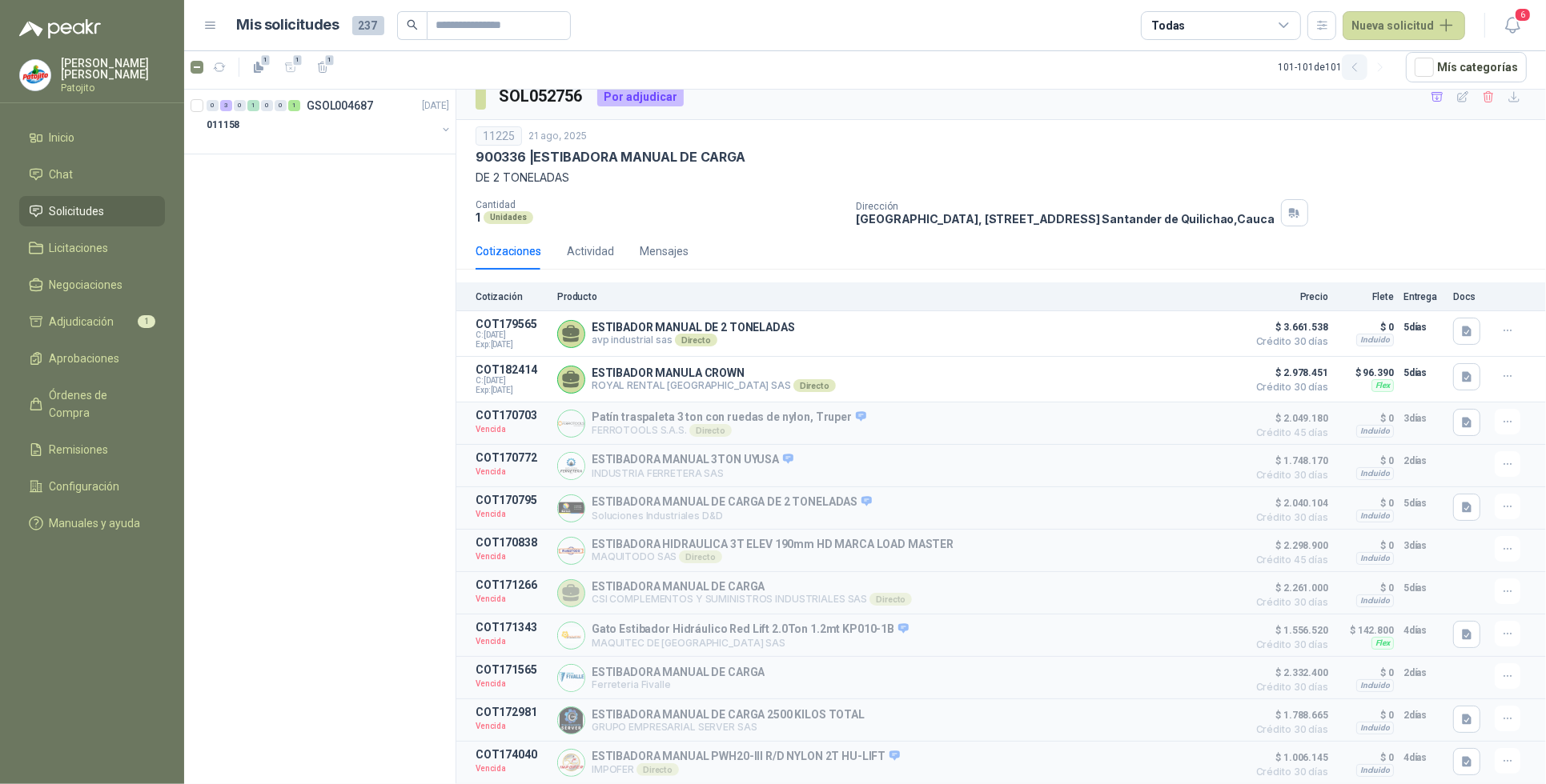
click at [1362, 61] on icon "button" at bounding box center [1355, 68] width 14 height 14
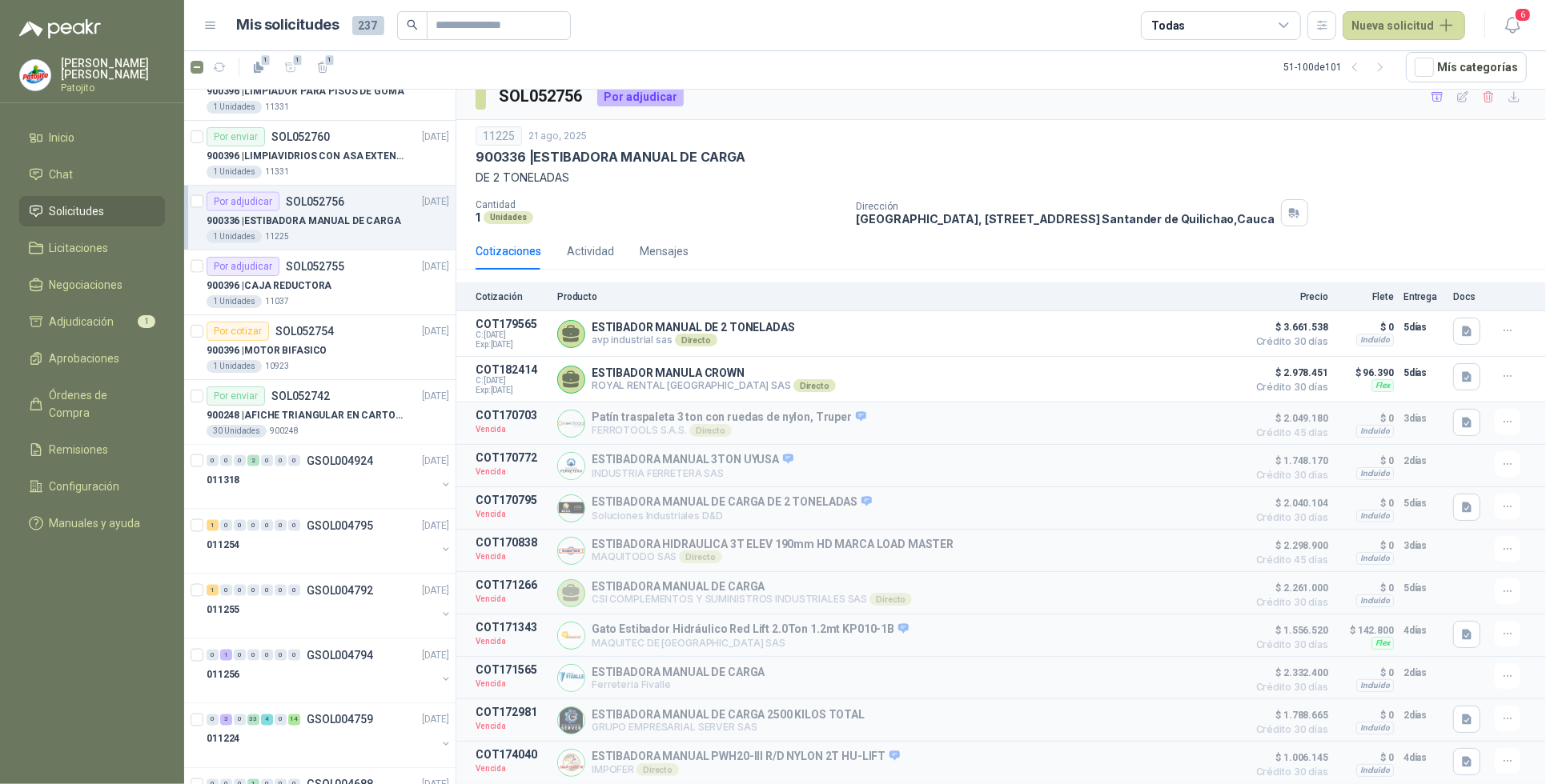
scroll to position [2501, 0]
click at [356, 208] on div "Por adjudicar SOL052756 [DATE]" at bounding box center [328, 197] width 243 height 19
click at [354, 237] on div "1 Unidades 11225" at bounding box center [328, 232] width 243 height 13
click at [357, 235] on div "1 Unidades 11225" at bounding box center [328, 232] width 243 height 13
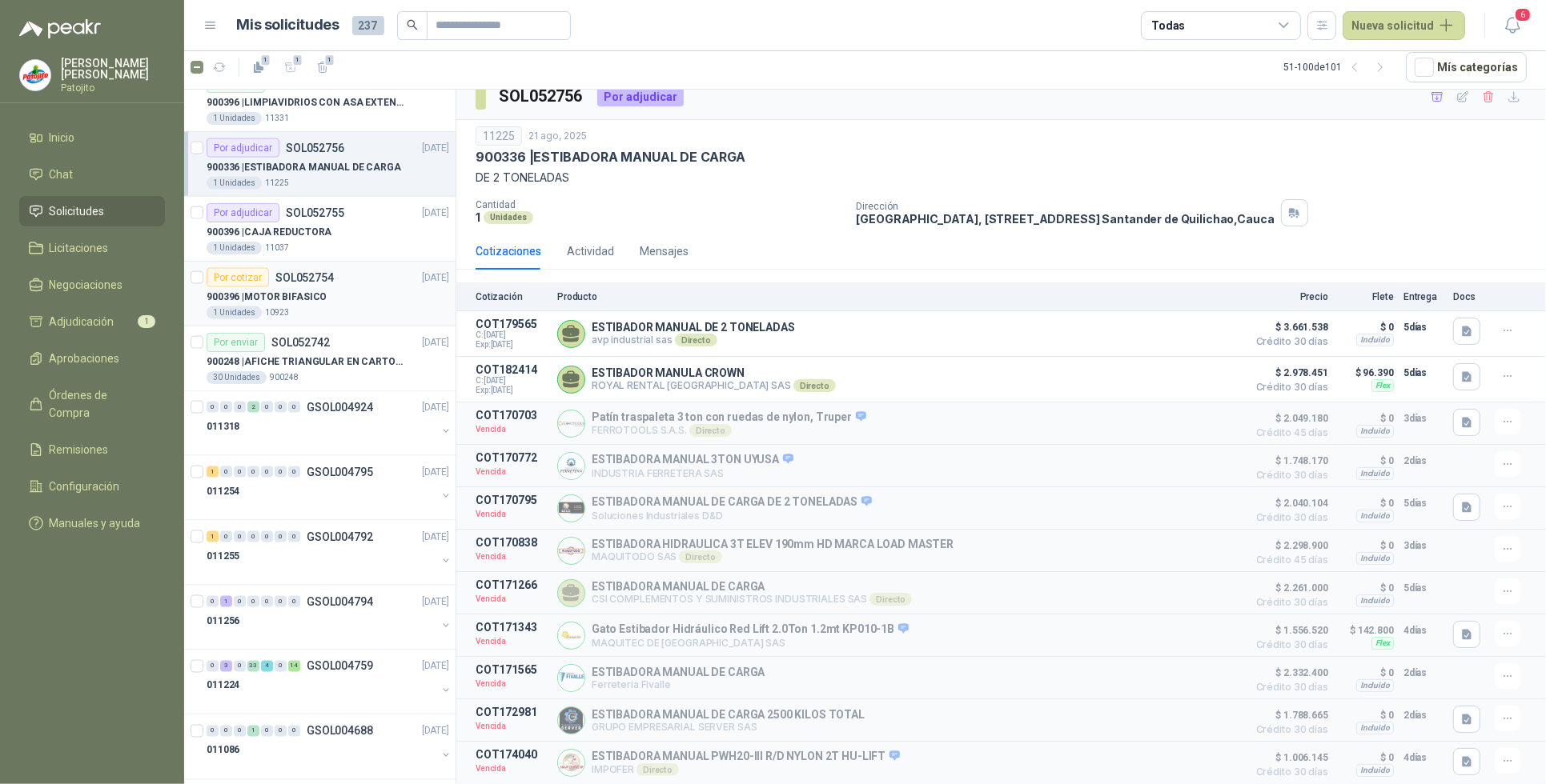
scroll to position [2577, 0]
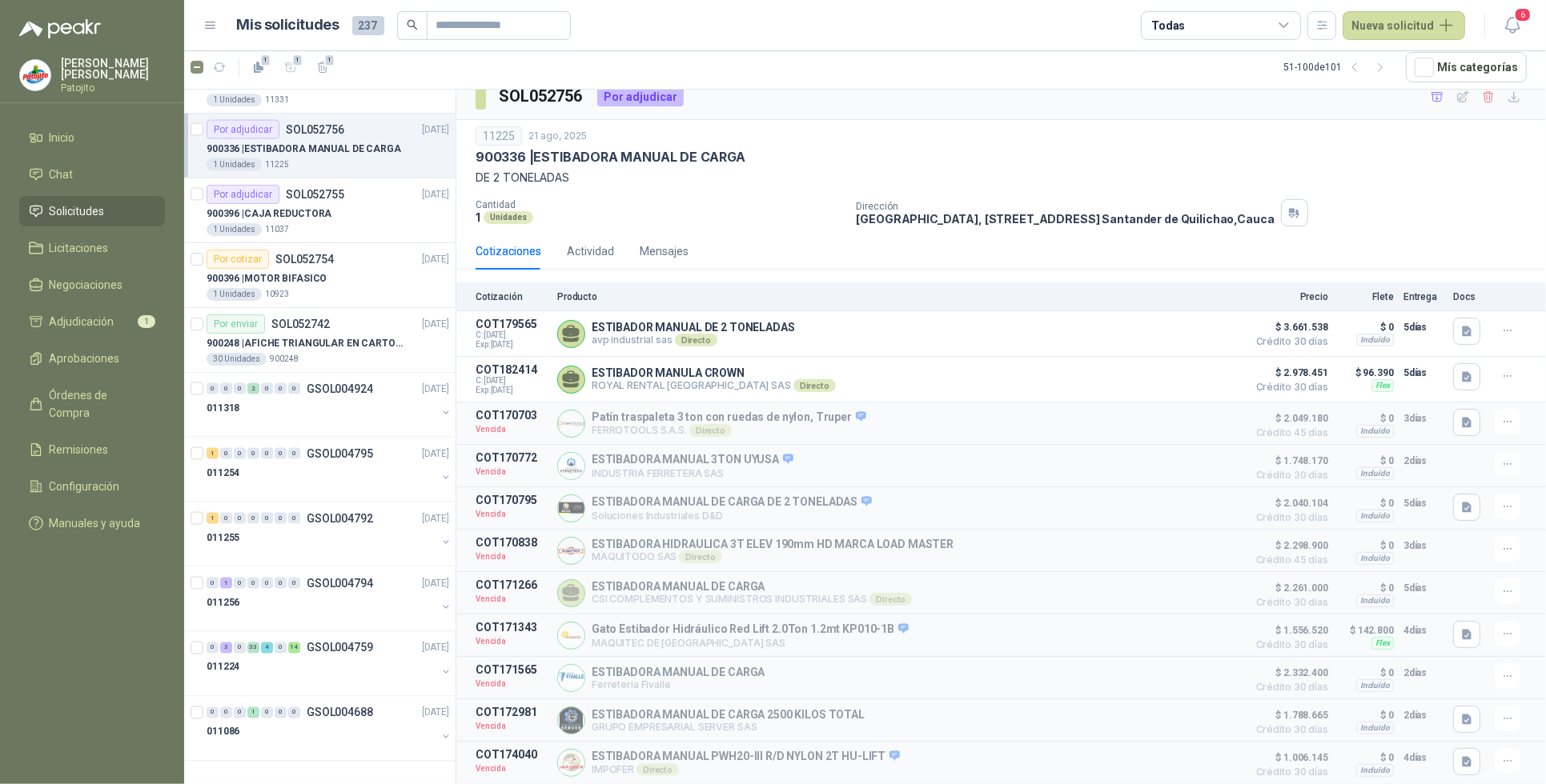
click at [1284, 32] on icon at bounding box center [1284, 25] width 14 height 14
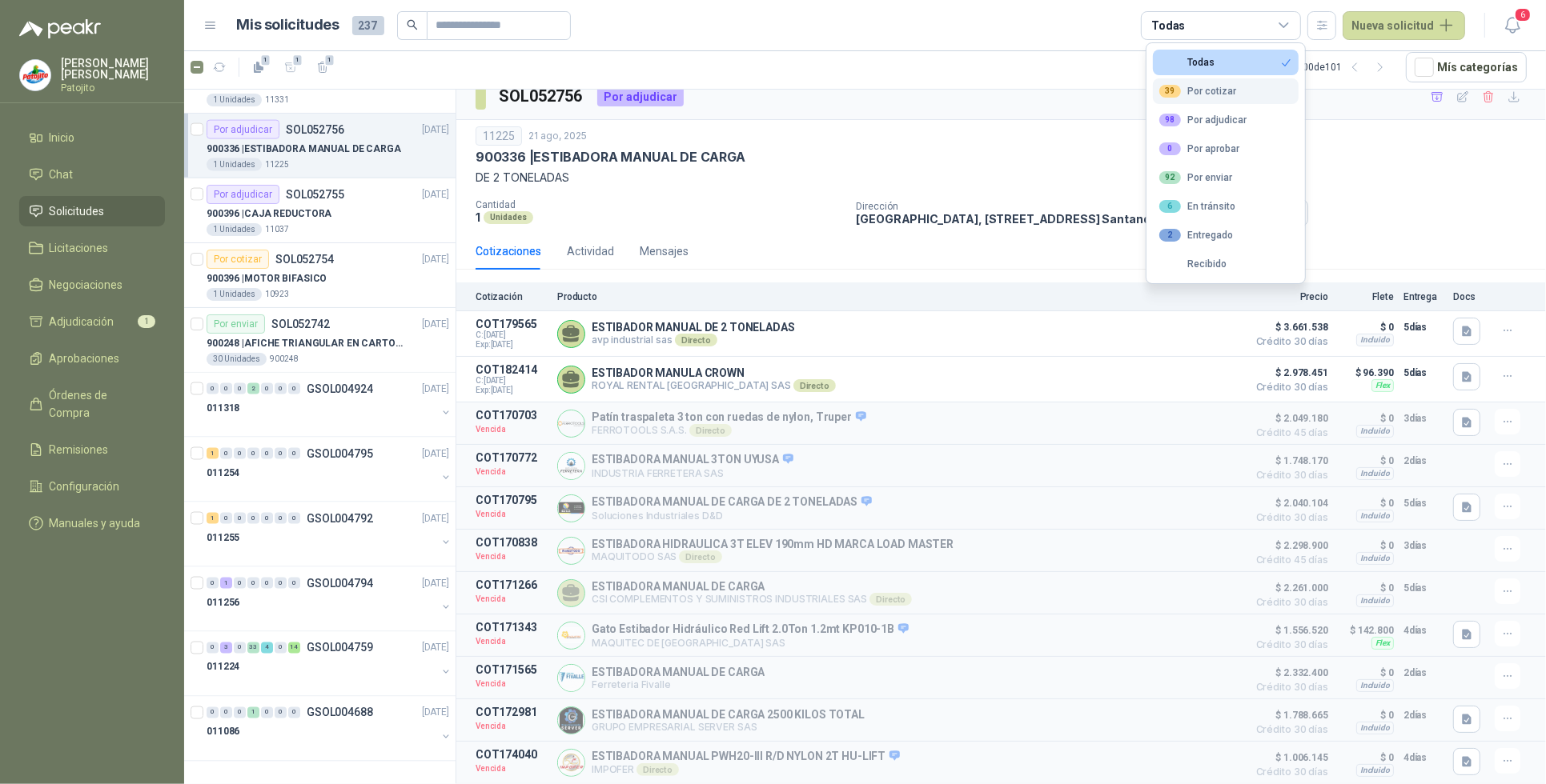
click at [1228, 94] on div "39 Por cotizar" at bounding box center [1197, 91] width 77 height 13
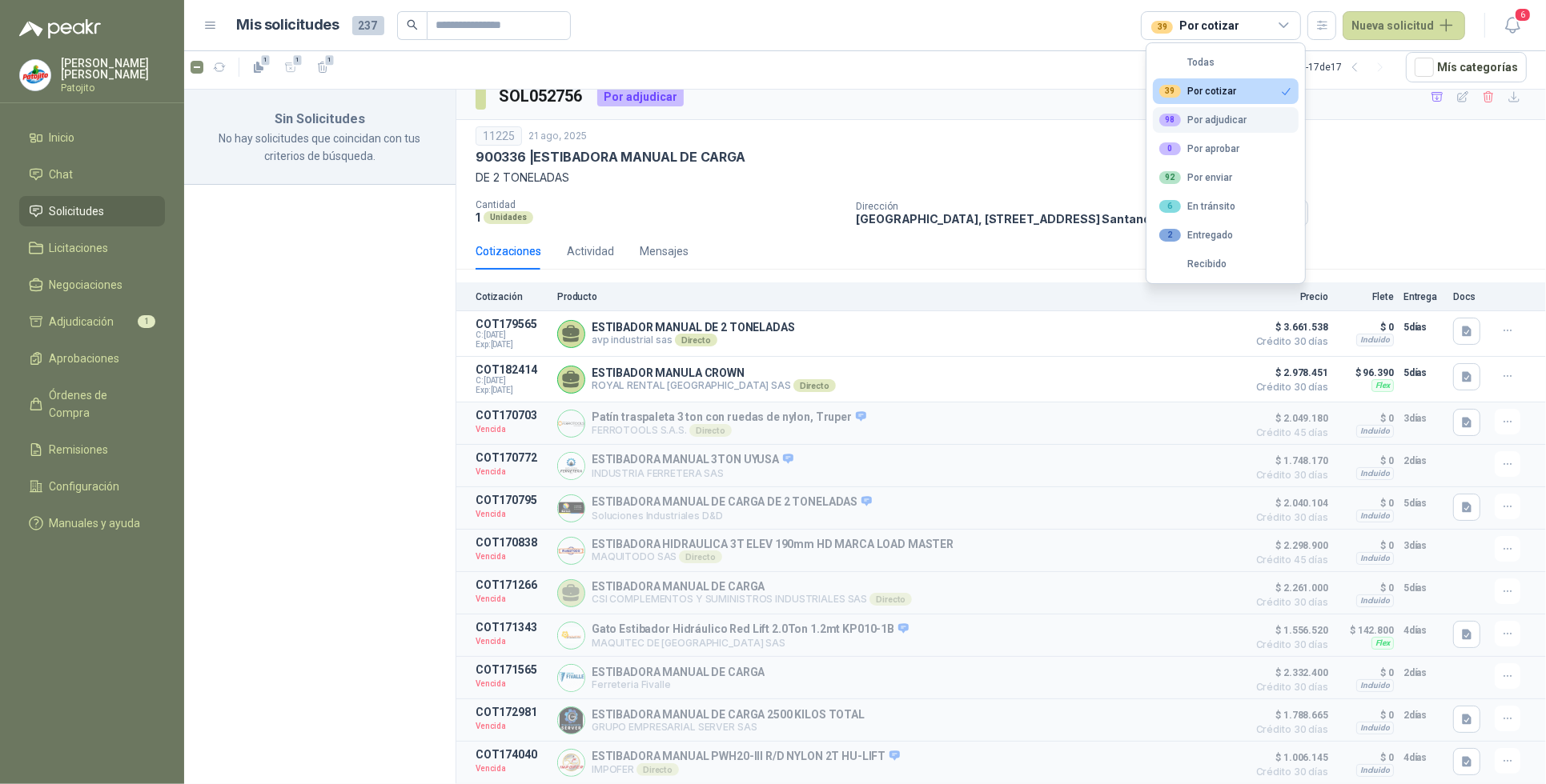
scroll to position [0, 0]
click at [1224, 121] on div "98 Por adjudicar" at bounding box center [1203, 120] width 87 height 13
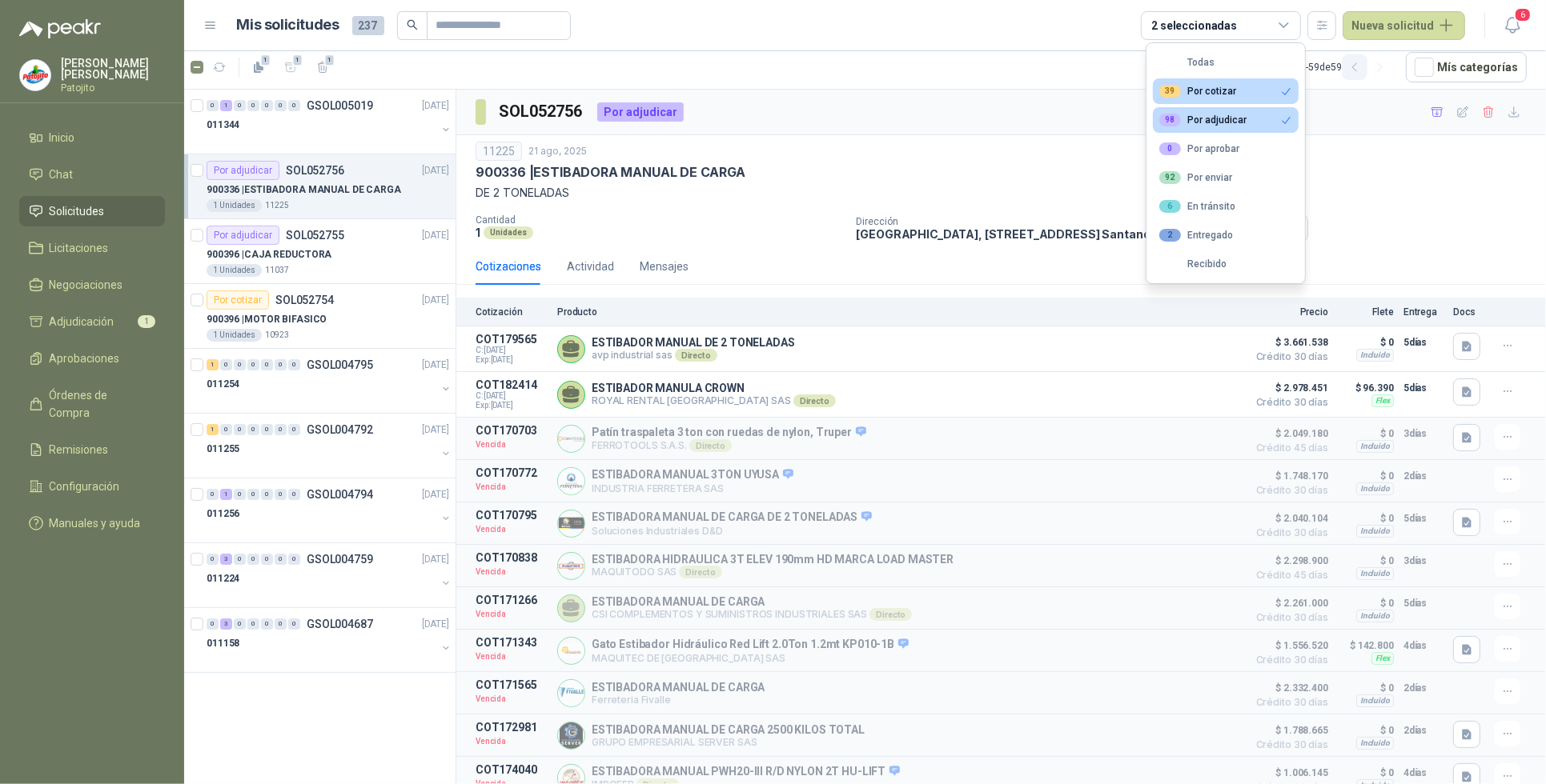
click at [1362, 70] on icon "button" at bounding box center [1355, 68] width 14 height 14
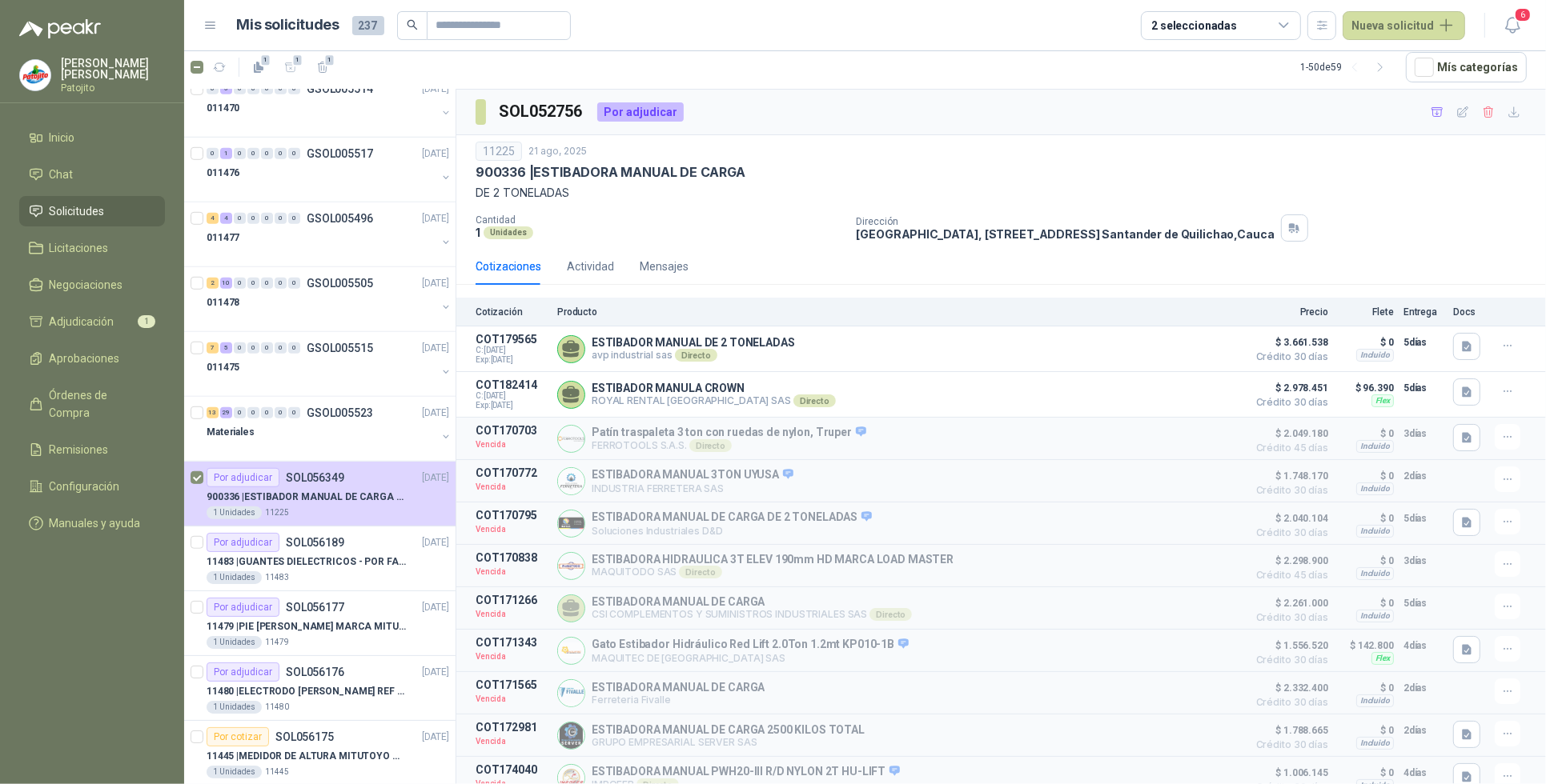
scroll to position [1076, 0]
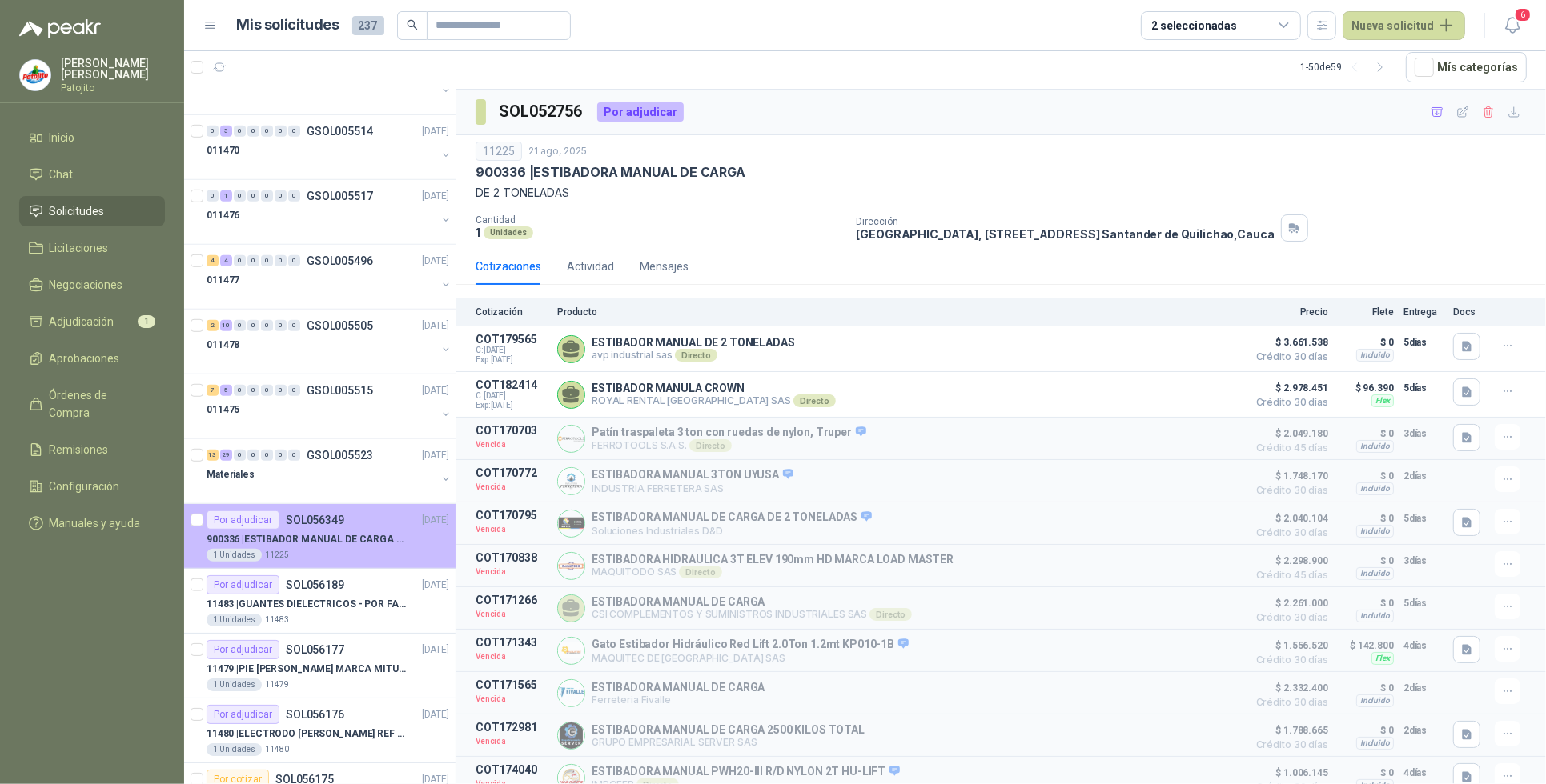
click at [358, 537] on p "900336 | ESTIBADOR MANUAL DE CARGA DE 2 T" at bounding box center [306, 540] width 199 height 15
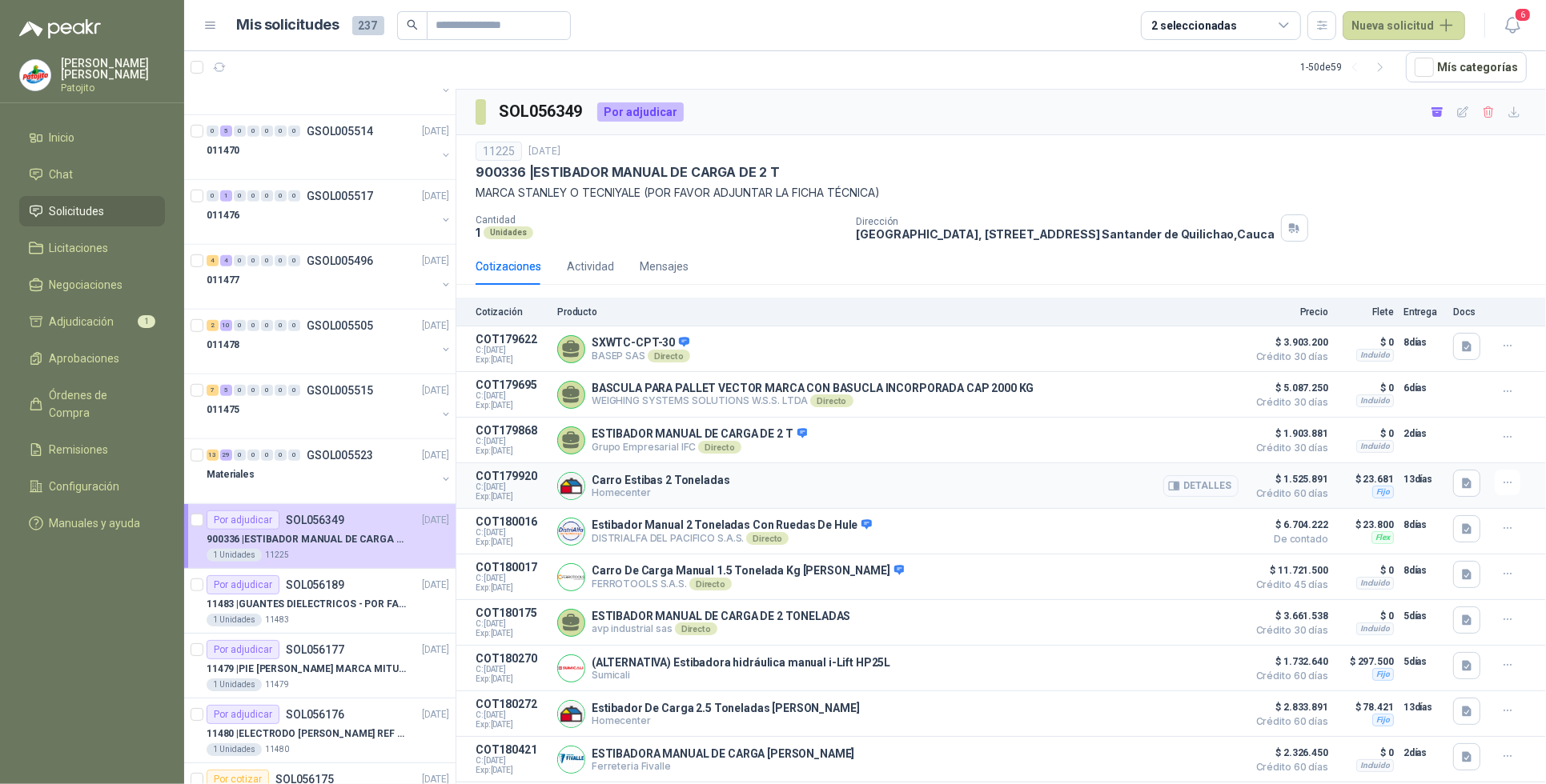
click at [1183, 493] on button "Detalles" at bounding box center [1201, 486] width 75 height 21
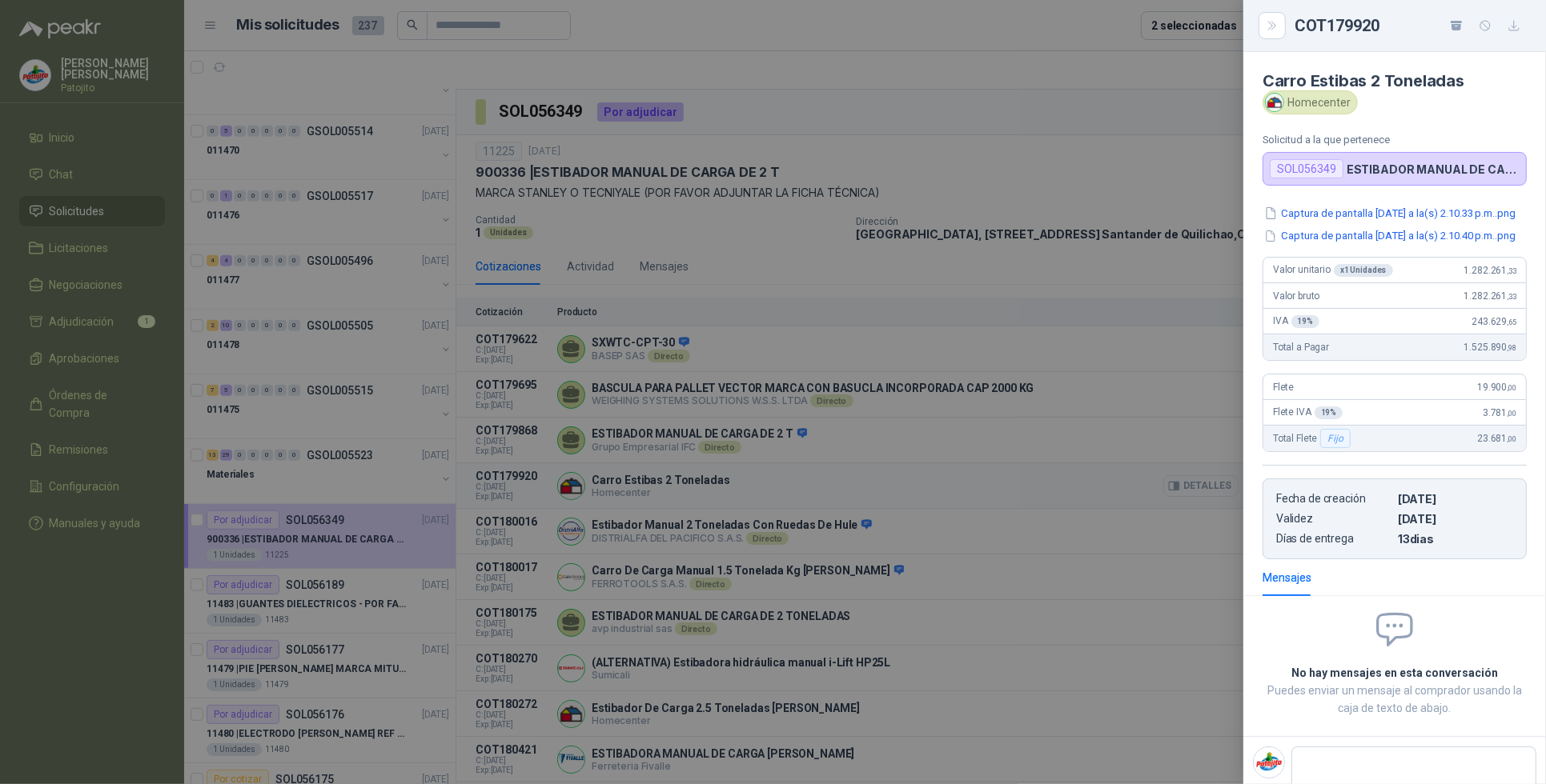
scroll to position [63, 0]
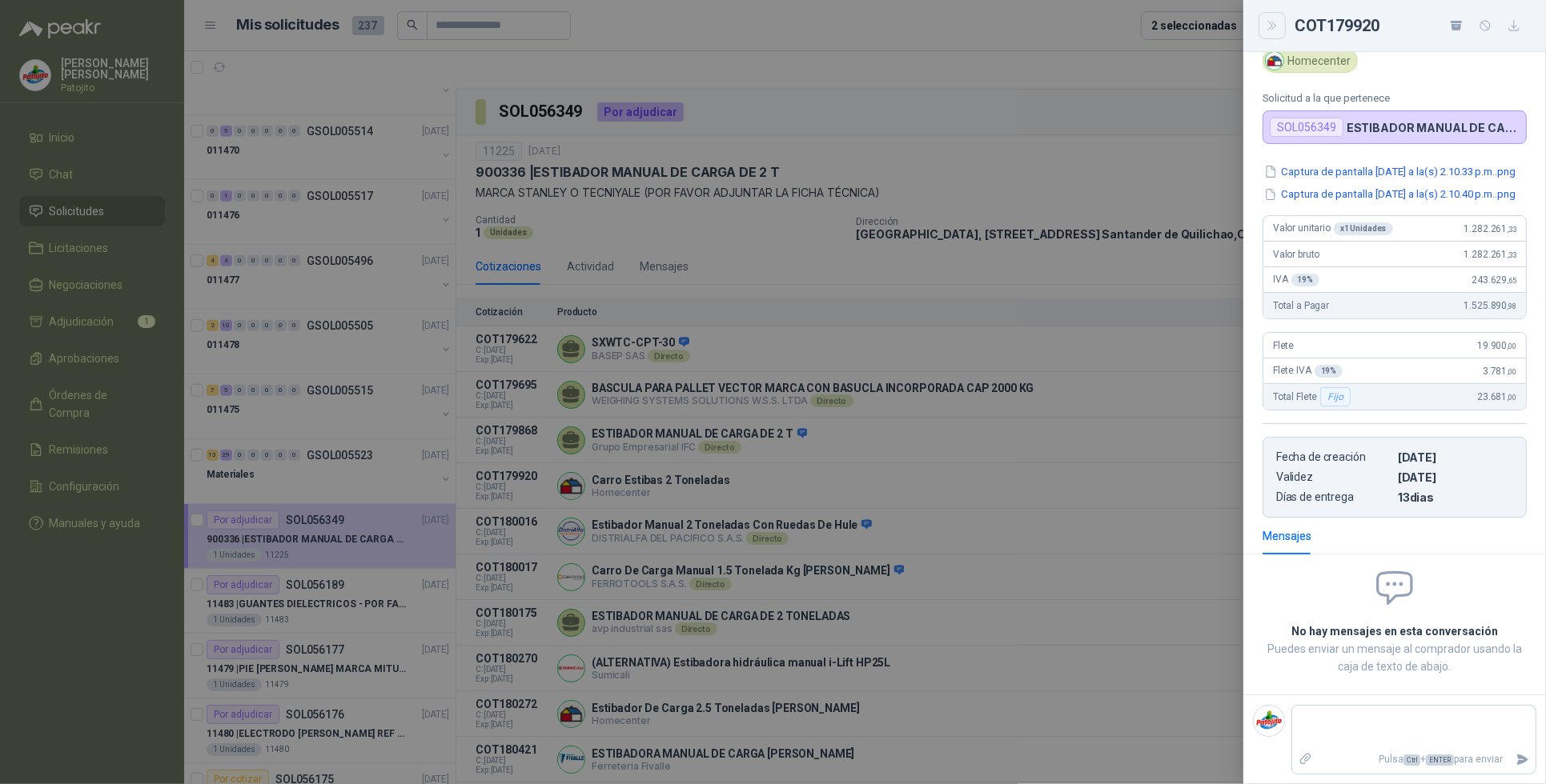
drag, startPoint x: 1271, startPoint y: 24, endPoint x: 1270, endPoint y: 56, distance: 32.0
click at [1271, 25] on icon "Close" at bounding box center [1273, 26] width 14 height 14
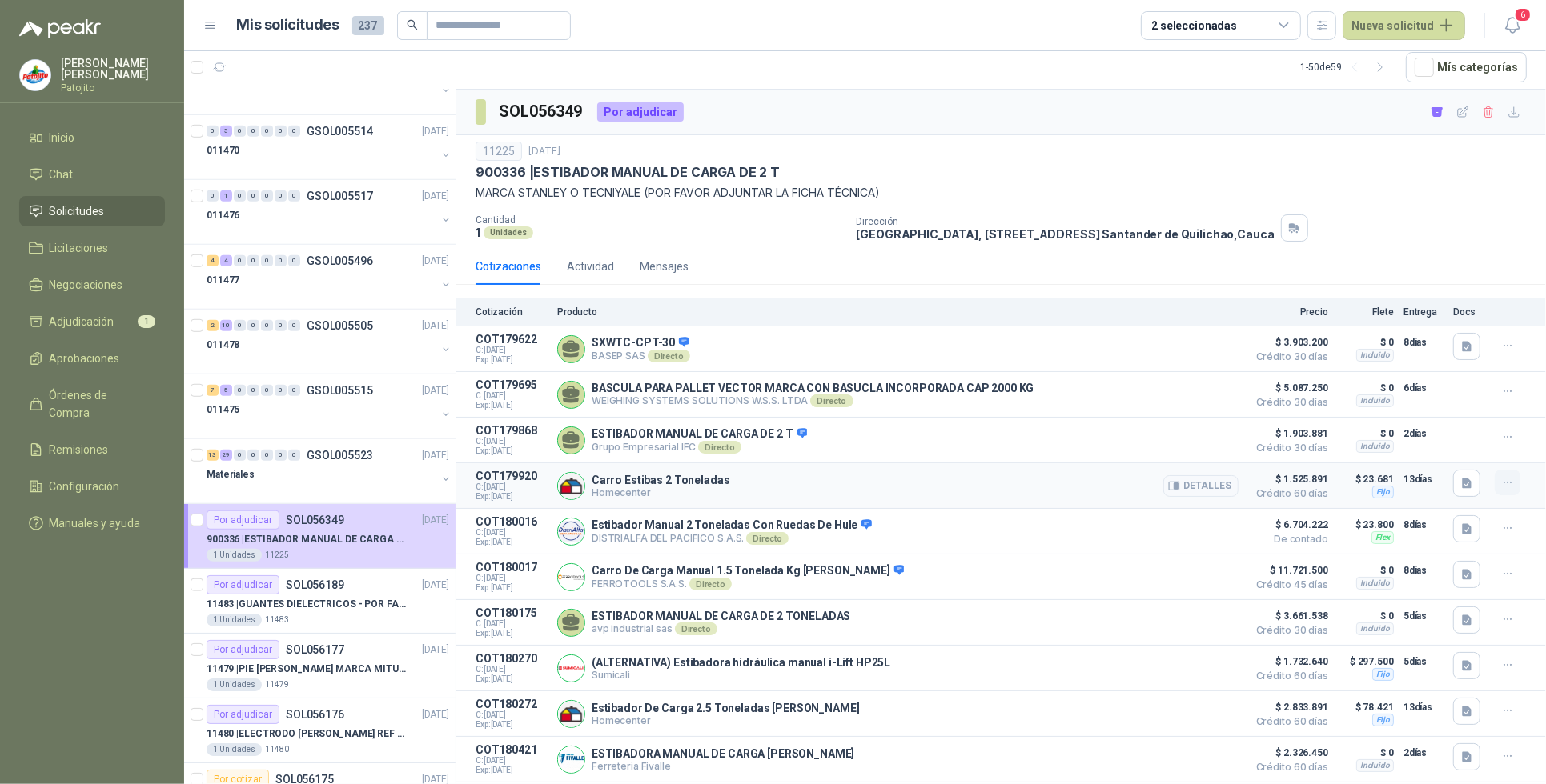
click at [1502, 481] on icon "button" at bounding box center [1509, 483] width 14 height 14
click at [1039, 281] on div "Cotizaciones Actividad Mensajes" at bounding box center [1002, 266] width 1052 height 36
click at [1201, 490] on button "Detalles" at bounding box center [1201, 486] width 75 height 21
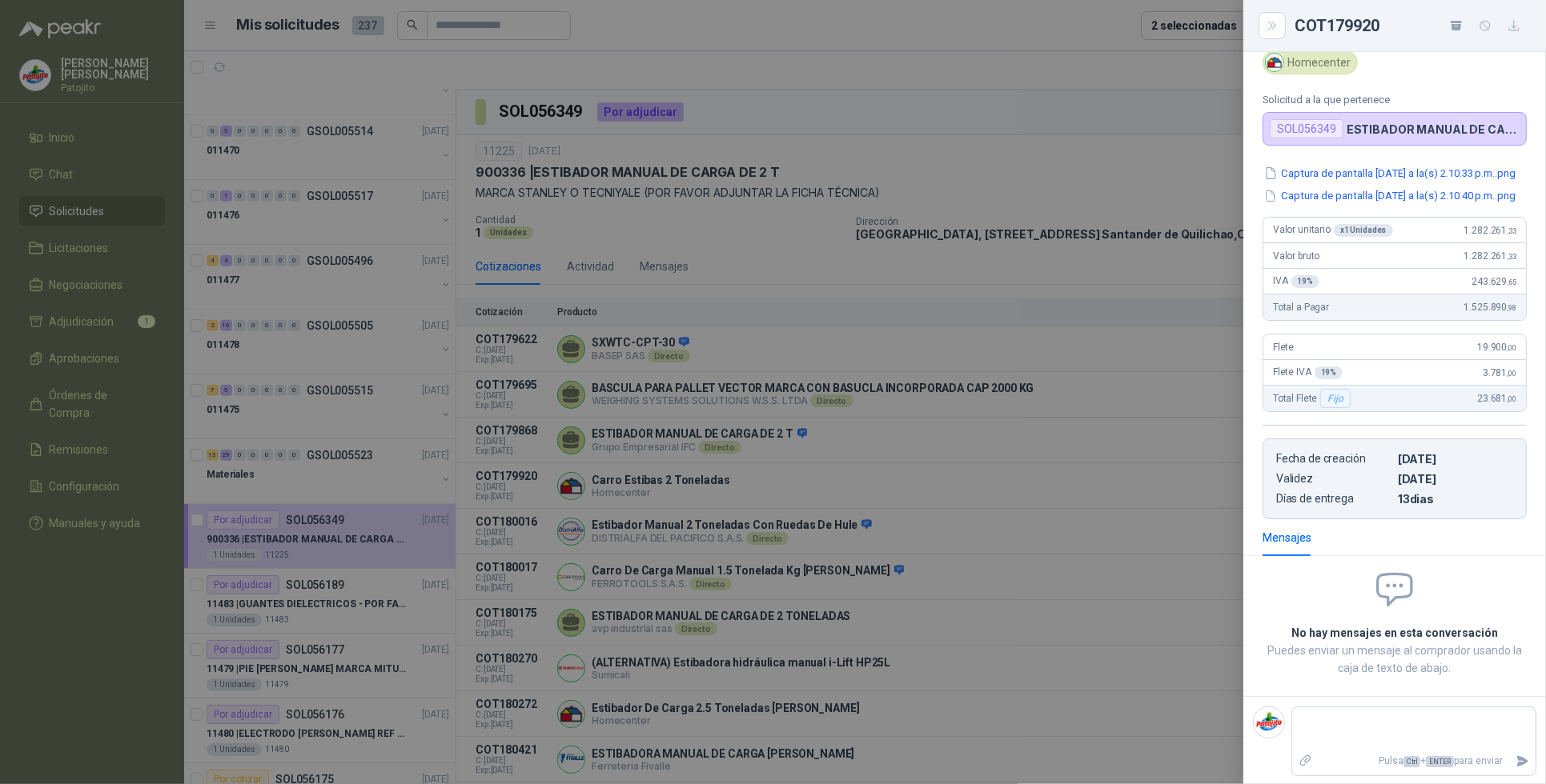
scroll to position [0, 0]
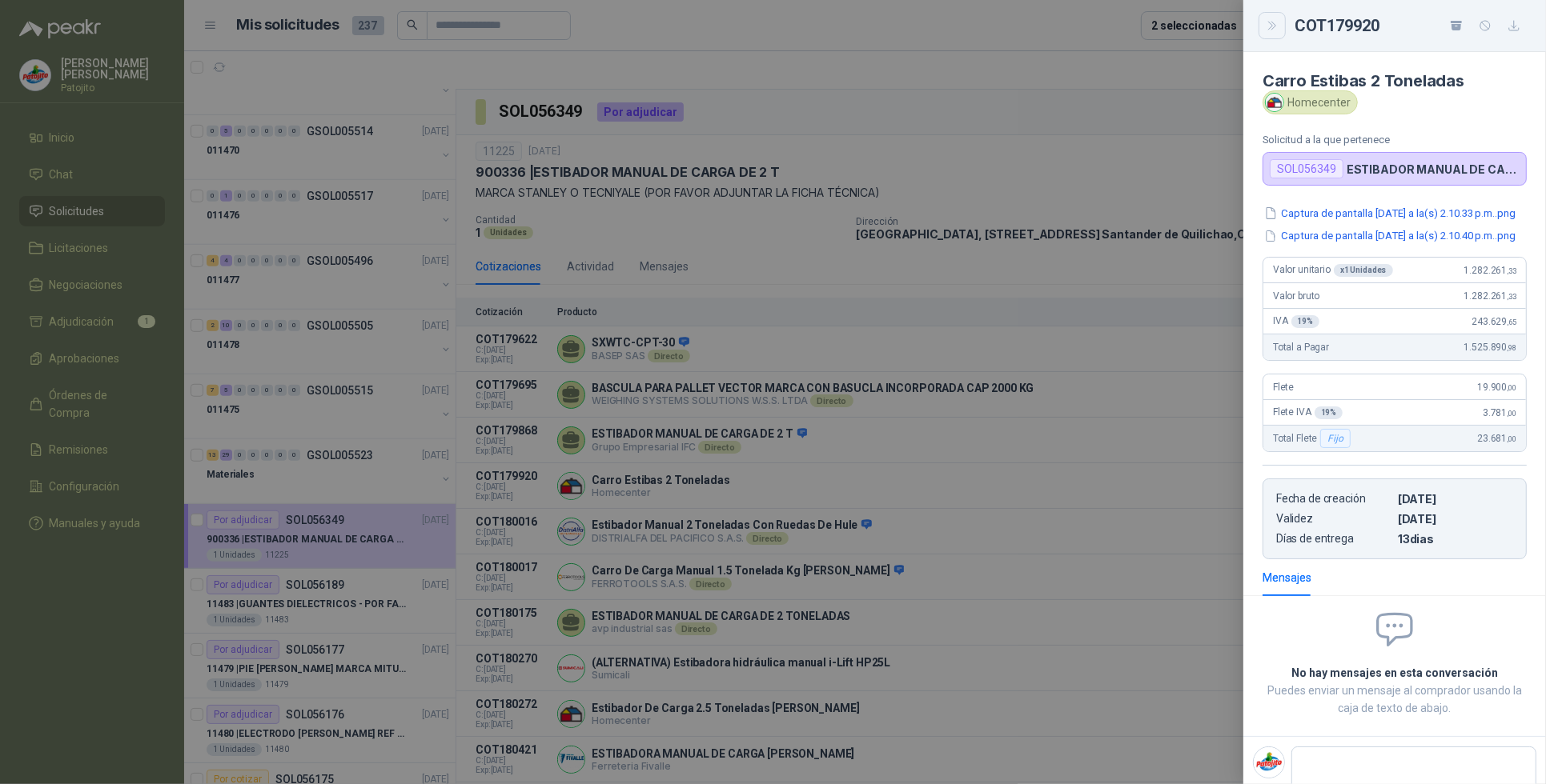
click at [1271, 29] on icon "Close" at bounding box center [1273, 26] width 14 height 14
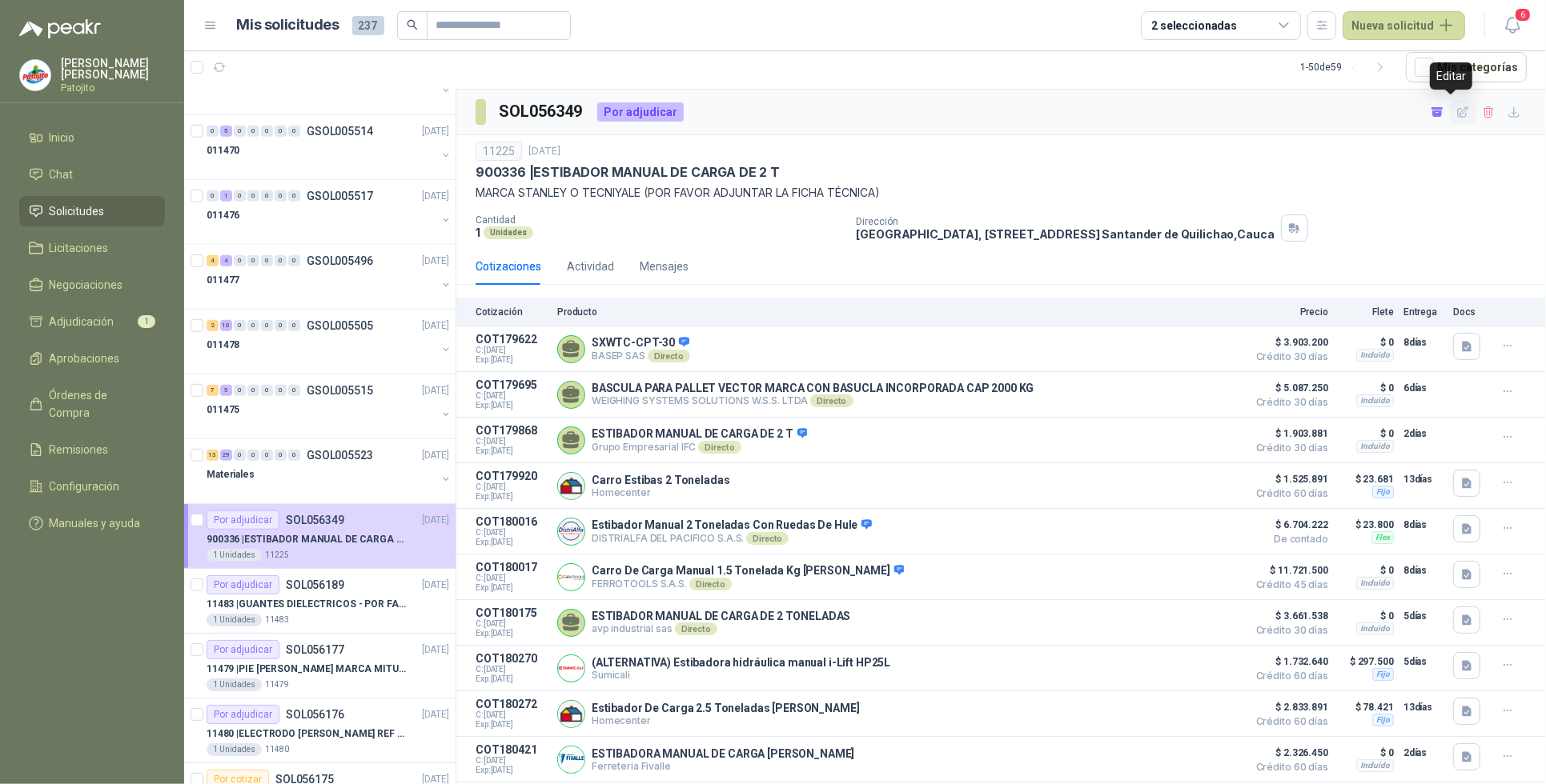
click at [1459, 110] on icon "button" at bounding box center [1464, 112] width 10 height 10
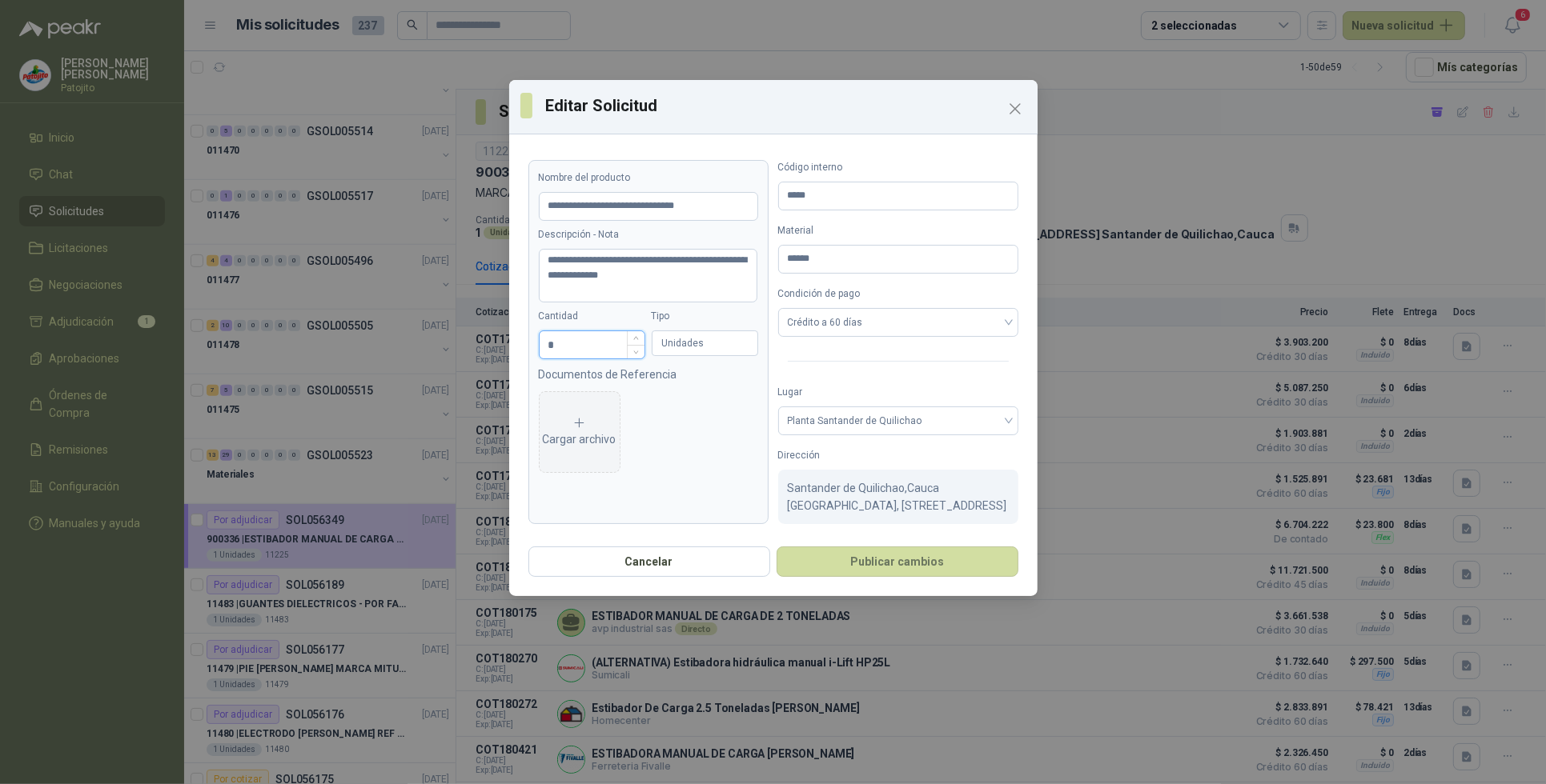
click at [600, 342] on input "*" at bounding box center [592, 345] width 105 height 27
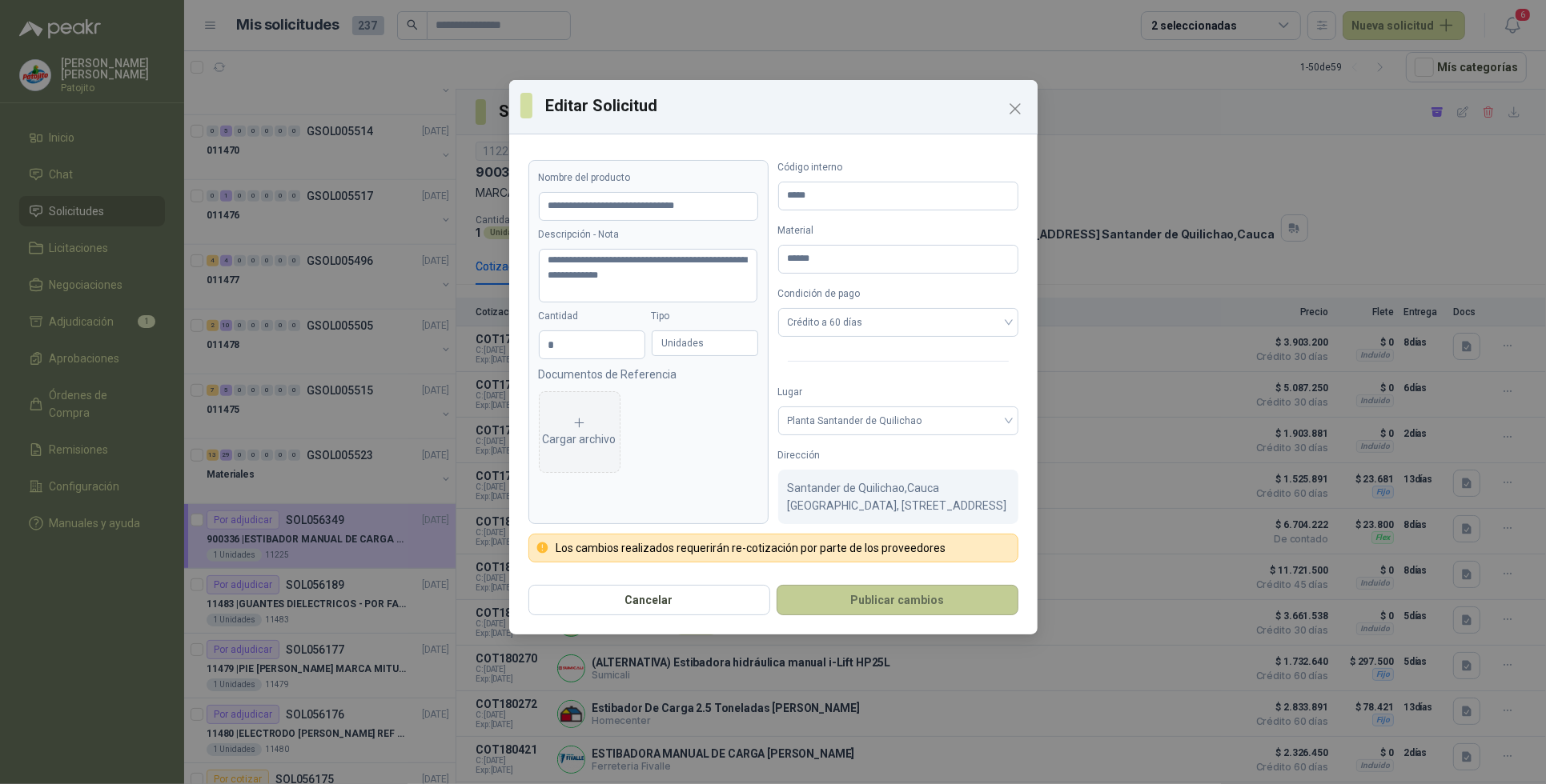
click at [913, 611] on button "Publicar cambios" at bounding box center [897, 600] width 242 height 31
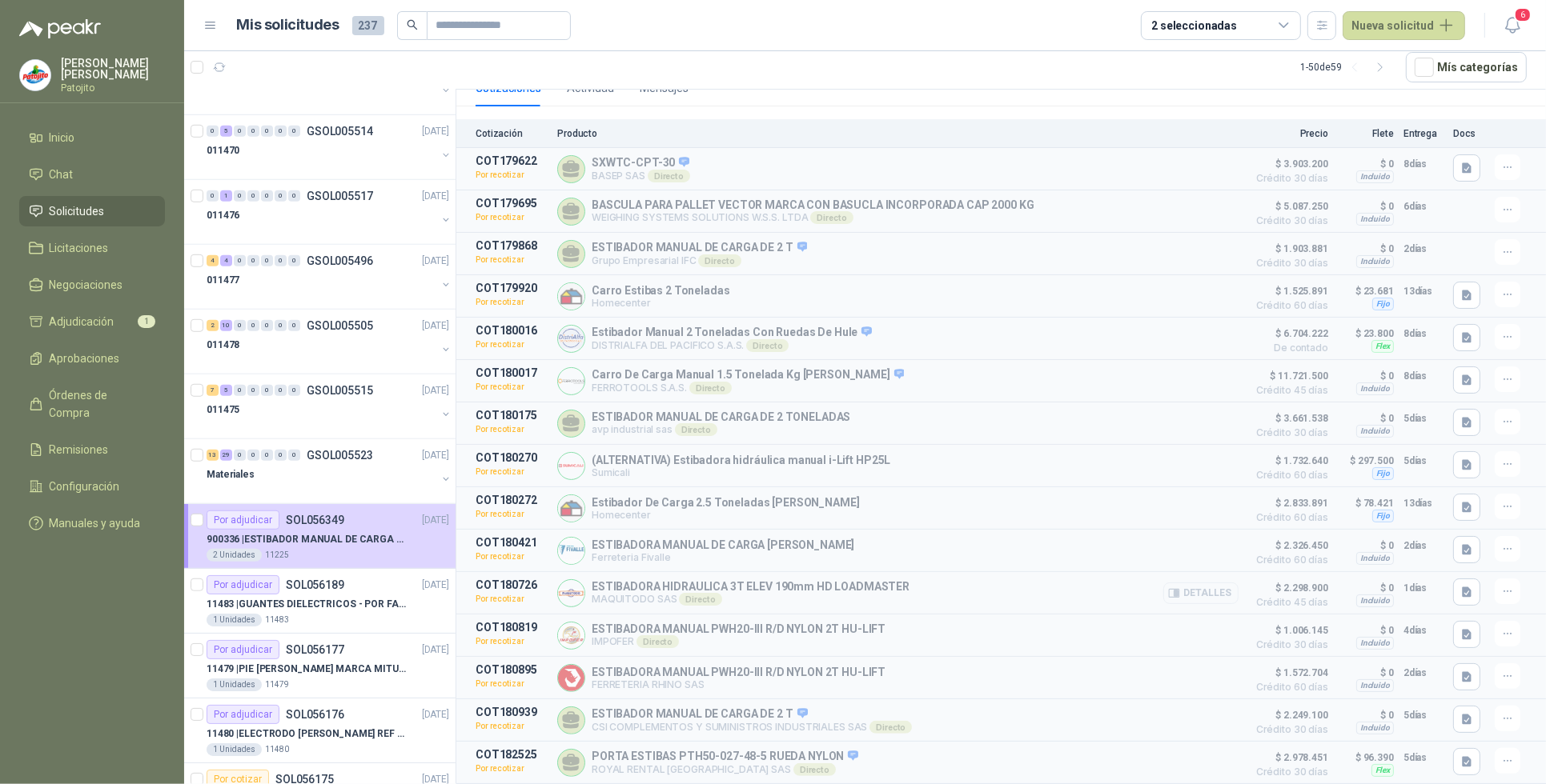
scroll to position [0, 0]
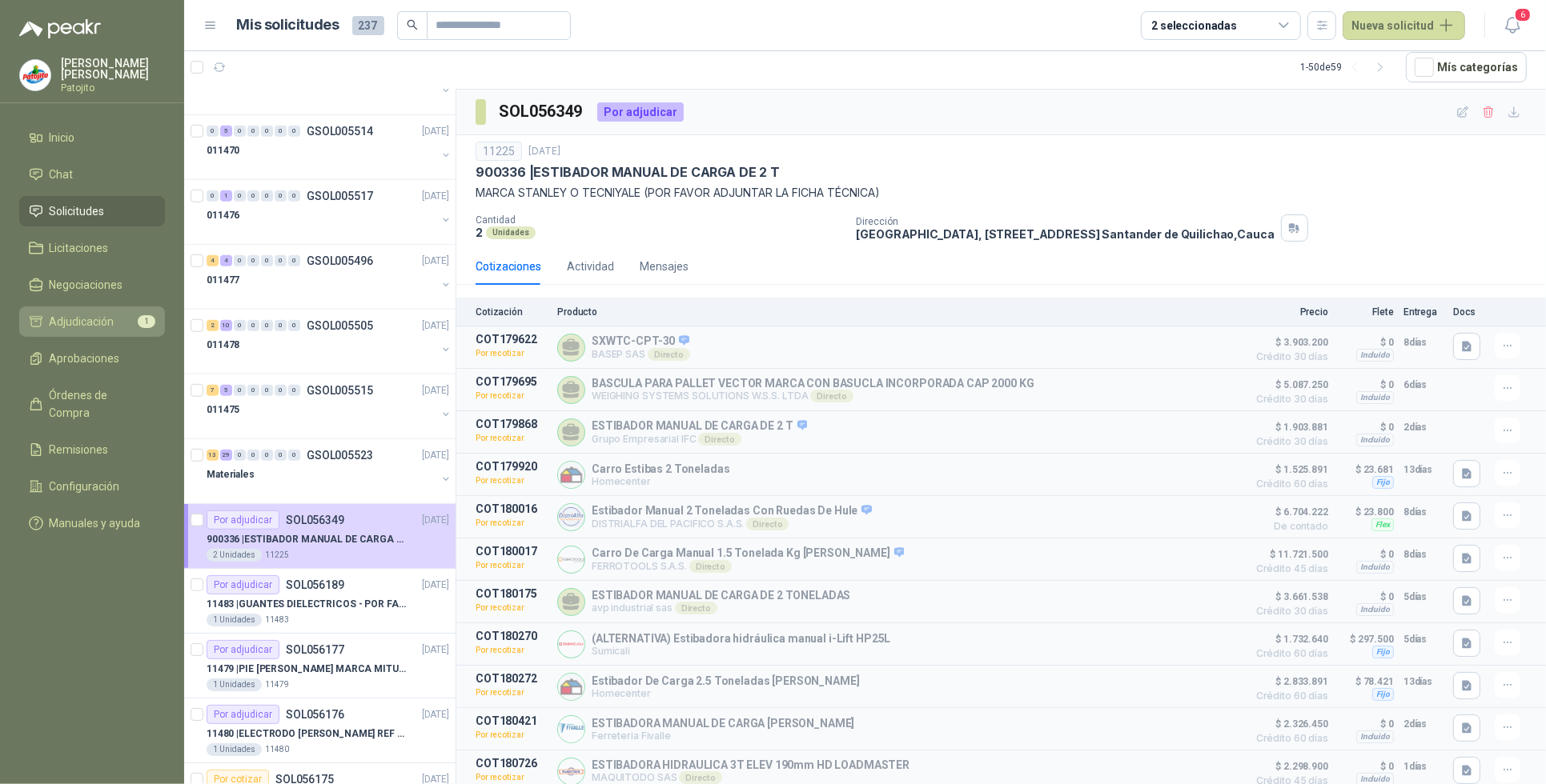
click at [106, 314] on span "Adjudicación" at bounding box center [82, 321] width 64 height 18
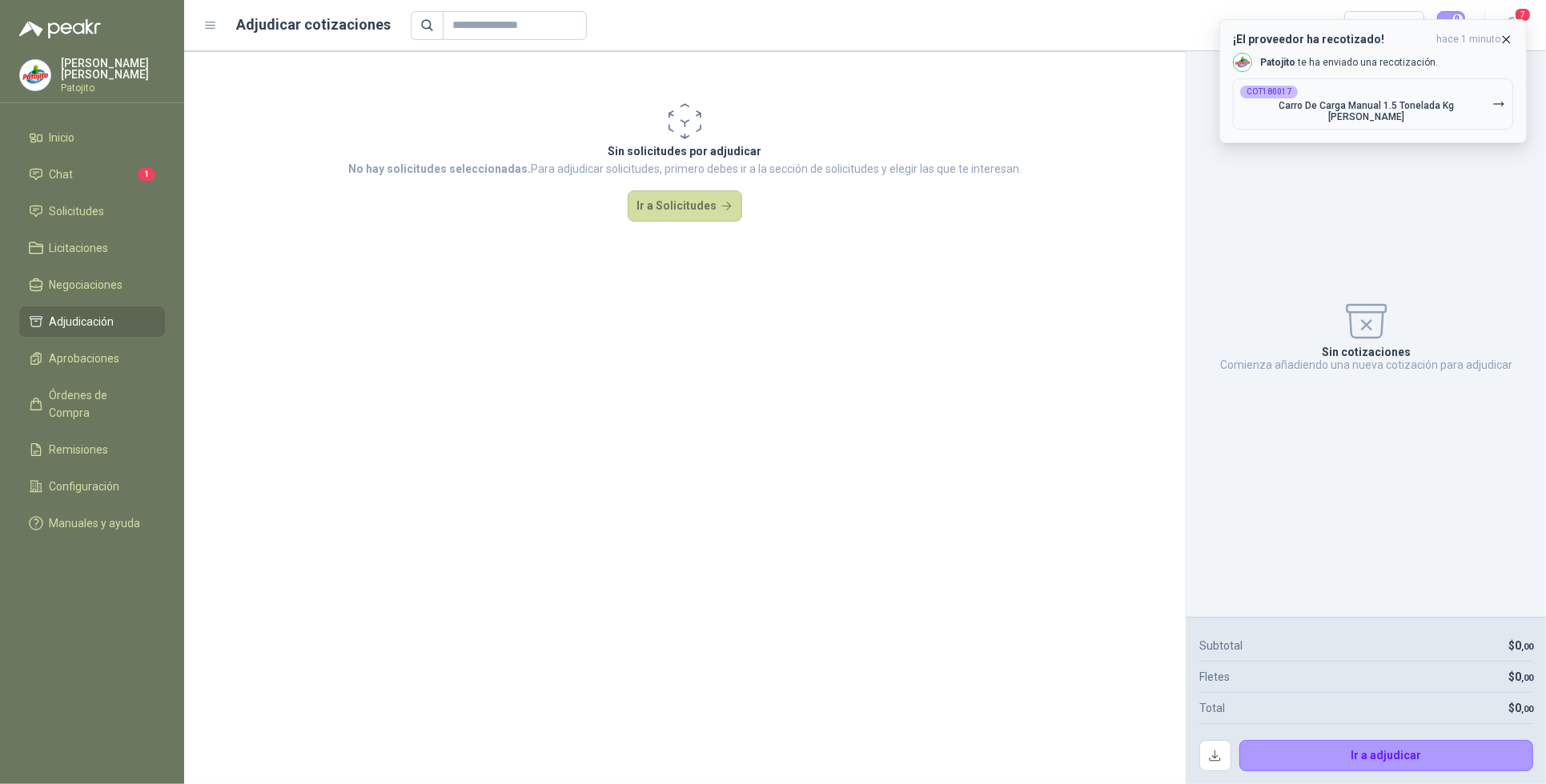
click at [1423, 102] on p "Carro De Carga Manual 1.5 Tonelada Kg [PERSON_NAME]" at bounding box center [1366, 111] width 252 height 22
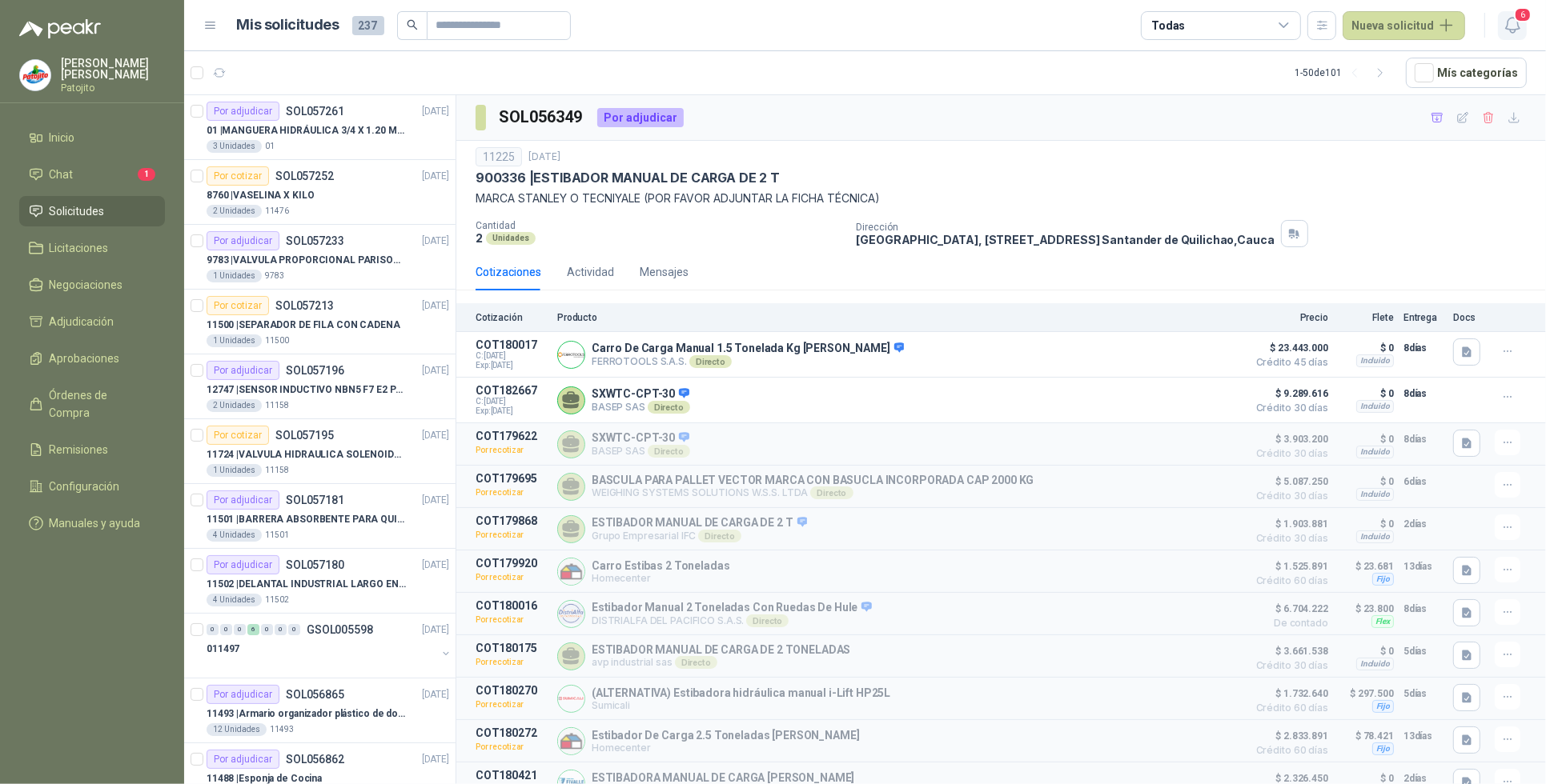
click at [1516, 22] on icon "button" at bounding box center [1513, 25] width 20 height 20
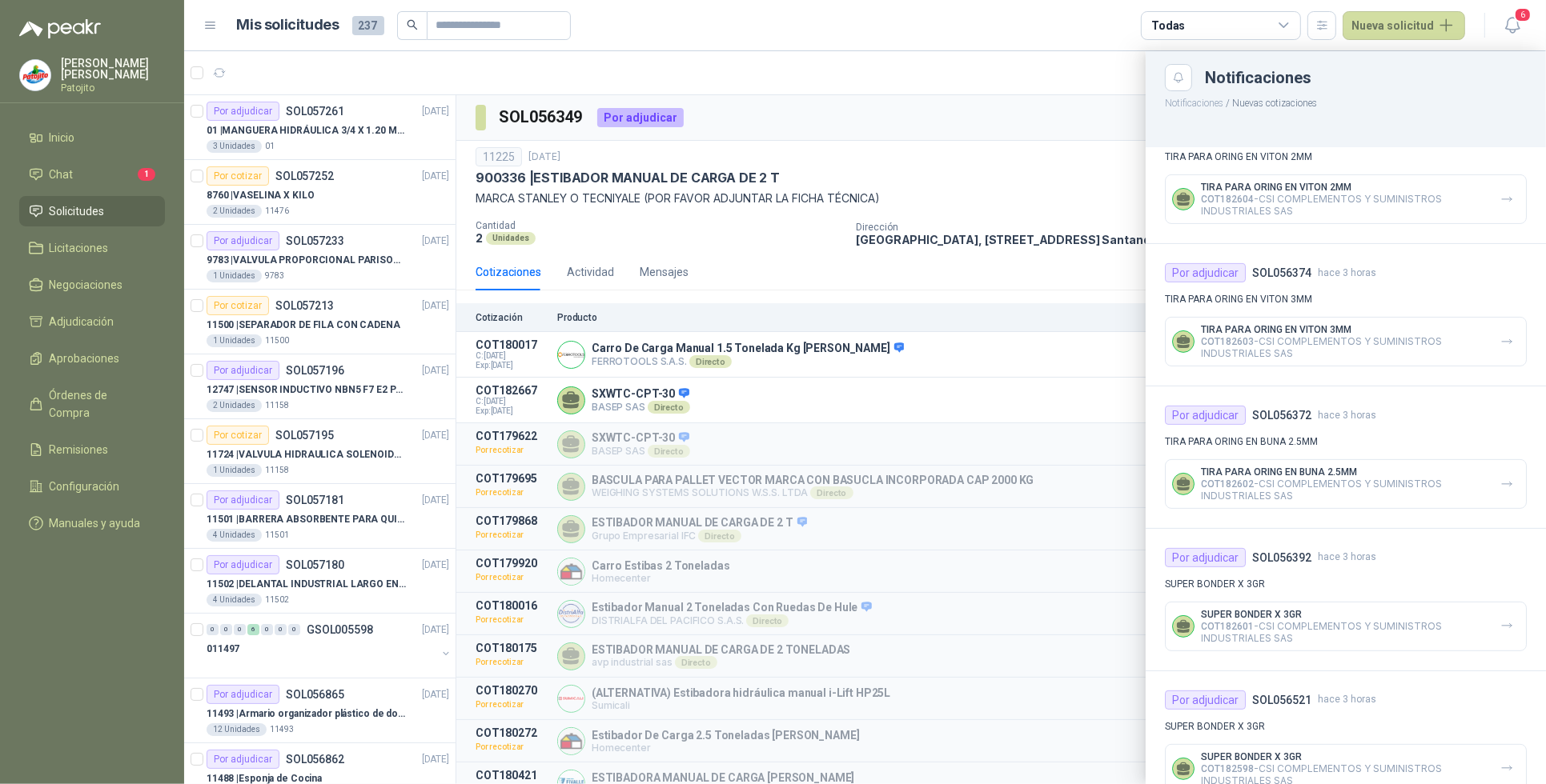
scroll to position [489, 0]
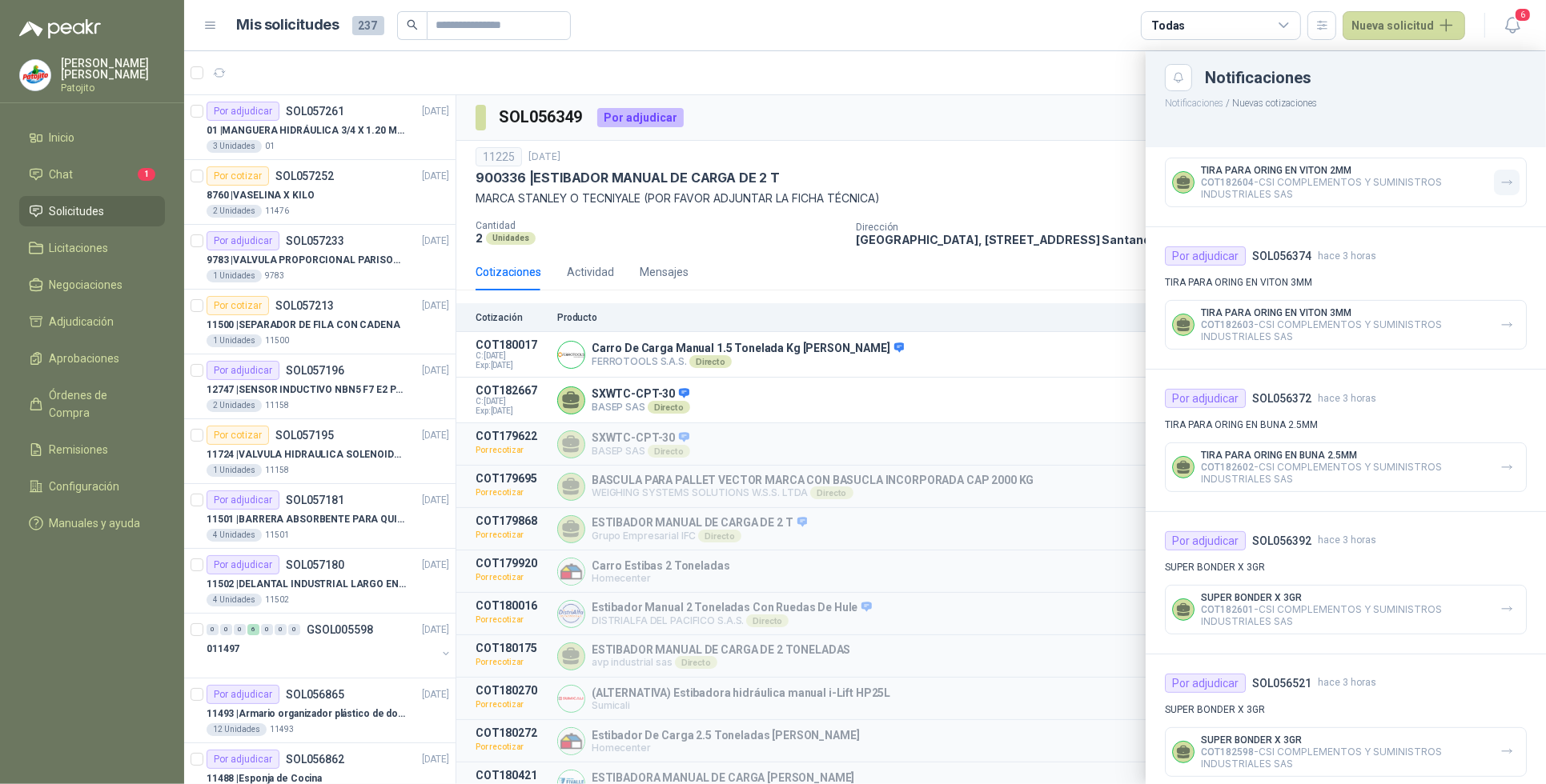
click at [1501, 178] on icon "button" at bounding box center [1508, 183] width 14 height 14
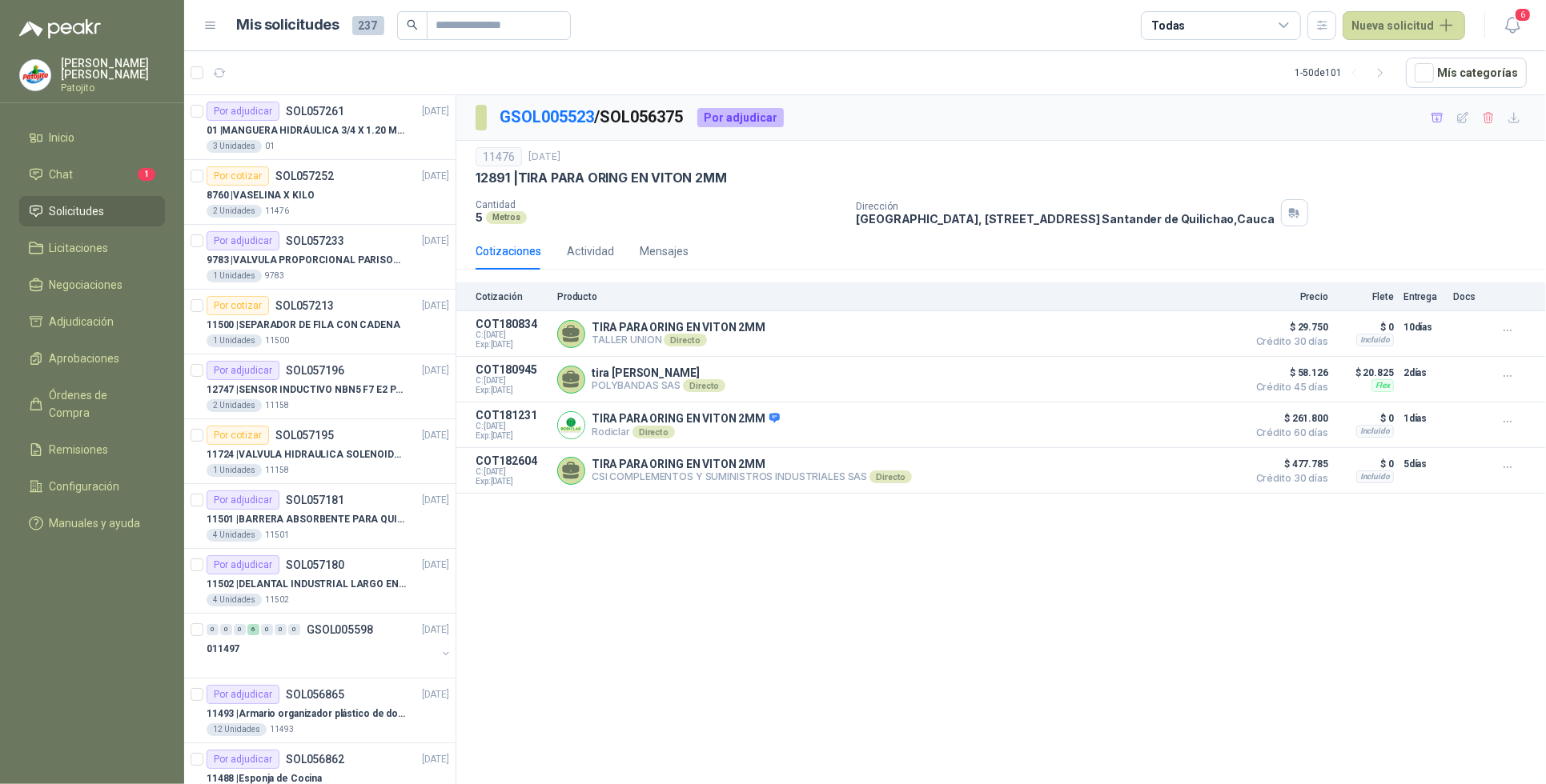
click at [647, 581] on div "GSOL005523 / SOL056375 Por adjudicar 11476 [DATE] 12891 | TIRA PARA ORING EN VI…" at bounding box center [1001, 442] width 1090 height 695
click at [93, 161] on link "Chat 1" at bounding box center [92, 175] width 146 height 31
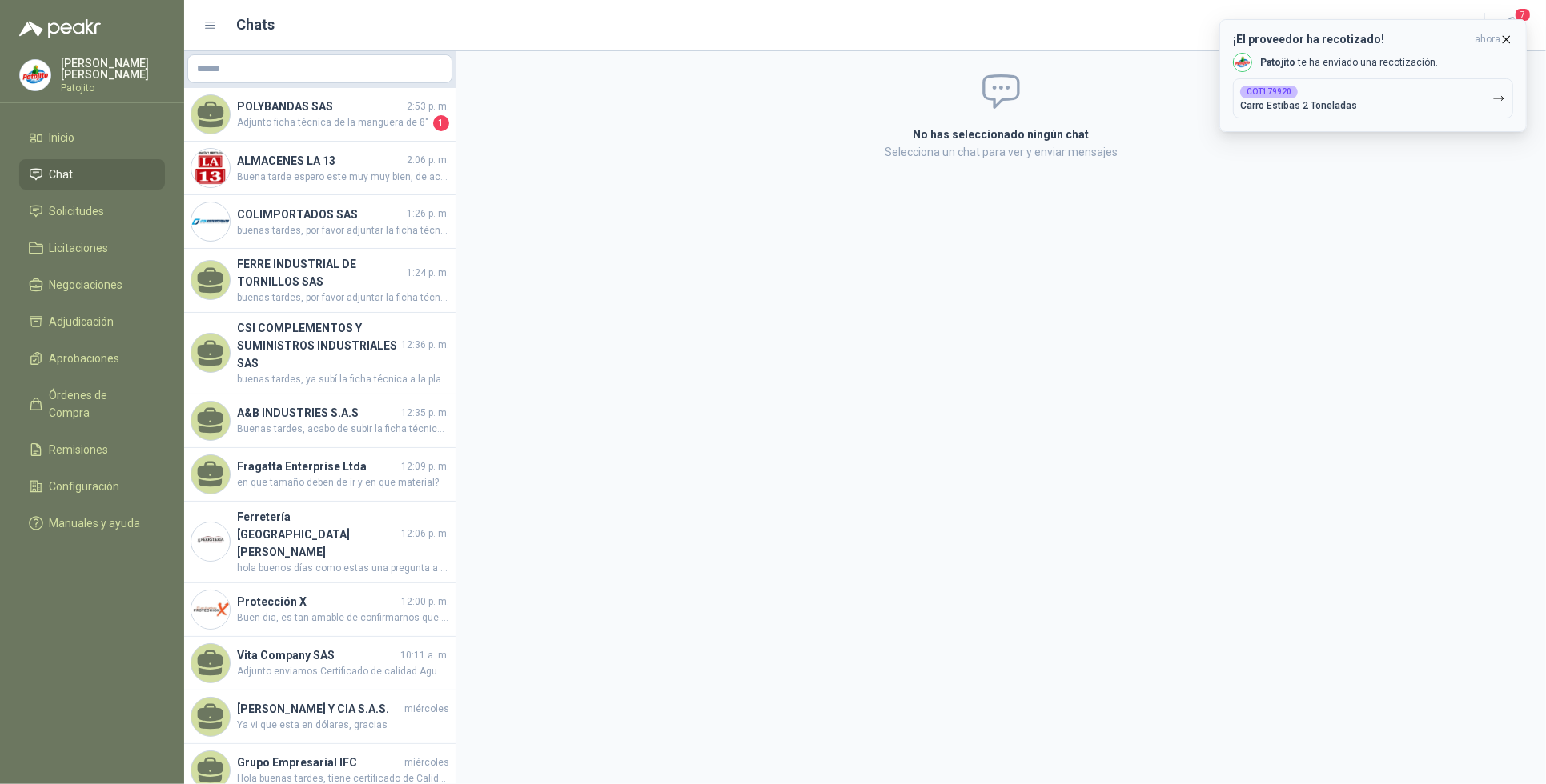
click at [1502, 100] on icon "button" at bounding box center [1499, 99] width 14 height 14
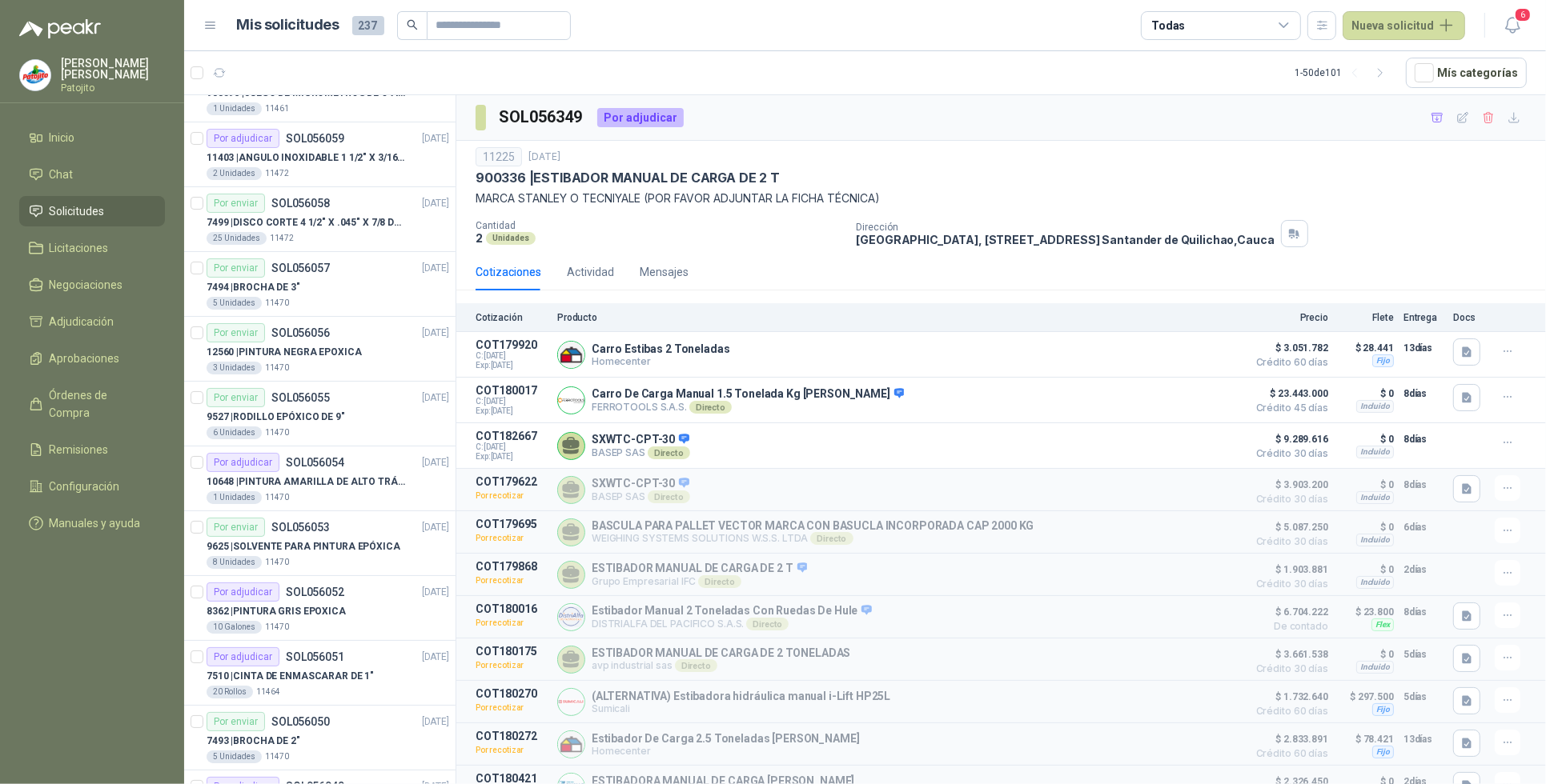
scroll to position [2577, 0]
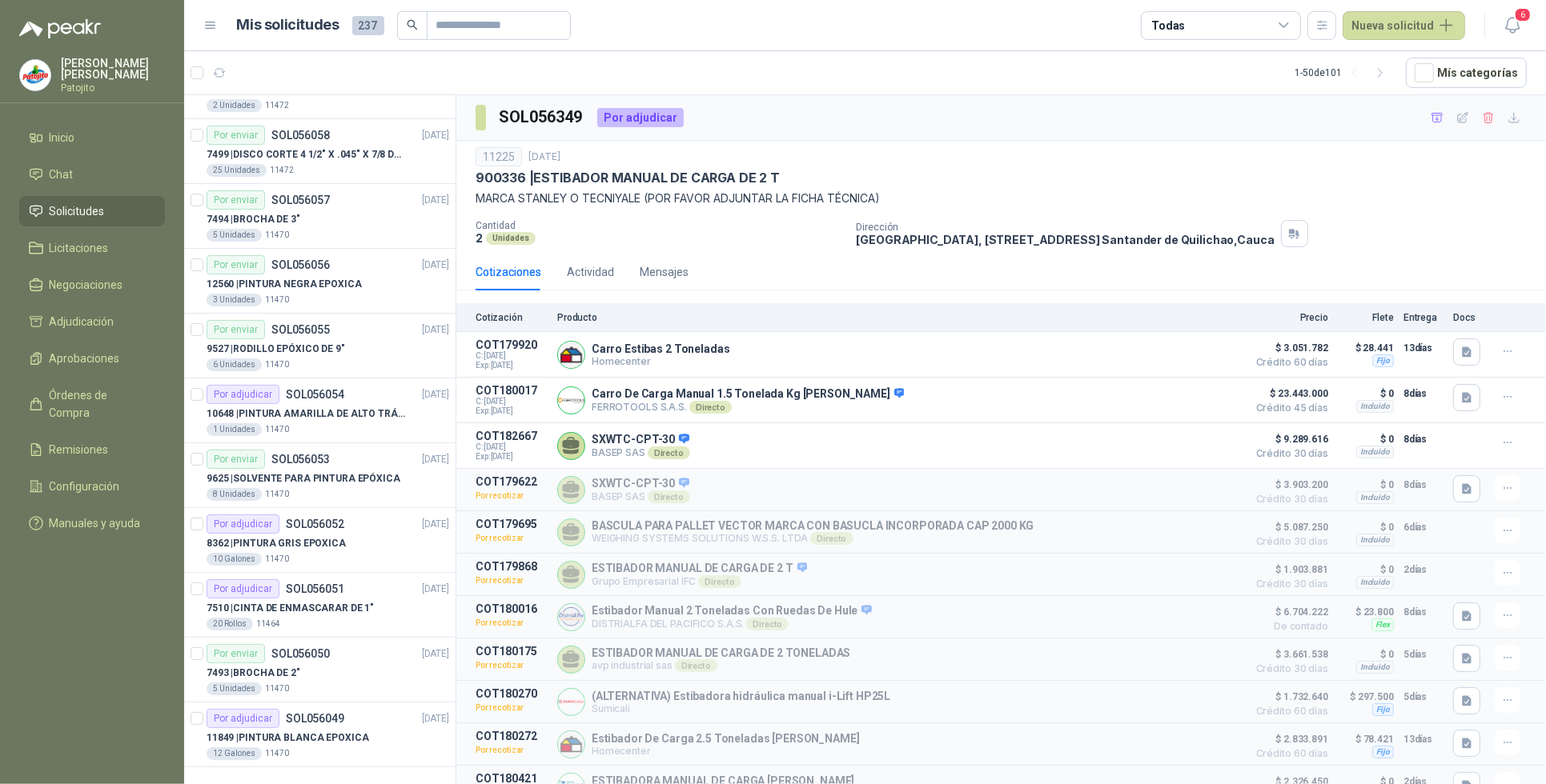
drag, startPoint x: 1382, startPoint y: 69, endPoint x: 1383, endPoint y: 101, distance: 32.0
click at [1382, 69] on icon "button" at bounding box center [1381, 73] width 14 height 14
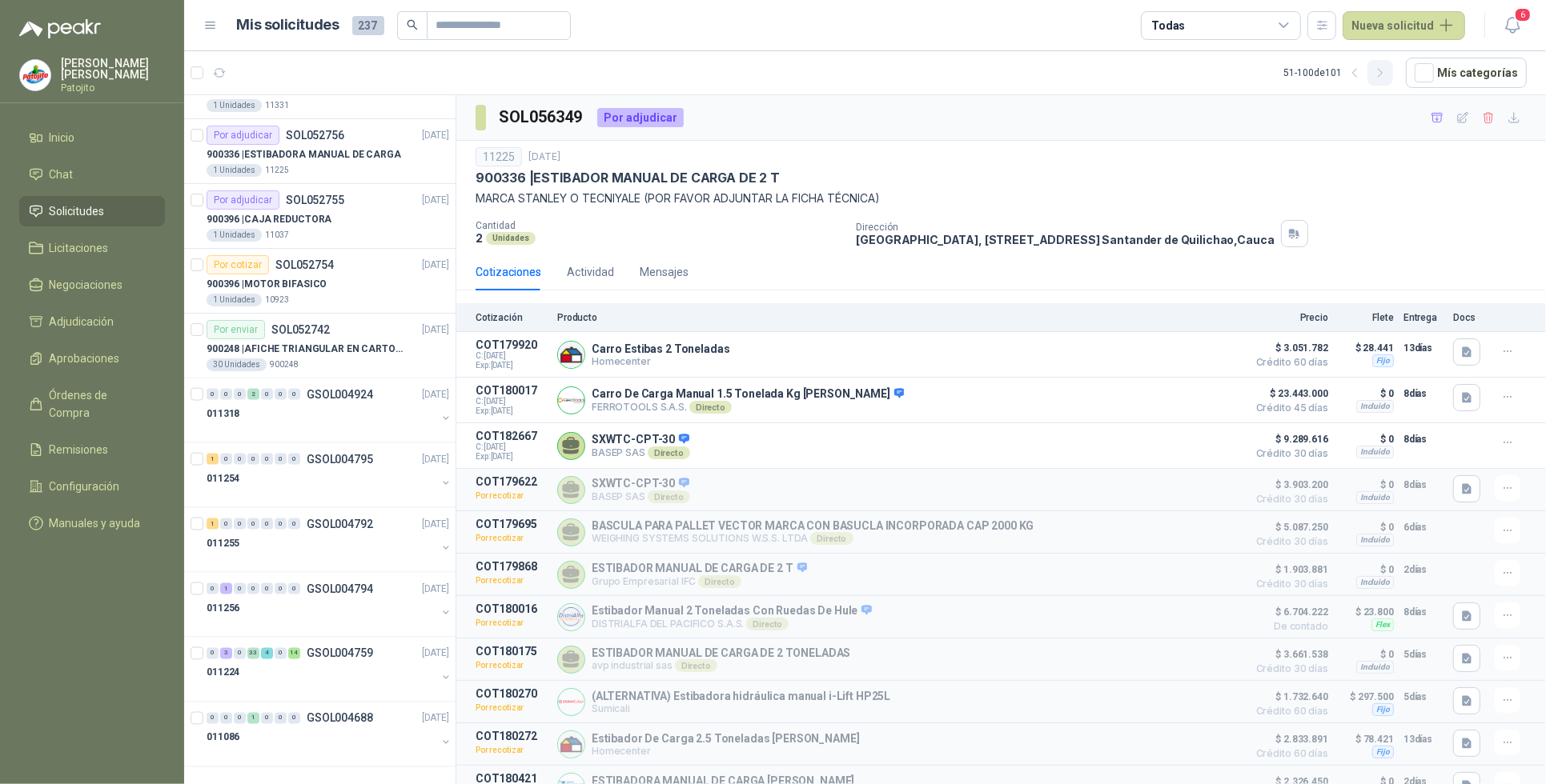
click at [1387, 70] on icon "button" at bounding box center [1381, 73] width 14 height 14
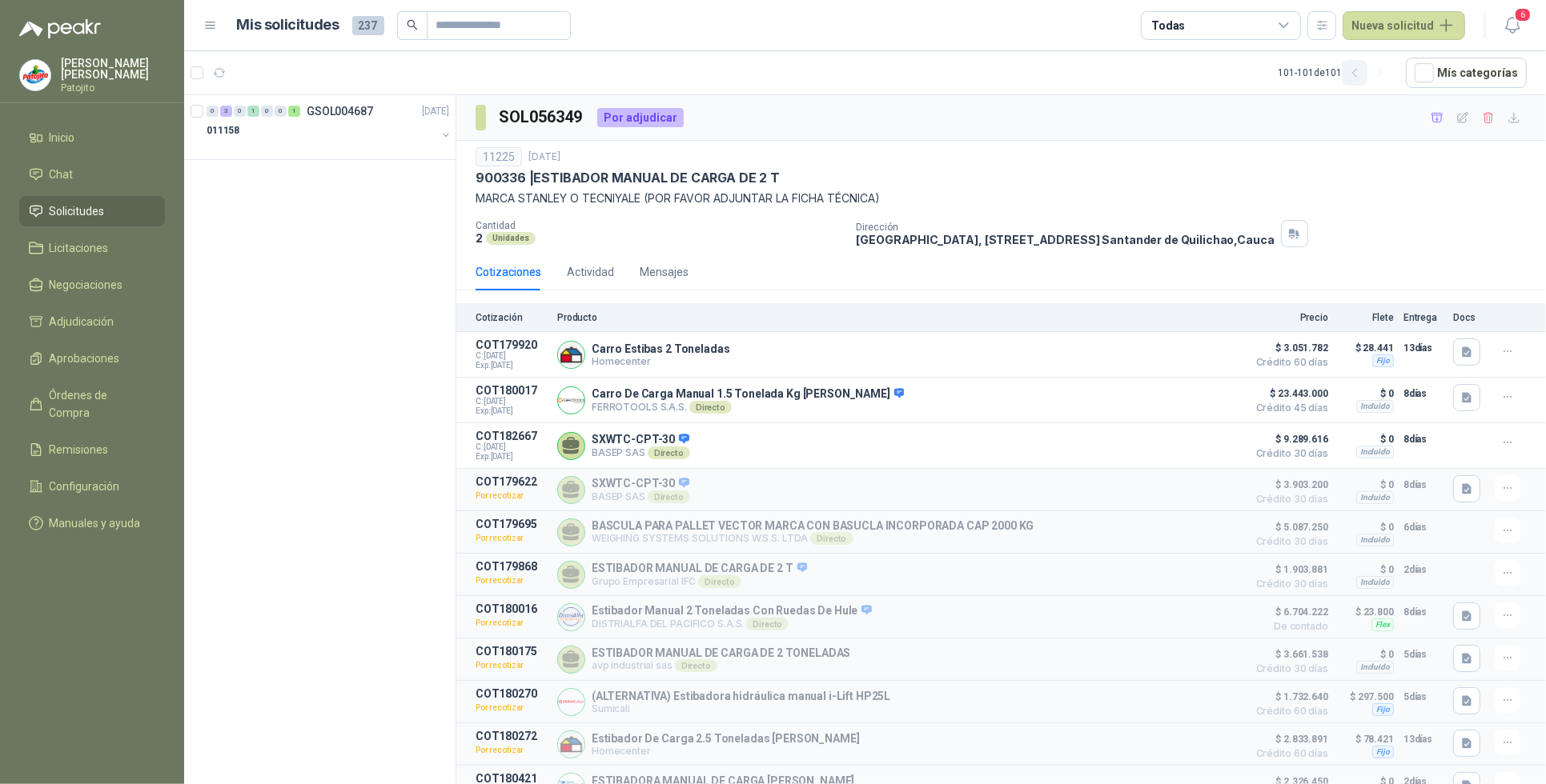
click at [1368, 70] on button "button" at bounding box center [1355, 73] width 25 height 25
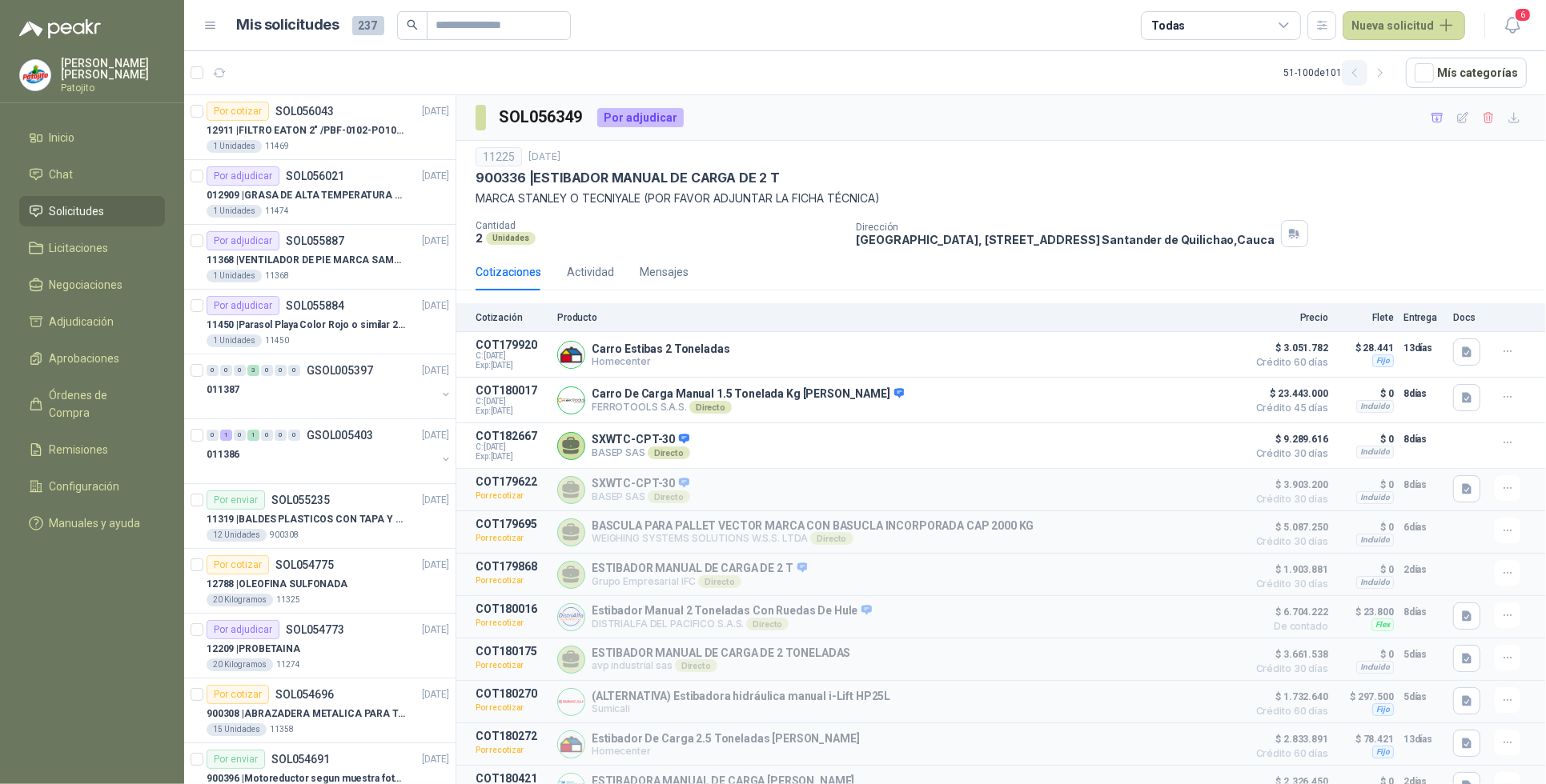
click at [1361, 73] on icon "button" at bounding box center [1355, 73] width 14 height 14
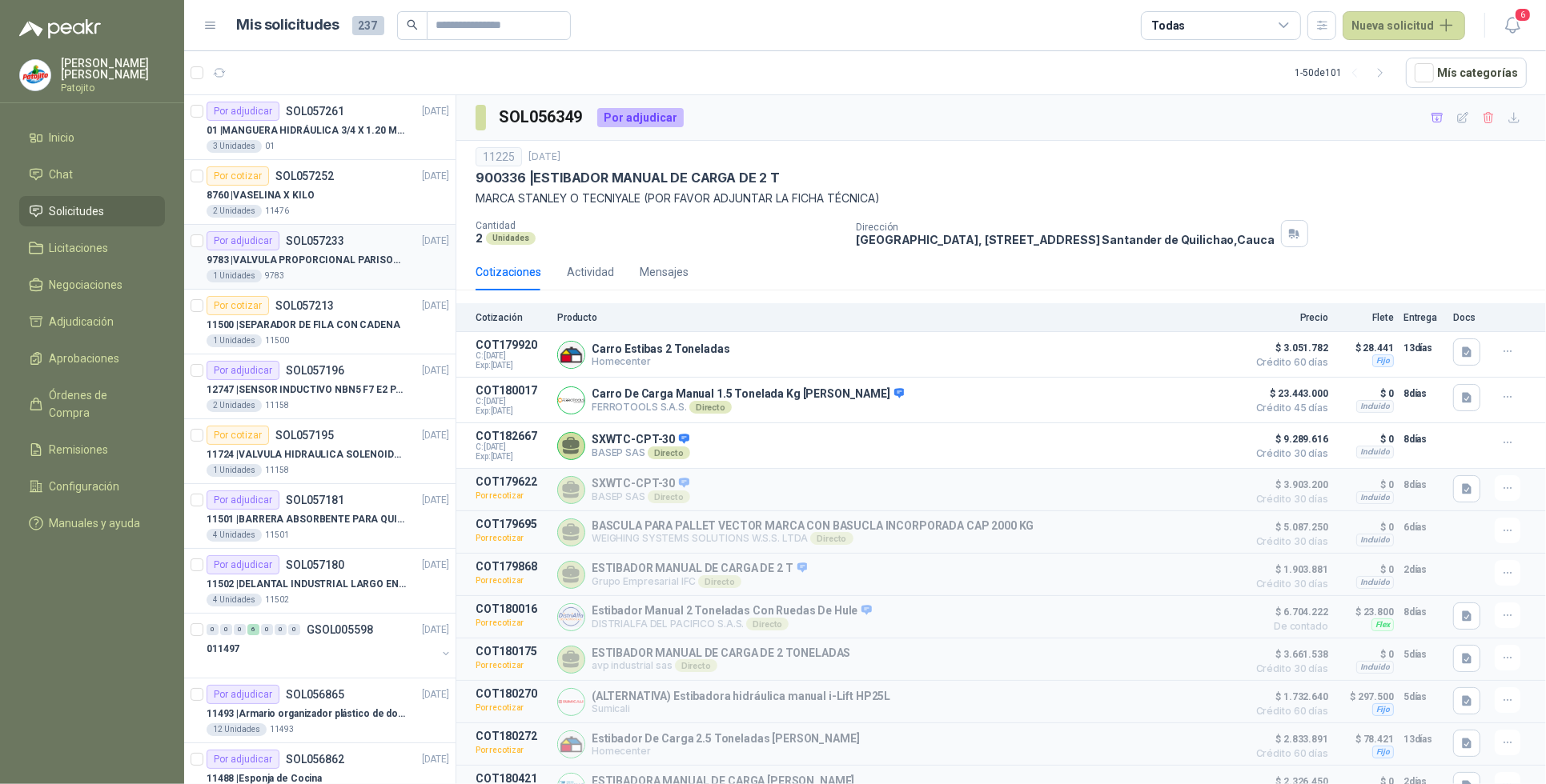
scroll to position [100, 0]
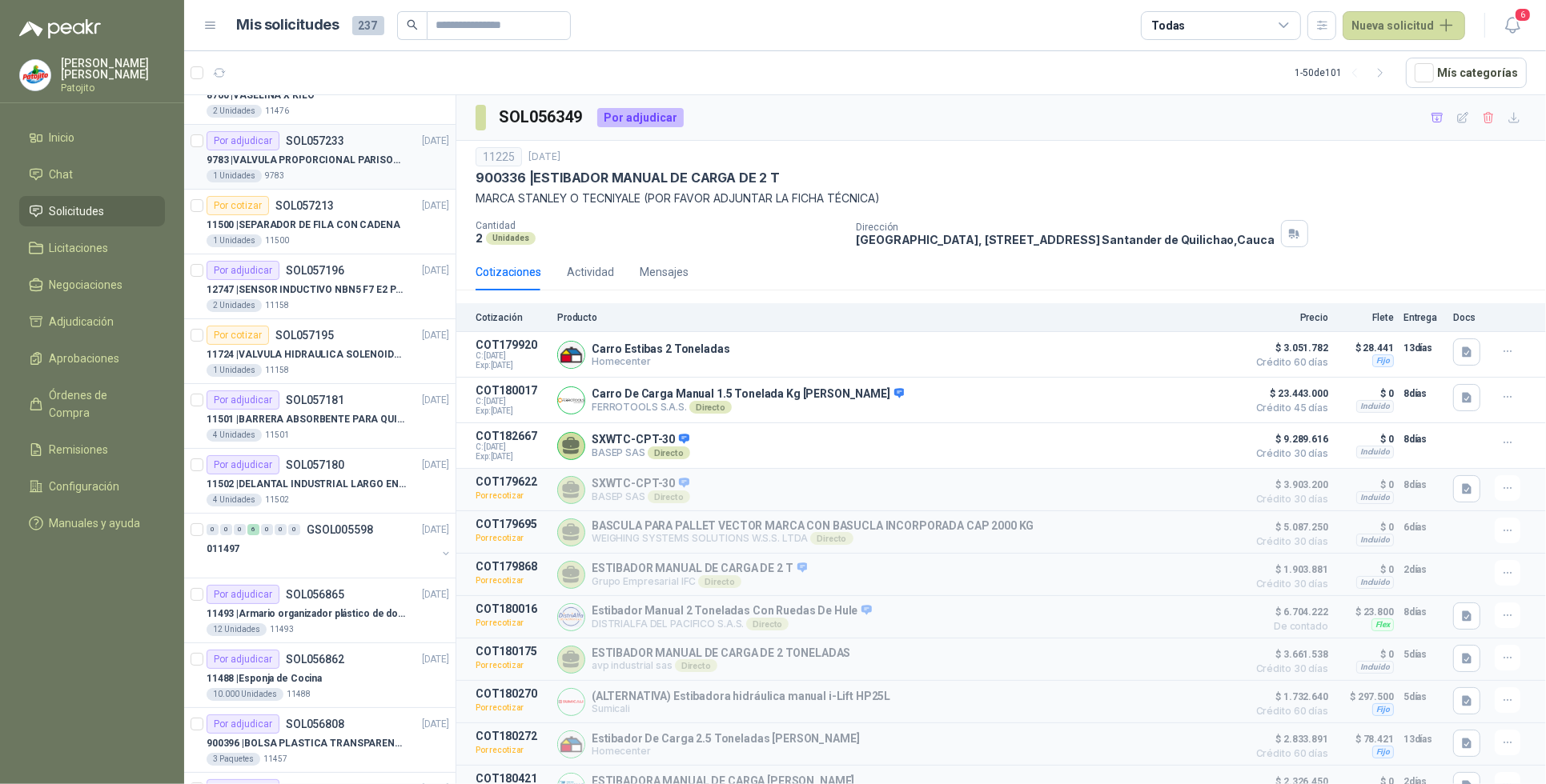
click at [382, 153] on p "9783 | VALVULA PROPORCIONAL PARISON 0811404612 / 4WRPEH6C4 [PERSON_NAME]" at bounding box center [306, 160] width 199 height 15
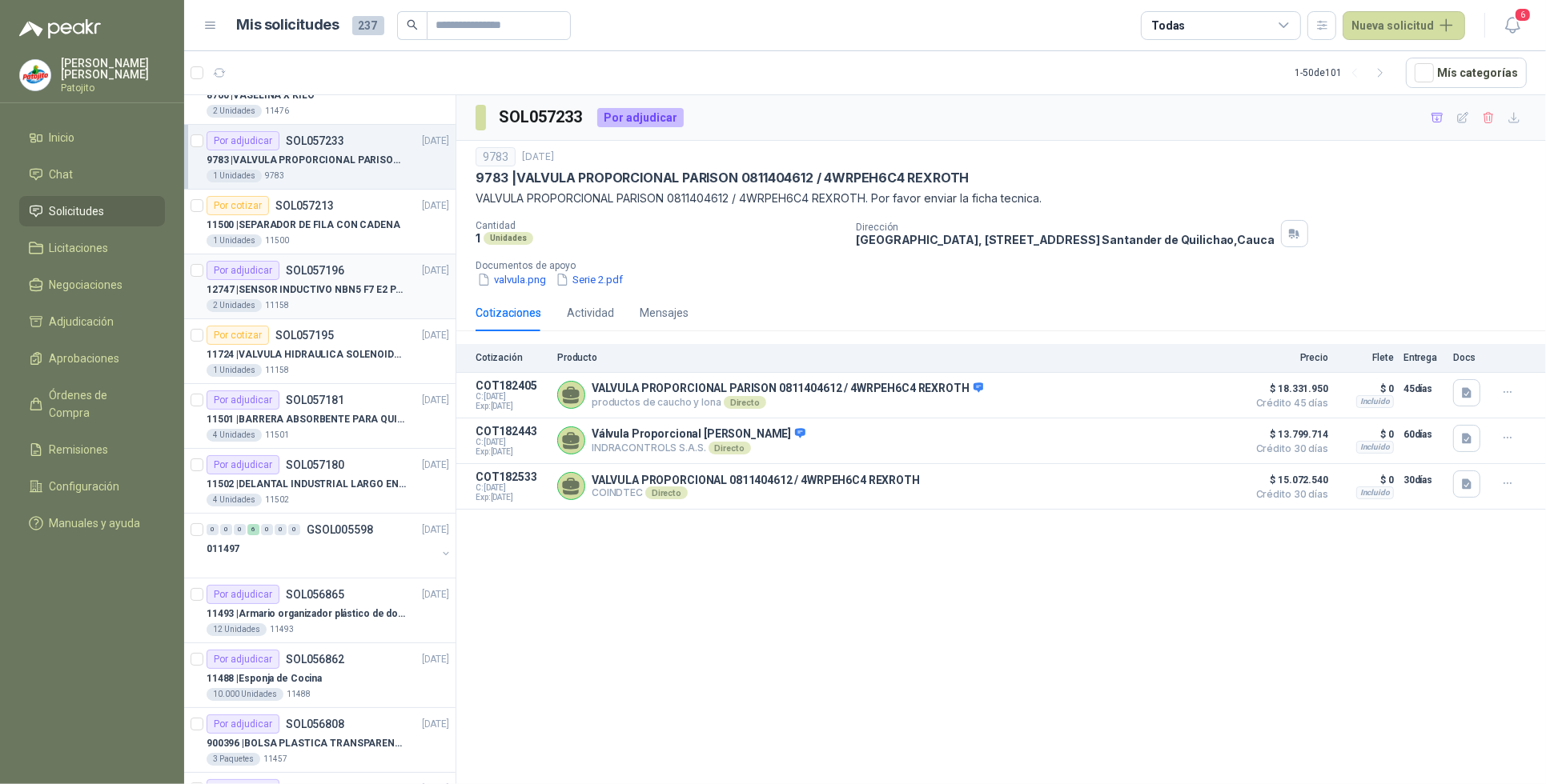
click at [374, 279] on div "Por adjudicar SOL057196 [DATE]" at bounding box center [328, 270] width 243 height 19
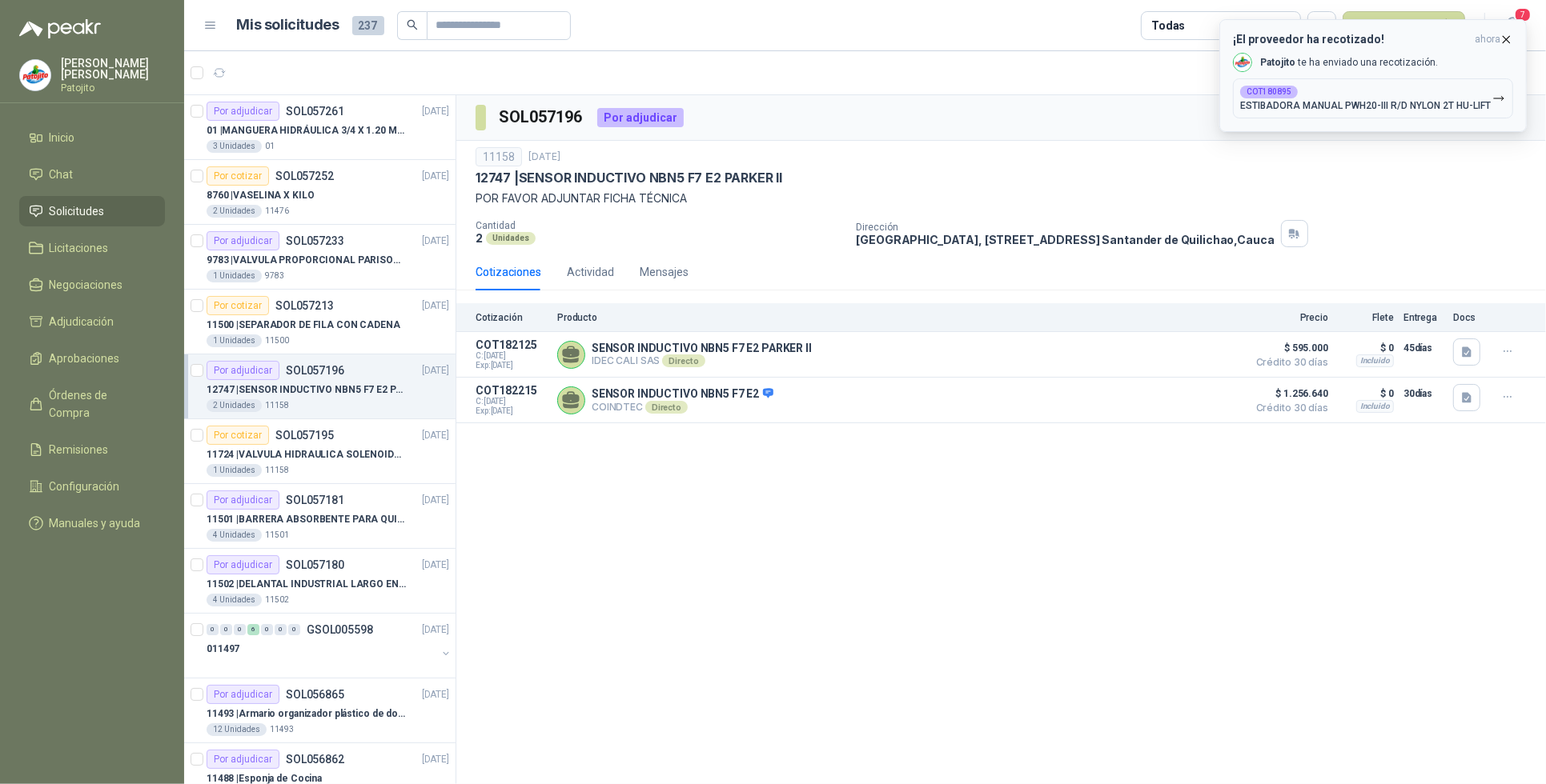
click at [1506, 40] on icon "button" at bounding box center [1507, 39] width 7 height 7
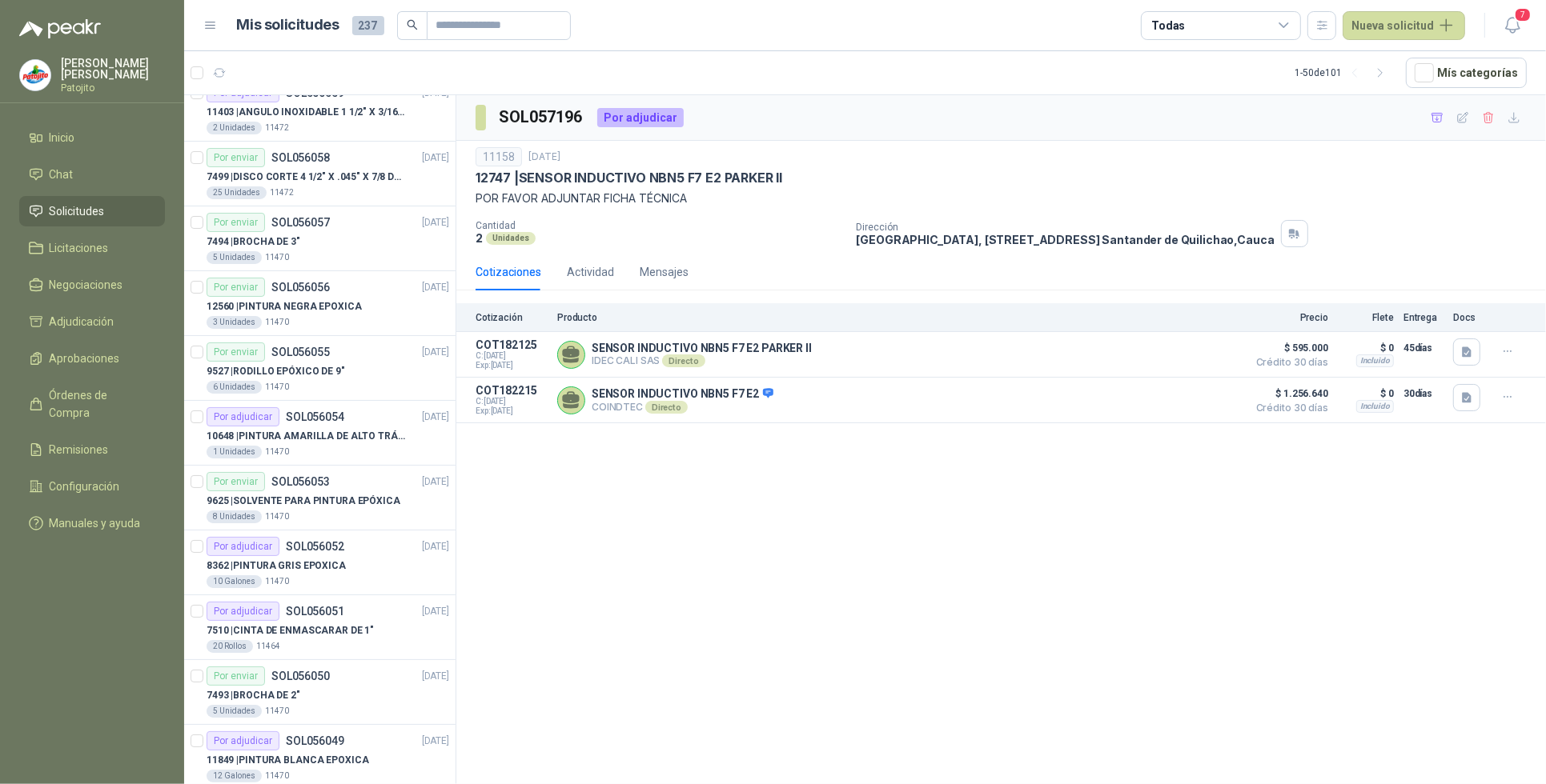
scroll to position [2577, 0]
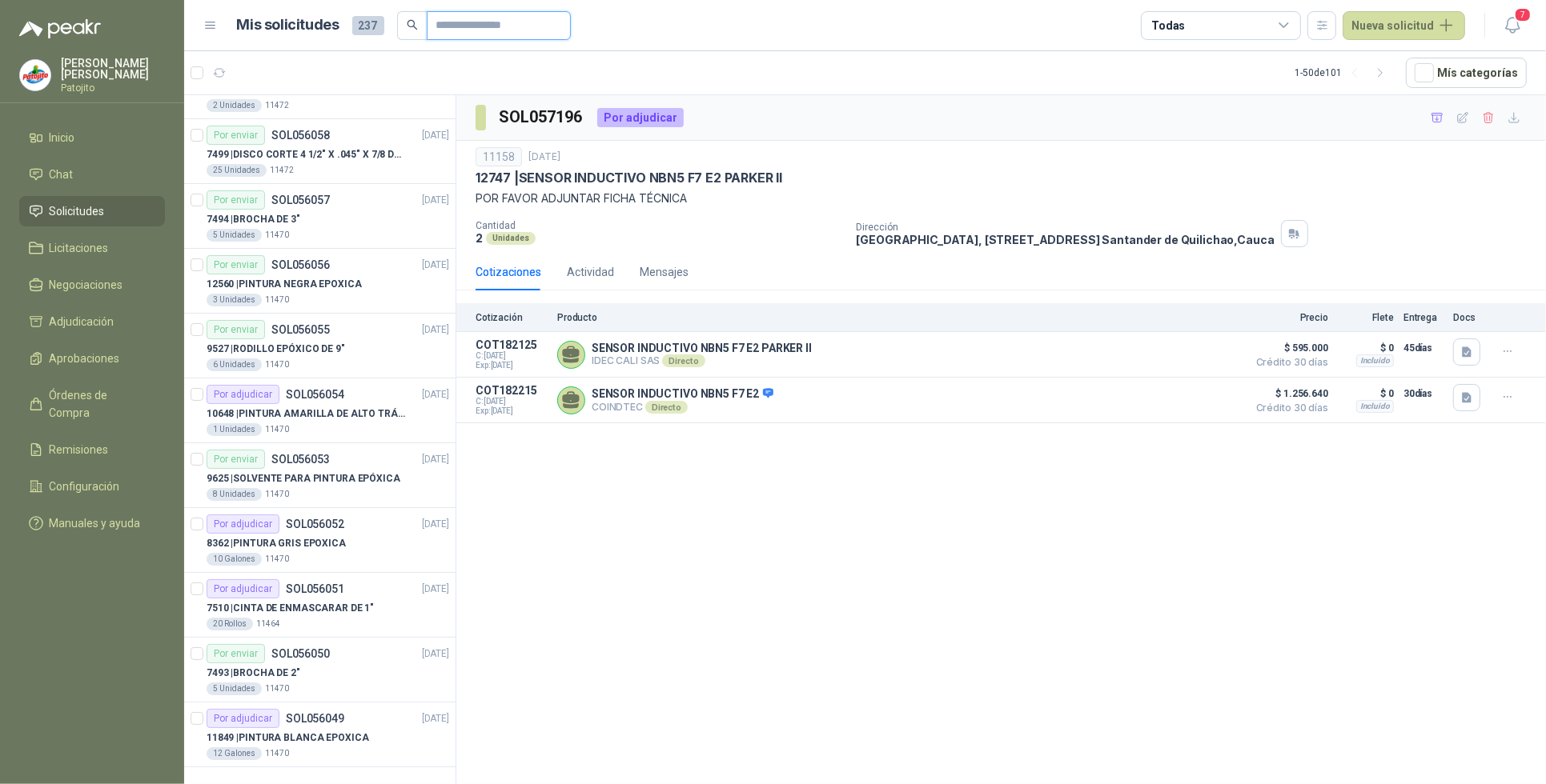
click at [466, 21] on input "text" at bounding box center [493, 25] width 112 height 27
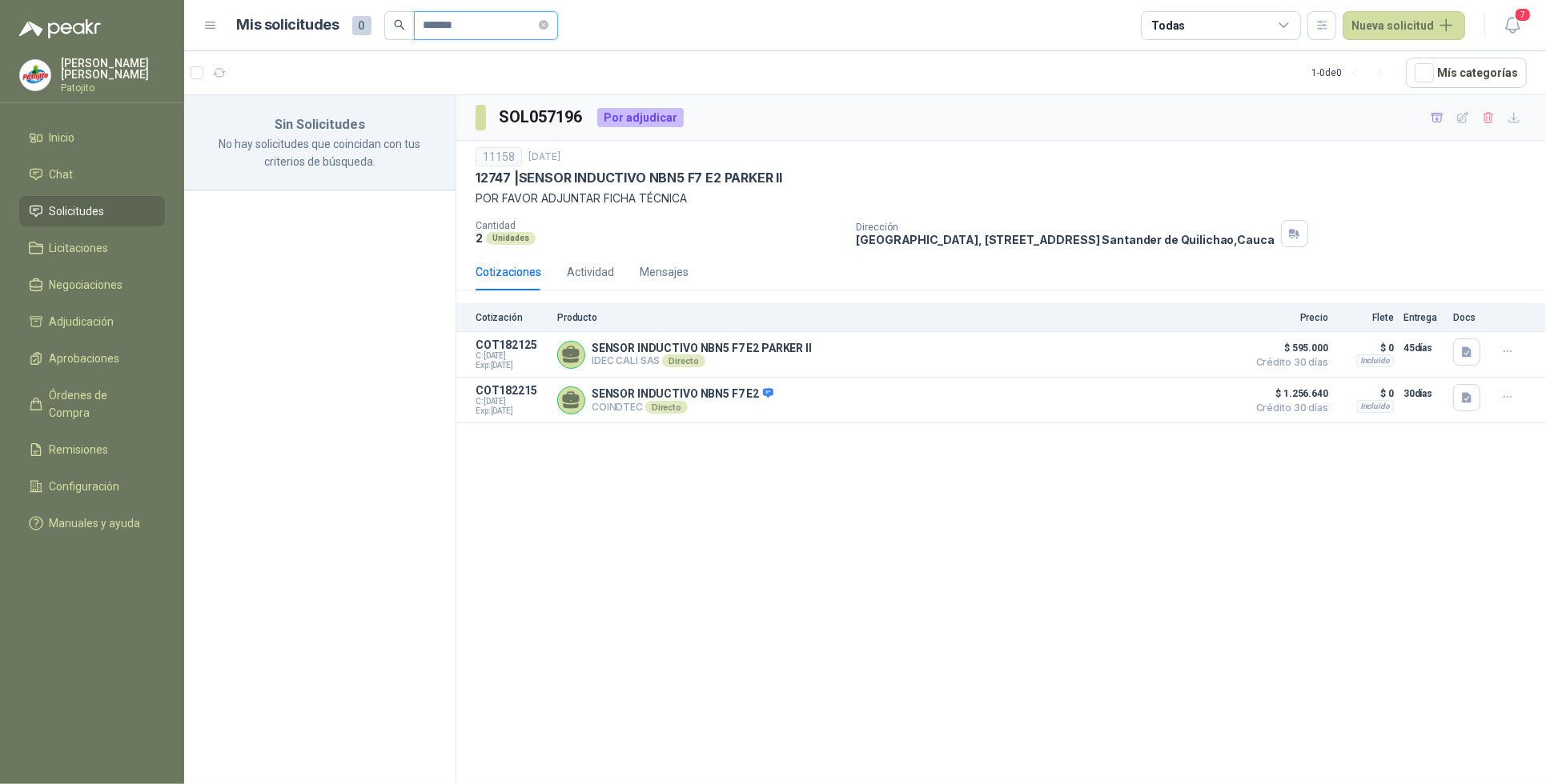
scroll to position [0, 0]
click at [691, 526] on div "SOL057196 Por adjudicar 11158 [DATE] 12747 | SENSOR INDUCTIVO NBN5 F7 E2 [PERSO…" at bounding box center [1001, 442] width 1090 height 695
click at [466, 32] on input "*******" at bounding box center [480, 25] width 112 height 27
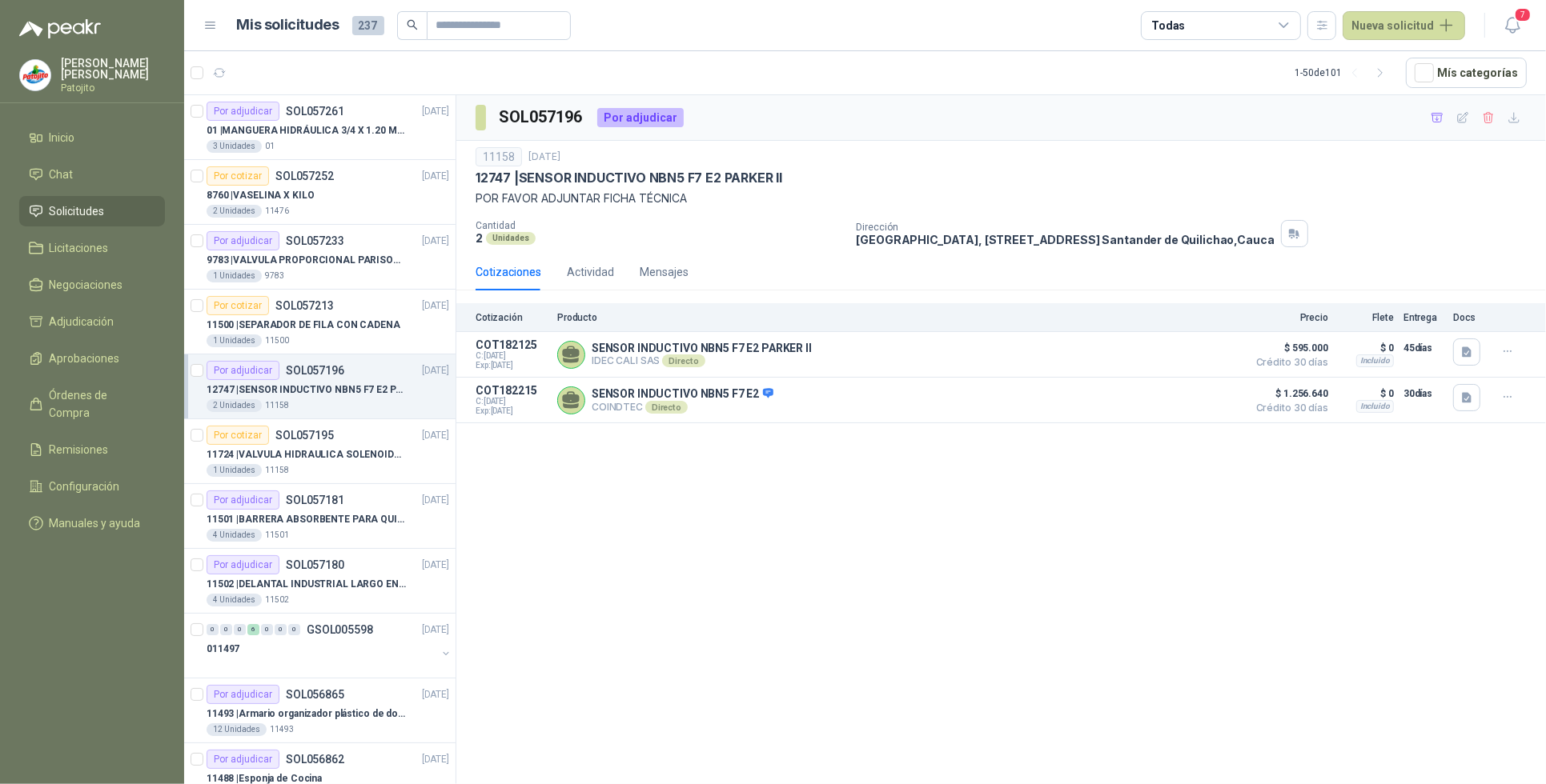
click at [771, 513] on div "SOL057196 Por adjudicar 11158 [DATE] 12747 | SENSOR INDUCTIVO NBN5 F7 E2 [PERSO…" at bounding box center [1001, 442] width 1090 height 695
drag, startPoint x: 1406, startPoint y: 25, endPoint x: 1387, endPoint y: 54, distance: 34.7
click at [1406, 25] on button "Nueva solicitud" at bounding box center [1404, 25] width 122 height 29
click at [1423, 58] on link "Solicitud" at bounding box center [1423, 64] width 137 height 28
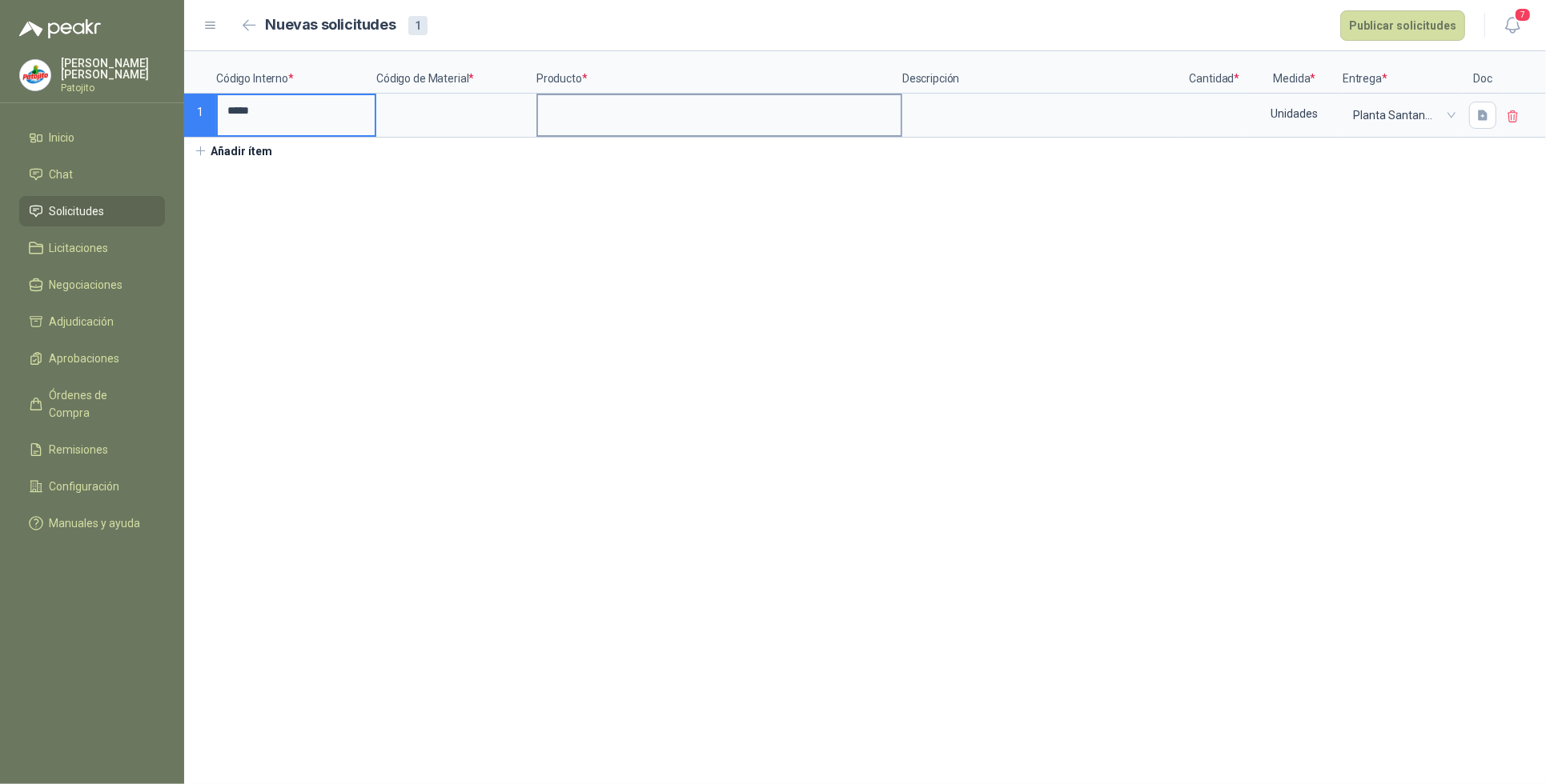
click at [590, 116] on input at bounding box center [720, 110] width 363 height 31
click at [431, 124] on input at bounding box center [456, 110] width 157 height 31
click at [602, 119] on input at bounding box center [720, 110] width 363 height 31
click at [993, 102] on textarea at bounding box center [1042, 113] width 277 height 36
click at [1228, 116] on input at bounding box center [1215, 110] width 61 height 31
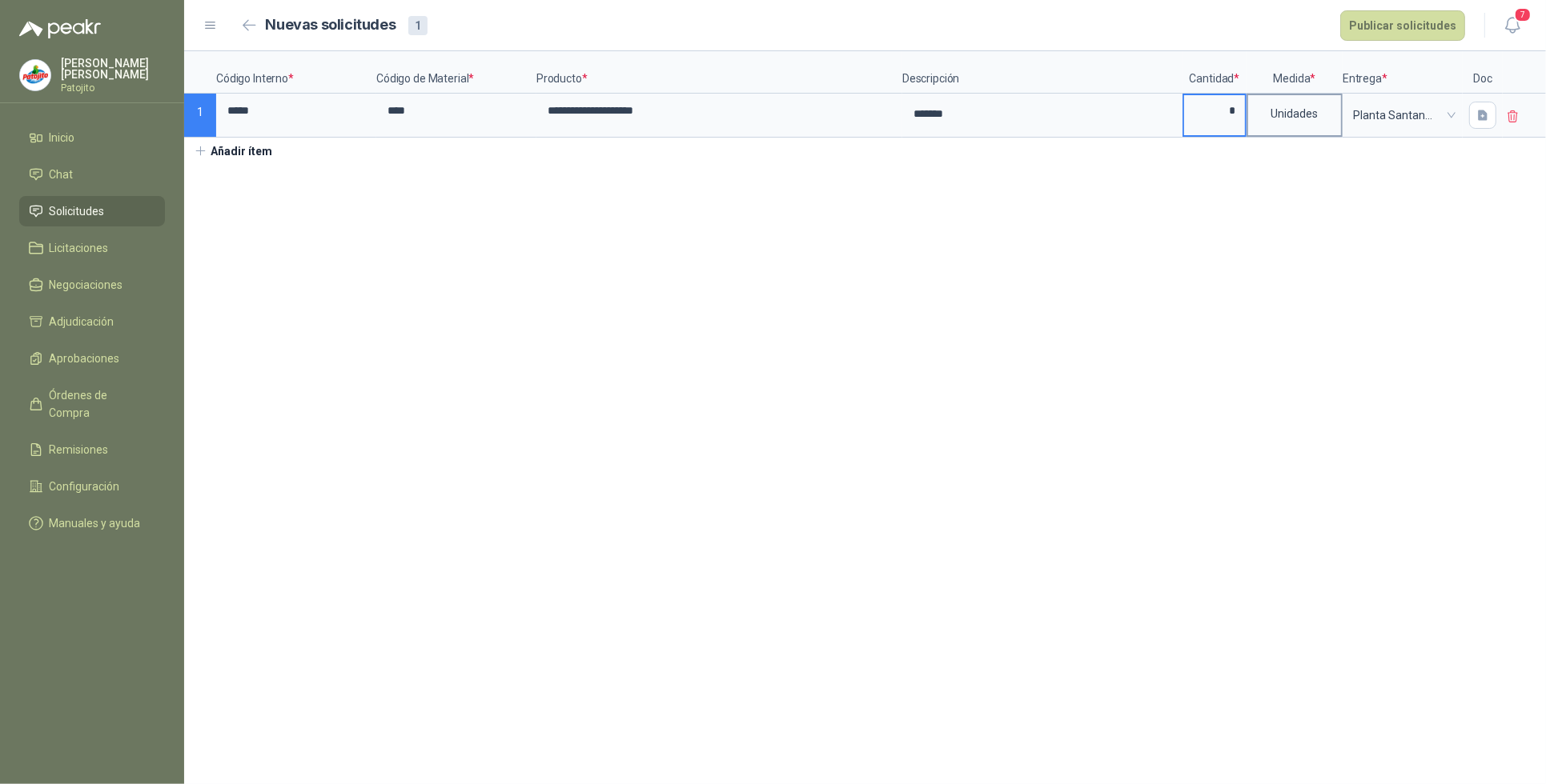
click at [0, 0] on button "Marker" at bounding box center [0, 0] width 0 height 0
click at [1342, 128] on div "**********" at bounding box center [865, 94] width 1362 height 86
drag, startPoint x: 1342, startPoint y: 128, endPoint x: 1342, endPoint y: 136, distance: 8.0
click at [1342, 136] on button "Marker" at bounding box center [1340, 134] width 6 height 6
click at [1337, 136] on button "Marker" at bounding box center [1340, 134] width 6 height 6
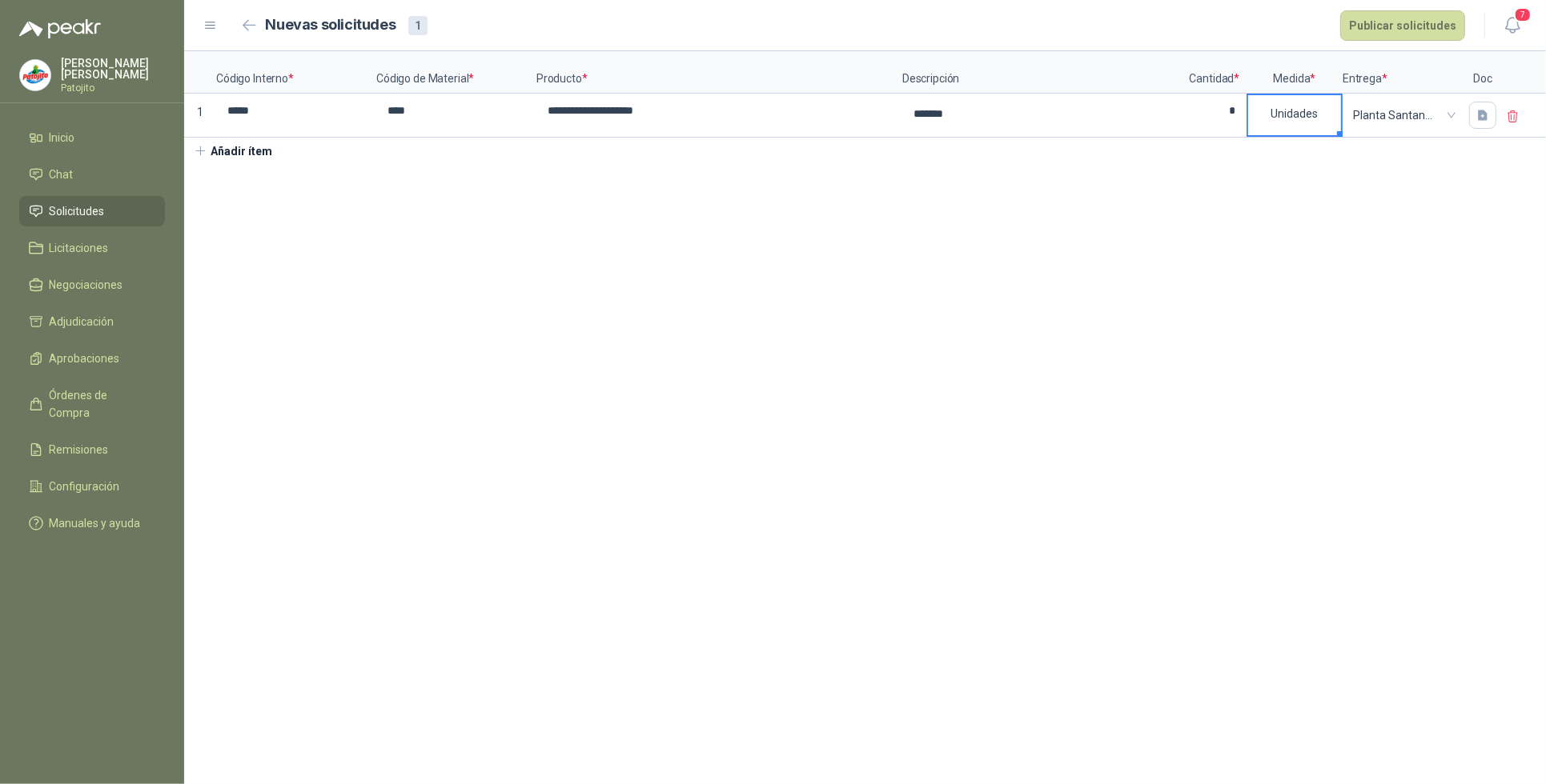
click at [1344, 131] on div "Planta Santander de Quilichao" at bounding box center [1403, 114] width 117 height 40
click at [1315, 176] on section "**********" at bounding box center [865, 417] width 1362 height 733
click at [1315, 118] on div "Unidades" at bounding box center [1295, 113] width 93 height 36
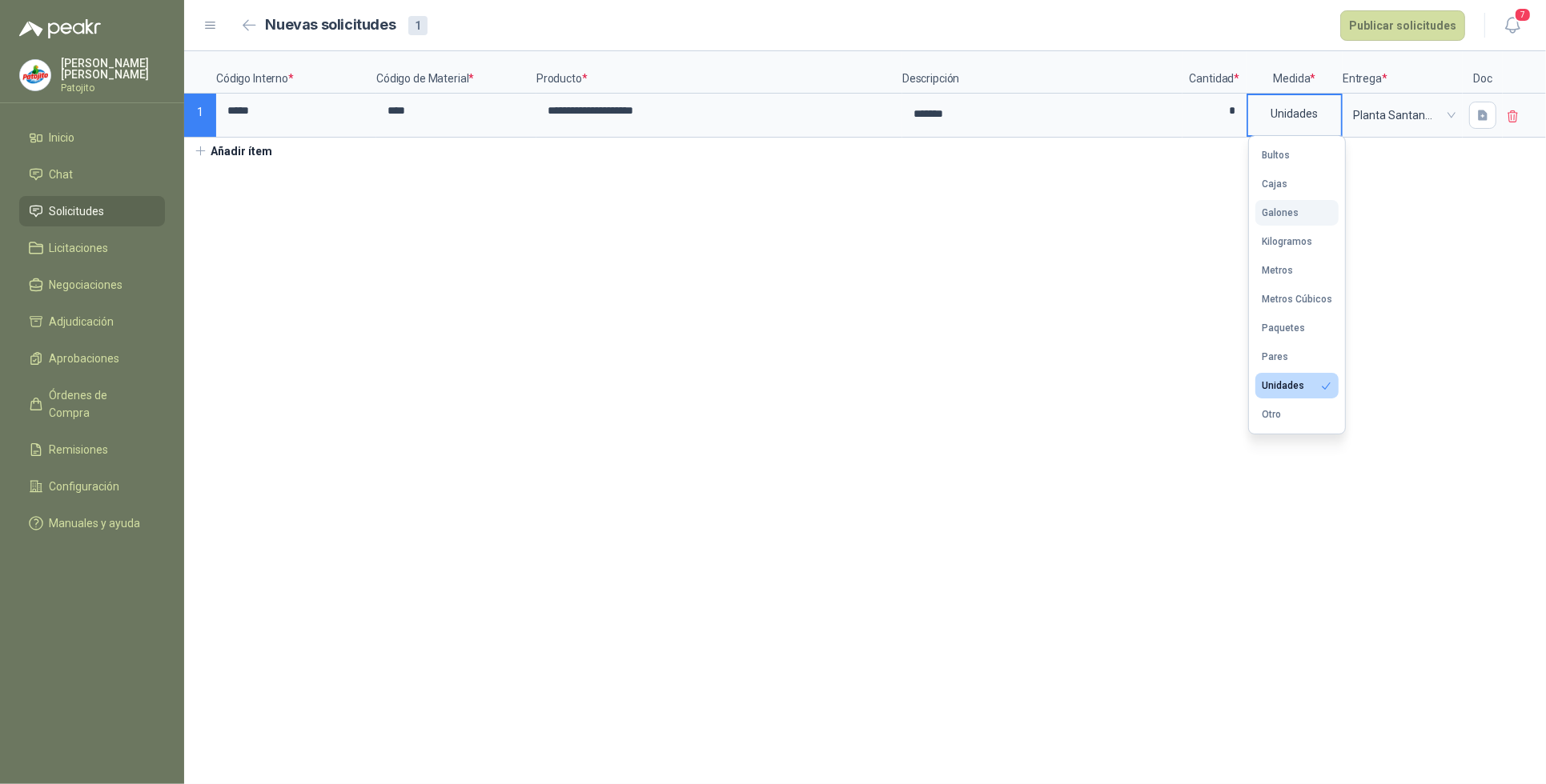
click at [1298, 210] on div "Galones" at bounding box center [1280, 213] width 36 height 11
click at [265, 152] on button "Añadir ítem" at bounding box center [233, 151] width 98 height 27
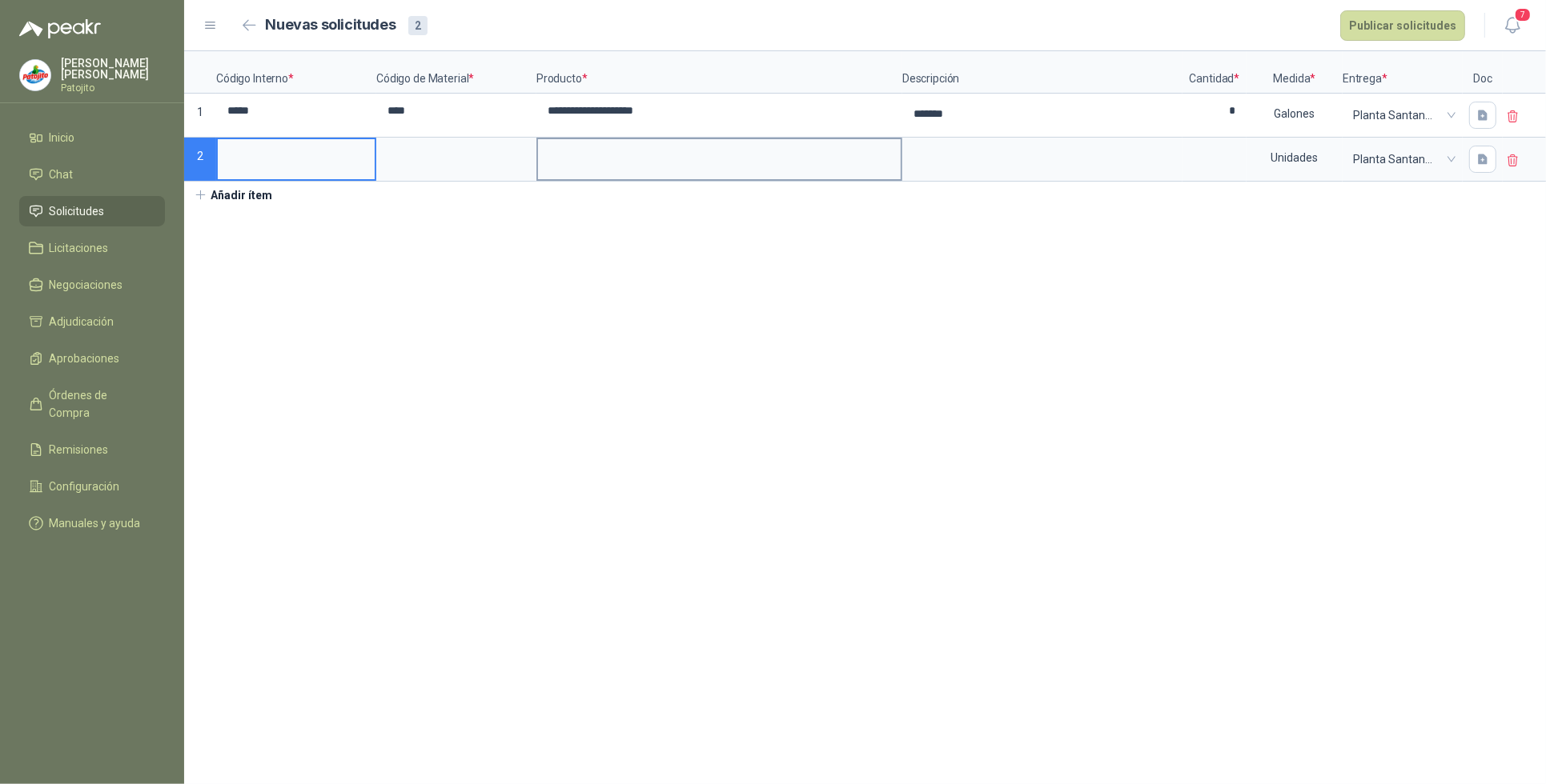
click at [594, 152] on input at bounding box center [720, 154] width 363 height 31
click at [970, 165] on textarea at bounding box center [1042, 157] width 277 height 36
click at [1227, 157] on input at bounding box center [1215, 154] width 61 height 31
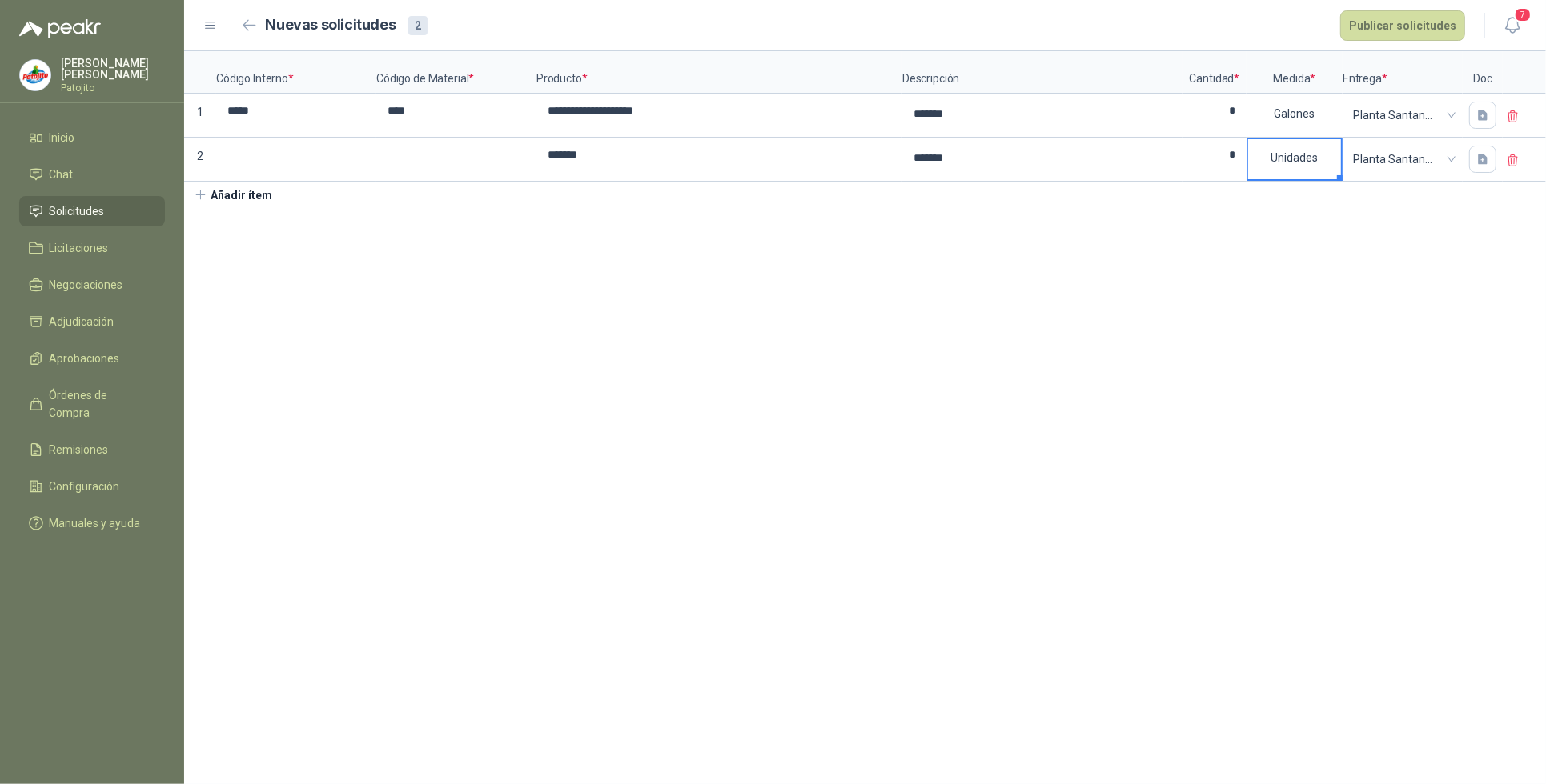
click at [1339, 177] on button "Marker" at bounding box center [1340, 178] width 6 height 6
click at [1338, 178] on button "Marker" at bounding box center [1340, 178] width 6 height 6
click at [1342, 181] on div "Unidades" at bounding box center [1294, 159] width 96 height 44
click at [1339, 181] on div "Unidades" at bounding box center [1294, 159] width 96 height 44
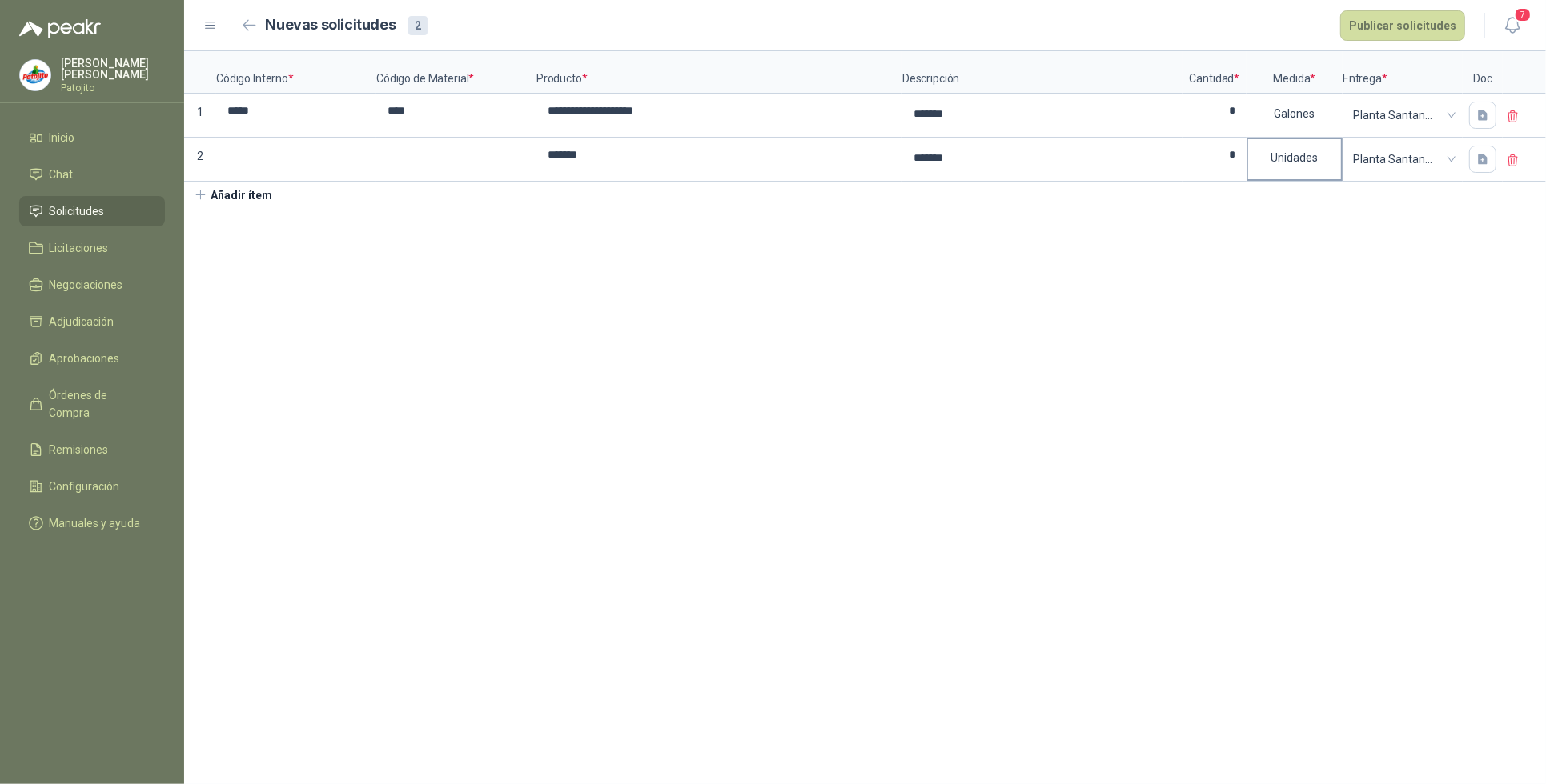
click at [0, 0] on button "Marker" at bounding box center [0, 0] width 0 height 0
click at [1338, 177] on button "Marker" at bounding box center [1340, 178] width 6 height 6
click at [1243, 273] on section "**********" at bounding box center [865, 417] width 1362 height 733
click at [406, 147] on input at bounding box center [456, 154] width 157 height 31
click at [273, 147] on input at bounding box center [296, 154] width 157 height 31
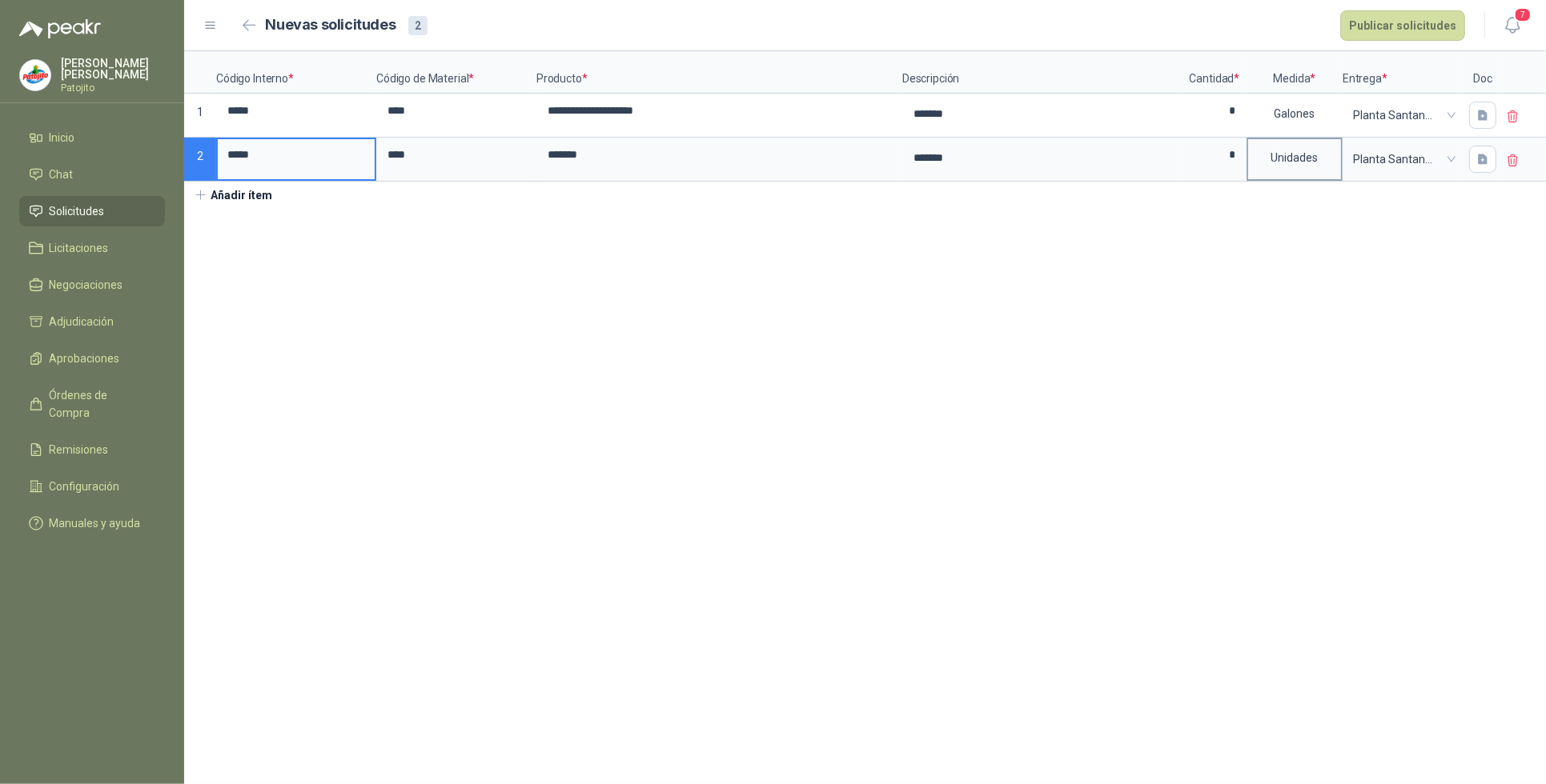
click at [1338, 174] on div "Unidades" at bounding box center [1295, 157] width 93 height 36
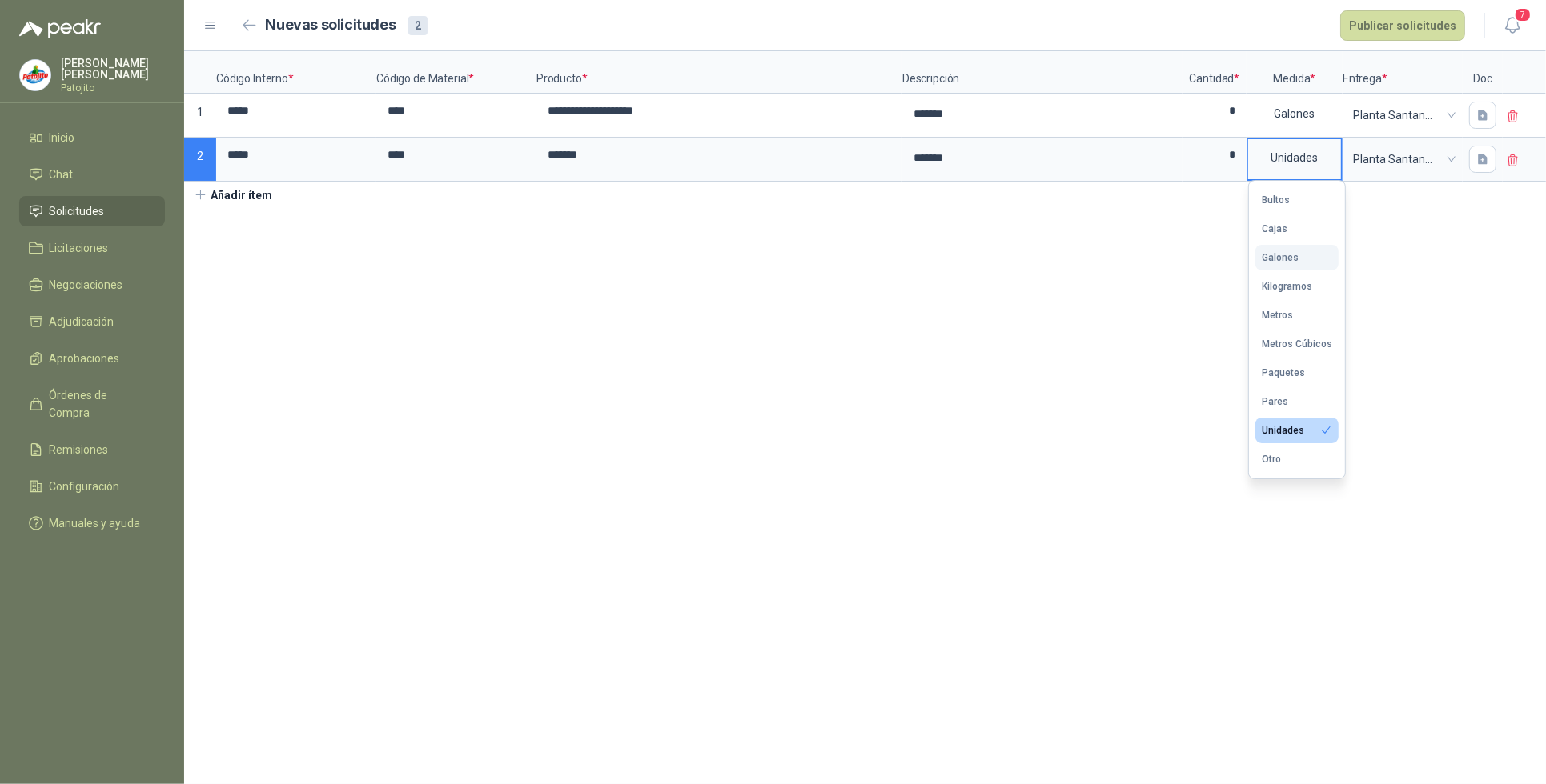
click at [1295, 264] on button "Galones" at bounding box center [1298, 258] width 83 height 25
click at [246, 197] on button "Añadir ítem" at bounding box center [233, 195] width 98 height 27
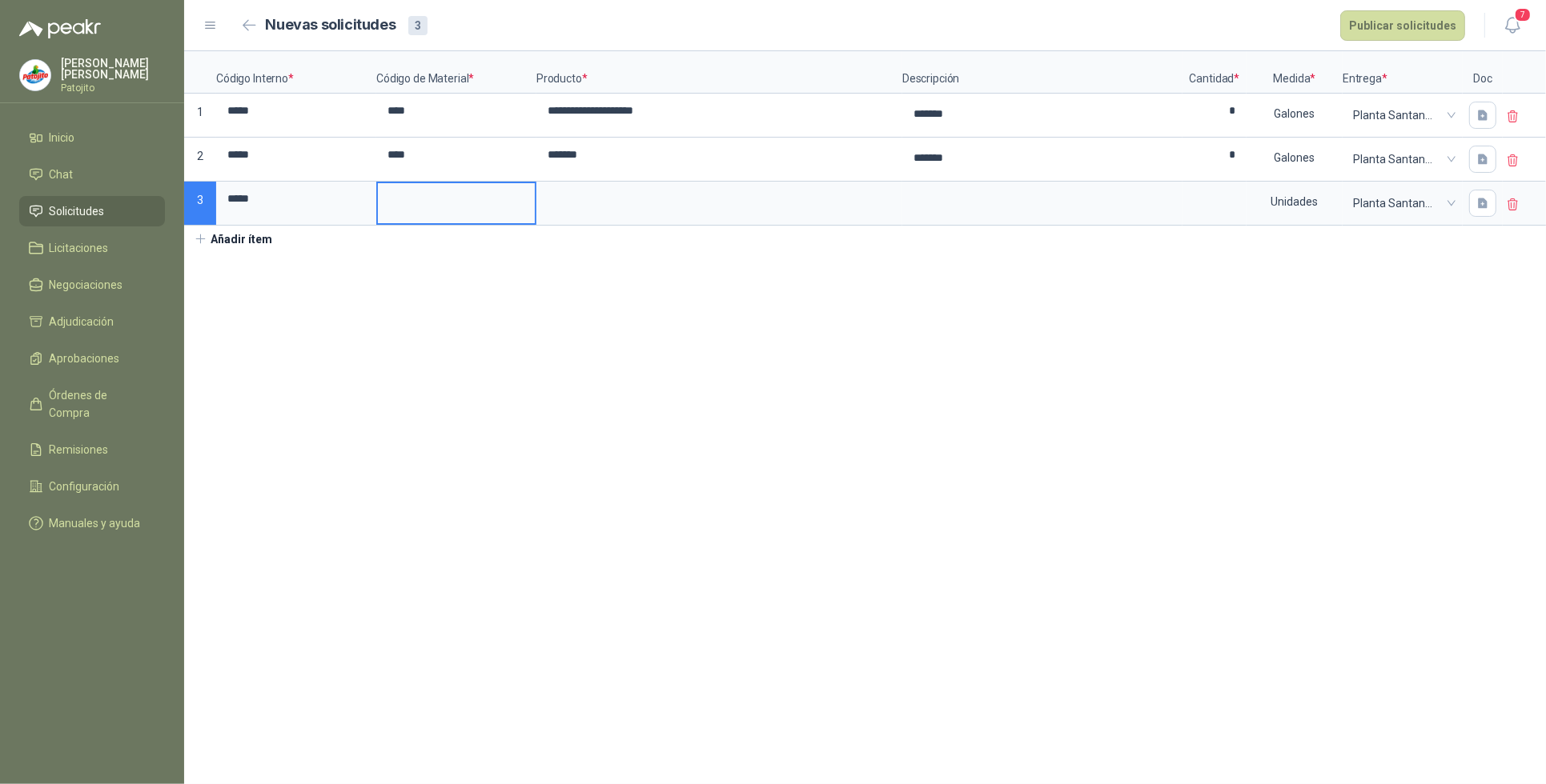
click at [467, 207] on input at bounding box center [456, 198] width 157 height 31
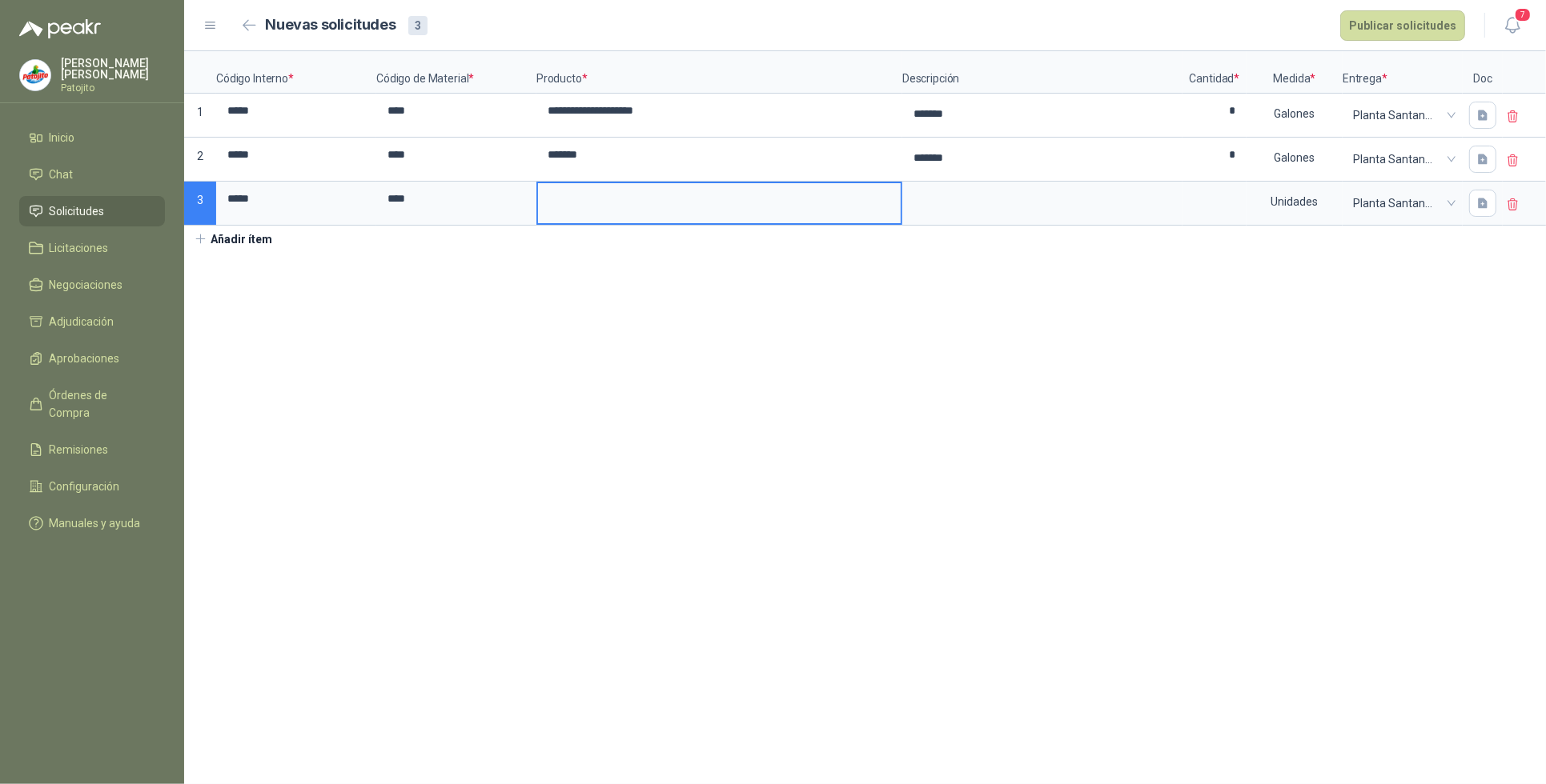
click at [618, 209] on input at bounding box center [720, 198] width 363 height 31
click at [974, 209] on textarea at bounding box center [1042, 201] width 277 height 36
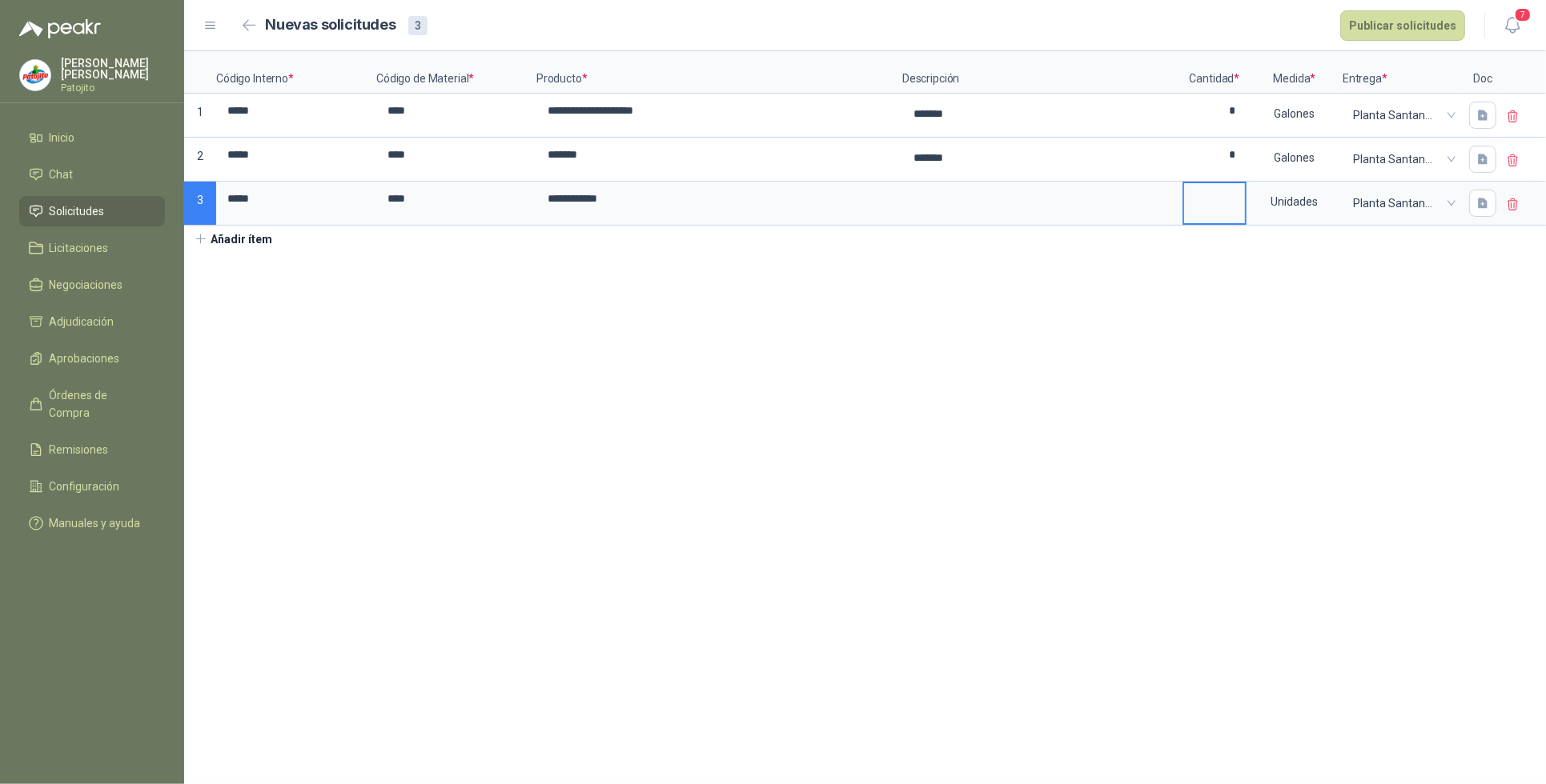
click at [1231, 196] on input at bounding box center [1215, 198] width 61 height 31
click at [261, 244] on button "Añadir ítem" at bounding box center [233, 239] width 98 height 27
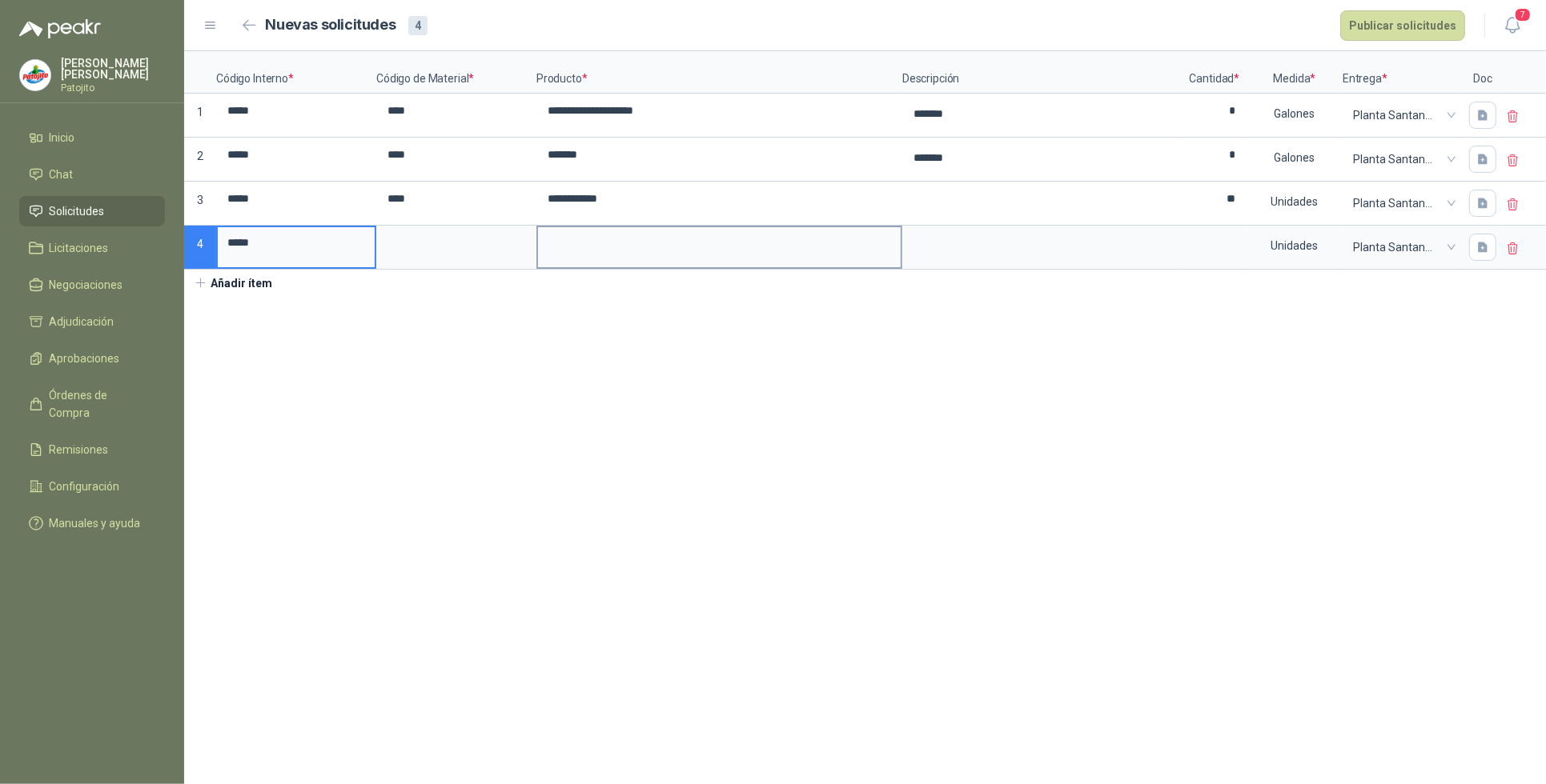
click at [583, 248] on input at bounding box center [720, 242] width 363 height 31
click at [410, 248] on input at bounding box center [456, 242] width 157 height 31
click at [963, 389] on section "**********" at bounding box center [865, 417] width 1362 height 733
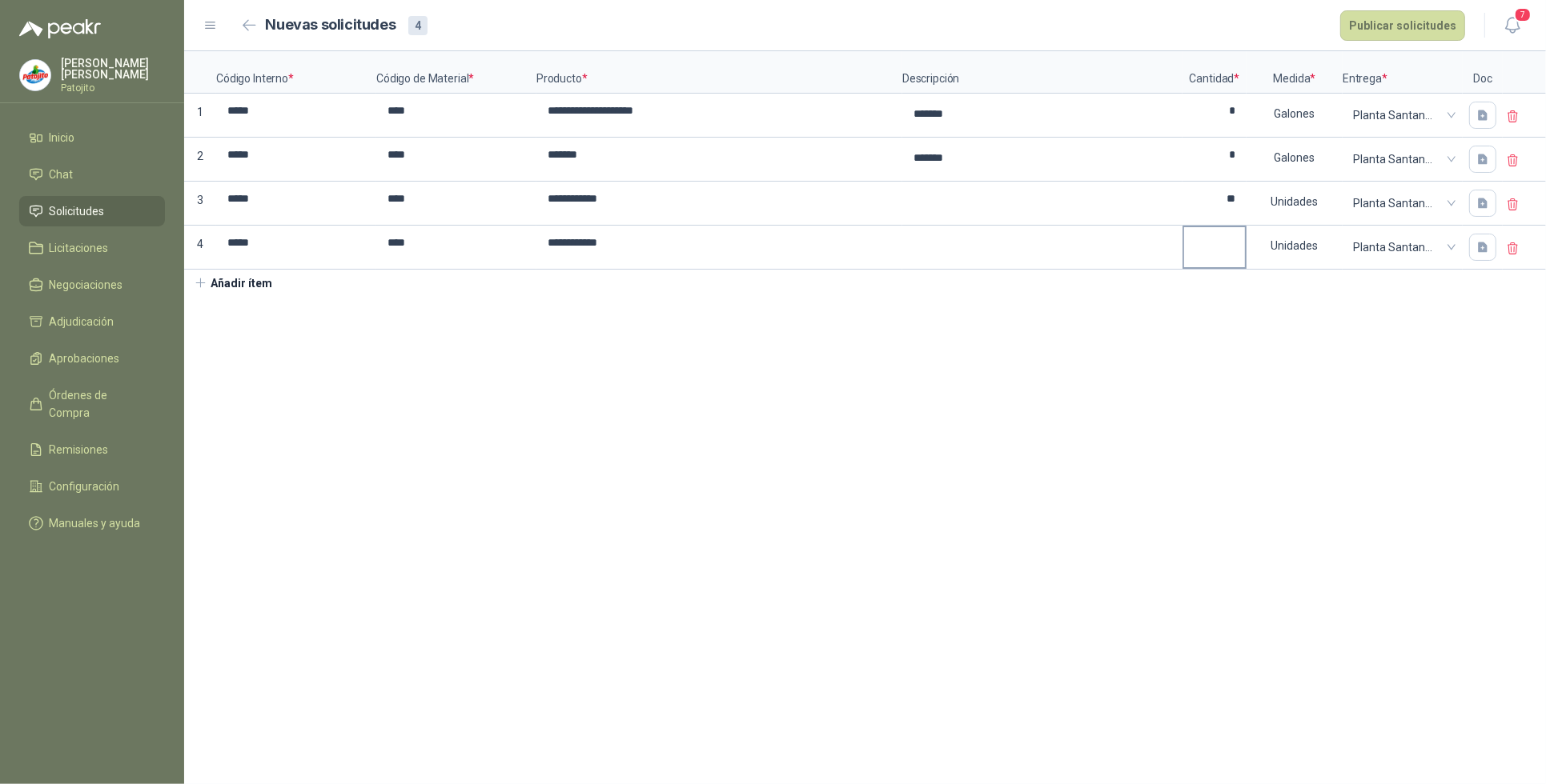
click at [1218, 250] on input at bounding box center [1215, 242] width 61 height 31
drag, startPoint x: 1211, startPoint y: 337, endPoint x: 1137, endPoint y: 359, distance: 77.2
click at [1211, 337] on section "**********" at bounding box center [865, 417] width 1362 height 733
click at [234, 285] on button "Añadir ítem" at bounding box center [233, 283] width 98 height 27
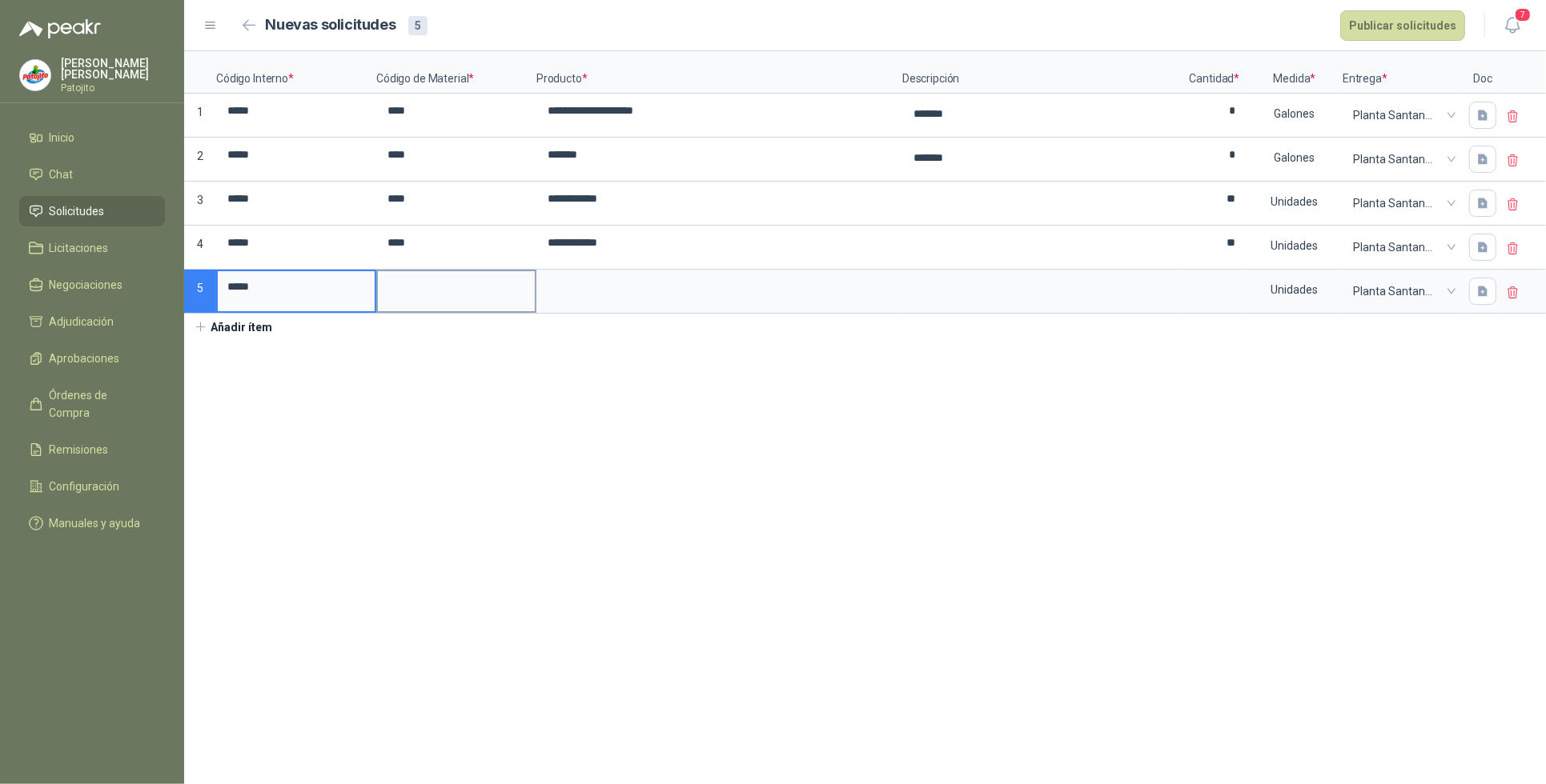
click at [407, 286] on input at bounding box center [456, 286] width 157 height 31
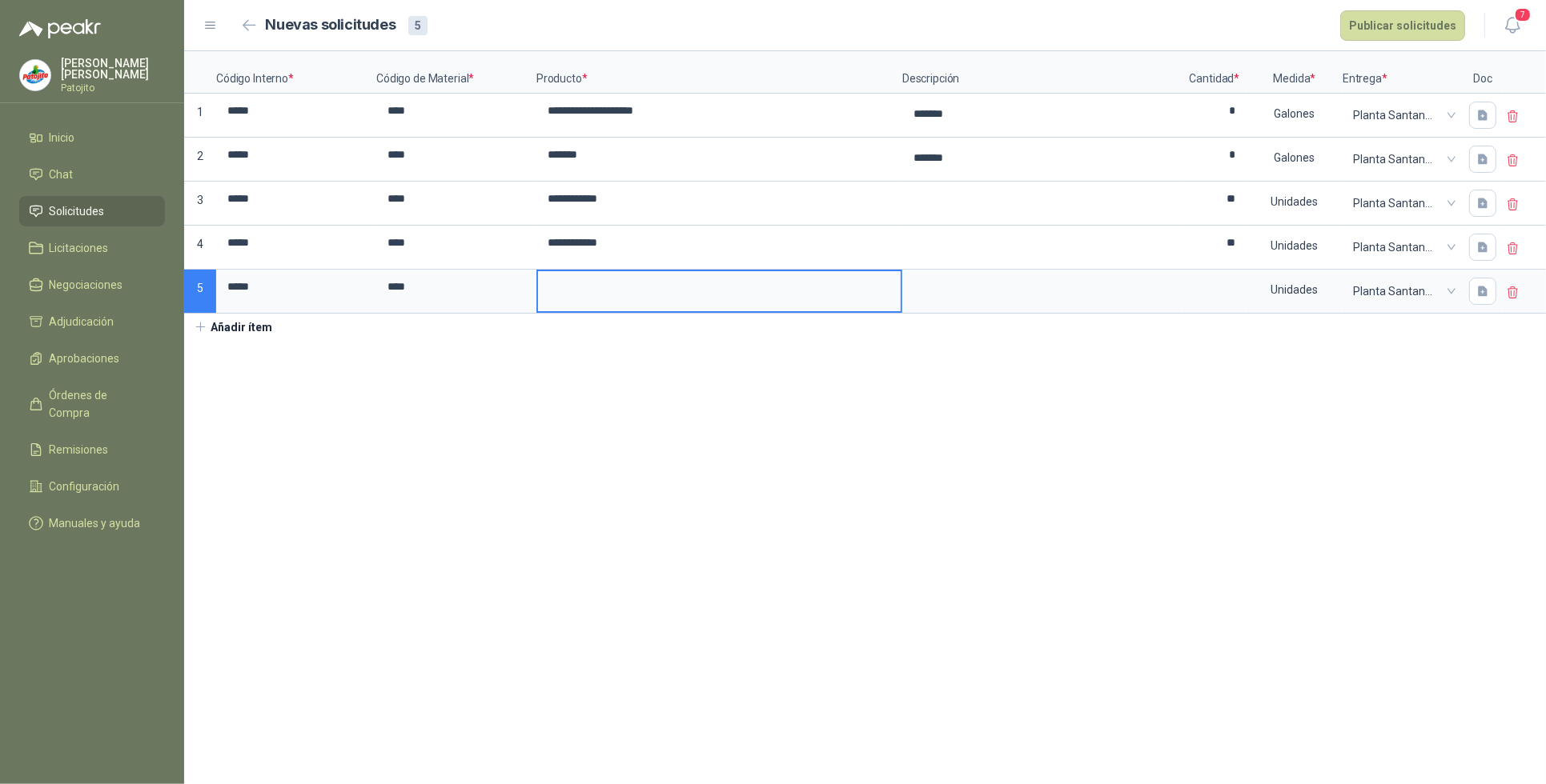
click at [603, 286] on input at bounding box center [720, 286] width 363 height 31
click at [1228, 285] on input at bounding box center [1215, 286] width 61 height 31
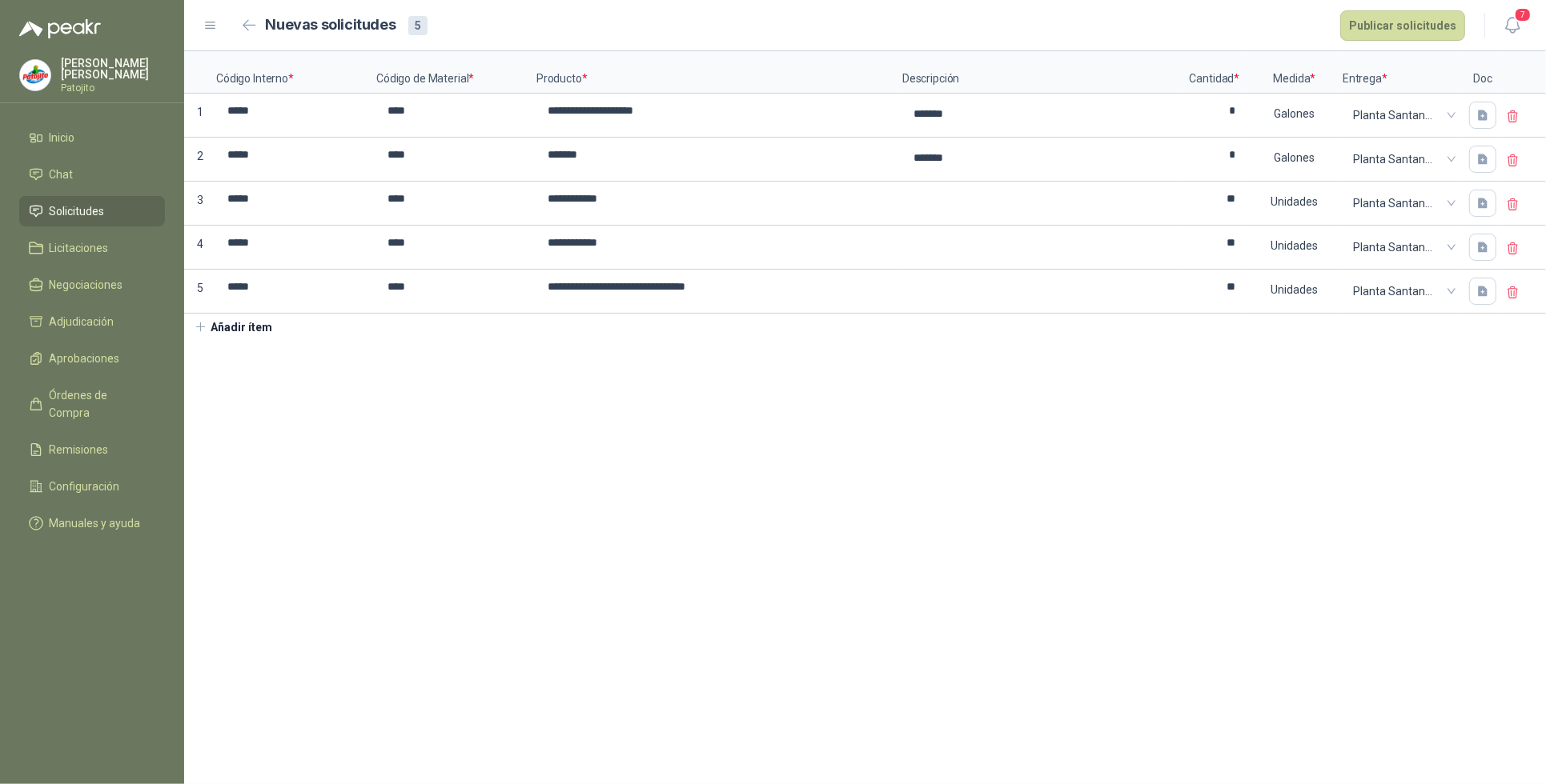
click at [243, 332] on button "Añadir ítem" at bounding box center [233, 327] width 98 height 27
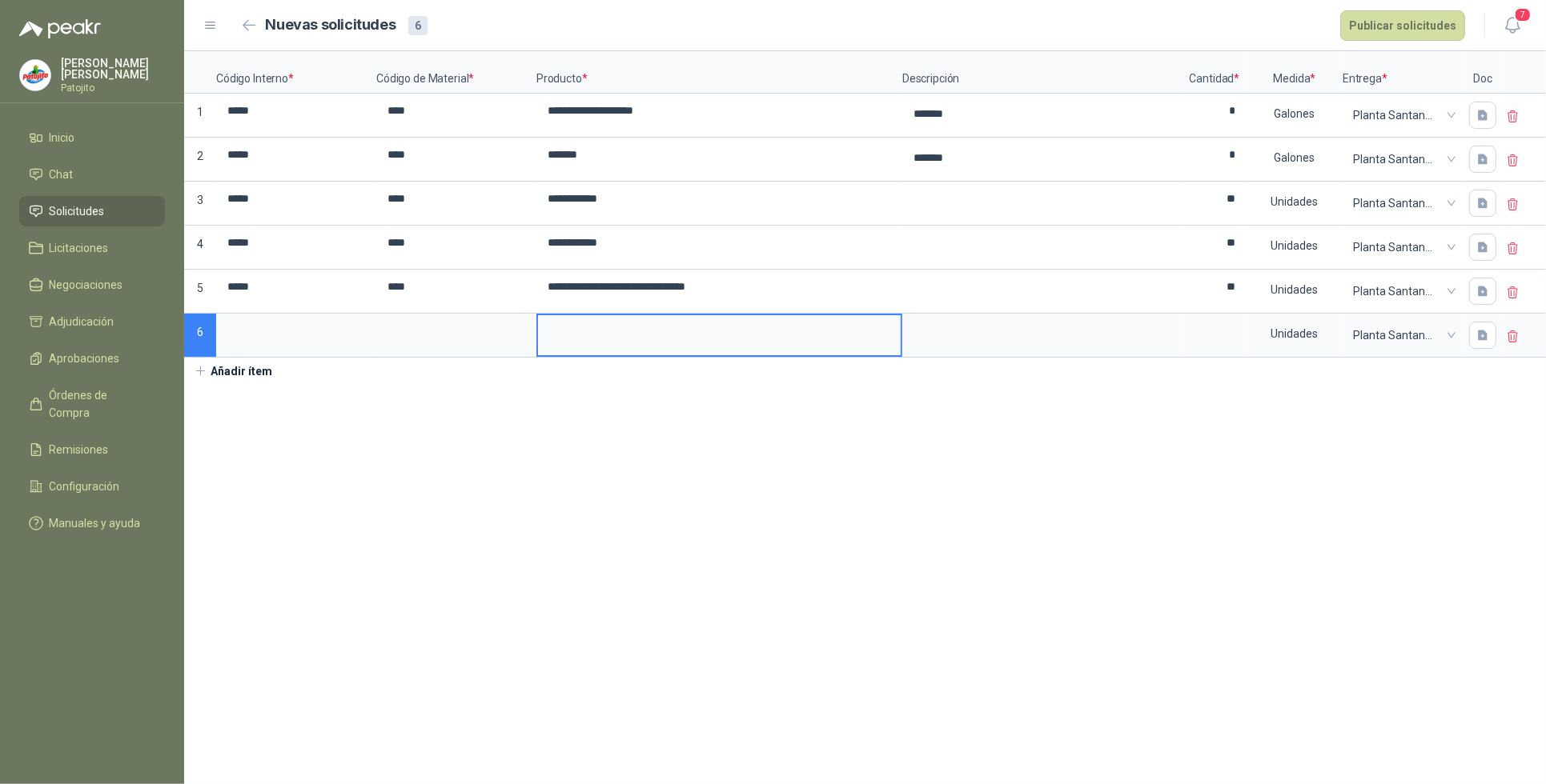
click at [611, 334] on input at bounding box center [720, 331] width 363 height 31
click at [238, 331] on input at bounding box center [296, 331] width 157 height 31
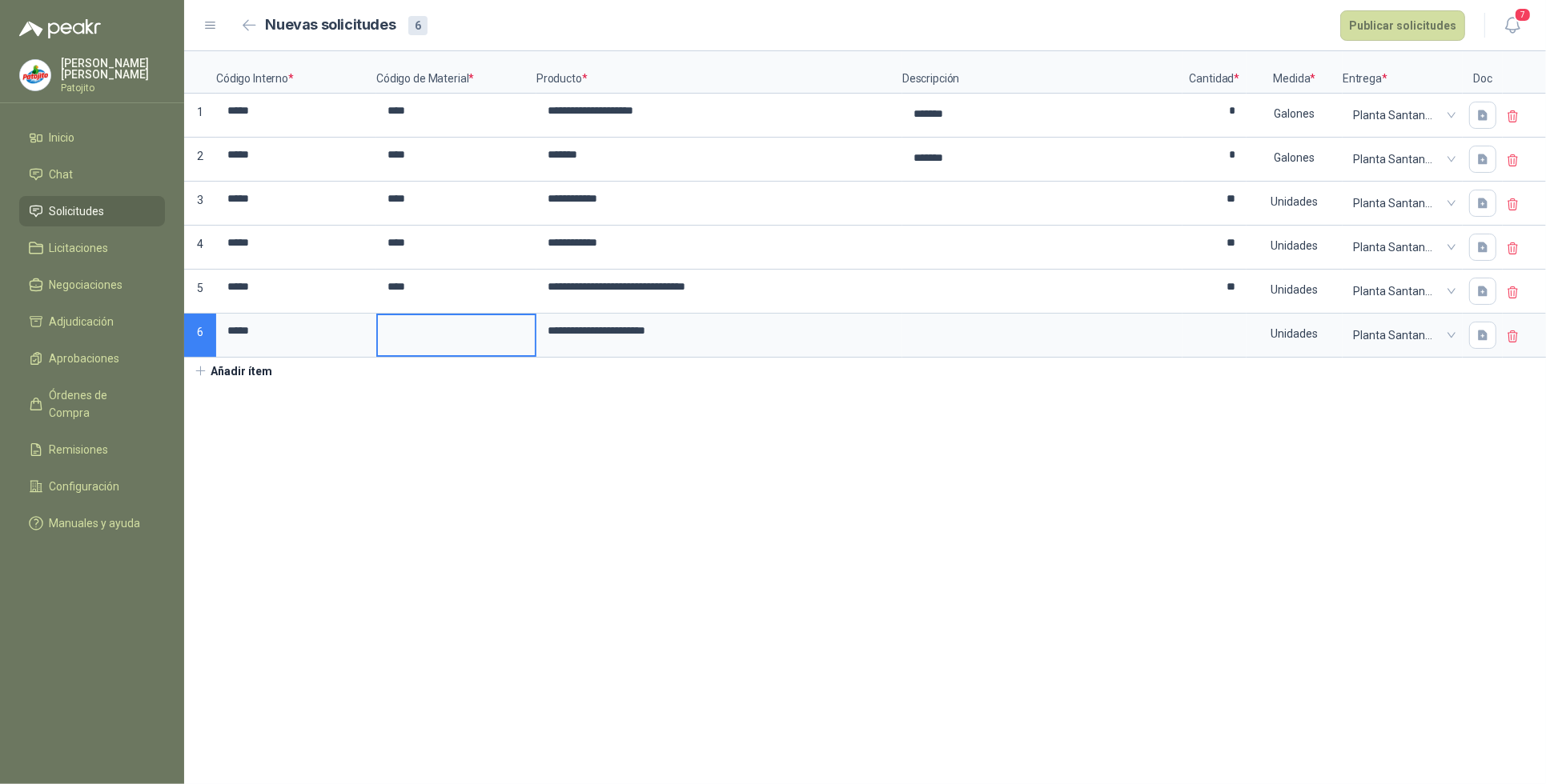
click at [393, 336] on input at bounding box center [456, 331] width 157 height 31
click at [762, 561] on section "**********" at bounding box center [865, 417] width 1362 height 733
drag, startPoint x: 1222, startPoint y: 330, endPoint x: 1221, endPoint y: 342, distance: 12.0
click at [1221, 329] on input at bounding box center [1215, 331] width 61 height 31
drag, startPoint x: 754, startPoint y: 572, endPoint x: 734, endPoint y: 569, distance: 20.2
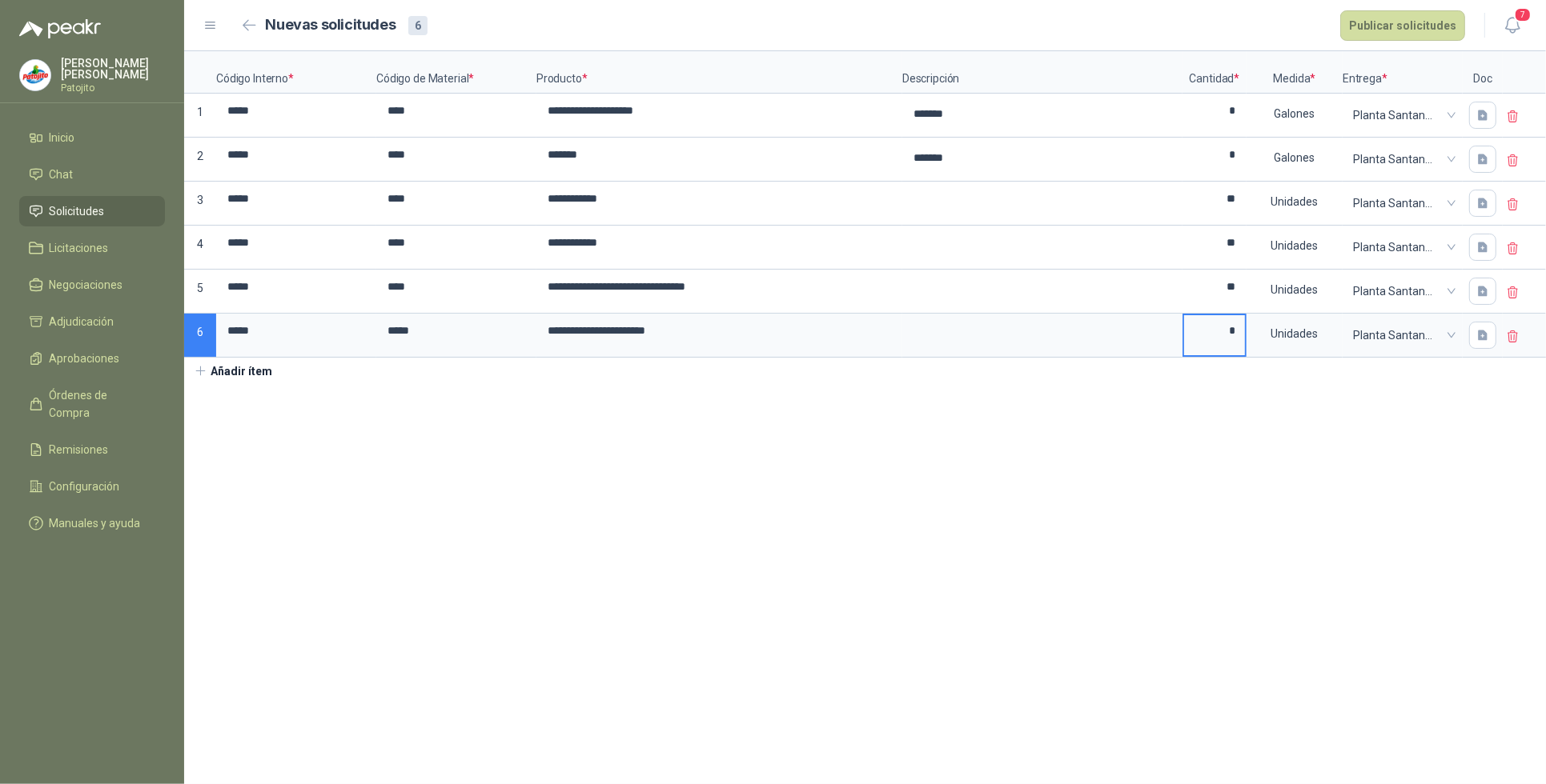
click at [751, 572] on section "**********" at bounding box center [865, 417] width 1362 height 733
click at [245, 374] on button "Añadir ítem" at bounding box center [233, 371] width 98 height 27
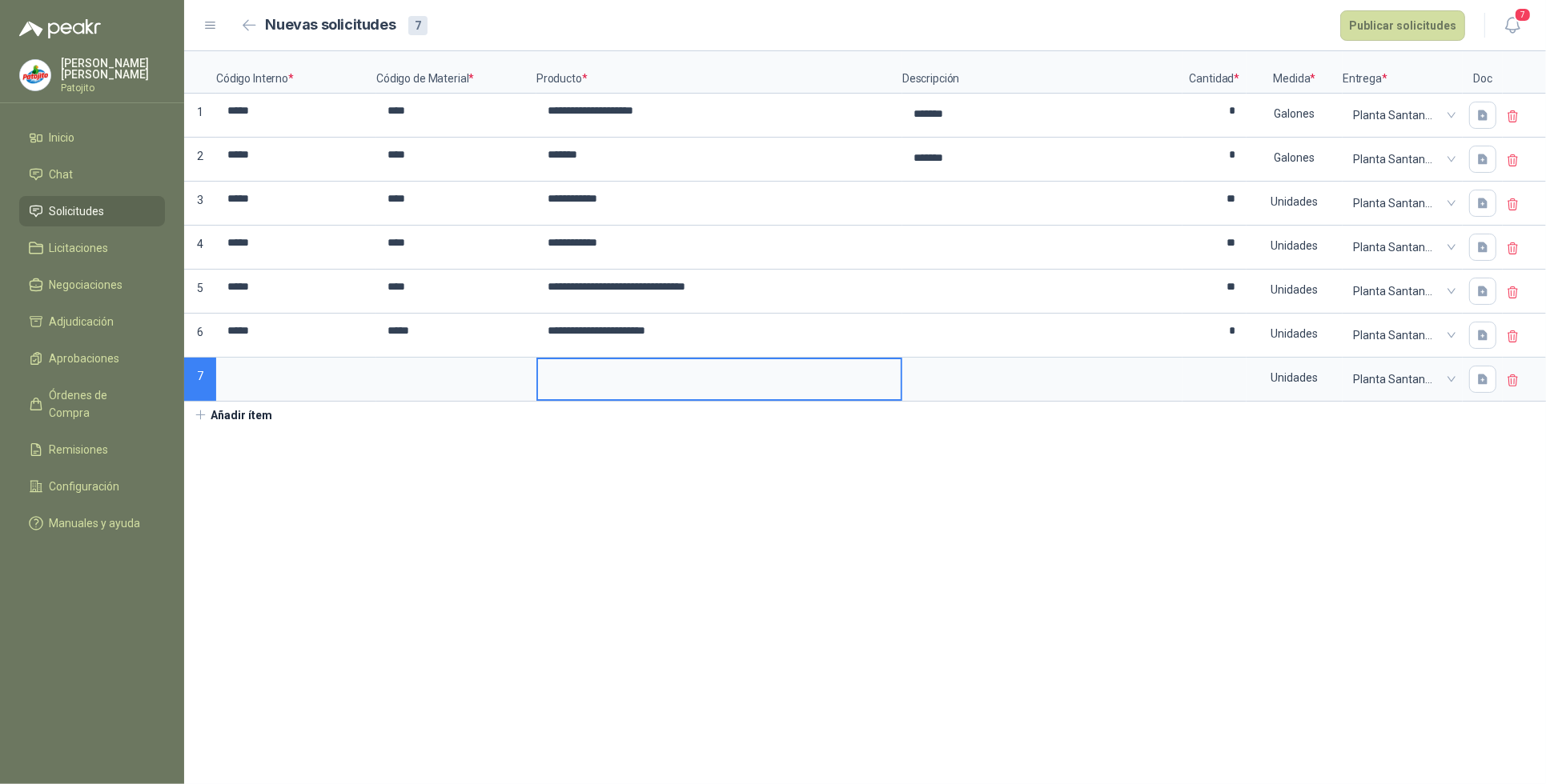
click at [642, 382] on input at bounding box center [720, 375] width 363 height 31
click at [1226, 381] on input at bounding box center [1215, 375] width 61 height 31
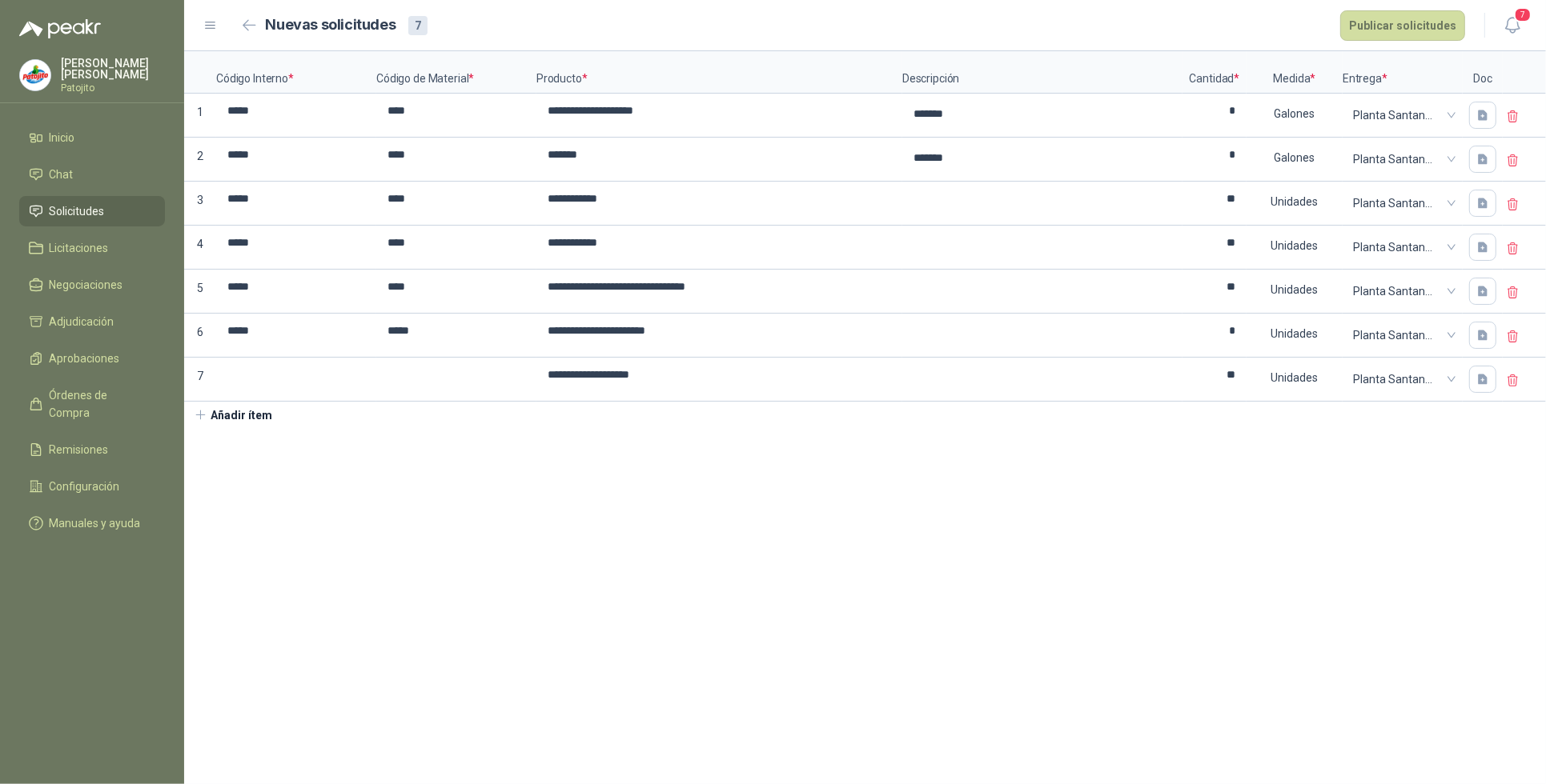
drag, startPoint x: 577, startPoint y: 466, endPoint x: 574, endPoint y: 444, distance: 22.2
click at [577, 468] on section "**********" at bounding box center [865, 417] width 1362 height 733
click at [381, 377] on input at bounding box center [456, 375] width 157 height 31
click at [252, 381] on input at bounding box center [296, 375] width 157 height 31
click at [715, 545] on section "**********" at bounding box center [865, 417] width 1362 height 733
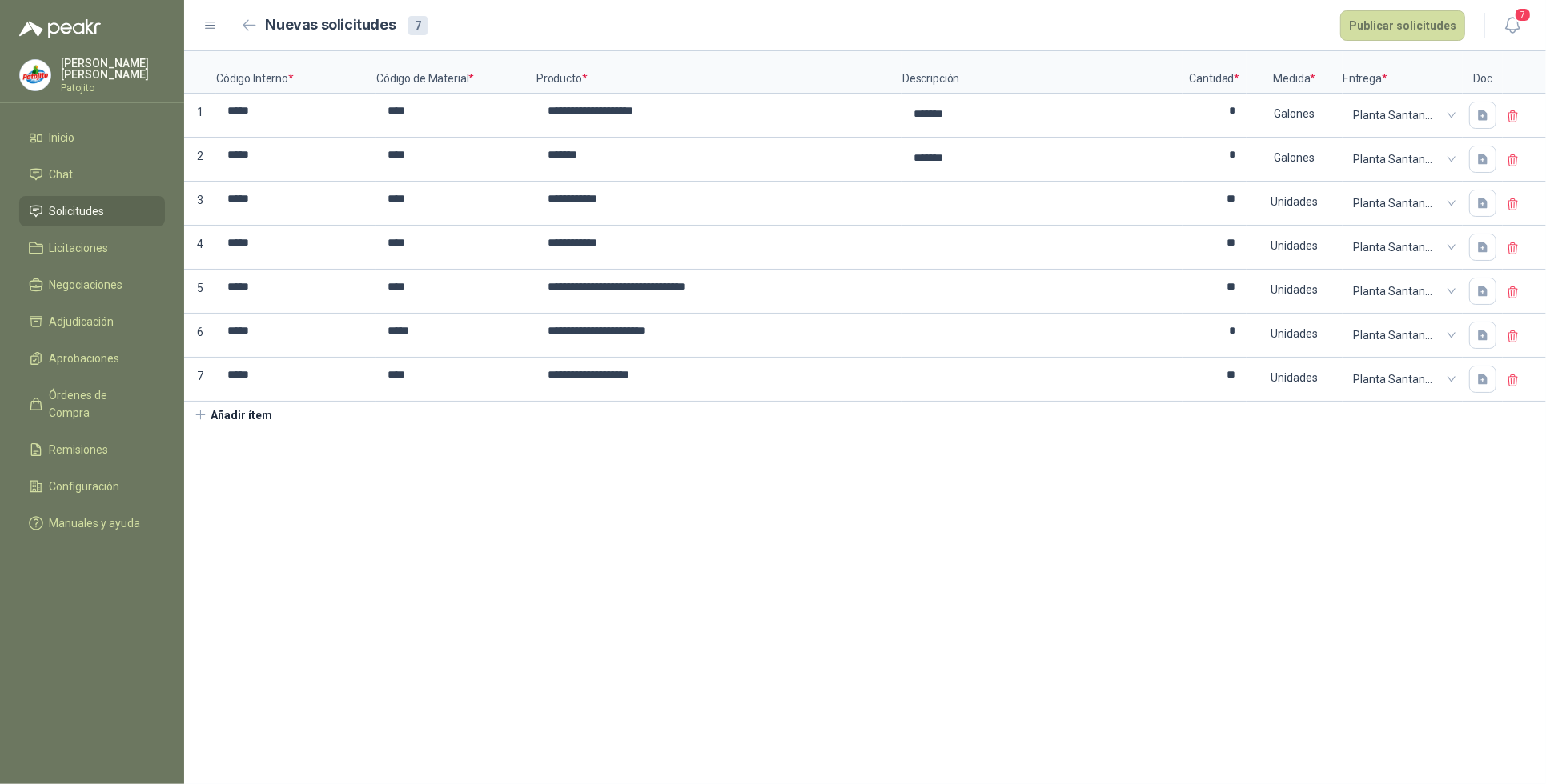
click at [245, 418] on button "Añadir ítem" at bounding box center [233, 415] width 98 height 27
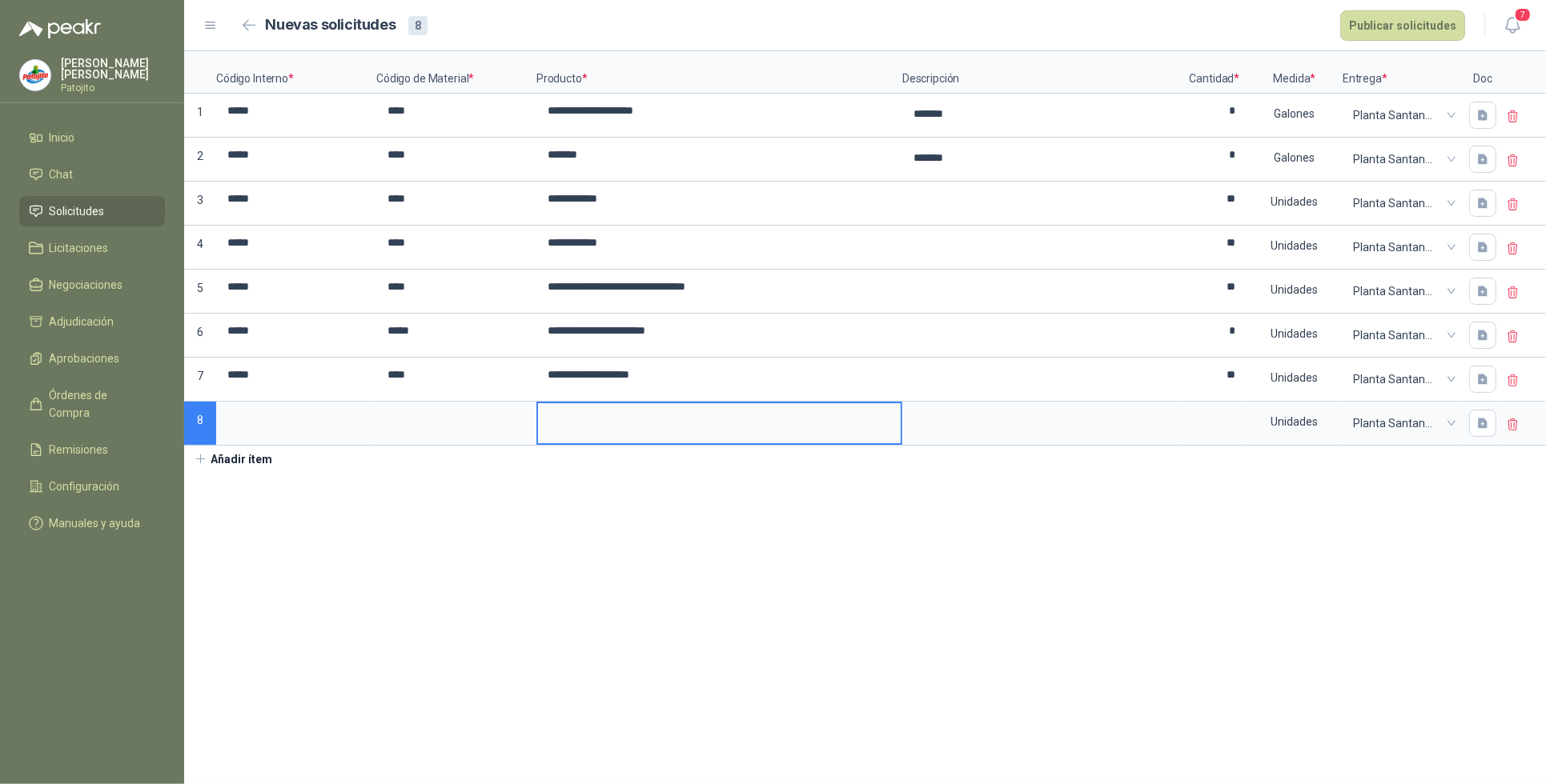
click at [639, 423] on input at bounding box center [720, 419] width 363 height 31
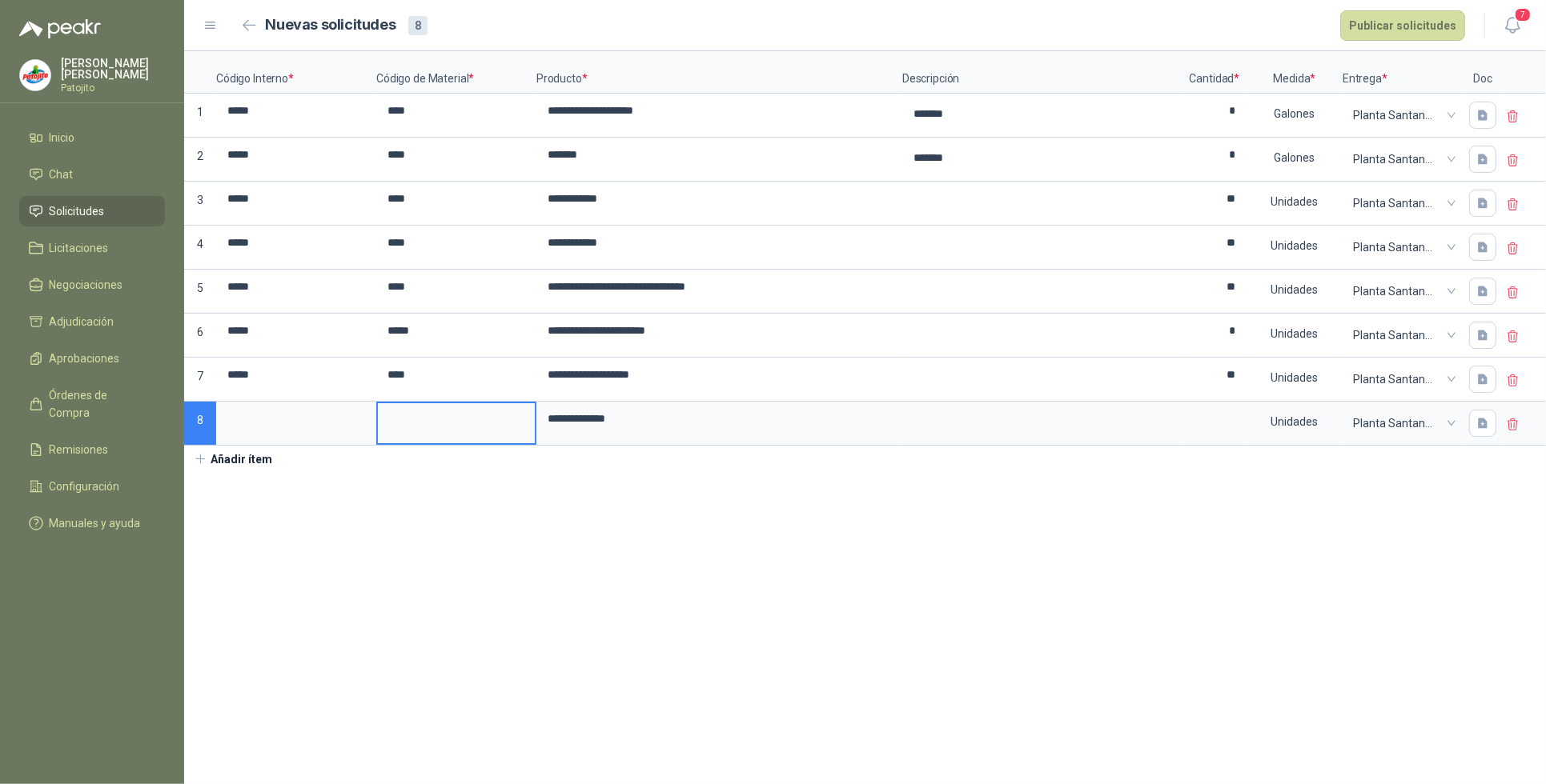
click at [425, 428] on input at bounding box center [456, 419] width 157 height 31
click at [258, 429] on input at bounding box center [296, 419] width 157 height 31
drag, startPoint x: 695, startPoint y: 591, endPoint x: 1041, endPoint y: 522, distance: 352.8
click at [718, 595] on section "**********" at bounding box center [865, 417] width 1362 height 733
click at [1239, 424] on input at bounding box center [1215, 419] width 61 height 31
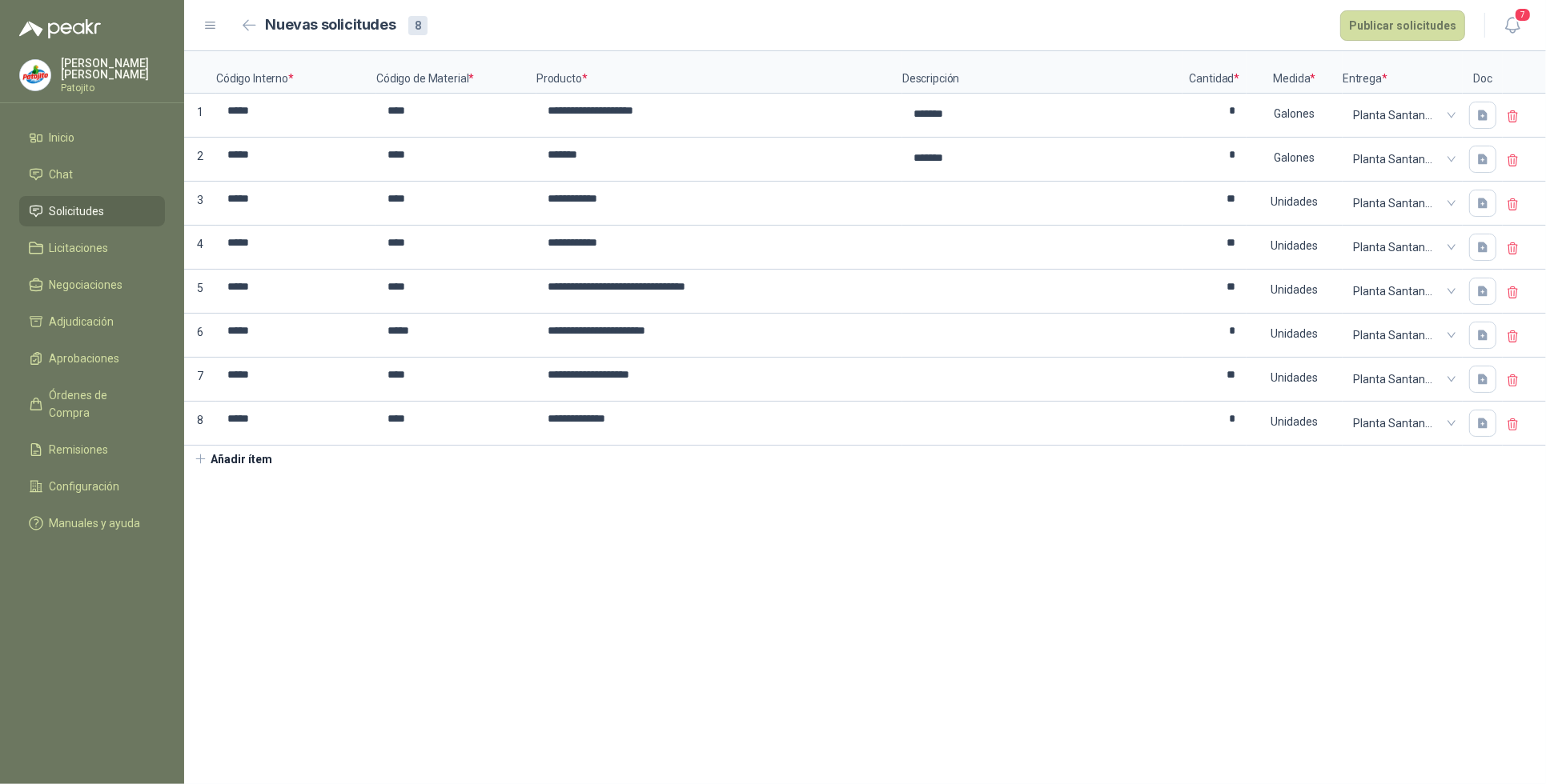
click at [249, 466] on button "Añadir ítem" at bounding box center [233, 459] width 98 height 27
click at [1043, 337] on textarea at bounding box center [1042, 333] width 277 height 36
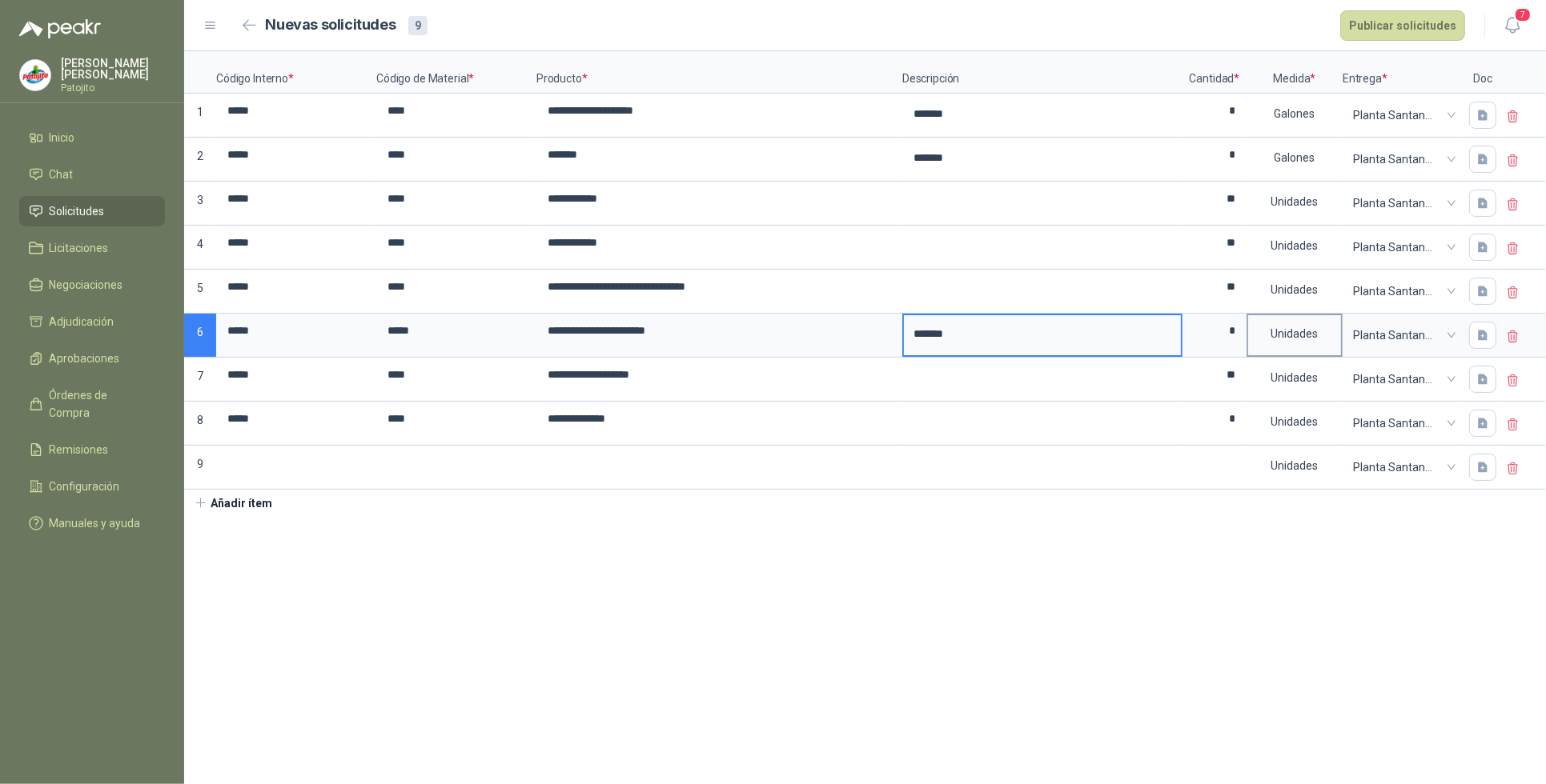
click at [0, 0] on button "Marker" at bounding box center [0, 0] width 0 height 0
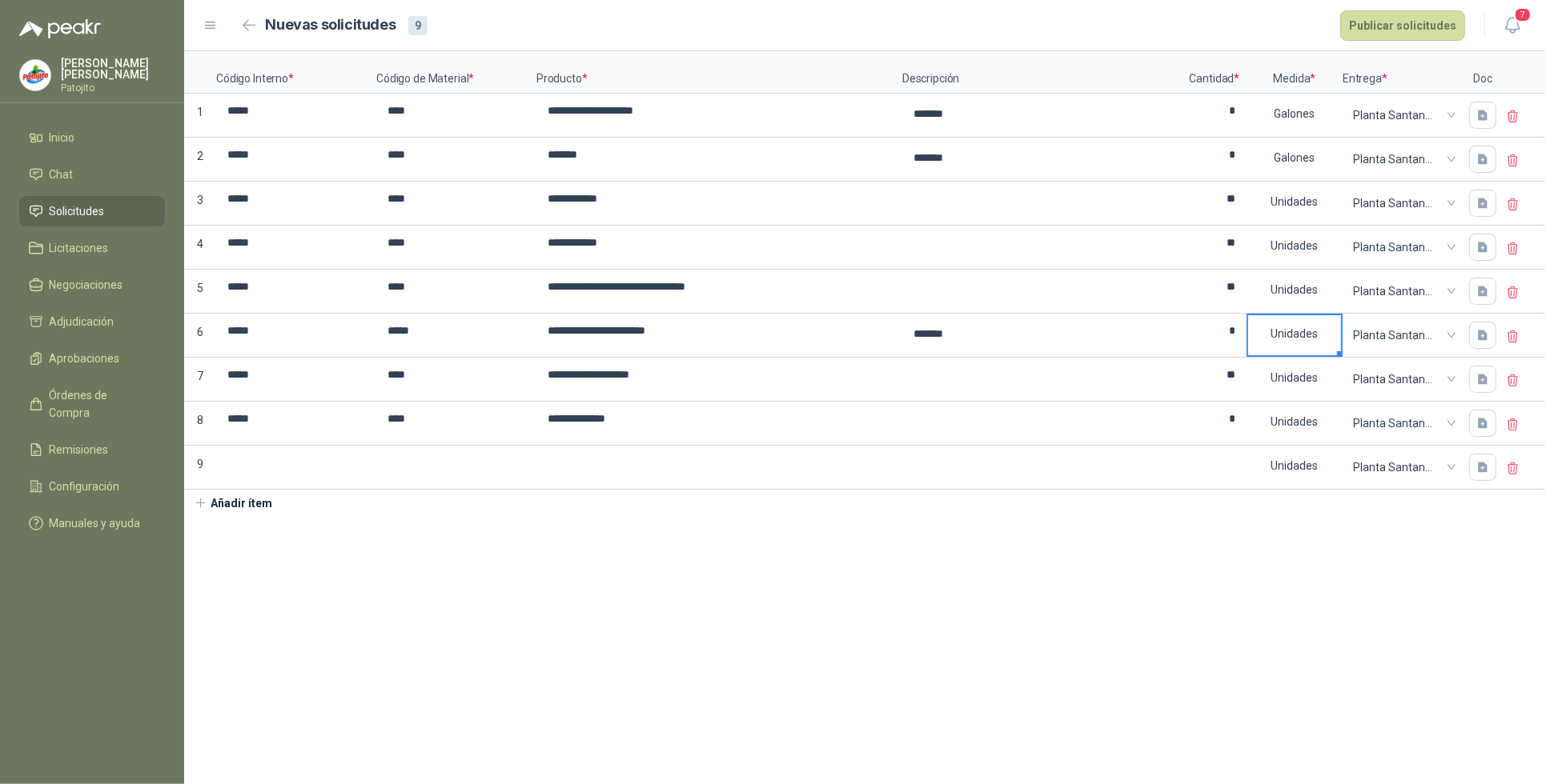
click at [1339, 357] on button "Marker" at bounding box center [1340, 354] width 6 height 6
click at [1339, 353] on button "Marker" at bounding box center [1340, 354] width 6 height 6
click at [1342, 356] on button "Marker" at bounding box center [1340, 354] width 6 height 6
click at [1337, 354] on button "Marker" at bounding box center [1340, 354] width 6 height 6
click at [1314, 342] on div "Unidades" at bounding box center [1295, 333] width 93 height 36
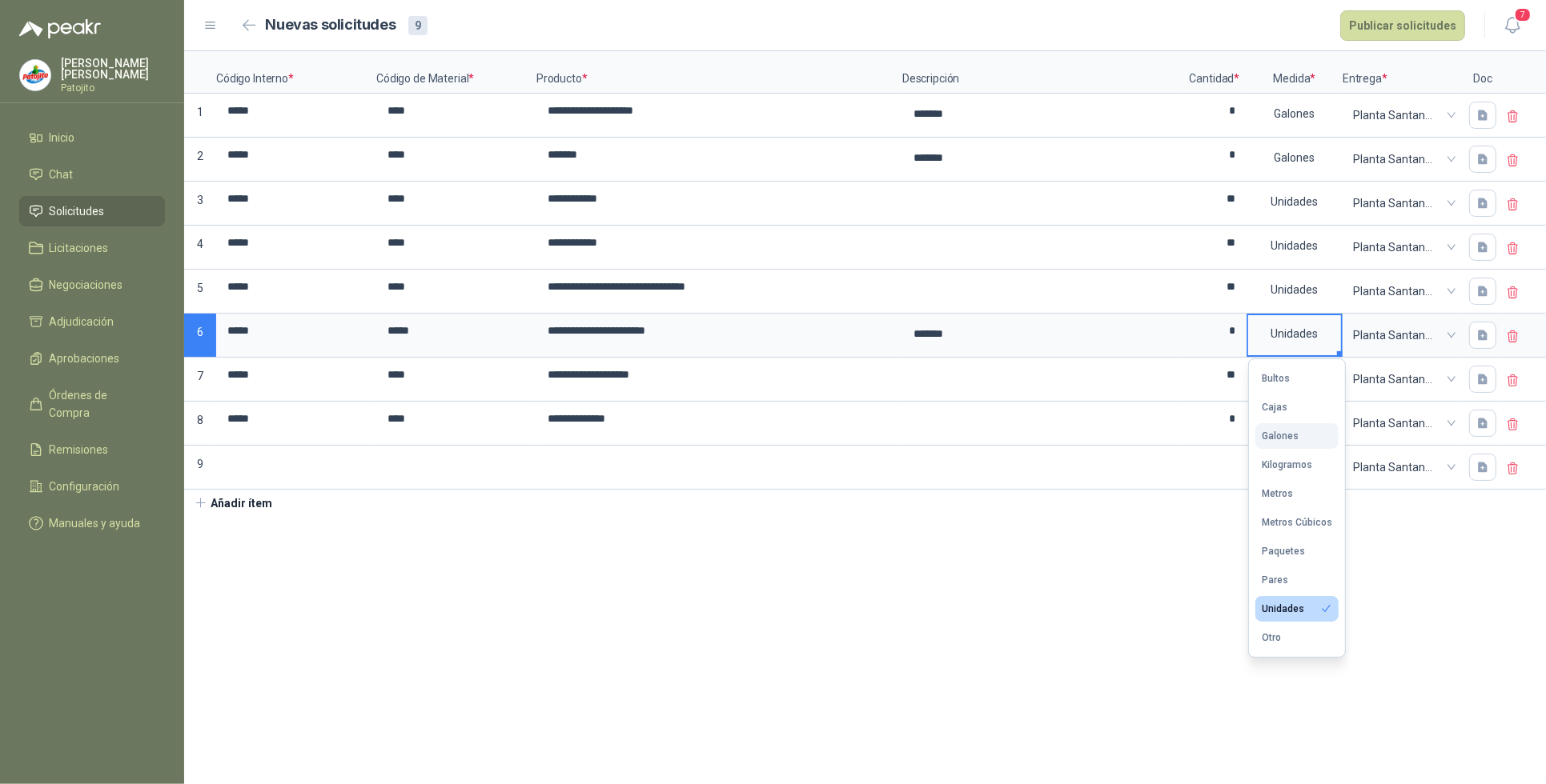
click at [1293, 428] on button "Galones" at bounding box center [1298, 436] width 83 height 25
click at [1106, 620] on section "**********" at bounding box center [865, 417] width 1362 height 733
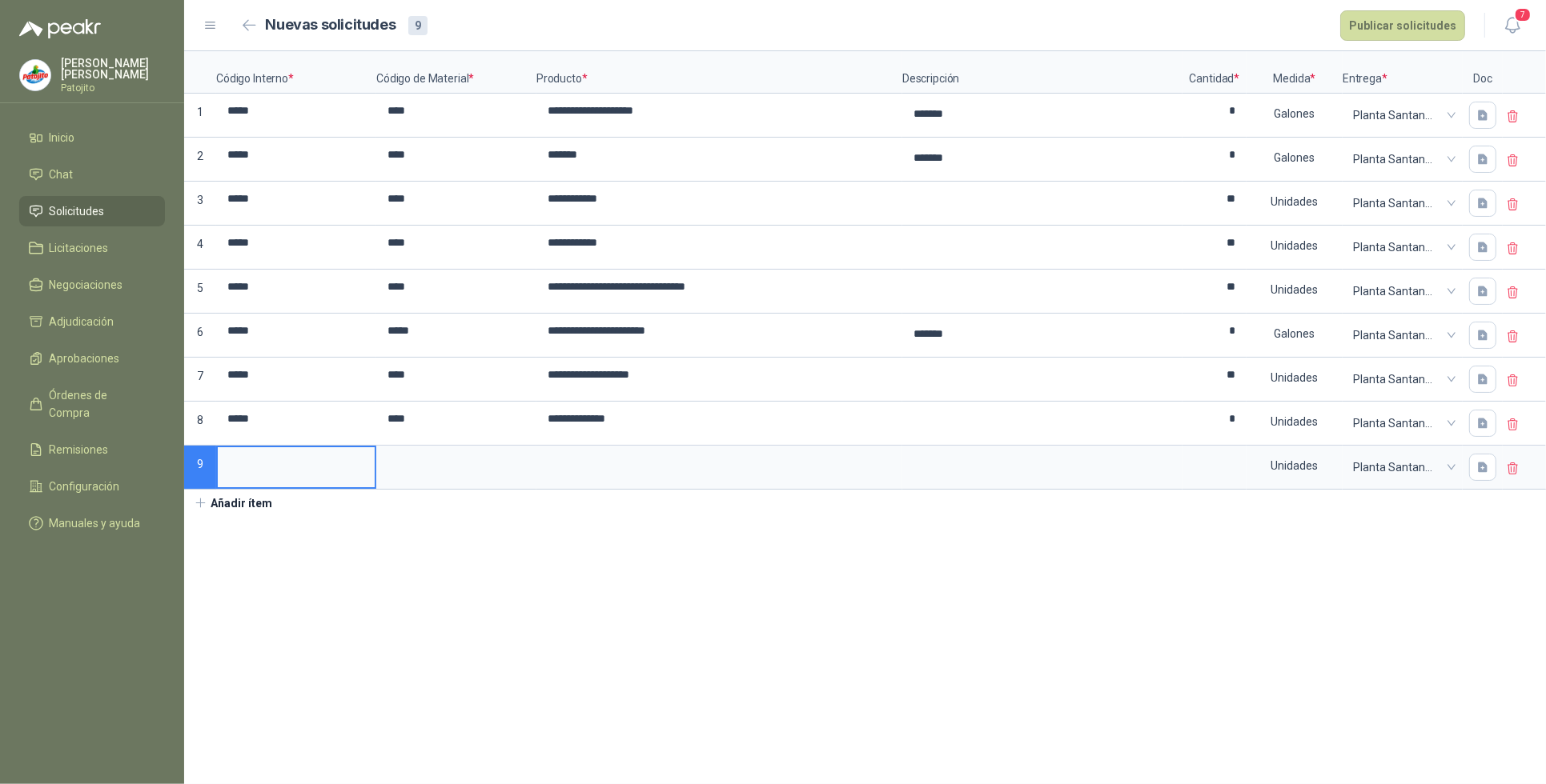
click at [262, 464] on input at bounding box center [296, 463] width 157 height 31
click at [405, 465] on input at bounding box center [456, 463] width 157 height 31
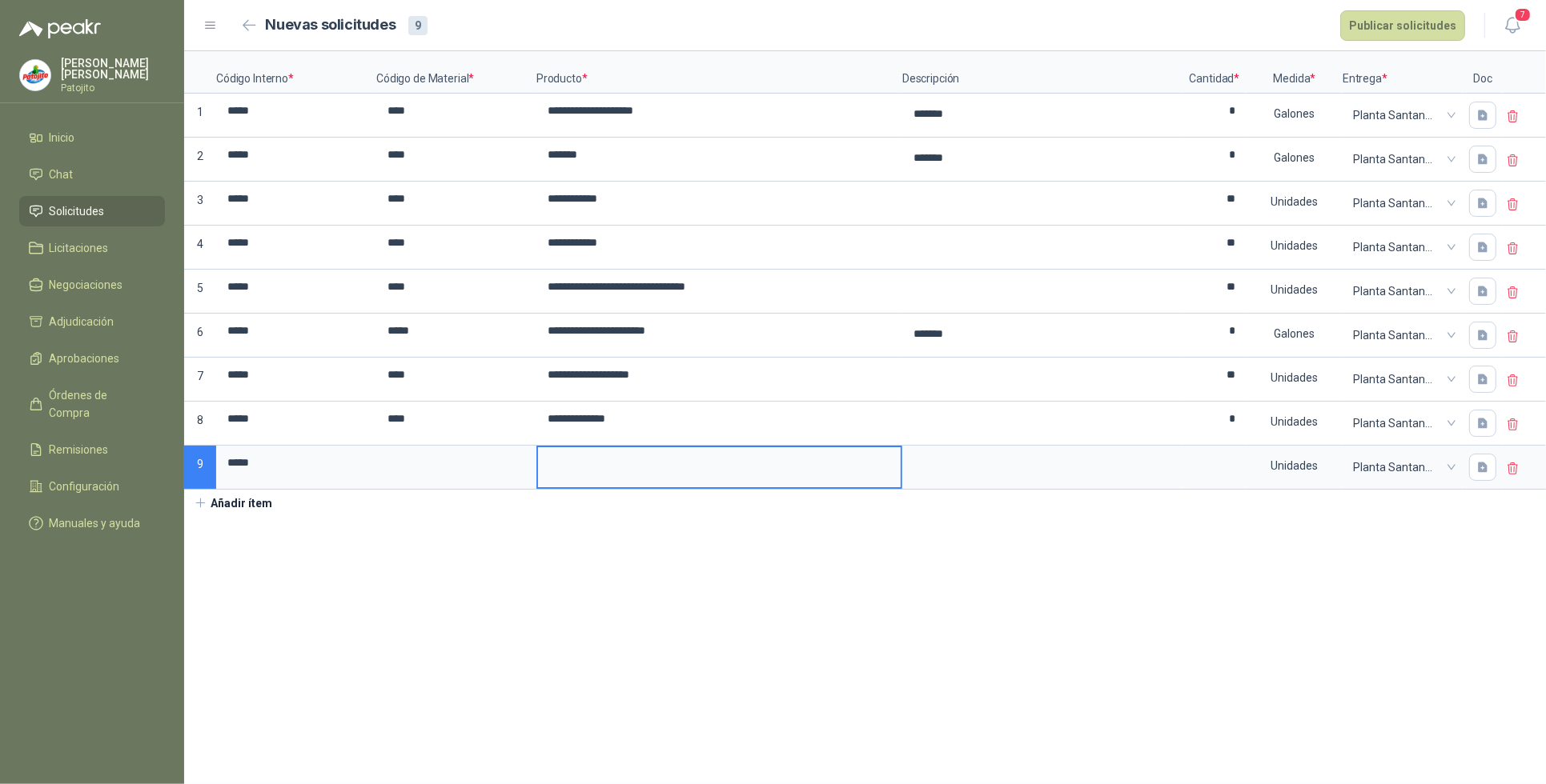
click at [566, 465] on input at bounding box center [720, 463] width 363 height 31
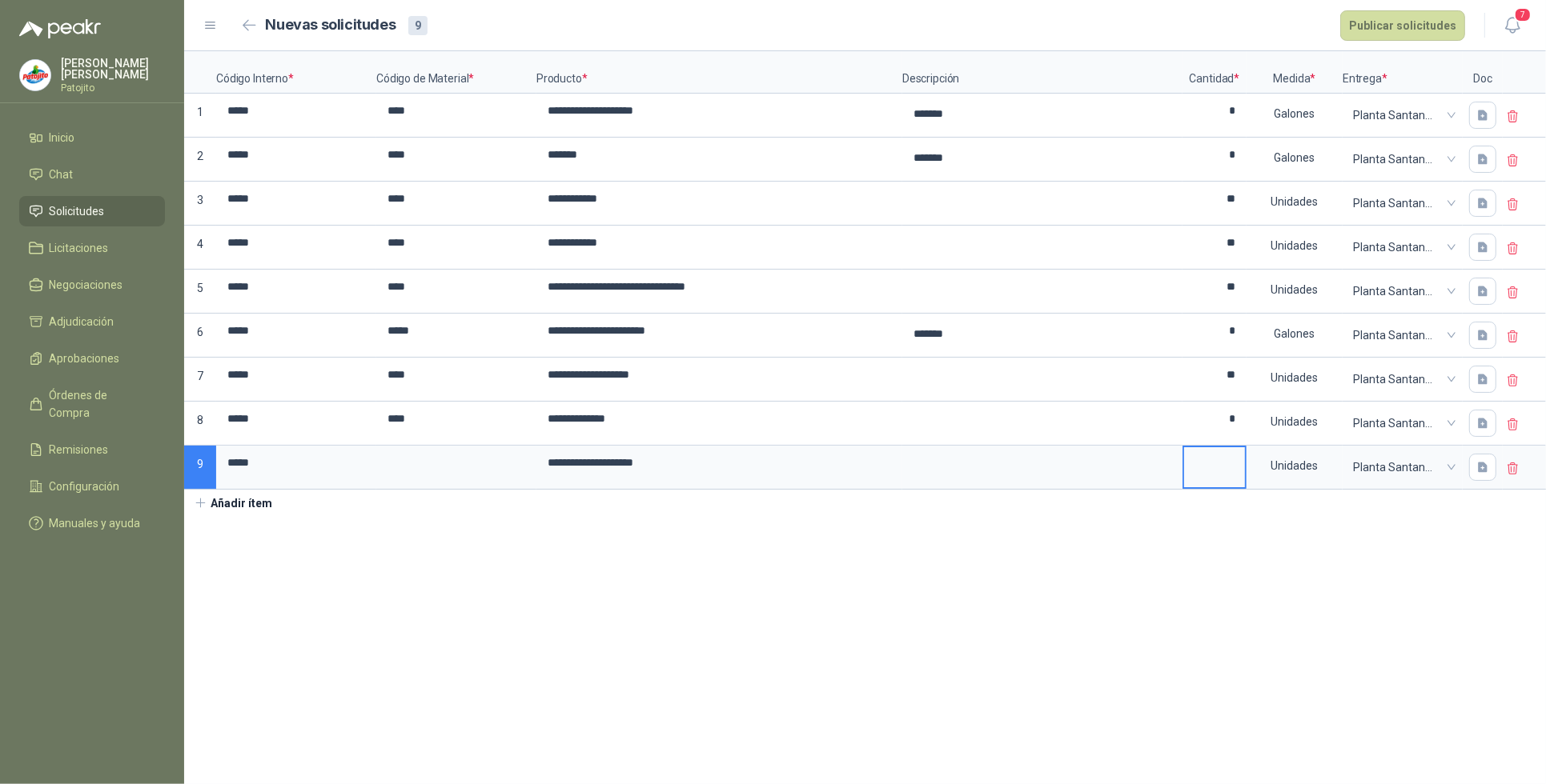
click at [1215, 461] on input at bounding box center [1215, 463] width 61 height 31
click at [423, 467] on input at bounding box center [456, 463] width 157 height 31
click at [238, 507] on button "Añadir ítem" at bounding box center [233, 503] width 98 height 27
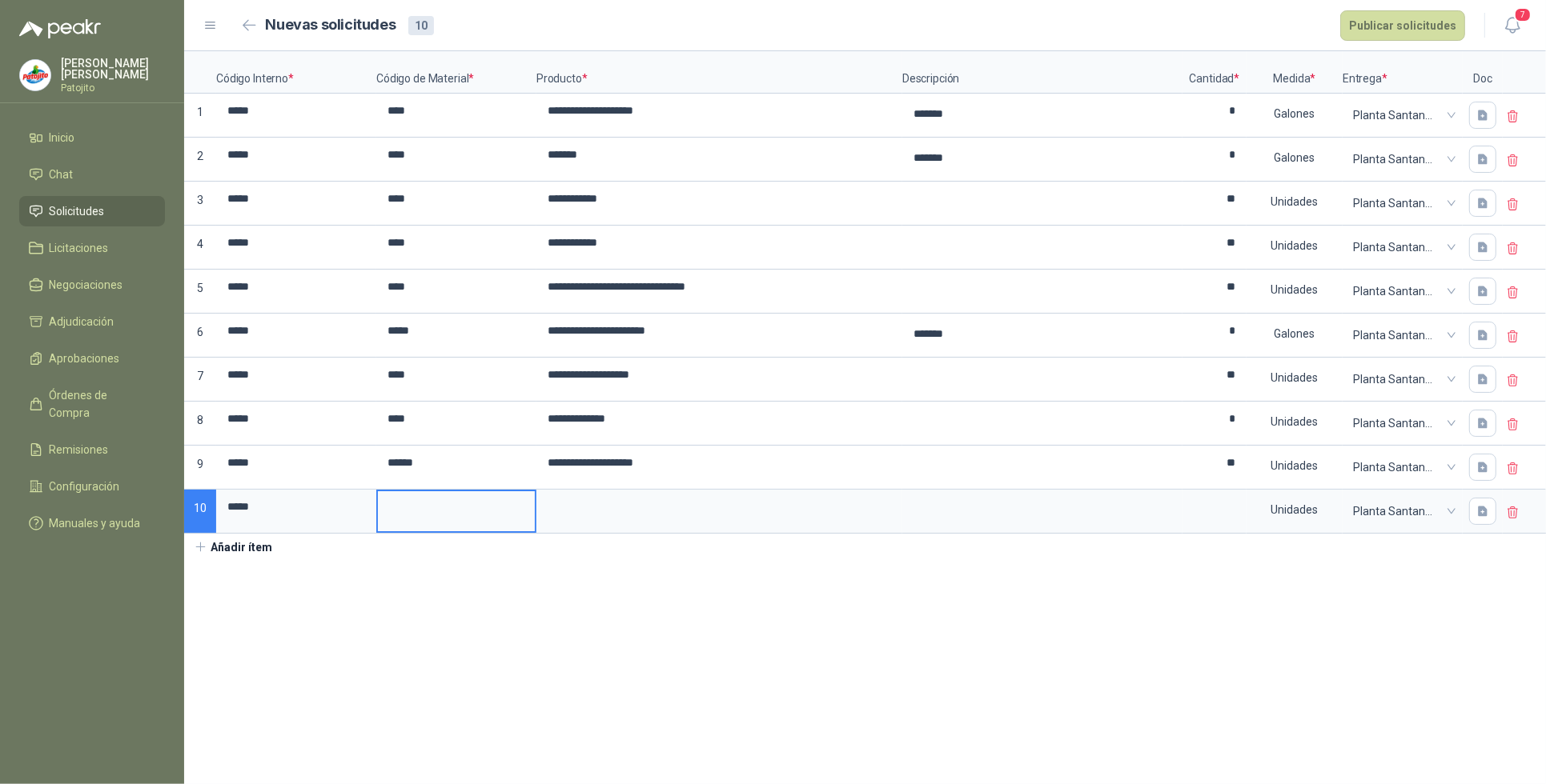
drag, startPoint x: 397, startPoint y: 517, endPoint x: 440, endPoint y: 498, distance: 47.0
click at [398, 518] on input at bounding box center [456, 507] width 157 height 31
click at [622, 506] on input at bounding box center [720, 507] width 363 height 31
click at [400, 517] on input at bounding box center [456, 507] width 157 height 31
click at [1212, 510] on input at bounding box center [1215, 507] width 61 height 31
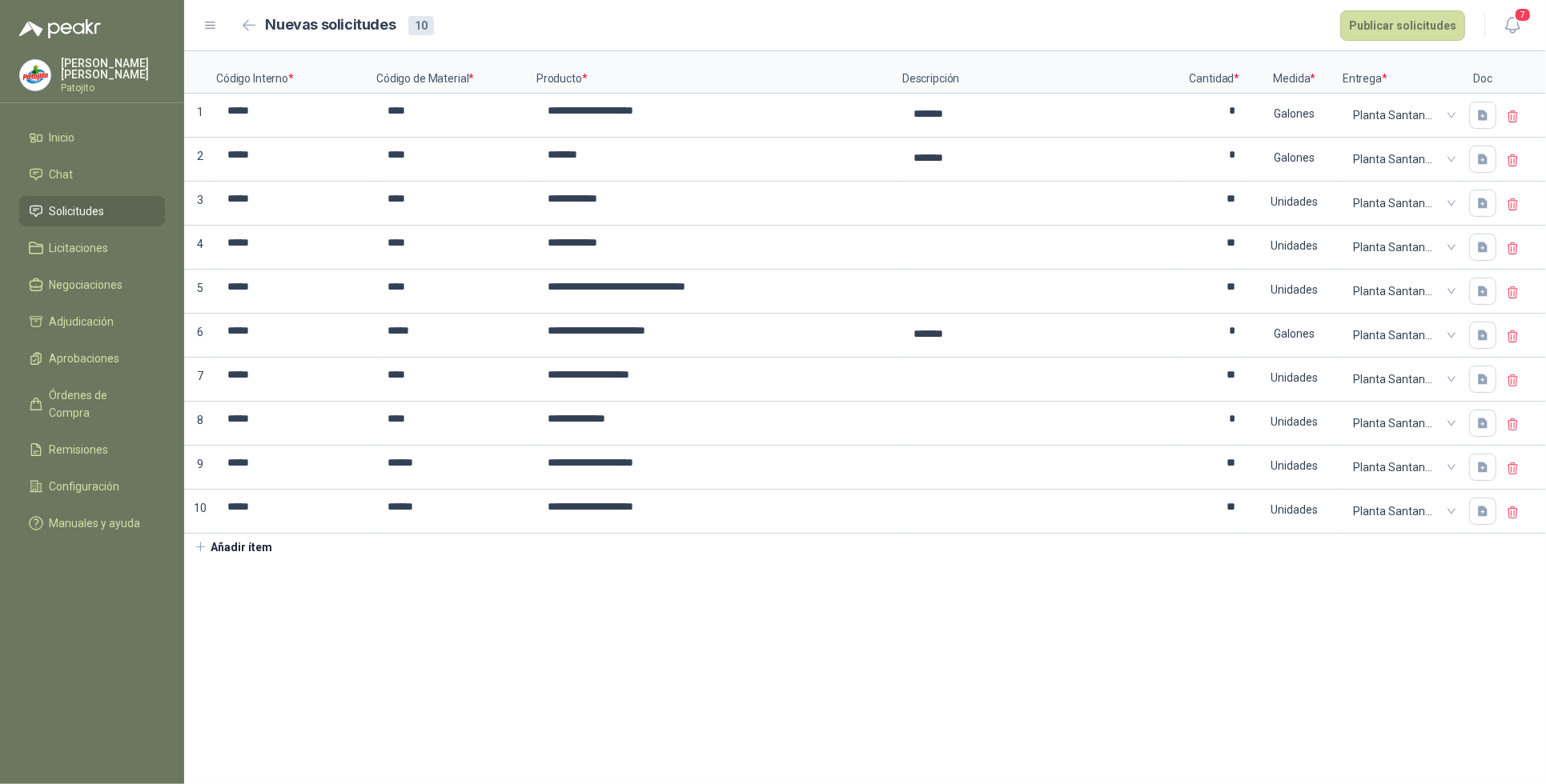
drag, startPoint x: 894, startPoint y: 672, endPoint x: 197, endPoint y: 564, distance: 705.3
click at [885, 675] on section "**********" at bounding box center [865, 417] width 1362 height 733
click at [245, 553] on button "Añadir ítem" at bounding box center [233, 548] width 98 height 27
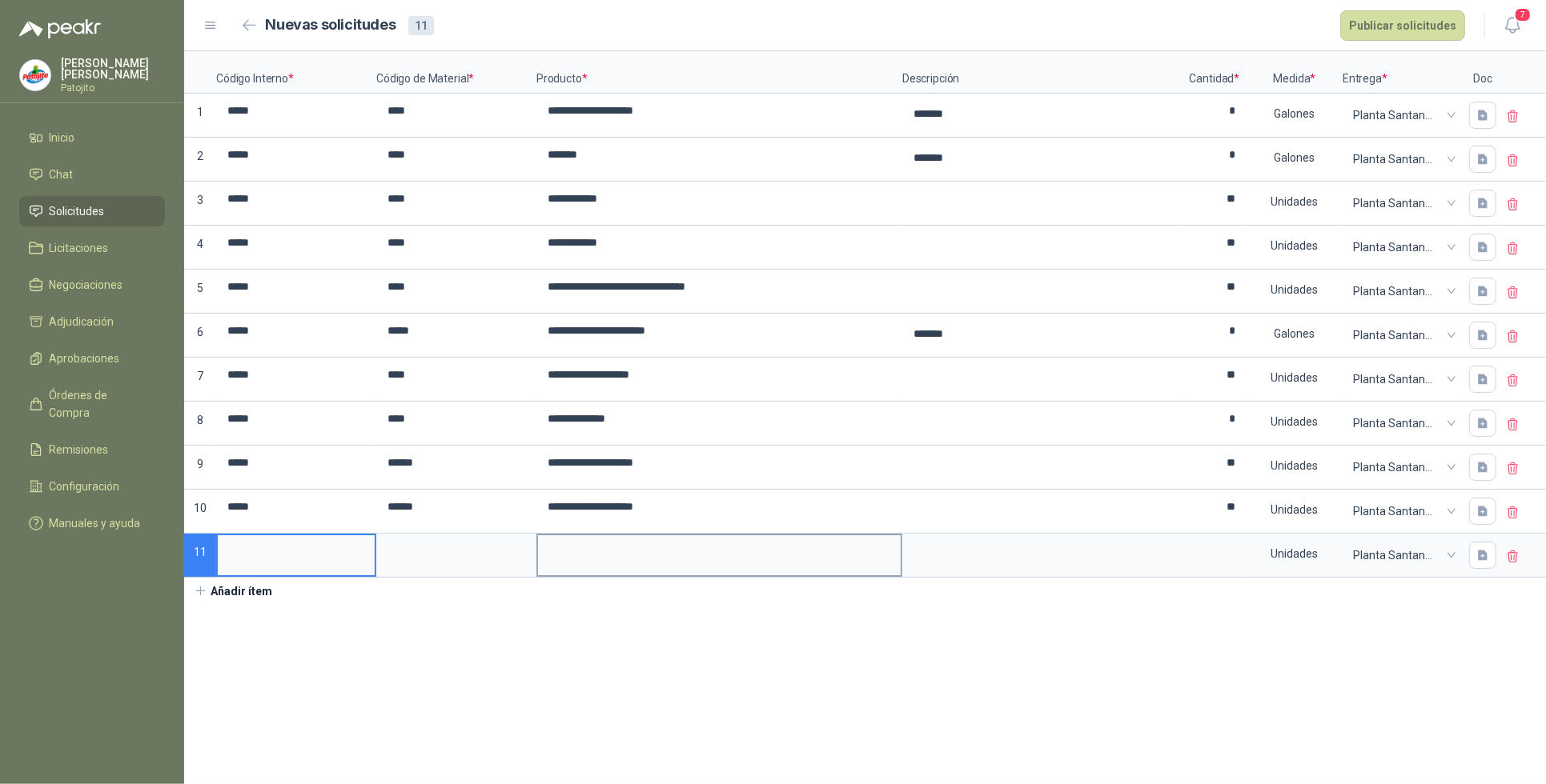
click at [577, 558] on input at bounding box center [720, 551] width 363 height 31
drag, startPoint x: 433, startPoint y: 695, endPoint x: 433, endPoint y: 631, distance: 64.0
click at [433, 692] on section "**********" at bounding box center [865, 417] width 1362 height 733
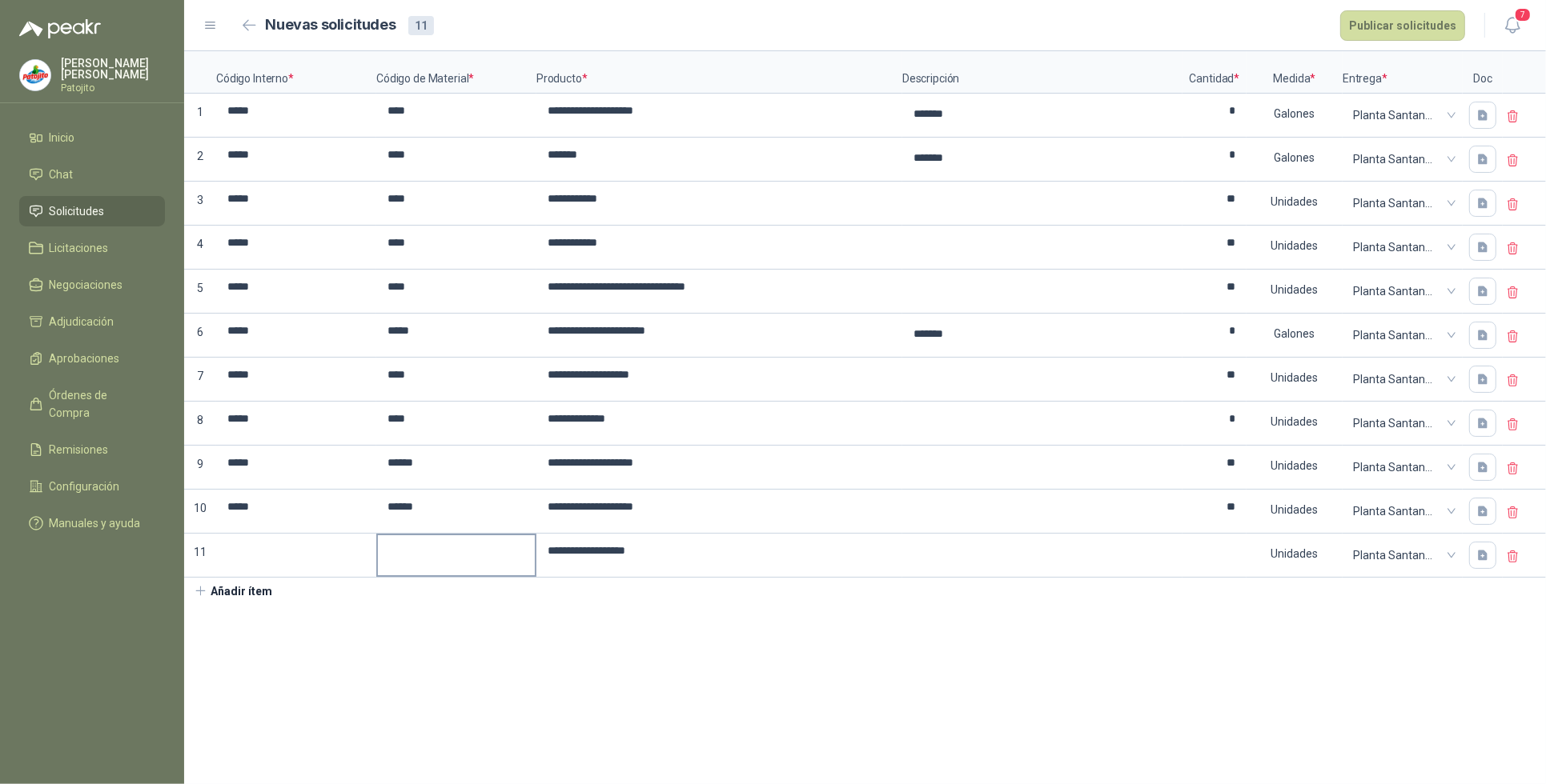
click at [393, 553] on input at bounding box center [456, 551] width 157 height 31
click at [261, 566] on input at bounding box center [296, 551] width 157 height 31
click at [270, 565] on input "****" at bounding box center [296, 551] width 157 height 31
click at [1227, 561] on input at bounding box center [1215, 551] width 61 height 31
click at [677, 625] on section "**********" at bounding box center [865, 417] width 1362 height 733
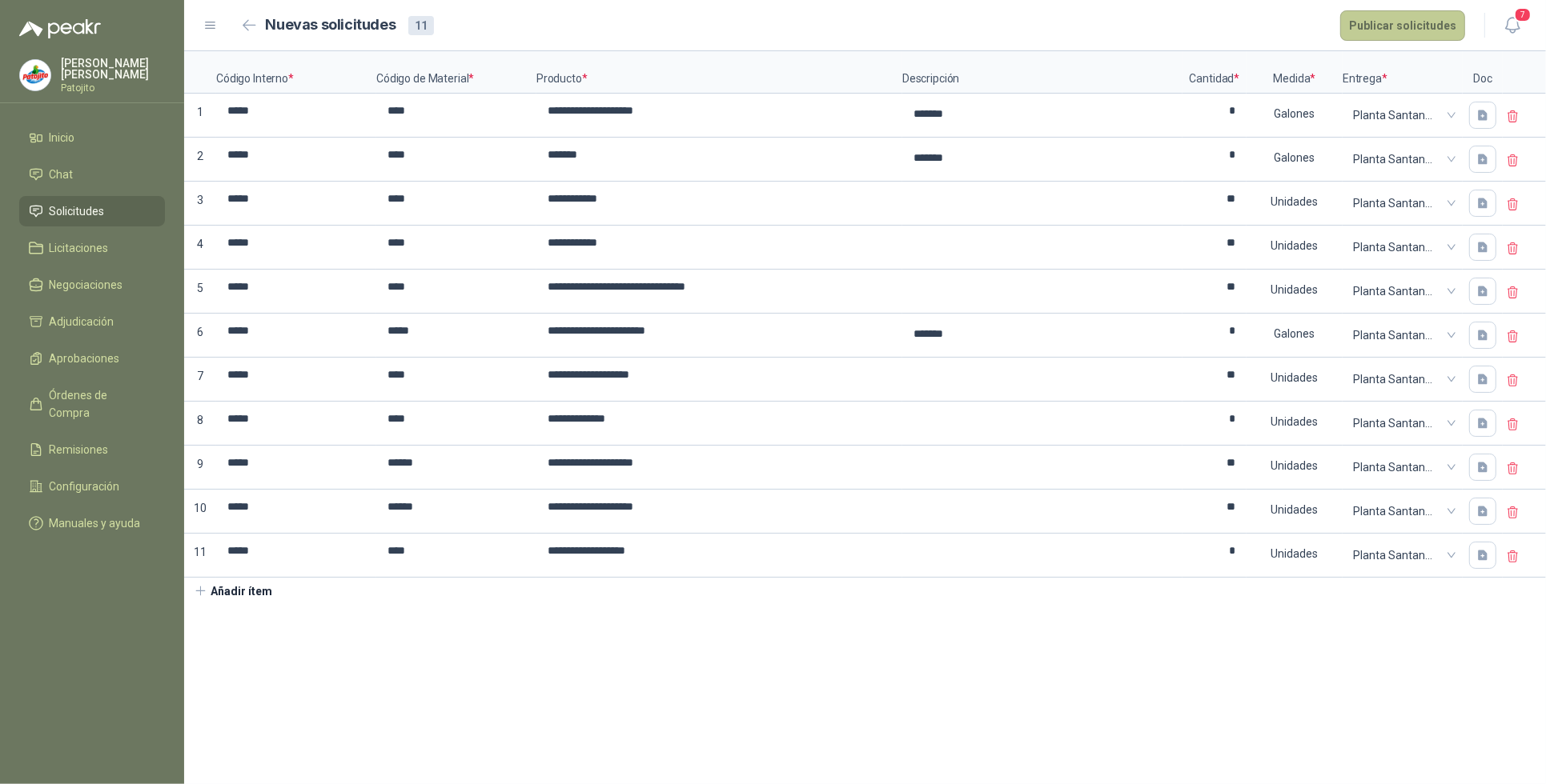
click at [1427, 14] on button "Publicar solicitudes" at bounding box center [1403, 25] width 125 height 31
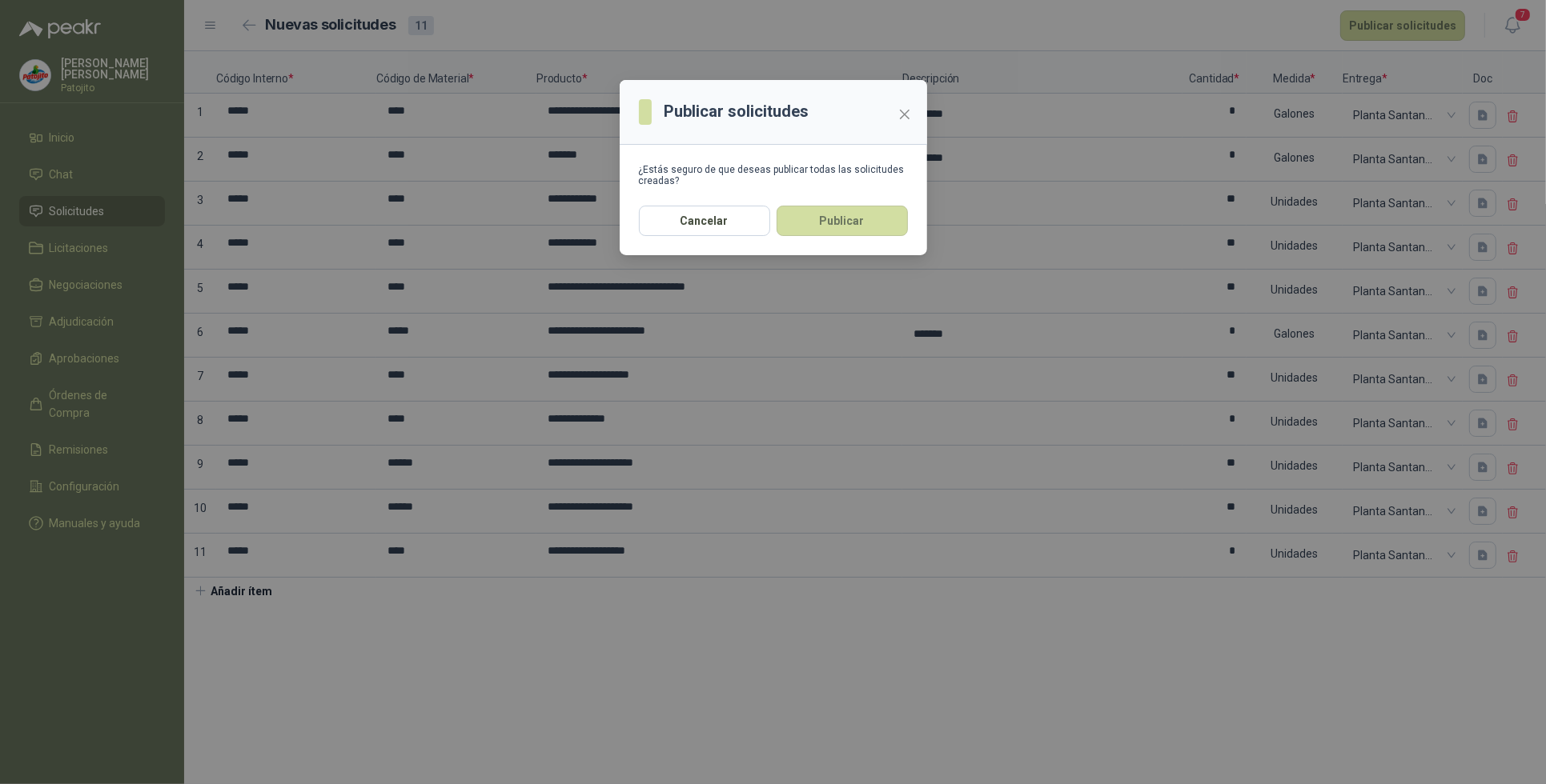
drag, startPoint x: 862, startPoint y: 221, endPoint x: 839, endPoint y: 236, distance: 27.5
click at [859, 223] on button "Publicar" at bounding box center [842, 221] width 131 height 31
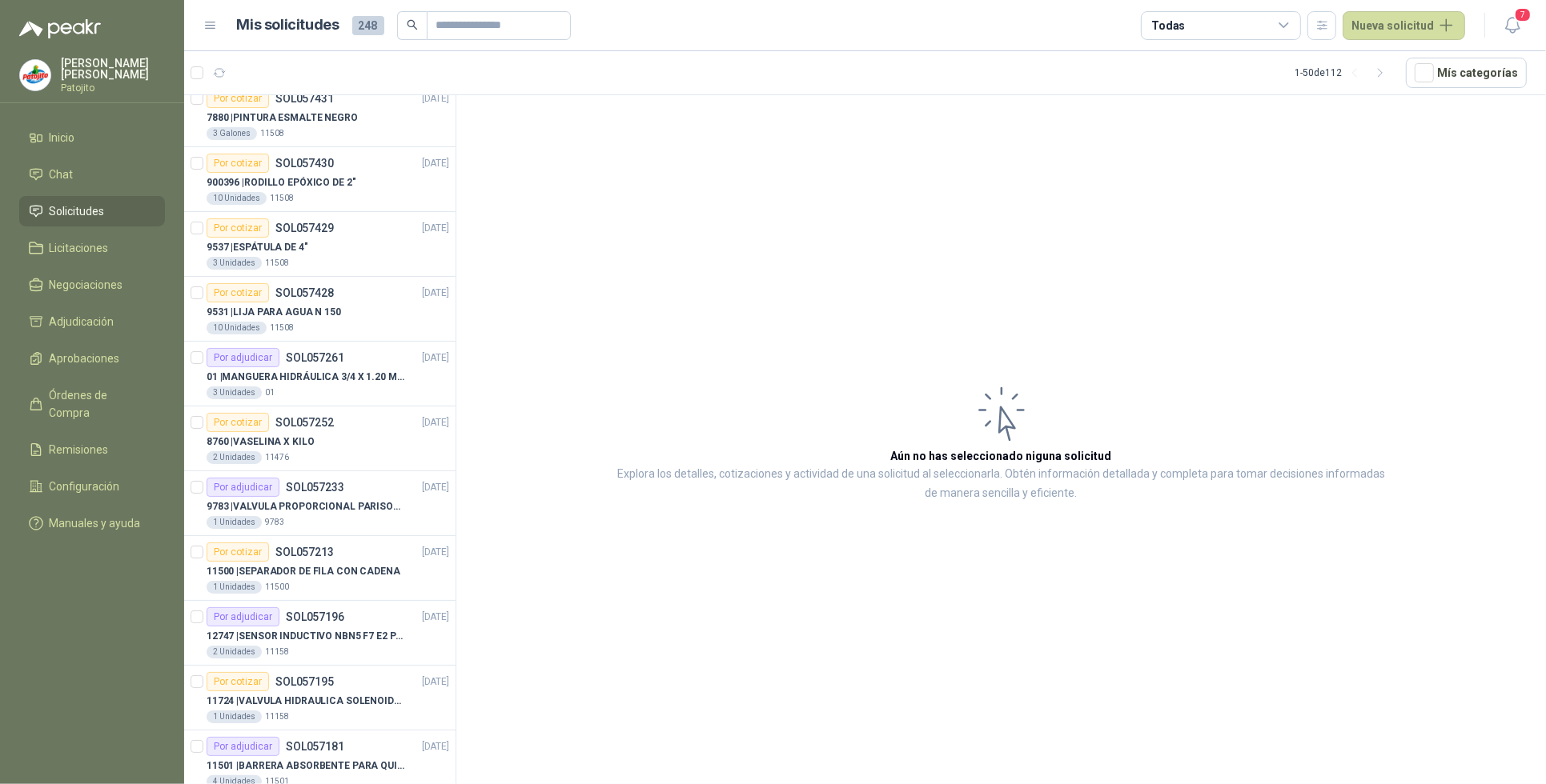
scroll to position [500, 0]
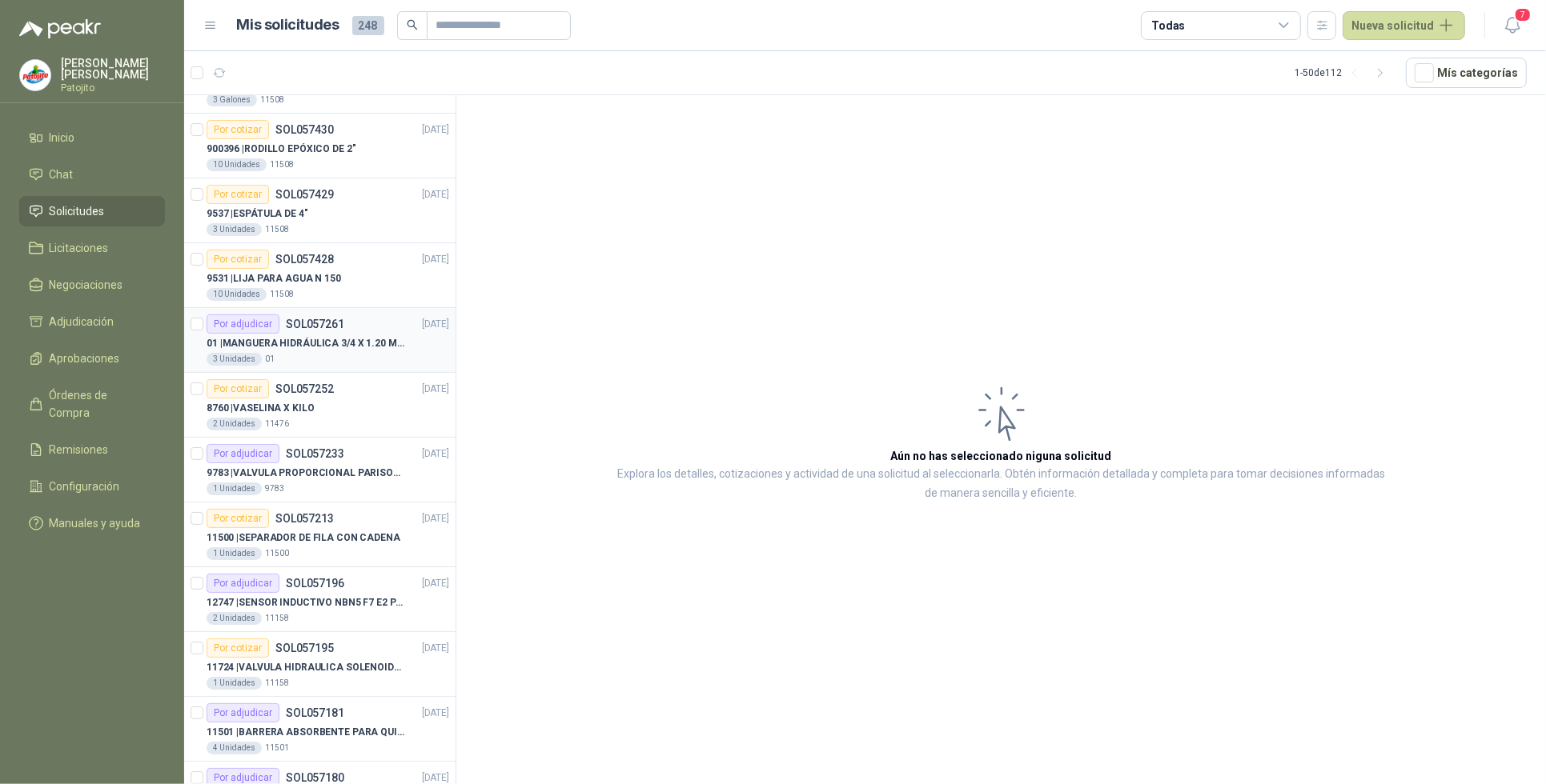
click at [359, 342] on p "01 | MANGUERA HIDRÁULICA 3/4 X 1.20 METROS DE LONGITUD HR-HR-ACOPLADA" at bounding box center [306, 344] width 199 height 15
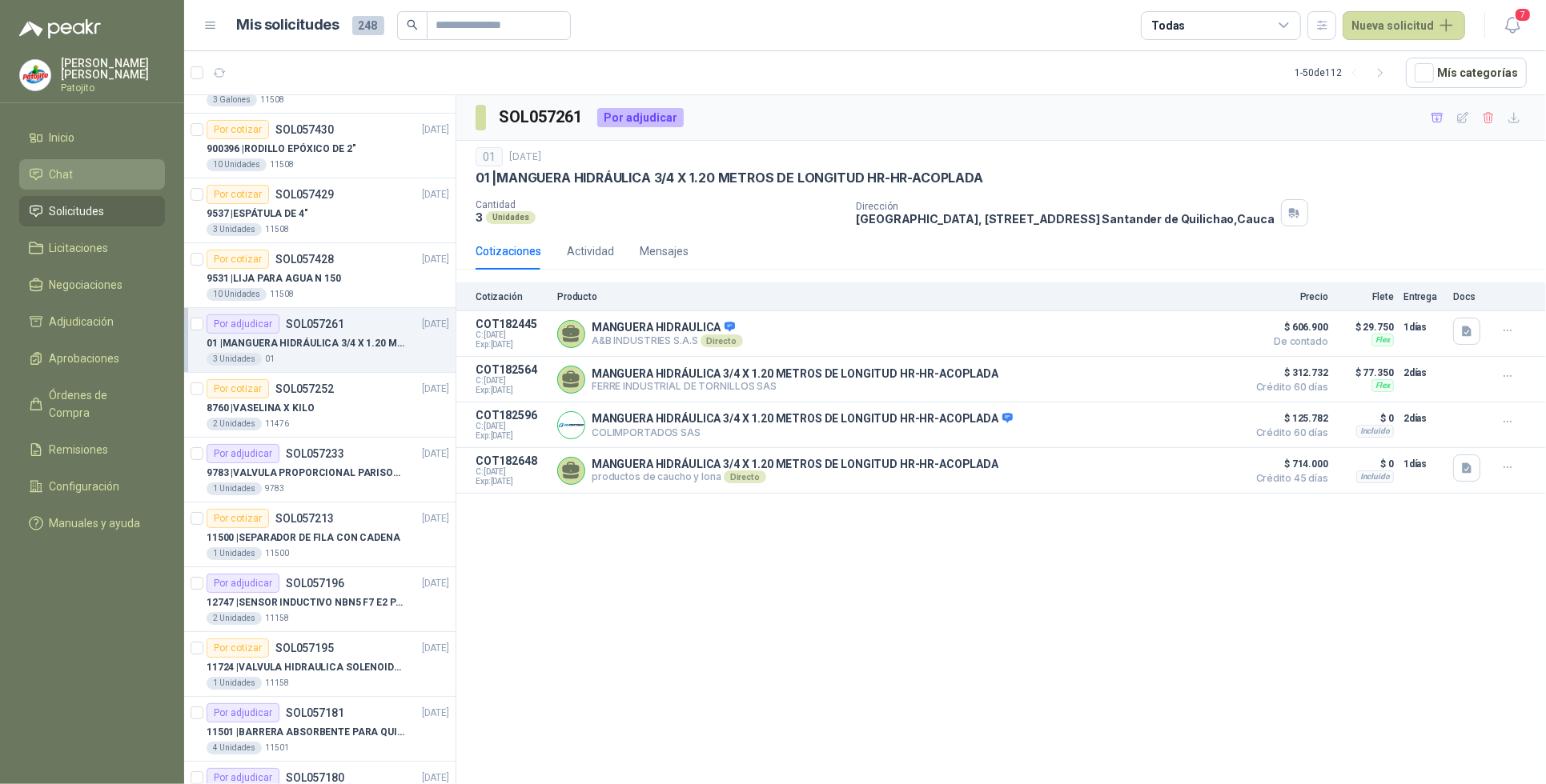
click at [80, 163] on link "Chat" at bounding box center [92, 175] width 146 height 31
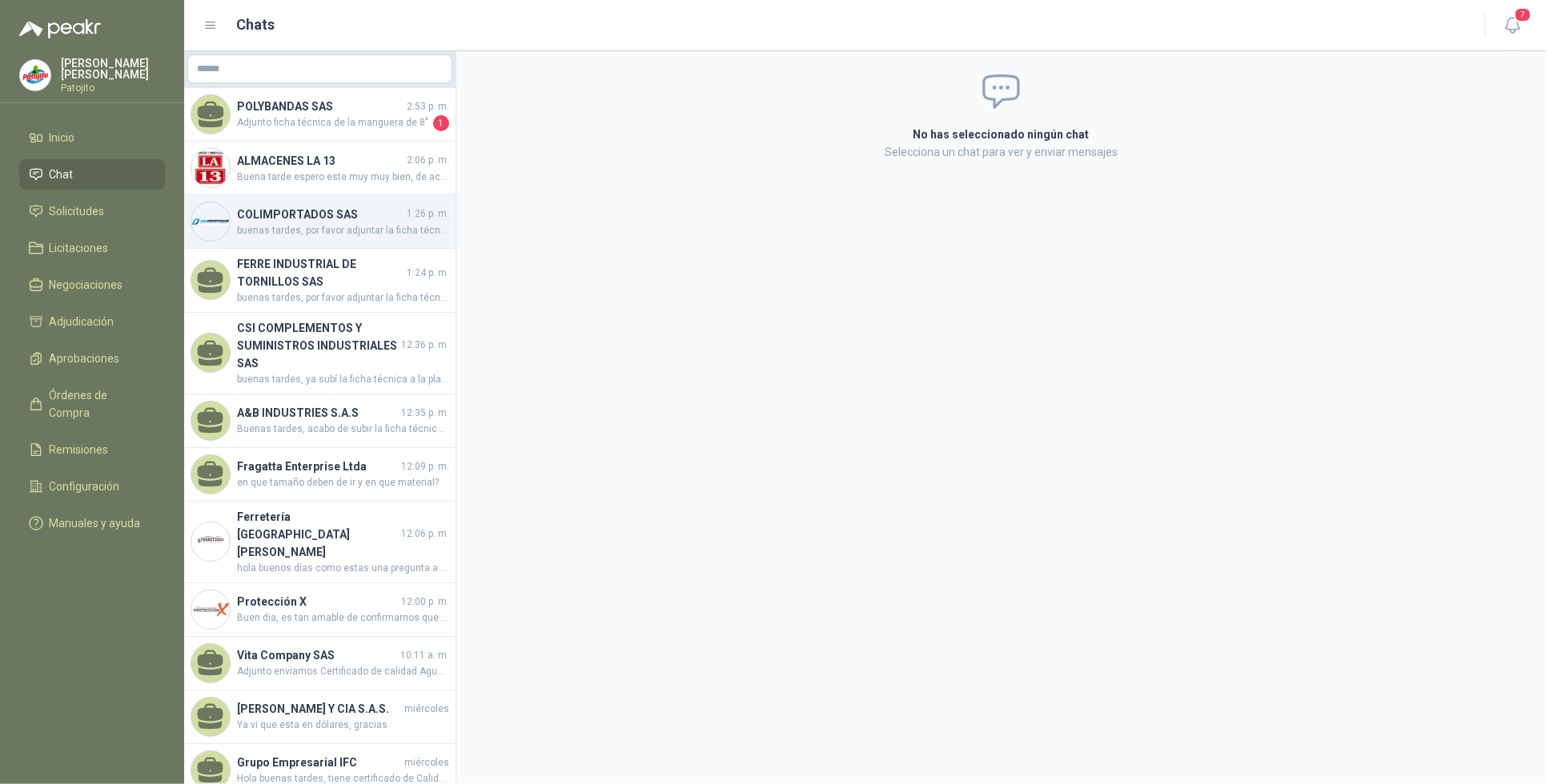
click at [382, 226] on span "buenas tardes, por favor adjuntar la ficha técnica de la manguera" at bounding box center [343, 231] width 212 height 15
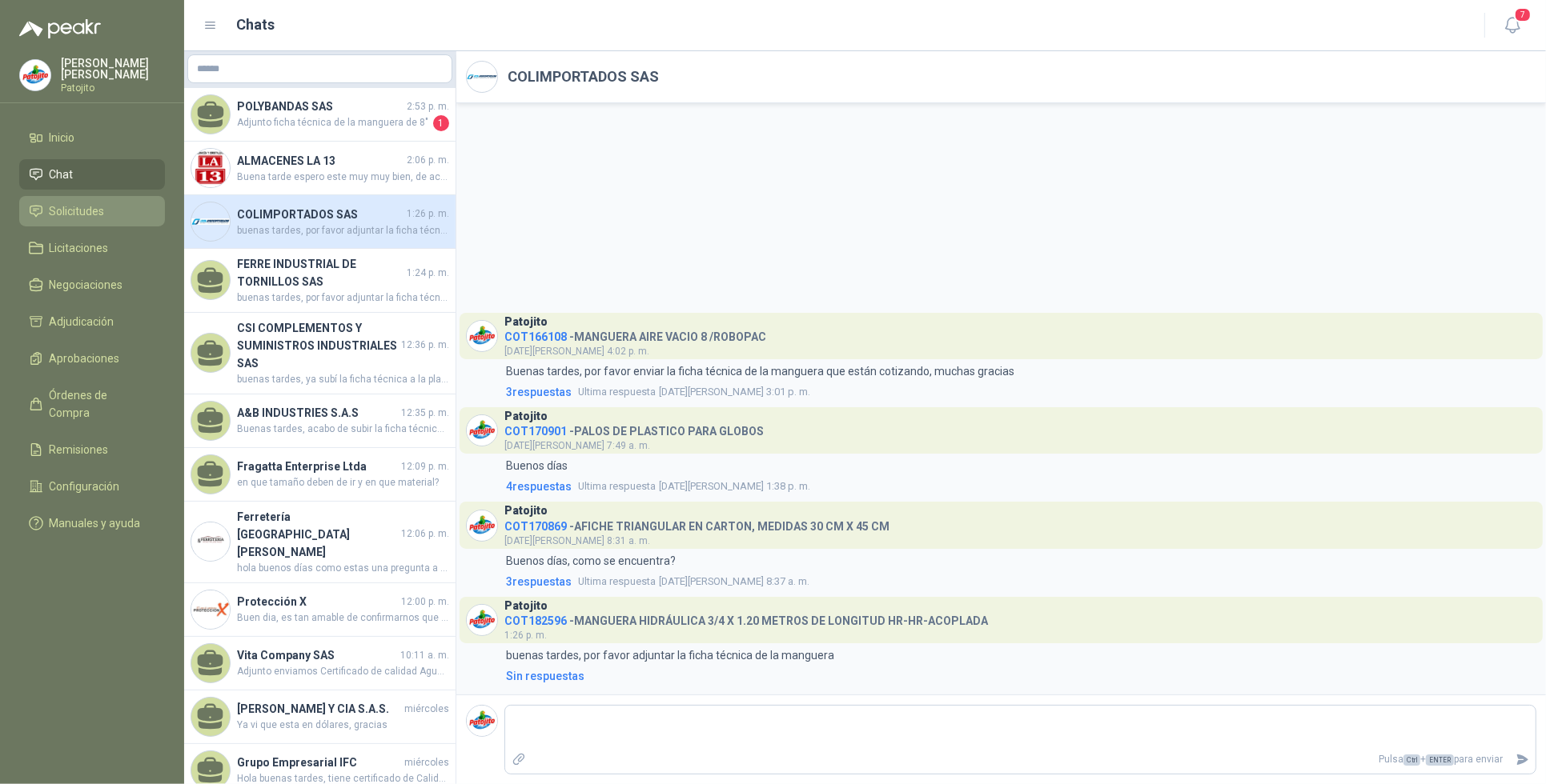
click at [92, 213] on span "Solicitudes" at bounding box center [77, 211] width 55 height 18
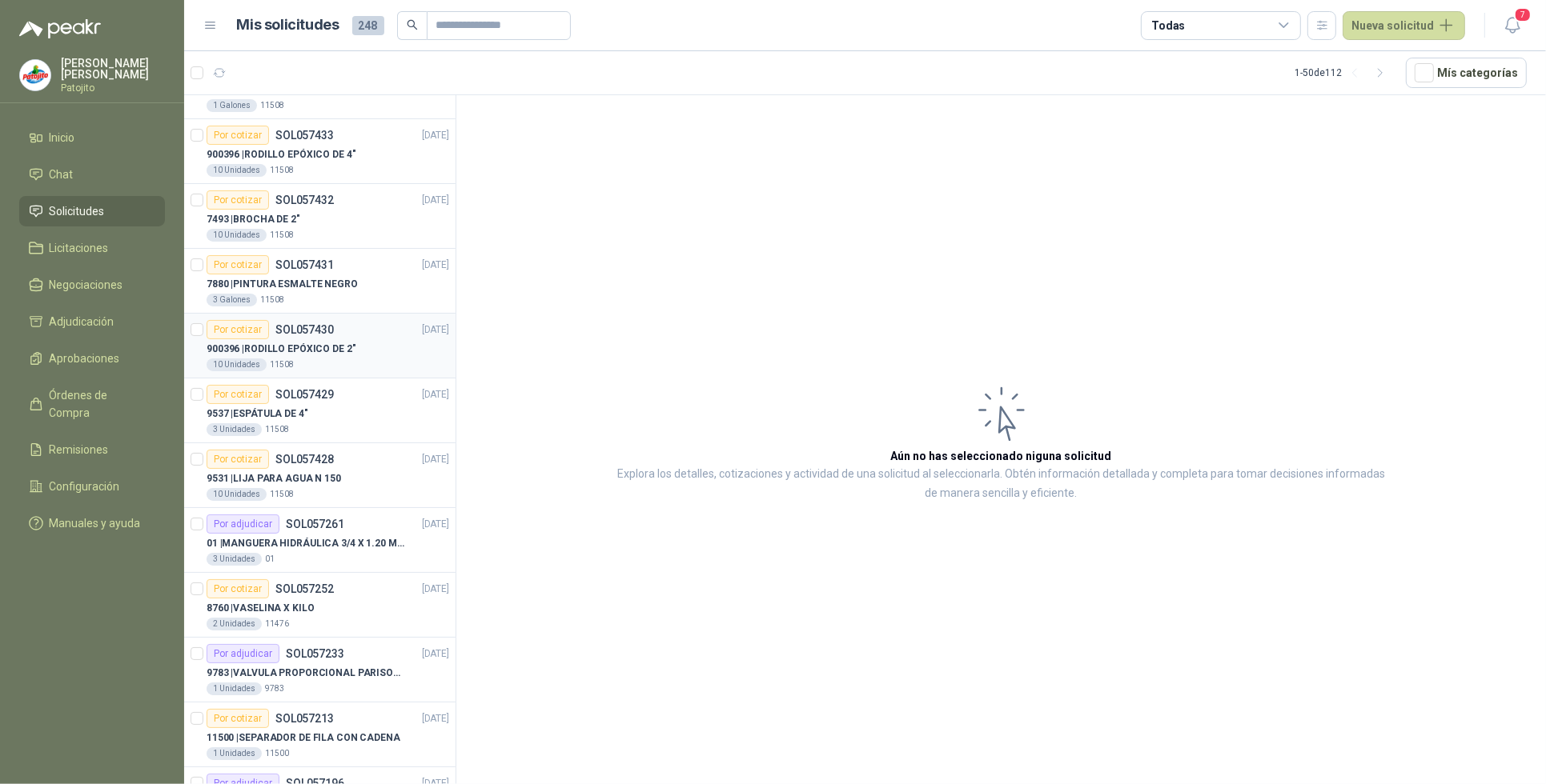
scroll to position [400, 0]
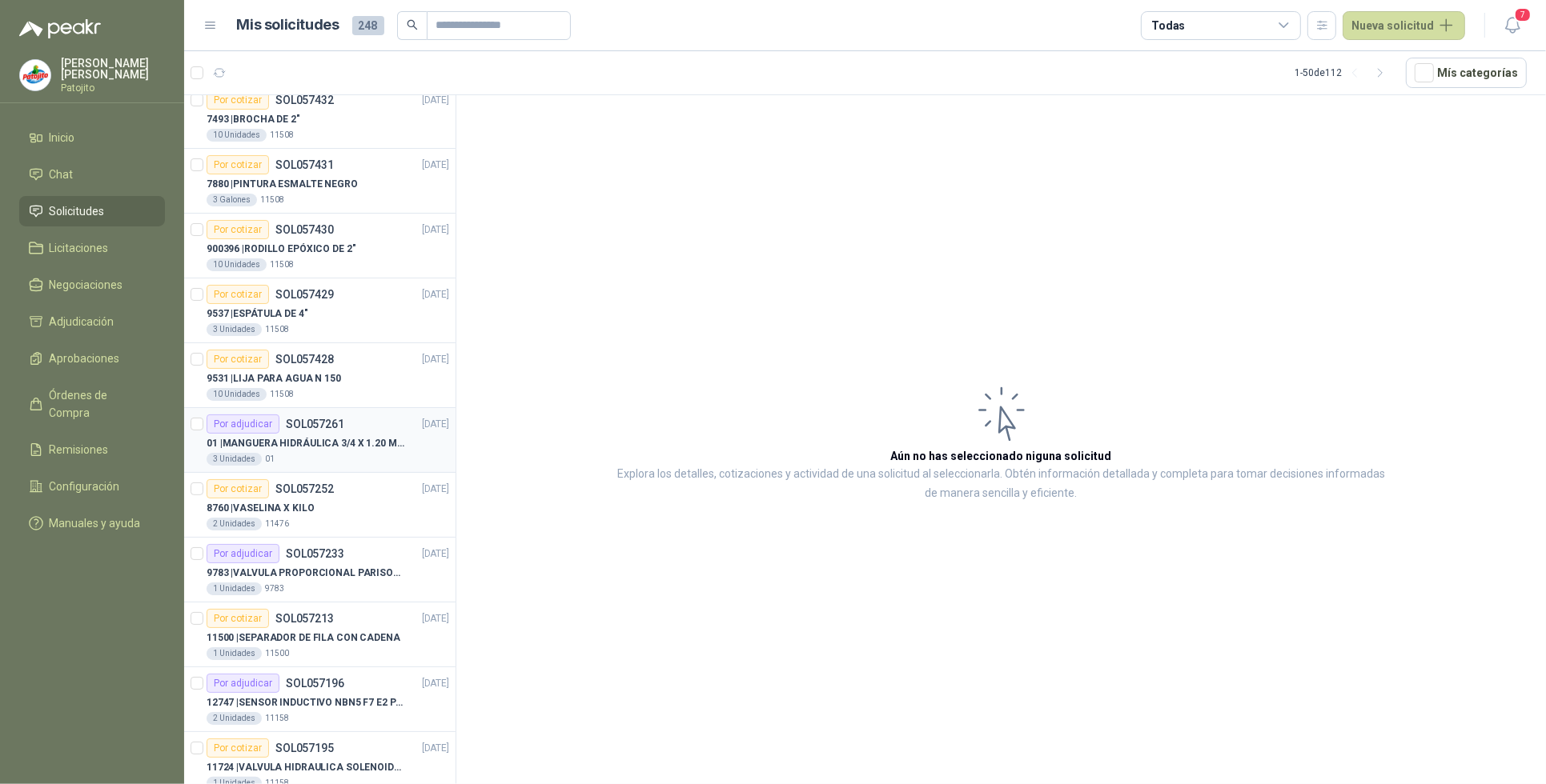
click at [377, 447] on p "01 | MANGUERA HIDRÁULICA 3/4 X 1.20 METROS DE LONGITUD HR-HR-ACOPLADA" at bounding box center [306, 444] width 199 height 15
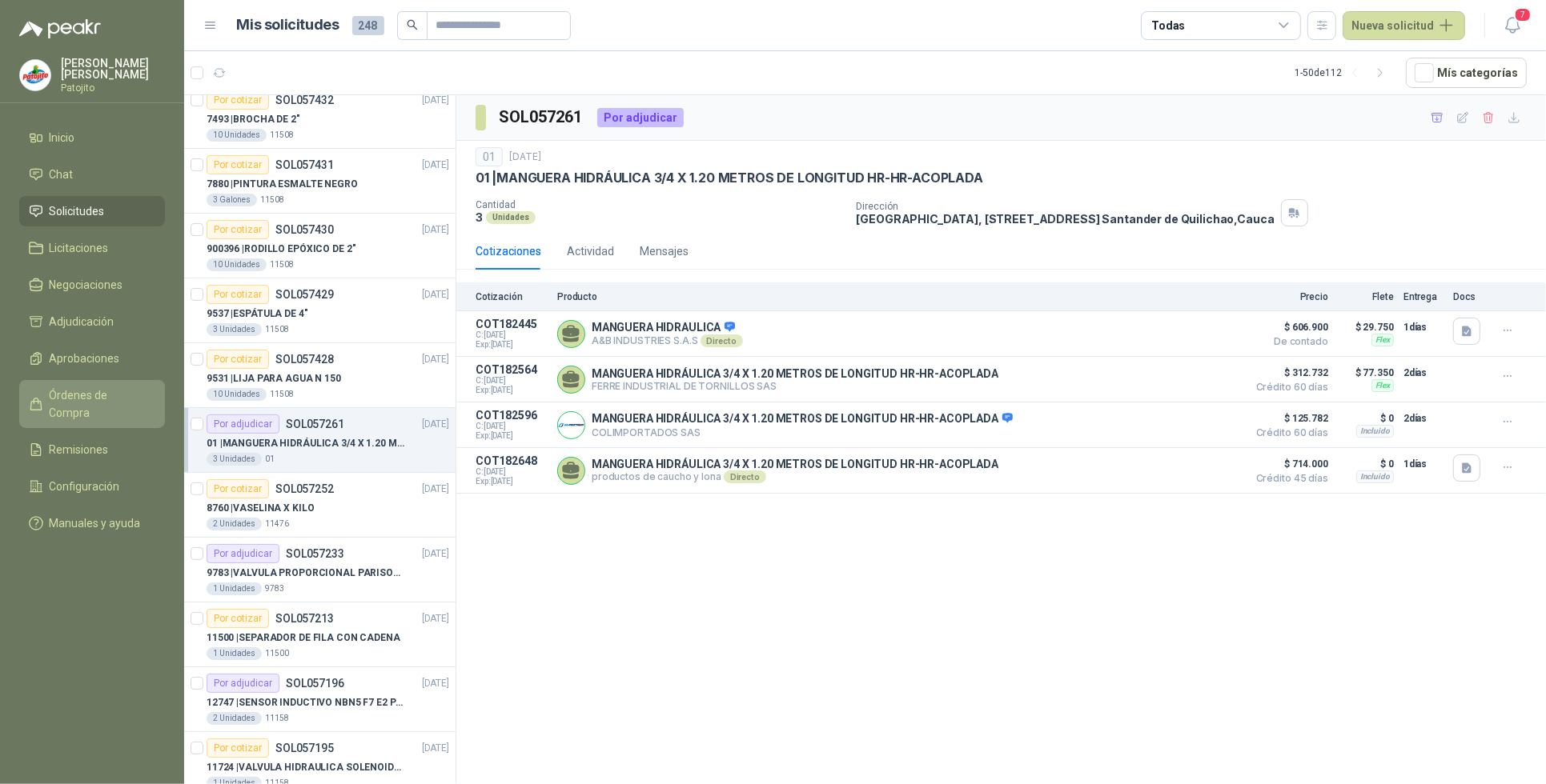
click at [121, 386] on span "Órdenes de Compra" at bounding box center [100, 404] width 100 height 36
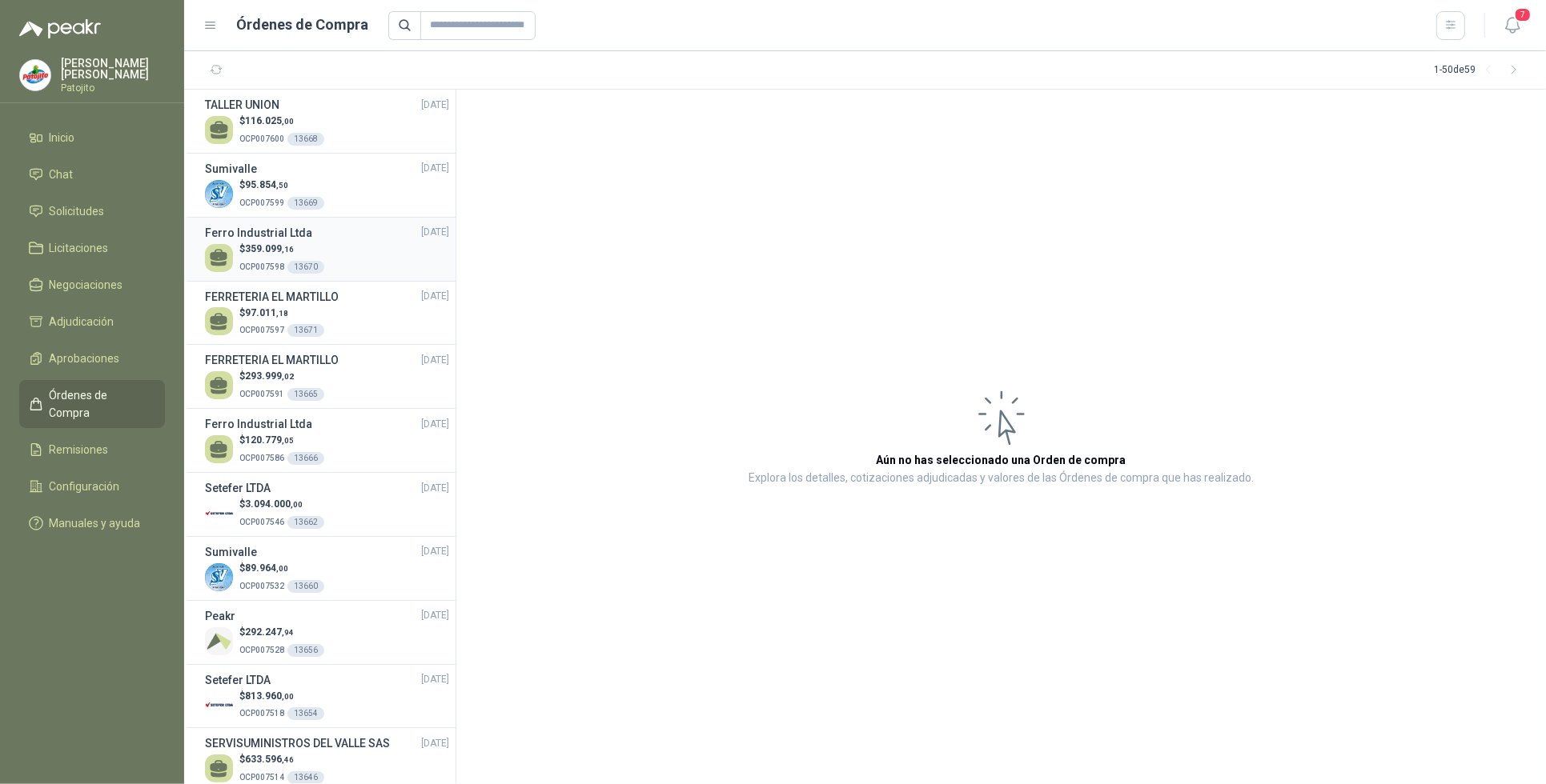
click at [350, 242] on div "$ 359.099 ,16 OCP007598 13670" at bounding box center [327, 258] width 244 height 33
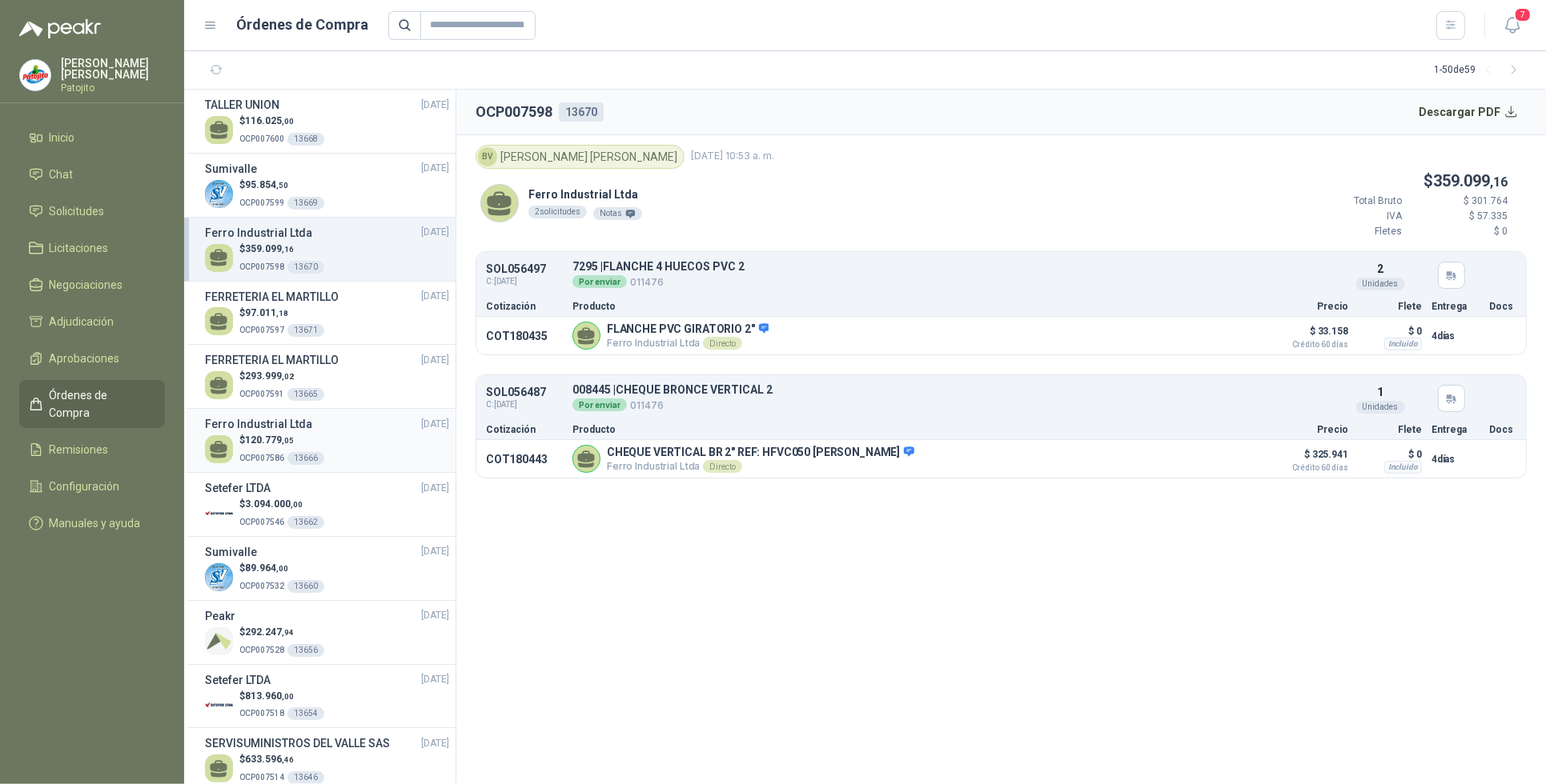
click at [309, 441] on p "$ 120.779 ,05" at bounding box center [282, 441] width 85 height 15
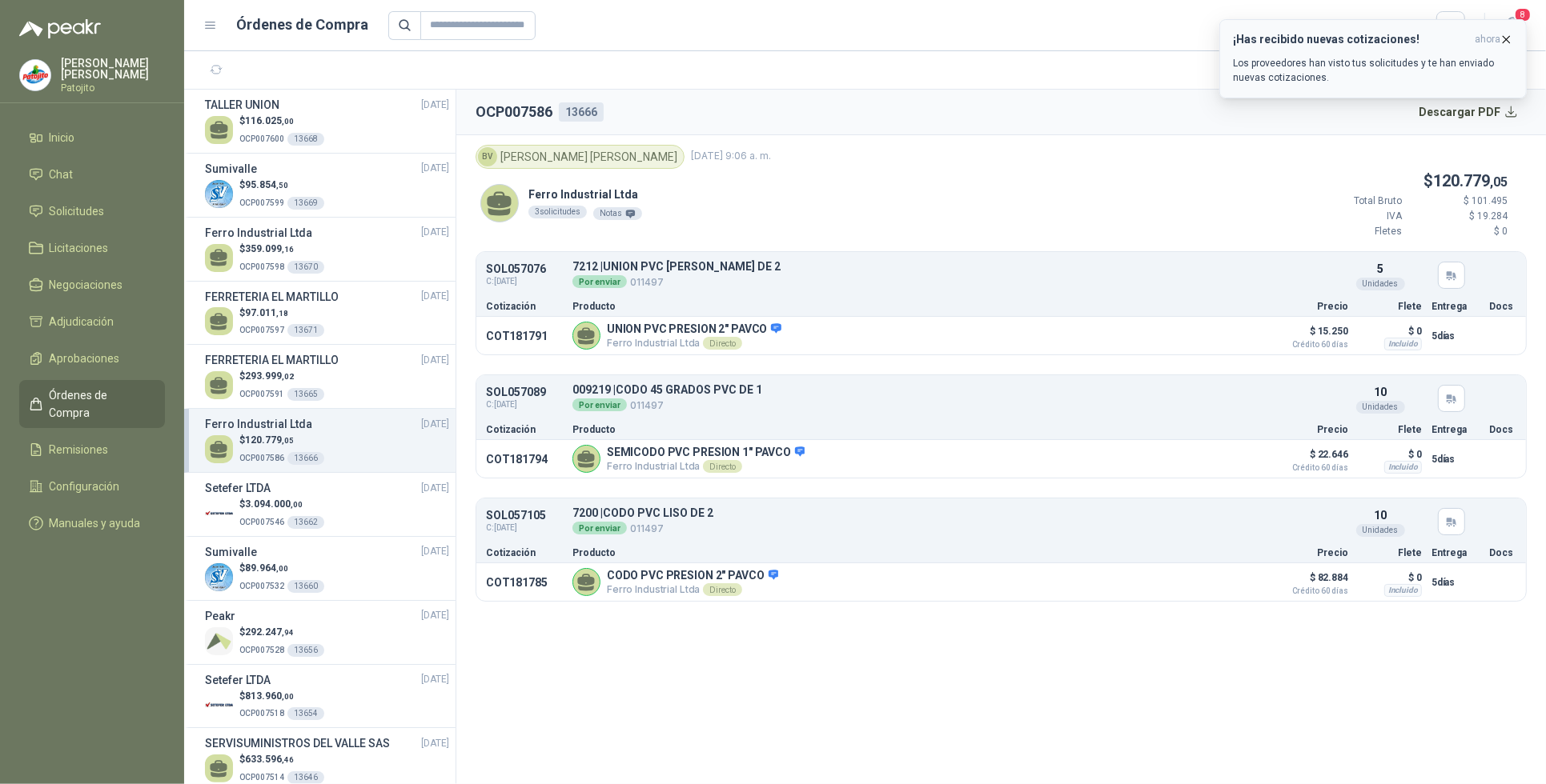
click at [1391, 64] on p "Los proveedores han visto tus solicitudes y te han enviado nuevas cotizaciones." at bounding box center [1373, 70] width 281 height 29
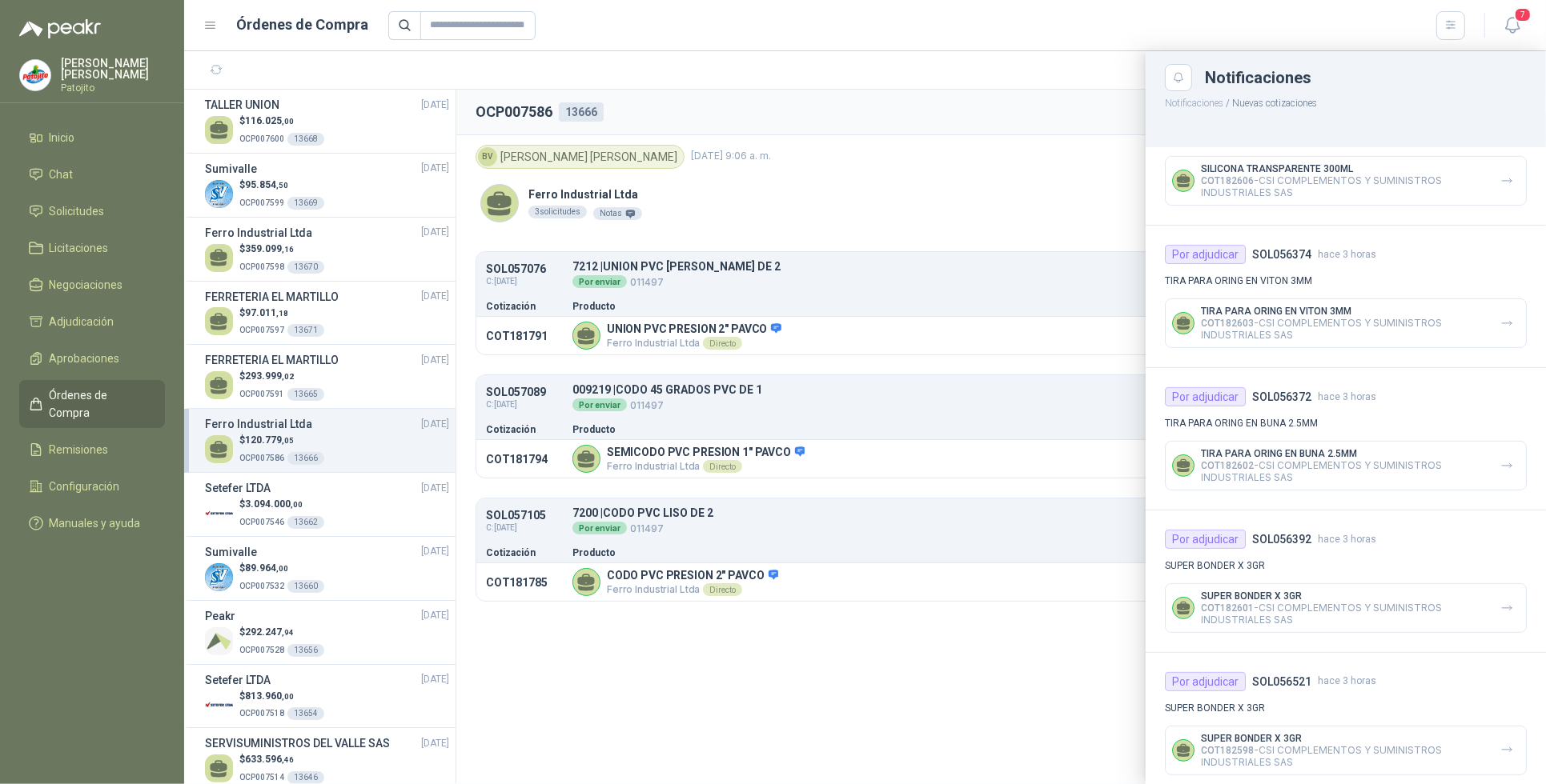
click at [1474, 175] on p "COT182606 - CSI COMPLEMENTOS Y SUMINISTROS INDUSTRIALES SAS" at bounding box center [1344, 186] width 287 height 24
click at [1503, 180] on icon "button" at bounding box center [1507, 181] width 9 height 4
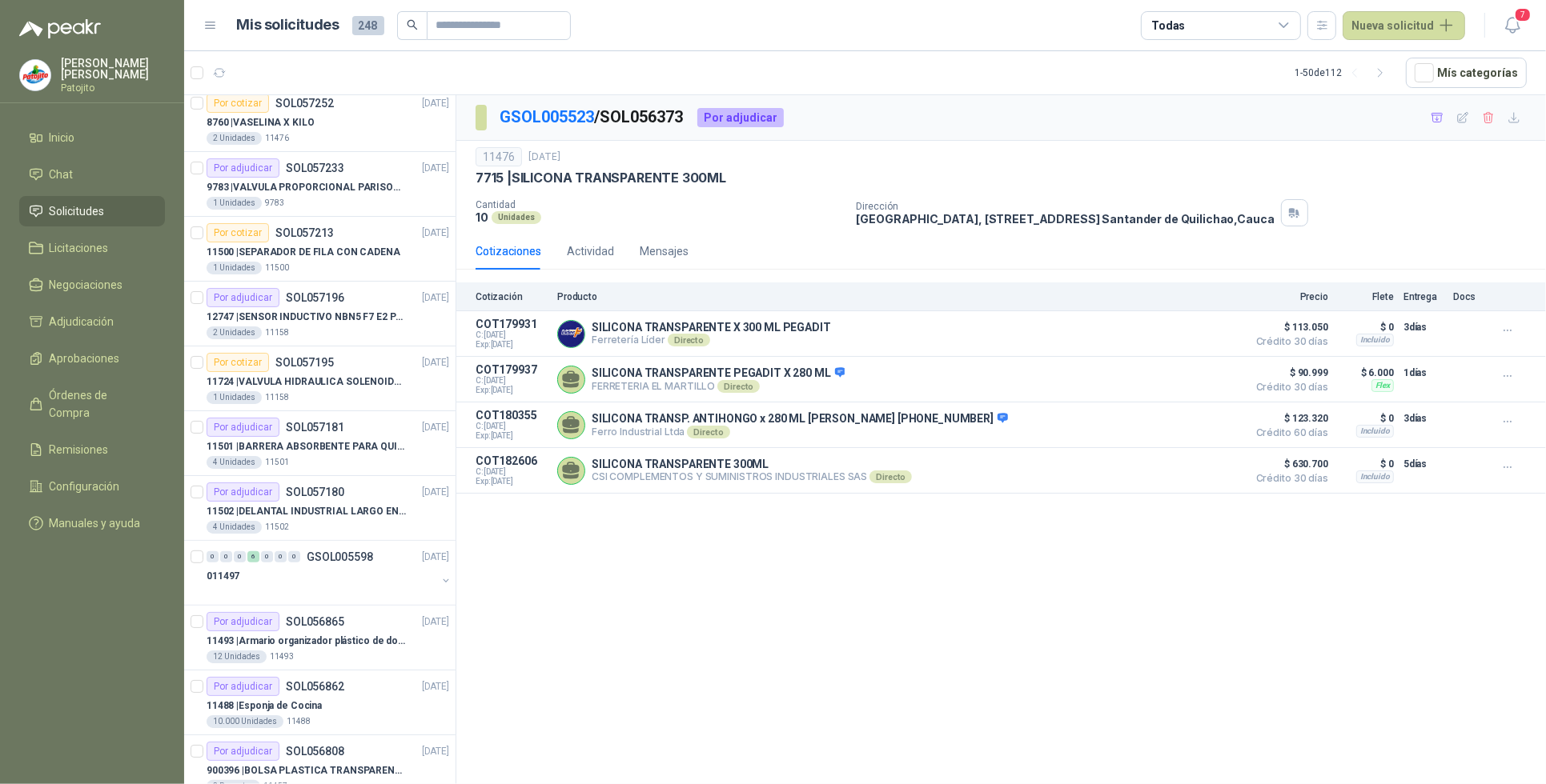
scroll to position [800, 0]
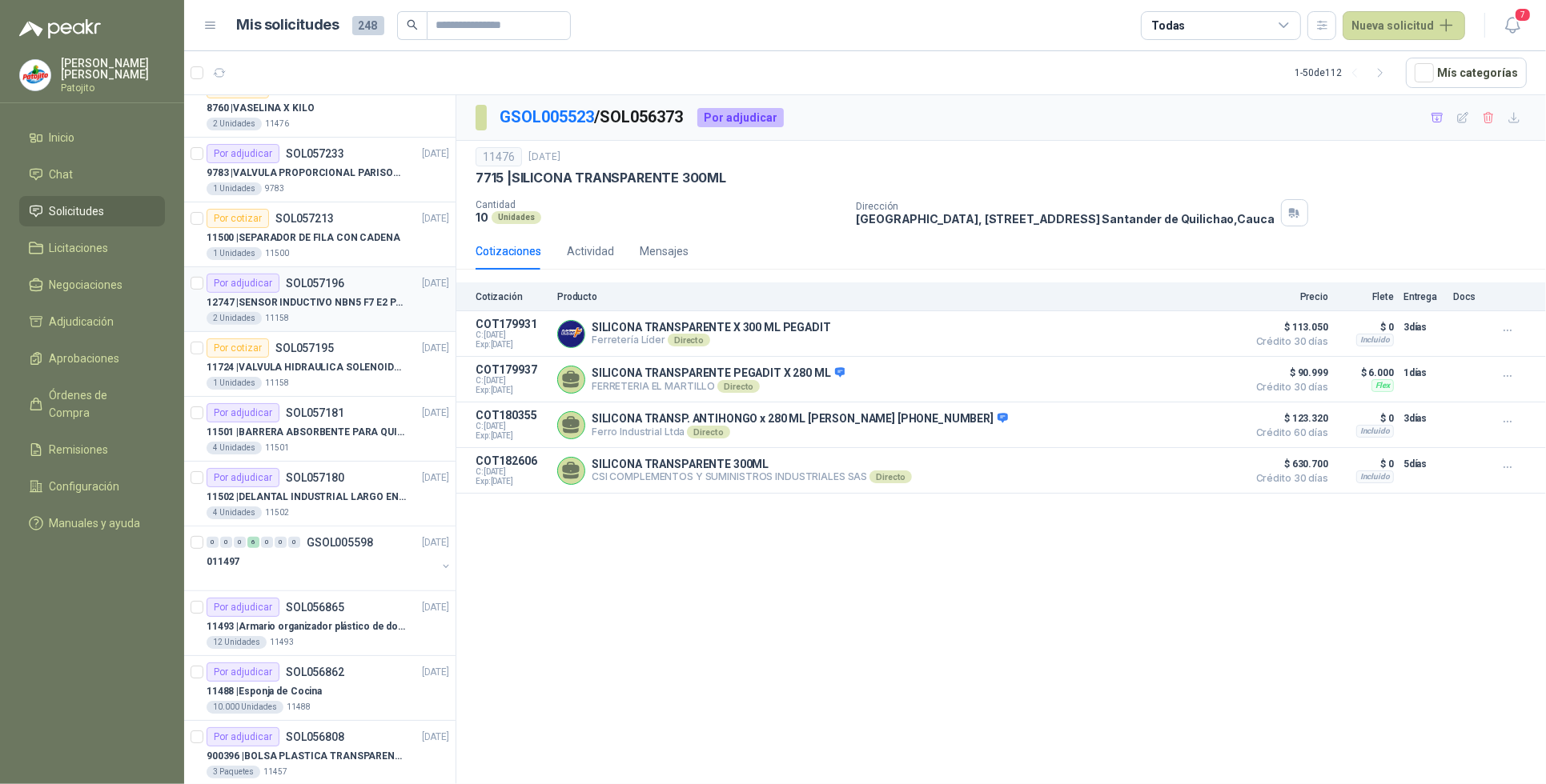
click at [303, 282] on p "SOL057196" at bounding box center [315, 283] width 59 height 11
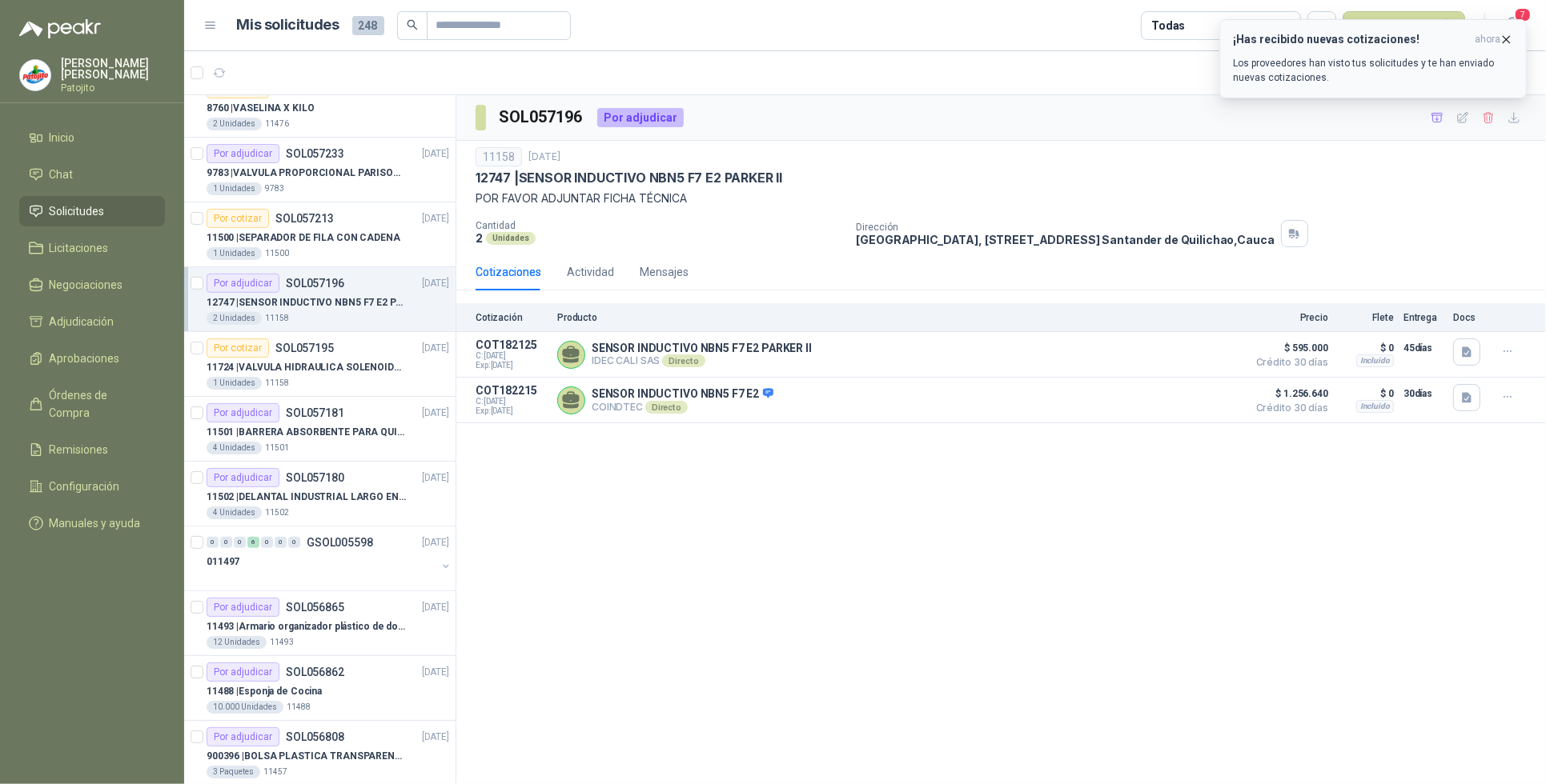
click at [1405, 69] on p "Los proveedores han visto tus solicitudes y te han enviado nuevas cotizaciones." at bounding box center [1373, 70] width 281 height 29
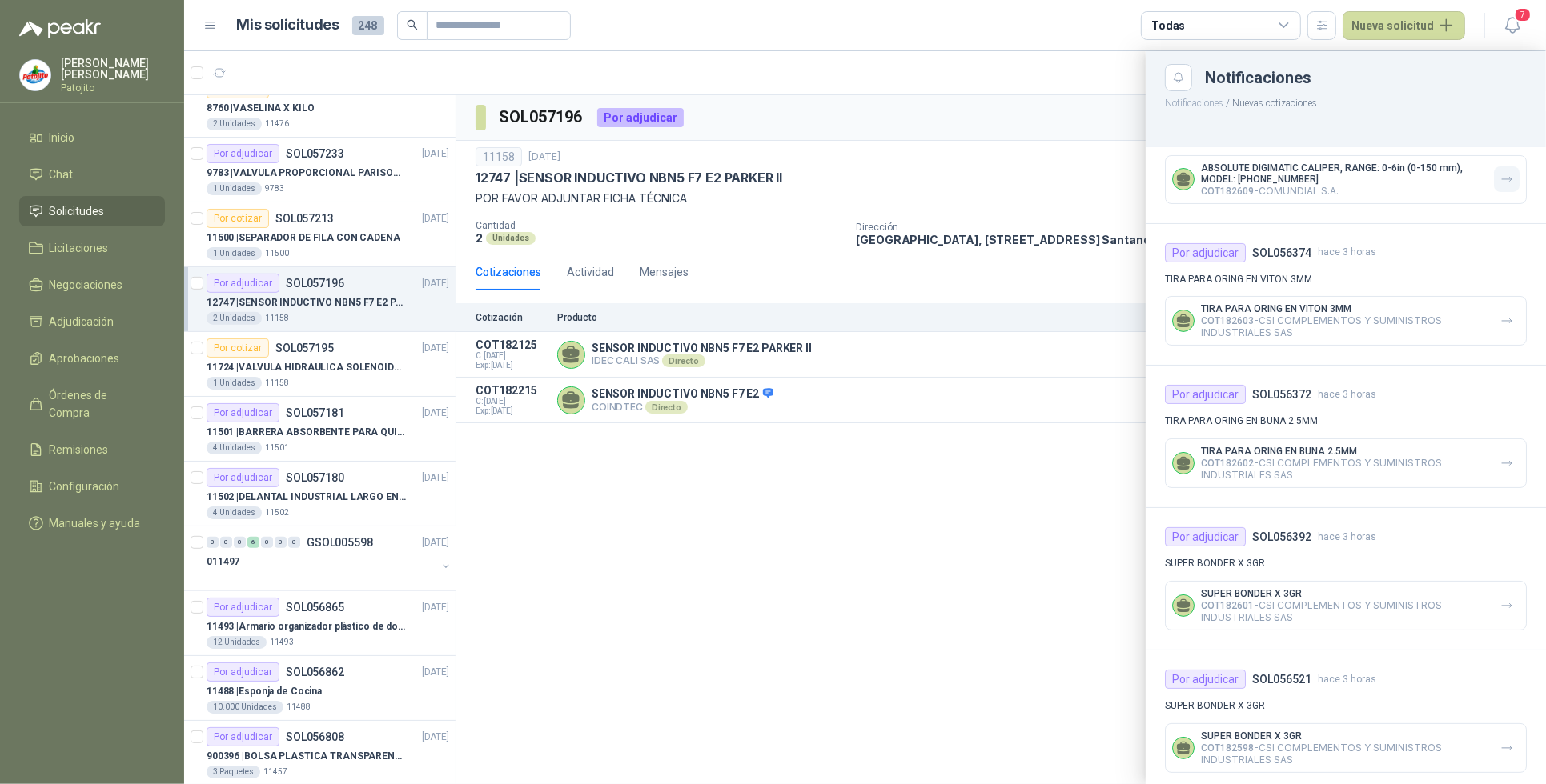
click at [1501, 181] on icon "button" at bounding box center [1508, 180] width 14 height 14
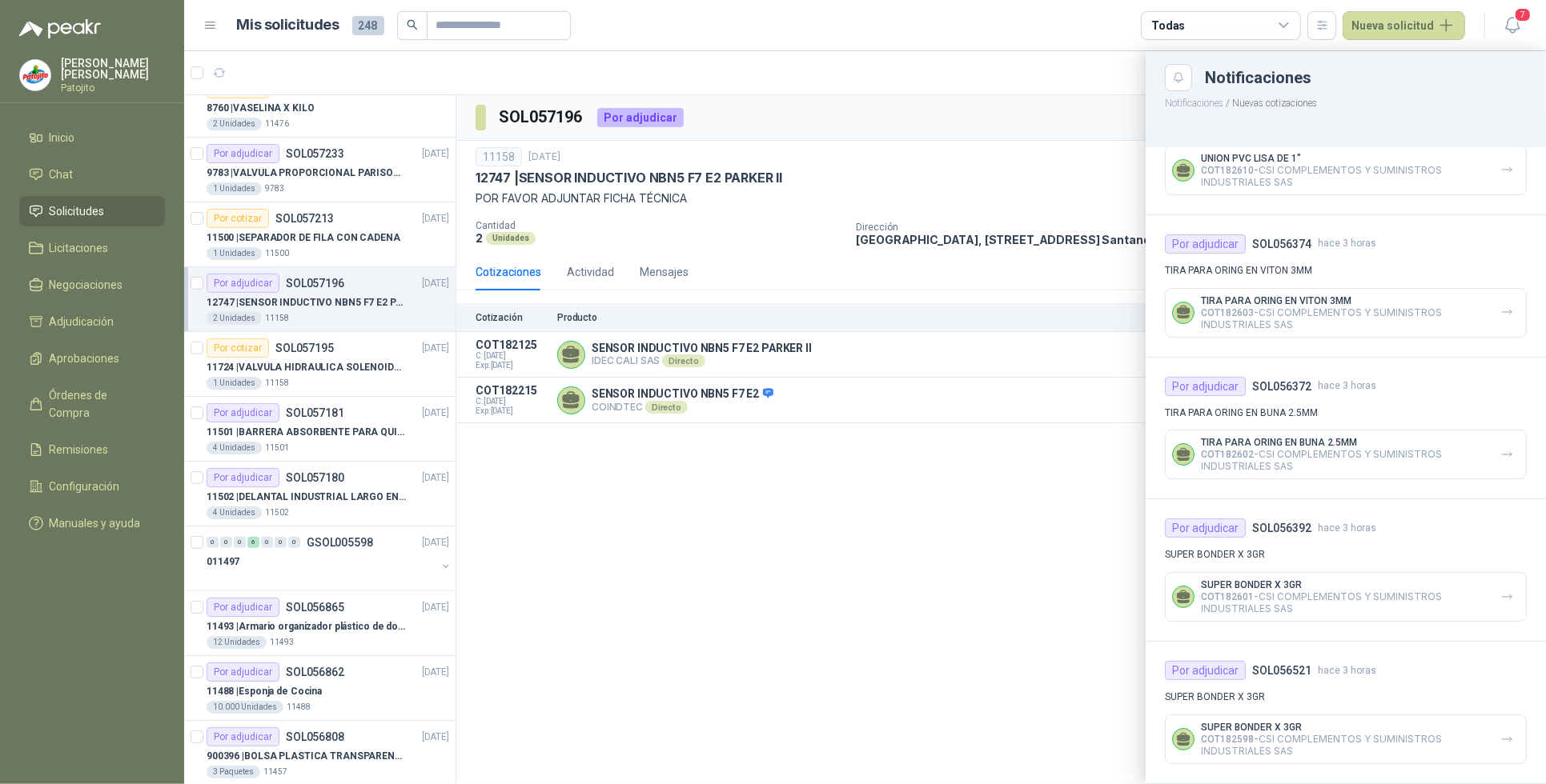
scroll to position [66, 0]
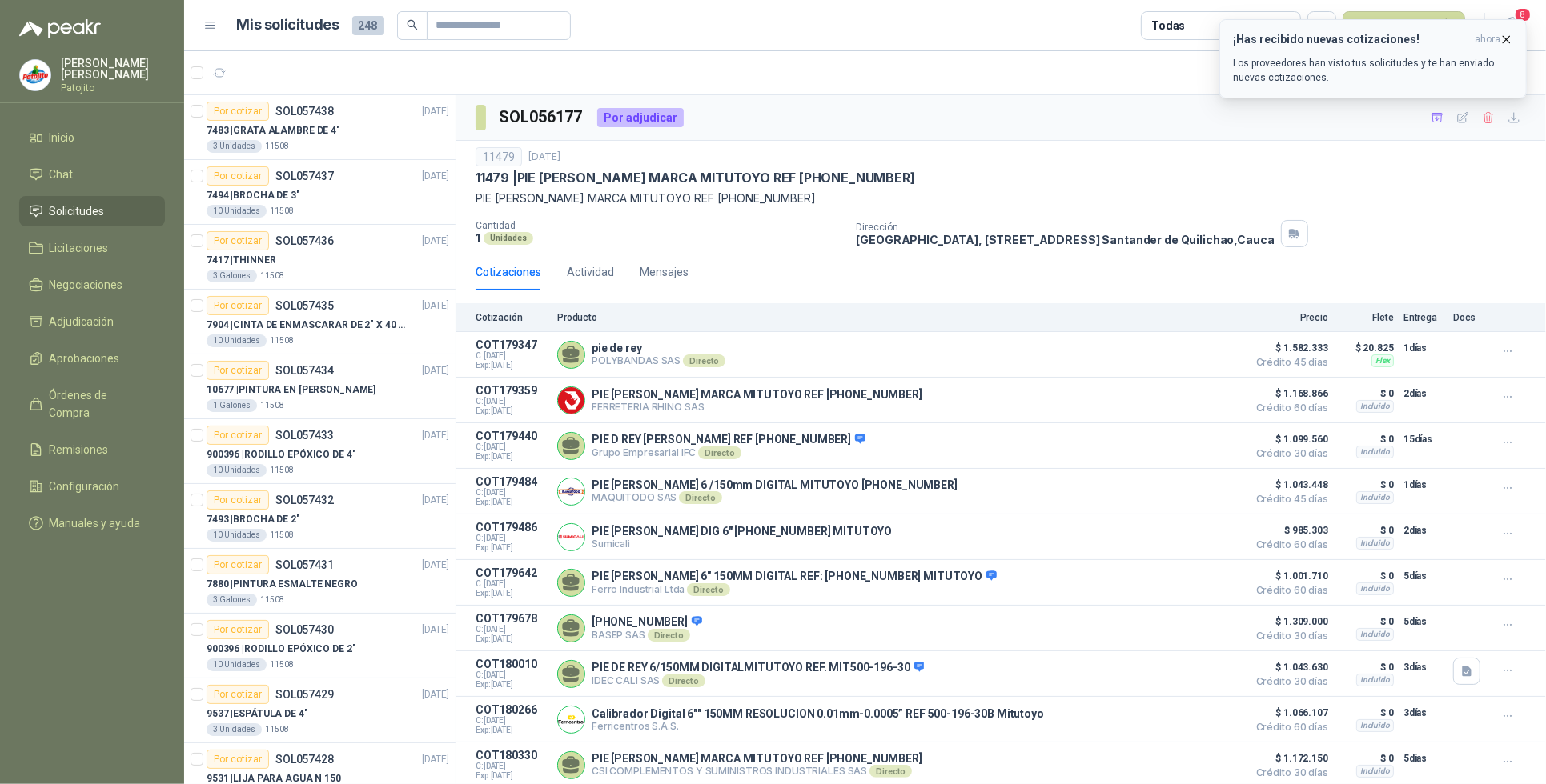
click at [1303, 65] on p "Los proveedores han visto tus solicitudes y te han enviado nuevas cotizaciones." at bounding box center [1373, 70] width 281 height 29
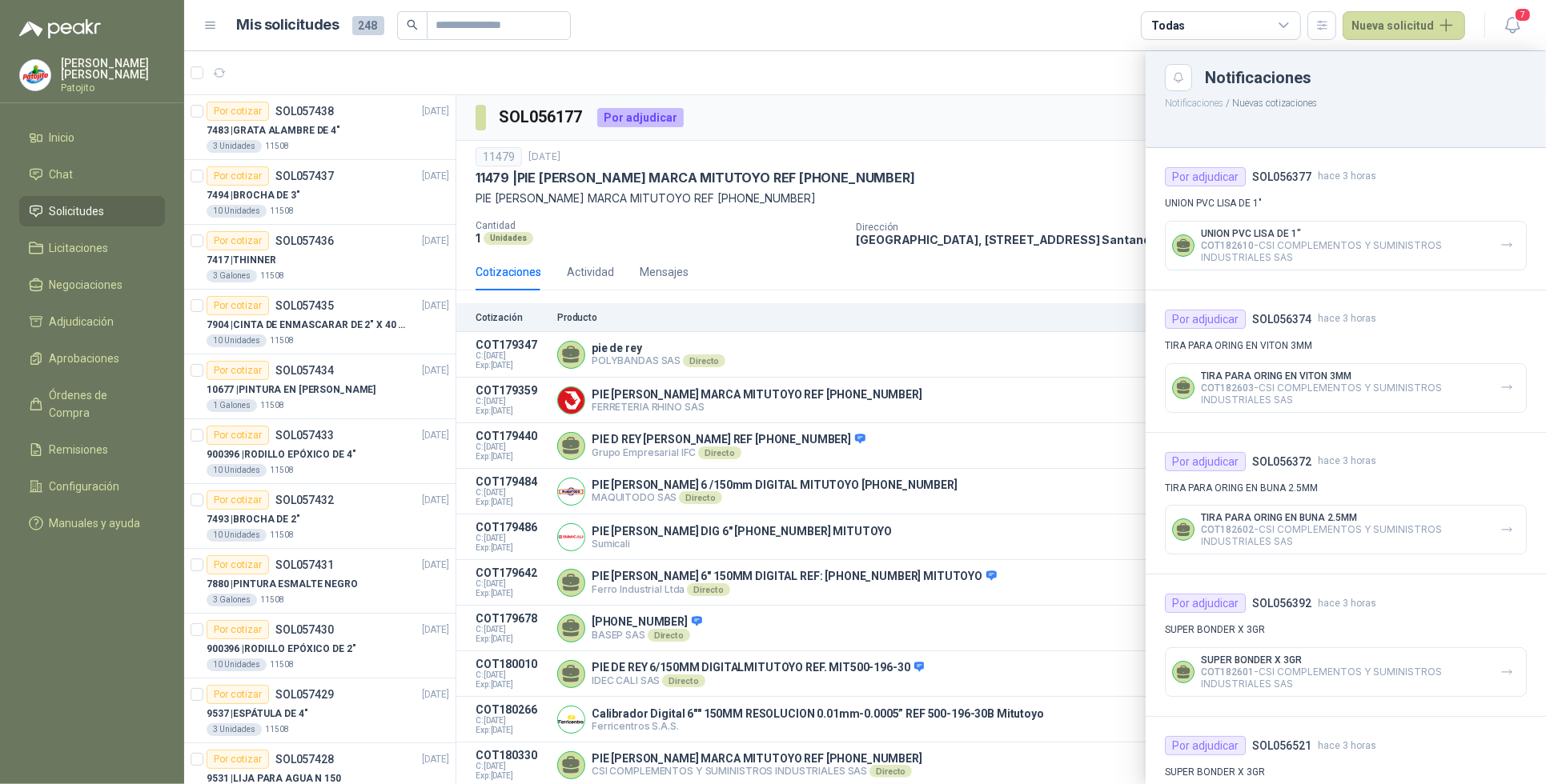
drag, startPoint x: 1017, startPoint y: 16, endPoint x: 1003, endPoint y: 47, distance: 34.0
click at [1018, 14] on article "Mis solicitudes 248 Todas Nueva solicitud" at bounding box center [852, 25] width 1230 height 29
drag, startPoint x: 453, startPoint y: 158, endPoint x: 459, endPoint y: 247, distance: 89.2
click at [461, 242] on div at bounding box center [865, 417] width 1362 height 733
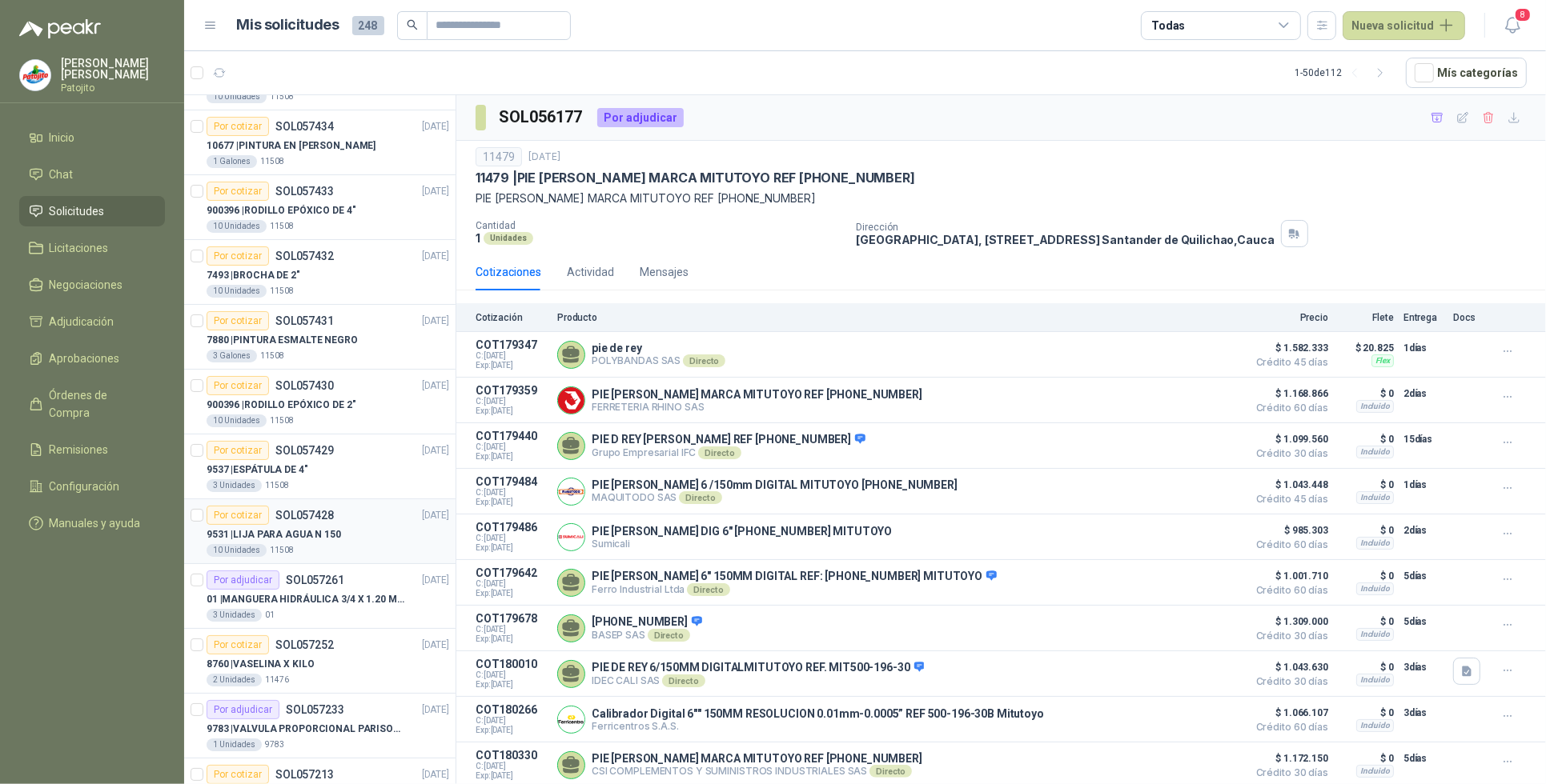
scroll to position [400, 0]
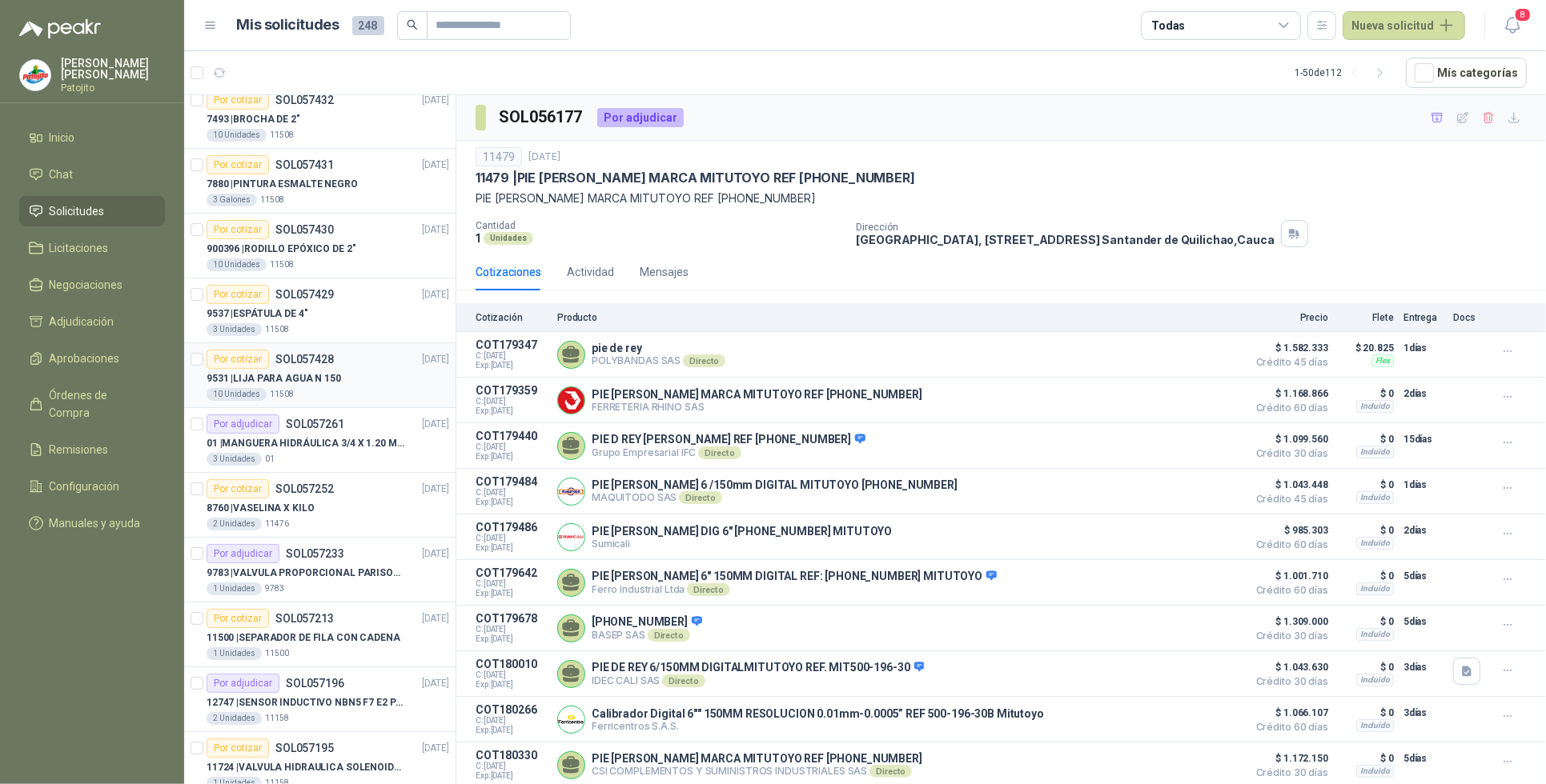
click at [316, 381] on p "9531 | LIJA PARA AGUA N 150" at bounding box center [274, 379] width 135 height 15
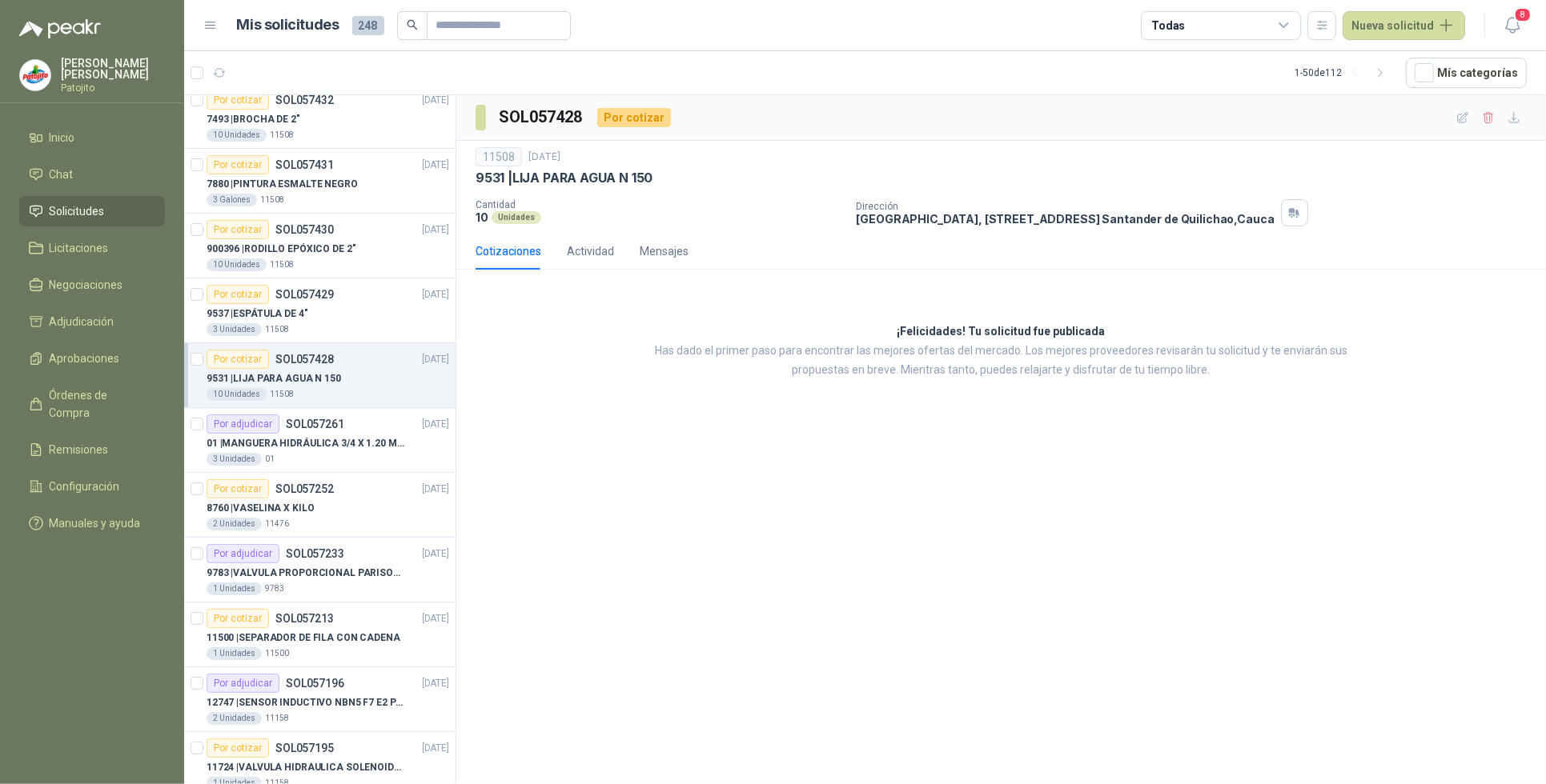
click at [656, 177] on div "9531 | LIJA PARA AGUA N 150" at bounding box center [1002, 178] width 1052 height 17
drag, startPoint x: 656, startPoint y: 177, endPoint x: 525, endPoint y: 180, distance: 131.0
click at [525, 180] on div "9531 | LIJA PARA AGUA N 150" at bounding box center [1002, 178] width 1052 height 17
copy p "LIJA PARA AGUA N 150"
click at [310, 309] on div "9537 | ESPÁTULA DE 4"" at bounding box center [328, 314] width 243 height 19
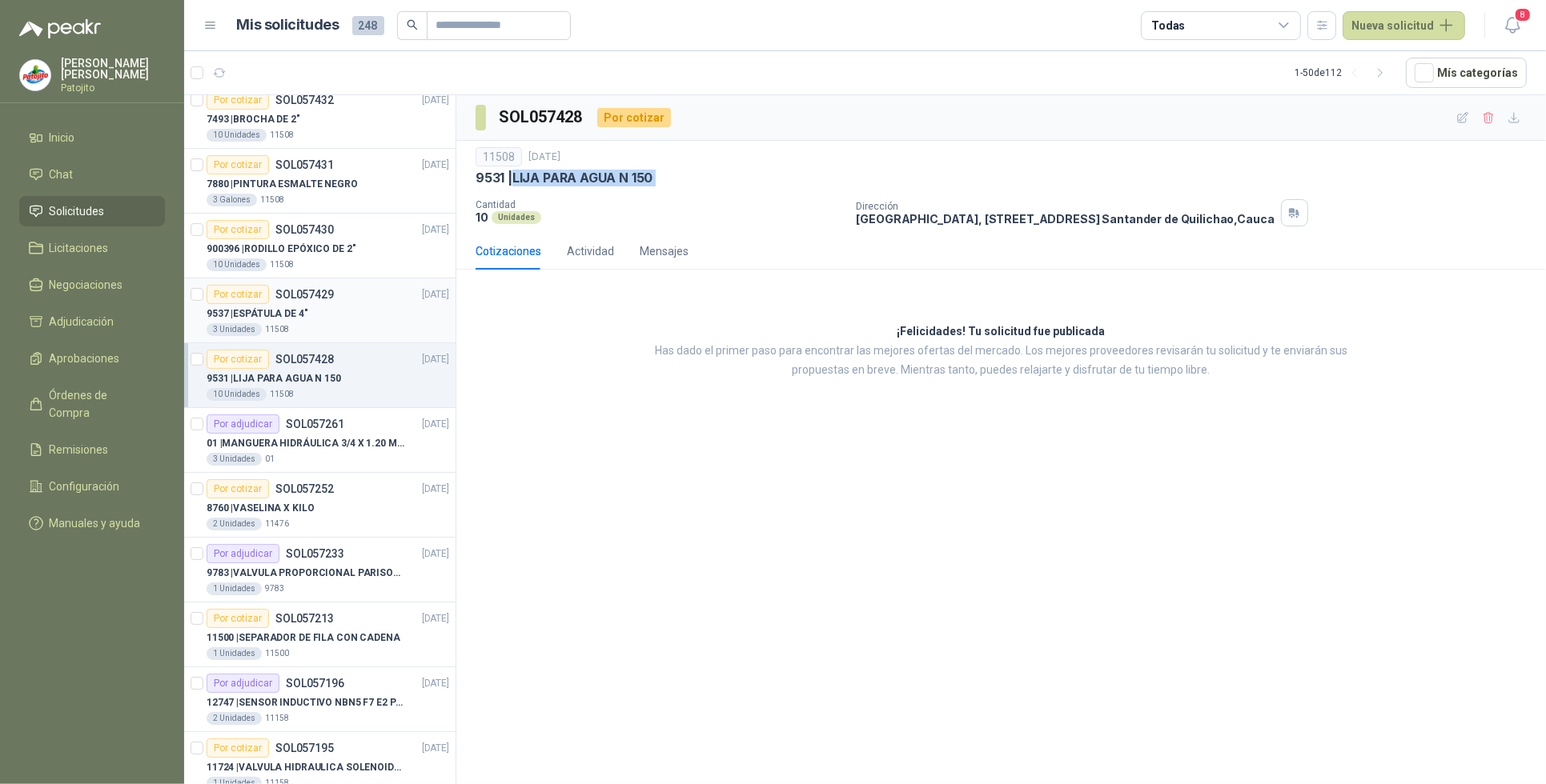
click at [310, 309] on div "9537 | ESPÁTULA DE 4"" at bounding box center [328, 314] width 243 height 19
drag, startPoint x: 310, startPoint y: 309, endPoint x: 517, endPoint y: 172, distance: 248.2
click at [517, 172] on div "9537 | ESPÁTULA DE 4"" at bounding box center [1002, 178] width 1052 height 17
drag, startPoint x: 517, startPoint y: 172, endPoint x: 529, endPoint y: 176, distance: 12.6
copy p "ESPÁTULA DE 4""
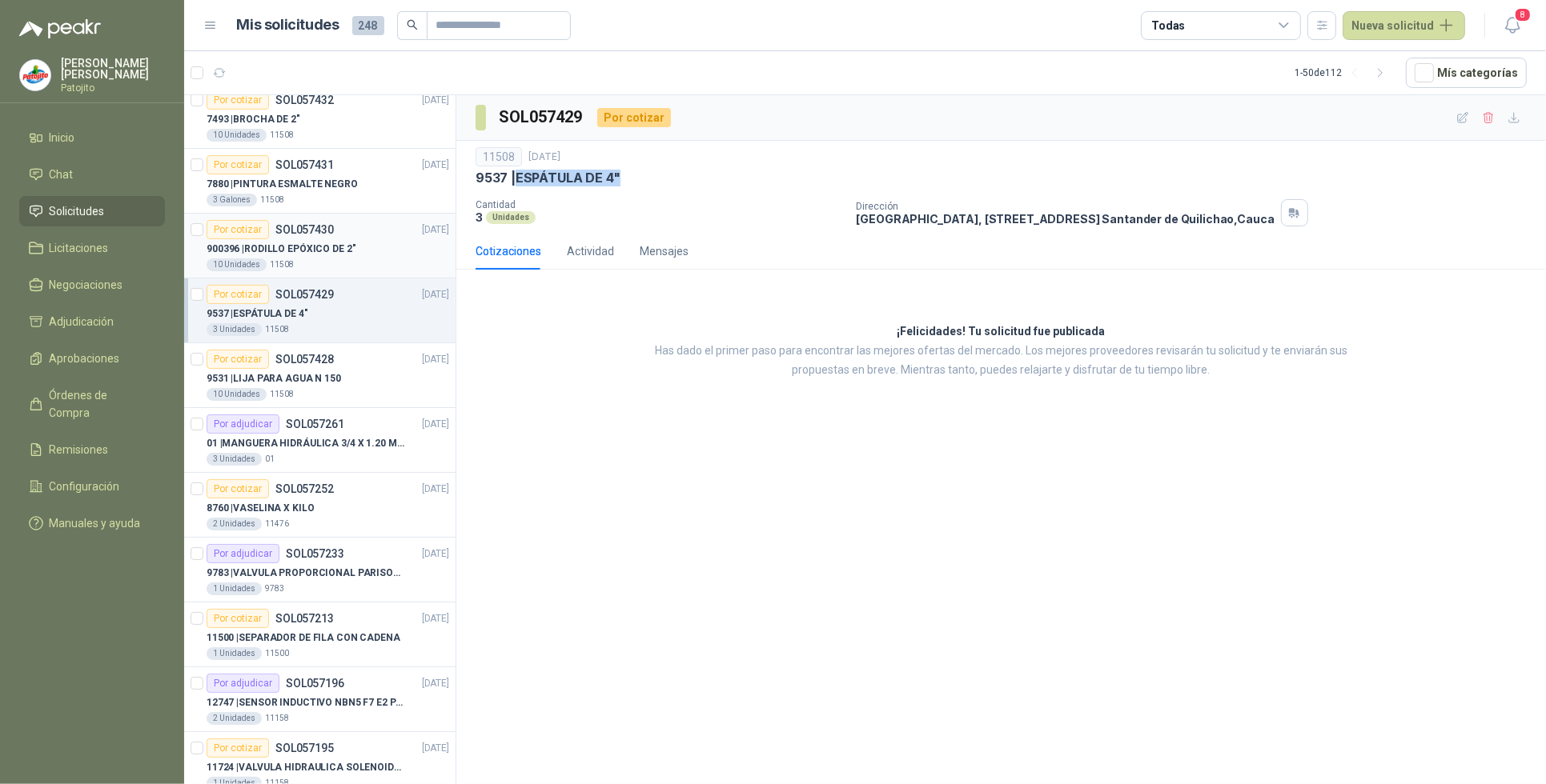
click at [314, 245] on p "900396 | RODILLO EPÓXICO DE 2"" at bounding box center [282, 249] width 150 height 15
drag, startPoint x: 691, startPoint y: 174, endPoint x: 539, endPoint y: 174, distance: 152.0
click at [539, 174] on div "900396 | RODILLO EPÓXICO DE 2"" at bounding box center [1002, 178] width 1052 height 17
copy p "RODILLO EPÓXICO DE 2""
click at [324, 188] on p "7880 | PINTURA ESMALTE NEGRO" at bounding box center [282, 185] width 151 height 15
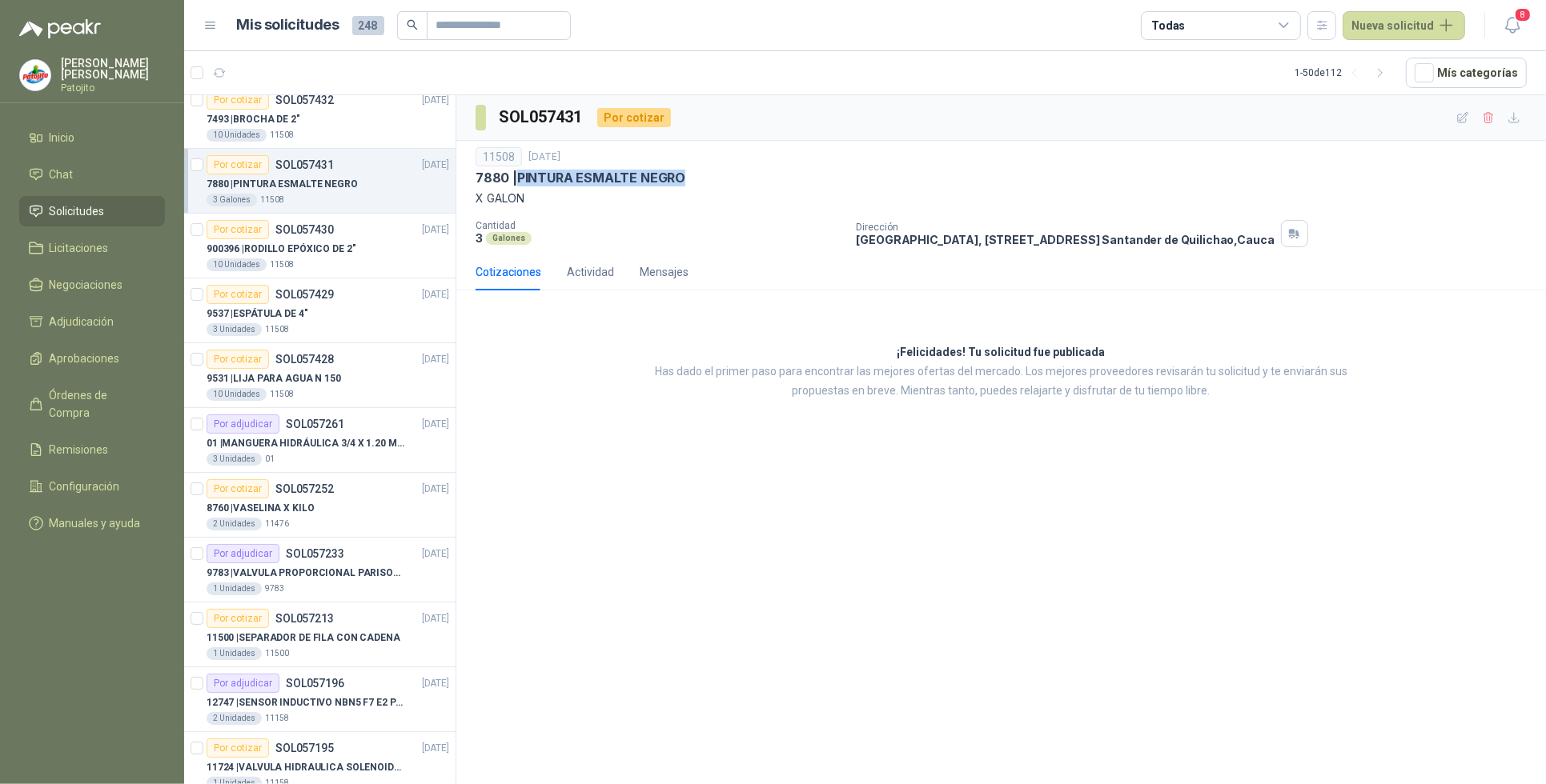
drag, startPoint x: 693, startPoint y: 173, endPoint x: 519, endPoint y: 170, distance: 174.0
click at [519, 170] on div "7880 | PINTURA ESMALTE NEGRO" at bounding box center [1002, 178] width 1052 height 17
copy p "PINTURA ESMALTE NEGRO"
click at [316, 237] on div "Por cotizar SOL057430" at bounding box center [271, 230] width 127 height 19
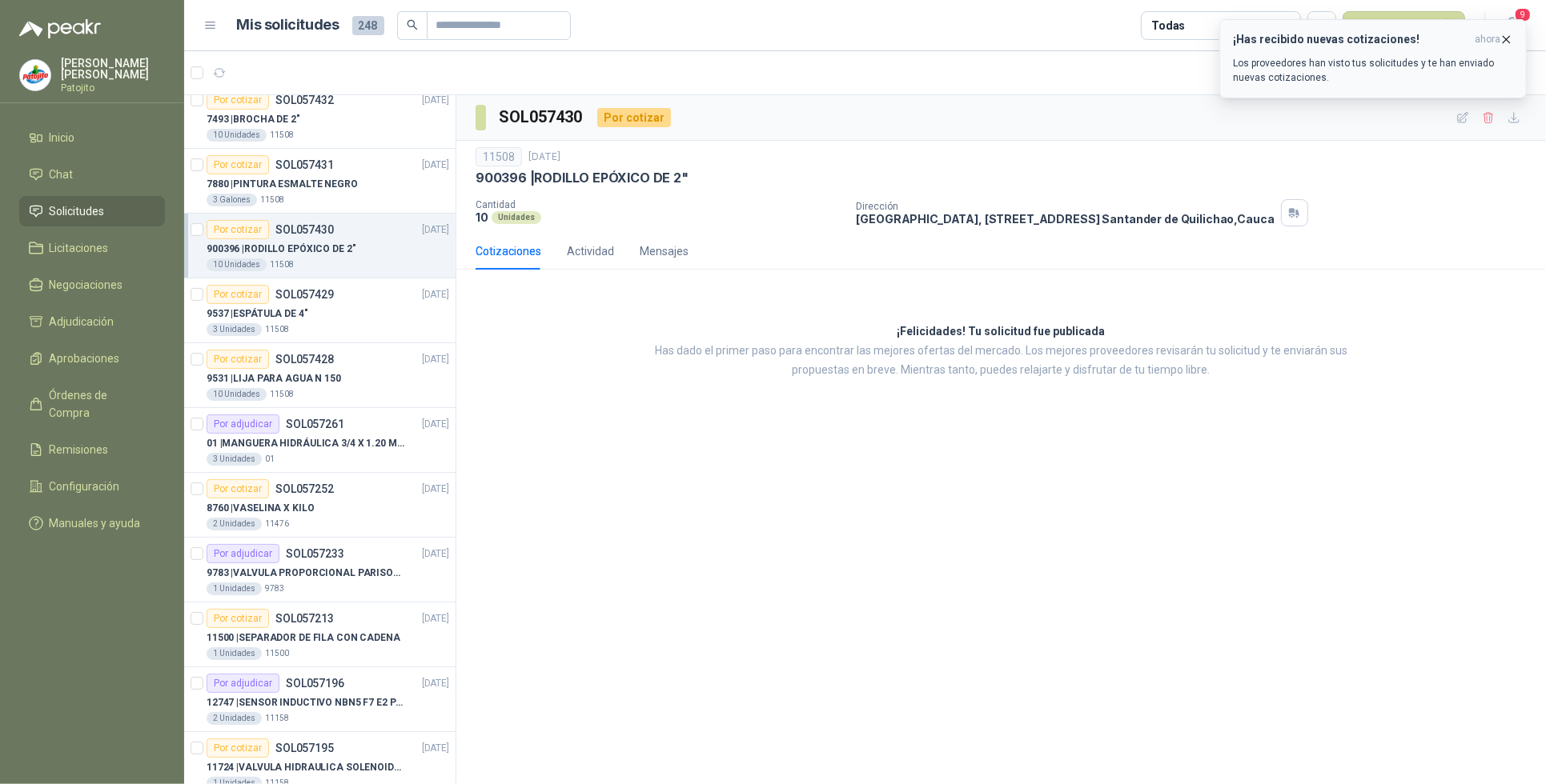
click at [1361, 49] on div "¡Has recibido nuevas cotizaciones! ahora Los proveedores han visto tus solicitu…" at bounding box center [1373, 58] width 281 height 52
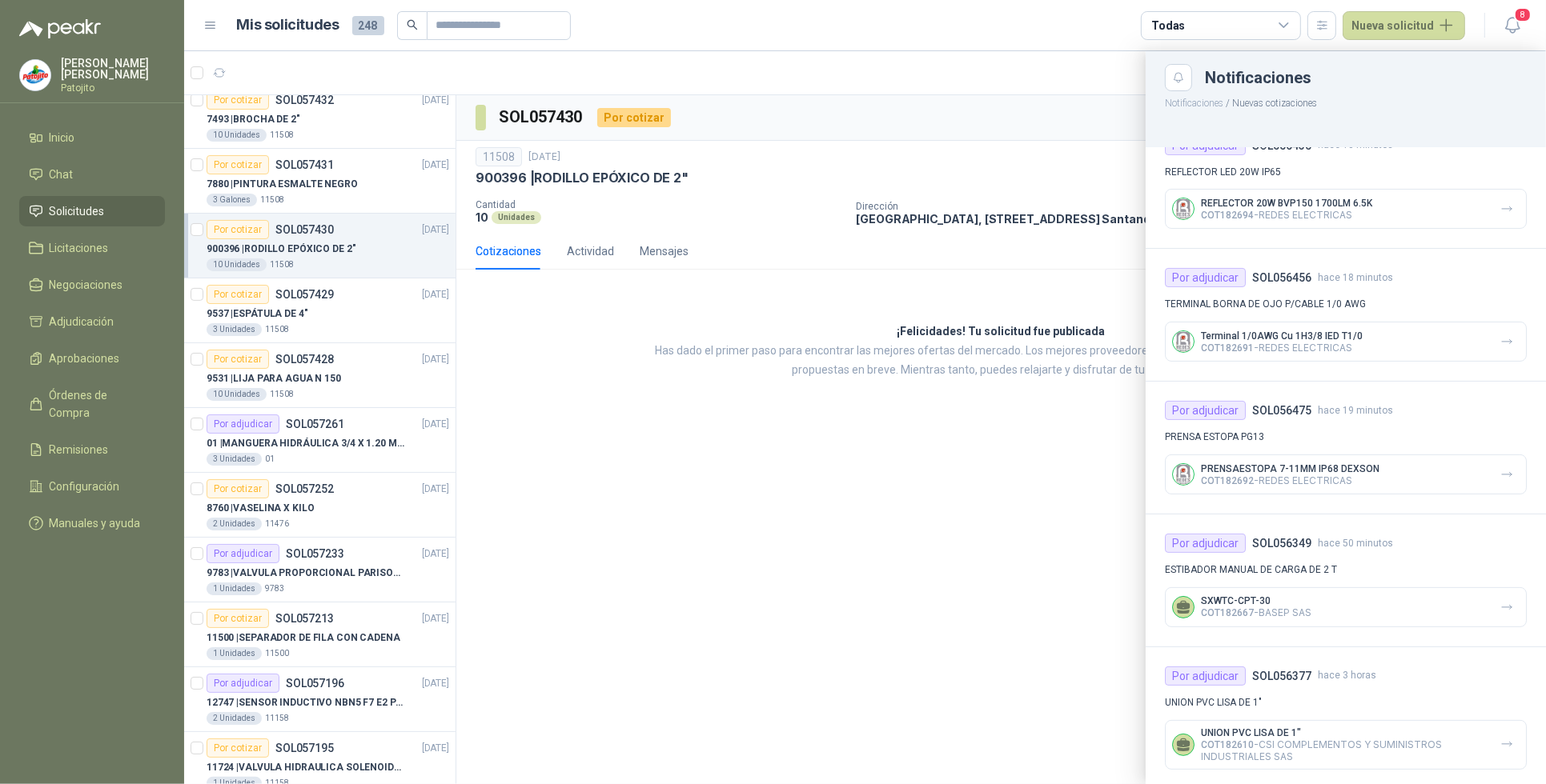
scroll to position [304, 0]
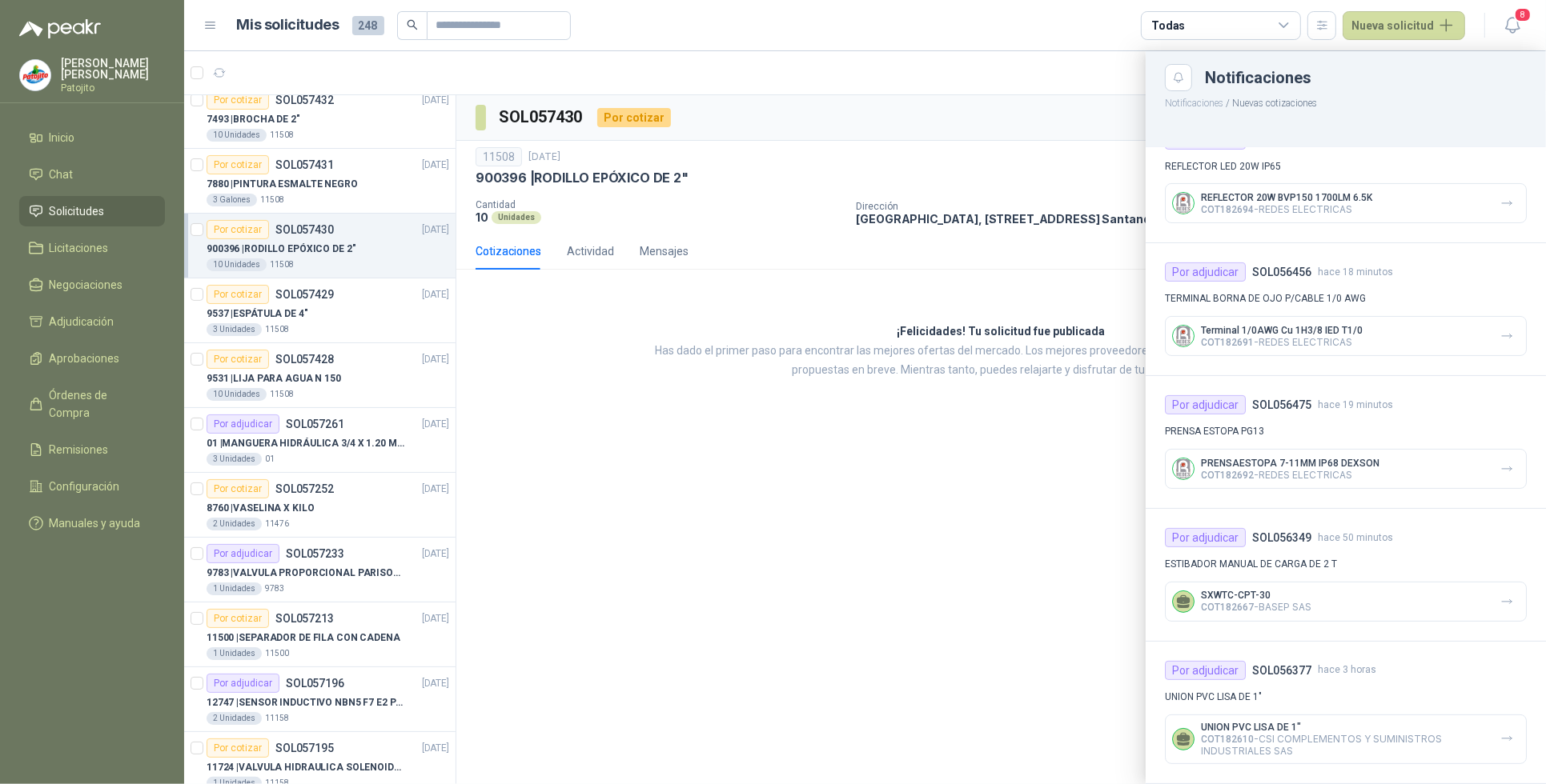
click at [897, 525] on div at bounding box center [865, 417] width 1362 height 733
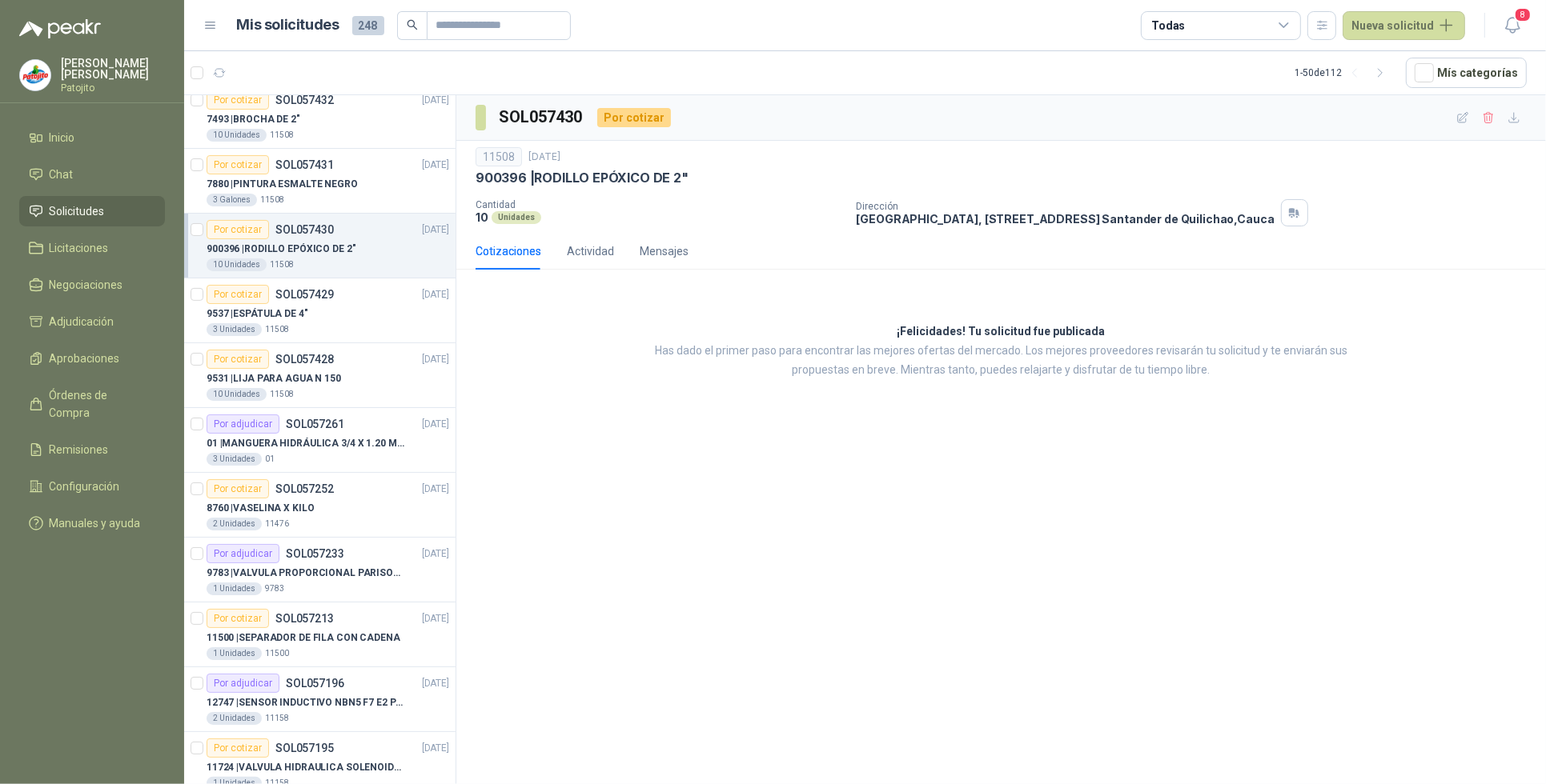
click at [64, 564] on menu "[PERSON_NAME] Inicio Chat Solicitudes Licitaciones Negociaciones Adjudicación A…" at bounding box center [92, 392] width 184 height 784
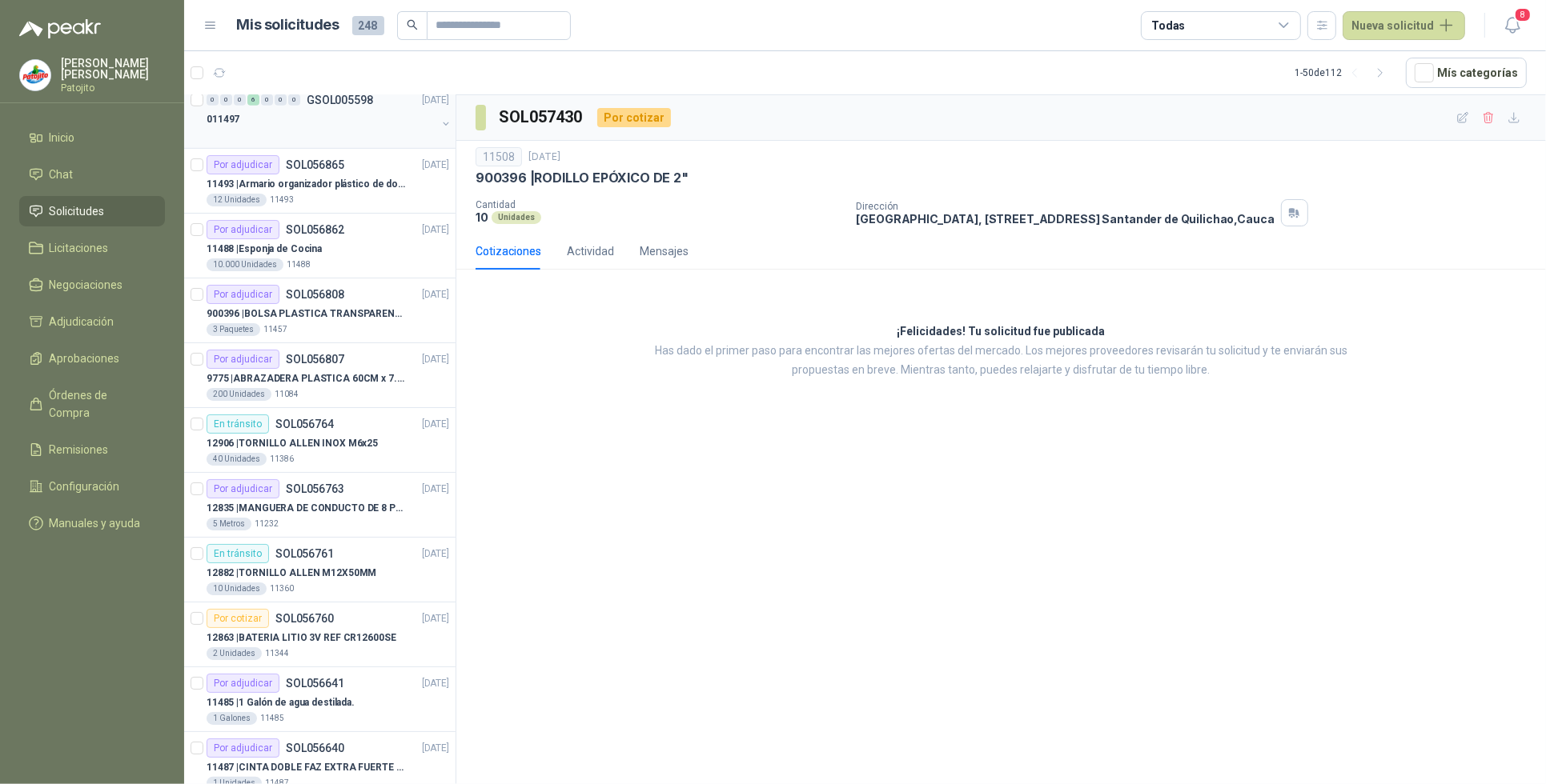
scroll to position [1300, 0]
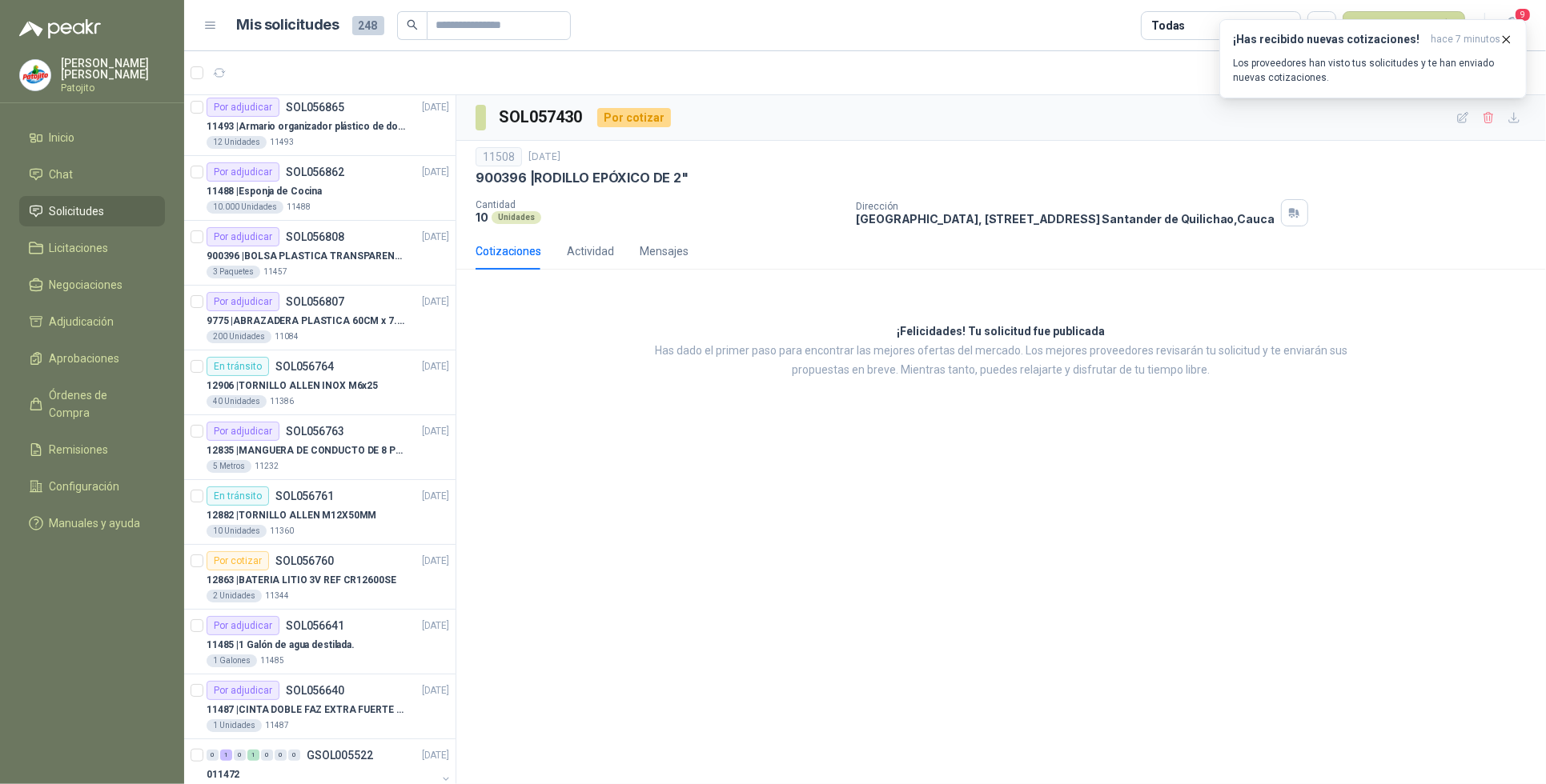
drag, startPoint x: 871, startPoint y: 589, endPoint x: 884, endPoint y: 586, distance: 13.3
click at [871, 589] on div "SOL057430 Por cotizar 11508 [DATE] 900396 | RODILLO EPÓXICO DE 2" Cantidad 10 U…" at bounding box center [1001, 442] width 1090 height 695
click at [1379, 64] on p "Los proveedores han visto tus solicitudes y te han enviado nuevas cotizaciones." at bounding box center [1373, 70] width 281 height 29
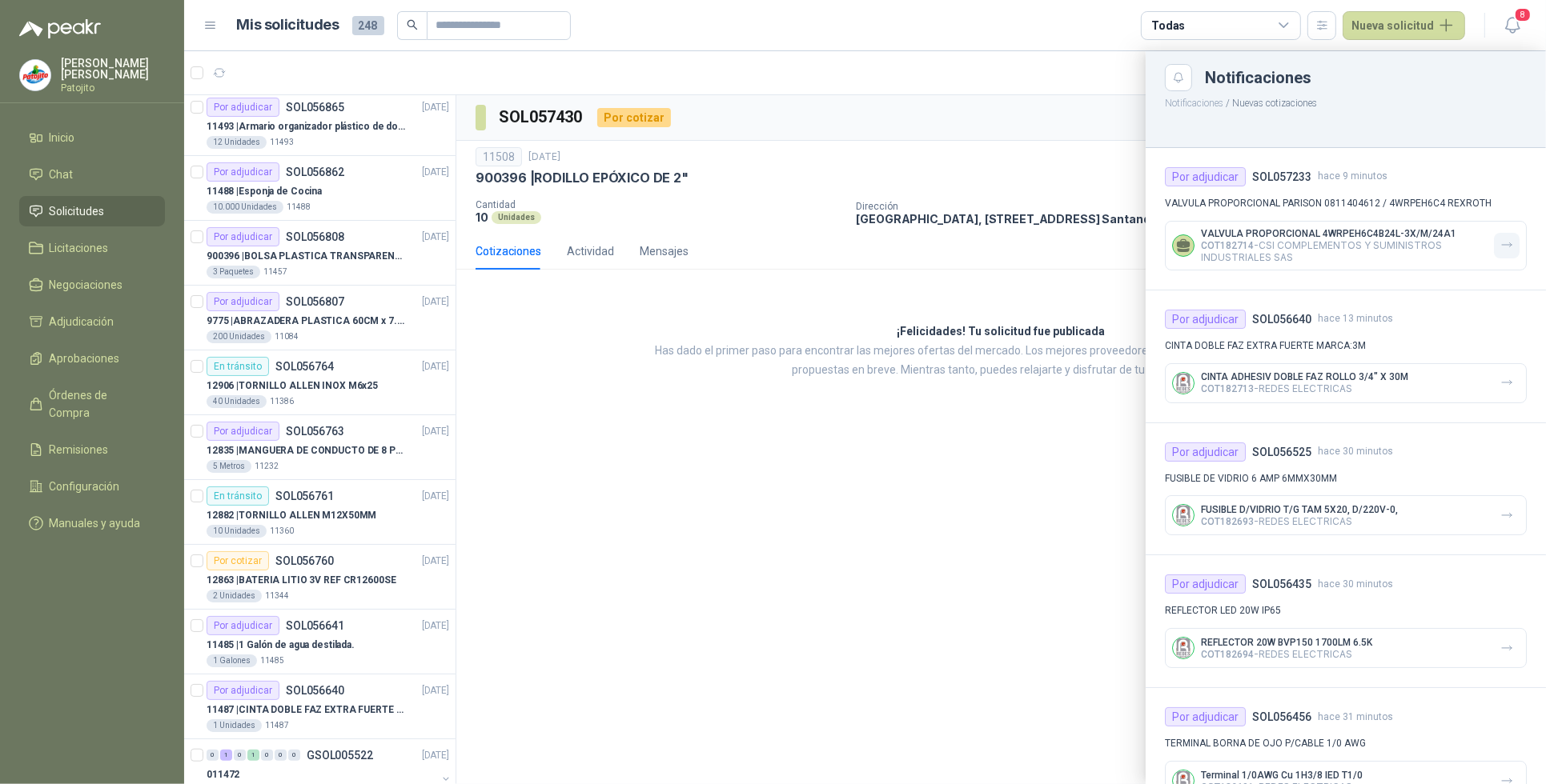
click at [1499, 237] on button "button" at bounding box center [1507, 246] width 25 height 25
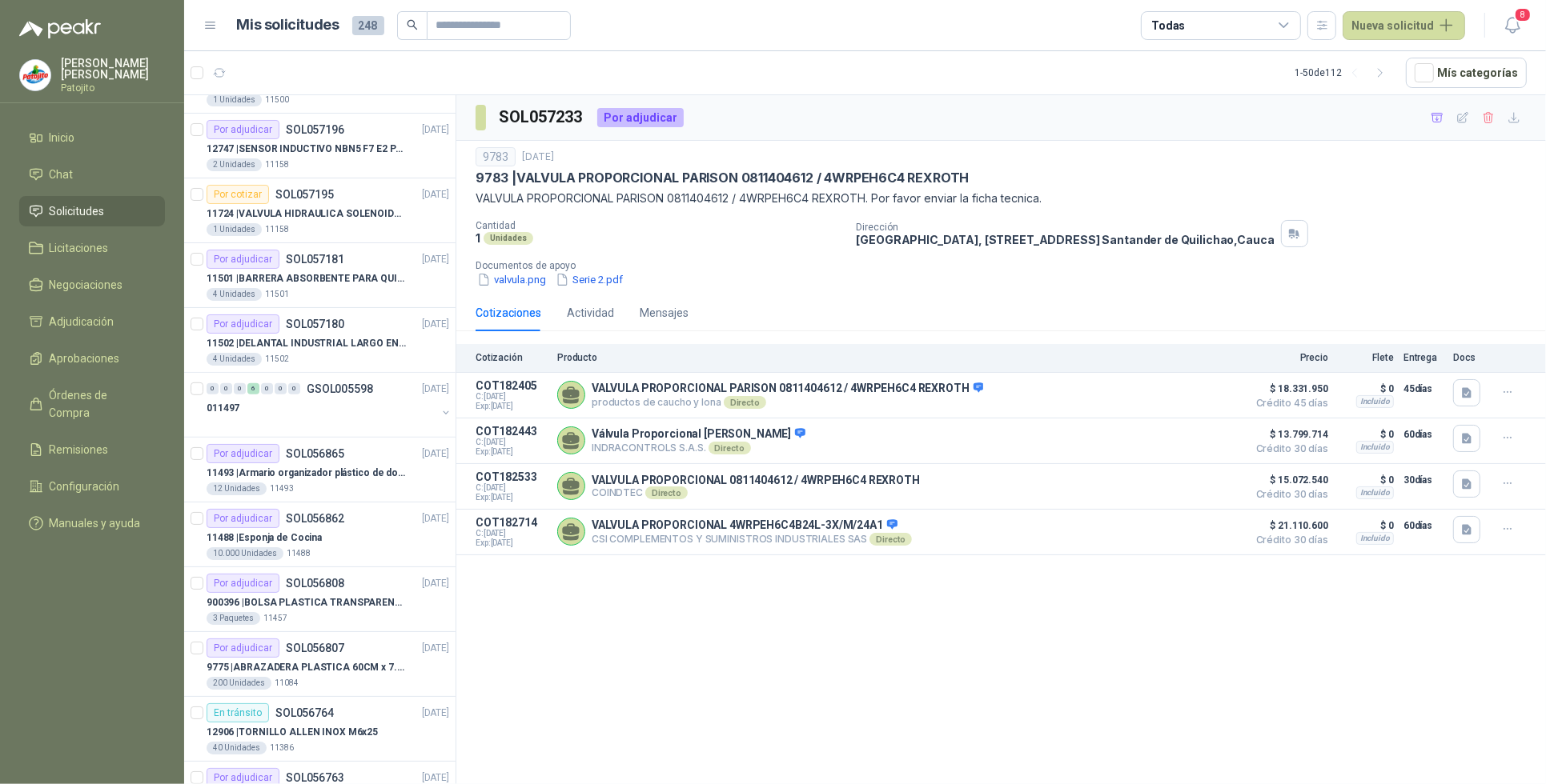
scroll to position [1000, 0]
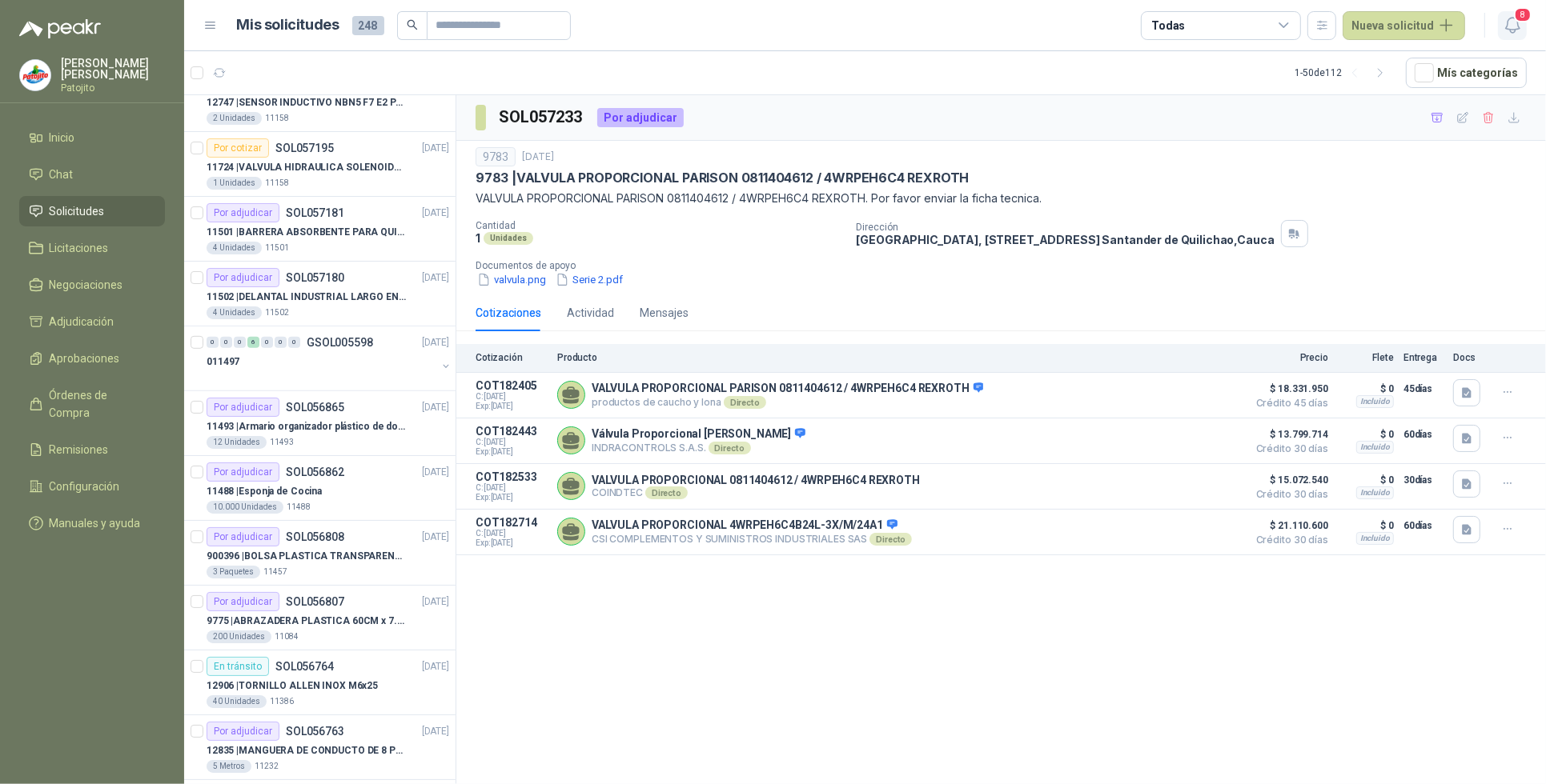
click at [1512, 22] on icon "button" at bounding box center [1513, 25] width 20 height 20
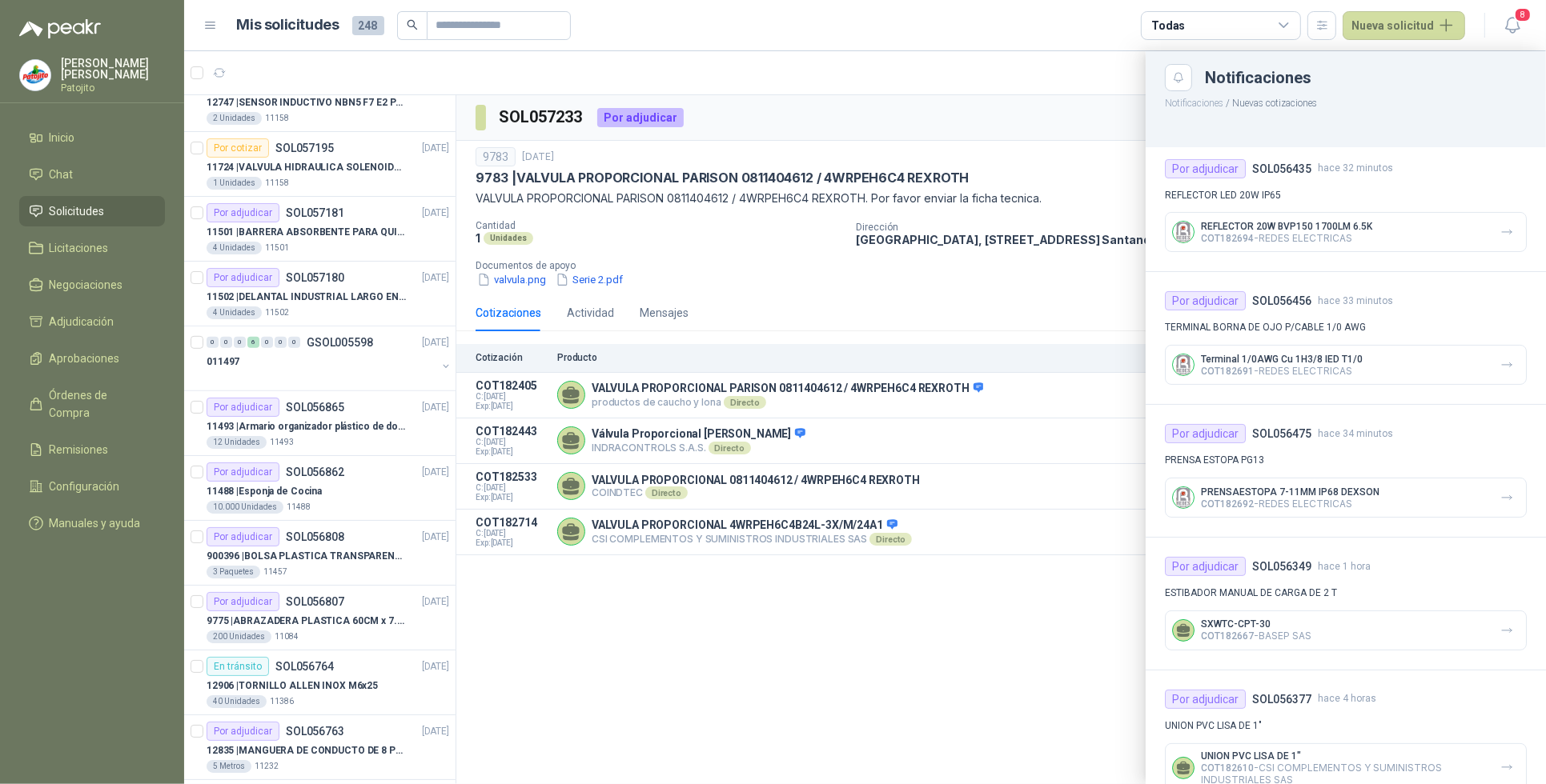
scroll to position [304, 0]
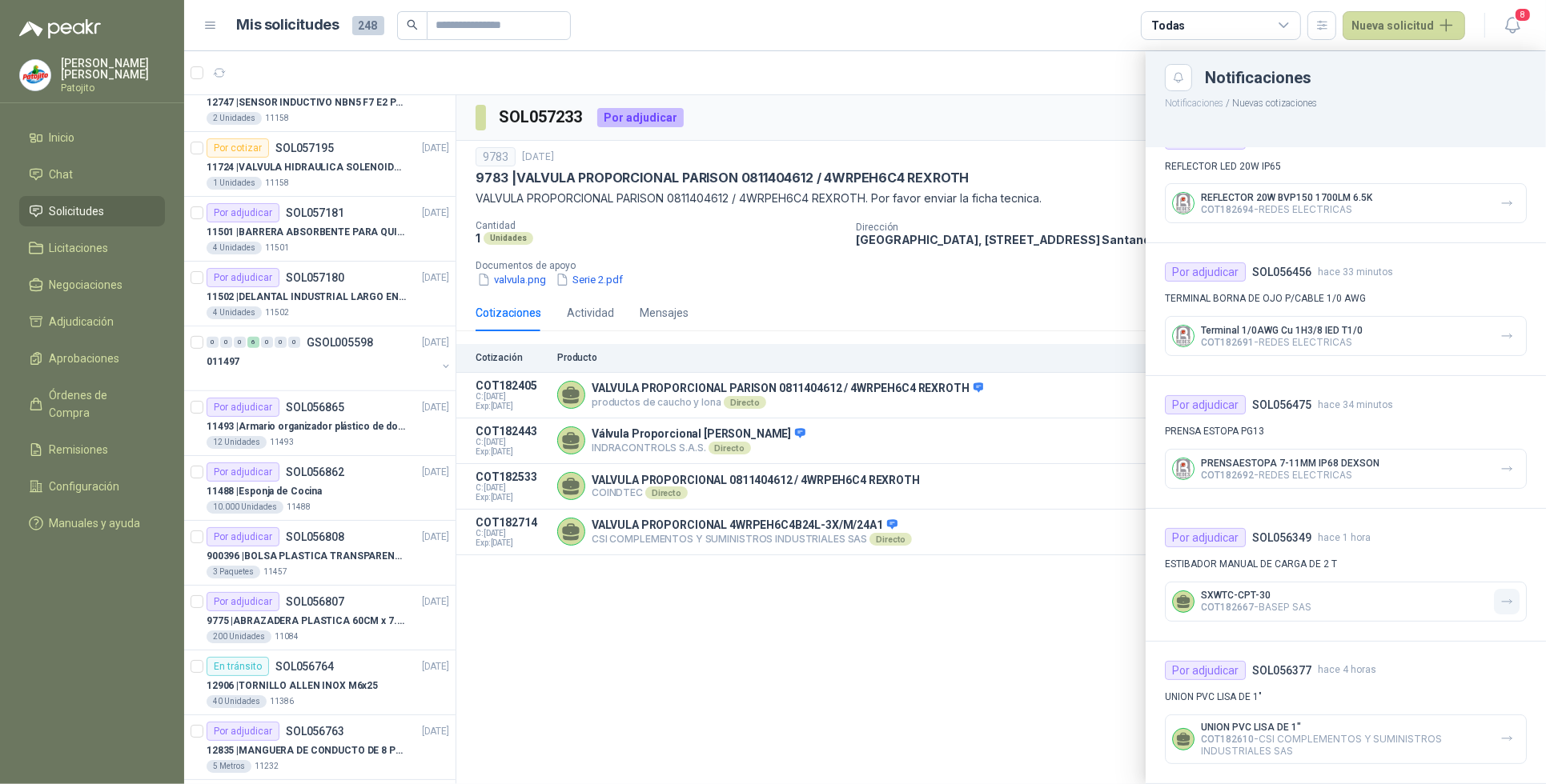
click at [1501, 609] on icon "button" at bounding box center [1508, 603] width 14 height 14
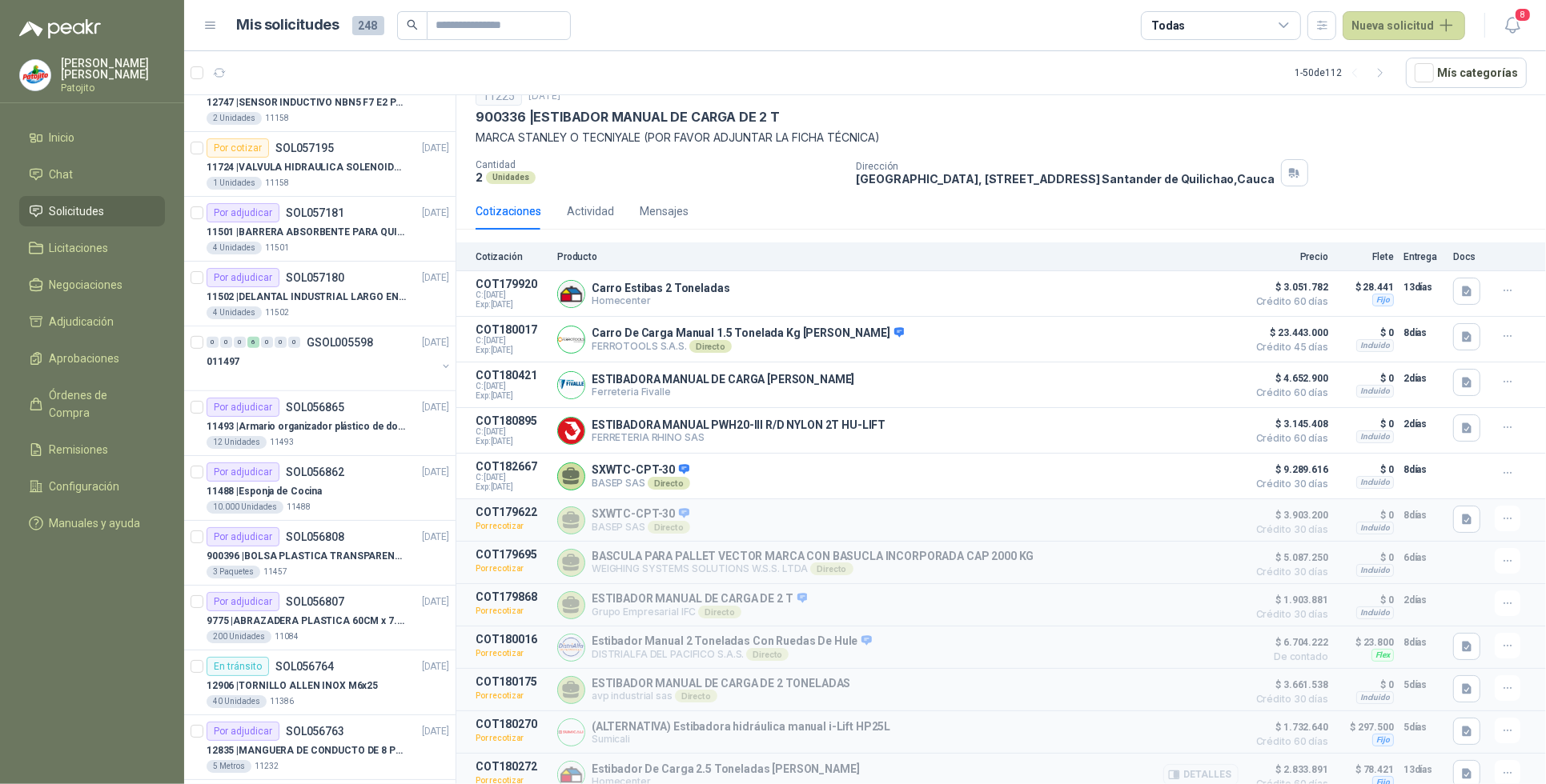
scroll to position [60, 0]
click at [1210, 297] on button "Detalles" at bounding box center [1201, 294] width 75 height 21
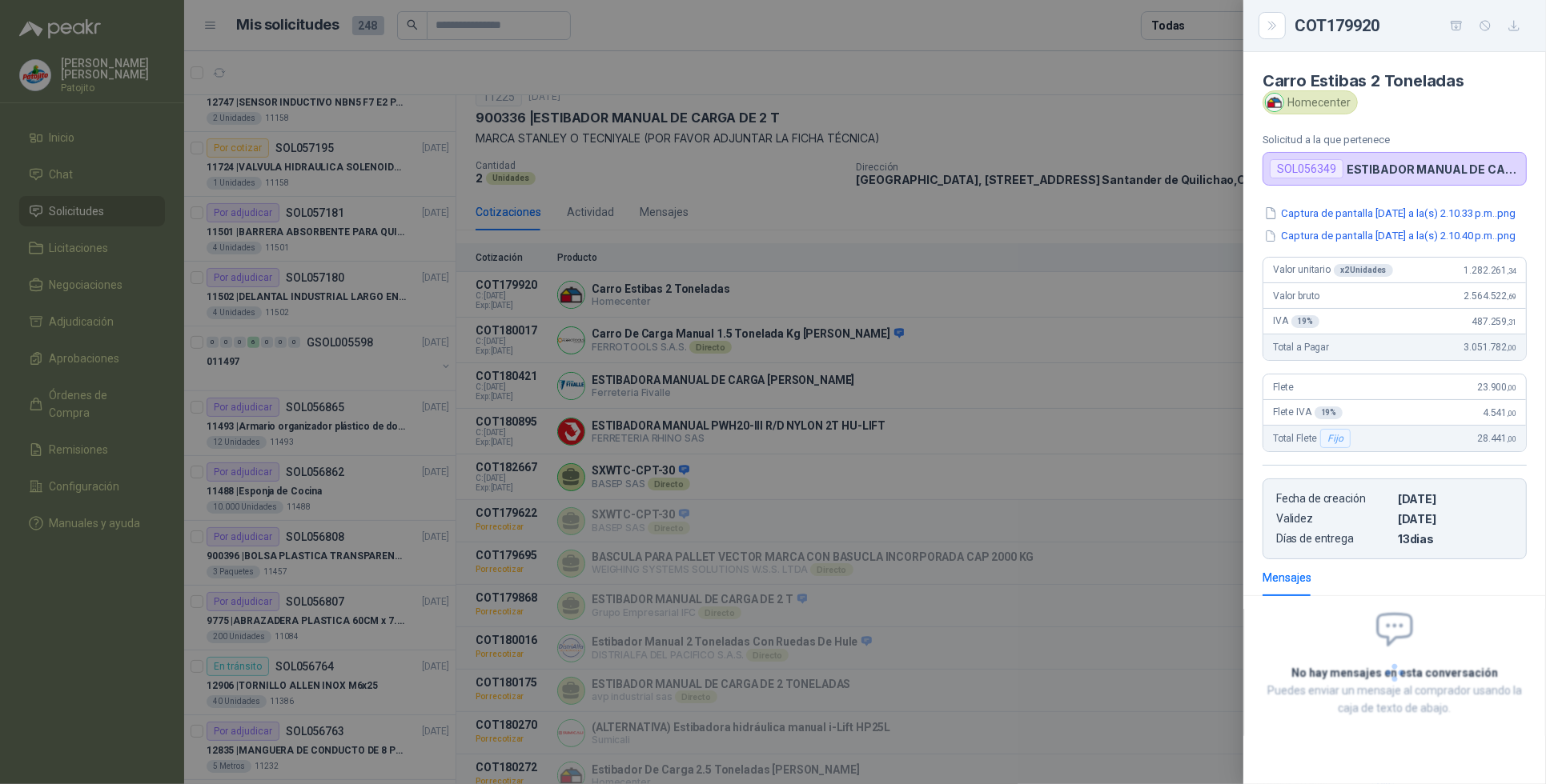
scroll to position [63, 0]
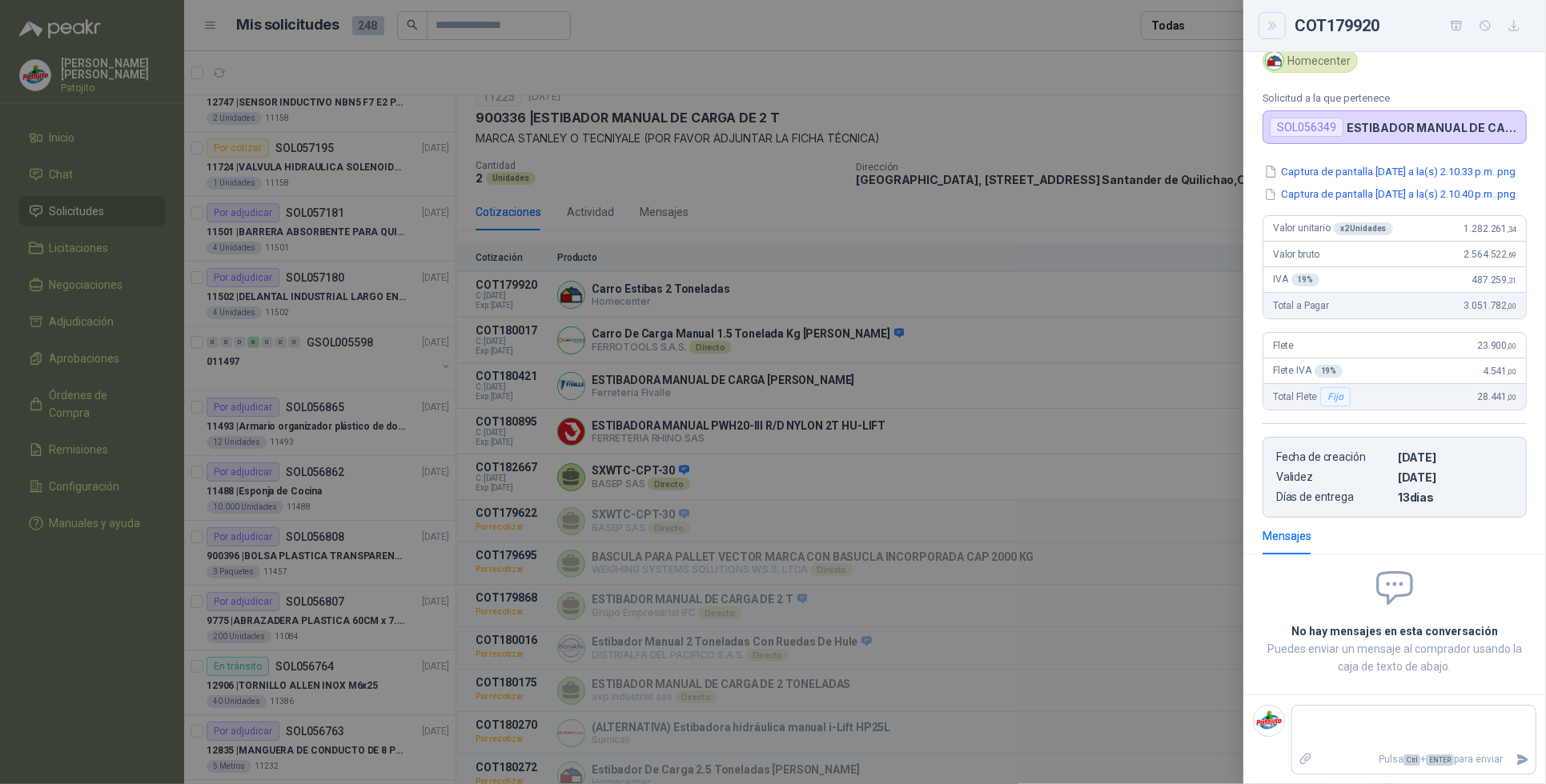
click at [1275, 21] on icon "Close" at bounding box center [1273, 26] width 14 height 14
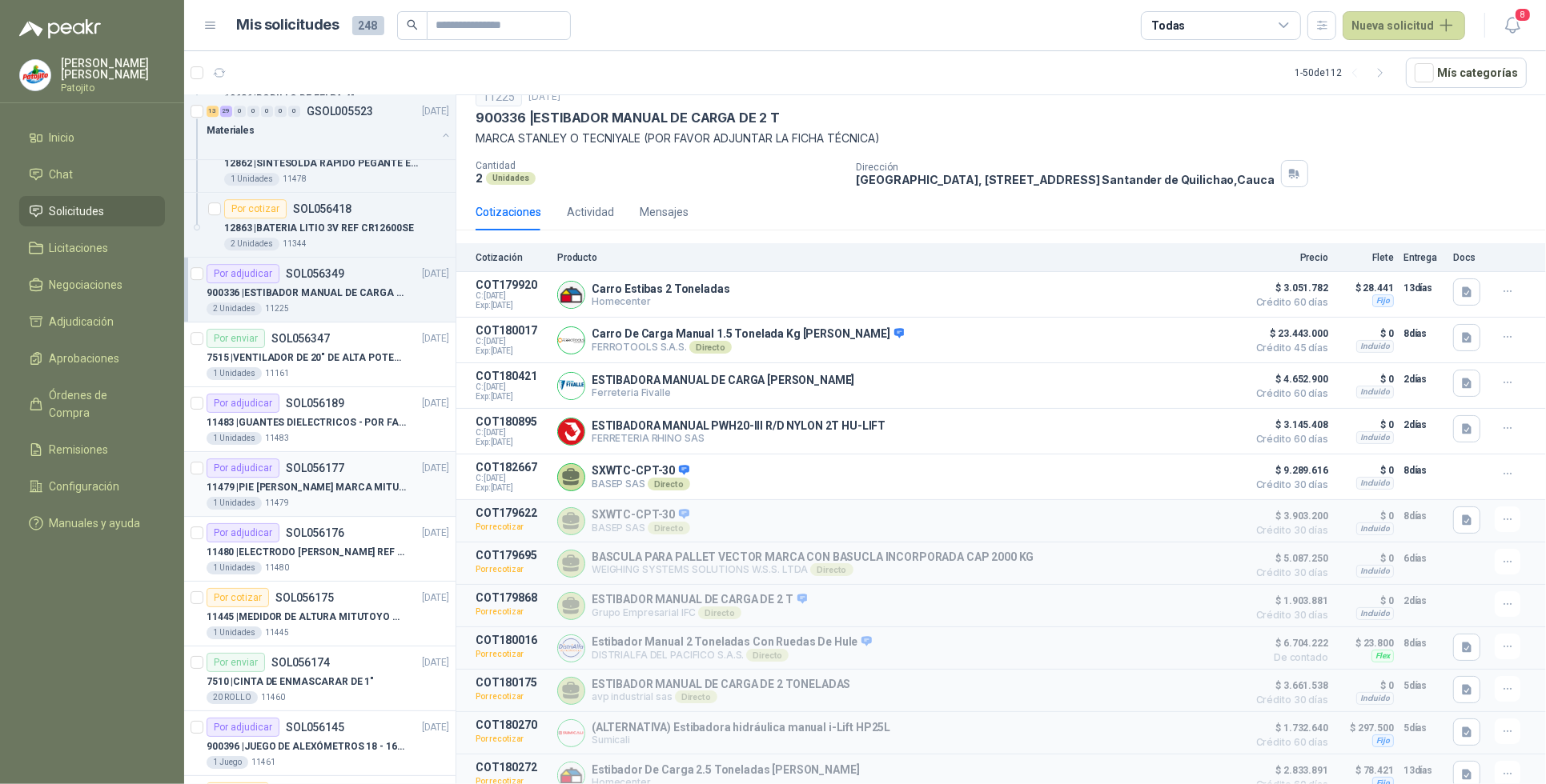
scroll to position [5002, 0]
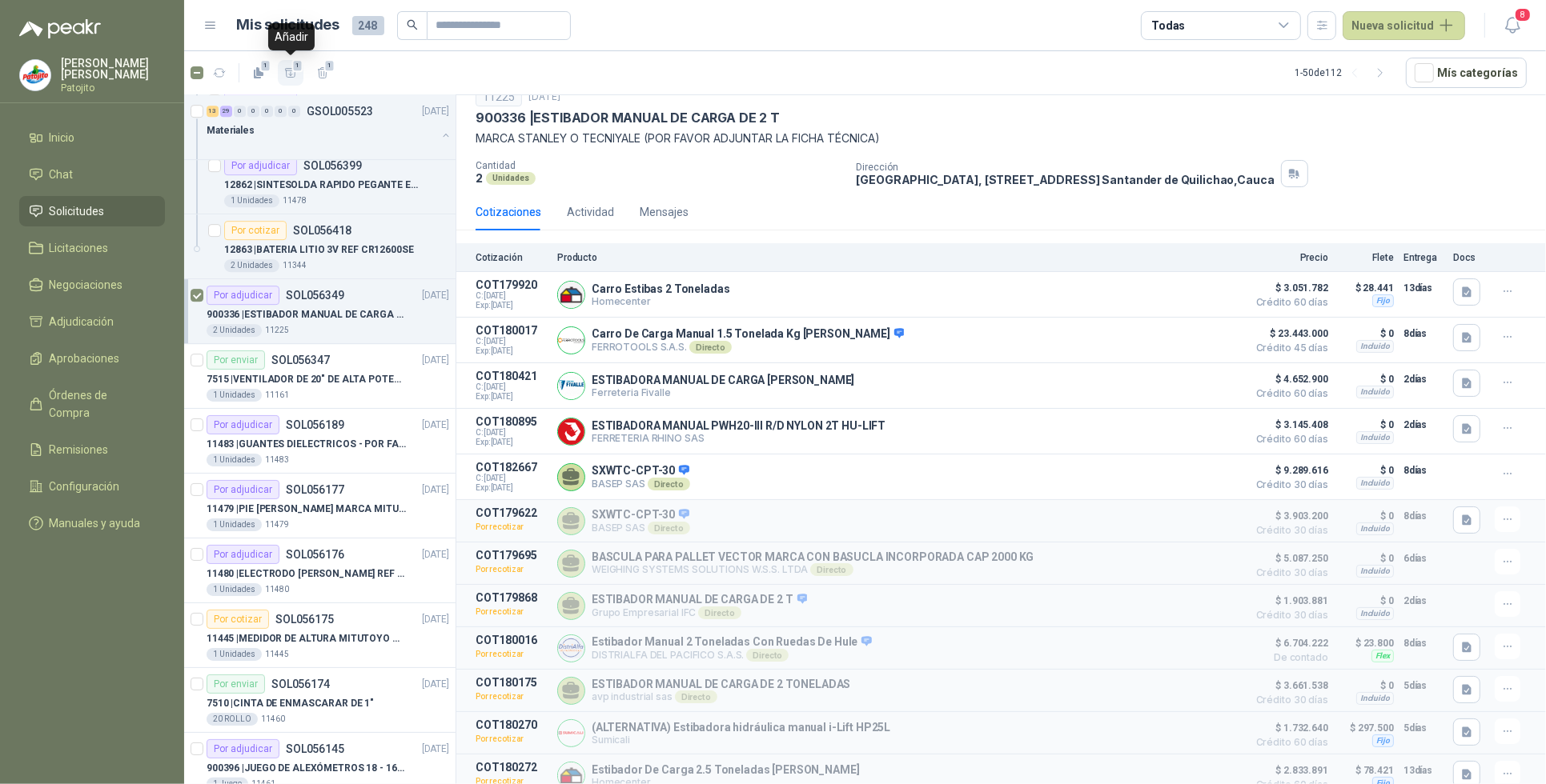
click at [293, 66] on span "1" at bounding box center [298, 65] width 11 height 13
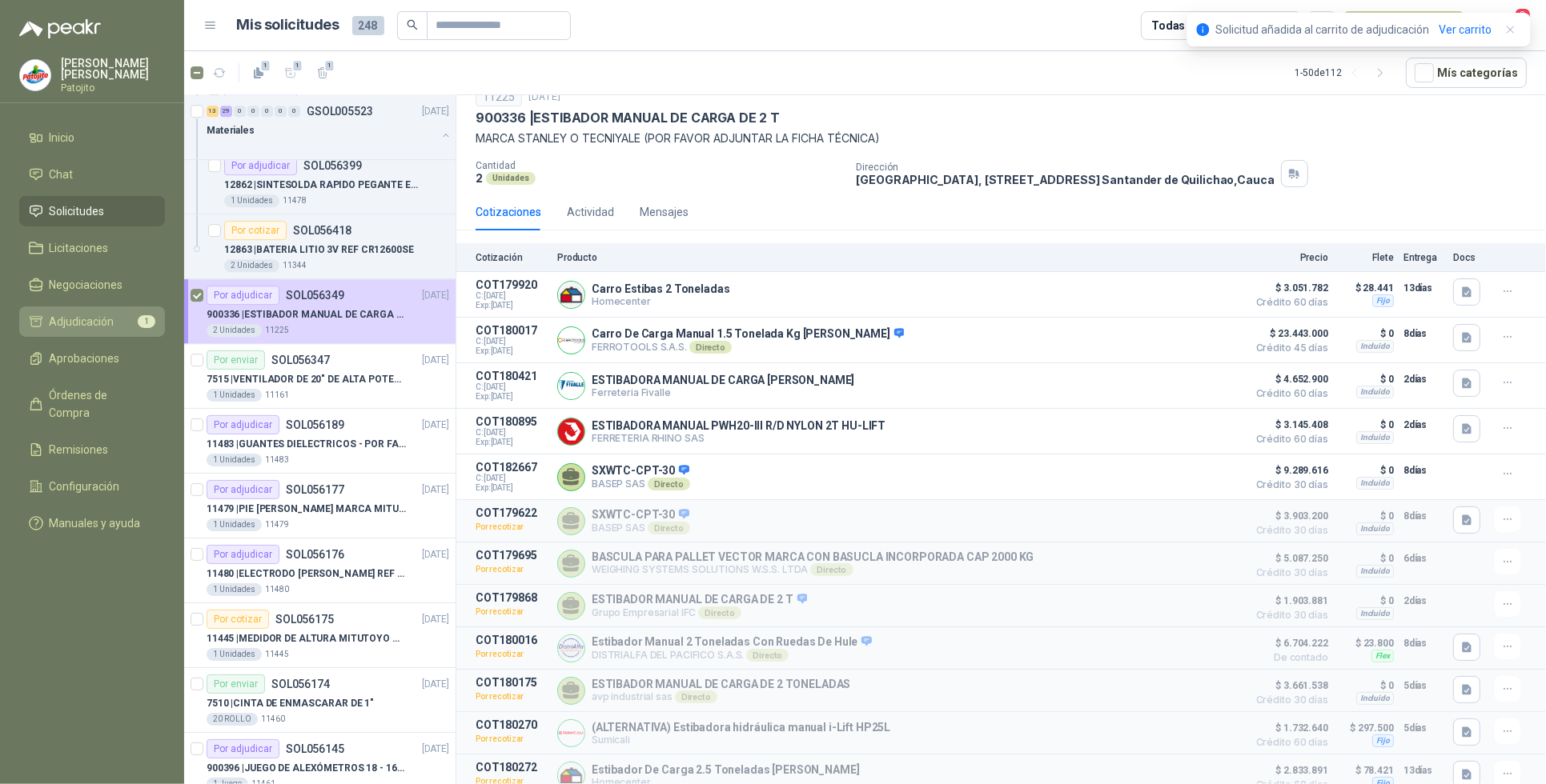
click at [98, 321] on span "Adjudicación" at bounding box center [82, 321] width 64 height 18
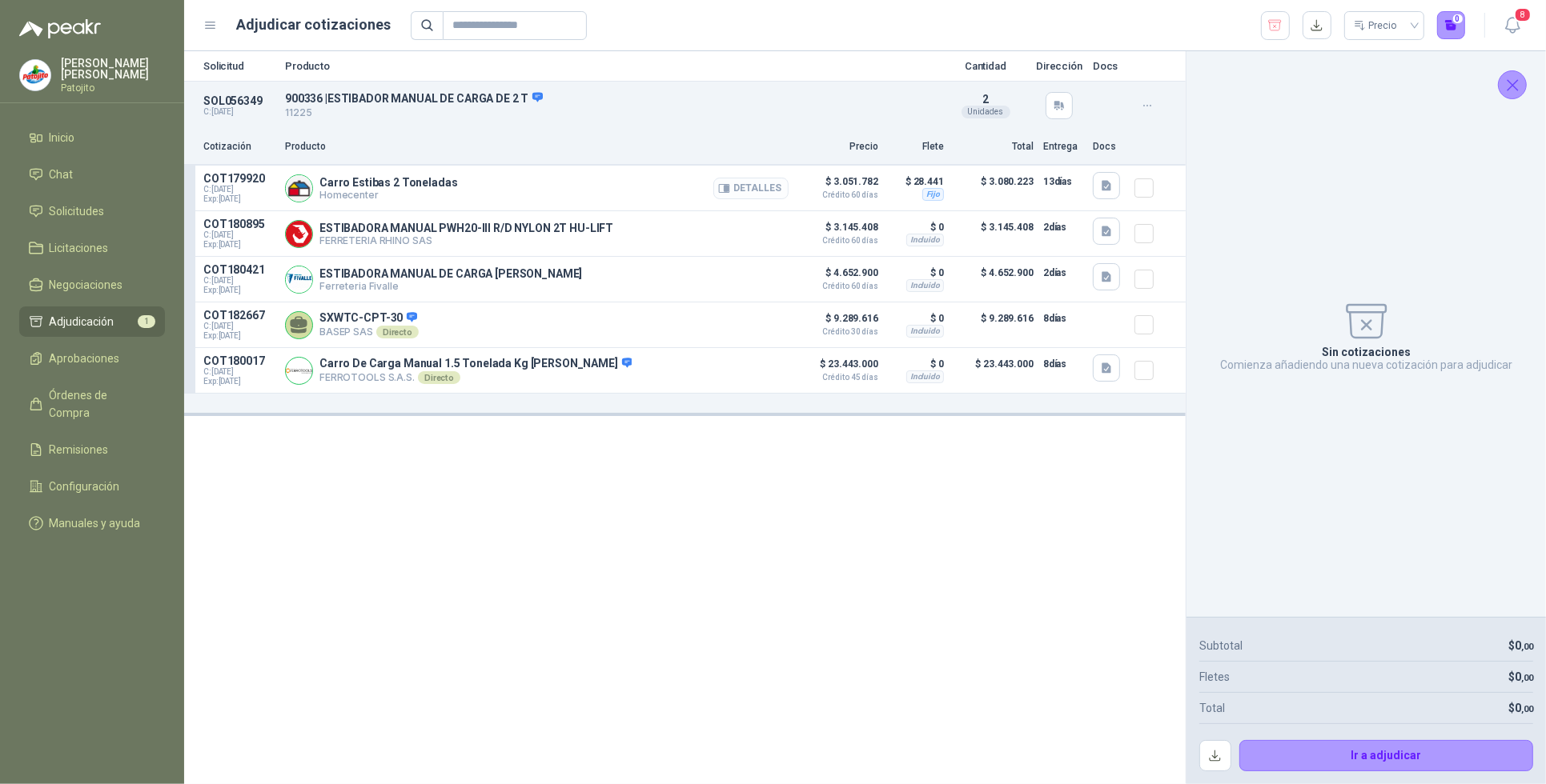
click at [770, 186] on button "Detalles" at bounding box center [751, 188] width 75 height 21
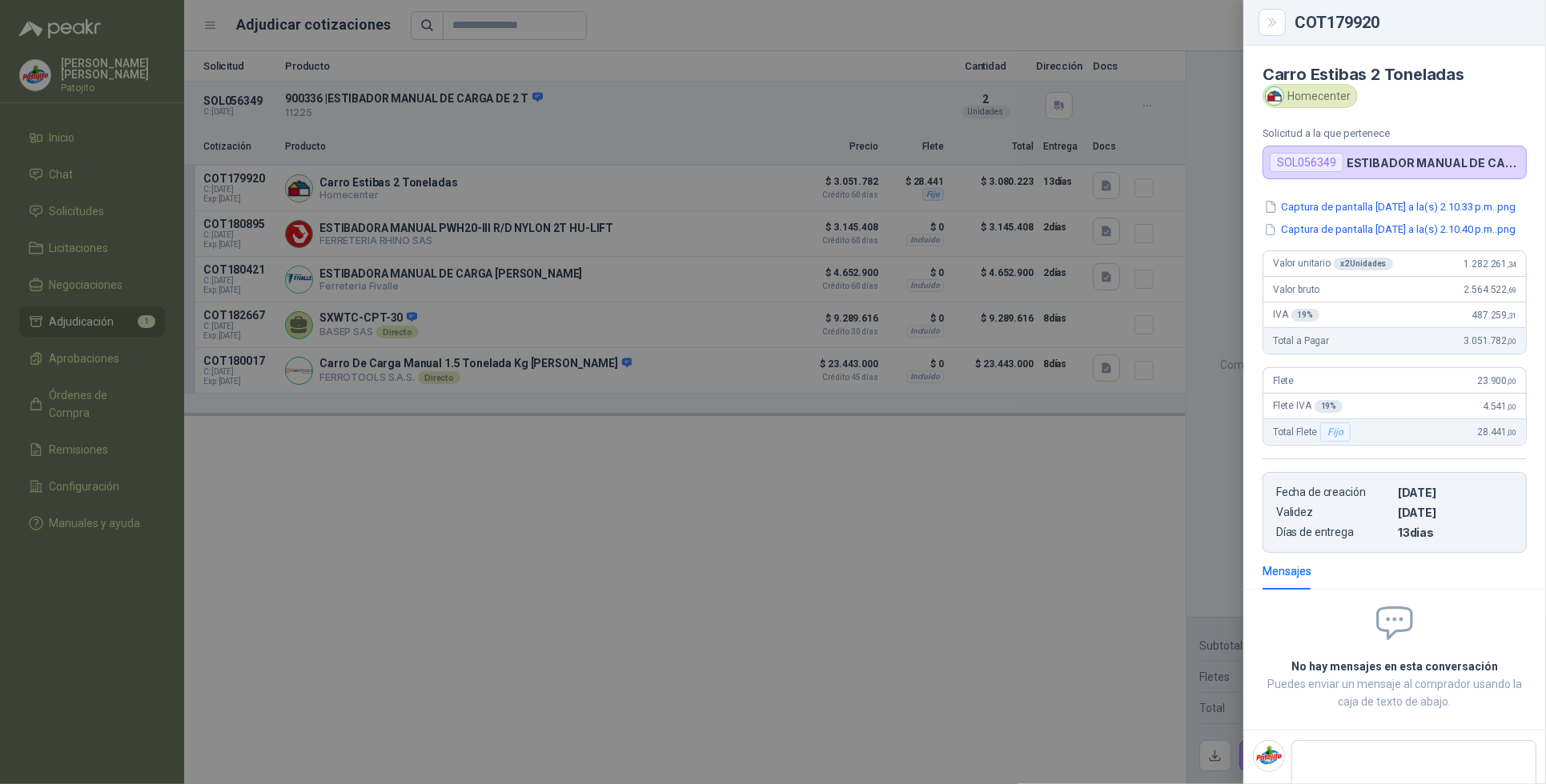
scroll to position [6, 0]
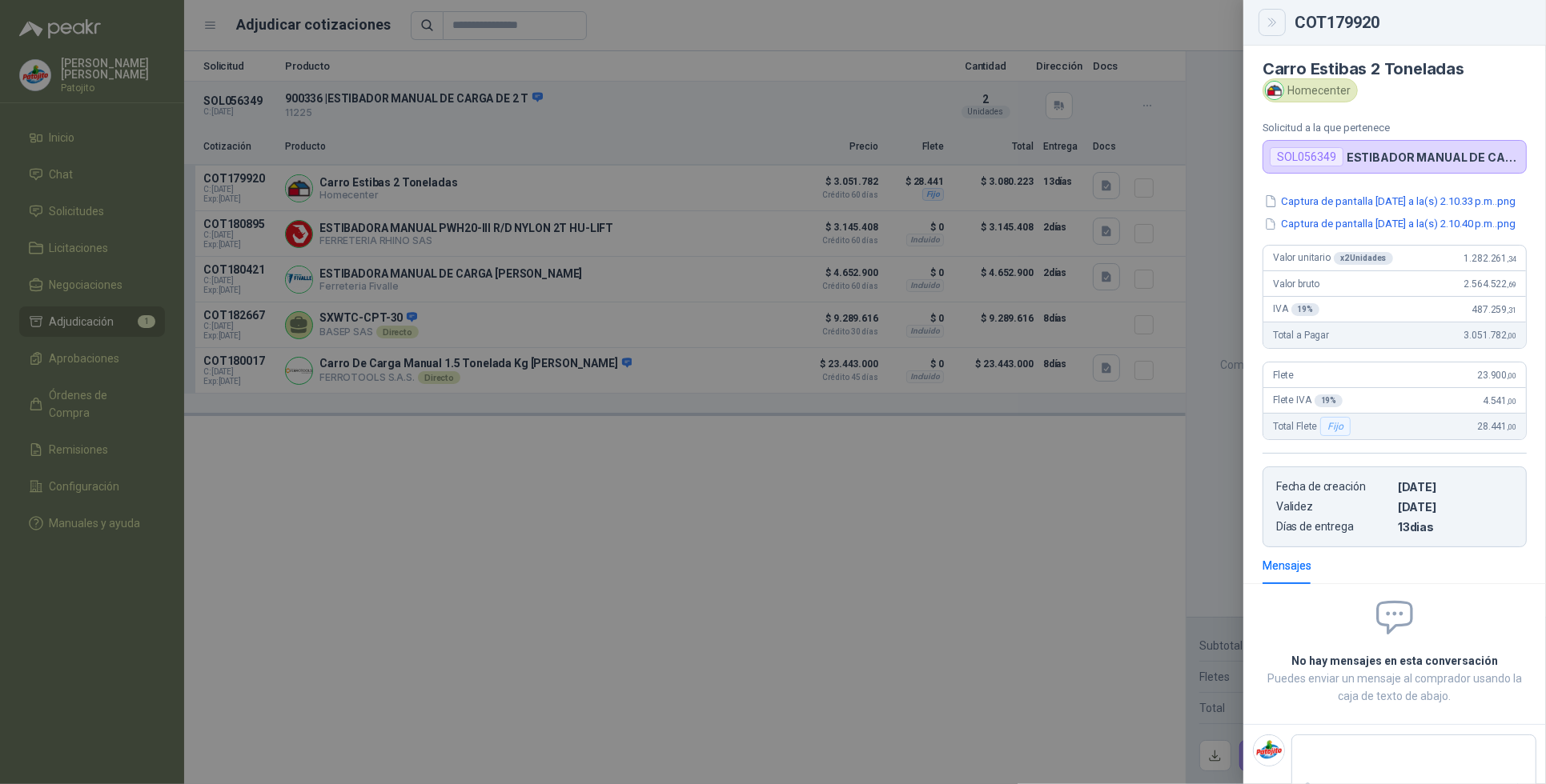
click at [1275, 21] on icon "Close" at bounding box center [1273, 23] width 14 height 14
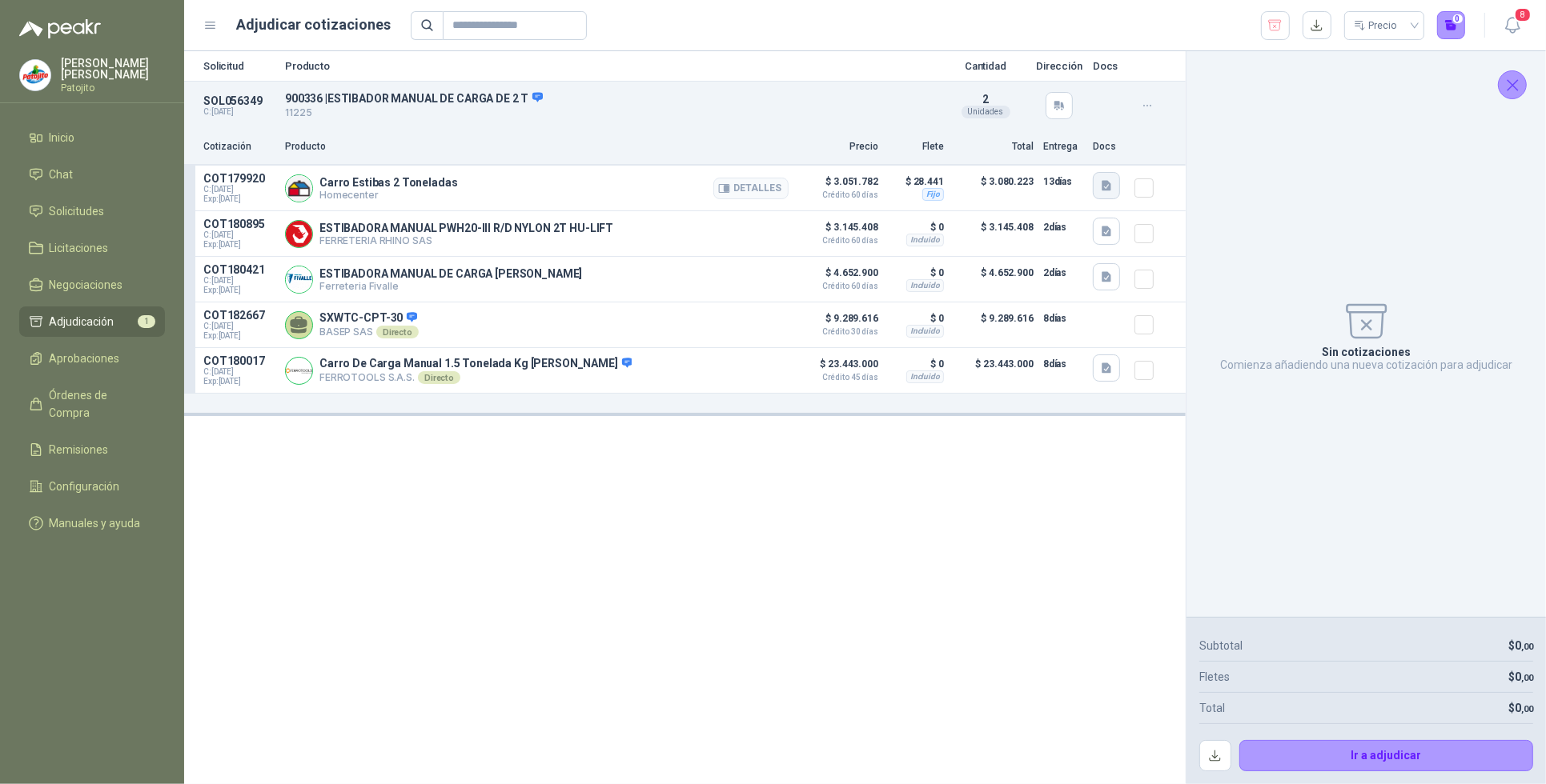
click at [1114, 186] on button "button" at bounding box center [1107, 186] width 27 height 27
click at [991, 132] on button "Captura de pantalla [DATE] a la(s) 2.10.33 p.m..png" at bounding box center [983, 133] width 254 height 17
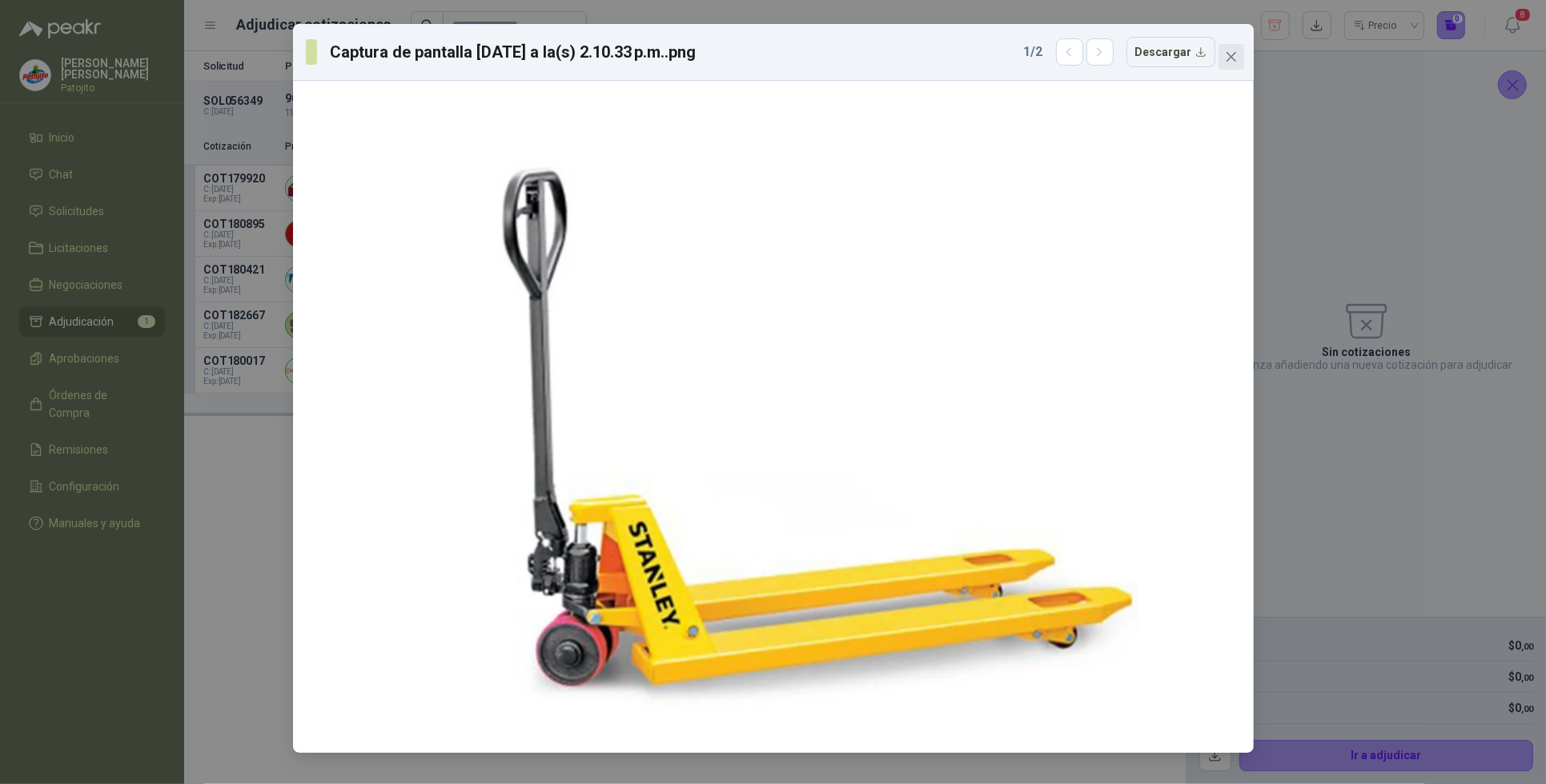
click at [1231, 52] on icon "close" at bounding box center [1231, 56] width 13 height 13
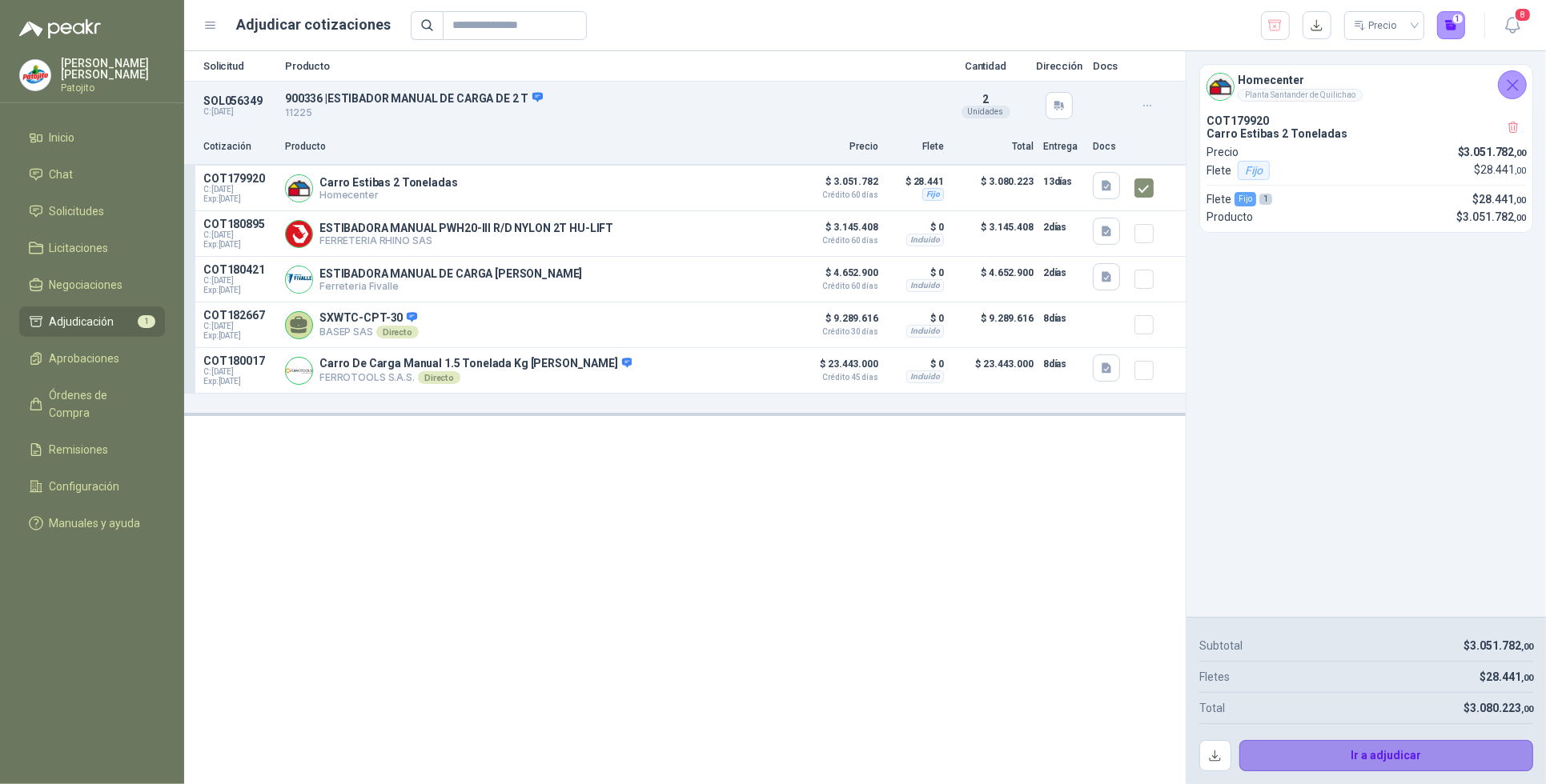
click at [1377, 753] on button "Ir a adjudicar" at bounding box center [1387, 756] width 295 height 32
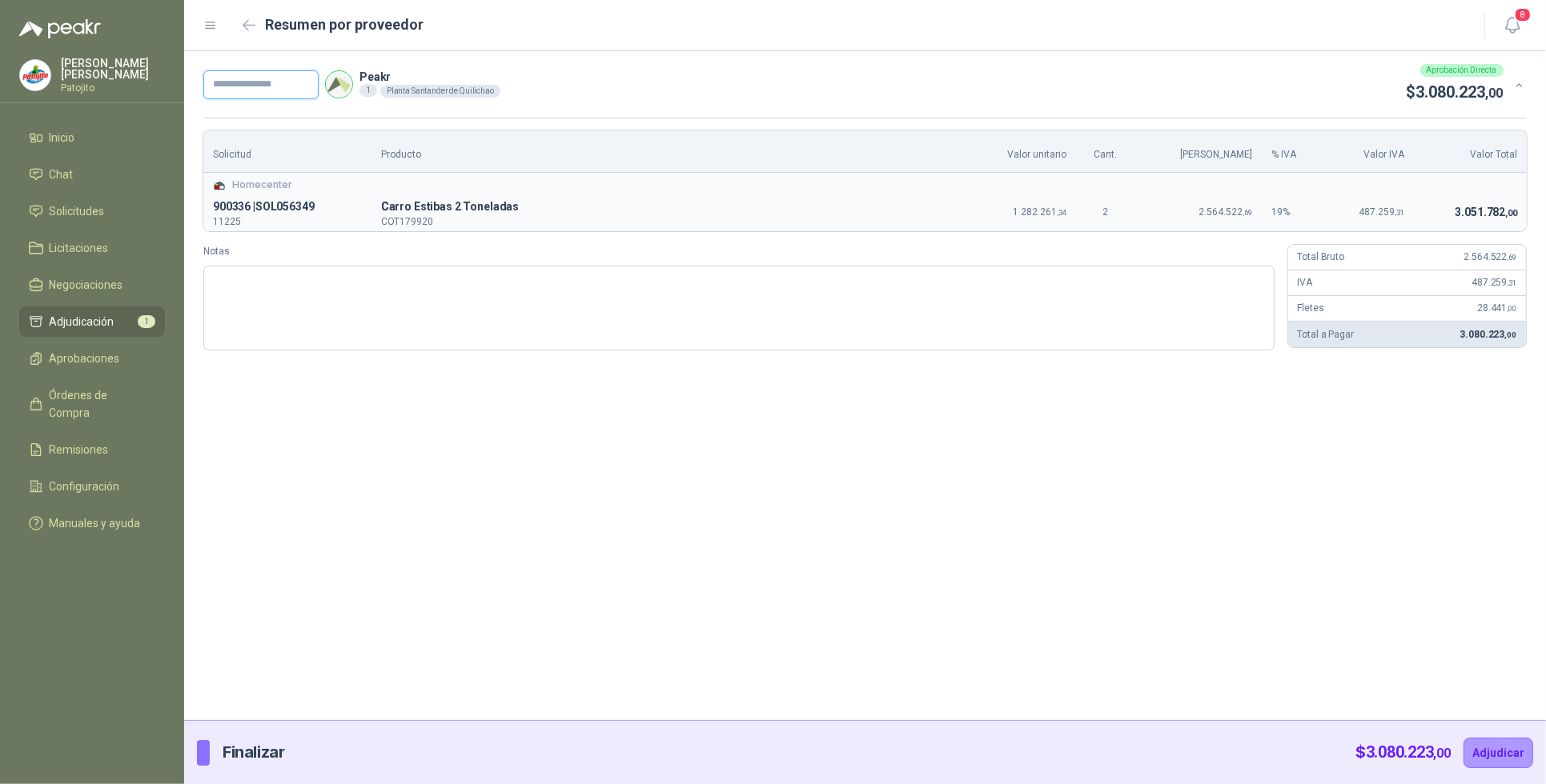
click at [226, 88] on input "text" at bounding box center [261, 85] width 115 height 29
click at [276, 276] on textarea "Notas" at bounding box center [739, 309] width 1071 height 85
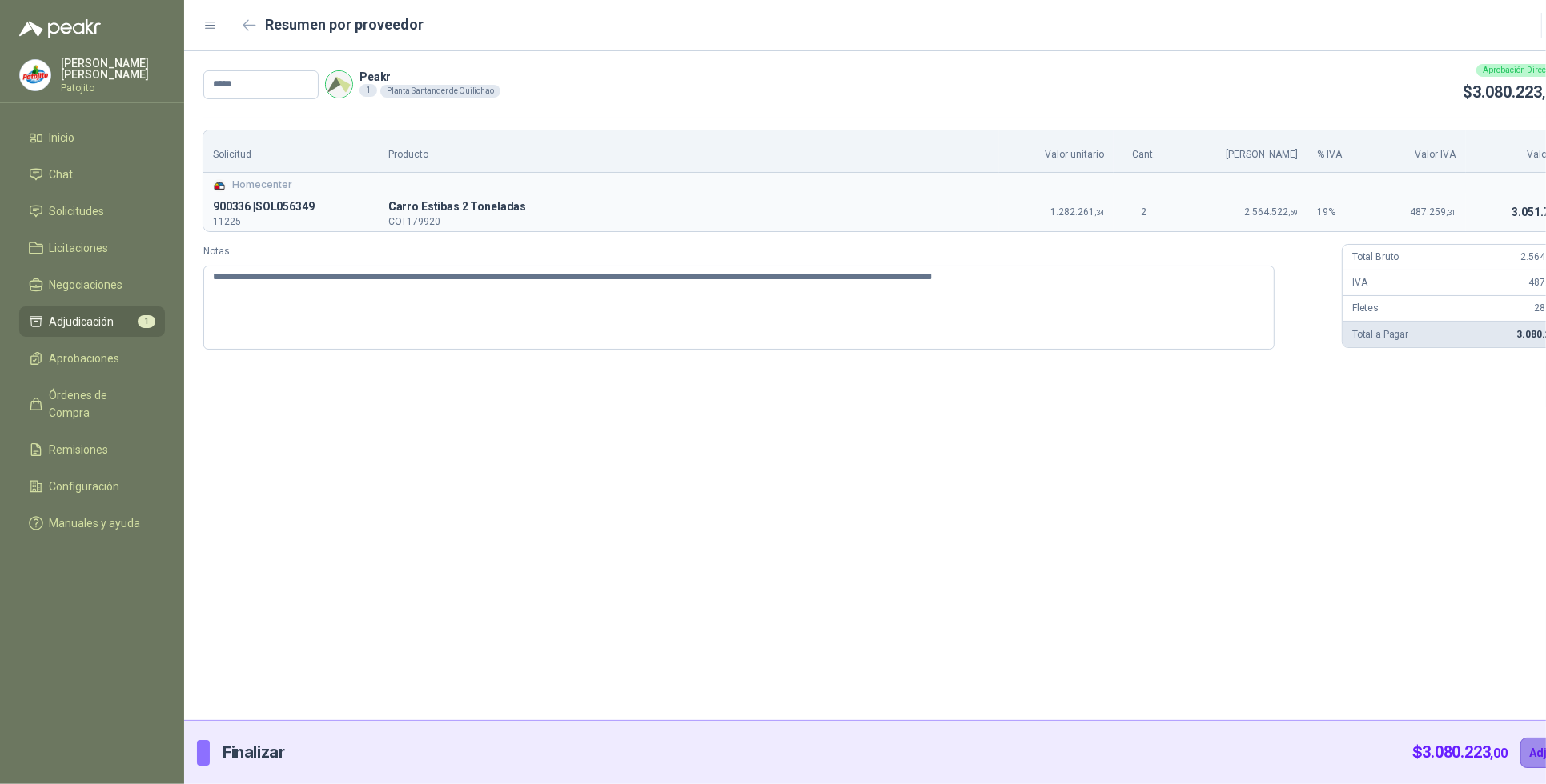
click at [1521, 747] on button "Adjudicar" at bounding box center [1555, 753] width 70 height 31
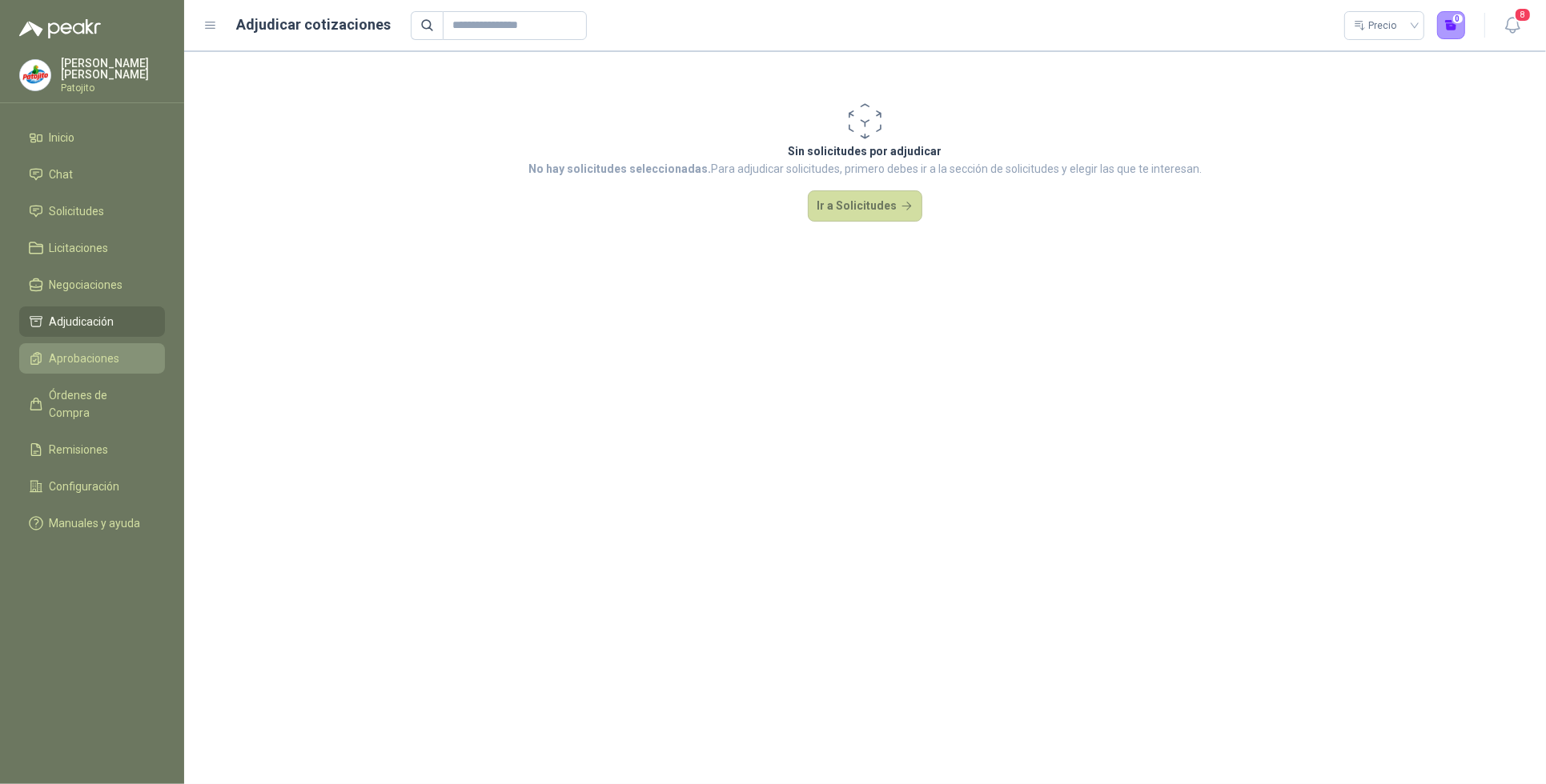
drag, startPoint x: 138, startPoint y: 385, endPoint x: 153, endPoint y: 366, distance: 24.2
click at [138, 385] on link "Órdenes de Compra" at bounding box center [92, 404] width 146 height 48
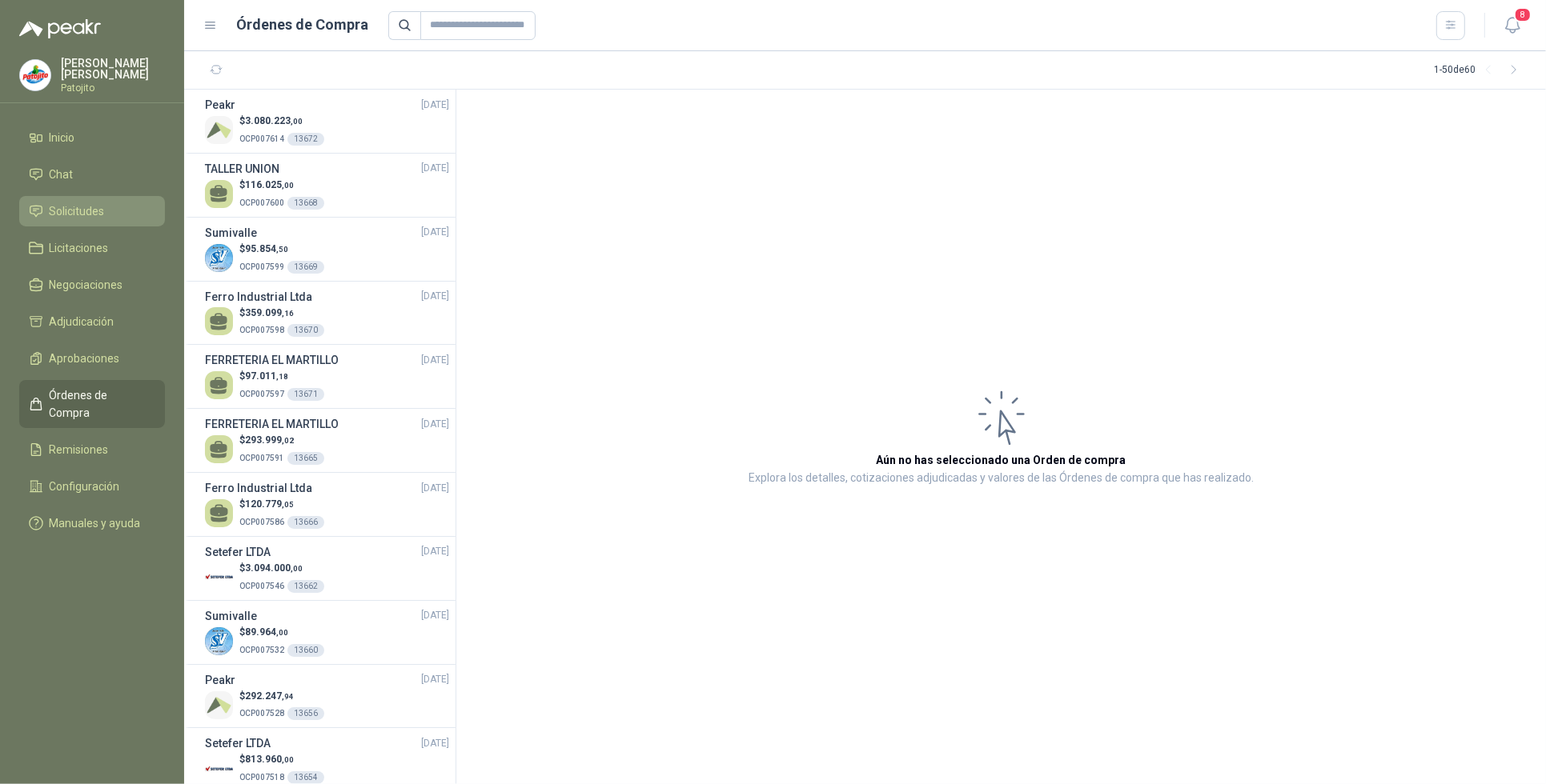
click at [65, 198] on link "Solicitudes" at bounding box center [92, 211] width 146 height 31
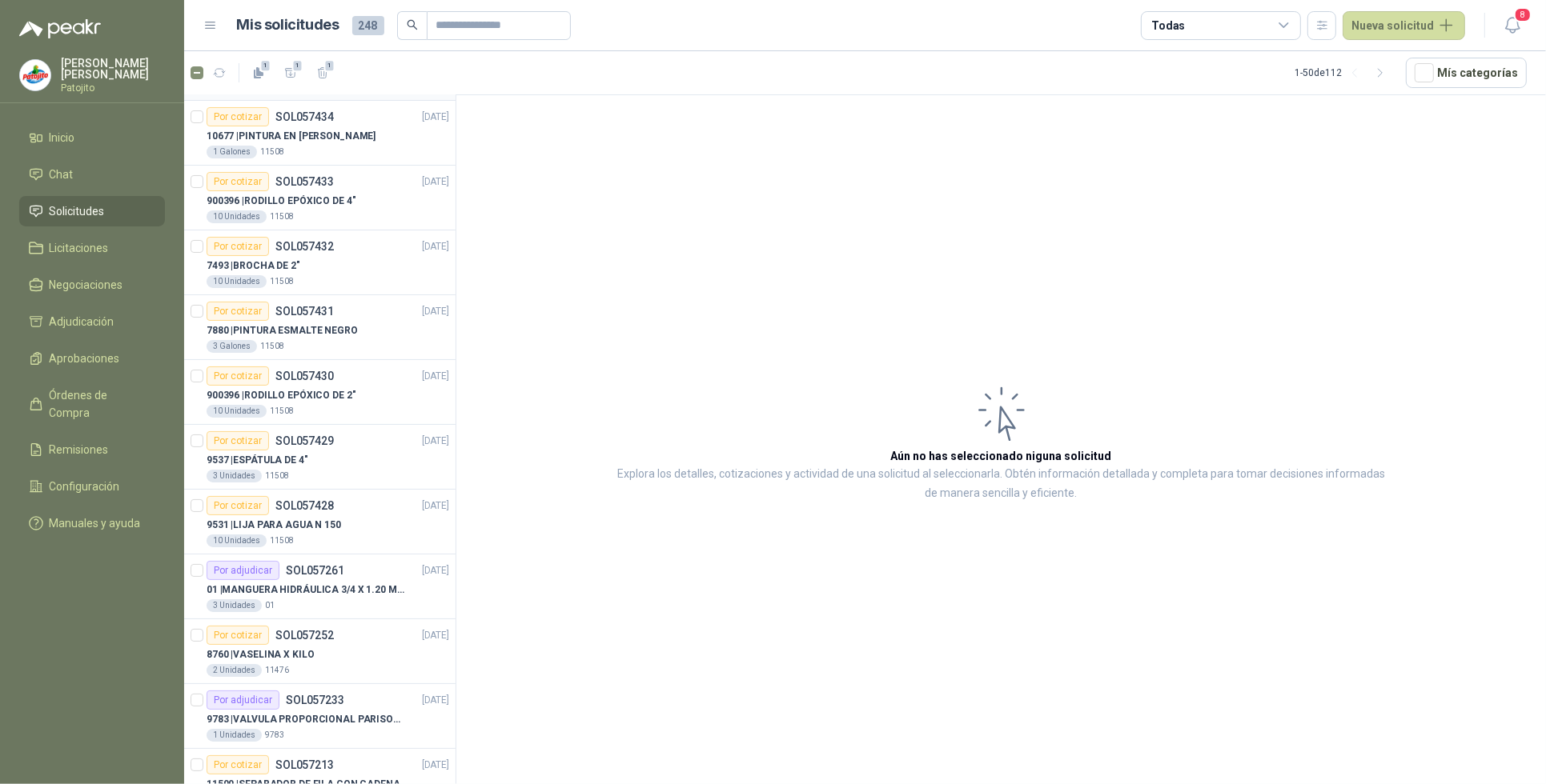
scroll to position [300, 0]
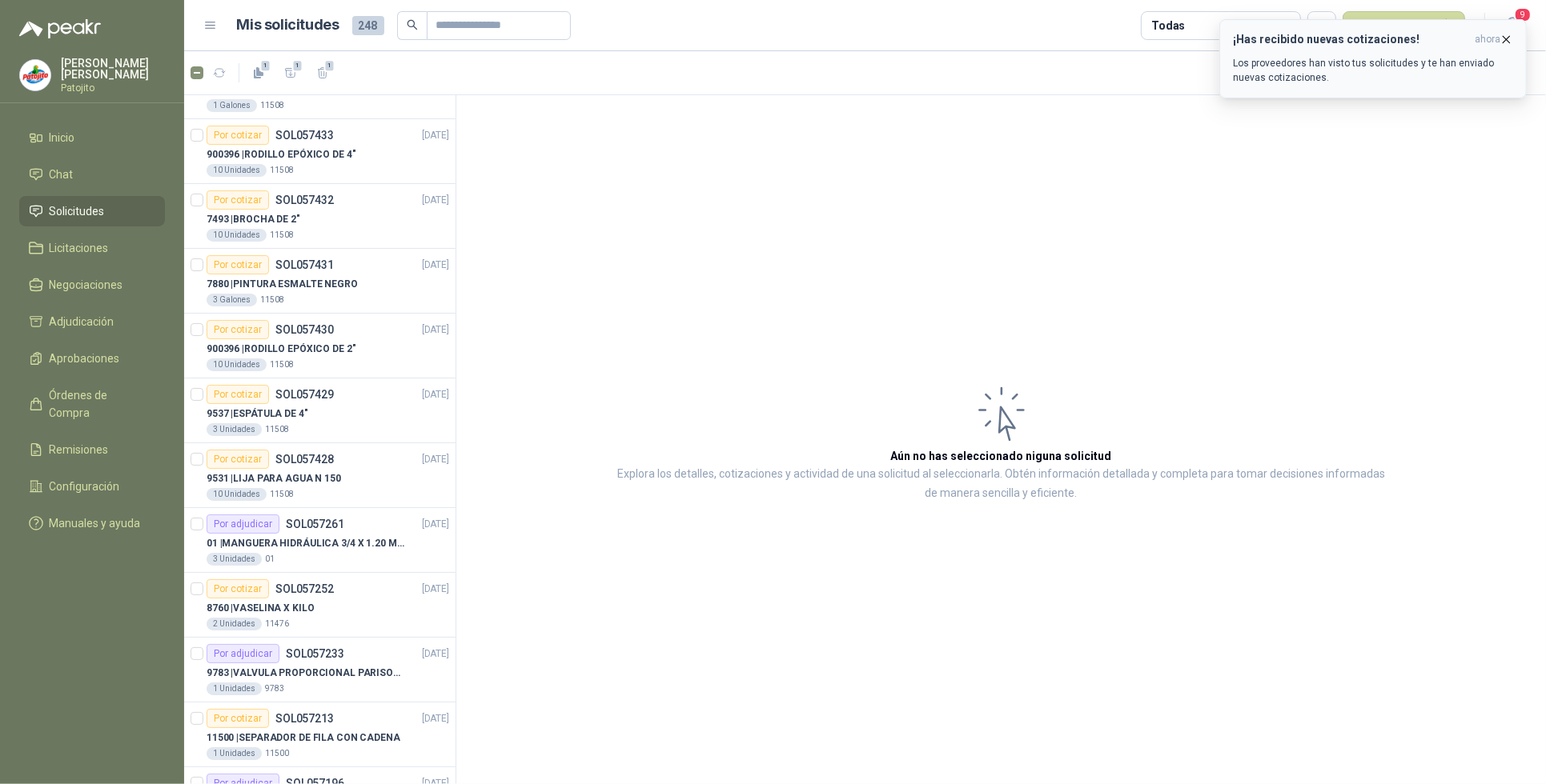
click at [1458, 54] on div "¡Has recibido nuevas cotizaciones! ahora Los proveedores han visto tus solicitu…" at bounding box center [1373, 58] width 281 height 52
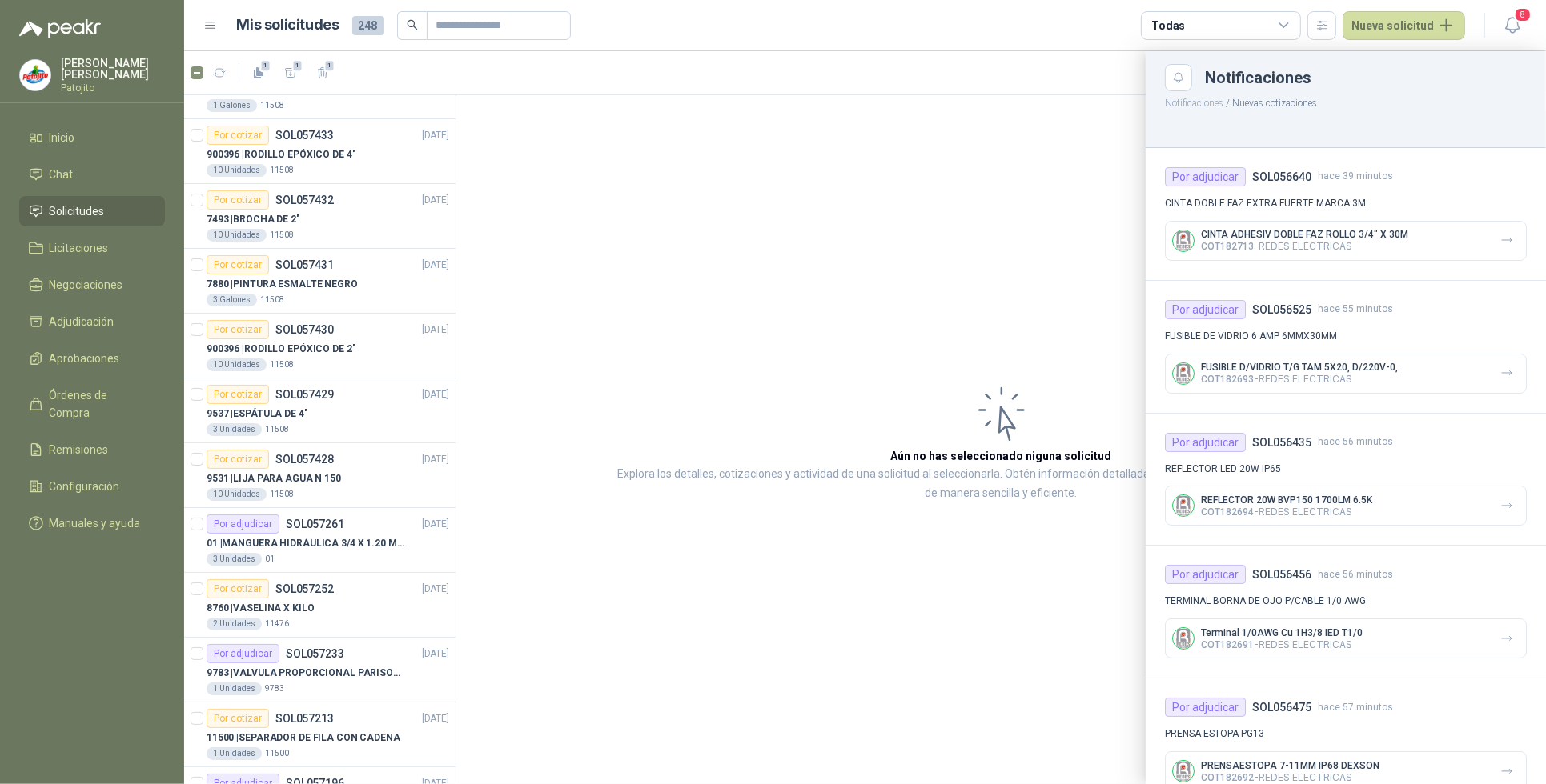
click at [198, 462] on div at bounding box center [865, 417] width 1362 height 733
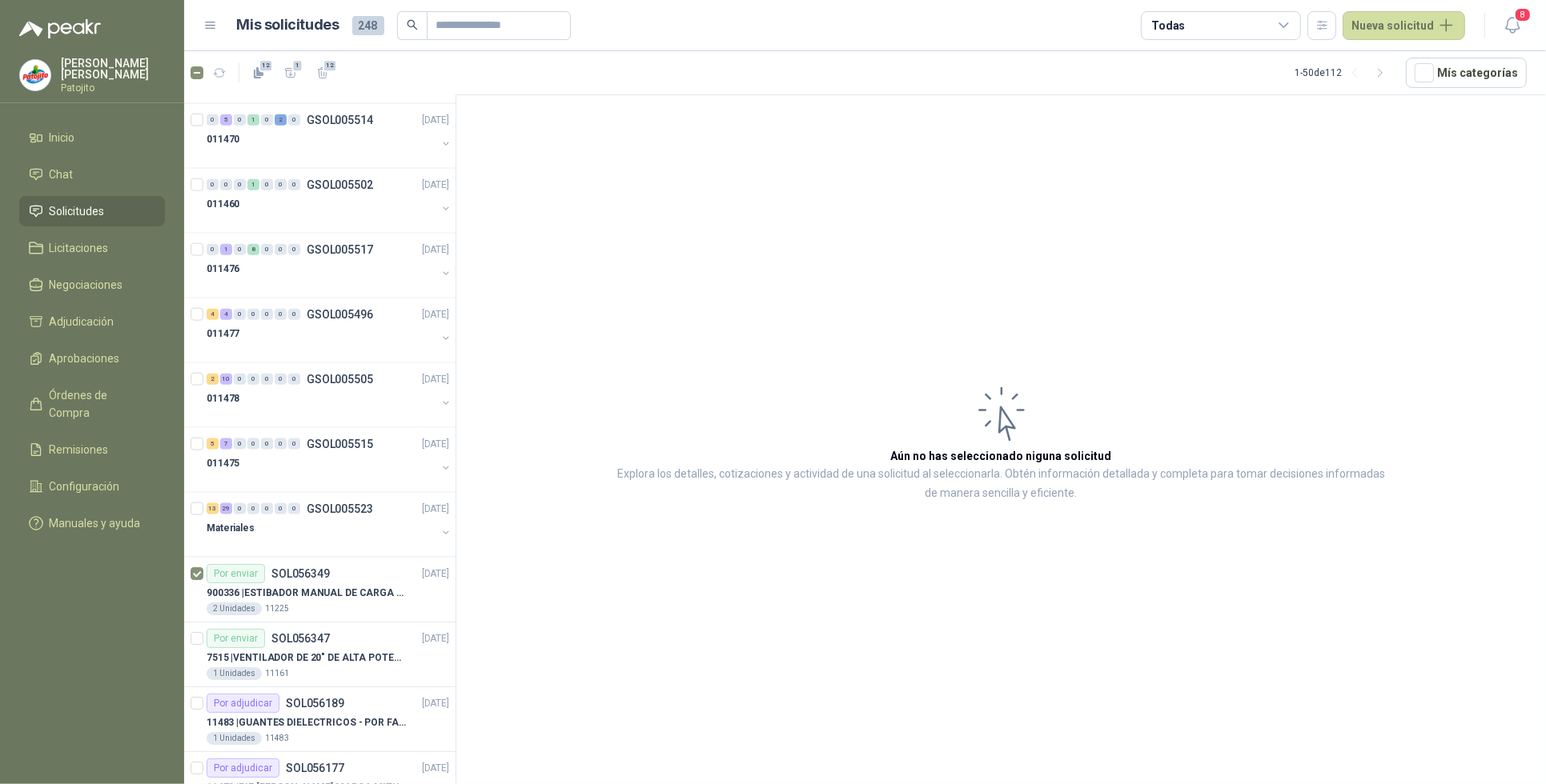
scroll to position [2301, 0]
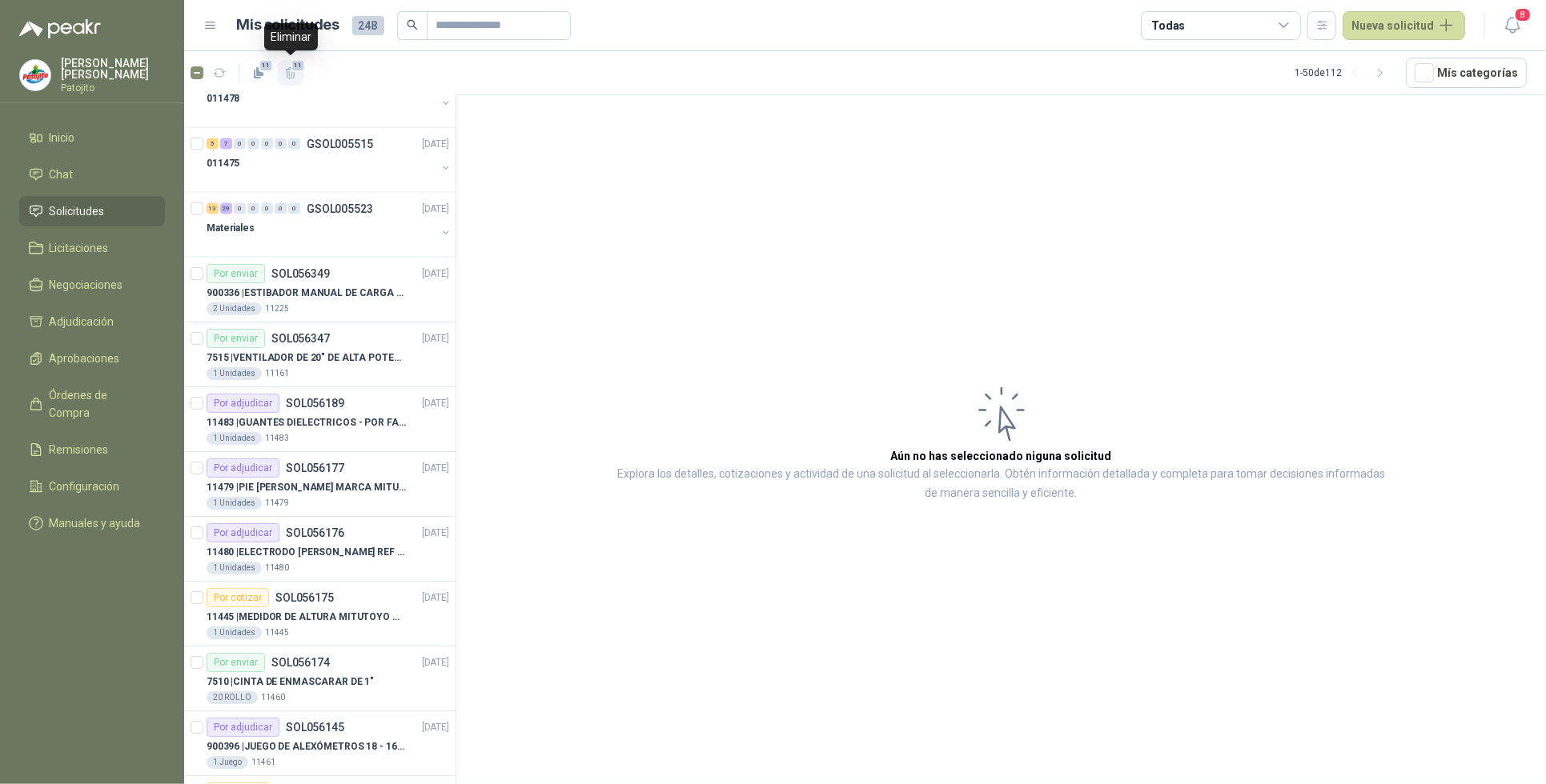
click at [295, 78] on icon "button" at bounding box center [291, 73] width 14 height 14
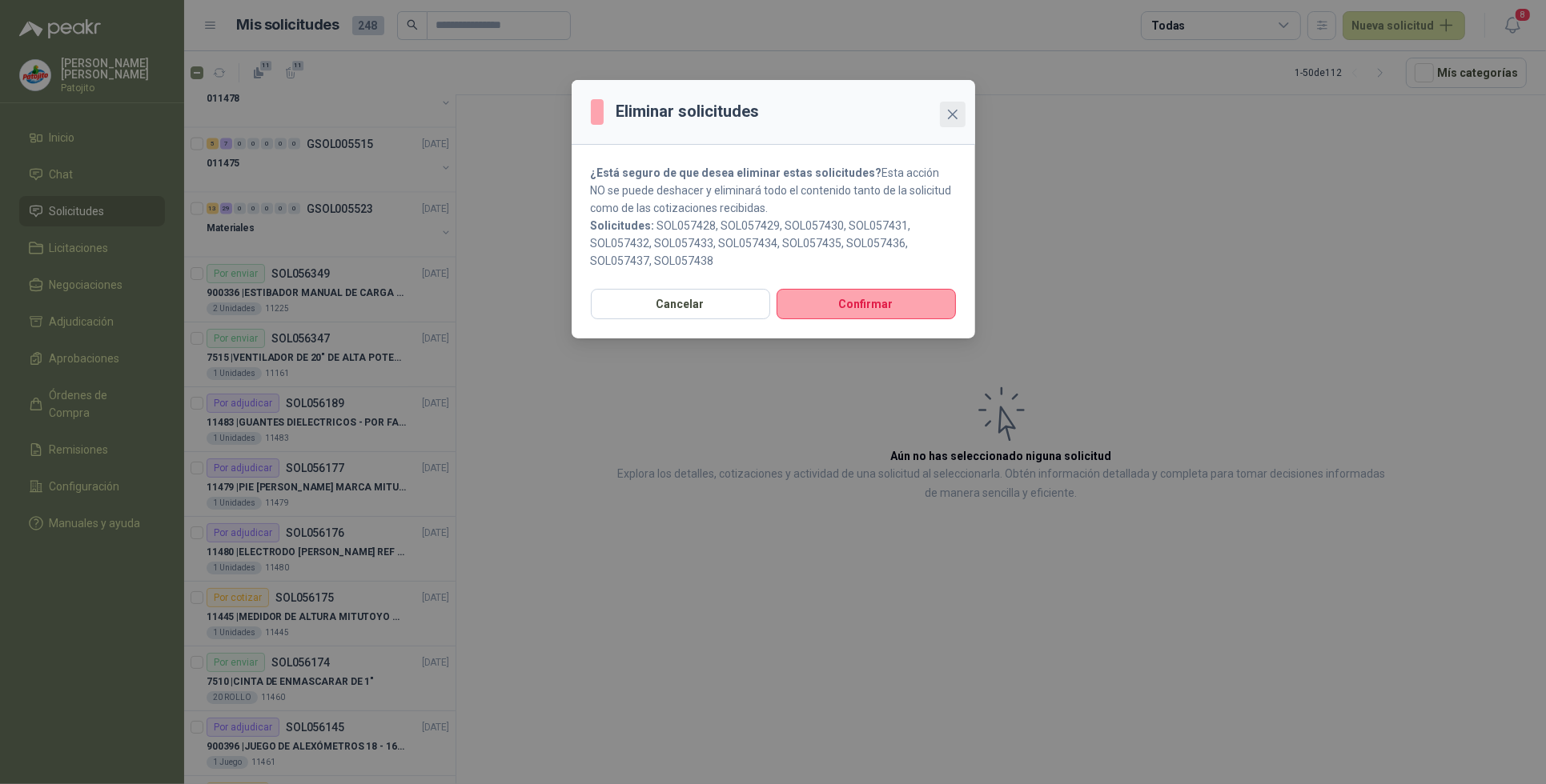
click at [952, 109] on icon "close" at bounding box center [952, 114] width 13 height 13
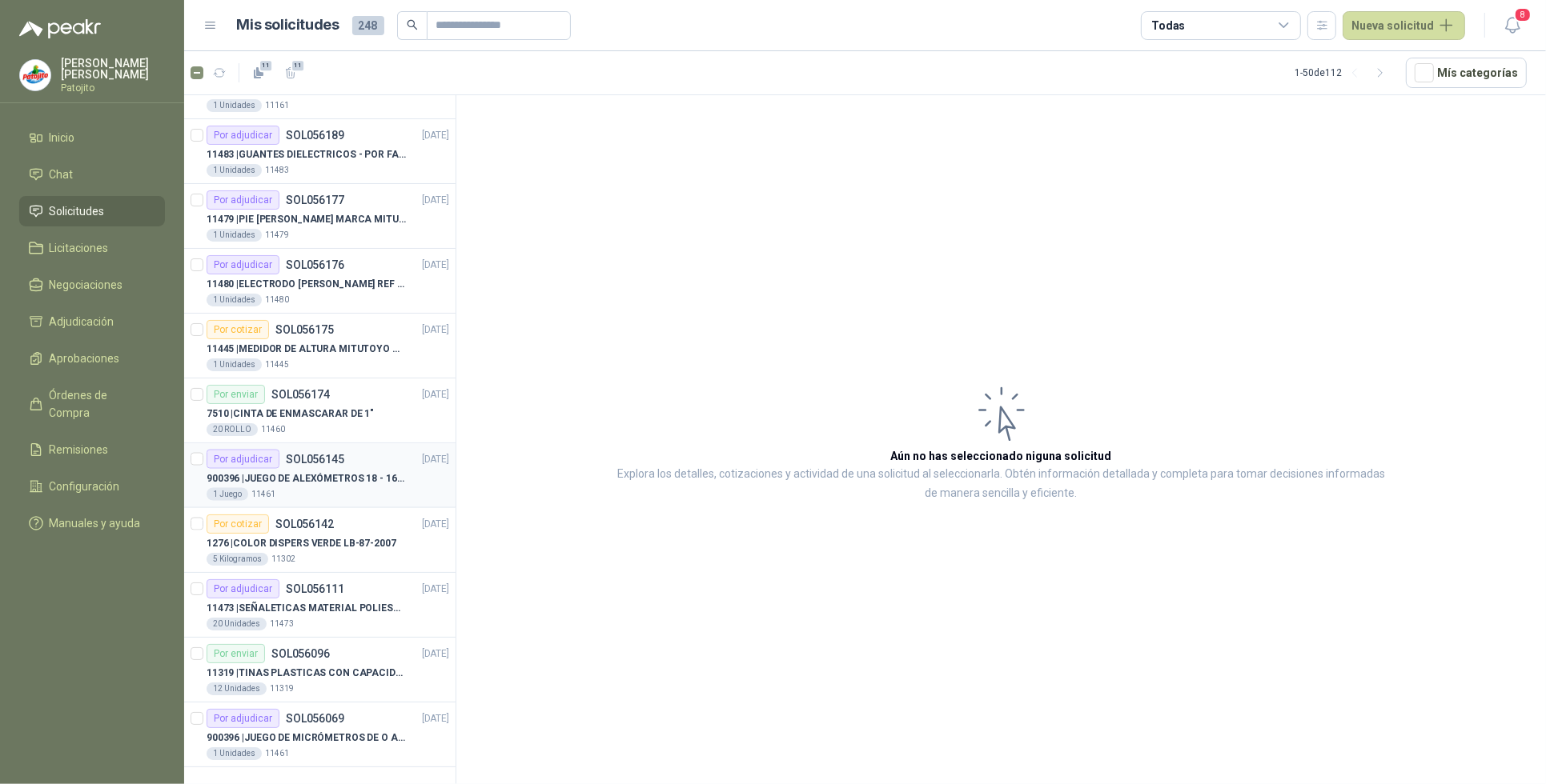
scroll to position [2577, 0]
click at [1386, 72] on icon "button" at bounding box center [1381, 73] width 14 height 14
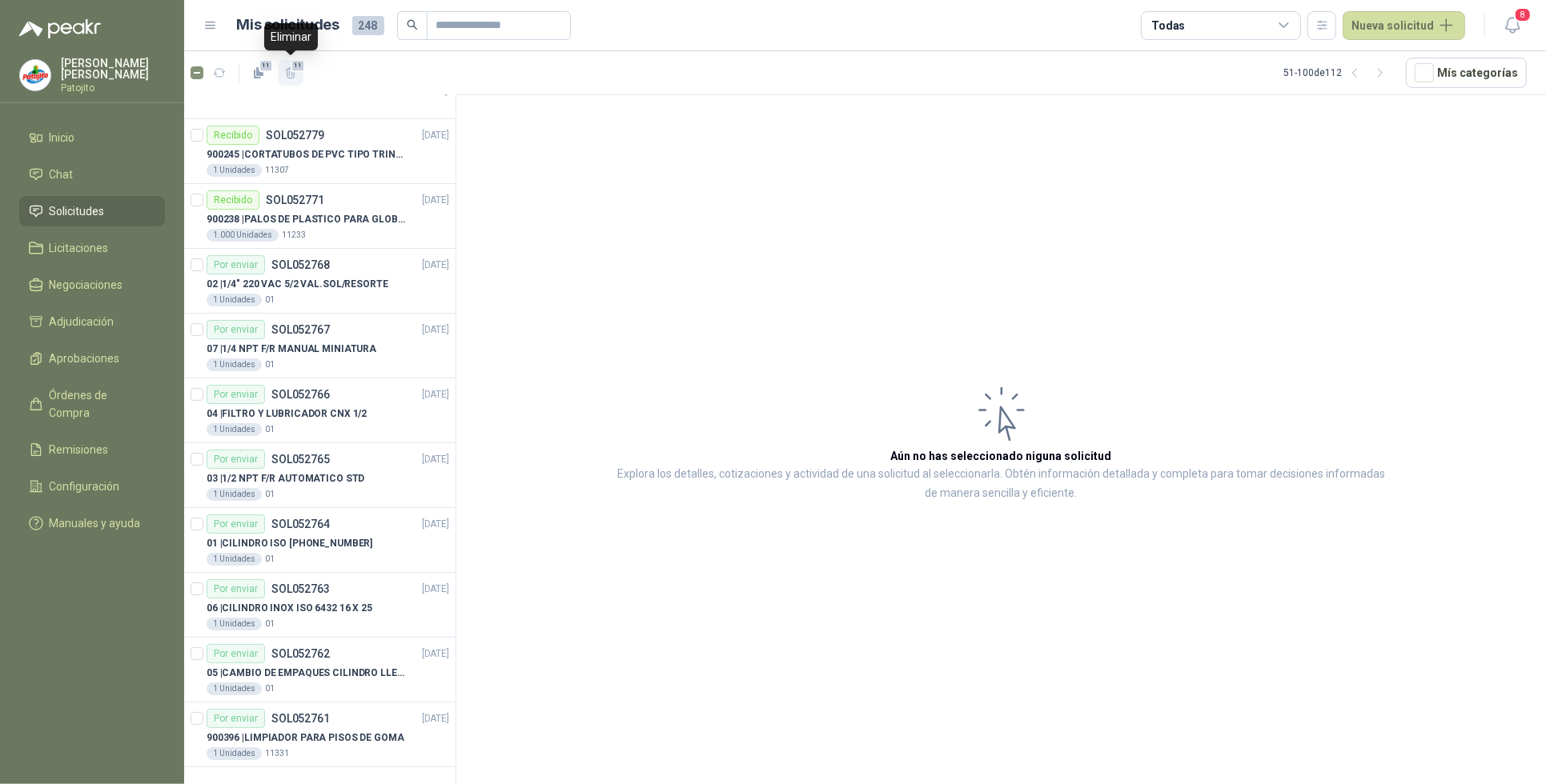
click at [286, 70] on icon "button" at bounding box center [291, 73] width 14 height 14
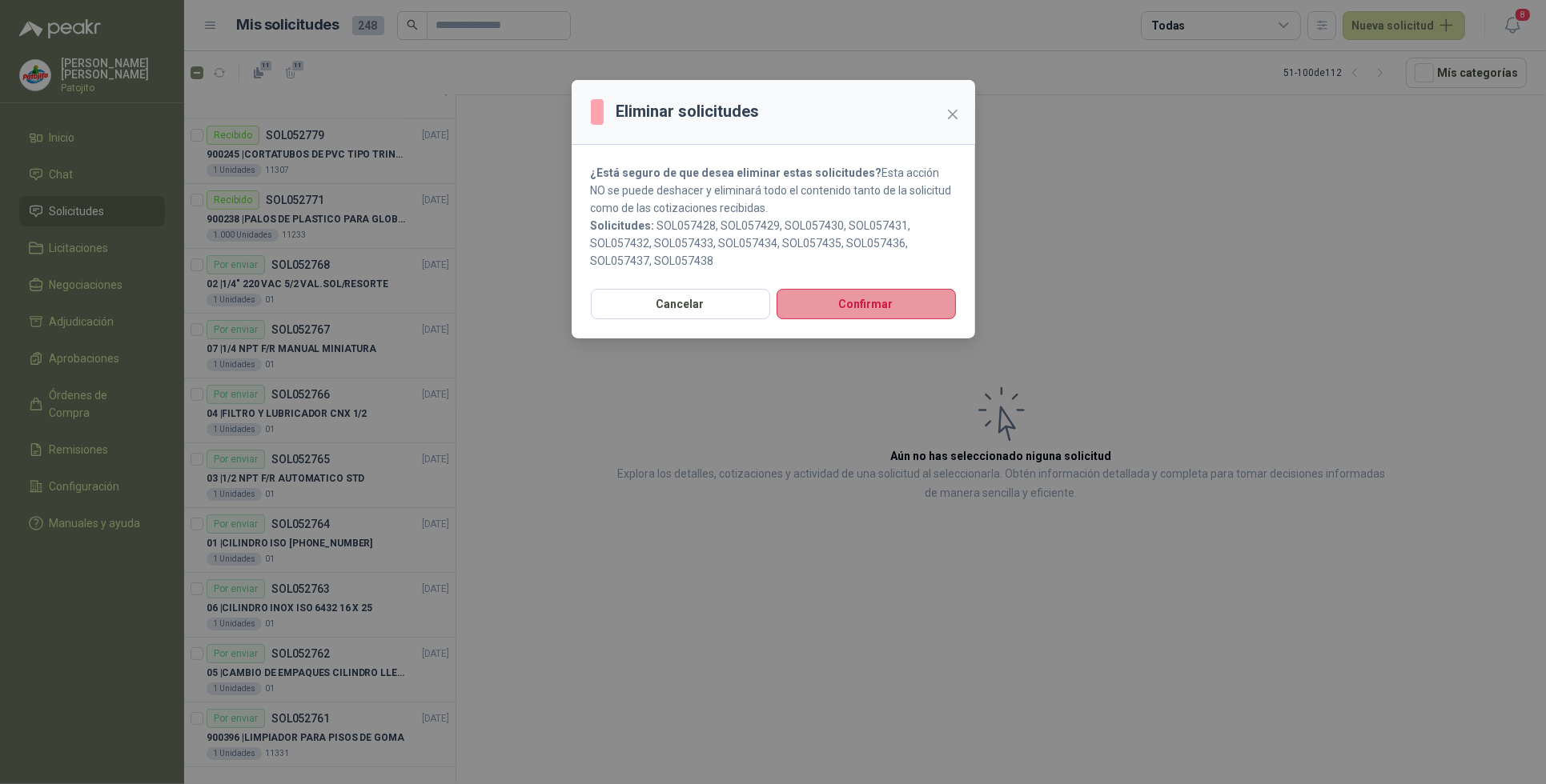
click at [874, 309] on button "Confirmar" at bounding box center [867, 304] width 180 height 31
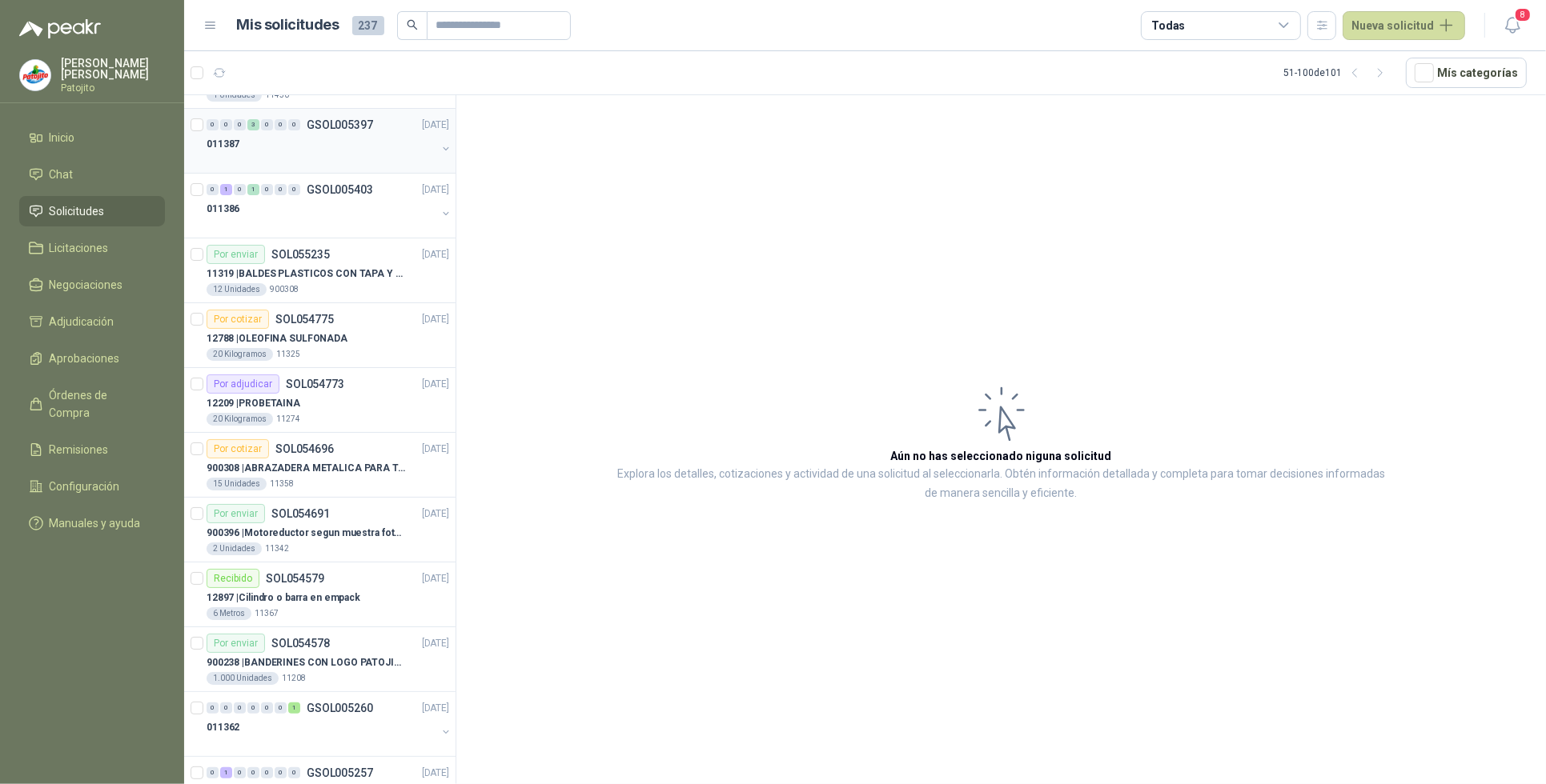
scroll to position [0, 0]
